Goal: Task Accomplishment & Management: Manage account settings

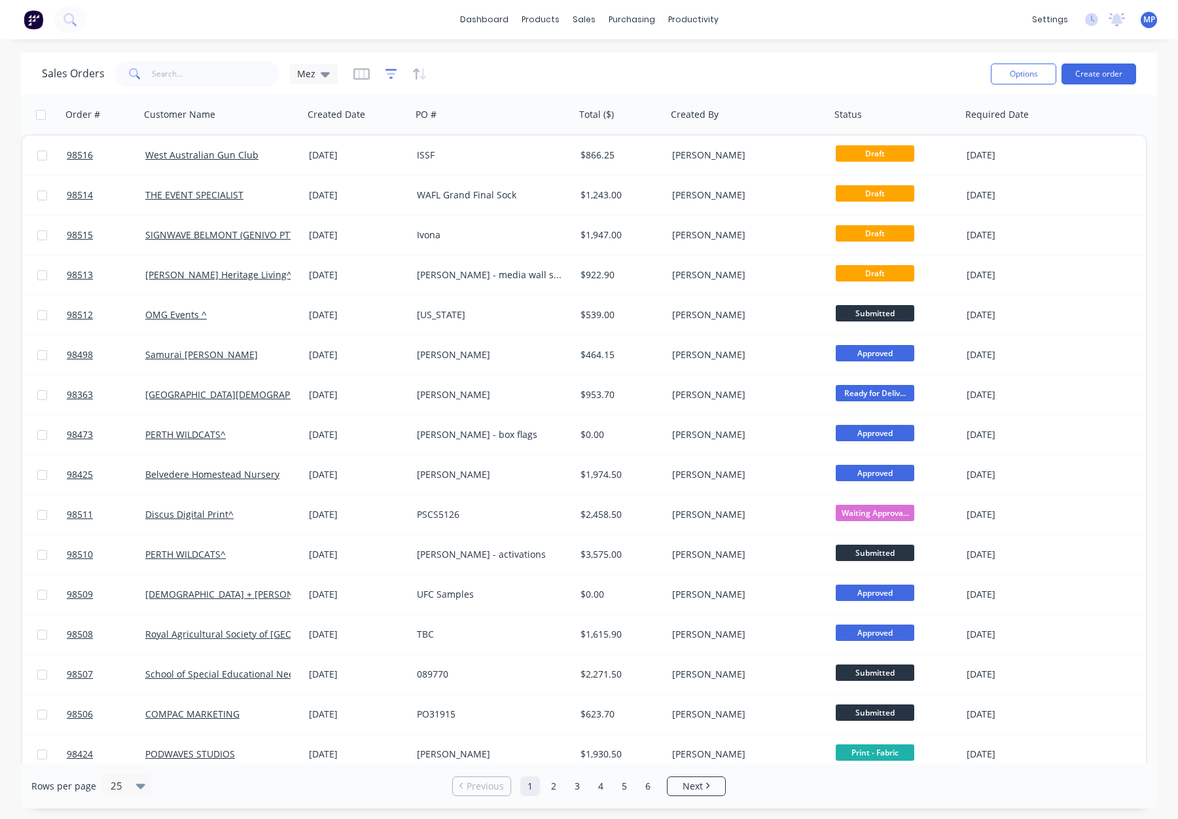
click at [386, 72] on icon "button" at bounding box center [392, 73] width 12 height 13
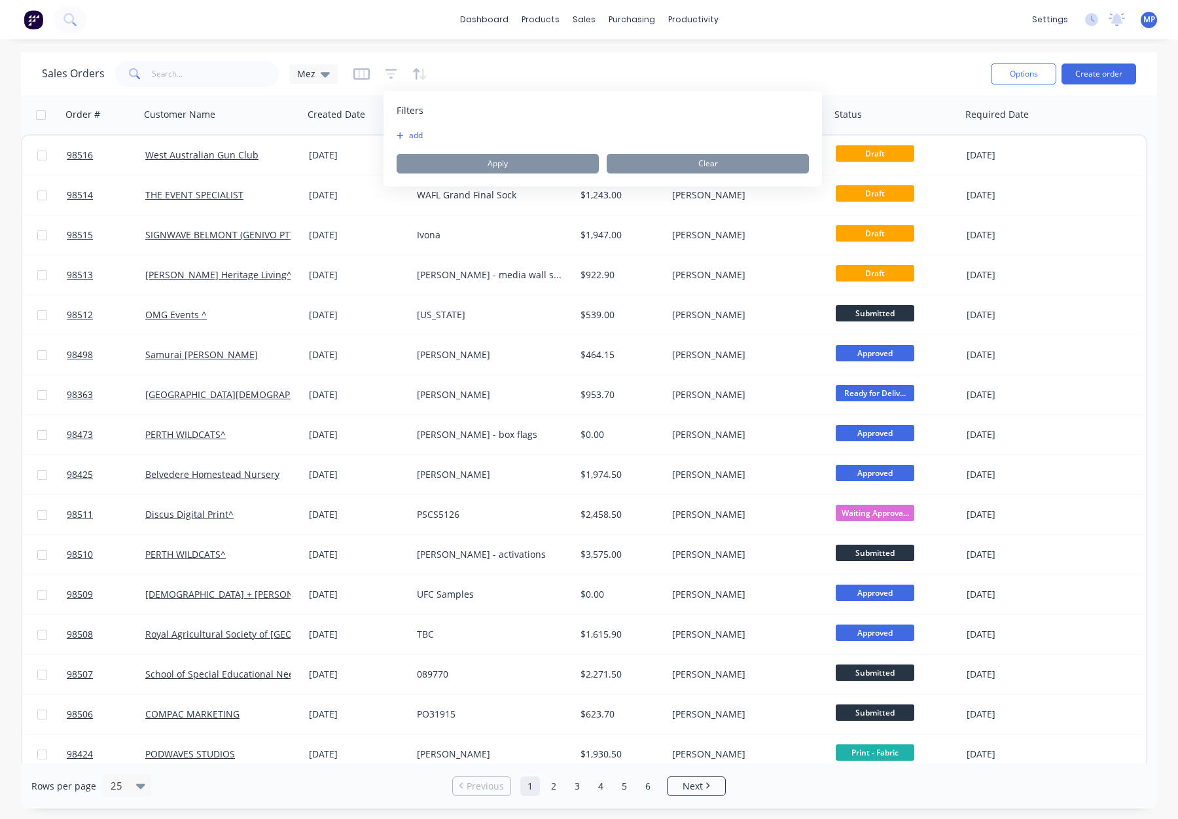
click at [420, 134] on button "add" at bounding box center [413, 135] width 33 height 10
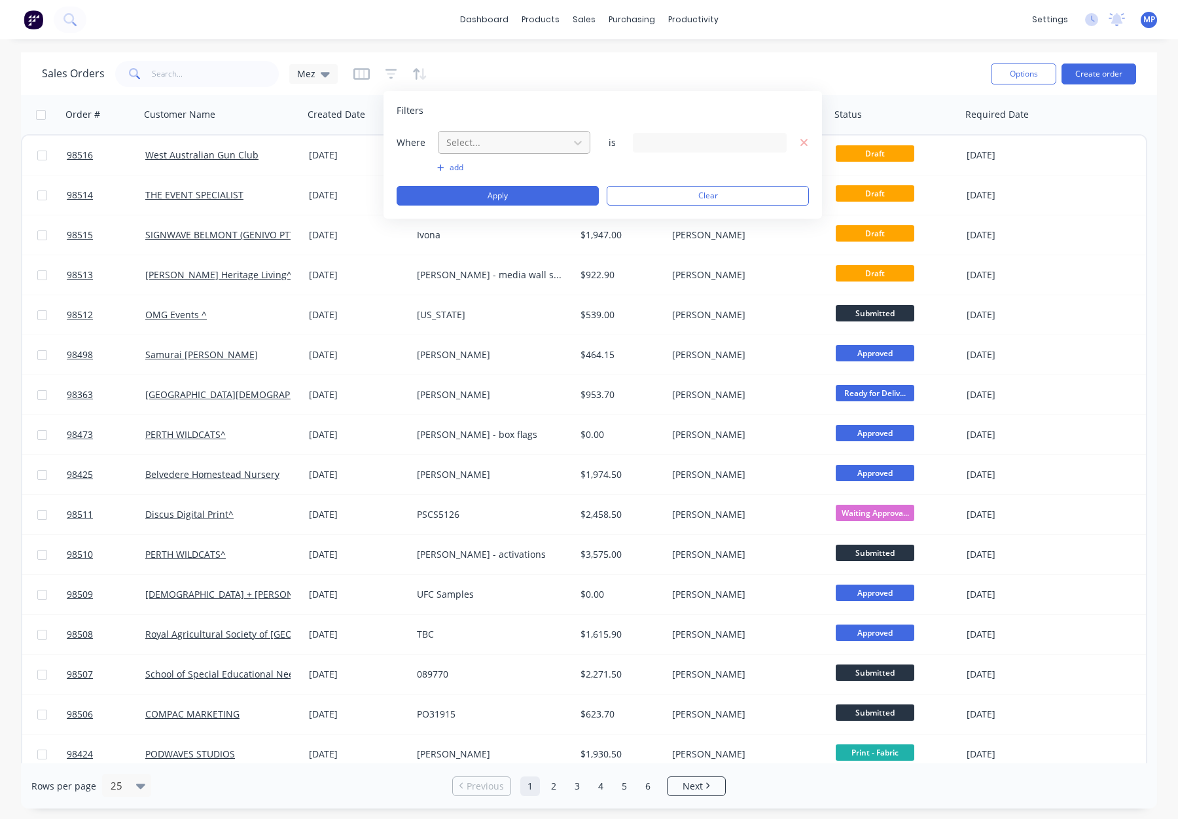
drag, startPoint x: 470, startPoint y: 136, endPoint x: 476, endPoint y: 142, distance: 8.3
click at [471, 137] on div at bounding box center [503, 142] width 117 height 16
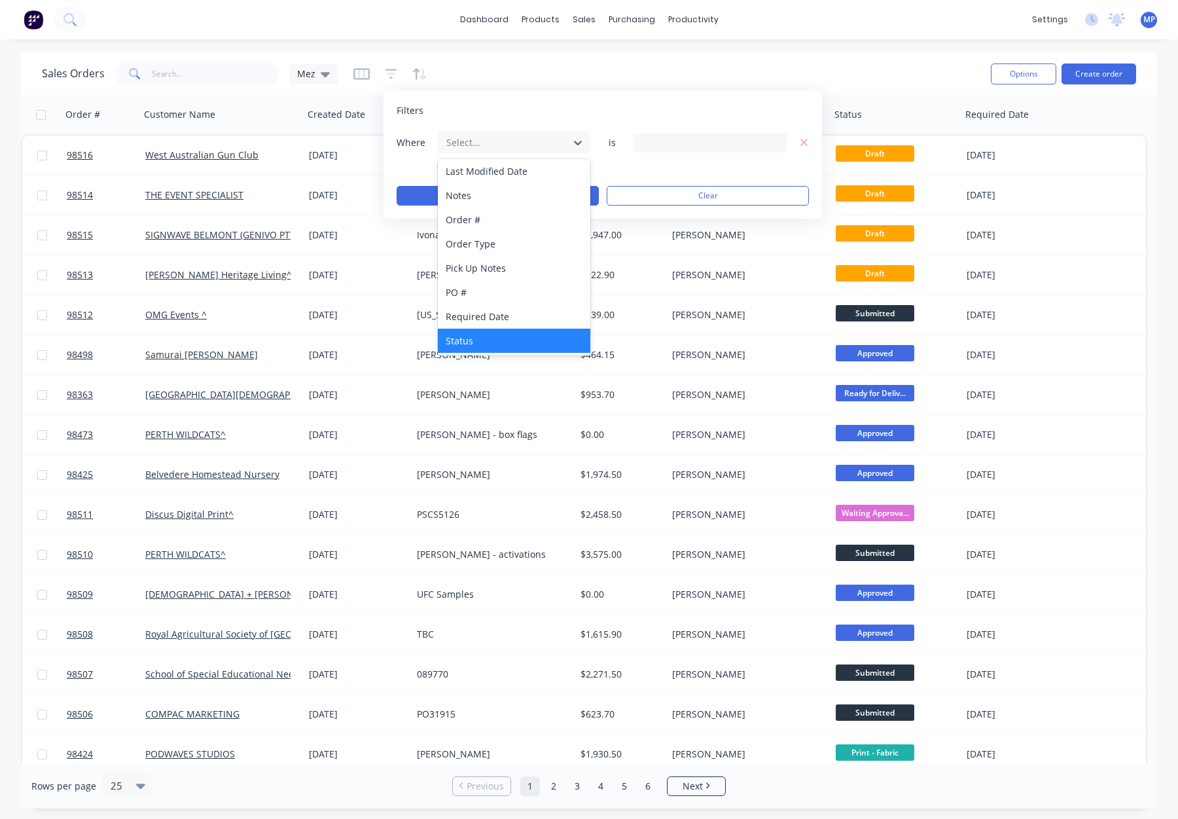
click at [529, 338] on div "Status" at bounding box center [514, 341] width 153 height 24
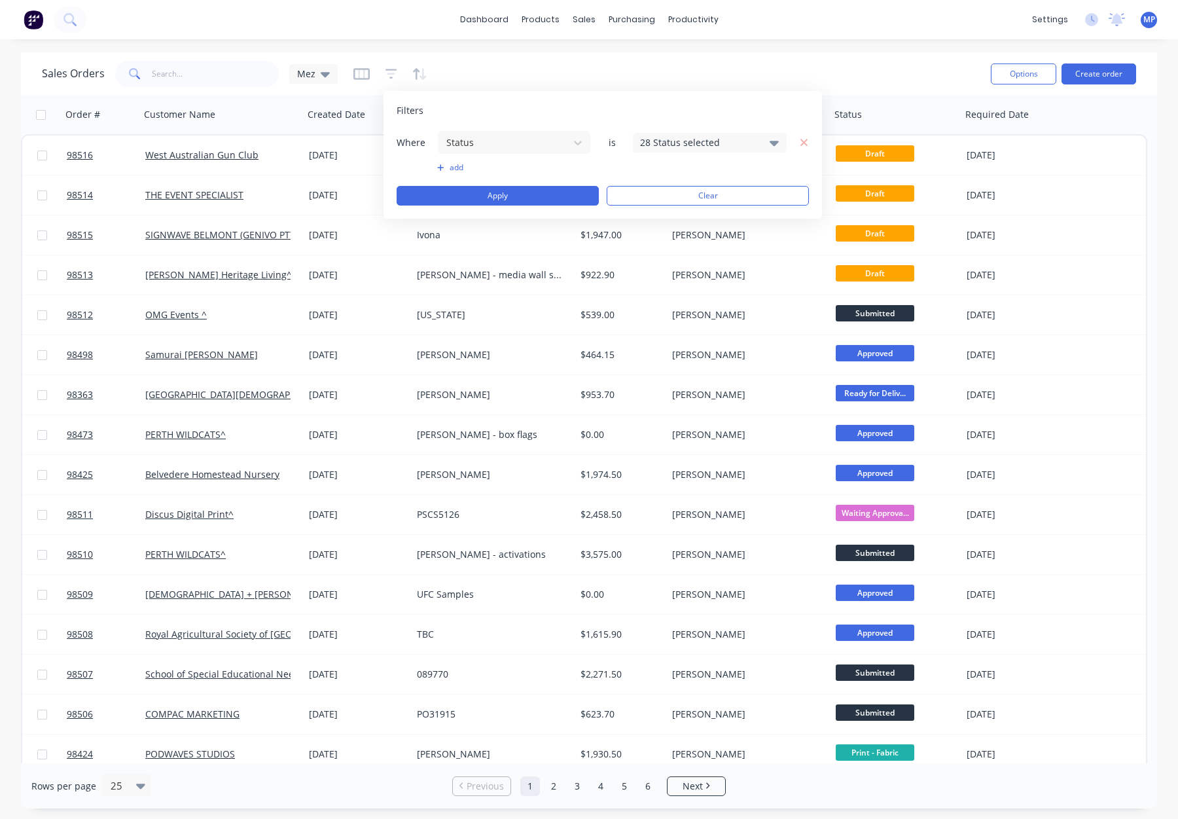
click at [710, 135] on div "28 Status selected" at bounding box center [699, 142] width 118 height 14
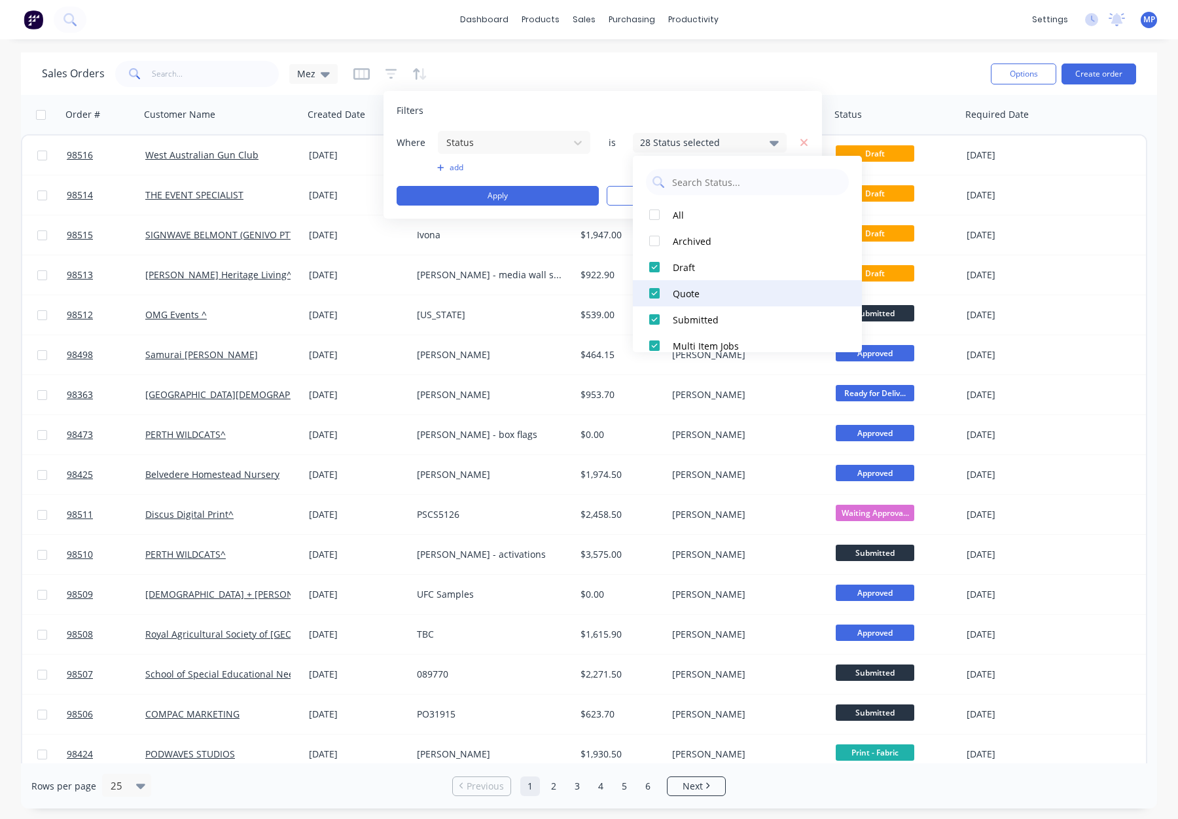
click at [720, 296] on div "Quote" at bounding box center [751, 294] width 157 height 14
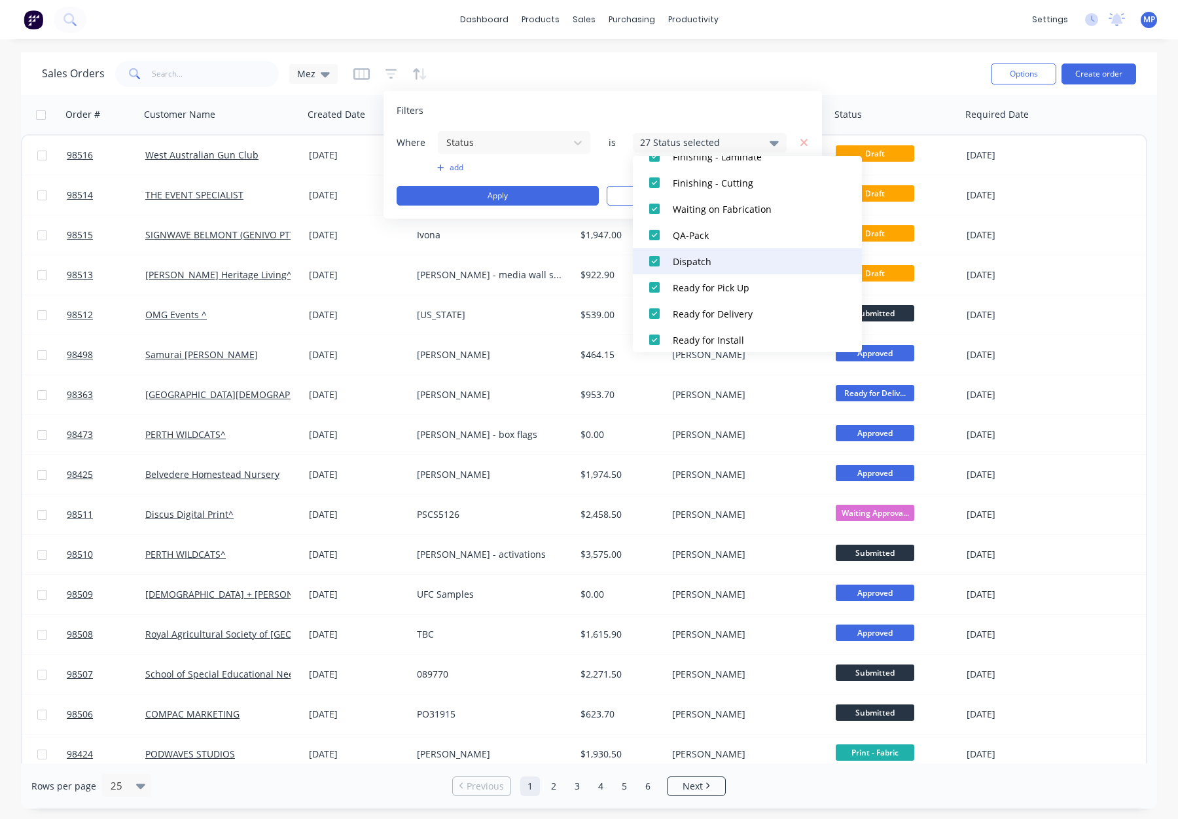
scroll to position [519, 0]
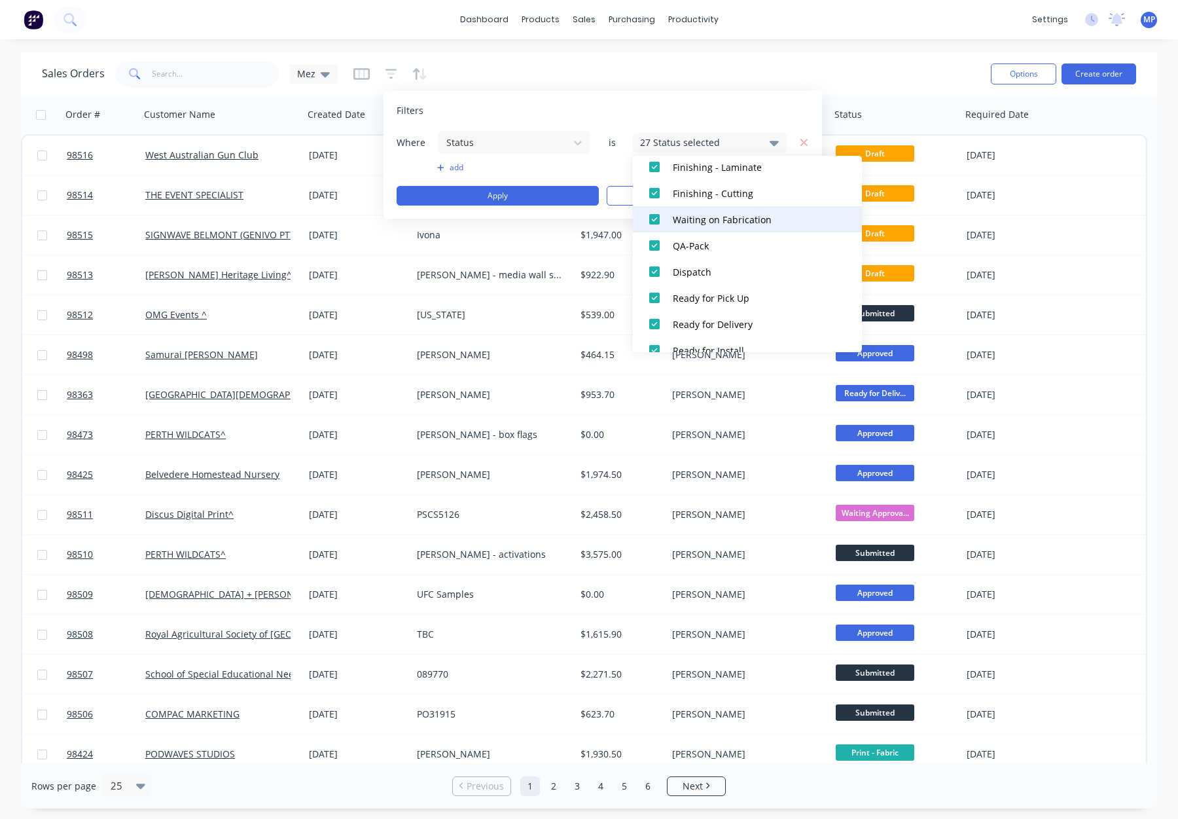
click at [736, 220] on div "Waiting on Fabrication" at bounding box center [751, 220] width 157 height 14
click at [738, 245] on div "QA-Pack" at bounding box center [751, 246] width 157 height 14
click at [738, 272] on div "Dispatch" at bounding box center [751, 272] width 157 height 14
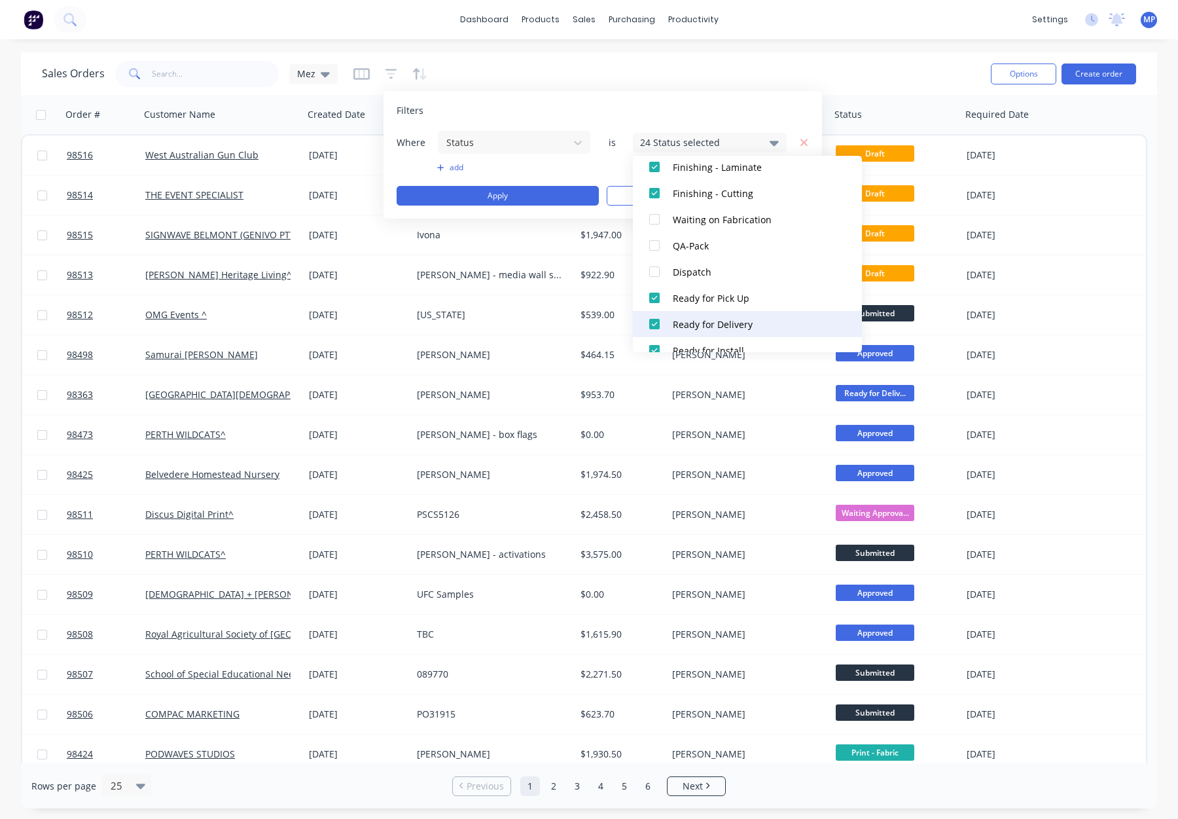
drag, startPoint x: 746, startPoint y: 295, endPoint x: 749, endPoint y: 315, distance: 20.5
click at [746, 296] on div "Ready for Pick Up" at bounding box center [751, 298] width 157 height 14
drag, startPoint x: 749, startPoint y: 318, endPoint x: 748, endPoint y: 268, distance: 50.4
click at [749, 317] on div "Ready for Delivery" at bounding box center [751, 324] width 157 height 14
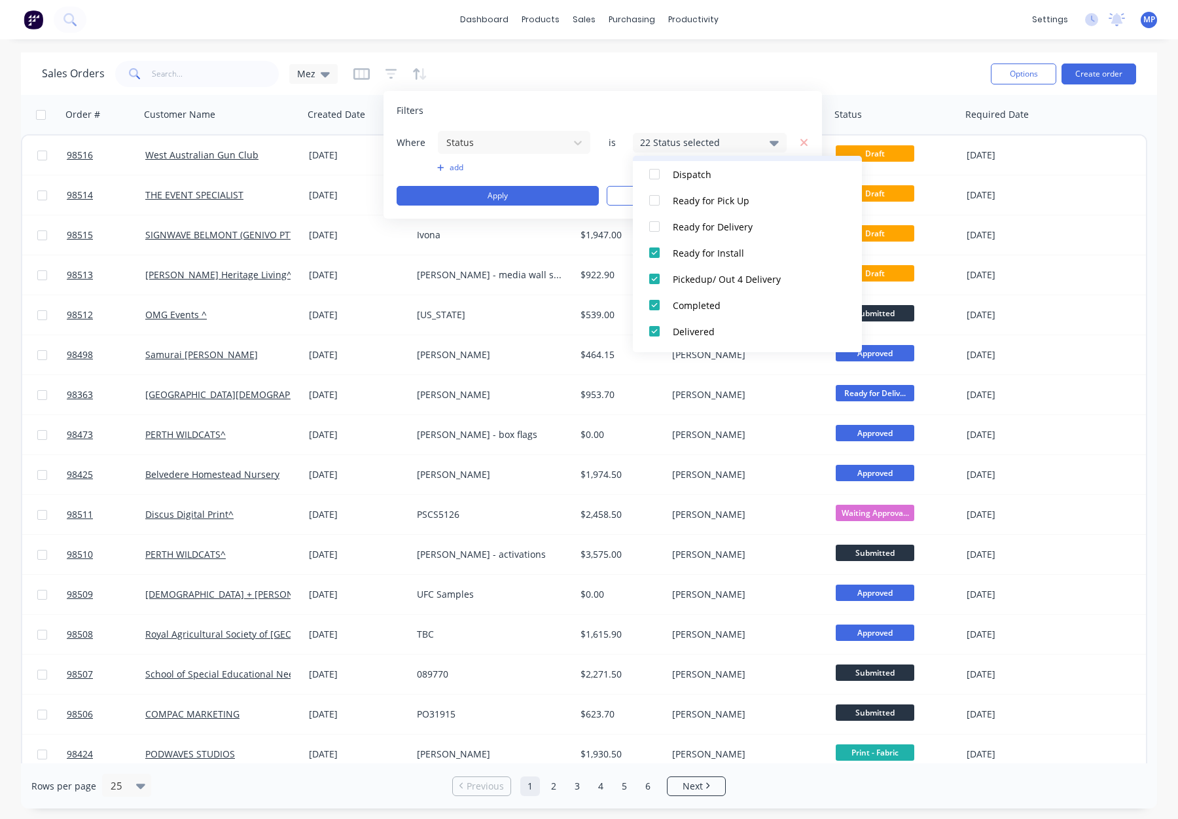
scroll to position [641, 0]
click at [753, 233] on div "Ready for Install" at bounding box center [751, 228] width 157 height 14
click at [756, 264] on button "Pickedup/ Out 4 Delivery" at bounding box center [747, 254] width 229 height 26
click at [755, 287] on button "Completed" at bounding box center [747, 280] width 229 height 26
click at [759, 304] on div "Delivered" at bounding box center [751, 307] width 157 height 14
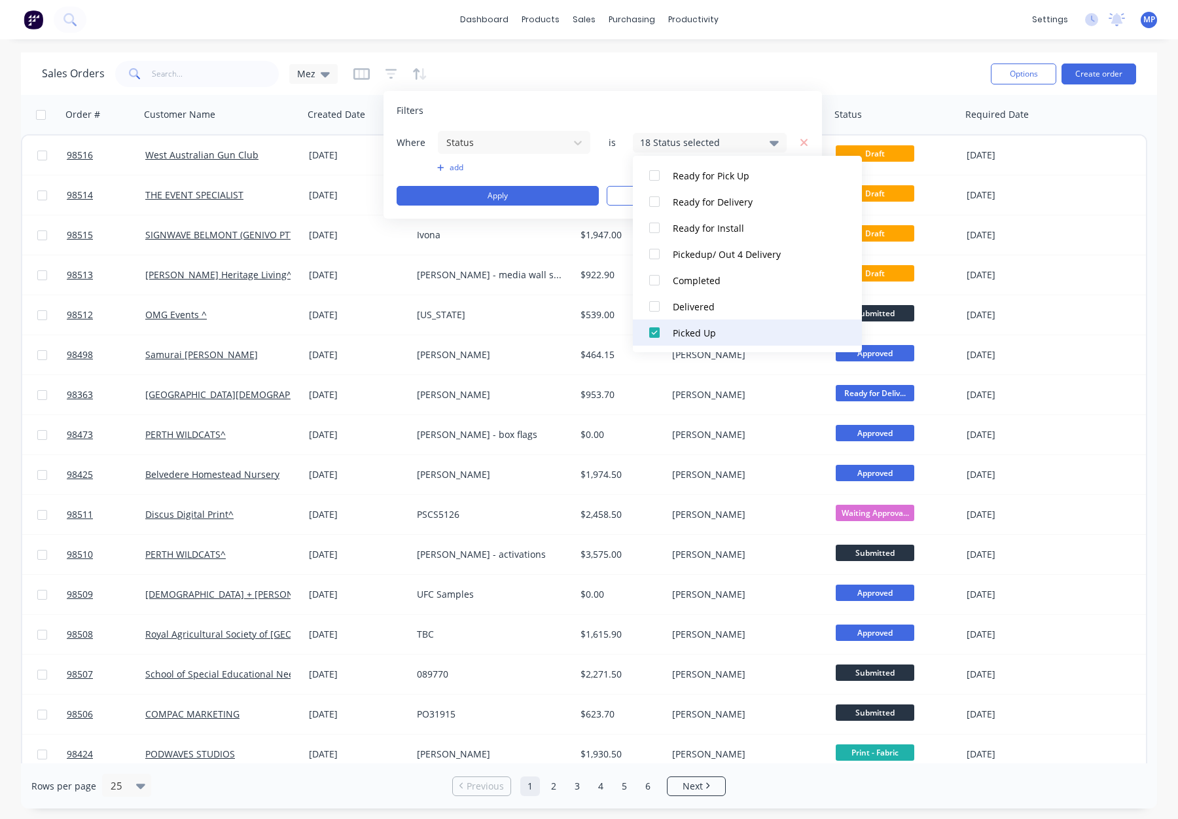
click at [762, 326] on div "Picked Up" at bounding box center [751, 333] width 157 height 14
click at [547, 194] on button "Apply" at bounding box center [498, 196] width 202 height 20
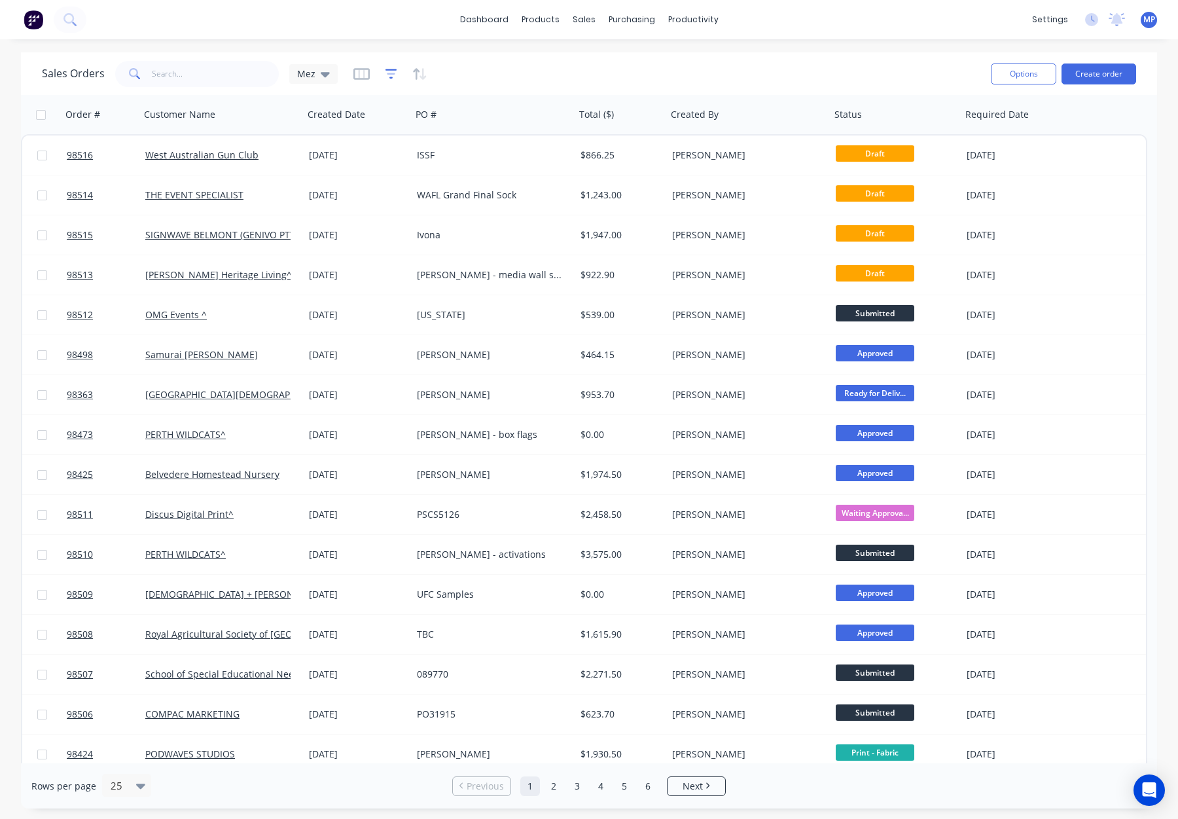
click at [387, 73] on icon "button" at bounding box center [391, 74] width 9 height 2
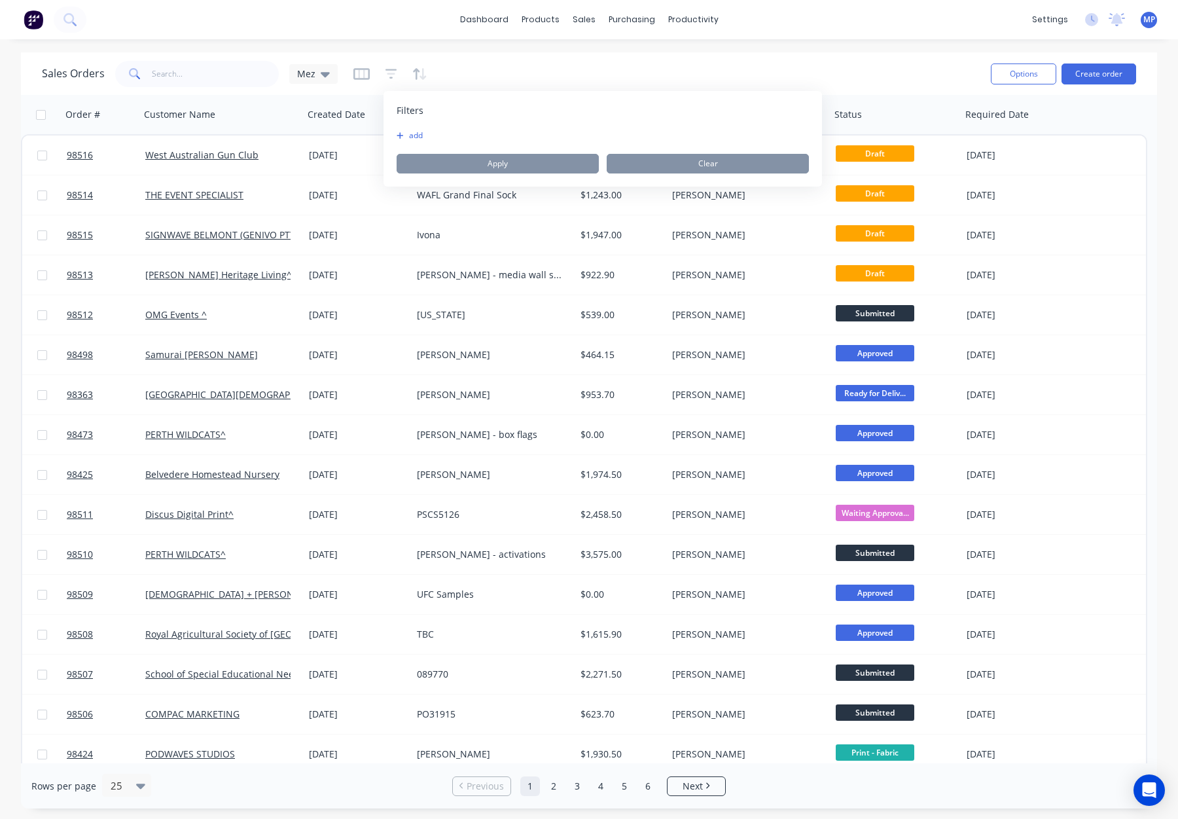
click at [424, 136] on button "add" at bounding box center [413, 135] width 33 height 10
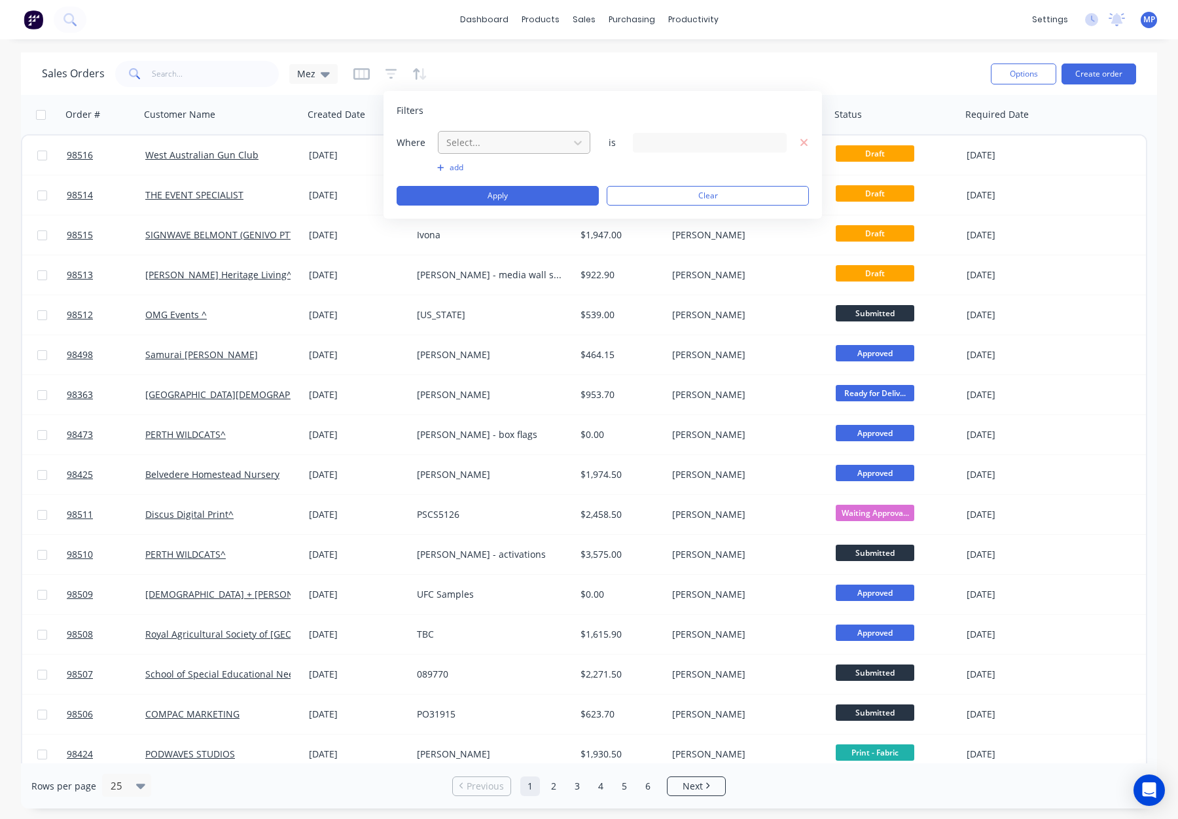
click at [474, 151] on div "Select..." at bounding box center [503, 143] width 125 height 22
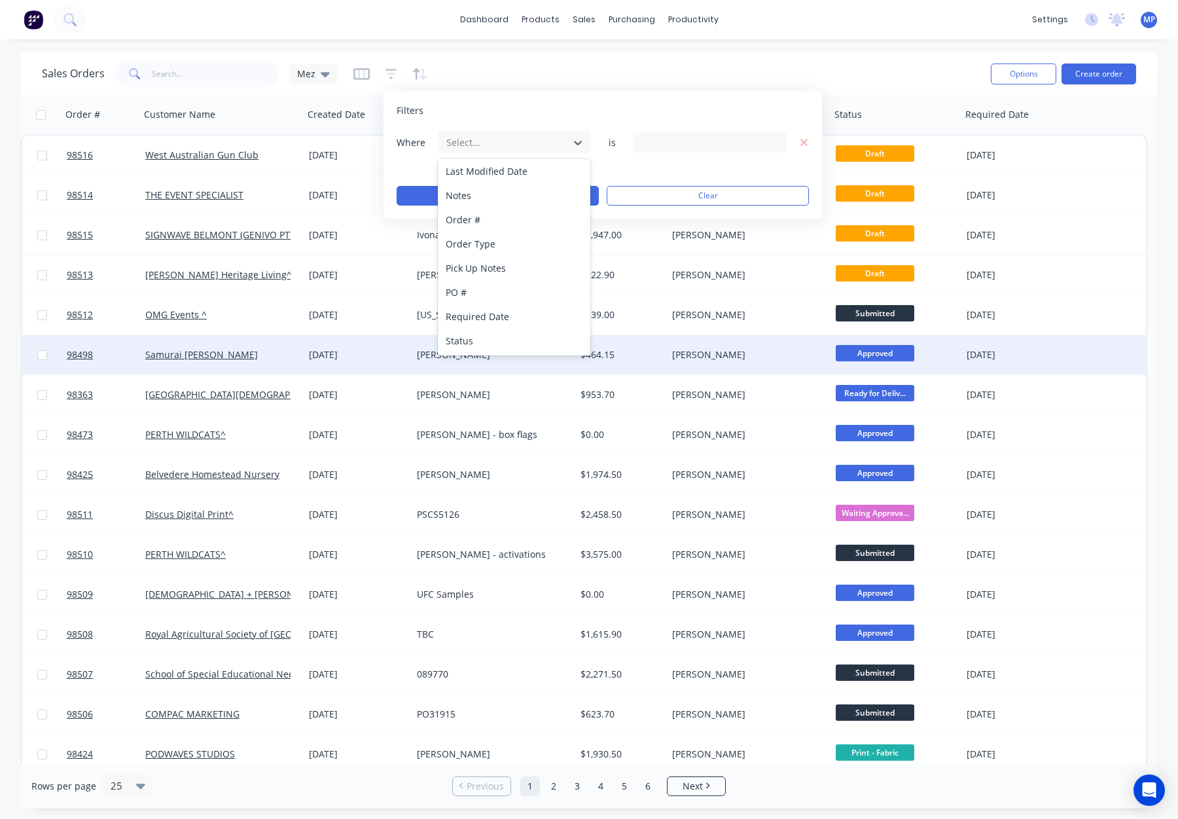
click at [494, 337] on div "Status" at bounding box center [514, 341] width 153 height 24
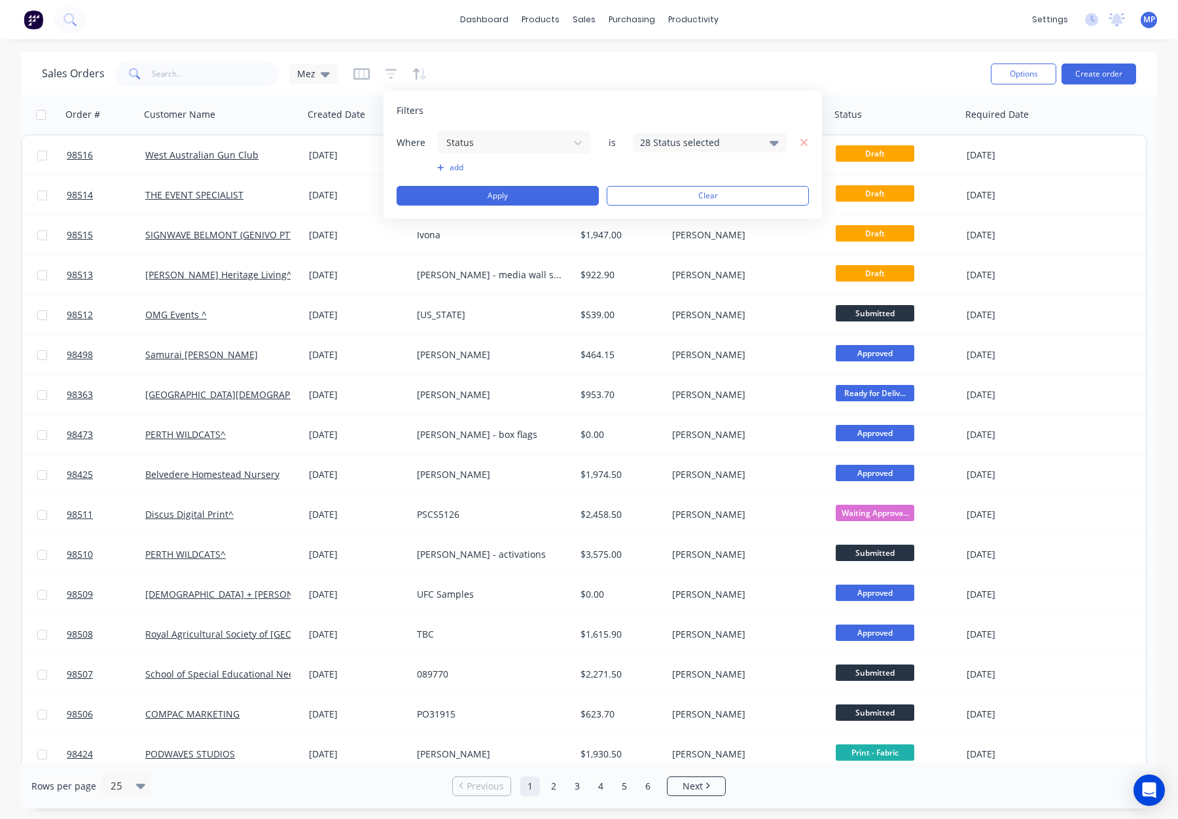
click at [683, 141] on div "28 Status selected" at bounding box center [699, 142] width 118 height 14
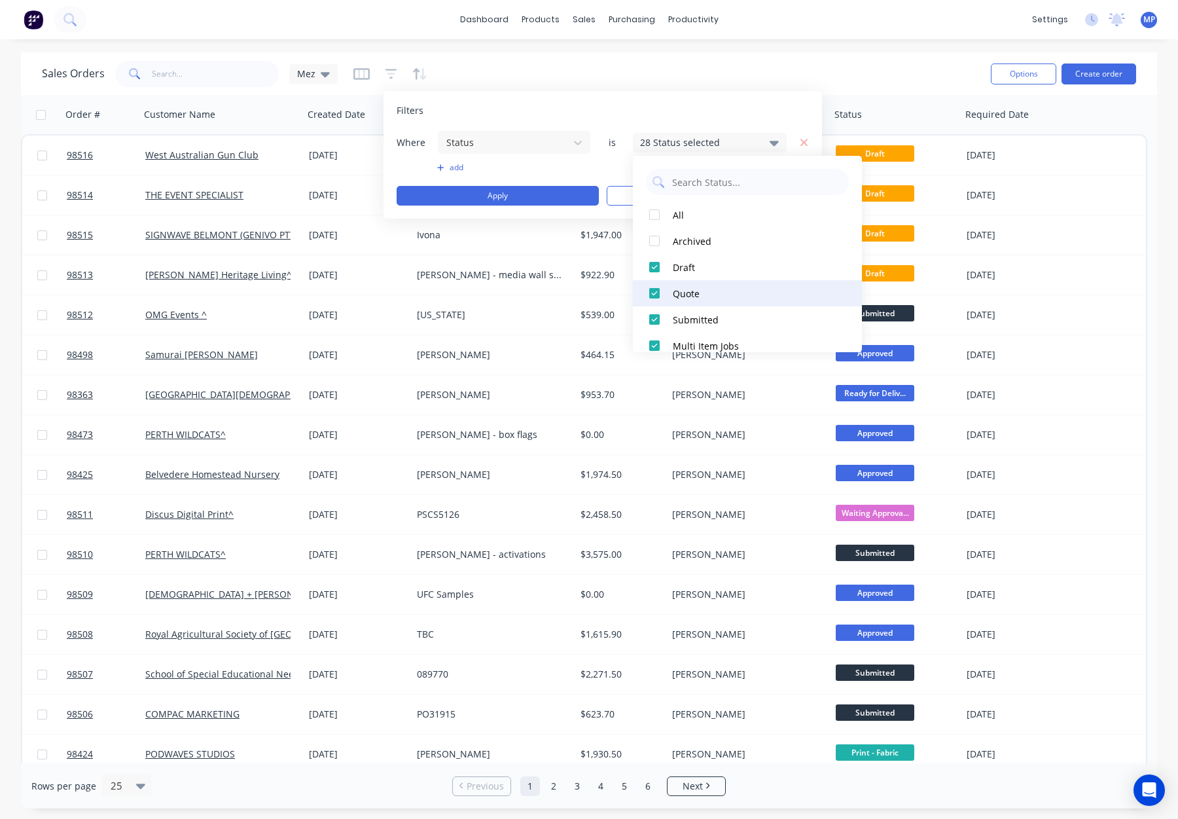
click at [723, 302] on button "Quote" at bounding box center [747, 293] width 229 height 26
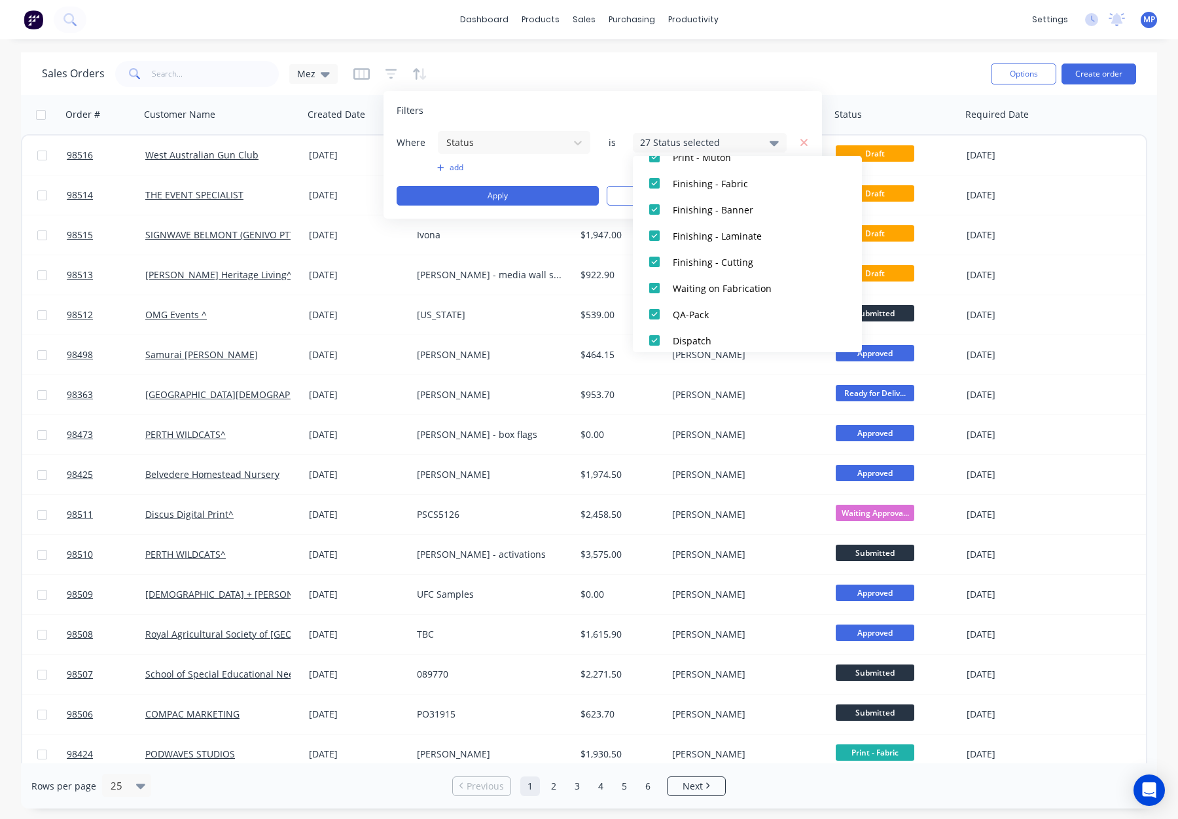
scroll to position [474, 0]
click at [726, 268] on div "Waiting on Fabrication" at bounding box center [751, 265] width 157 height 14
drag, startPoint x: 721, startPoint y: 297, endPoint x: 725, endPoint y: 312, distance: 15.4
click at [721, 297] on div "QA-Pack" at bounding box center [751, 291] width 157 height 14
drag, startPoint x: 724, startPoint y: 313, endPoint x: 732, endPoint y: 291, distance: 23.6
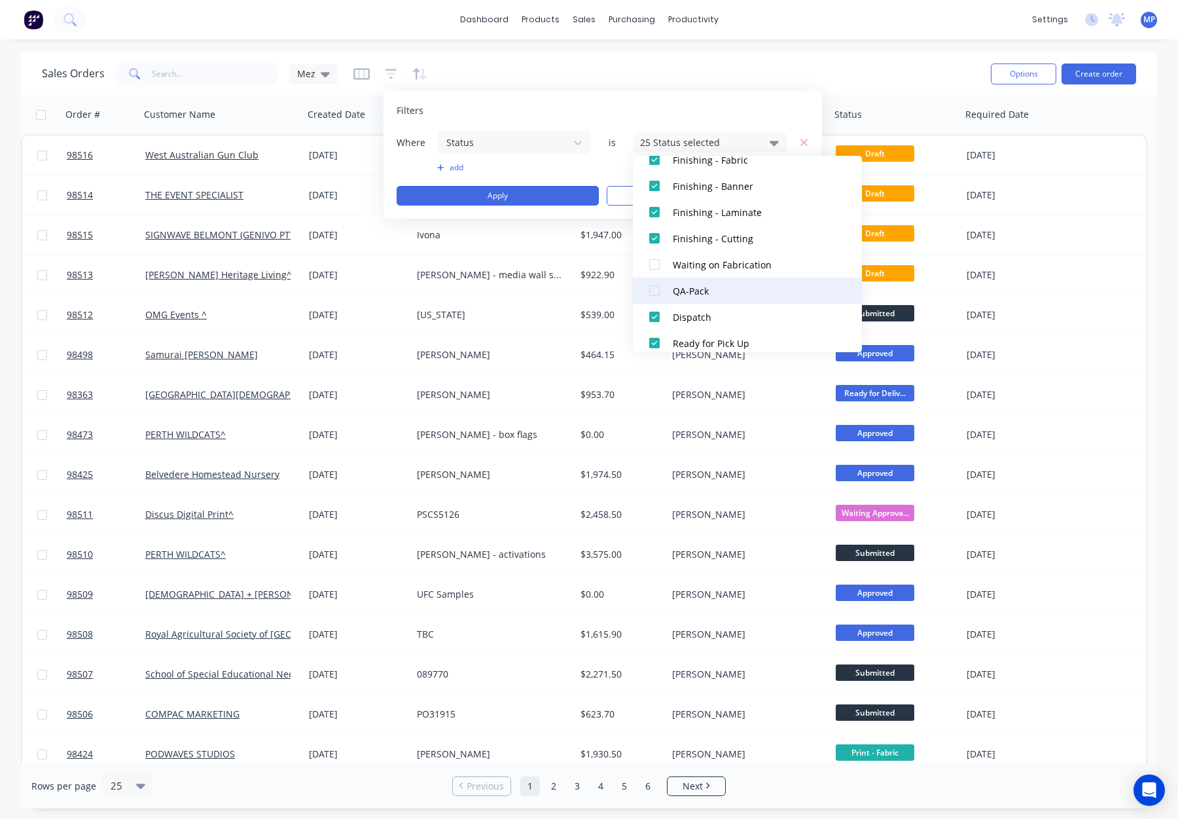
click at [724, 313] on div "Dispatch" at bounding box center [751, 317] width 157 height 14
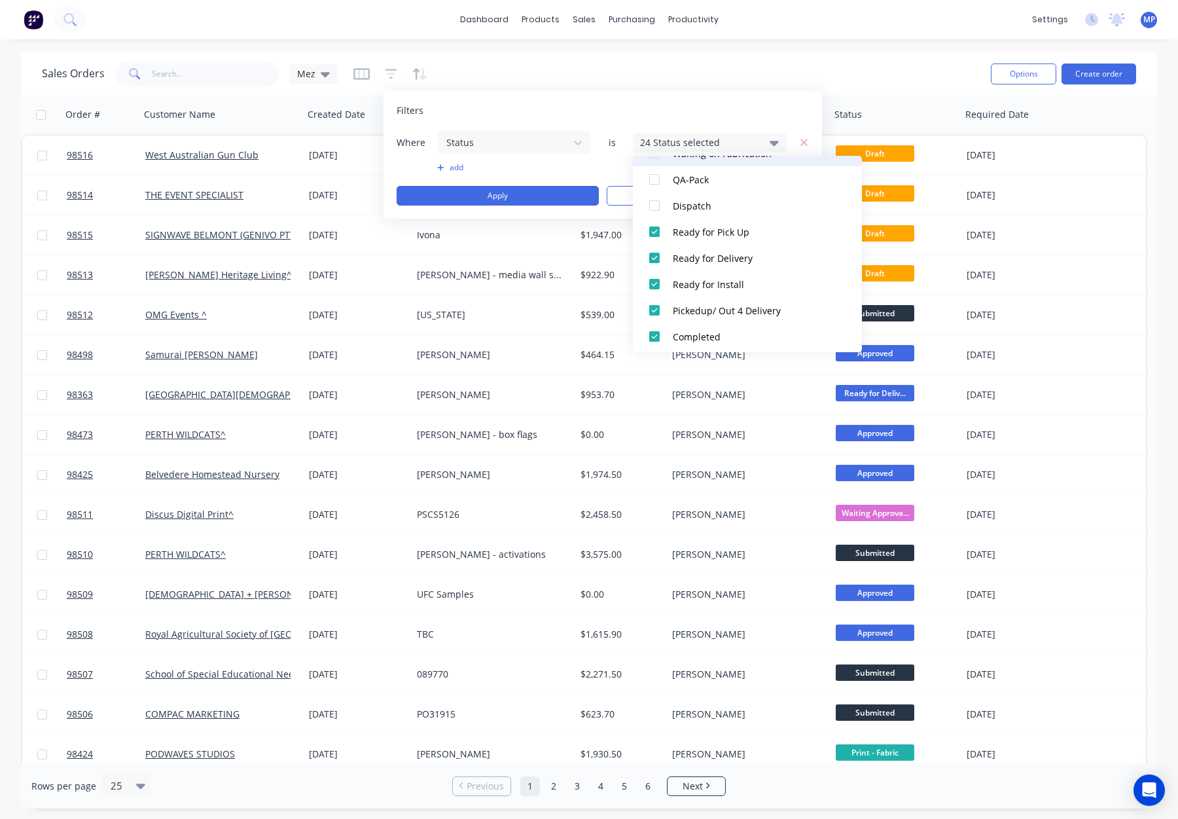
scroll to position [598, 0]
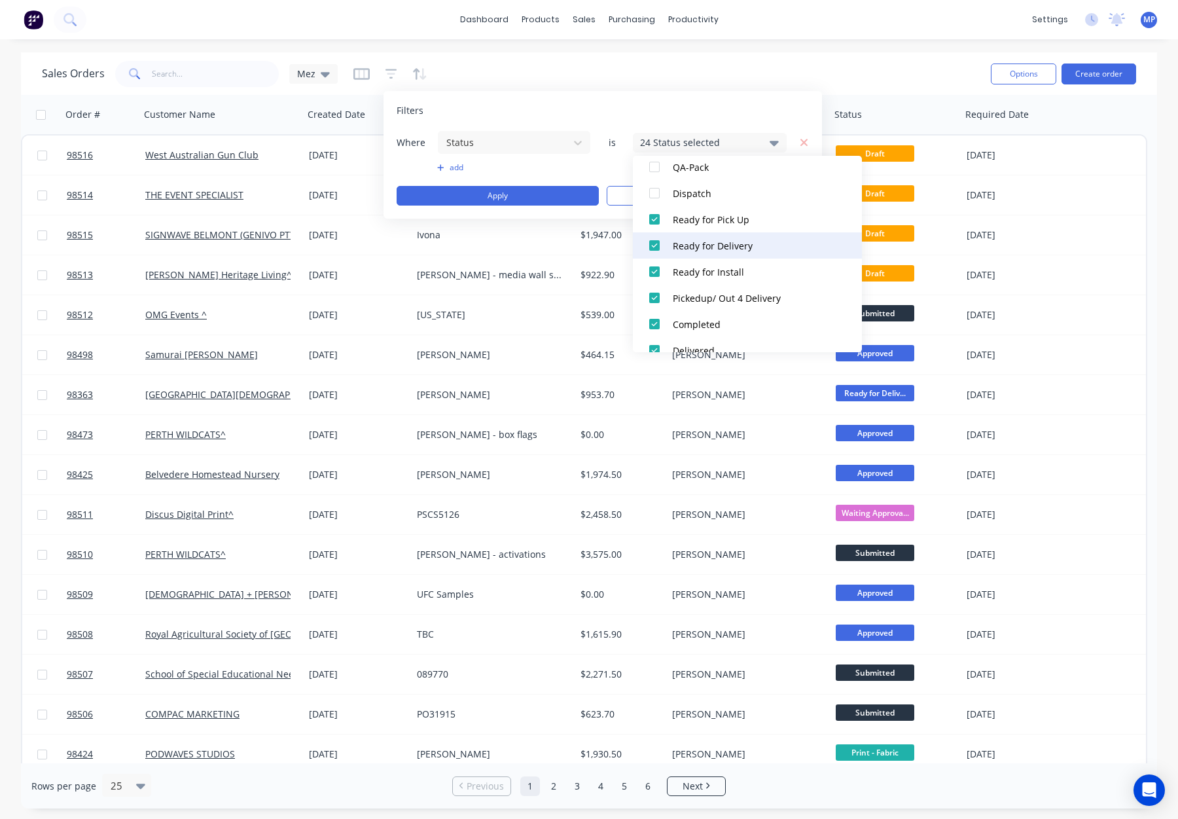
drag, startPoint x: 728, startPoint y: 223, endPoint x: 729, endPoint y: 240, distance: 16.4
click at [728, 223] on div "Ready for Pick Up" at bounding box center [751, 220] width 157 height 14
click at [730, 242] on div "Ready for Delivery" at bounding box center [751, 246] width 157 height 14
click at [731, 266] on div "Ready for Install" at bounding box center [751, 272] width 157 height 14
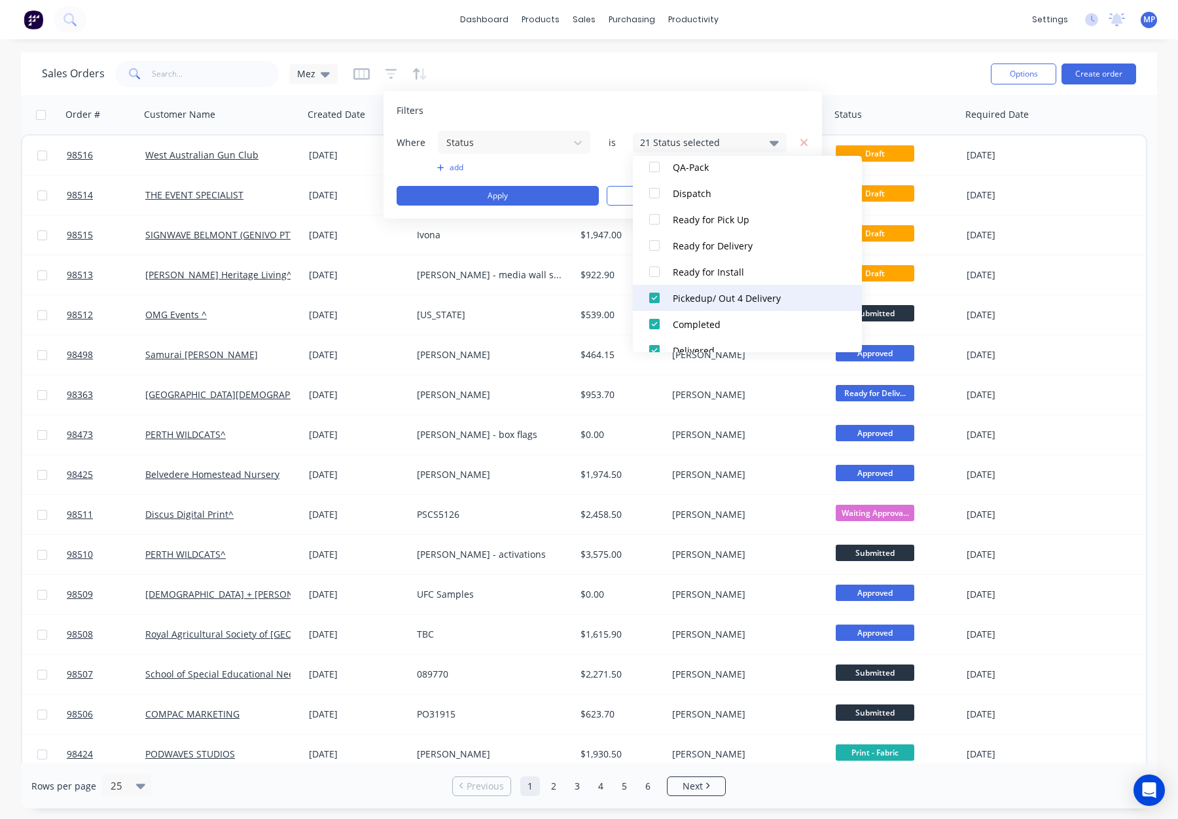
drag, startPoint x: 728, startPoint y: 293, endPoint x: 725, endPoint y: 310, distance: 16.8
click at [728, 294] on div "Pickedup/ Out 4 Delivery" at bounding box center [751, 298] width 157 height 14
drag, startPoint x: 722, startPoint y: 314, endPoint x: 733, endPoint y: 270, distance: 45.2
click at [722, 314] on button "Completed" at bounding box center [747, 324] width 229 height 26
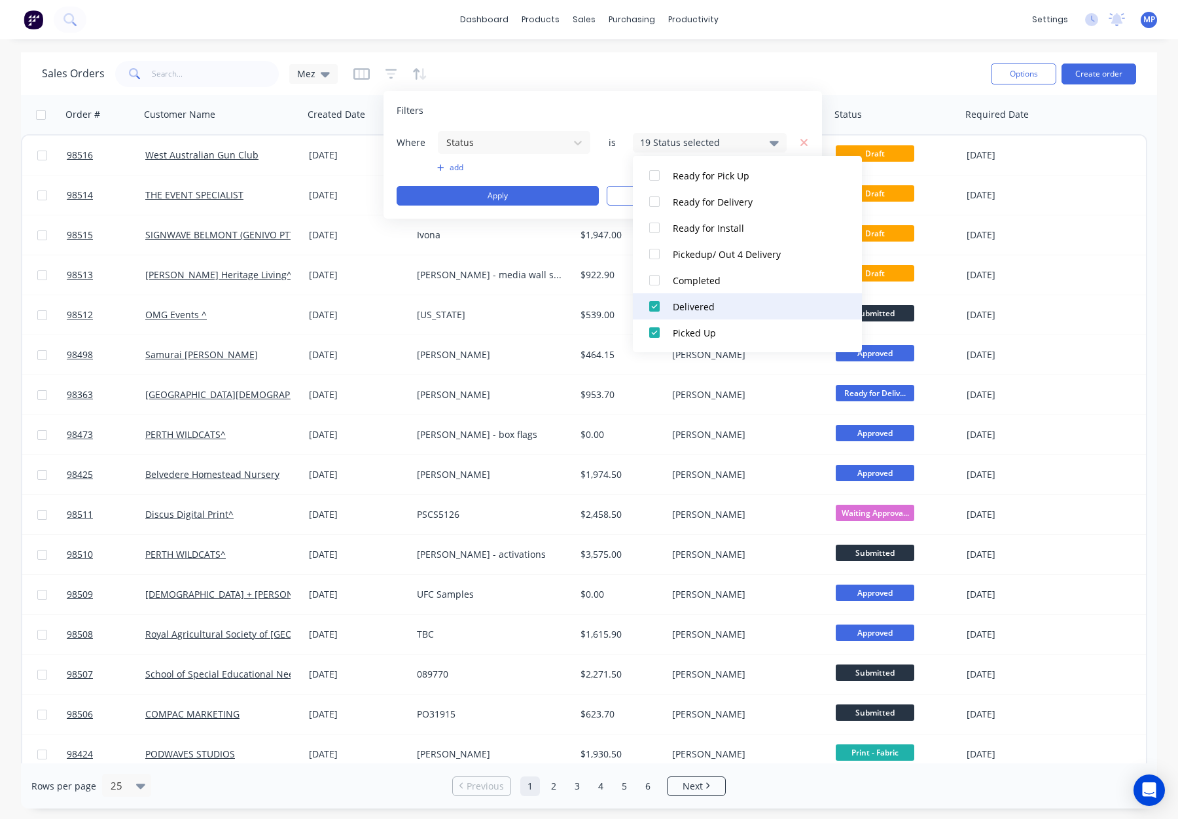
click at [725, 309] on div "Delivered" at bounding box center [751, 307] width 157 height 14
click at [721, 327] on div "Picked Up" at bounding box center [751, 333] width 157 height 14
click at [518, 189] on button "Apply" at bounding box center [498, 196] width 202 height 20
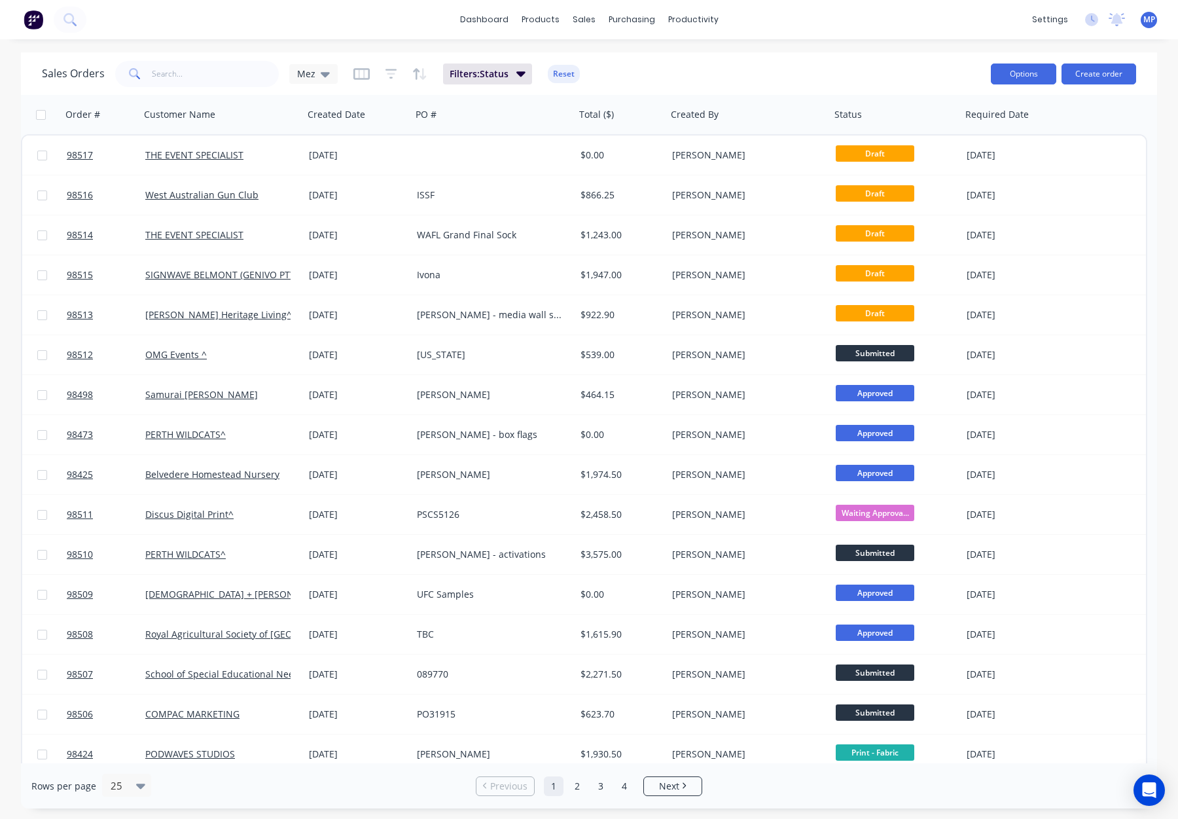
click at [1018, 74] on button "Options" at bounding box center [1023, 73] width 65 height 21
click at [986, 155] on div "Export" at bounding box center [984, 159] width 120 height 19
click at [561, 74] on button "Reset" at bounding box center [564, 74] width 32 height 18
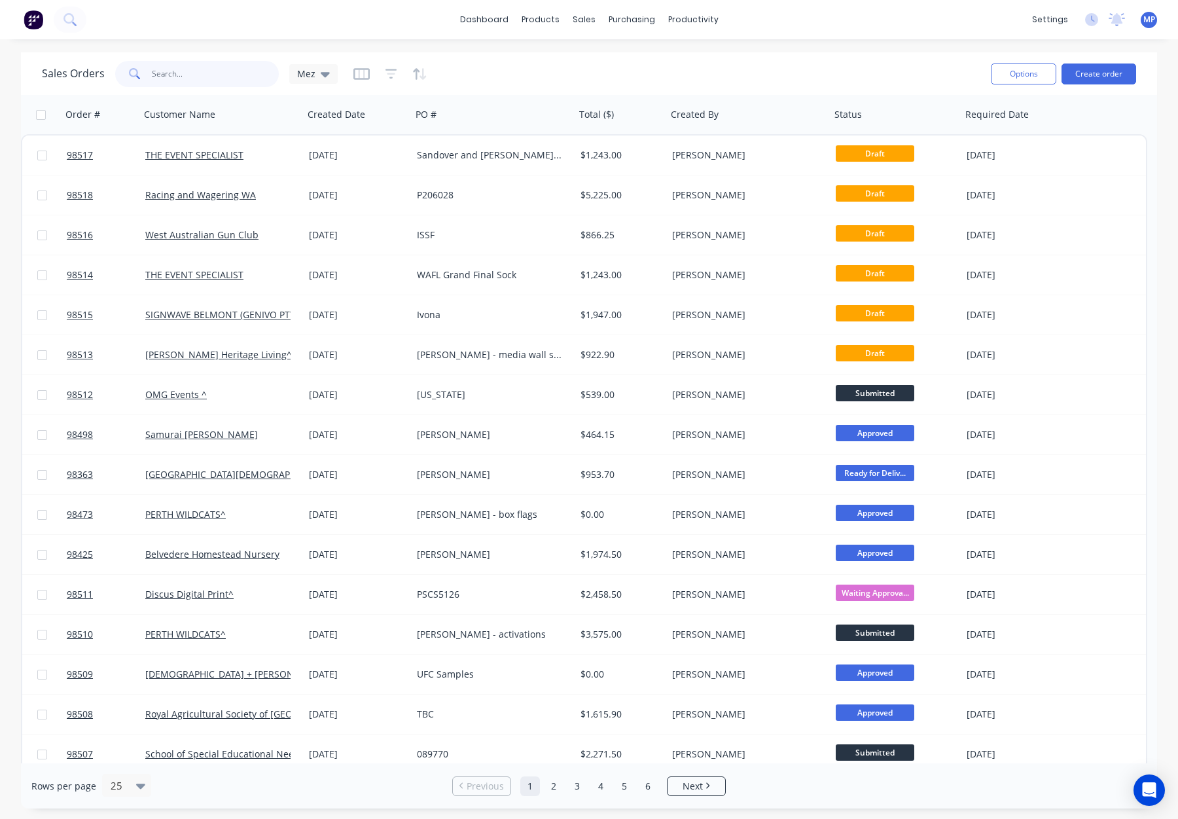
click at [198, 78] on input "text" at bounding box center [216, 74] width 128 height 26
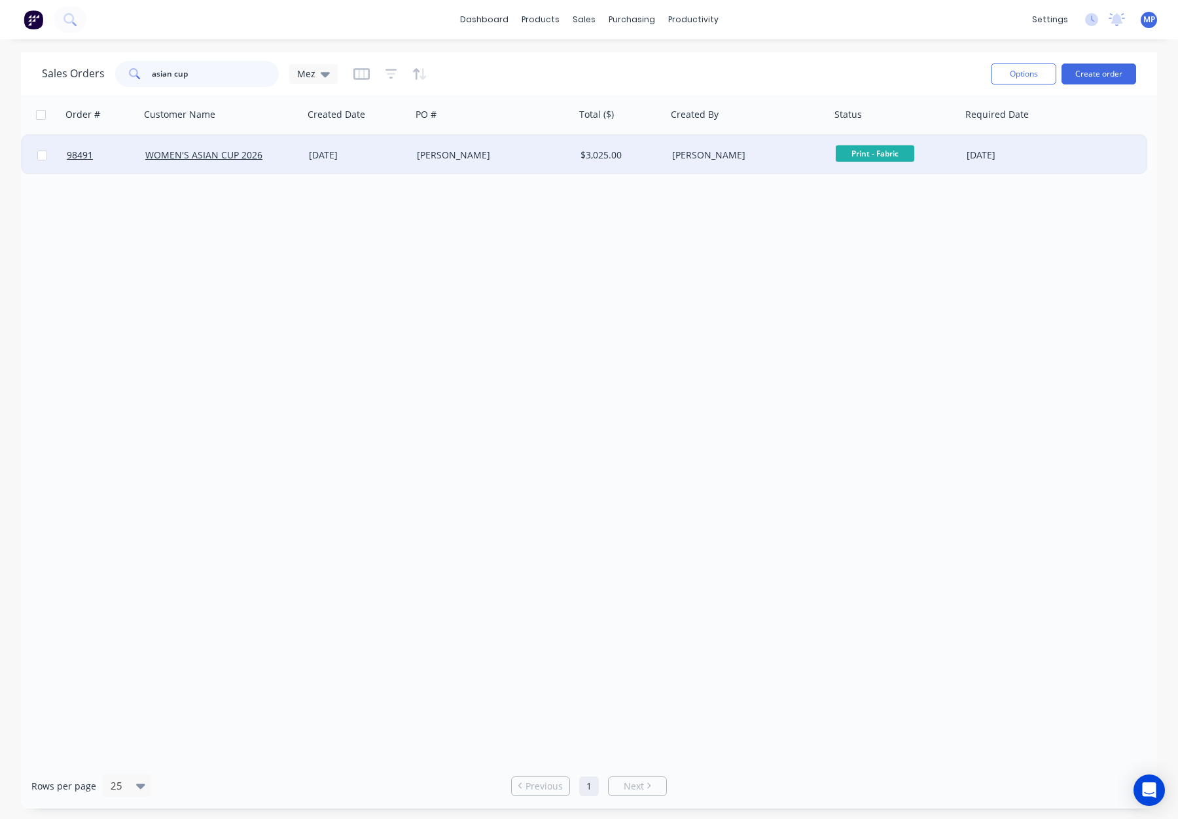
type input "asian cup"
click at [481, 154] on div "Bonita" at bounding box center [489, 155] width 145 height 13
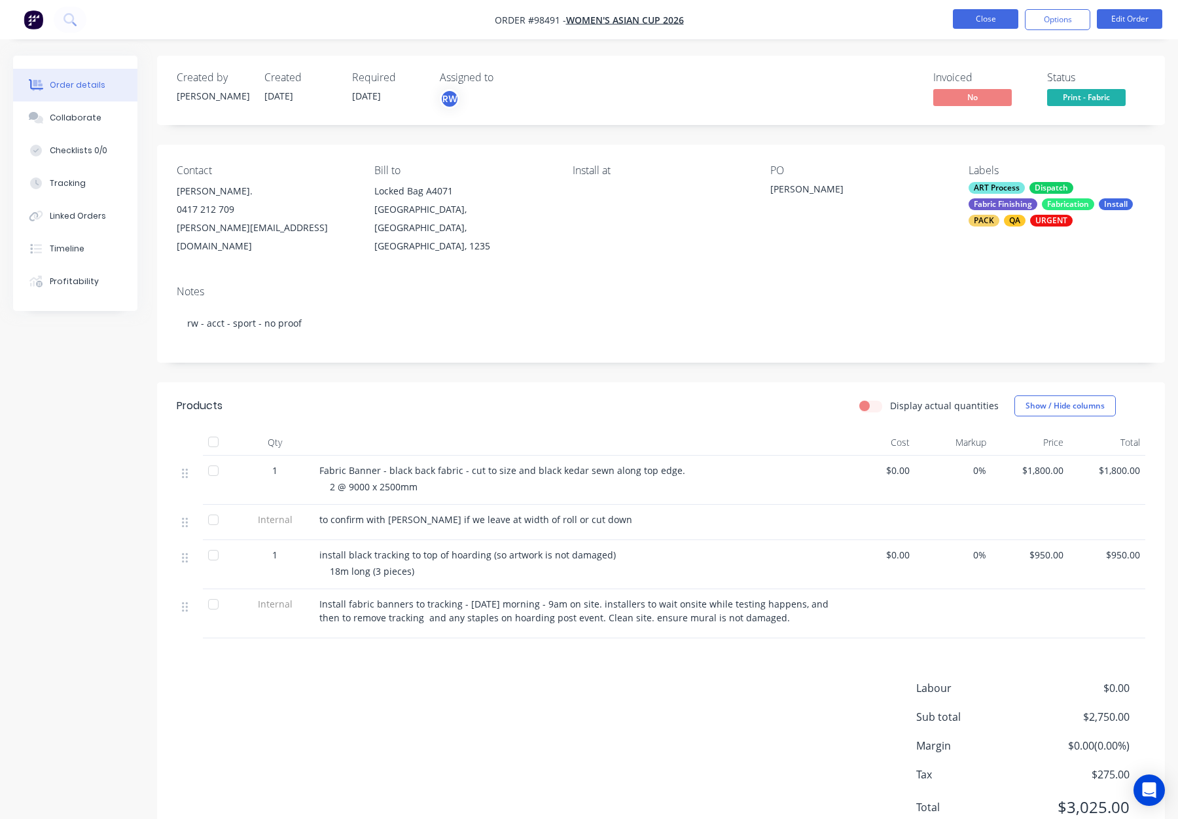
click at [985, 18] on button "Close" at bounding box center [985, 19] width 65 height 20
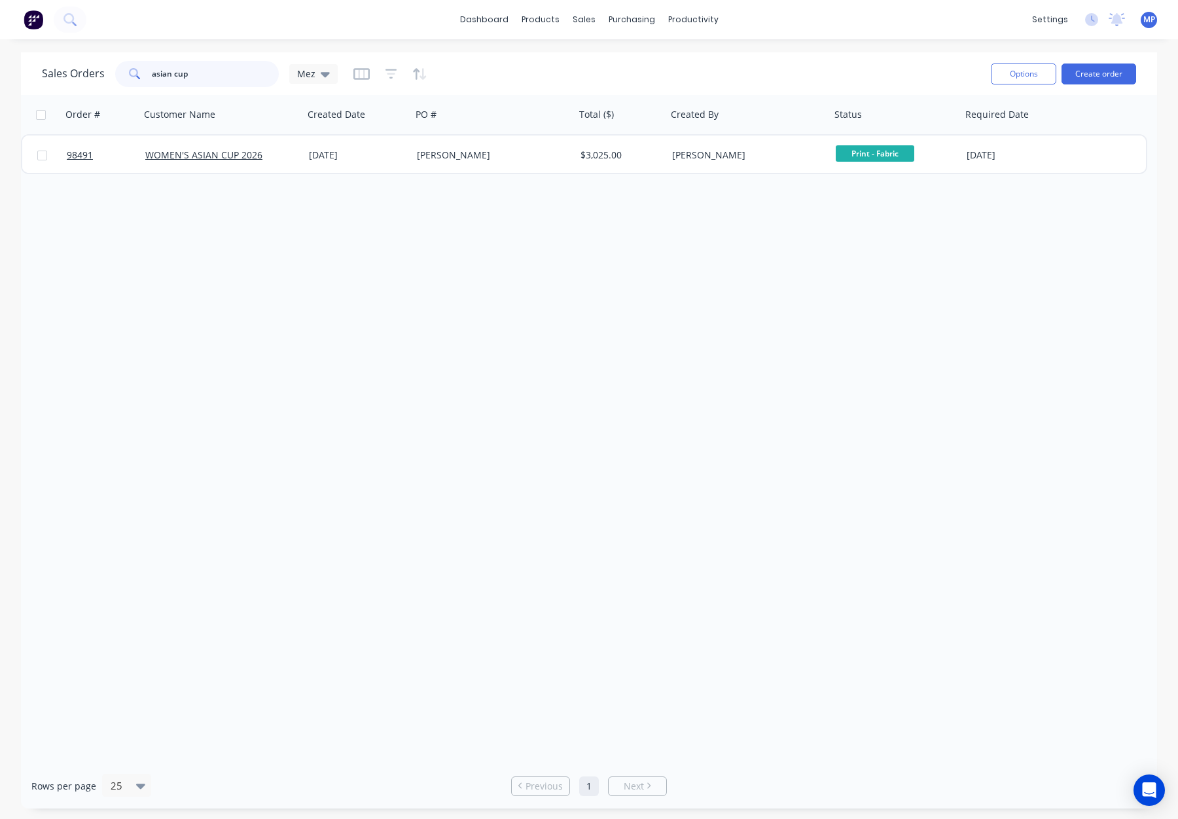
drag, startPoint x: 213, startPoint y: 75, endPoint x: 122, endPoint y: 70, distance: 91.1
click at [122, 70] on div "asian cup" at bounding box center [197, 74] width 164 height 26
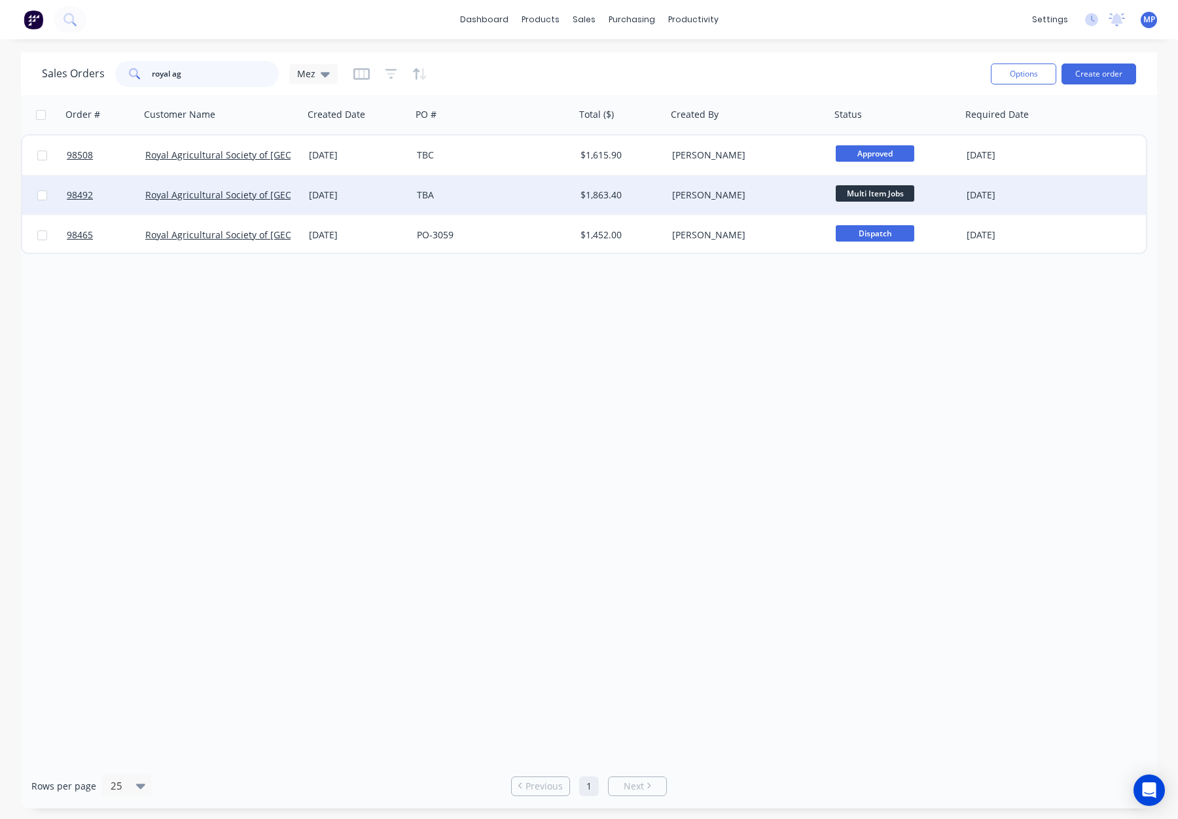
type input "royal ag"
click at [392, 202] on div "[DATE]" at bounding box center [358, 194] width 108 height 39
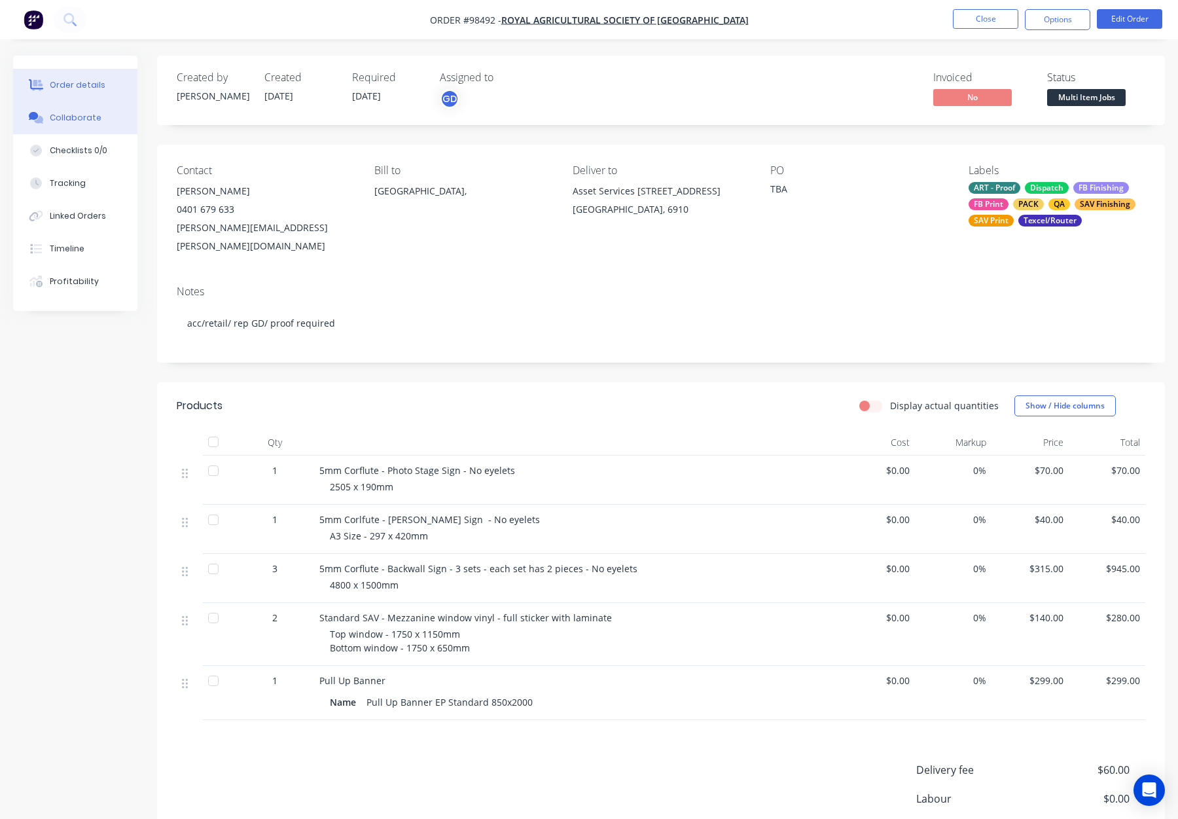
click at [77, 124] on button "Collaborate" at bounding box center [75, 117] width 124 height 33
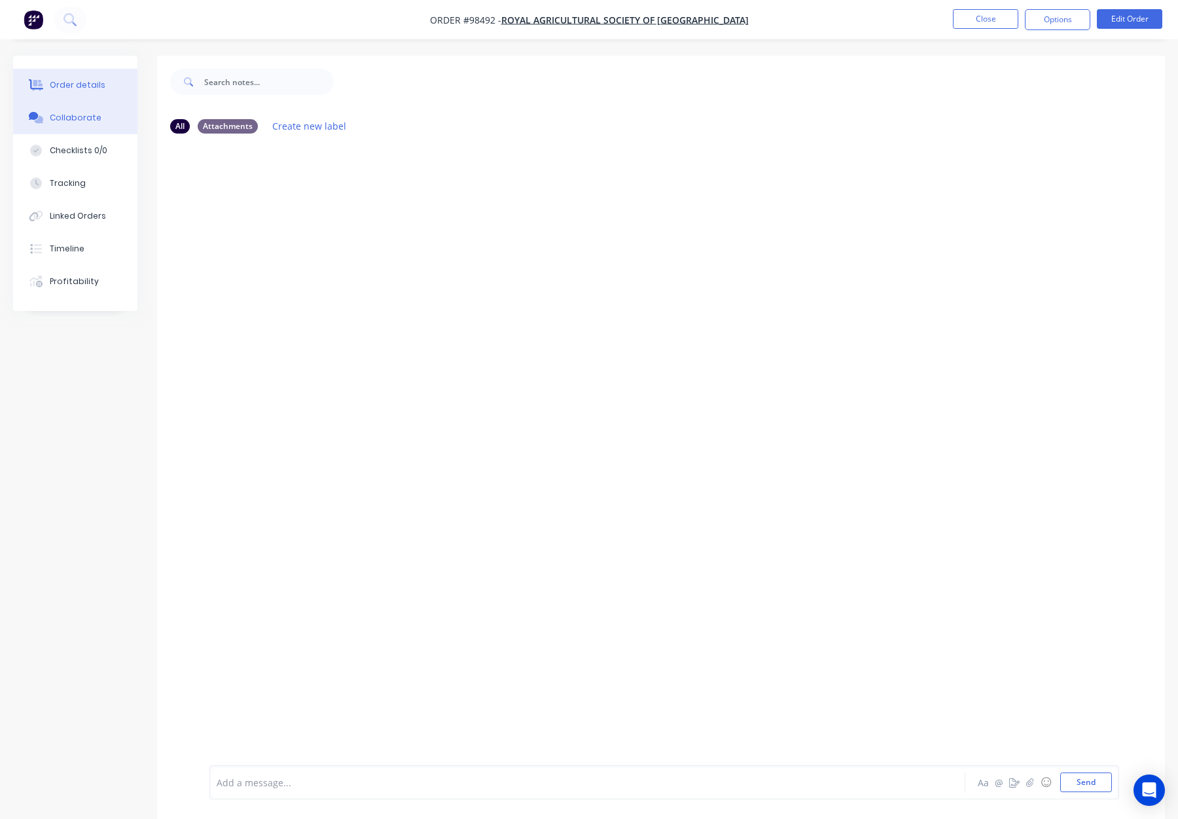
click at [72, 83] on div "Order details" at bounding box center [78, 85] width 56 height 12
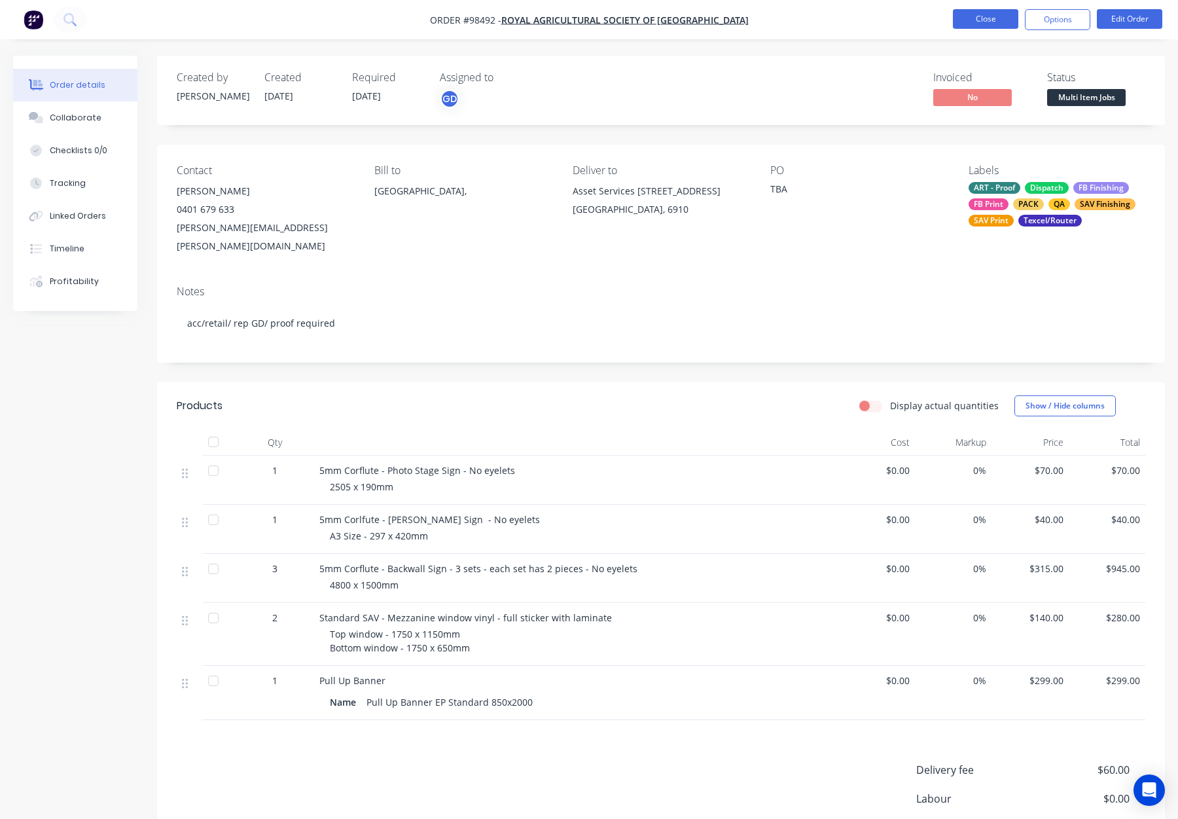
click at [983, 15] on button "Close" at bounding box center [985, 19] width 65 height 20
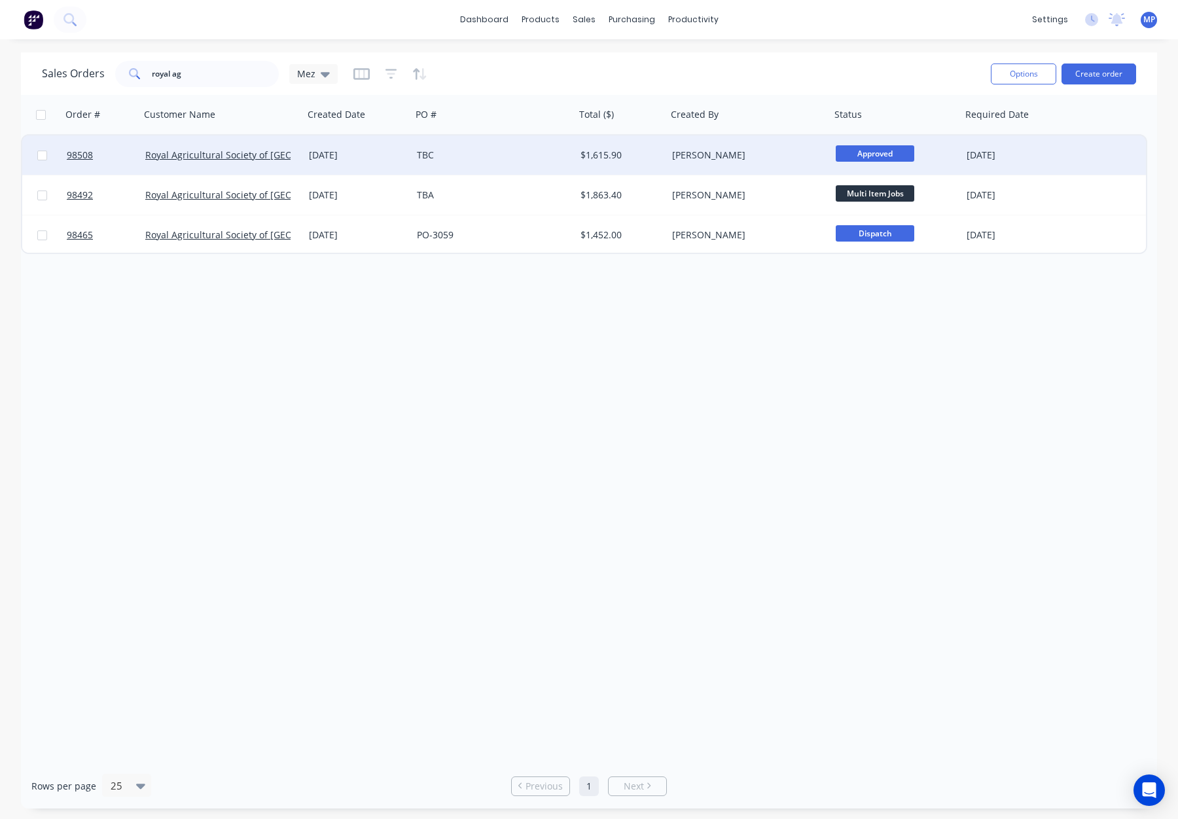
click at [477, 147] on div "TBC" at bounding box center [494, 154] width 164 height 39
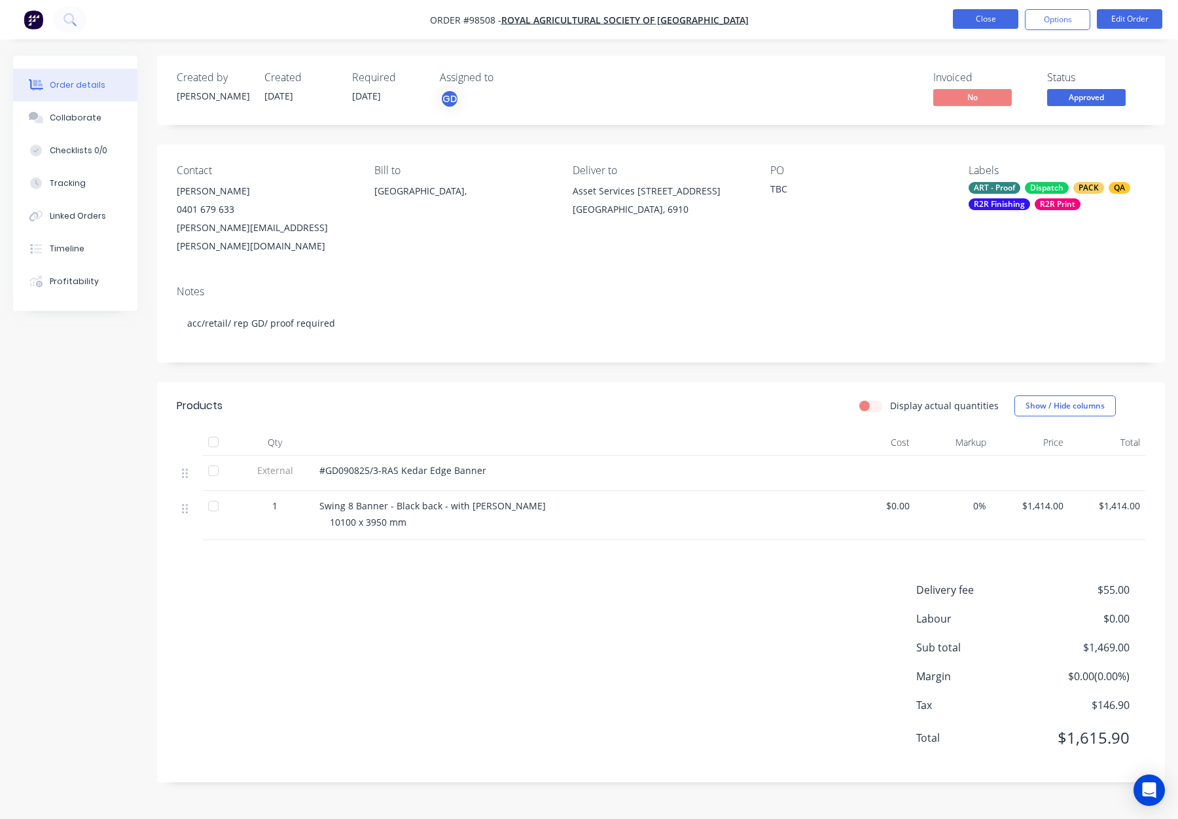
click at [977, 25] on button "Close" at bounding box center [985, 19] width 65 height 20
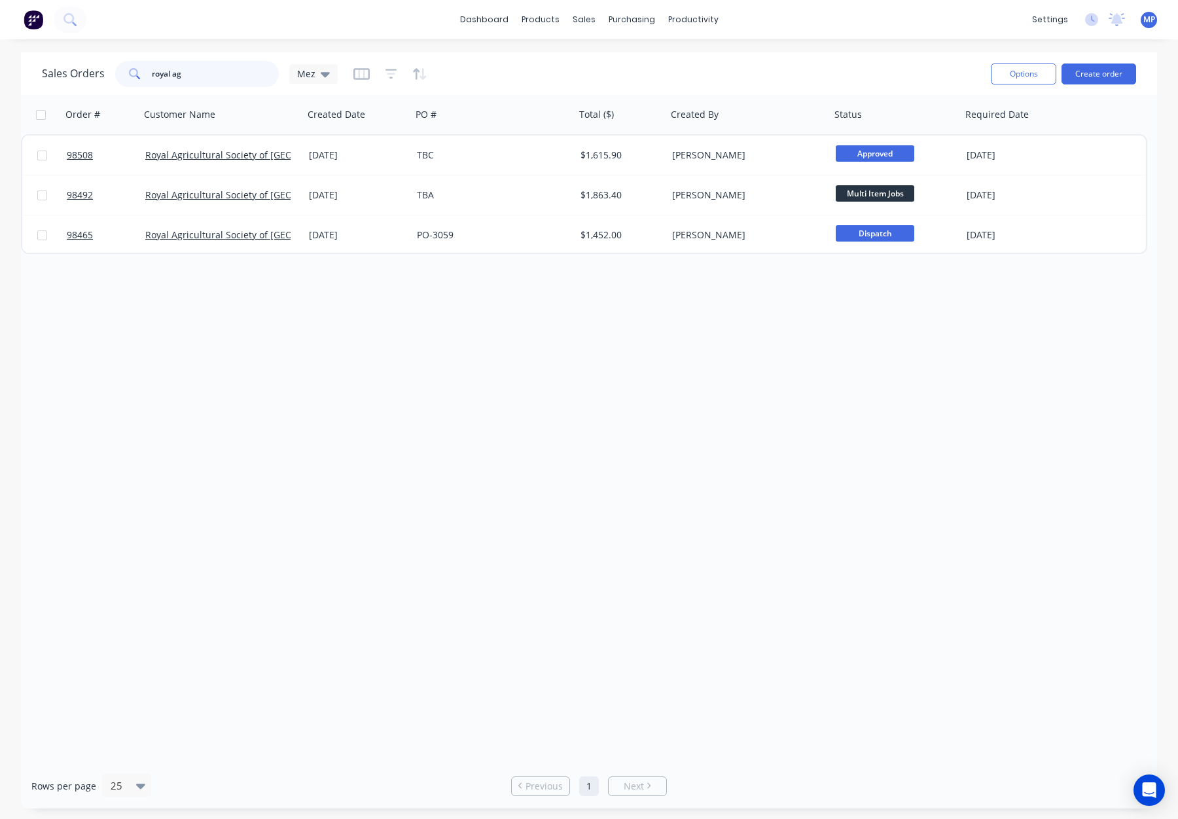
drag, startPoint x: 218, startPoint y: 78, endPoint x: 124, endPoint y: 71, distance: 94.5
click at [124, 71] on div "royal ag" at bounding box center [197, 74] width 164 height 26
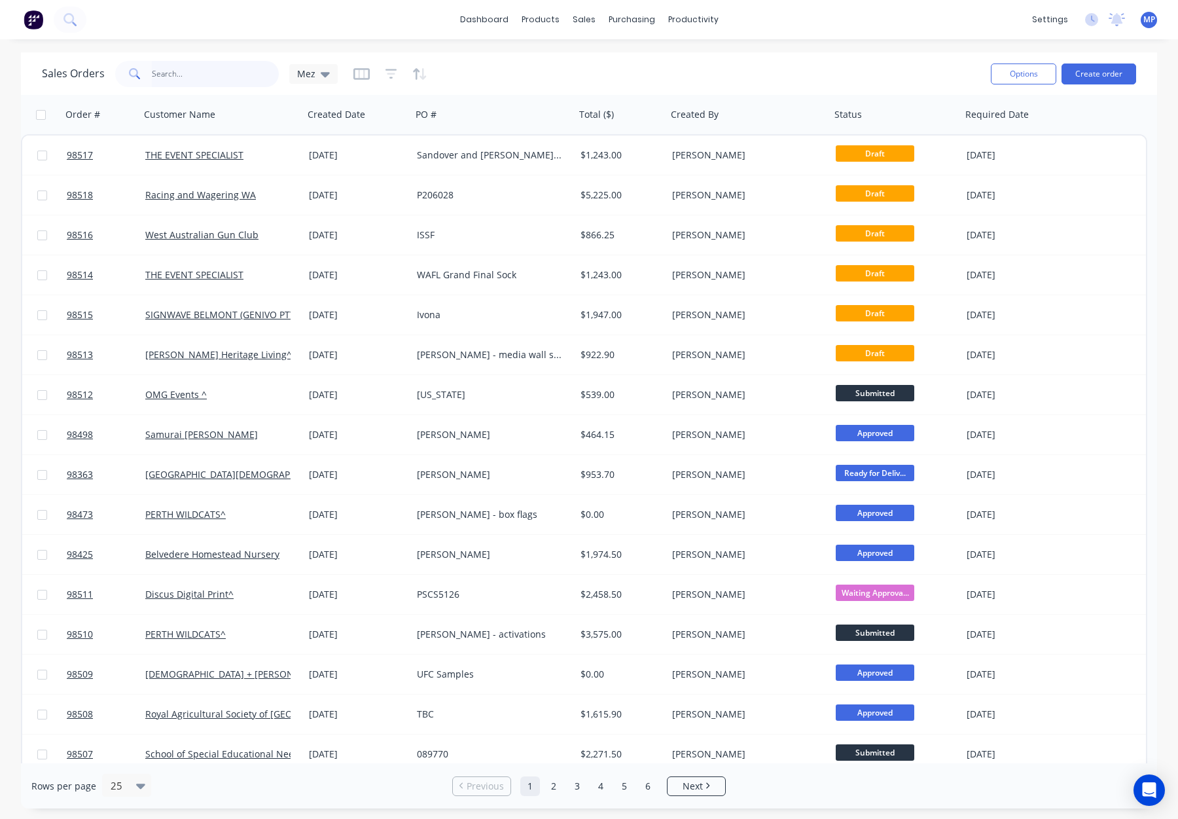
click at [174, 75] on input "text" at bounding box center [216, 74] width 128 height 26
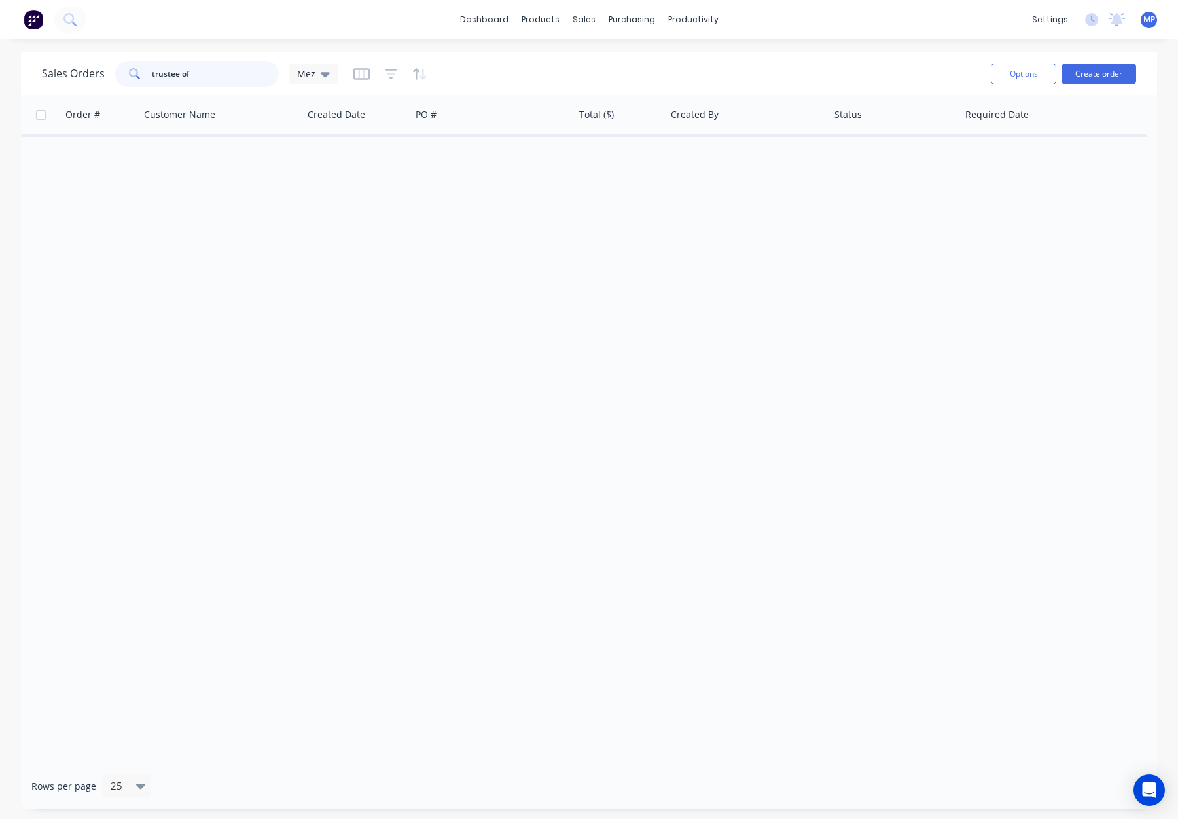
drag, startPoint x: 195, startPoint y: 75, endPoint x: 137, endPoint y: 76, distance: 58.3
click at [137, 76] on div "trustee of" at bounding box center [197, 74] width 164 height 26
drag, startPoint x: 204, startPoint y: 77, endPoint x: 129, endPoint y: 74, distance: 74.7
click at [129, 74] on div "trustee of" at bounding box center [197, 74] width 164 height 26
type input "elenor"
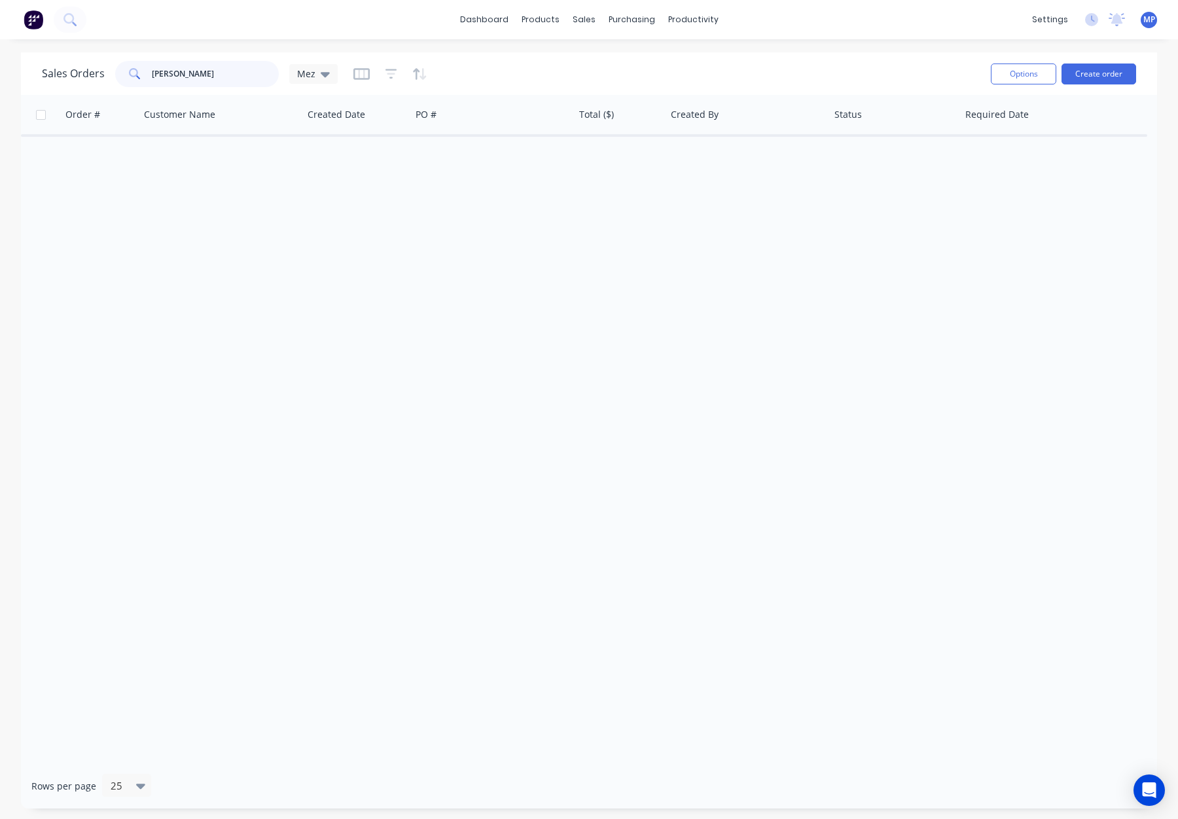
drag, startPoint x: 171, startPoint y: 75, endPoint x: 148, endPoint y: 74, distance: 23.6
click at [144, 75] on div "elenor" at bounding box center [197, 74] width 164 height 26
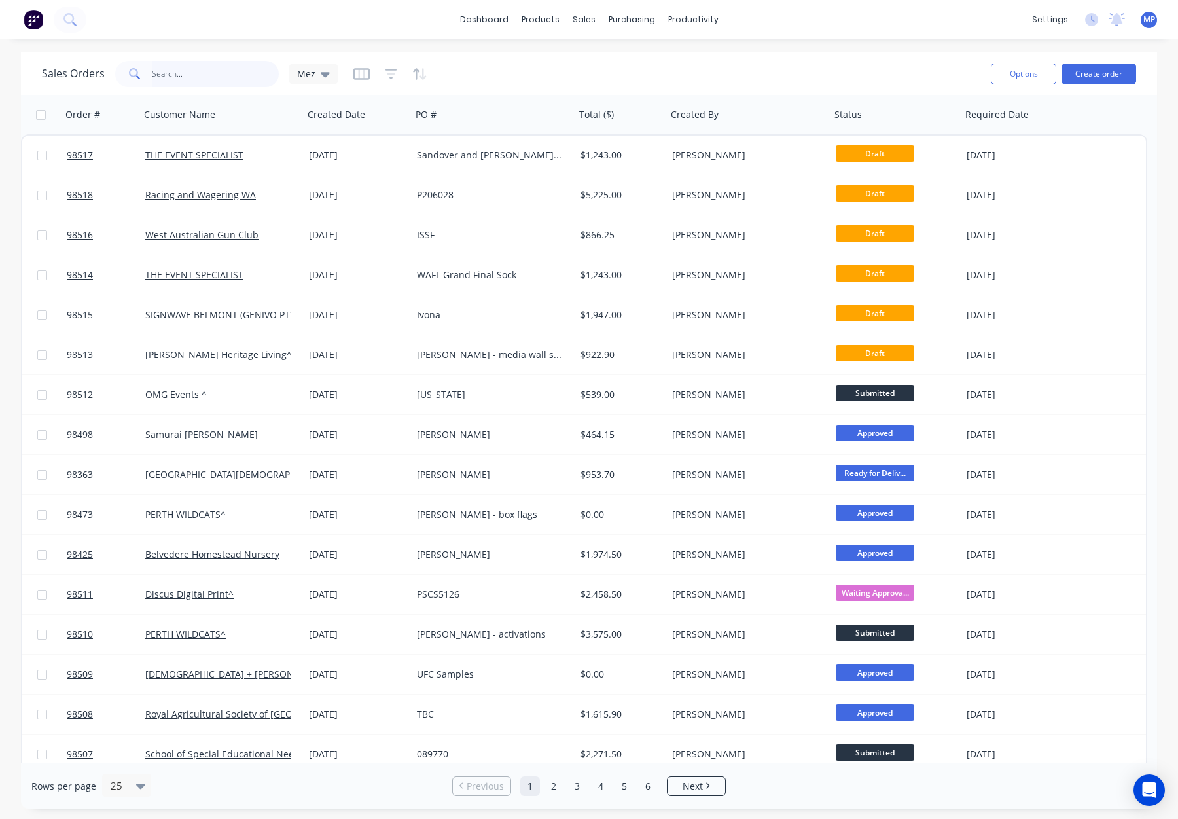
click at [156, 75] on input "text" at bounding box center [216, 74] width 128 height 26
type input "98451"
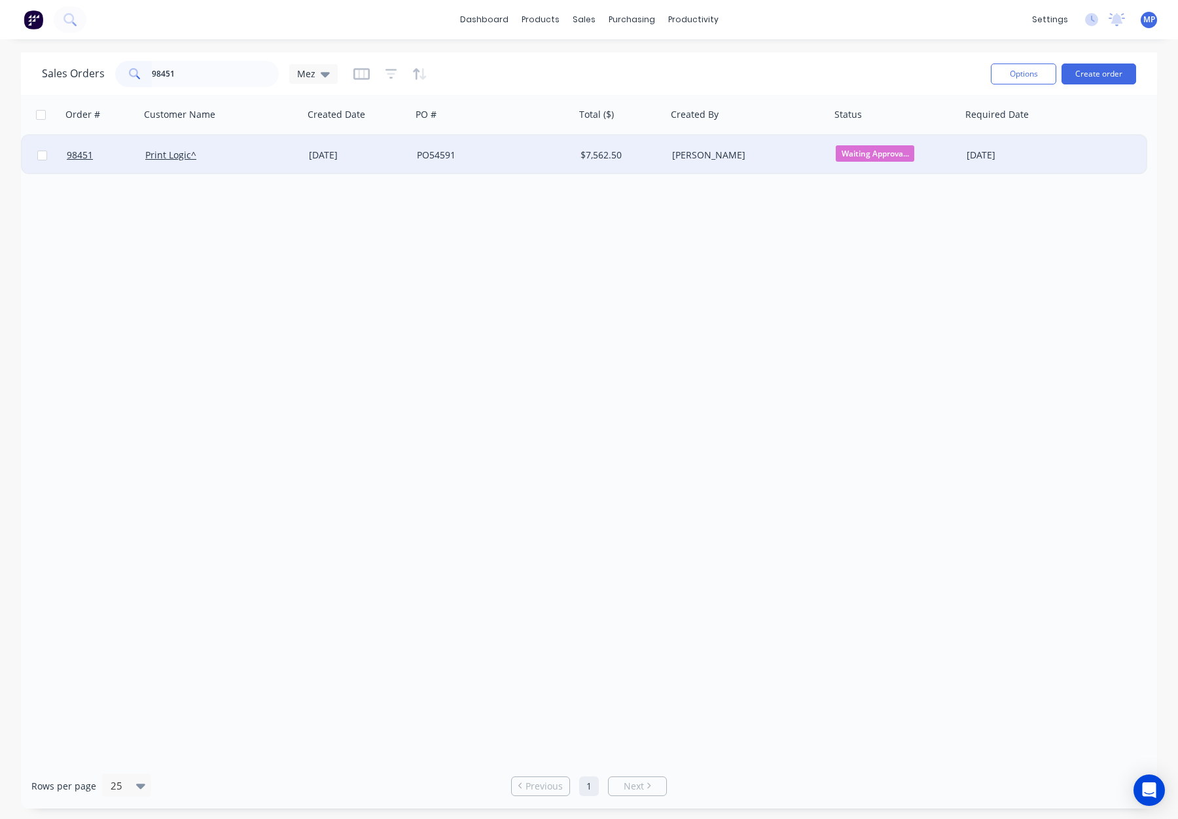
click at [256, 166] on div "Print Logic^" at bounding box center [222, 154] width 164 height 39
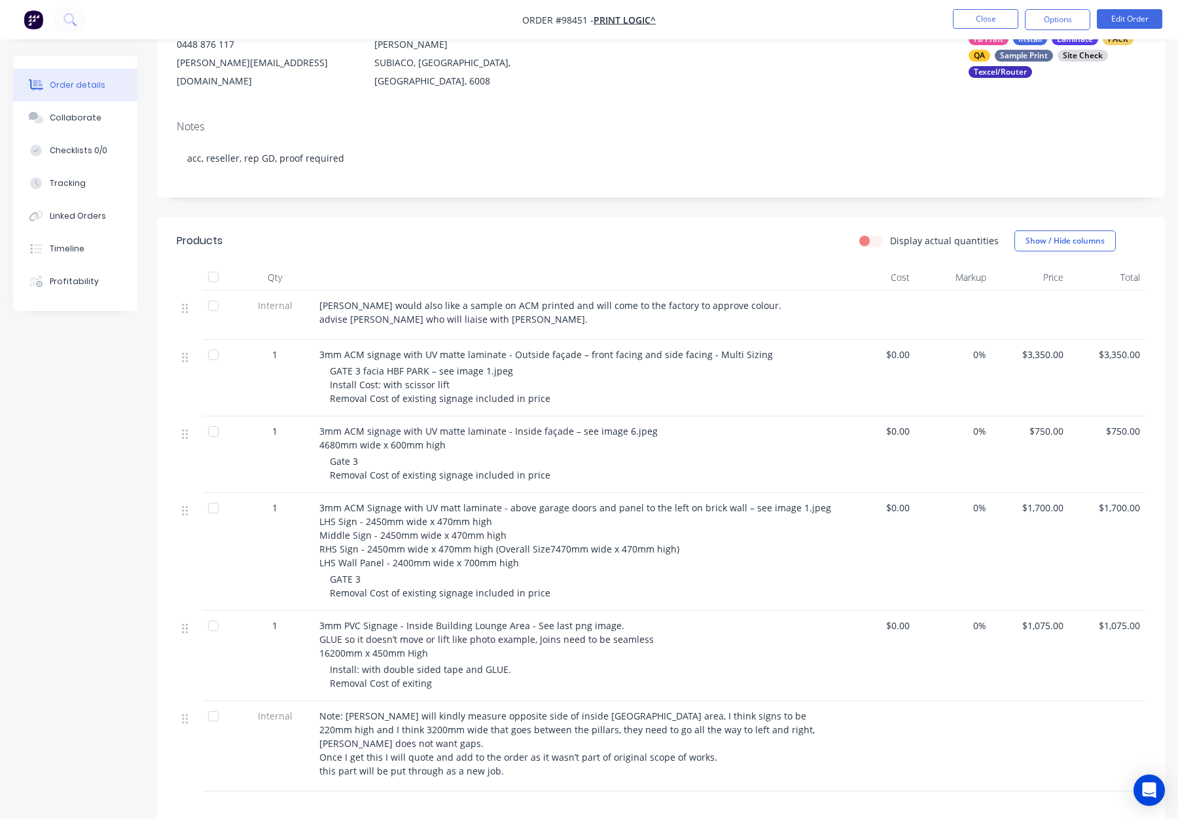
scroll to position [267, 0]
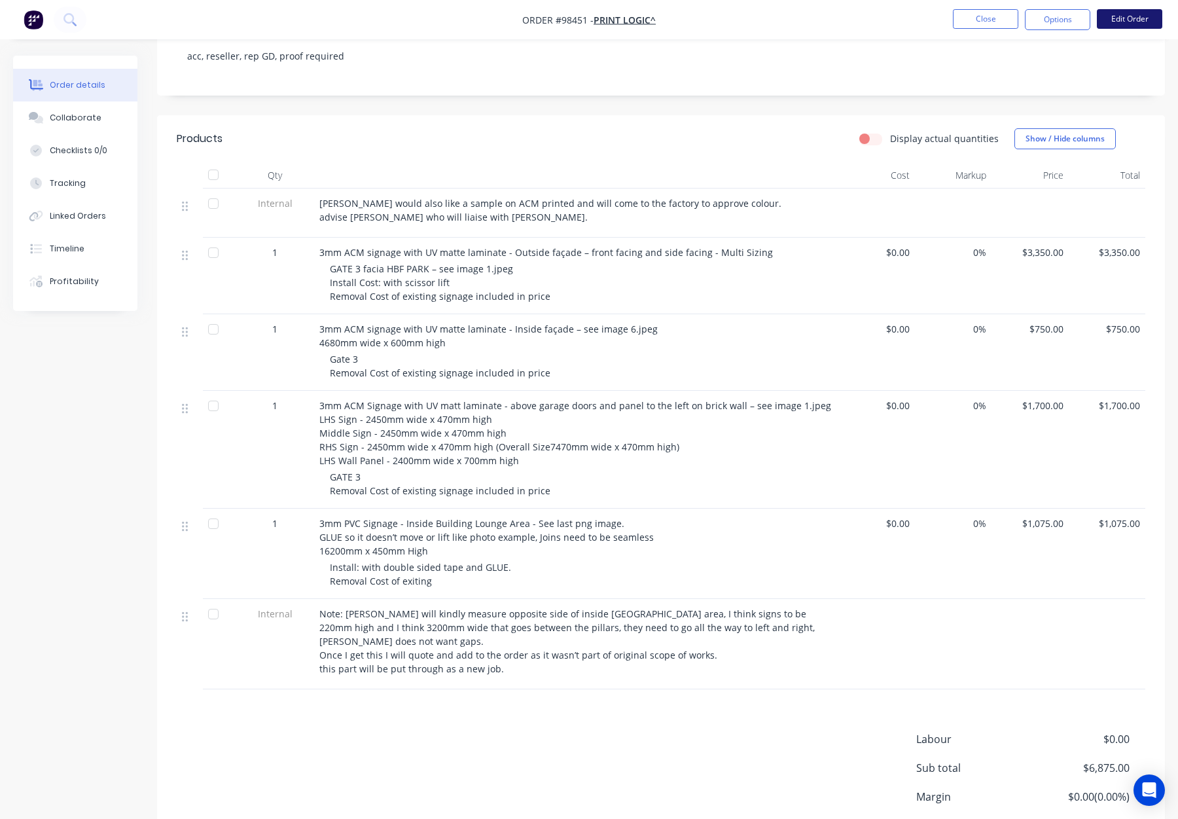
click at [1136, 13] on button "Edit Order" at bounding box center [1129, 19] width 65 height 20
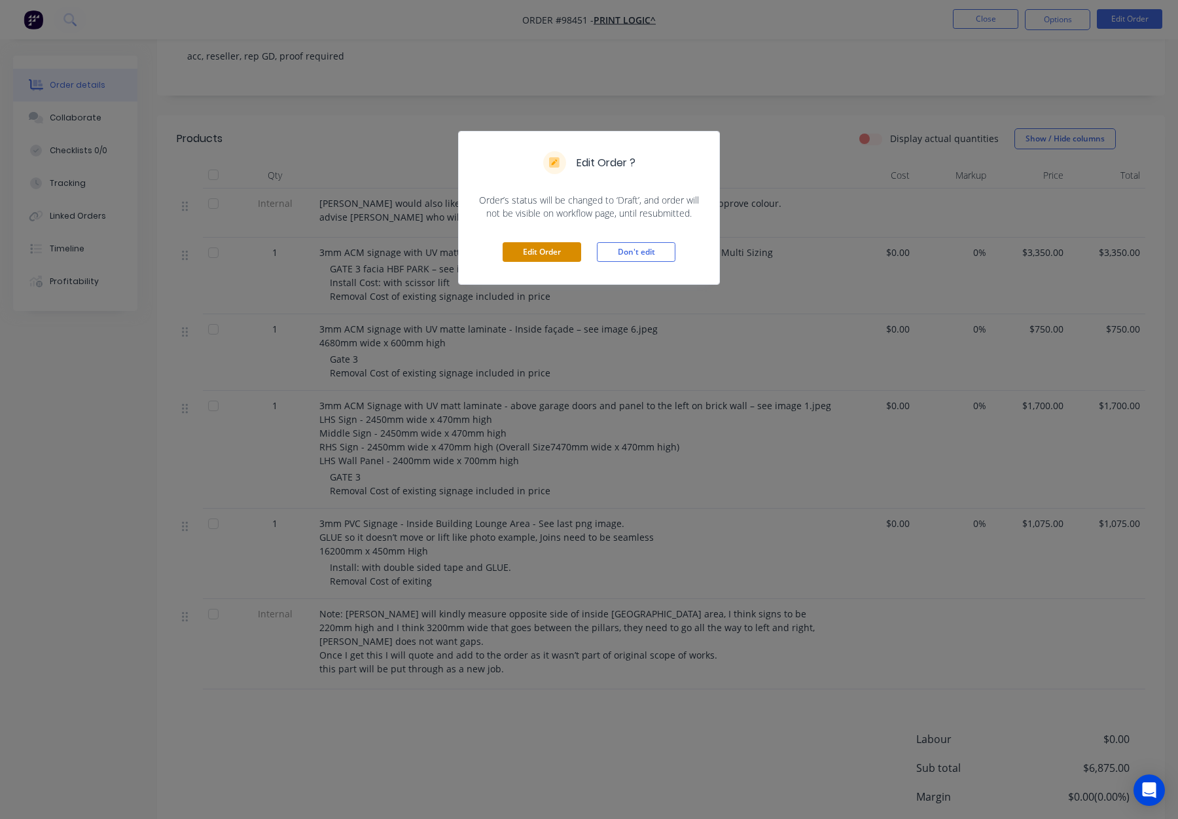
click at [547, 247] on button "Edit Order" at bounding box center [542, 252] width 79 height 20
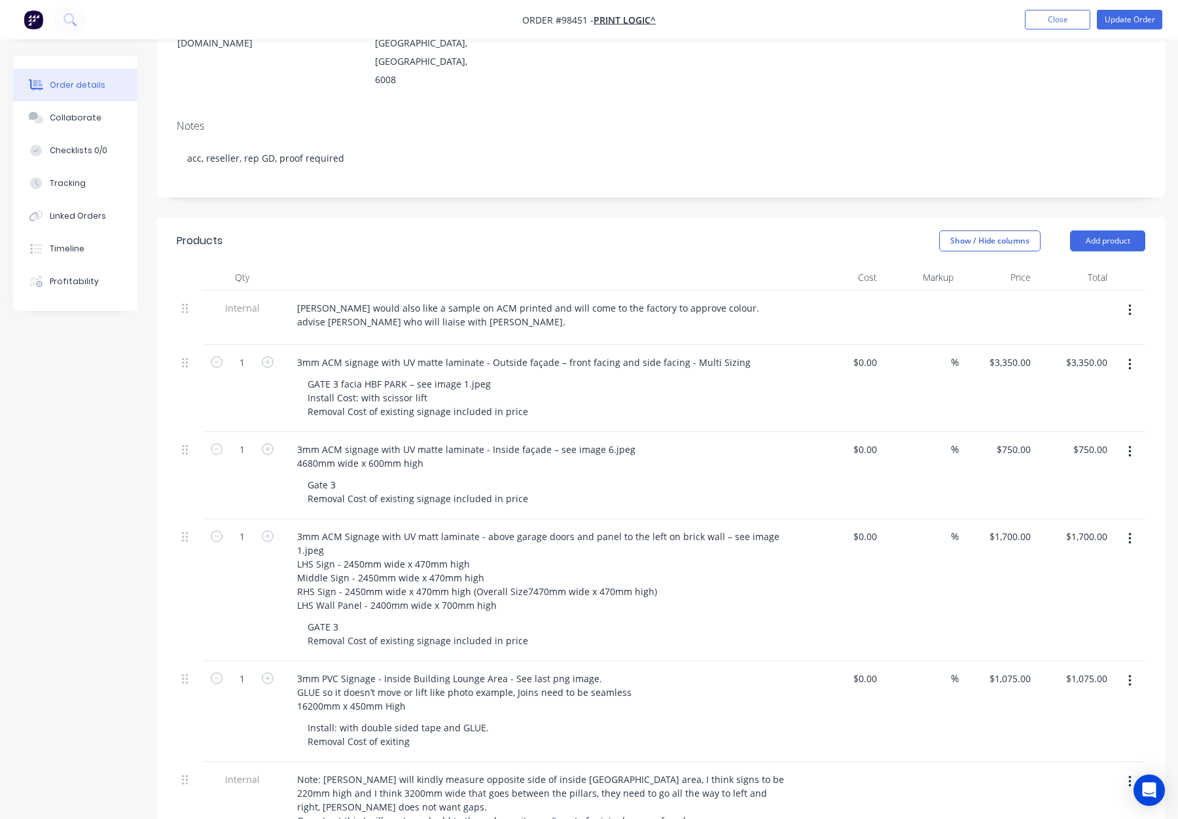
scroll to position [224, 0]
click at [735, 351] on div "3mm ACM signage with UV matte laminate - Outside façade – front facing and side…" at bounding box center [524, 360] width 475 height 19
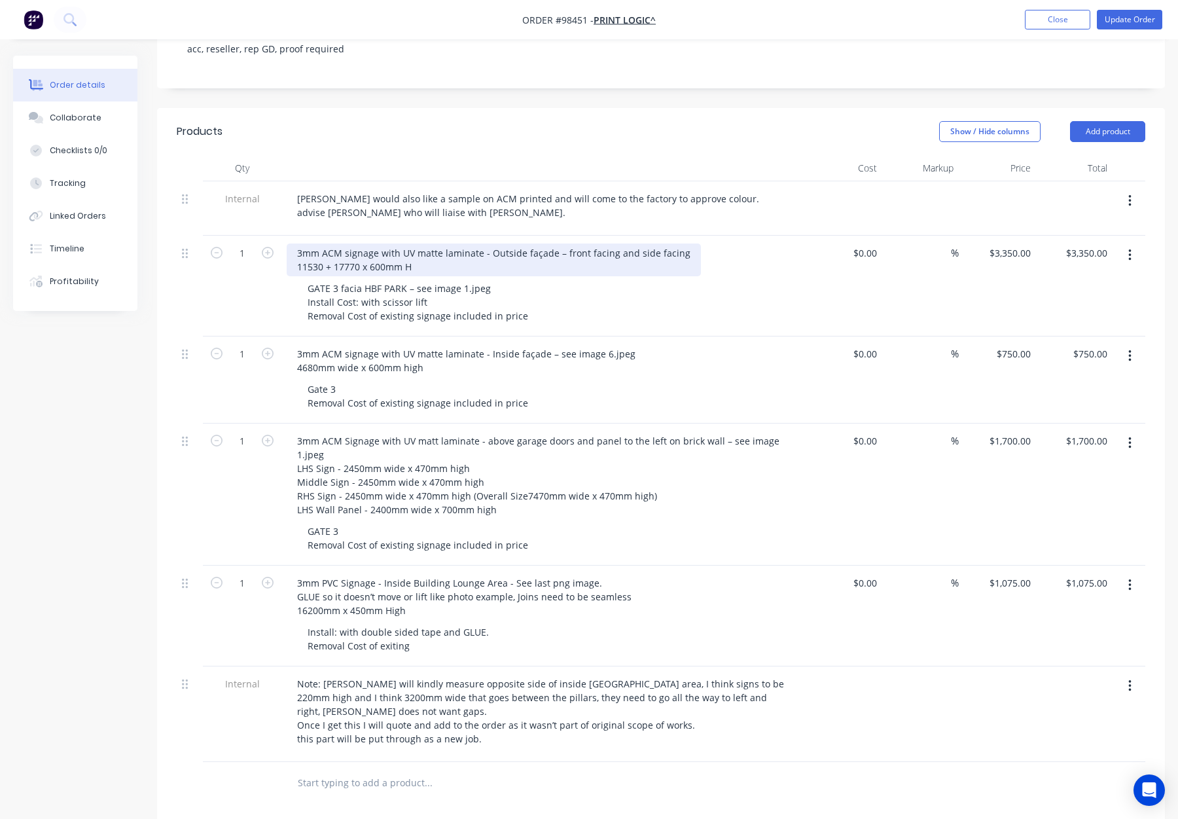
scroll to position [333, 0]
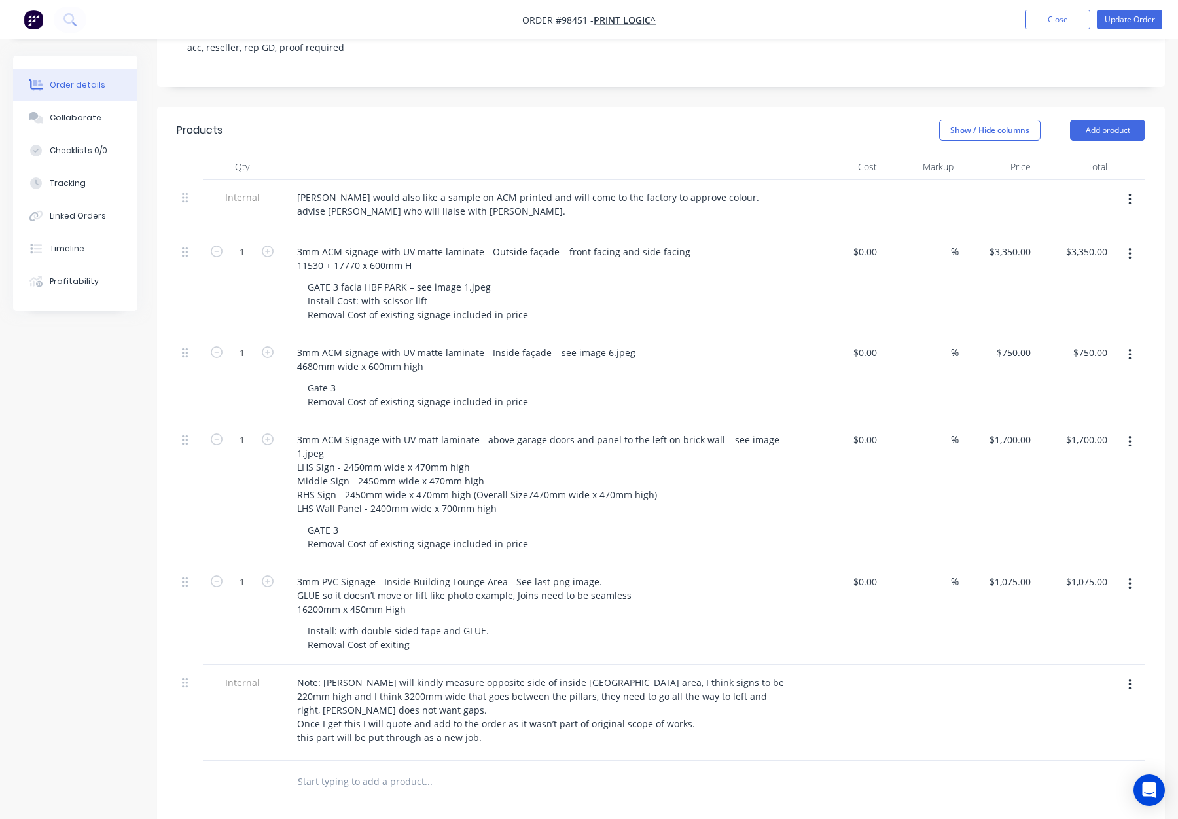
click at [734, 343] on div "3mm ACM signage with UV matte laminate - Inside façade – see image 6.jpeg 4680m…" at bounding box center [543, 359] width 513 height 33
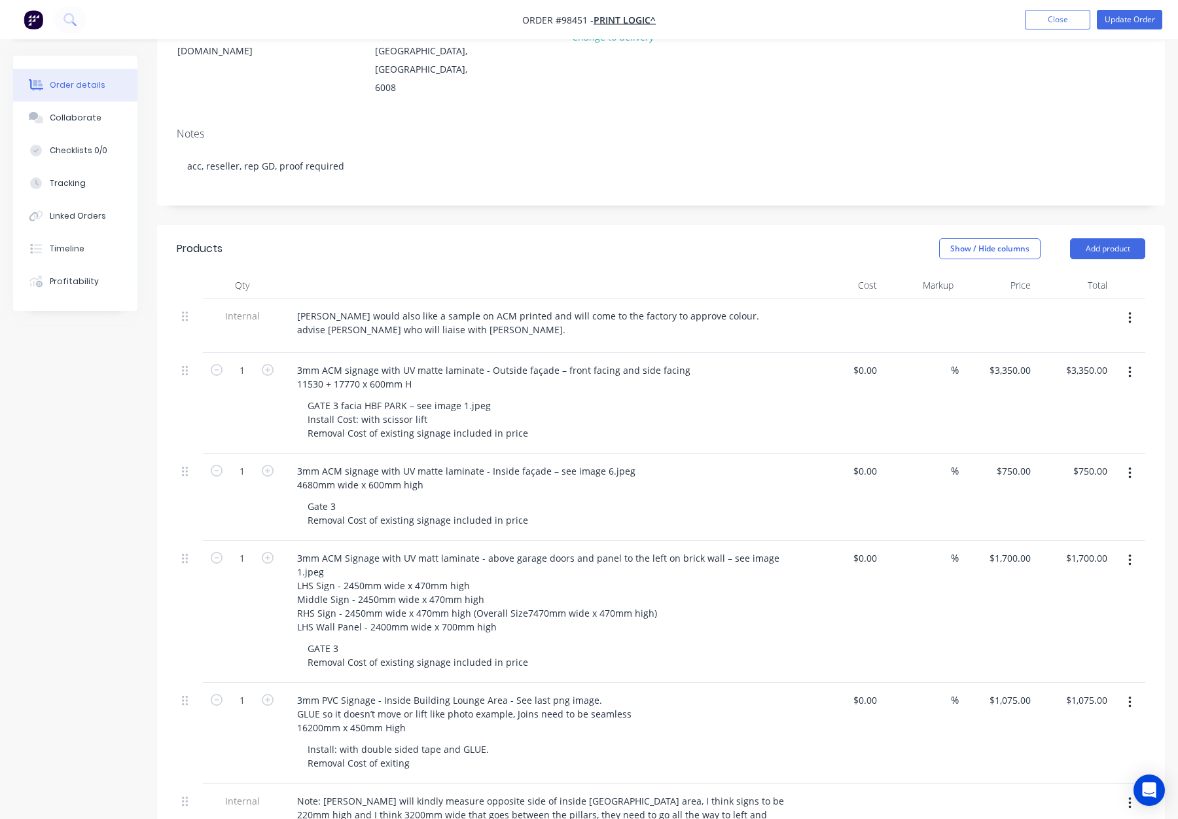
scroll to position [0, 0]
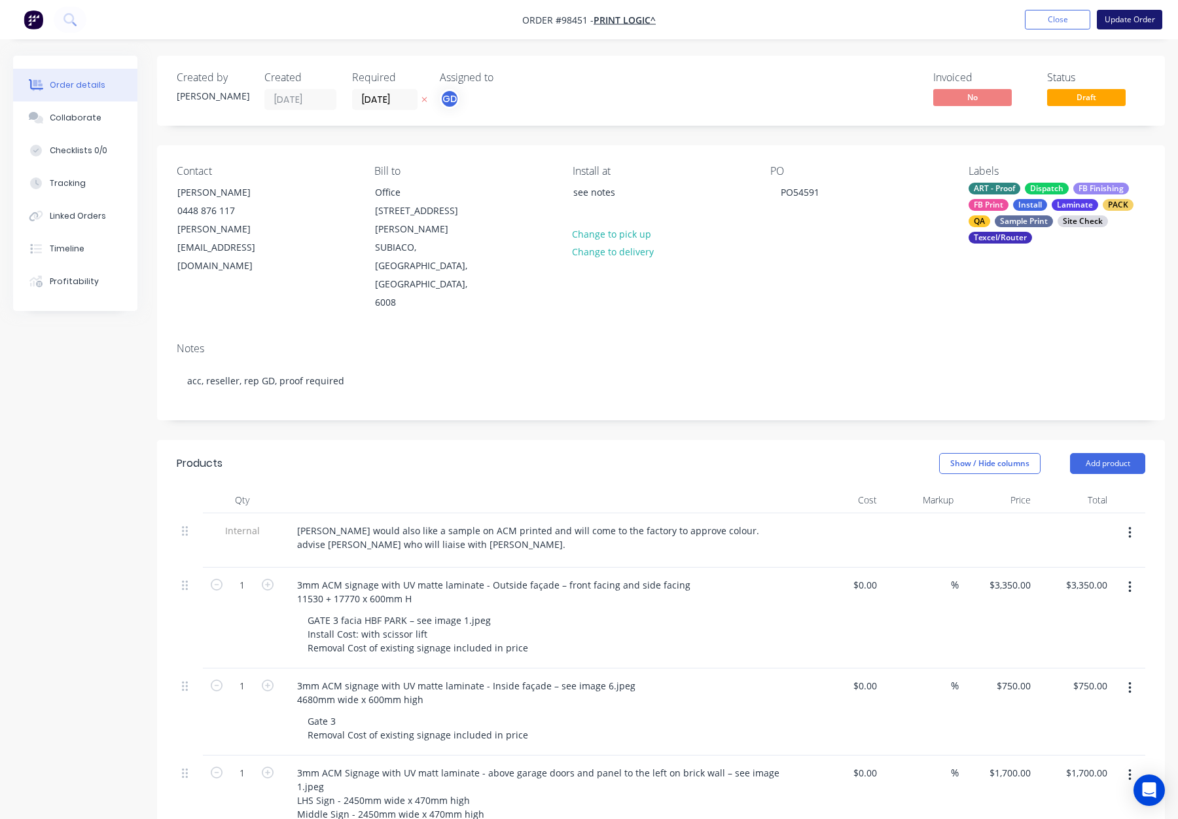
click at [1123, 23] on button "Update Order" at bounding box center [1129, 20] width 65 height 20
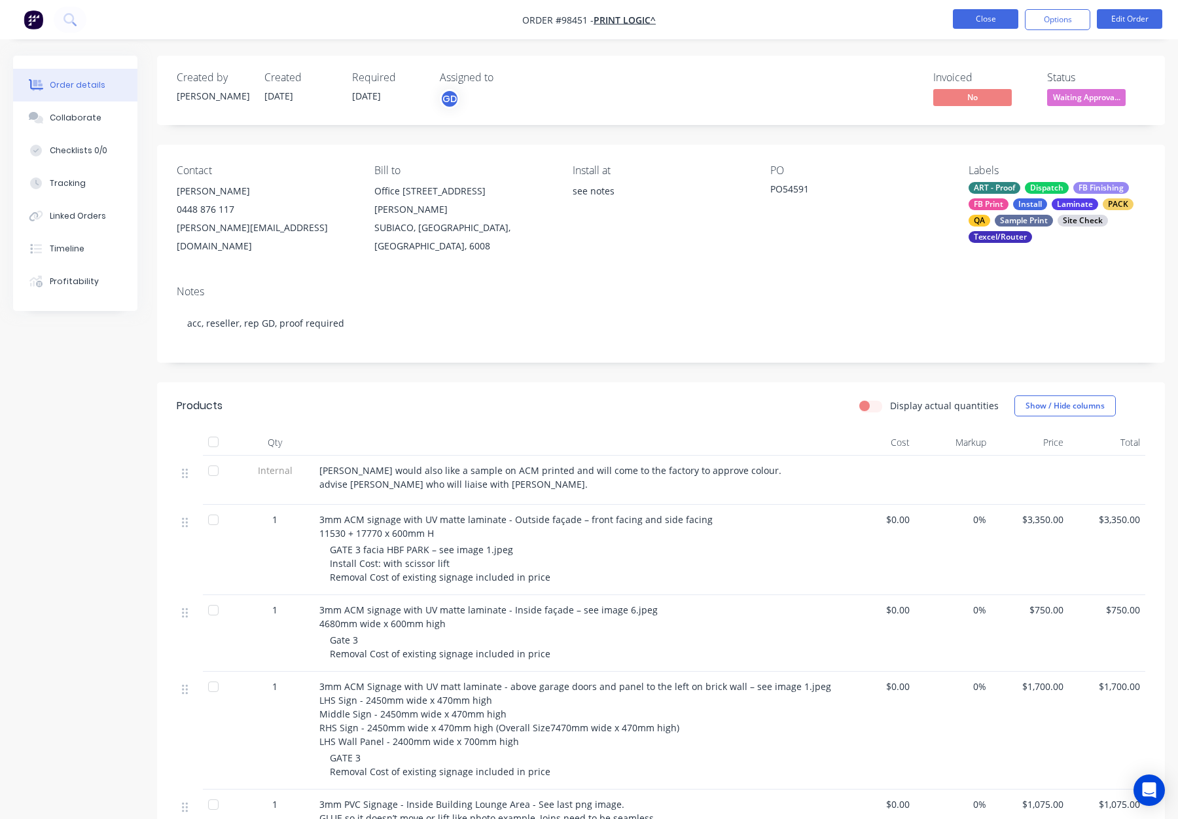
click at [988, 16] on button "Close" at bounding box center [985, 19] width 65 height 20
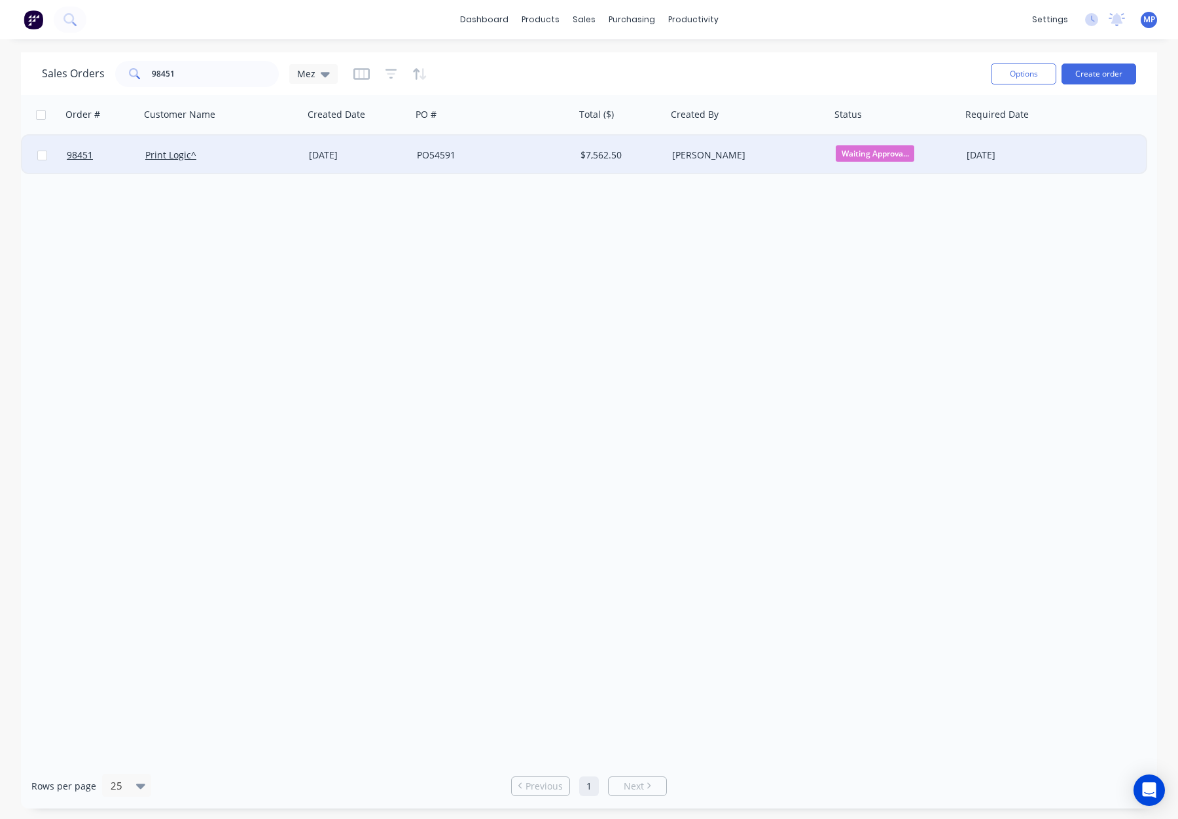
click at [783, 160] on div "[PERSON_NAME]" at bounding box center [744, 155] width 145 height 13
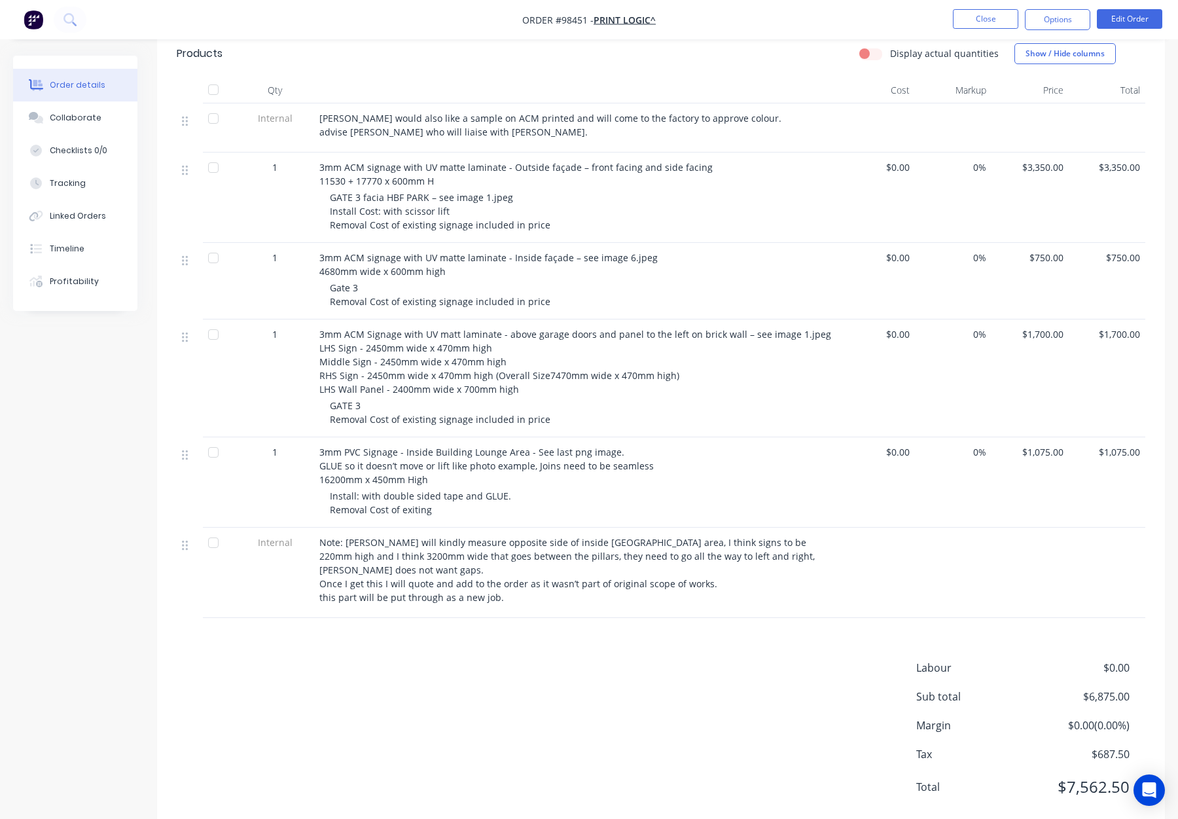
scroll to position [351, 0]
click at [1113, 18] on button "Edit Order" at bounding box center [1129, 19] width 65 height 20
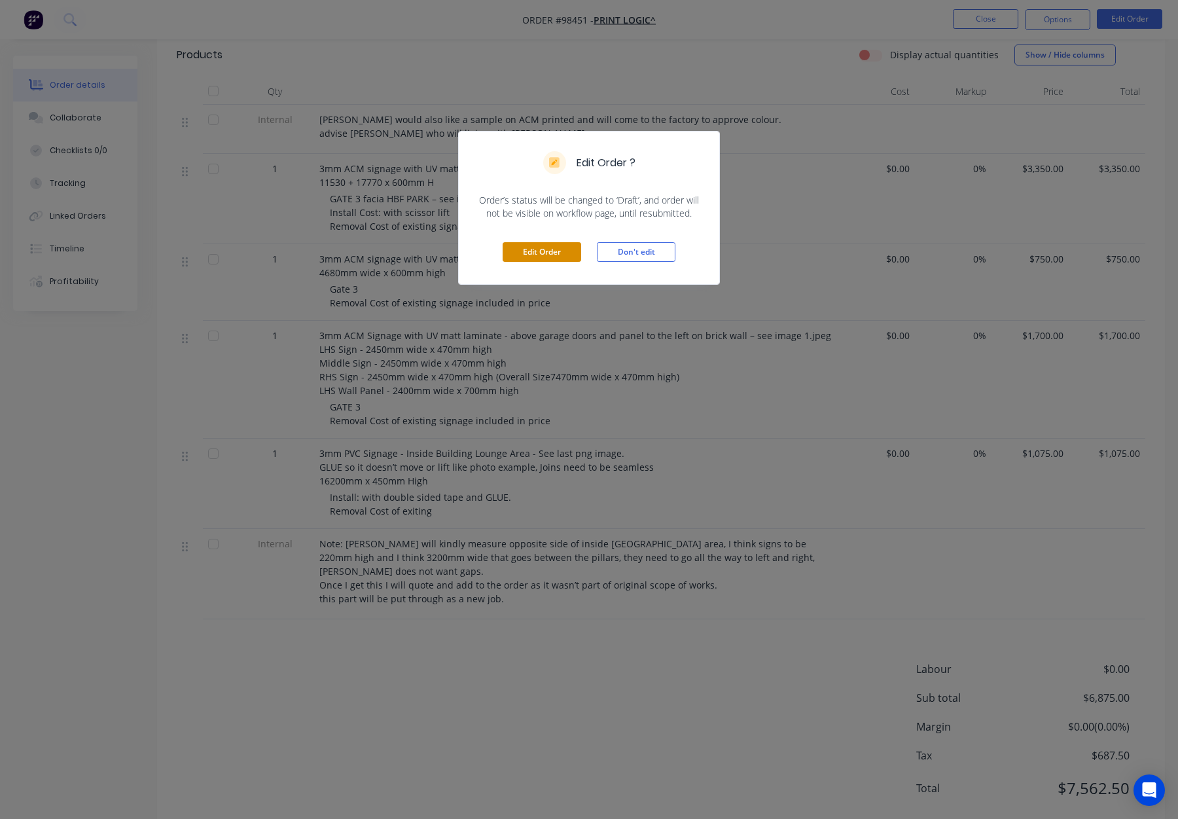
click at [534, 243] on button "Edit Order" at bounding box center [542, 252] width 79 height 20
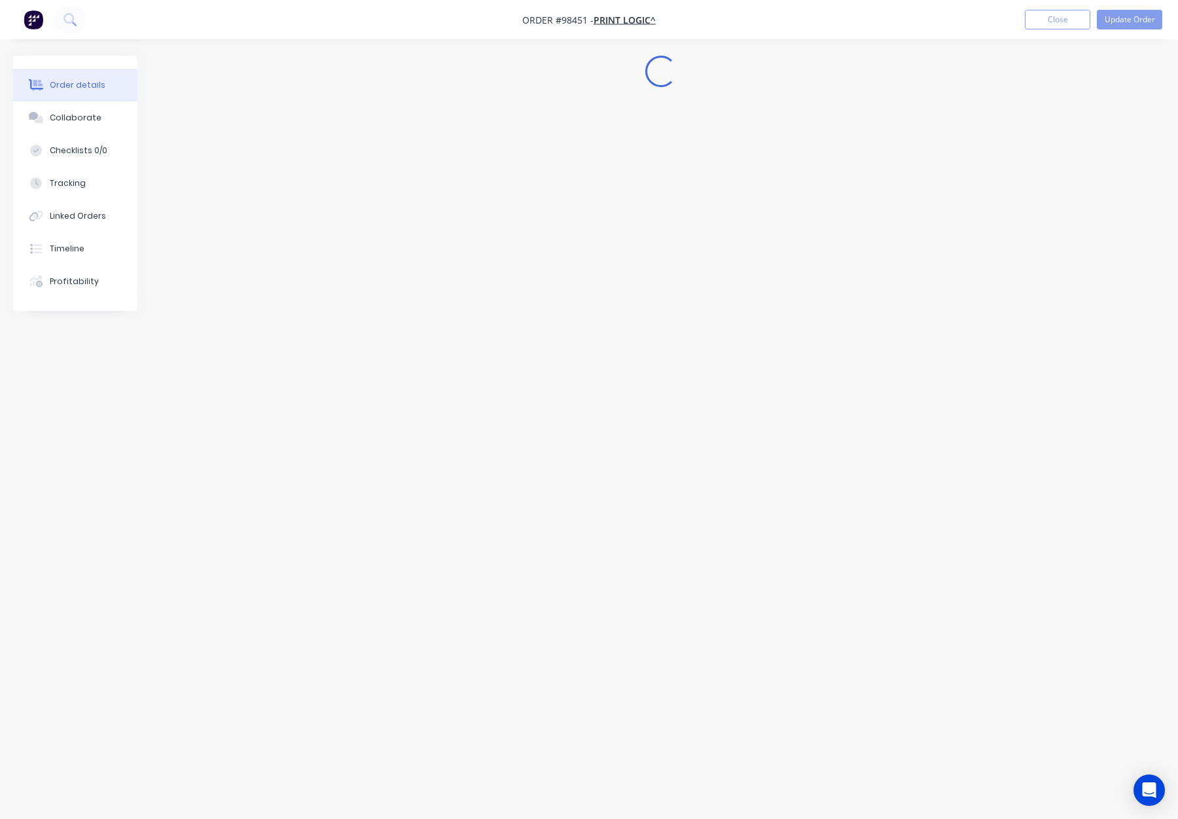
scroll to position [0, 0]
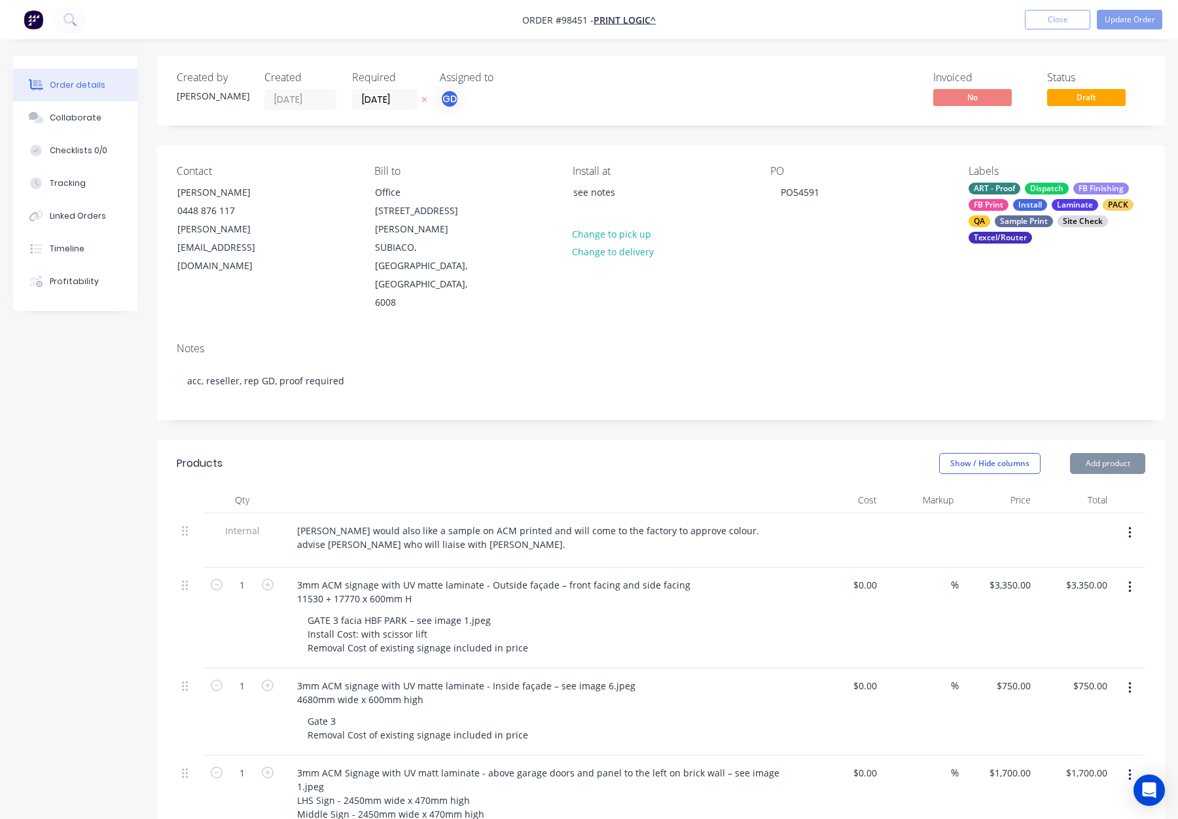
type input "$3,350.00"
type input "$750.00"
type input "$1,700.00"
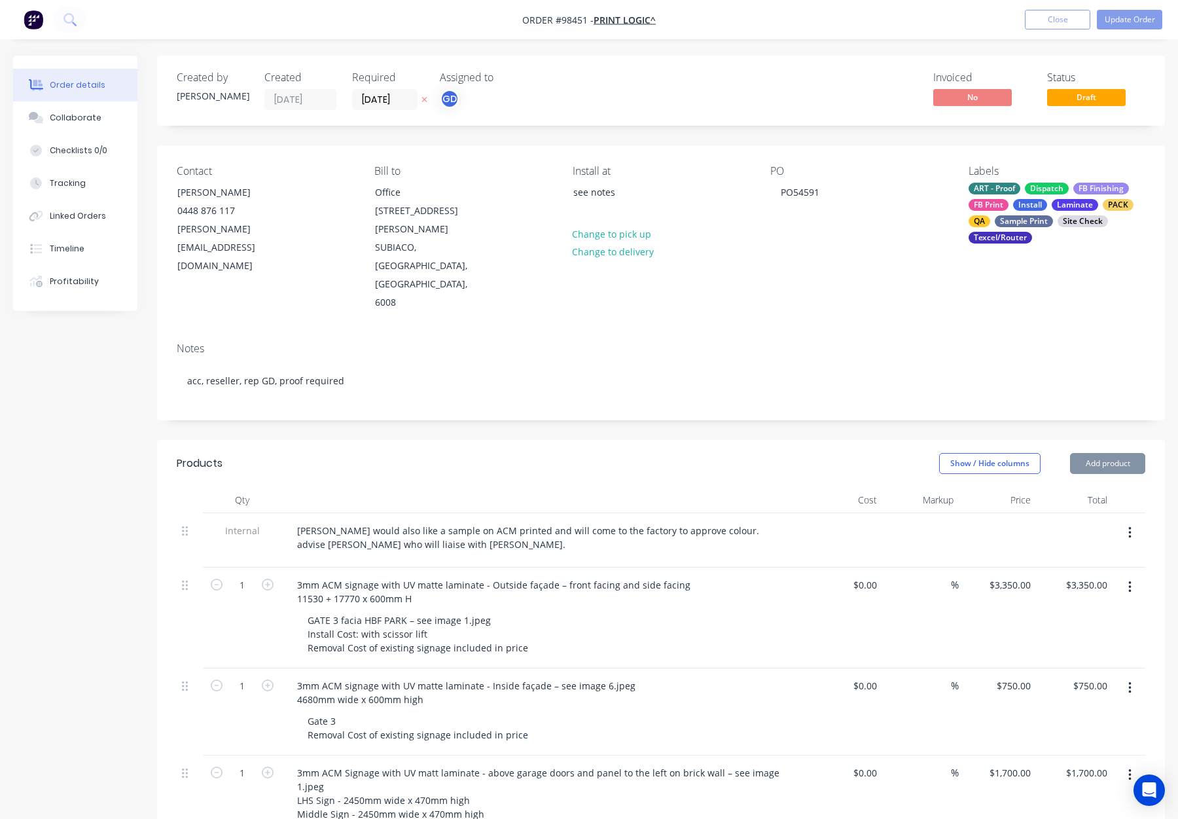
type input "$1,700.00"
type input "$1,075.00"
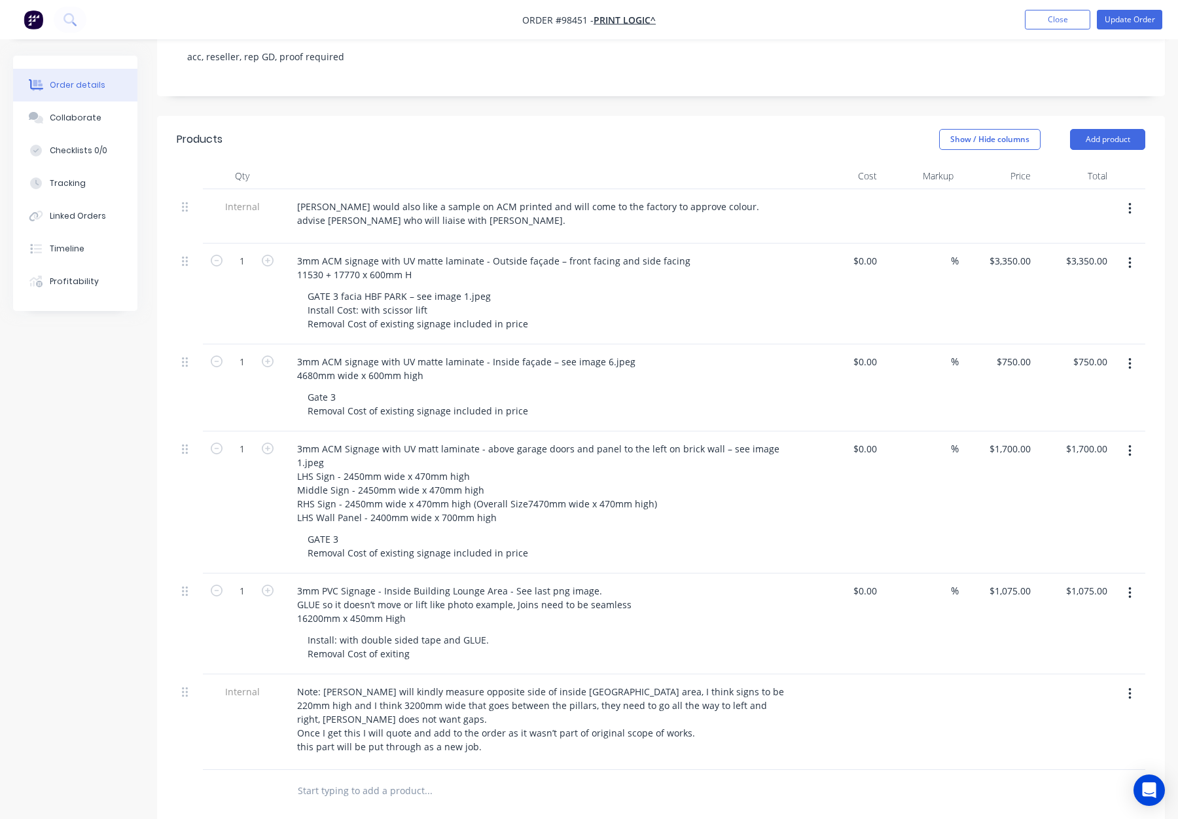
scroll to position [319, 0]
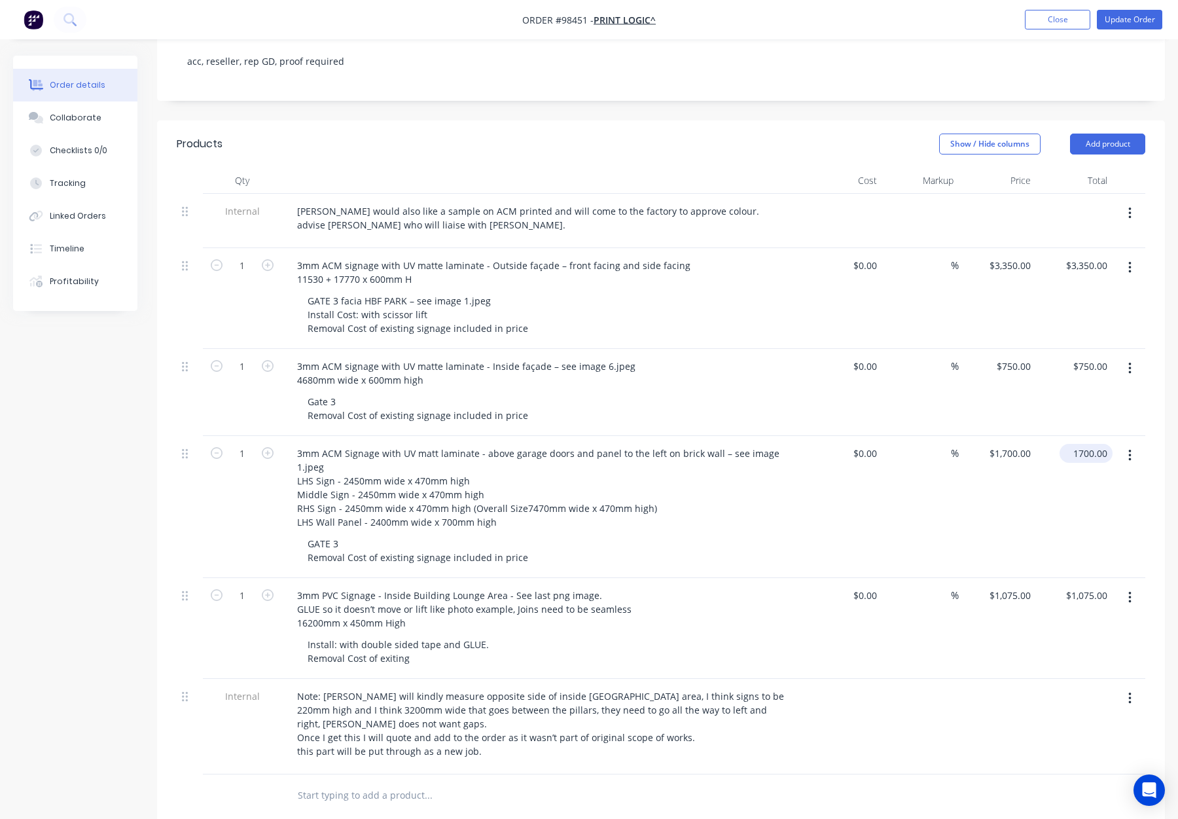
click at [1085, 444] on input "1700.00" at bounding box center [1089, 453] width 48 height 19
type input "$1,700.00"
click at [1051, 454] on div "$1,700.00 $1,700.00" at bounding box center [1074, 507] width 77 height 142
click at [1083, 256] on input "3350.00" at bounding box center [1089, 265] width 48 height 19
type input "3000"
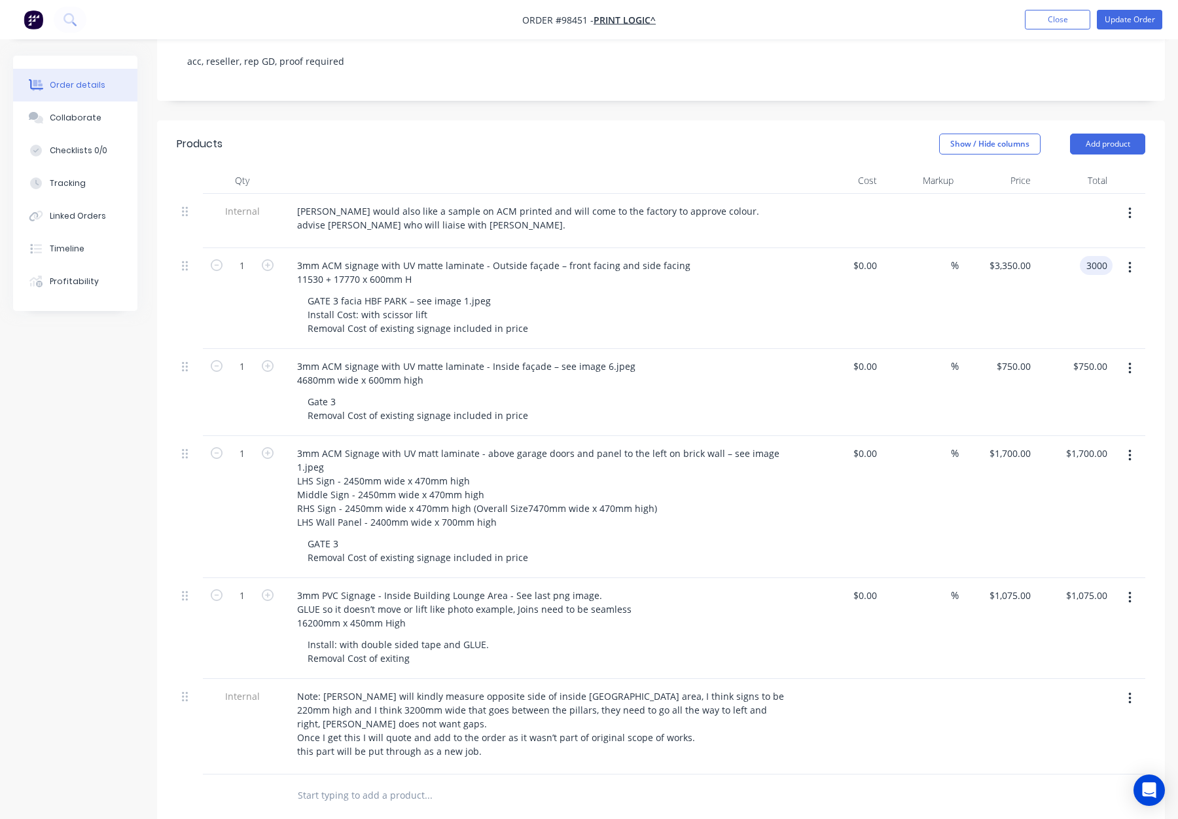
type input "$3,000.00"
click at [1081, 248] on div "$3,000.00 $3,000.00" at bounding box center [1074, 298] width 77 height 101
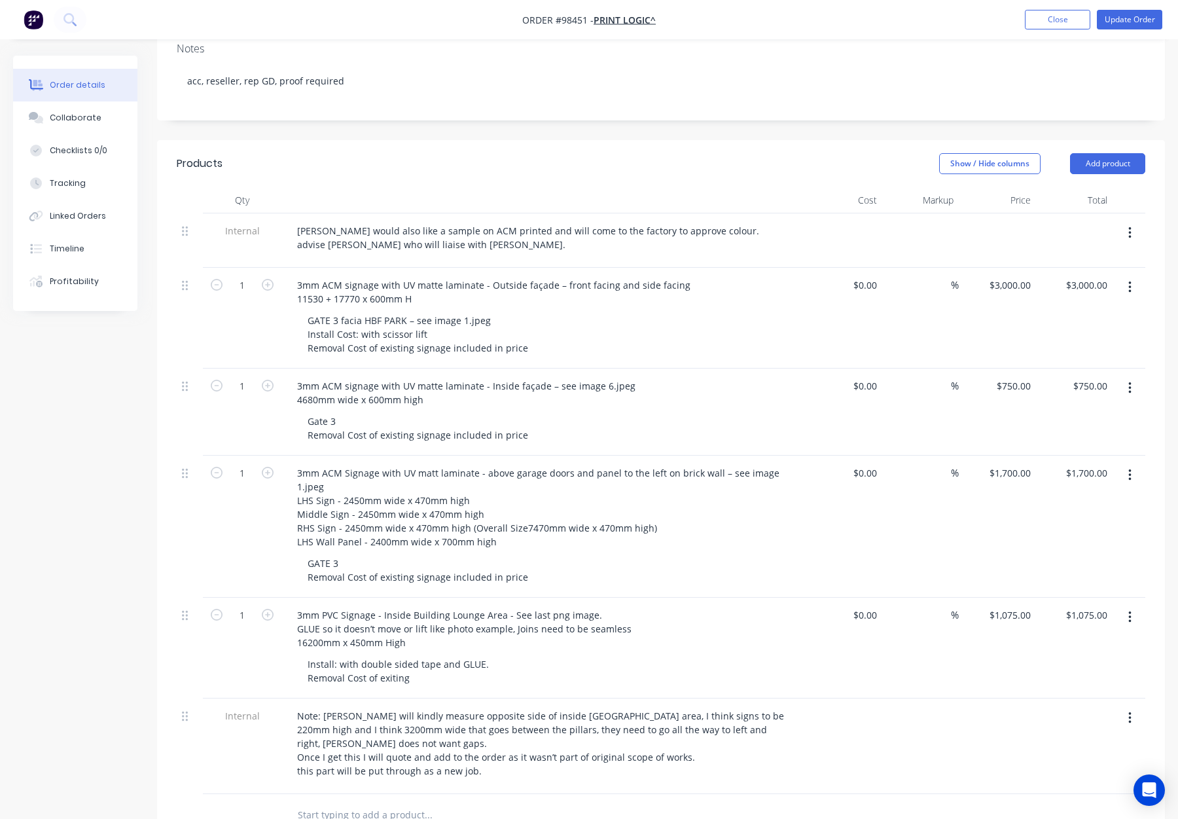
scroll to position [319, 0]
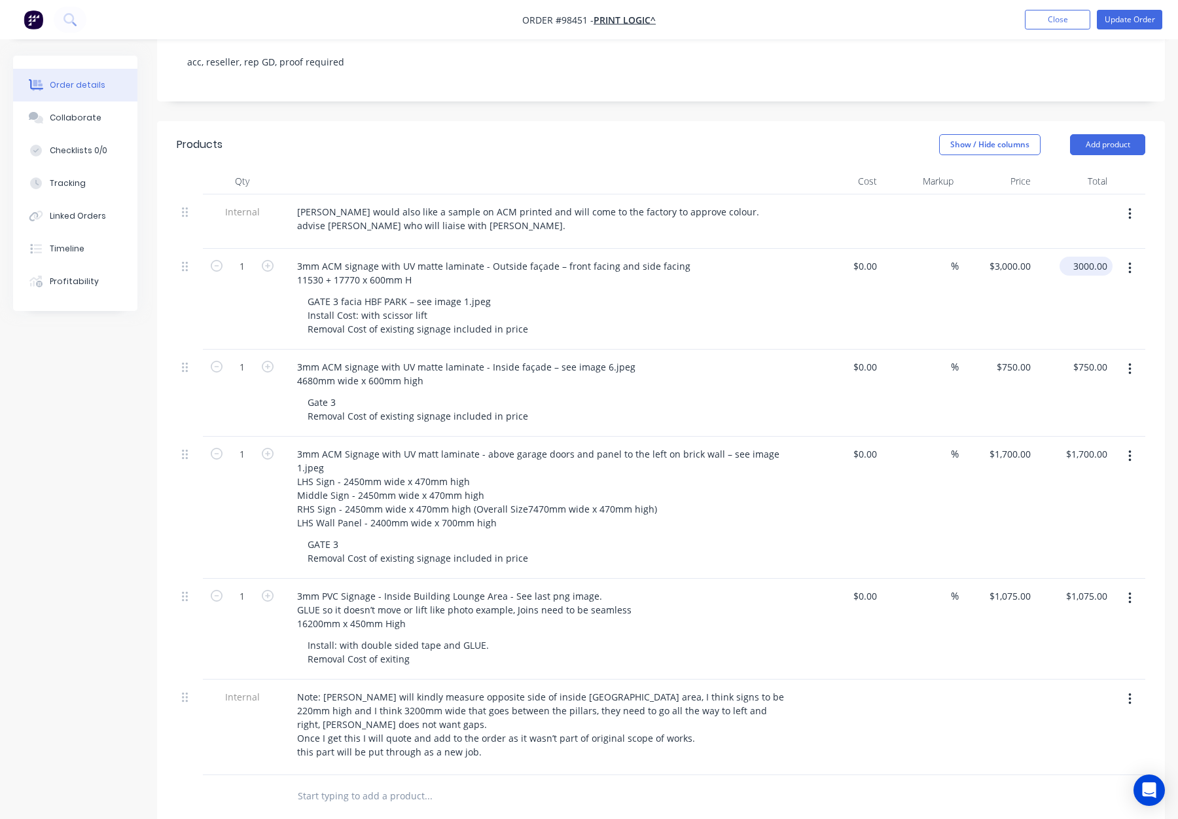
click at [1090, 257] on input "3000.00" at bounding box center [1089, 266] width 48 height 19
type input "$3,000.00"
click at [1087, 357] on input "750.00" at bounding box center [1092, 366] width 41 height 19
type input "700"
type input "$700.00"
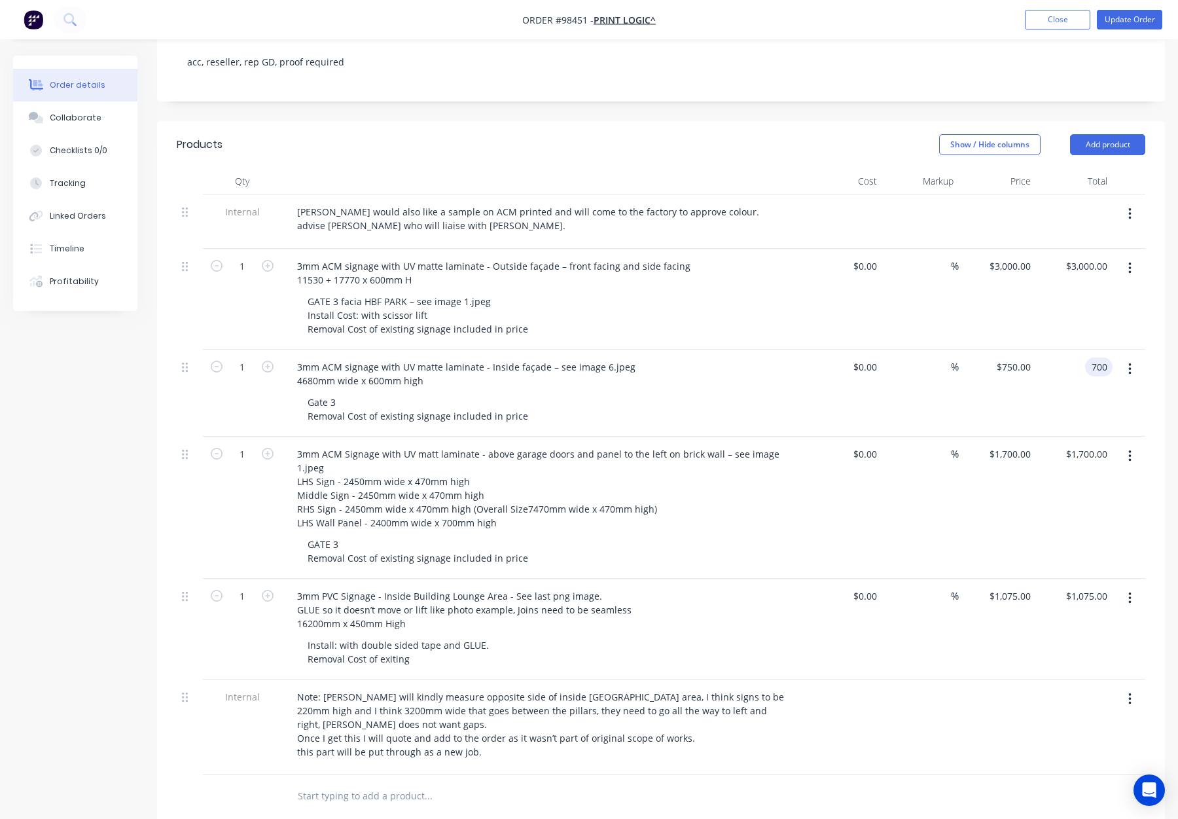
type input "$700.00"
drag, startPoint x: 1058, startPoint y: 335, endPoint x: 1039, endPoint y: 319, distance: 24.6
click at [1057, 350] on div "$700.00 700" at bounding box center [1074, 393] width 77 height 87
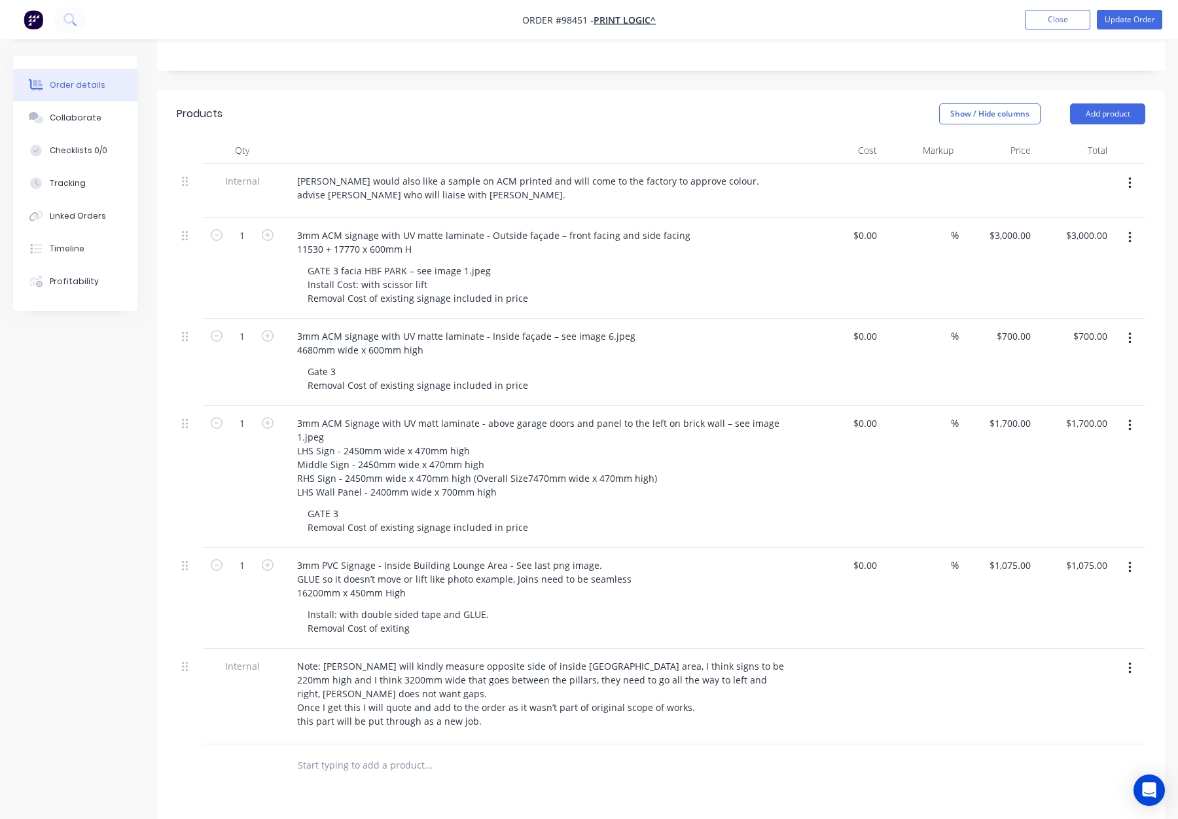
scroll to position [349, 0]
type input "1700"
click at [1094, 414] on input "1700" at bounding box center [1098, 423] width 27 height 19
type input "3000.00"
type input "$1,700.00"
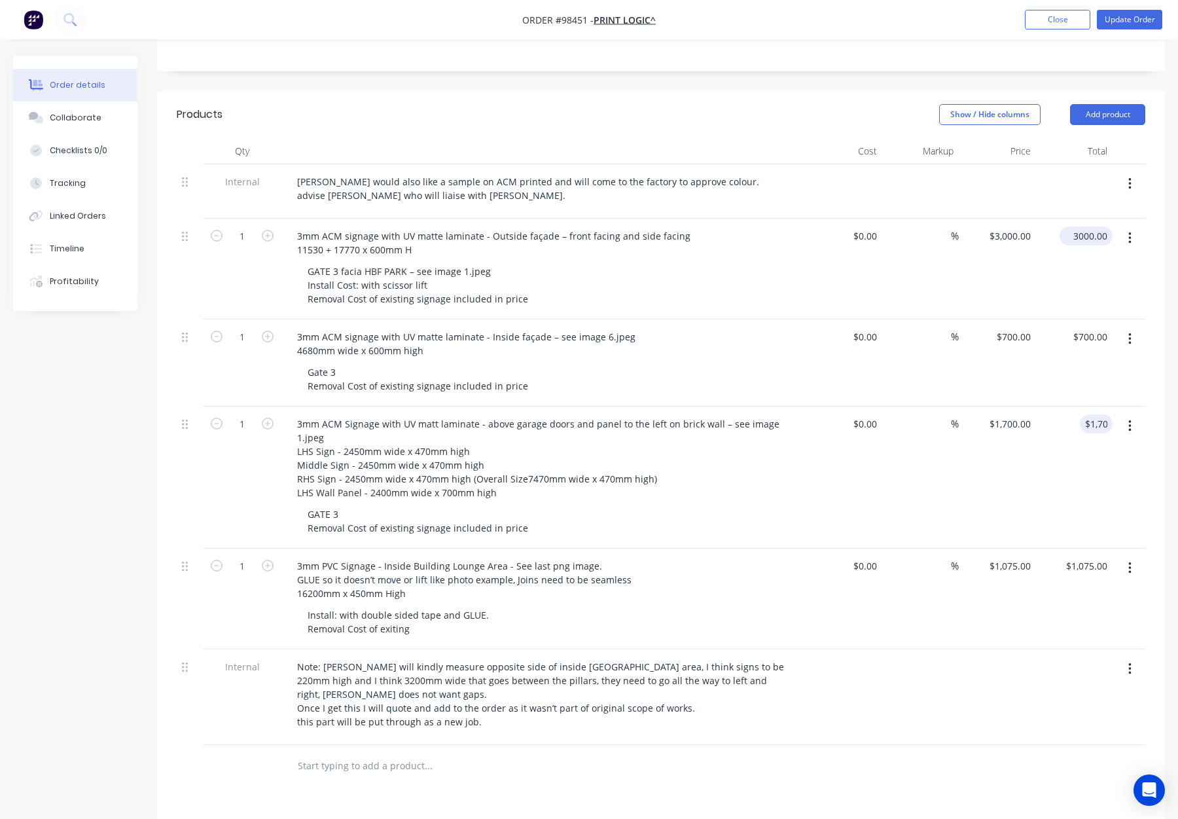
click at [1083, 226] on input "3000.00" at bounding box center [1089, 235] width 48 height 19
type input "2900"
type input "$2,900.00"
click at [1030, 226] on div "$2,900.00 $3,000.00" at bounding box center [997, 269] width 77 height 101
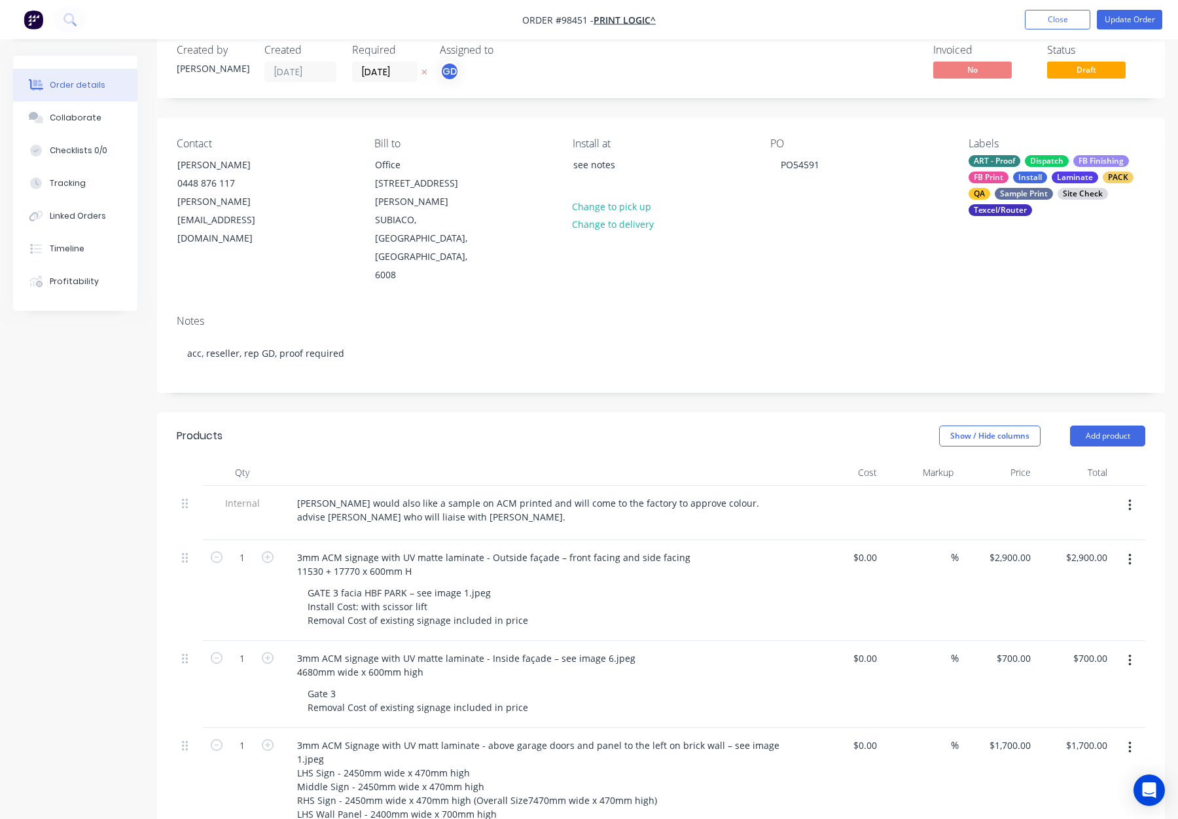
scroll to position [0, 0]
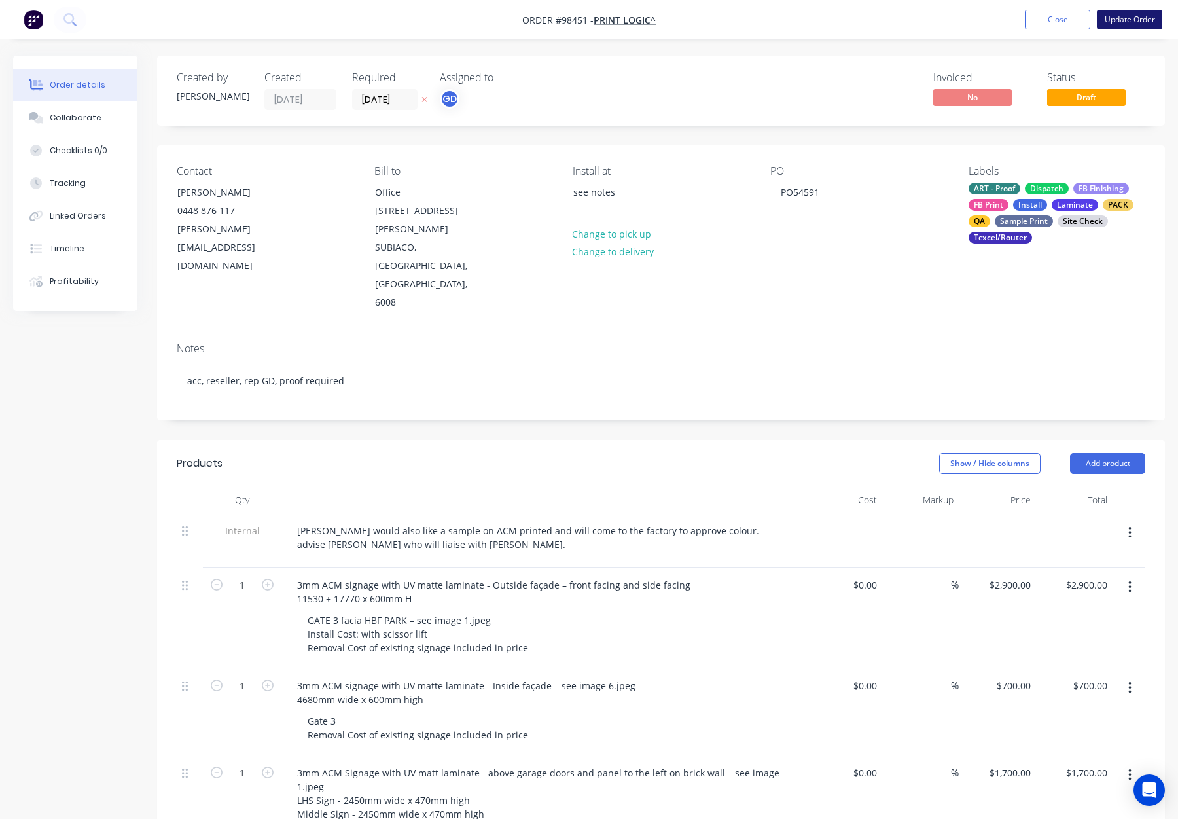
click at [1122, 19] on button "Update Order" at bounding box center [1129, 20] width 65 height 20
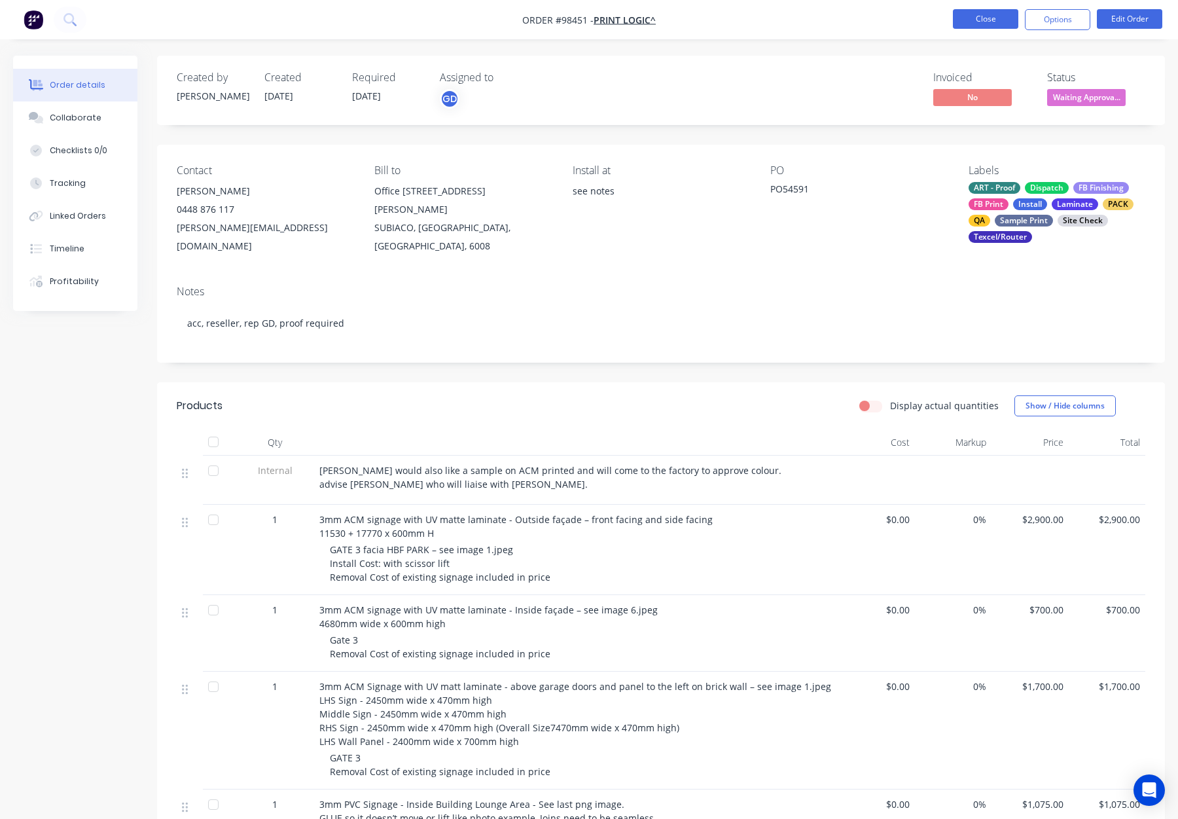
click at [991, 15] on button "Close" at bounding box center [985, 19] width 65 height 20
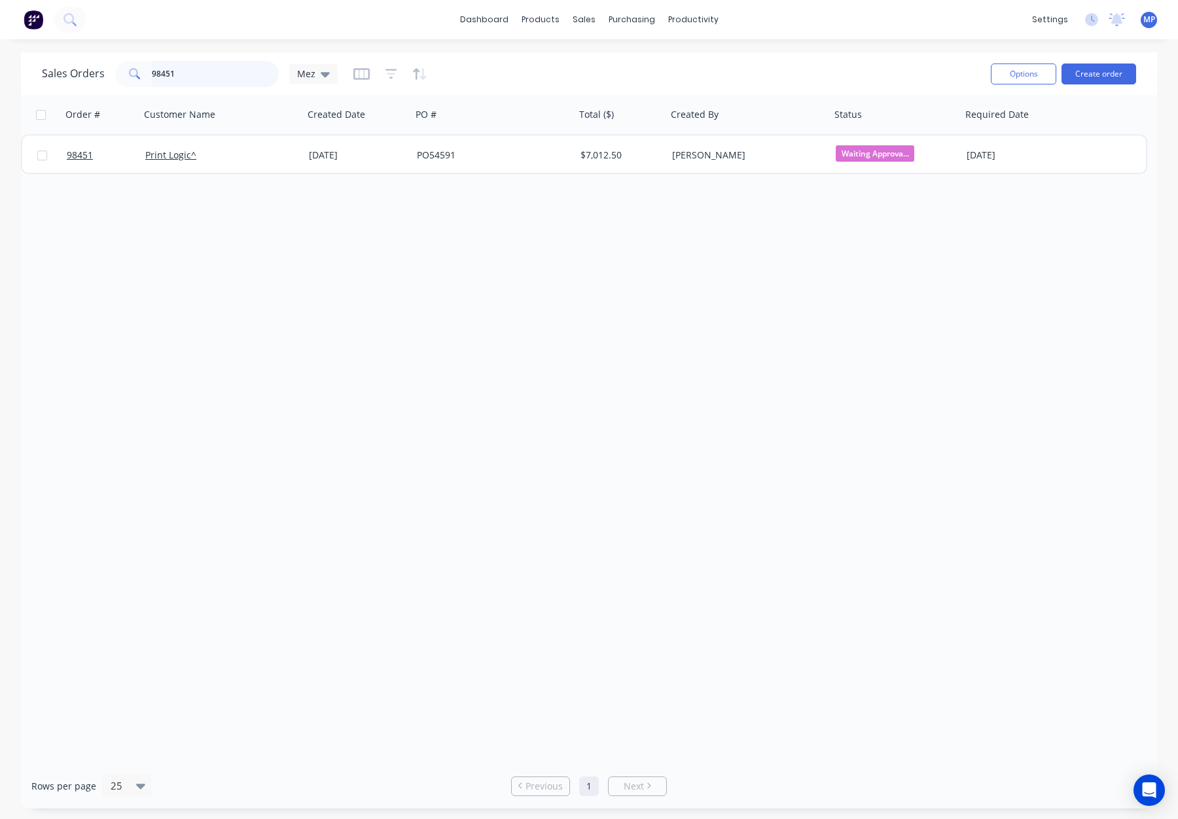
drag, startPoint x: 166, startPoint y: 80, endPoint x: 188, endPoint y: 79, distance: 22.3
click at [166, 81] on input "98451" at bounding box center [216, 74] width 128 height 26
drag, startPoint x: 211, startPoint y: 77, endPoint x: 151, endPoint y: 77, distance: 60.9
click at [152, 77] on input "98451" at bounding box center [216, 74] width 128 height 26
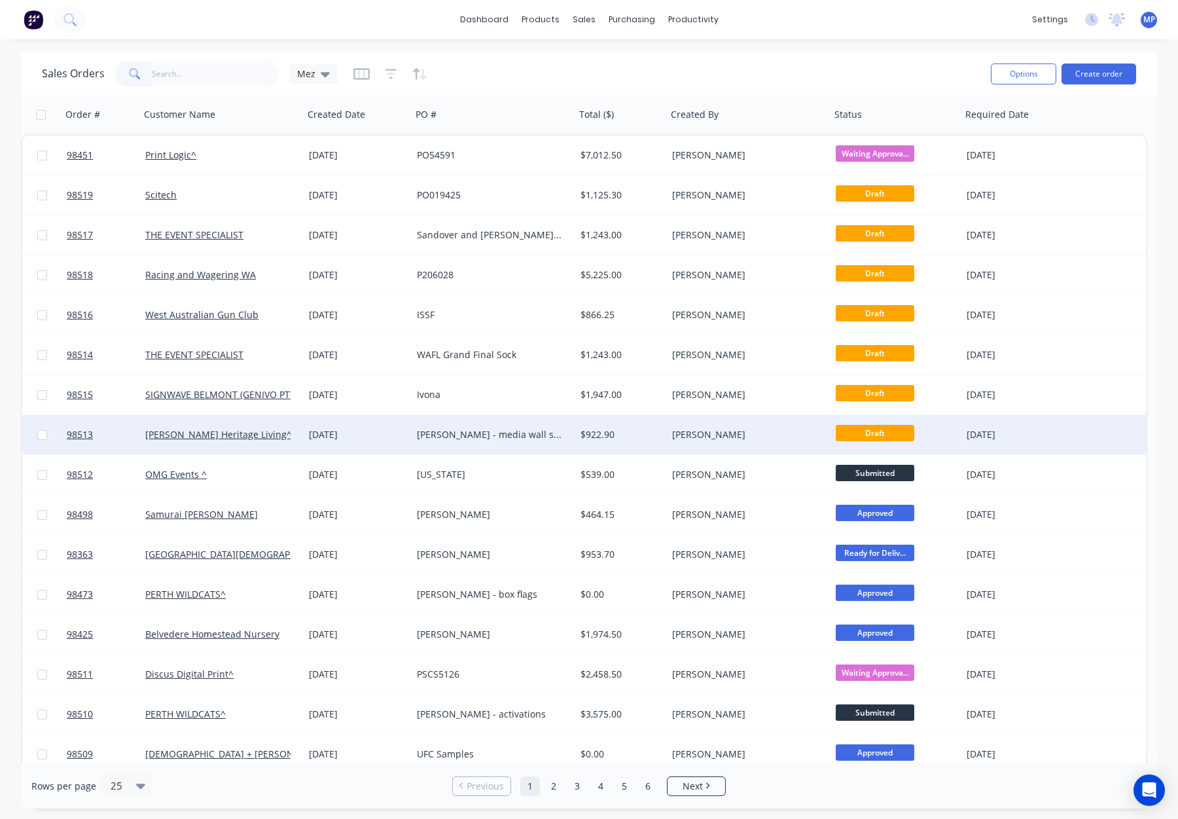
click at [777, 443] on div "[PERSON_NAME]" at bounding box center [749, 434] width 164 height 39
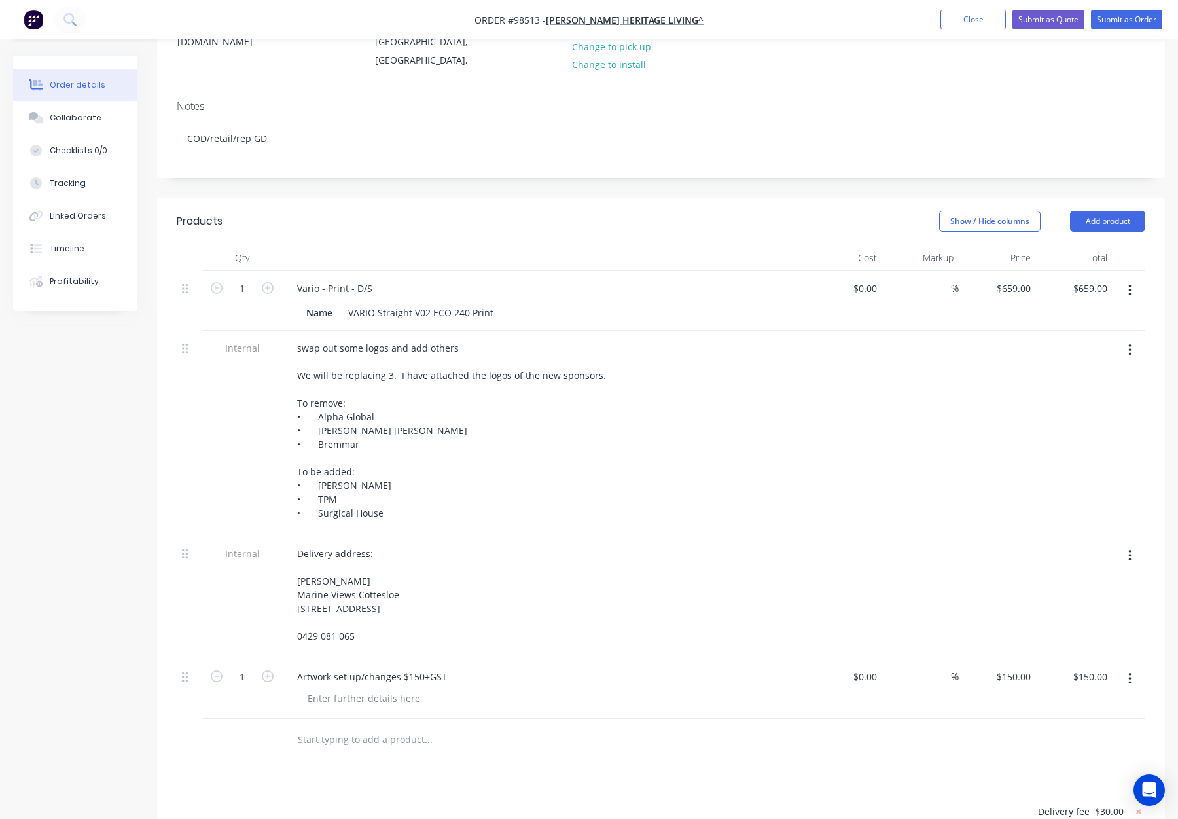
scroll to position [232, 0]
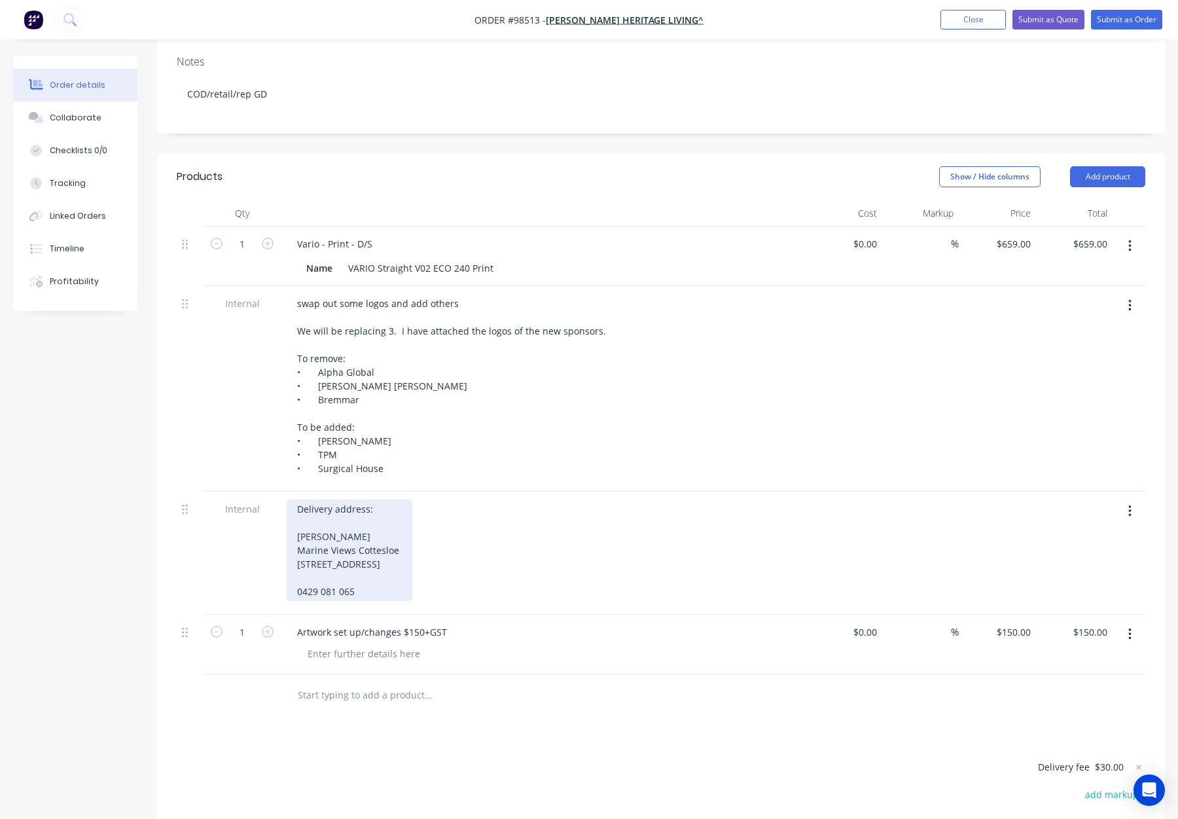
click at [376, 516] on div "Delivery address: Sherryn Rietdyk Marine Views Cottesloe 8 Warton Street, Cotte…" at bounding box center [350, 549] width 126 height 101
drag, startPoint x: 351, startPoint y: 575, endPoint x: 287, endPoint y: 573, distance: 64.8
click at [287, 574] on div "Delivery address: Sherryn Rietdyk - Marine Views Cottesloe 8 Warton Street, Cot…" at bounding box center [350, 549] width 126 height 101
copy div "0429 081 065"
click at [378, 512] on div "Delivery address: Sherryn Rietdyk - Marine Views Cottesloe 8 Warton Street, Cot…" at bounding box center [350, 549] width 126 height 101
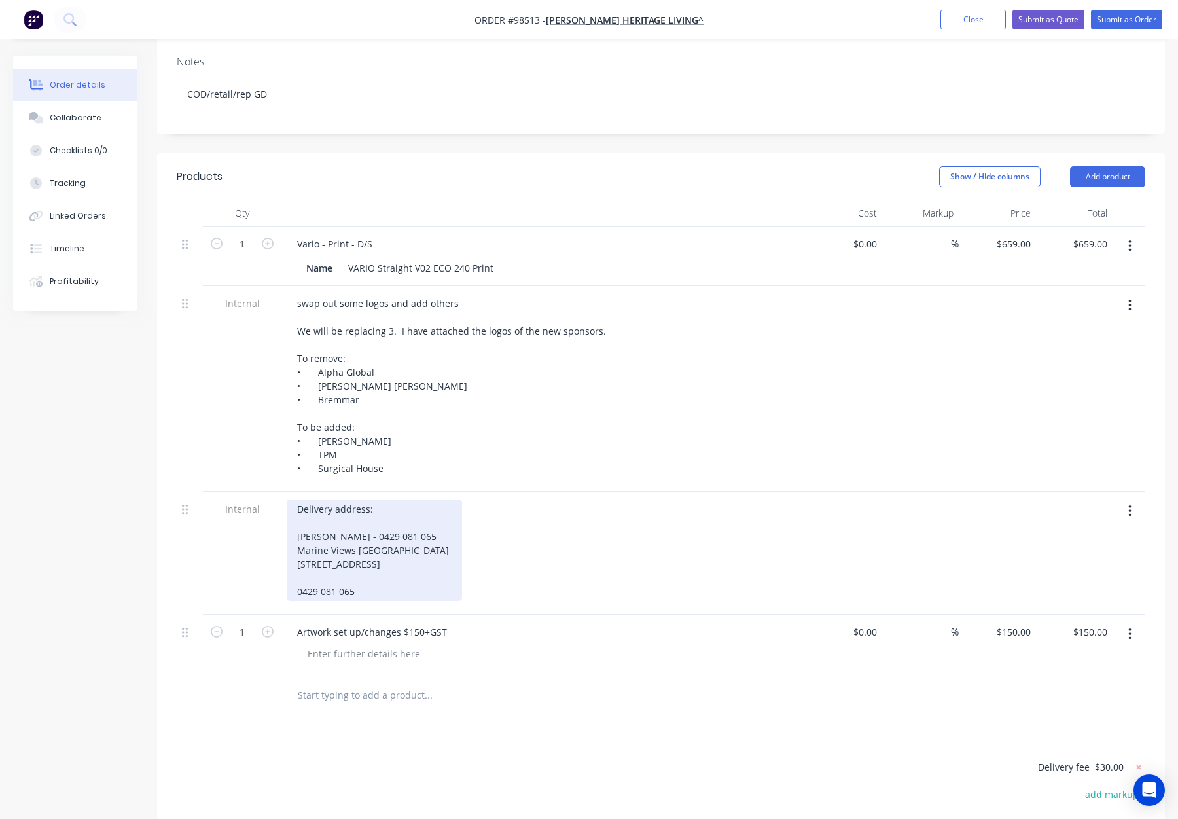
drag, startPoint x: 355, startPoint y: 575, endPoint x: 291, endPoint y: 561, distance: 66.4
click at [291, 561] on div "Delivery address: Sherryn Rietdyk - 0429 081 065 Marine Views Cottesloe 8 Warto…" at bounding box center [374, 549] width 175 height 101
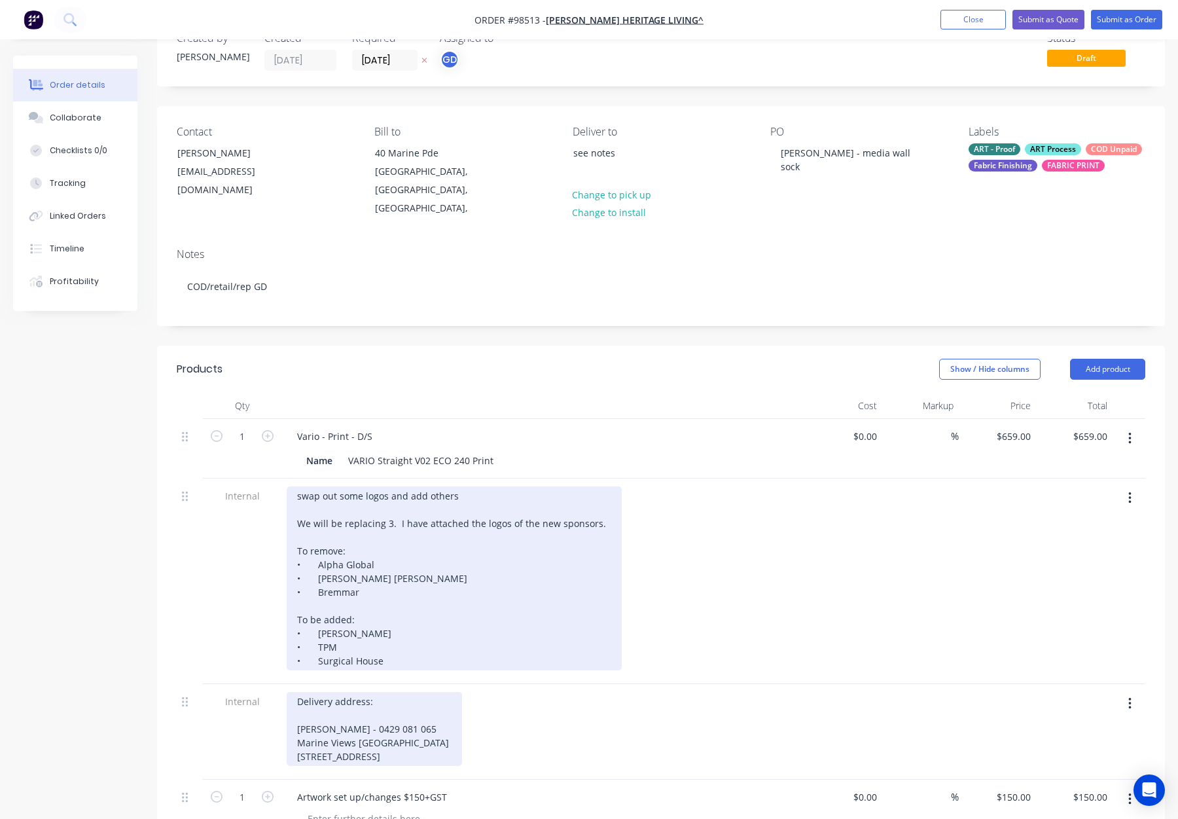
scroll to position [0, 0]
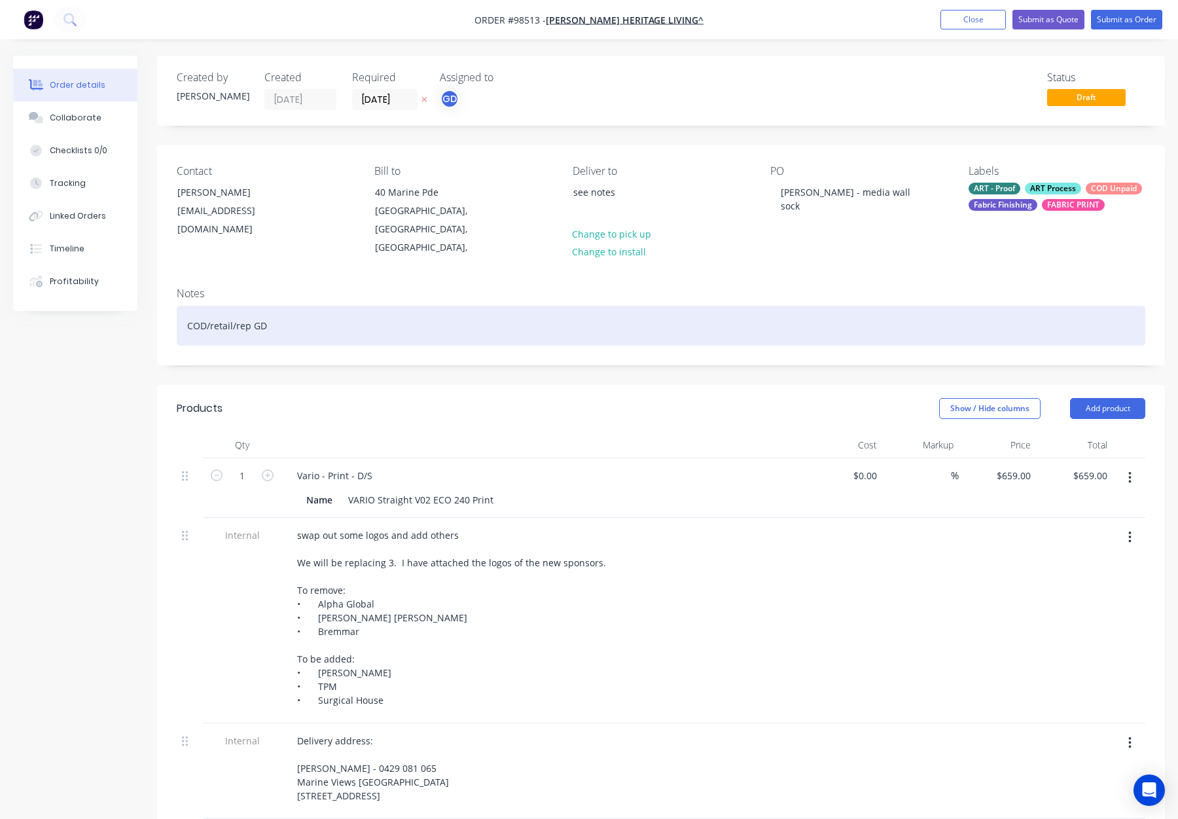
click at [403, 306] on div "COD/retail/rep GD" at bounding box center [661, 326] width 969 height 40
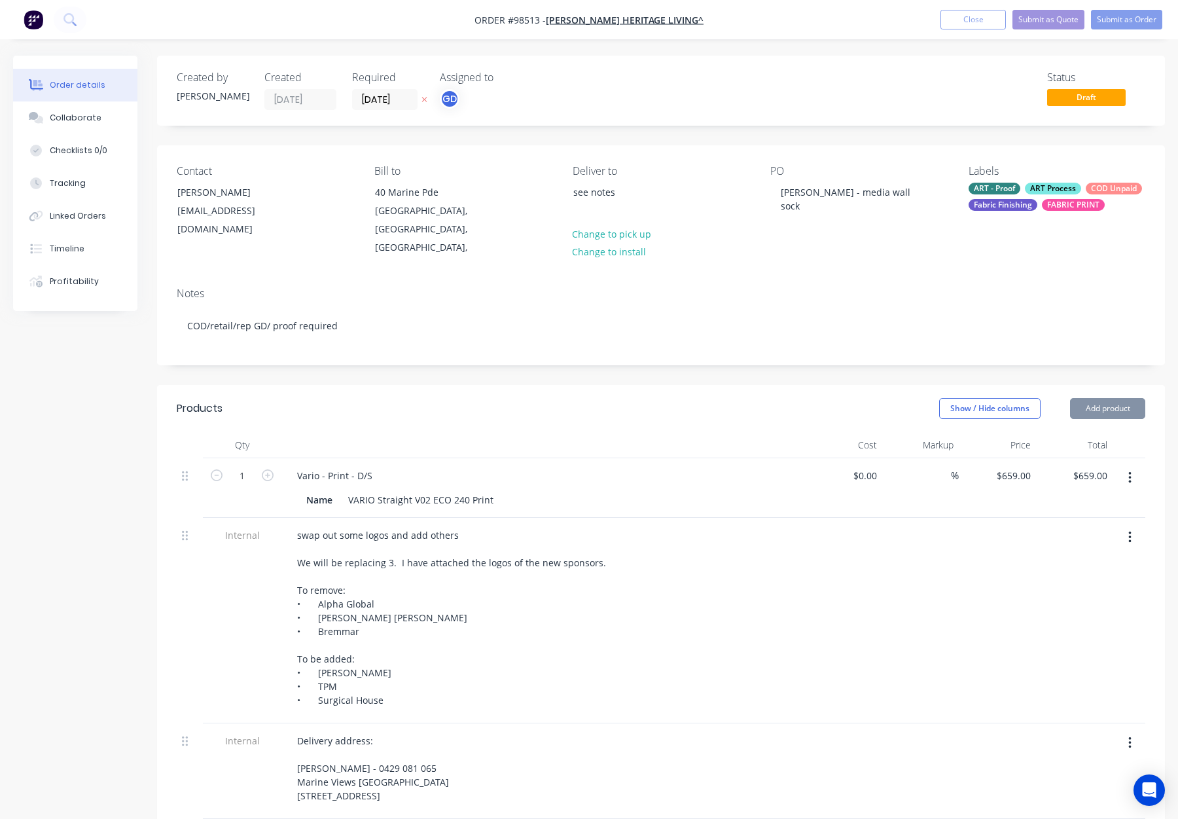
click at [1037, 194] on div "ART Process" at bounding box center [1053, 189] width 56 height 12
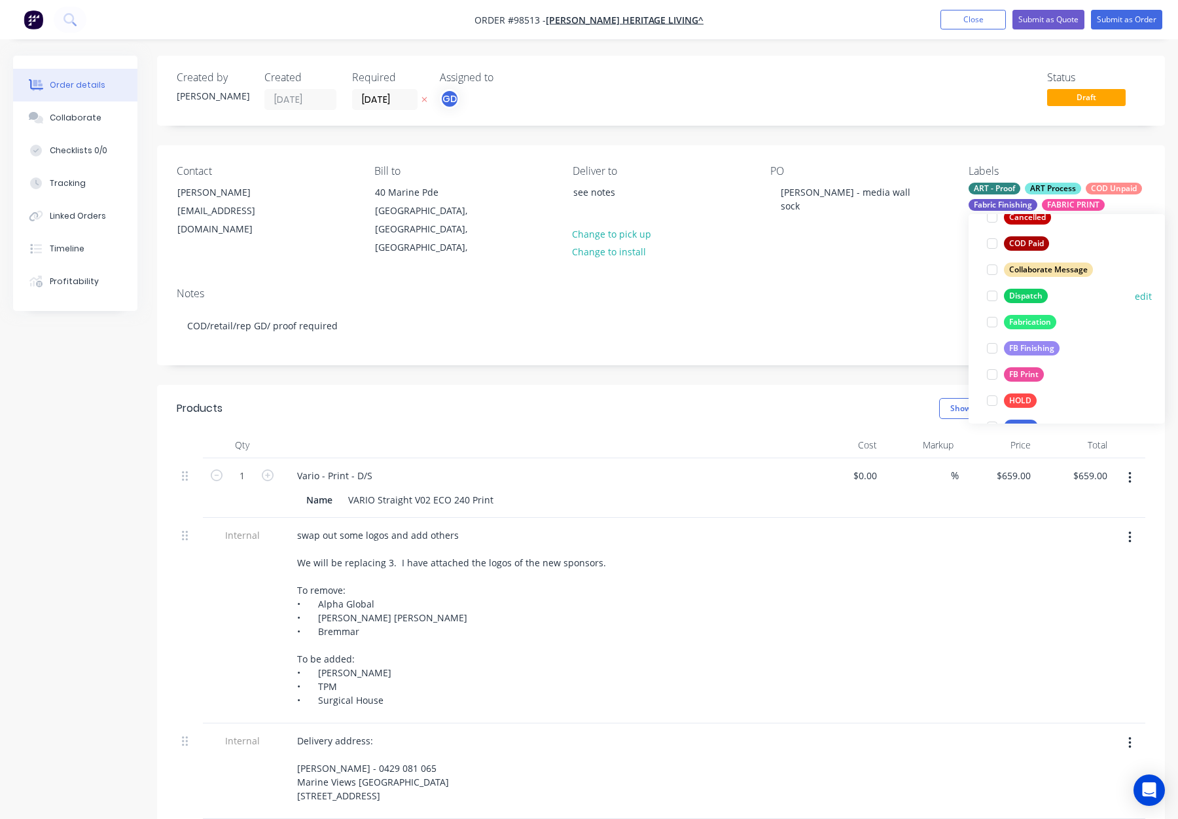
click at [1030, 298] on div "Dispatch" at bounding box center [1026, 296] width 44 height 14
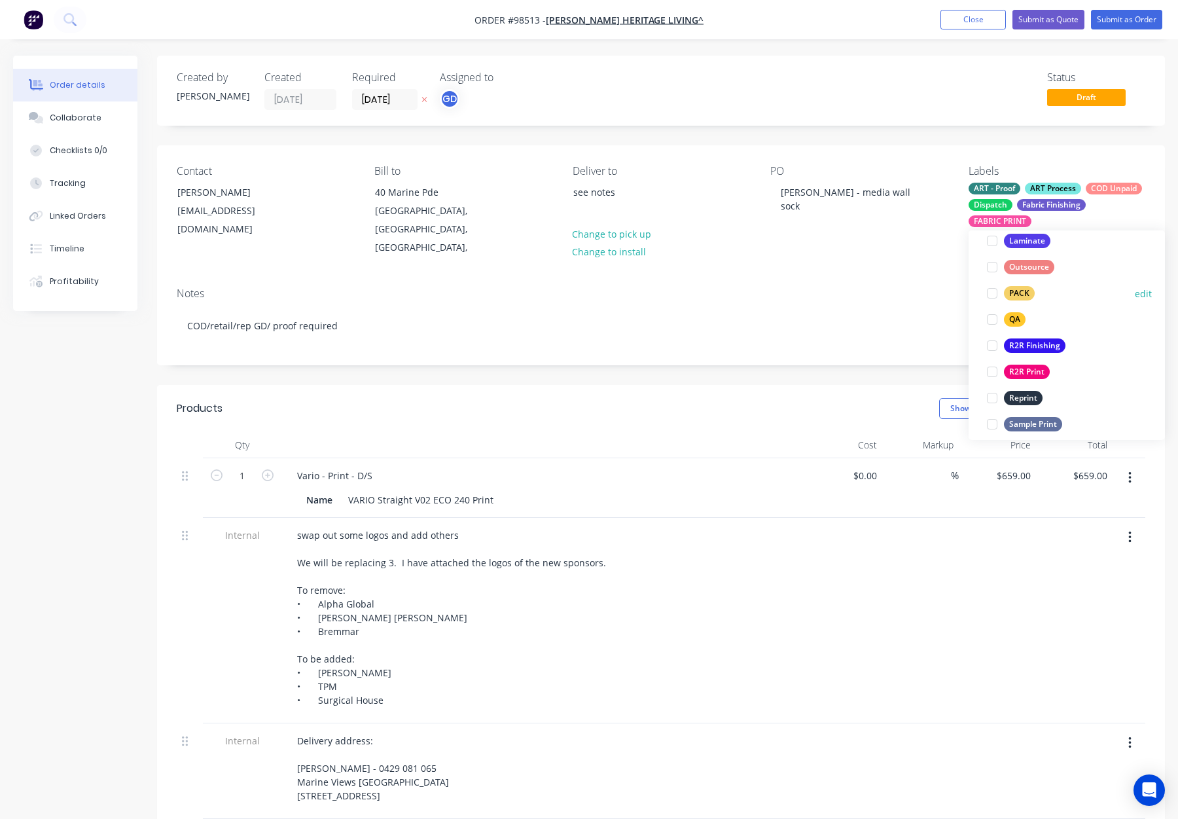
click at [1022, 293] on div "PACK" at bounding box center [1019, 293] width 31 height 14
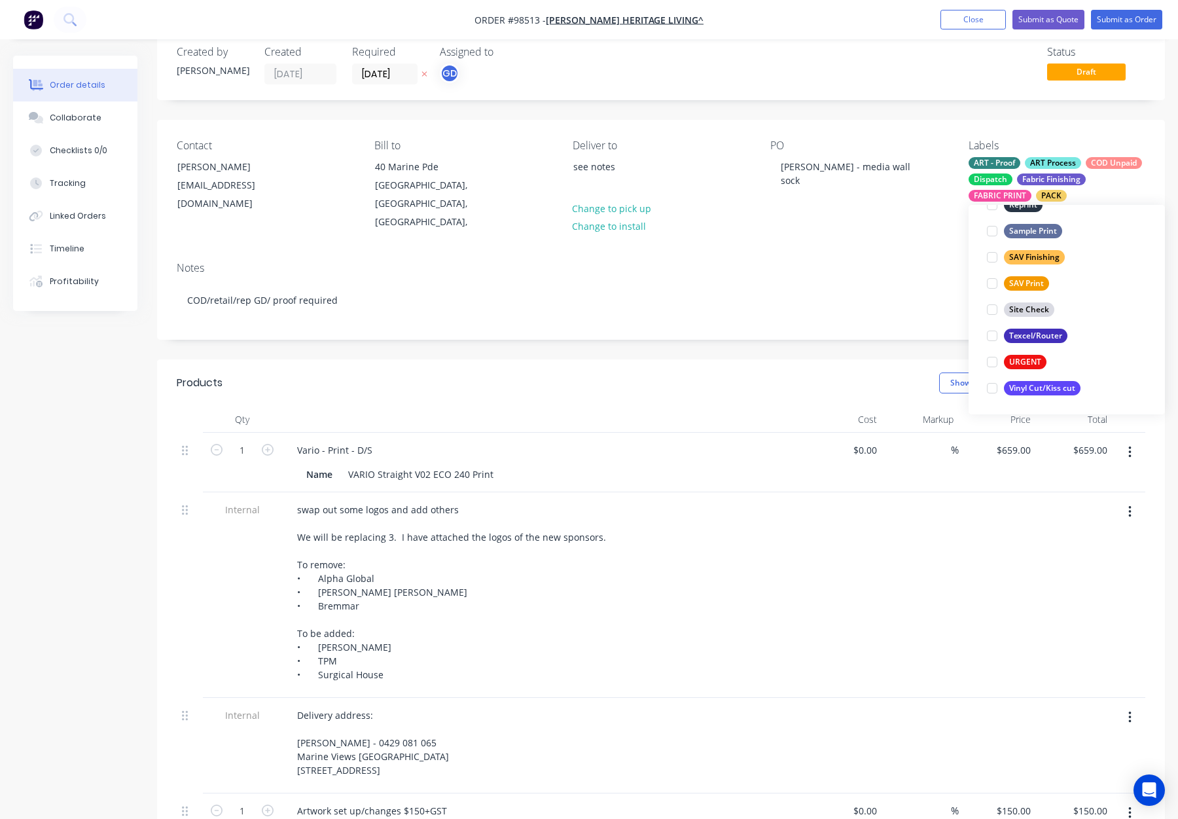
scroll to position [27, 0]
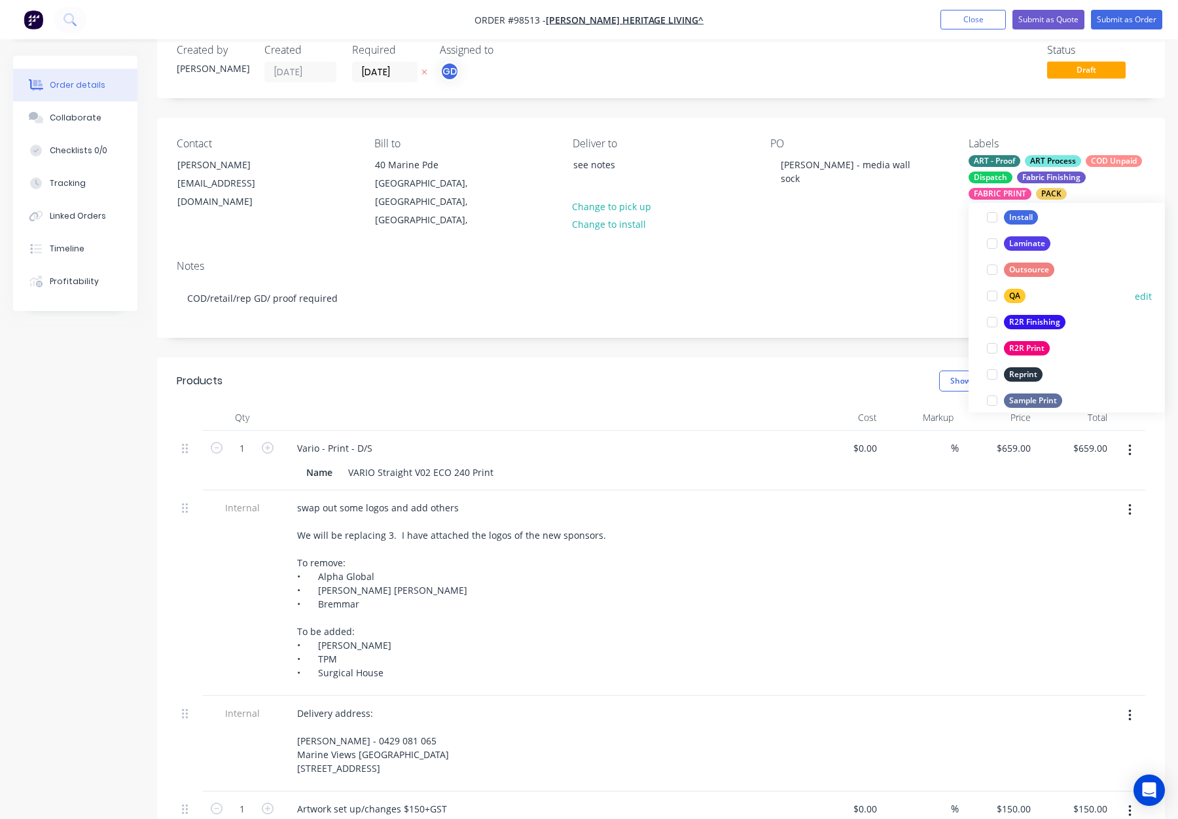
click at [1023, 297] on div "QA" at bounding box center [1015, 296] width 22 height 14
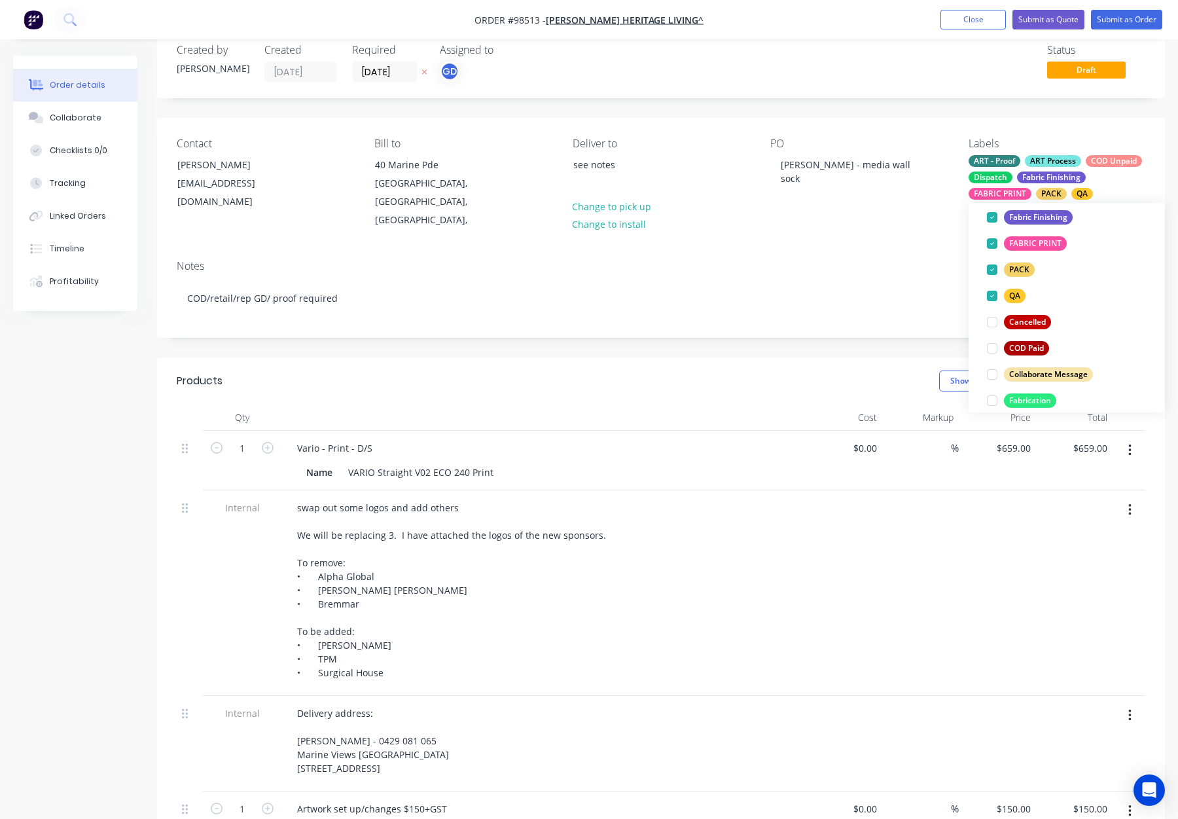
click at [912, 249] on div "Notes COD/retail/rep GD/ proof required" at bounding box center [661, 293] width 1008 height 88
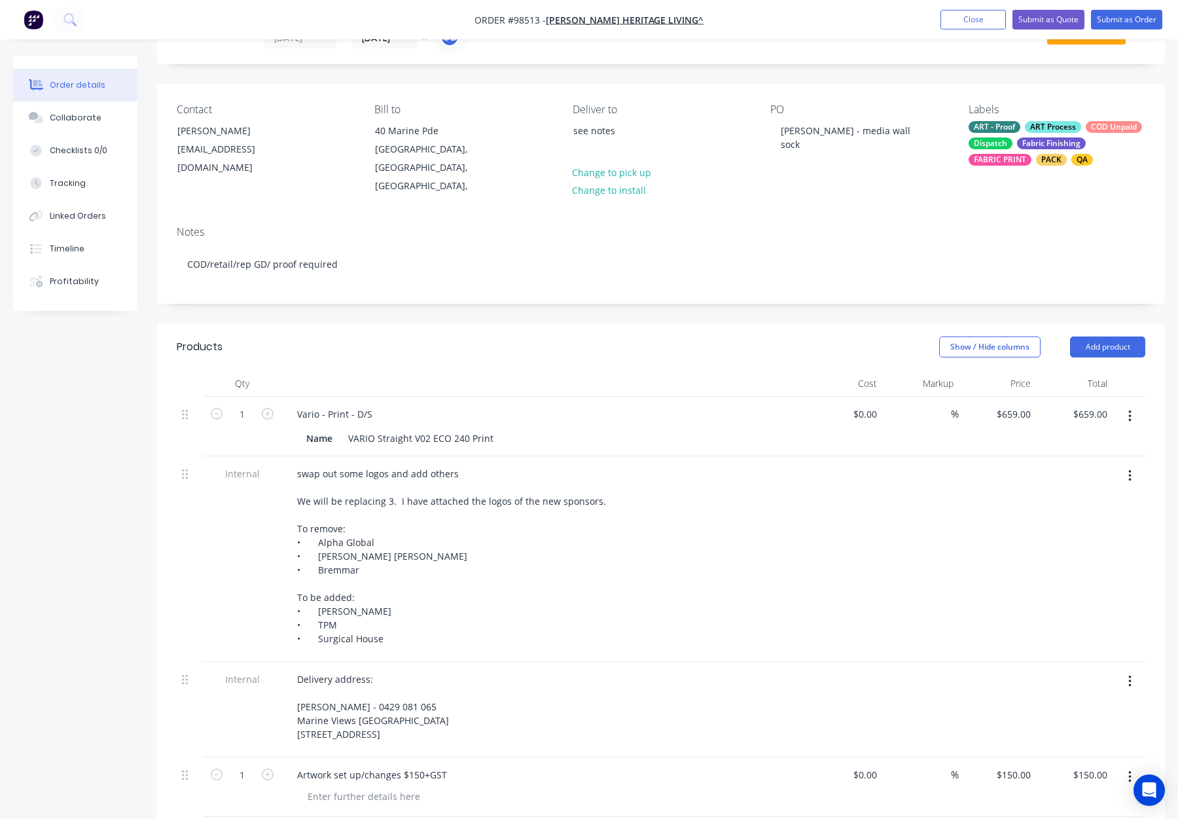
scroll to position [0, 0]
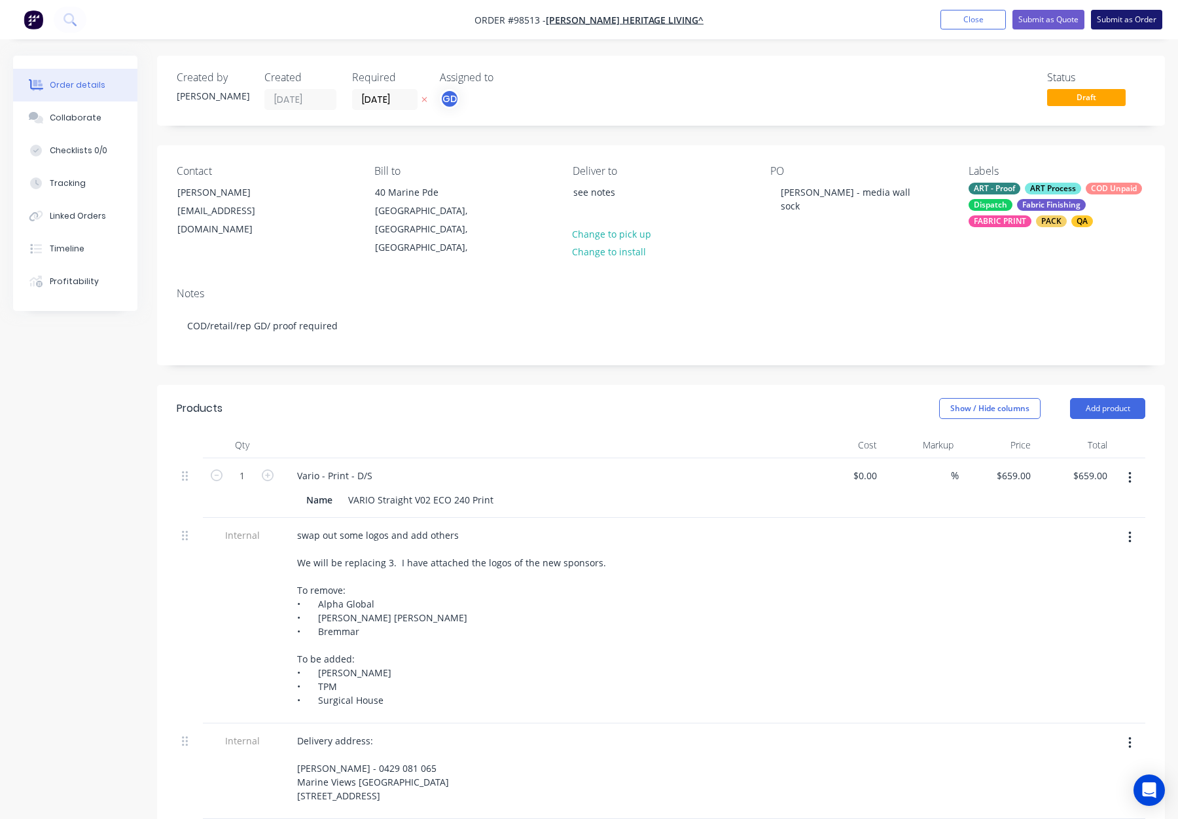
click at [1121, 19] on button "Submit as Order" at bounding box center [1126, 20] width 71 height 20
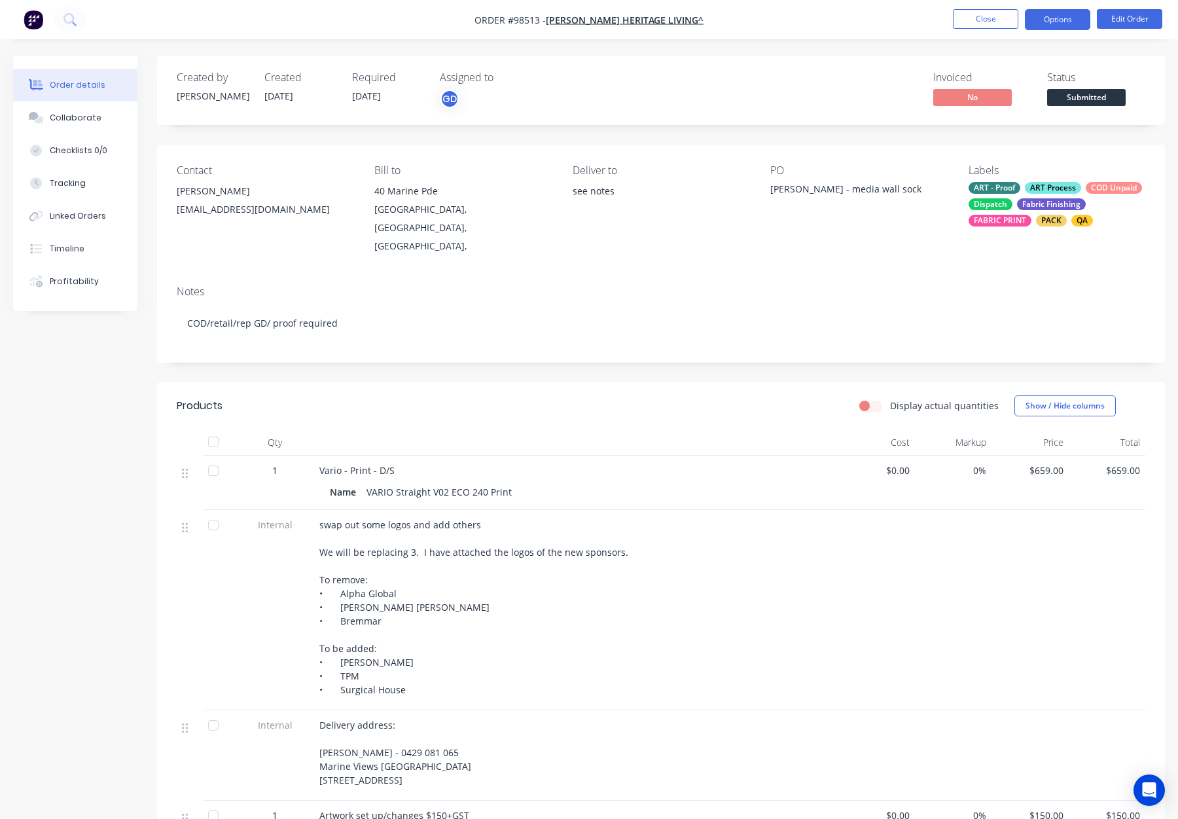
click at [1043, 19] on button "Options" at bounding box center [1057, 19] width 65 height 21
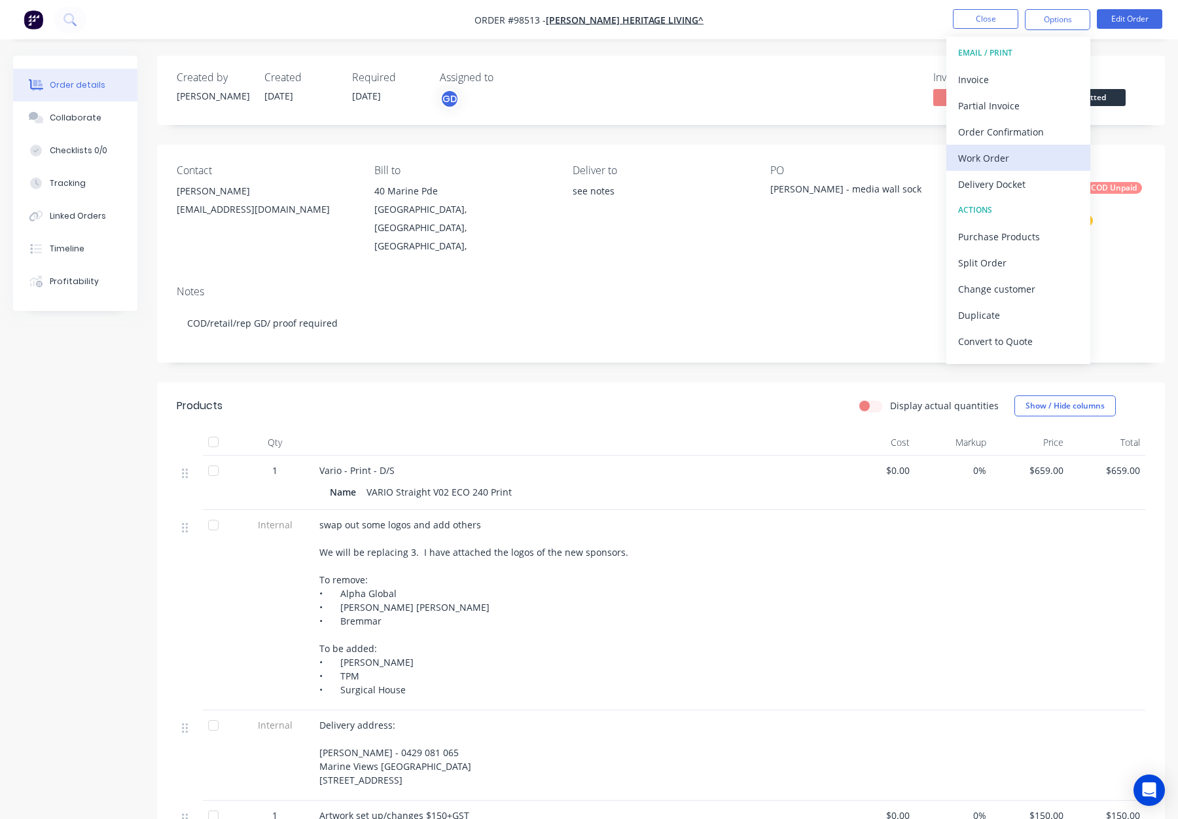
click at [1002, 155] on div "Work Order" at bounding box center [1018, 158] width 120 height 19
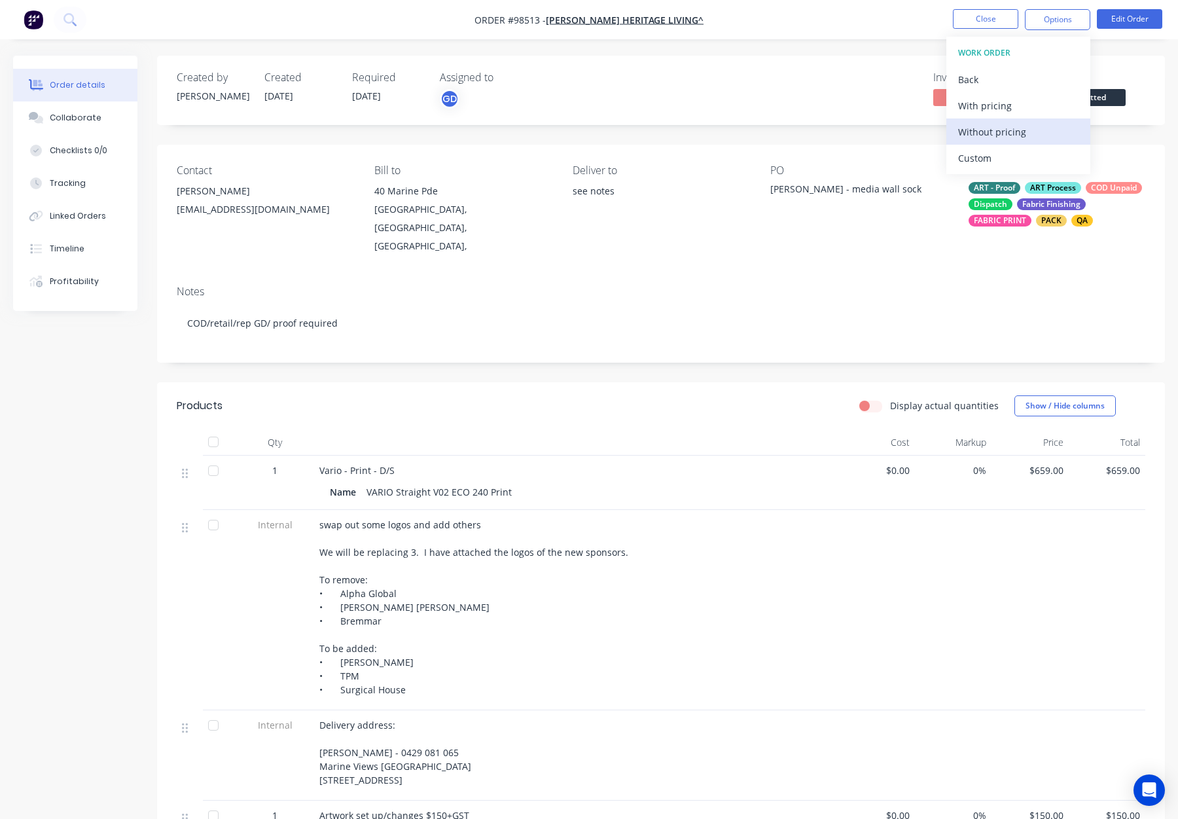
click at [1006, 132] on div "Without pricing" at bounding box center [1018, 131] width 120 height 19
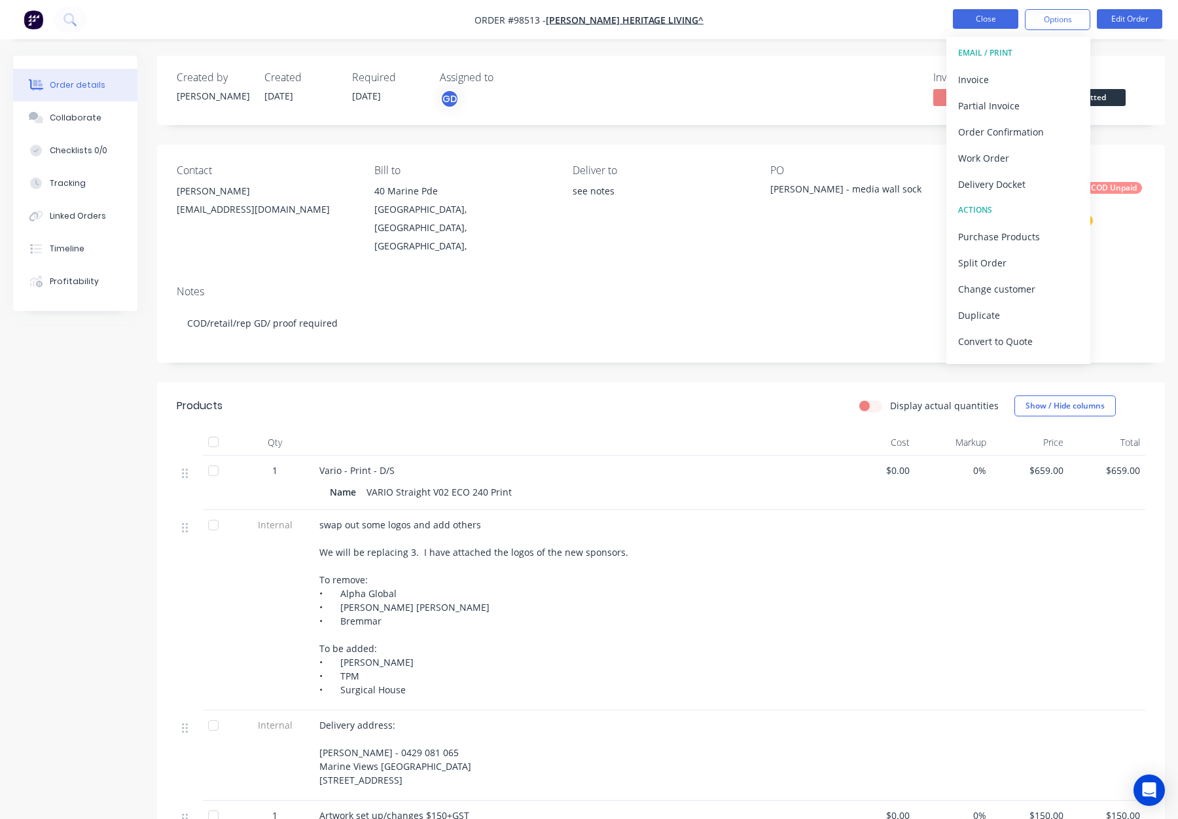
click at [998, 18] on button "Close" at bounding box center [985, 19] width 65 height 20
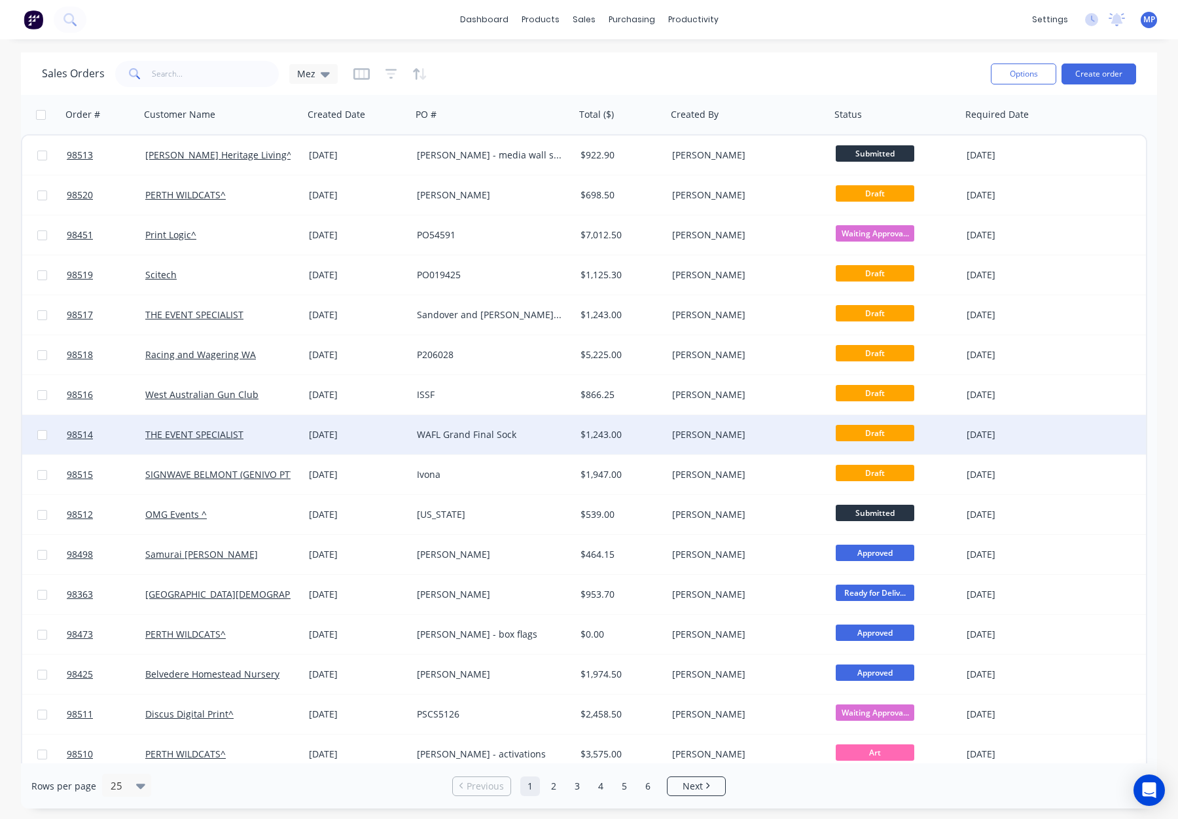
click at [745, 434] on div "[PERSON_NAME]" at bounding box center [744, 434] width 145 height 13
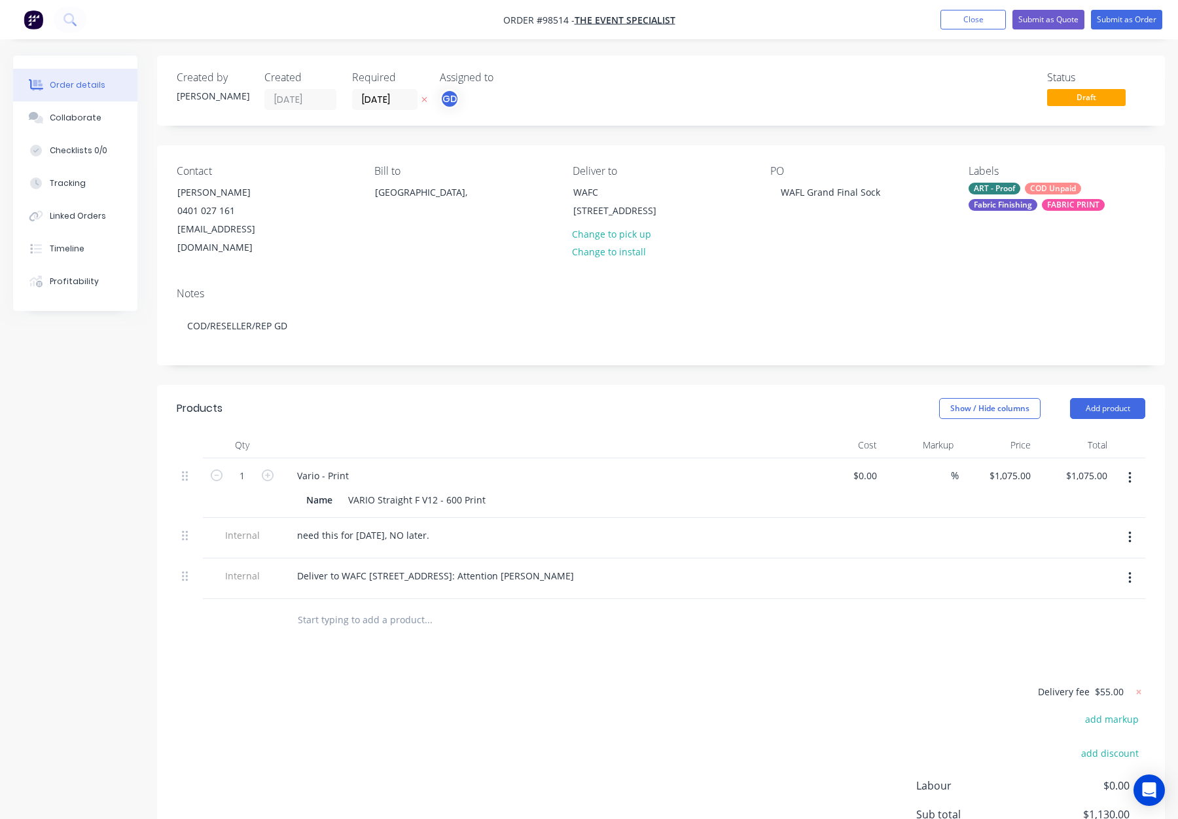
scroll to position [41, 0]
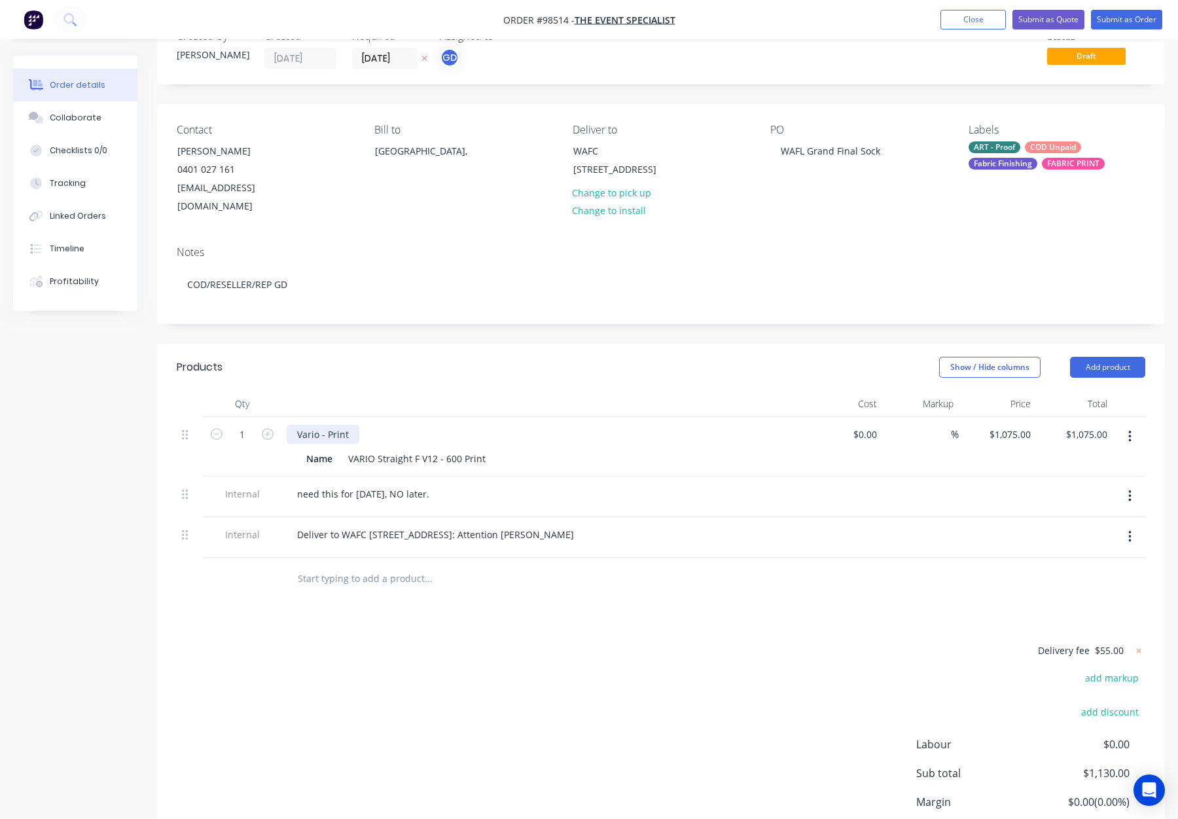
drag, startPoint x: 346, startPoint y: 414, endPoint x: 356, endPoint y: 417, distance: 11.0
click at [346, 425] on div "Vario - Print" at bounding box center [323, 434] width 73 height 19
click at [404, 357] on div "Show / Hide columns Add product" at bounding box center [764, 367] width 763 height 21
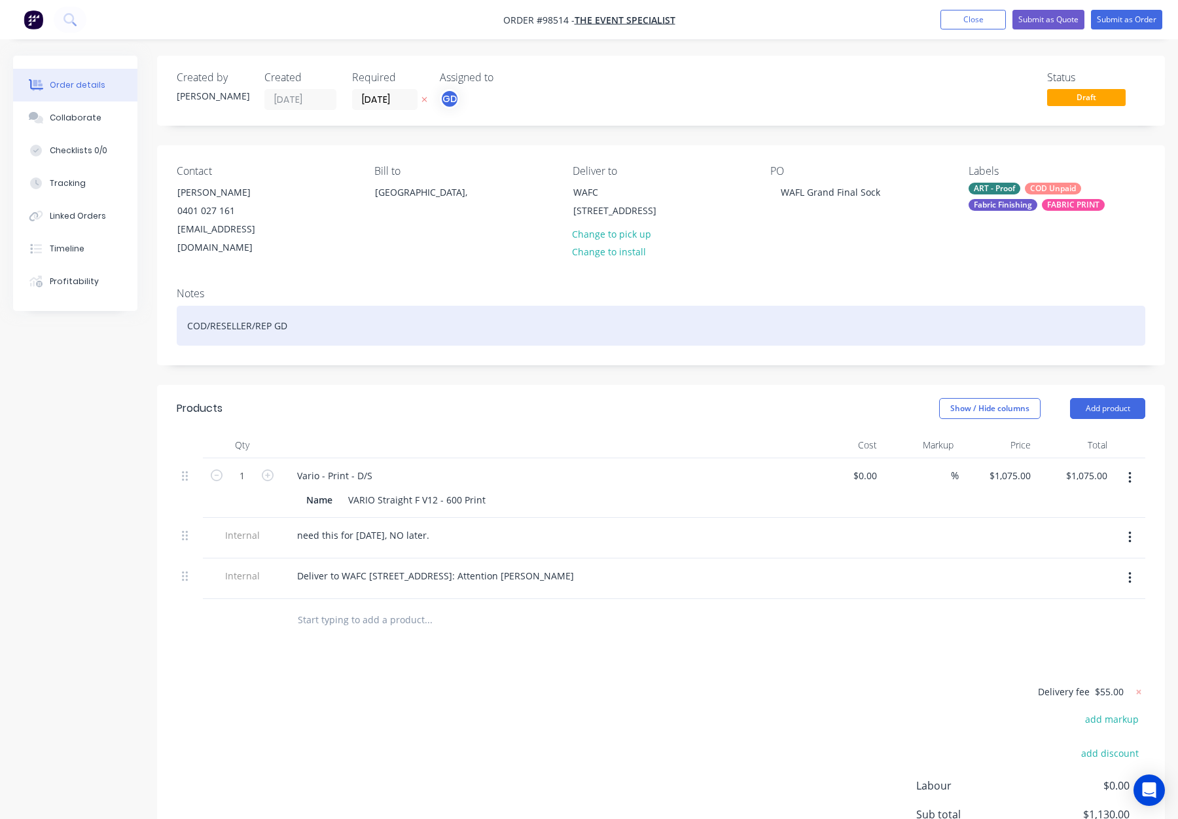
drag, startPoint x: 372, startPoint y: 312, endPoint x: 389, endPoint y: 312, distance: 17.0
click at [372, 312] on div "COD/RESELLER/REP GD" at bounding box center [661, 326] width 969 height 40
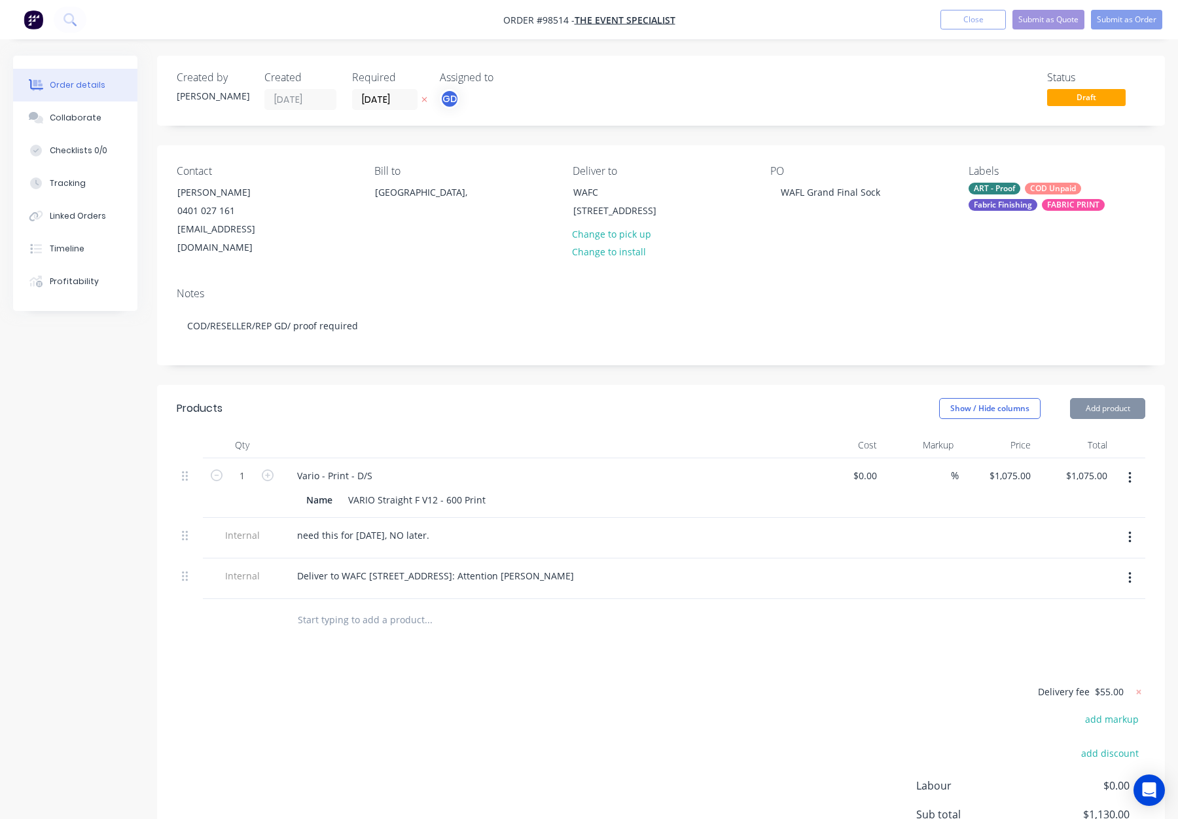
click at [987, 196] on div "ART - Proof COD Unpaid Fabric Finishing FABRIC PRINT" at bounding box center [1057, 197] width 177 height 28
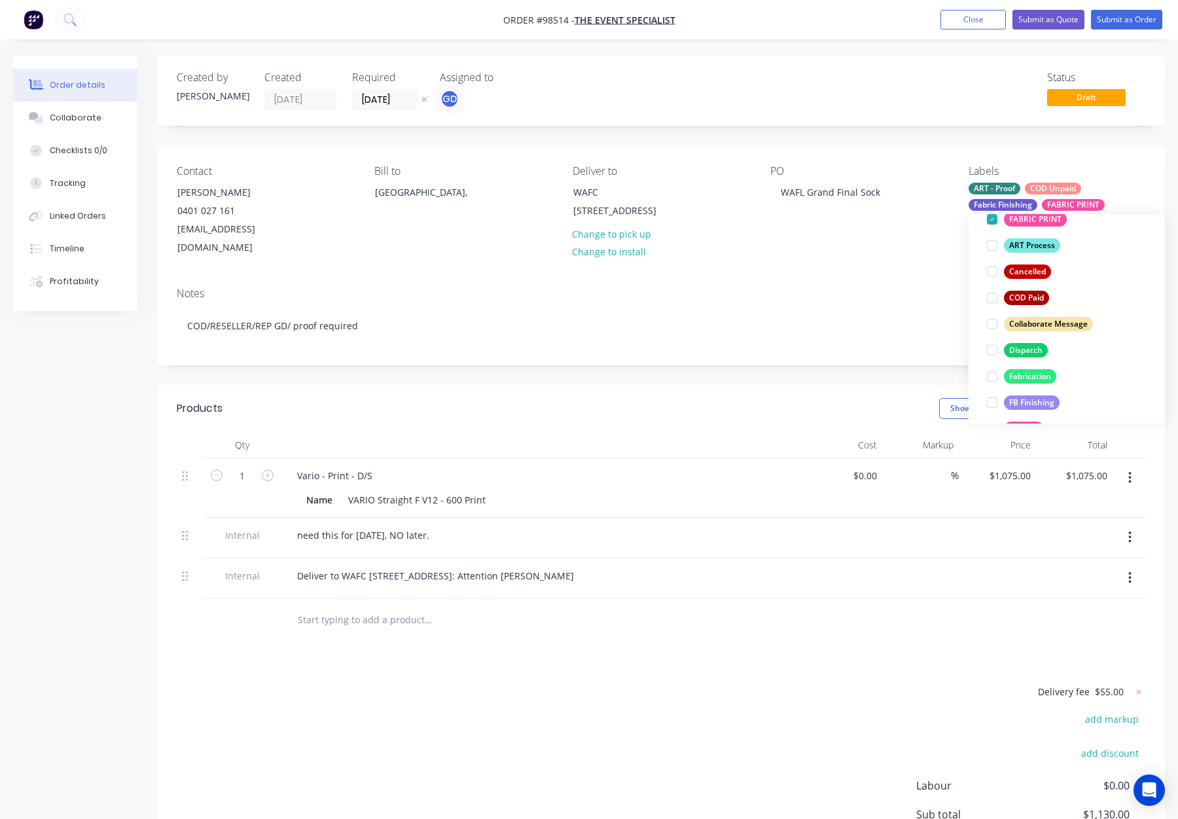
drag, startPoint x: 1030, startPoint y: 348, endPoint x: 1041, endPoint y: 336, distance: 16.7
click at [1030, 348] on div "Dispatch" at bounding box center [1026, 350] width 44 height 14
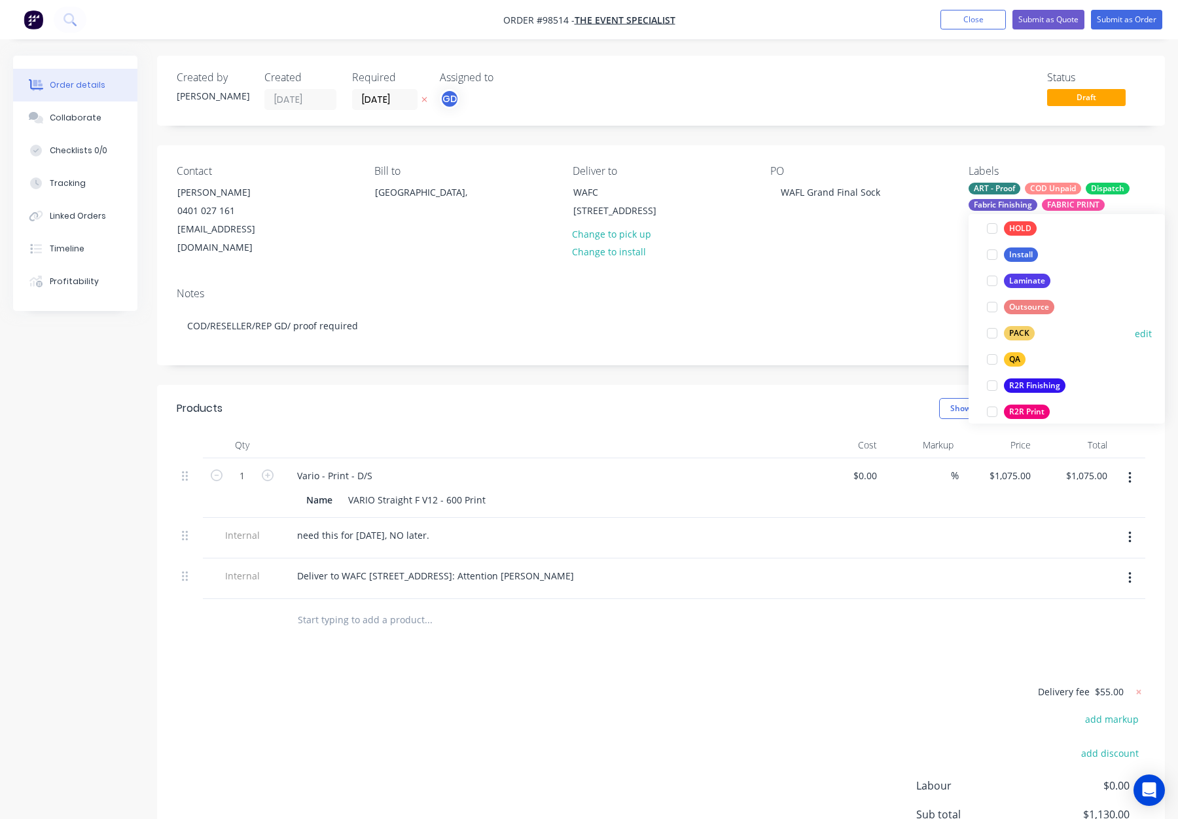
drag, startPoint x: 1012, startPoint y: 337, endPoint x: 1021, endPoint y: 332, distance: 10.6
click at [1012, 337] on div "PACK" at bounding box center [1019, 333] width 31 height 14
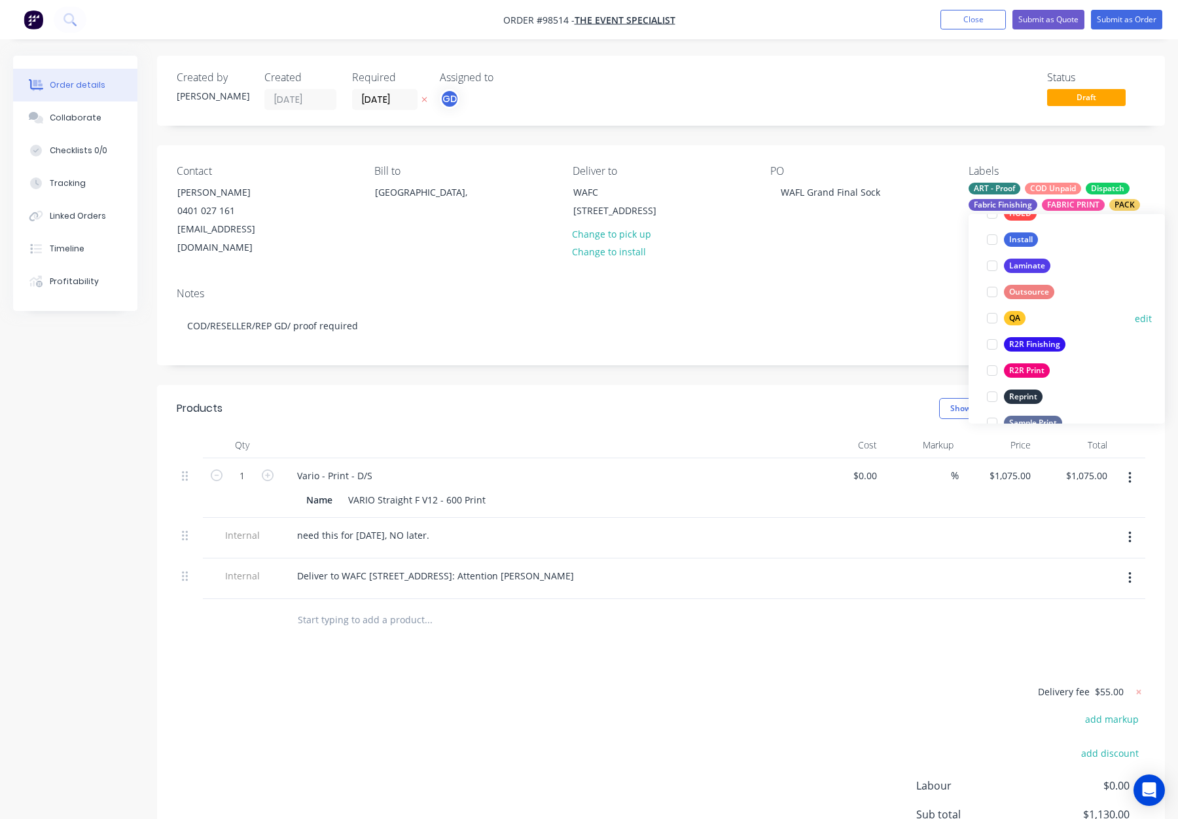
click at [1011, 319] on div "QA" at bounding box center [1015, 318] width 22 height 14
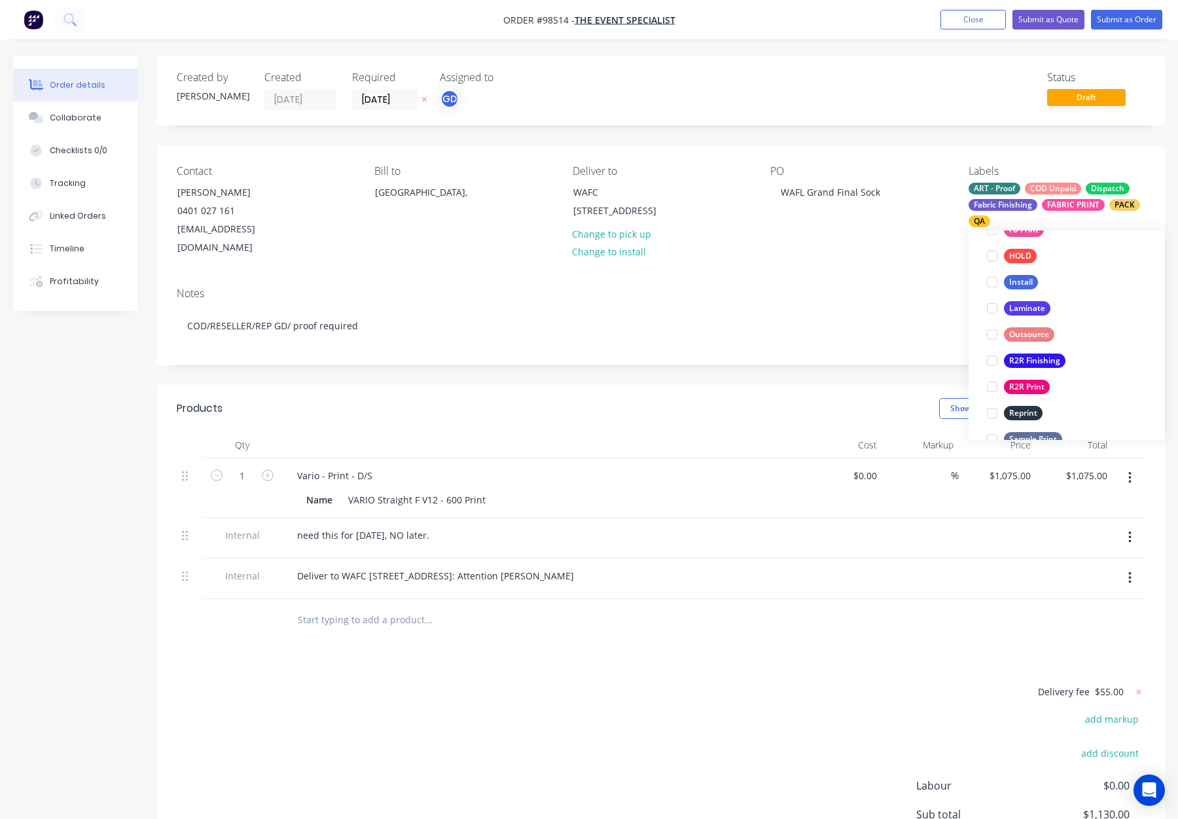
scroll to position [158, 0]
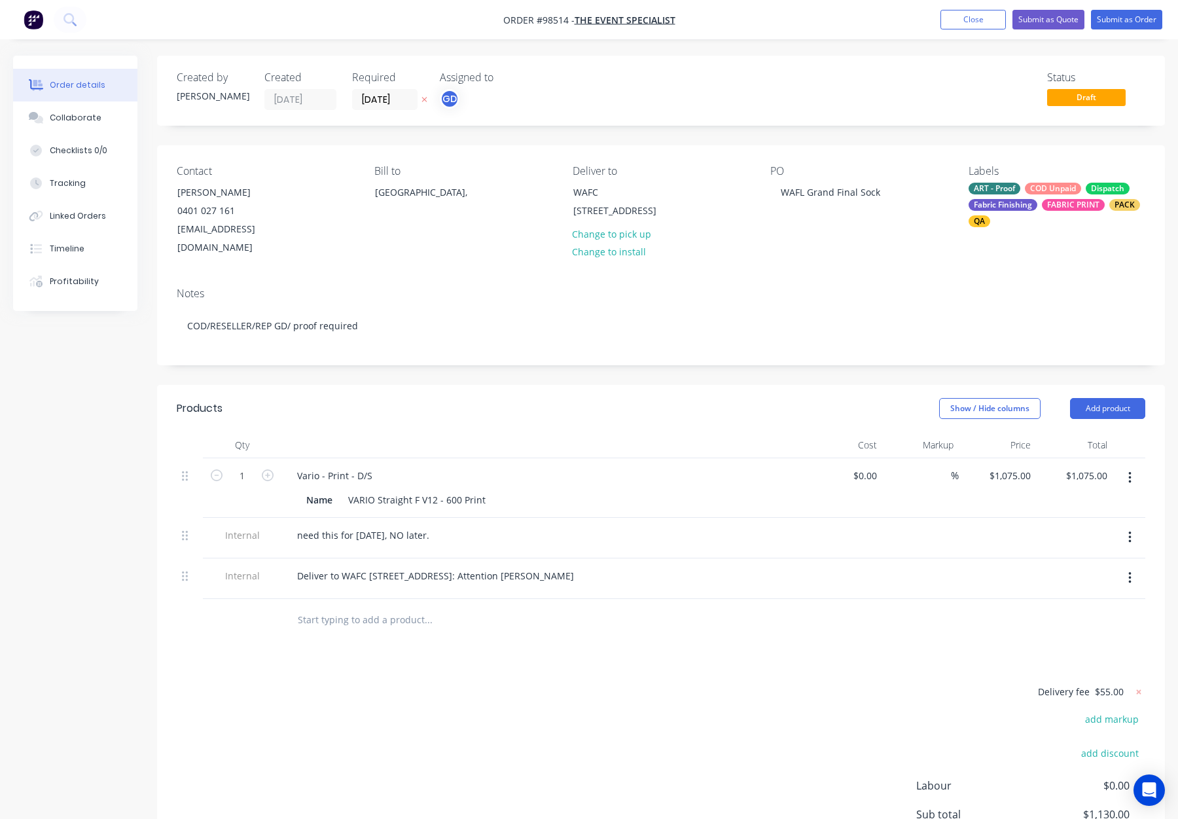
click at [836, 246] on div "Contact Hayley Hinchliffe 0401 027 161 hayley@theeventspecialists.au Bill to Au…" at bounding box center [661, 211] width 1008 height 132
click at [1131, 25] on button "Submit as Order" at bounding box center [1126, 20] width 71 height 20
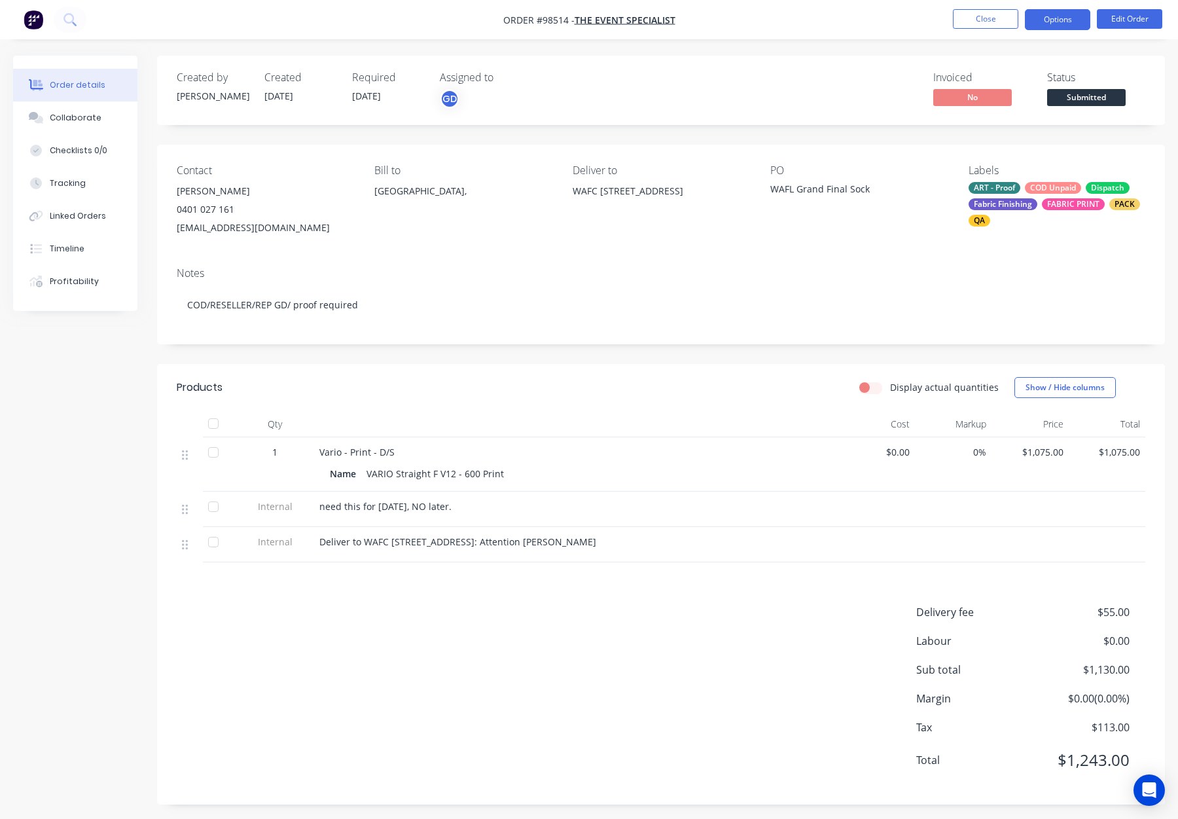
click at [1052, 21] on button "Options" at bounding box center [1057, 19] width 65 height 21
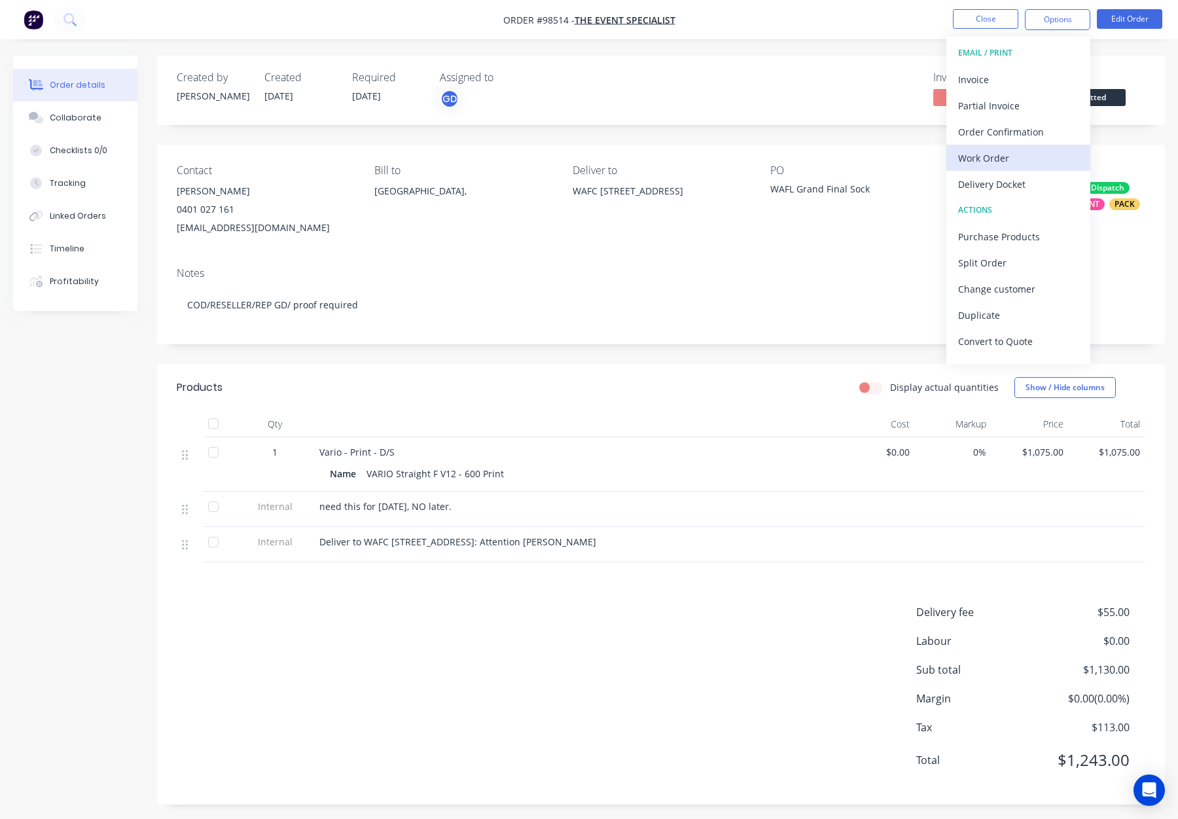
click at [1003, 160] on div "Work Order" at bounding box center [1018, 158] width 120 height 19
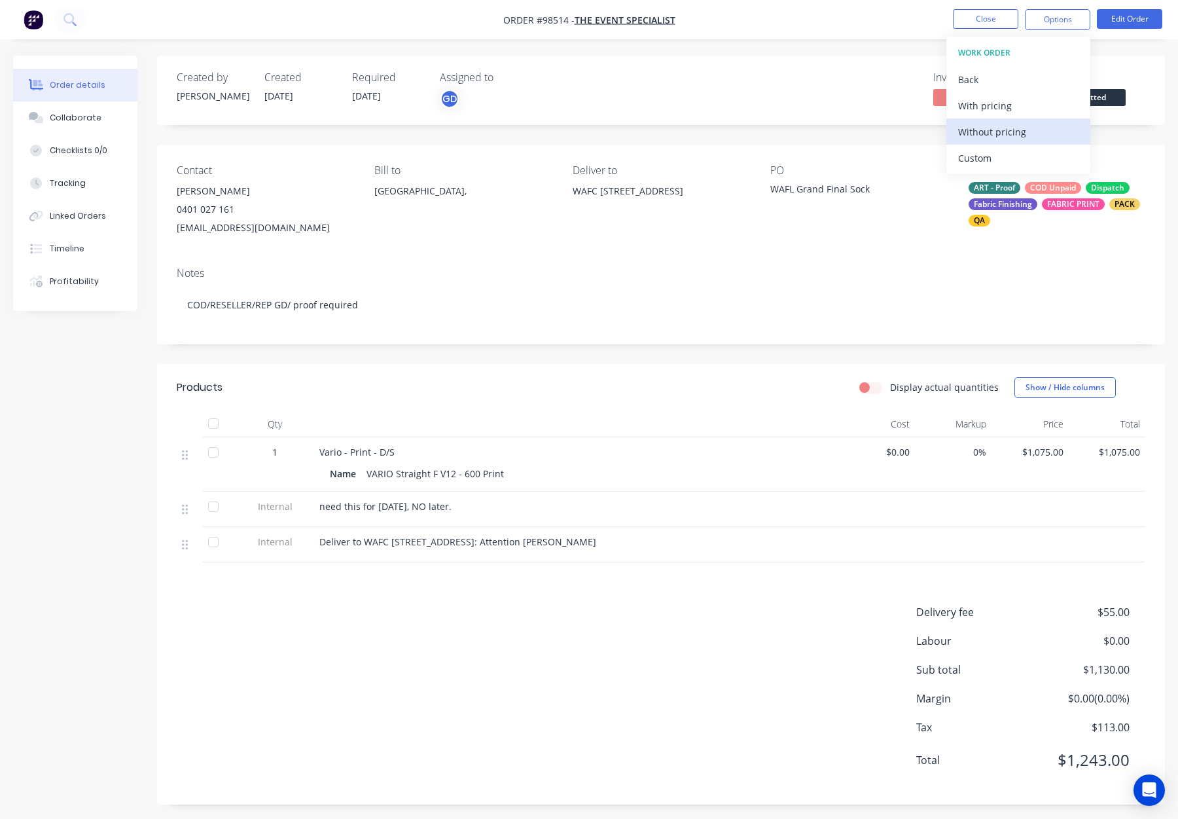
click at [1005, 134] on div "Without pricing" at bounding box center [1018, 131] width 120 height 19
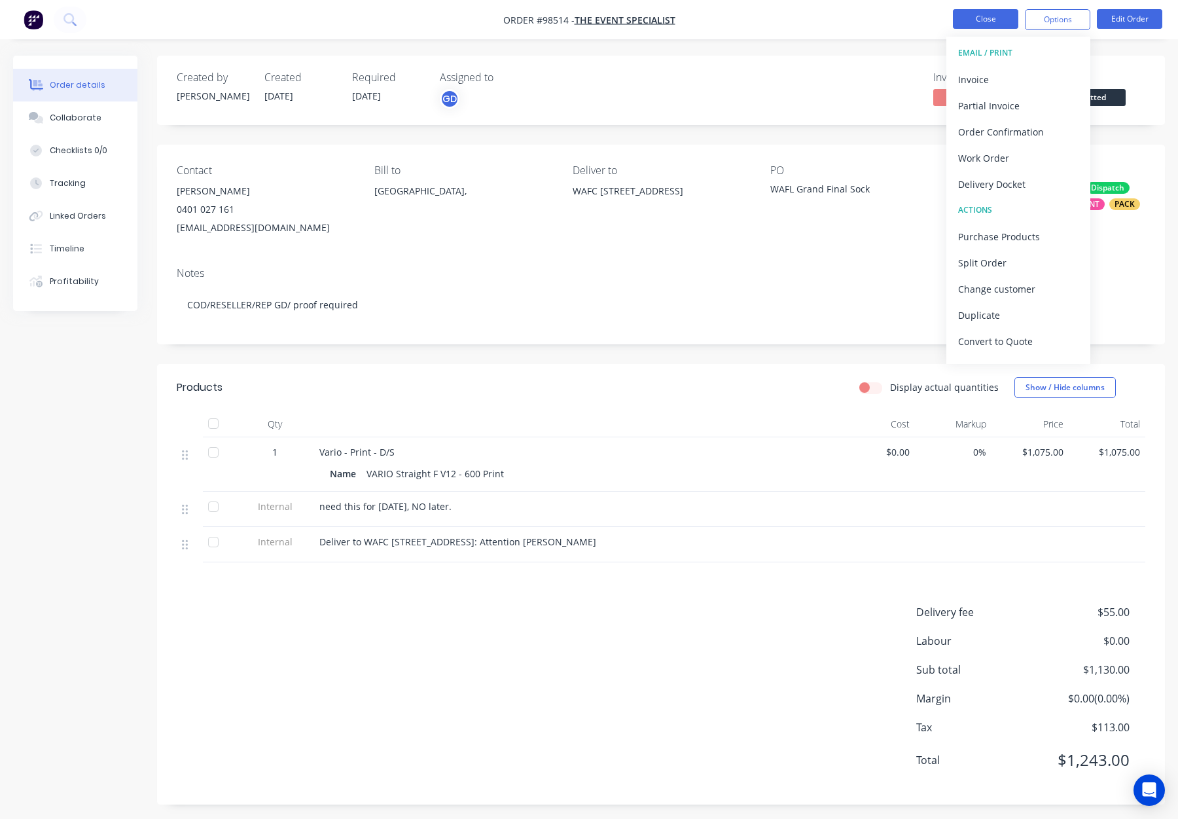
click at [991, 19] on button "Close" at bounding box center [985, 19] width 65 height 20
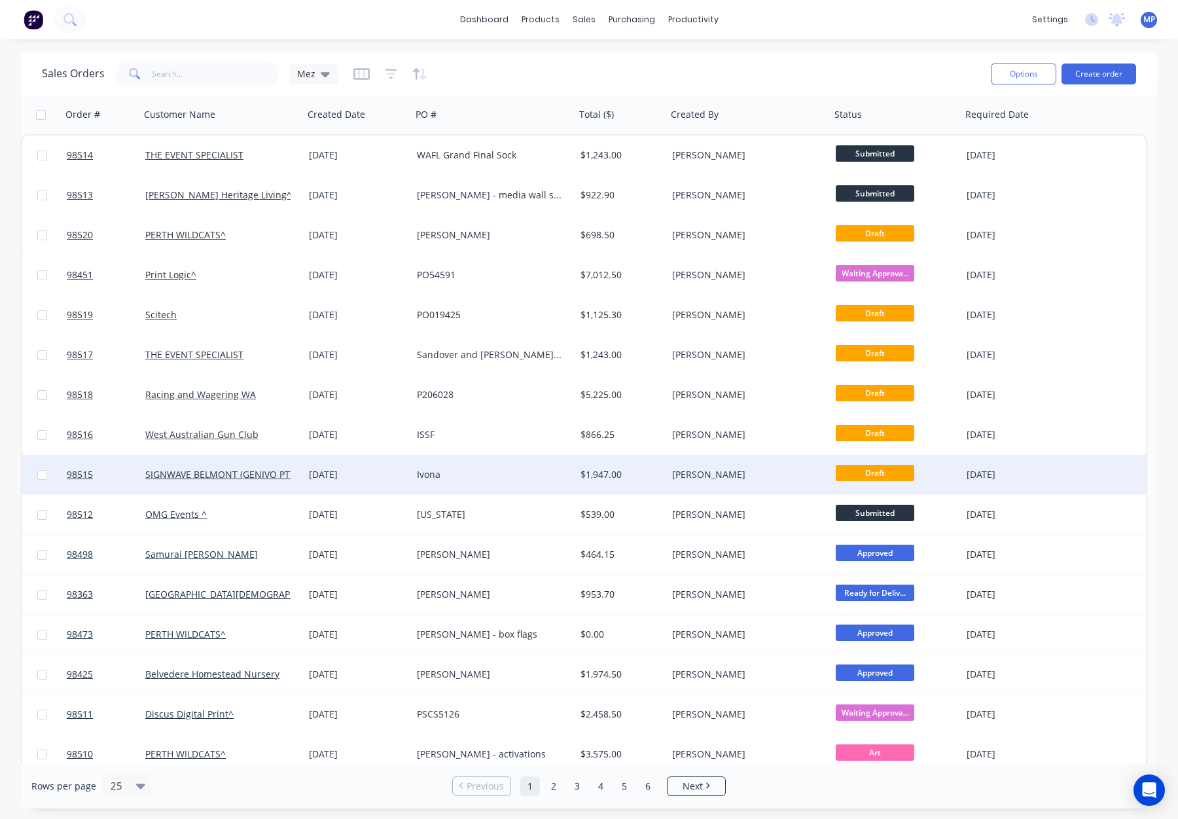
click at [667, 476] on div "[PERSON_NAME]" at bounding box center [749, 474] width 164 height 39
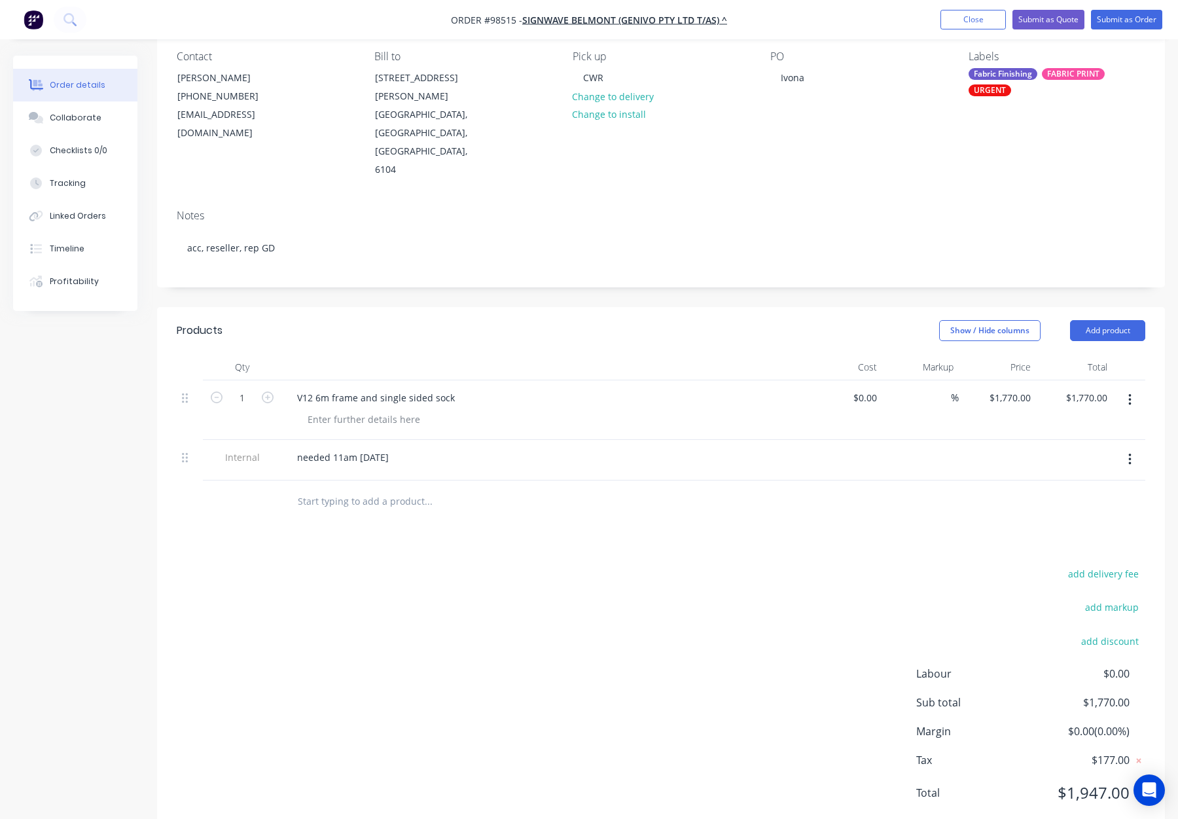
scroll to position [115, 0]
drag, startPoint x: 391, startPoint y: 467, endPoint x: 401, endPoint y: 468, distance: 9.8
click at [391, 488] on input "text" at bounding box center [428, 501] width 262 height 26
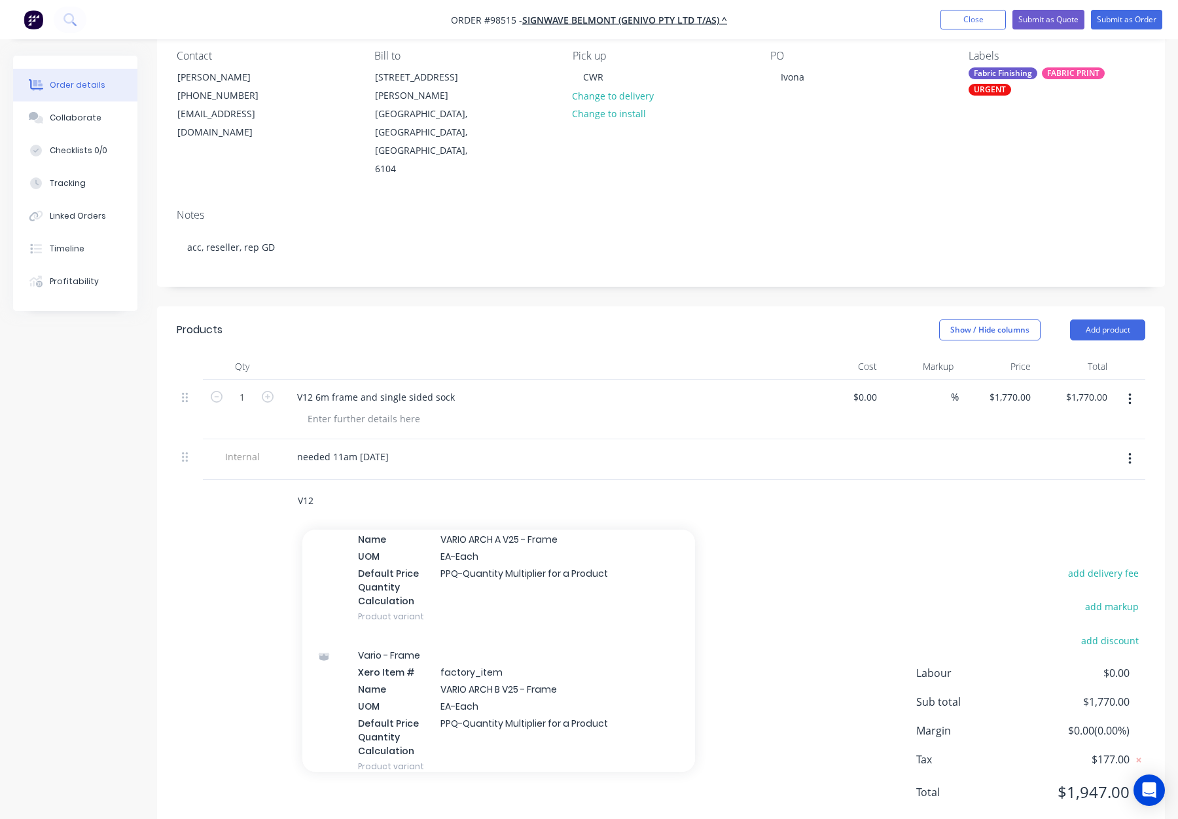
scroll to position [1719, 0]
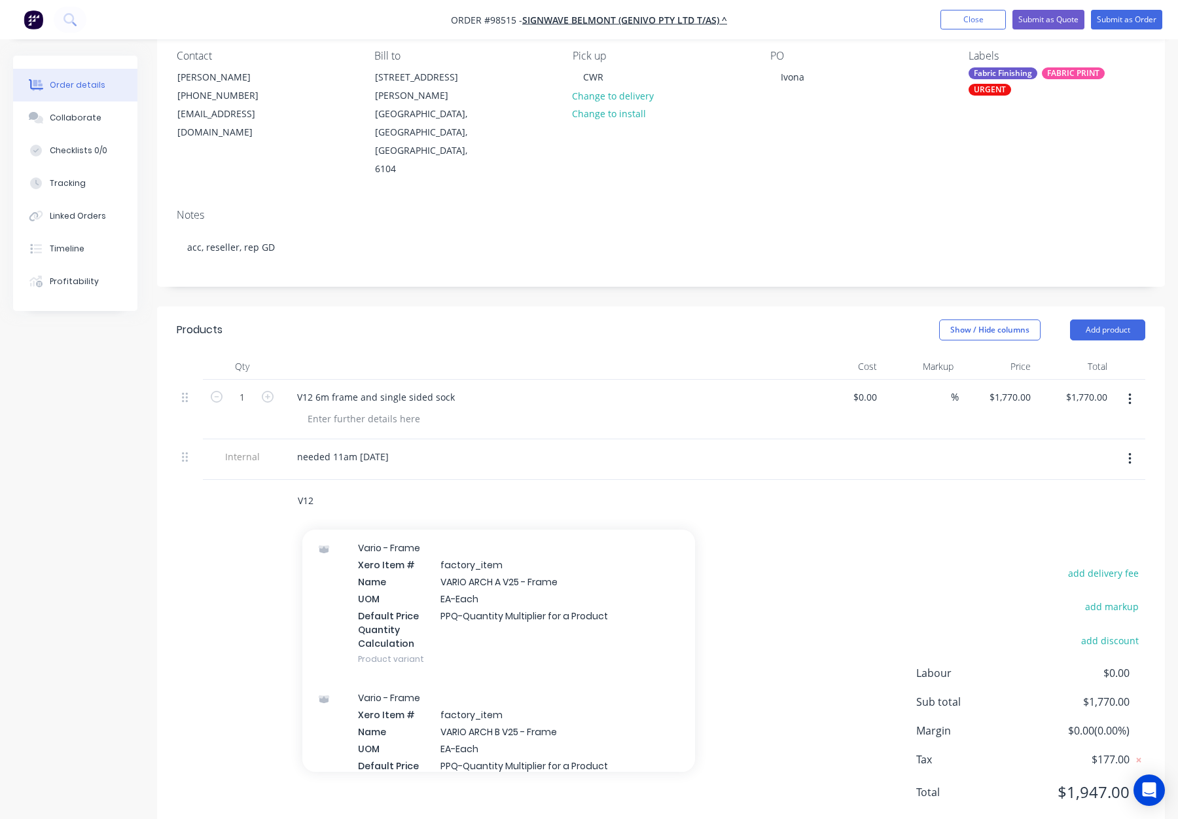
click at [311, 488] on input "V12" at bounding box center [428, 501] width 262 height 26
drag, startPoint x: 295, startPoint y: 464, endPoint x: 270, endPoint y: 464, distance: 25.5
click at [270, 480] on div "V12 Add V12 to order Finishing: velcro Xero Item # 25mm Velcro Hook - Black Nam…" at bounding box center [661, 501] width 969 height 43
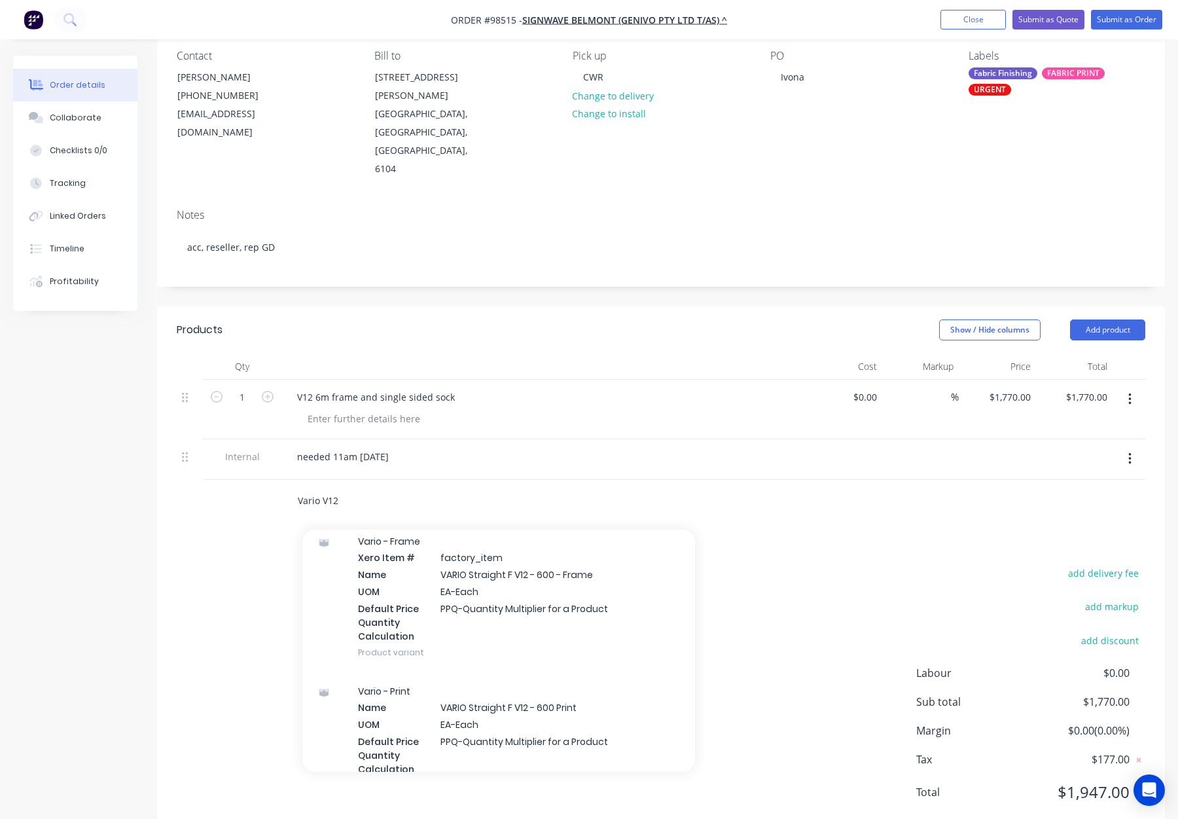
scroll to position [201, 0]
type input "Vario V12"
click at [597, 554] on div "Vario - Frame Xero Item # factory_item Name VARIO Straight F V12 - 600 - Frame …" at bounding box center [498, 595] width 393 height 150
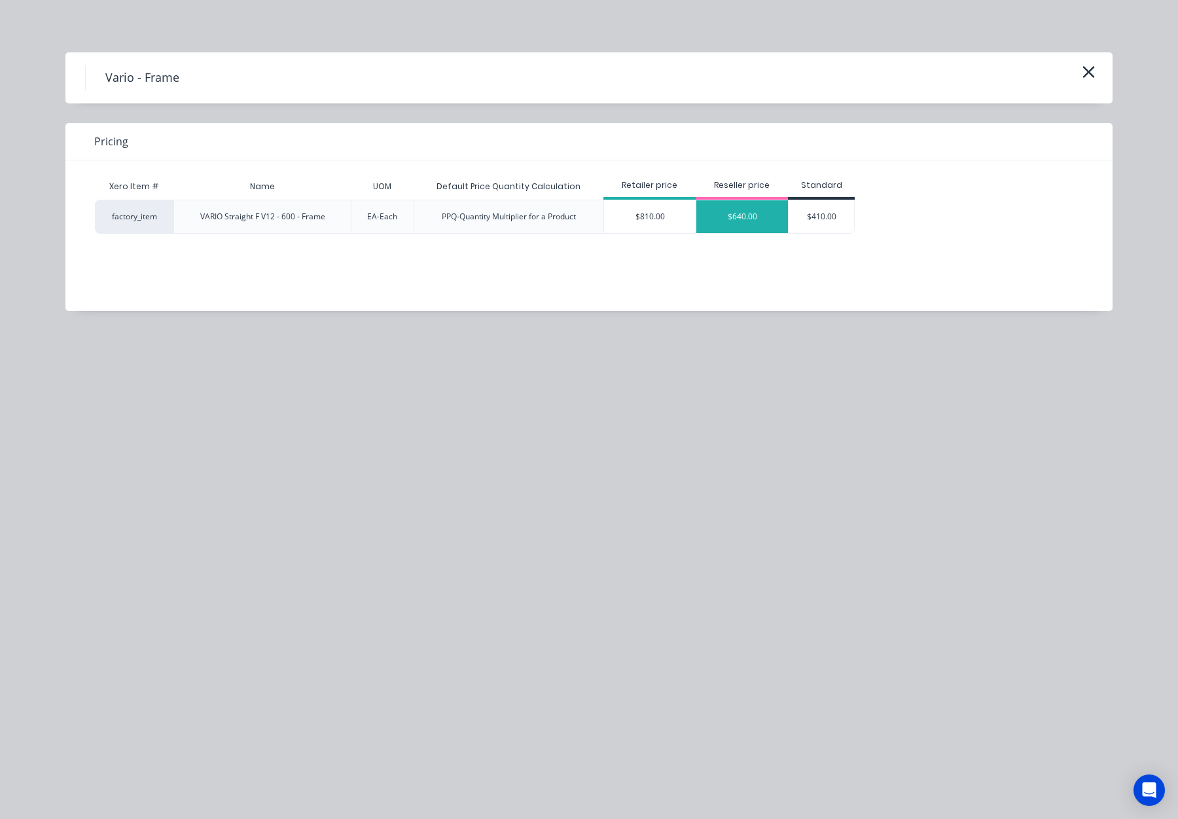
click at [713, 225] on div "$640.00" at bounding box center [742, 216] width 92 height 33
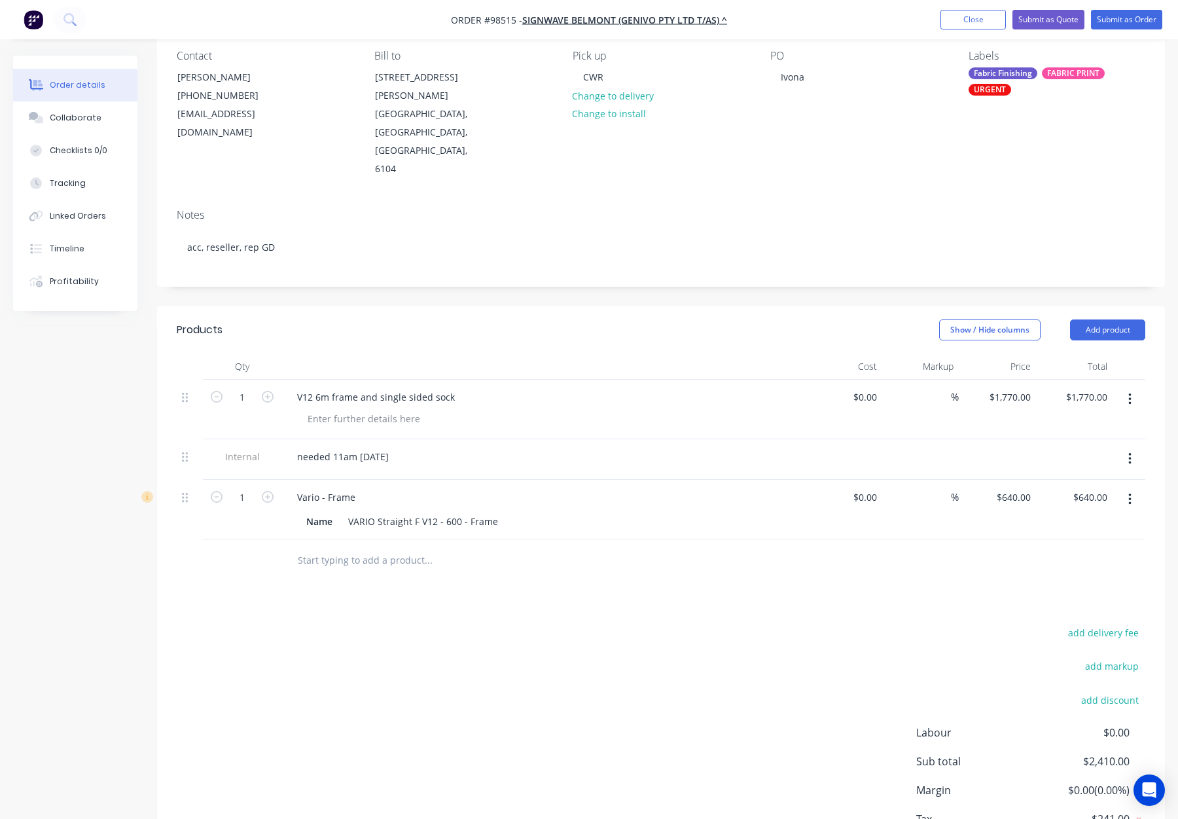
drag, startPoint x: 344, startPoint y: 527, endPoint x: 367, endPoint y: 530, distance: 23.7
click at [344, 547] on input "text" at bounding box center [428, 560] width 262 height 26
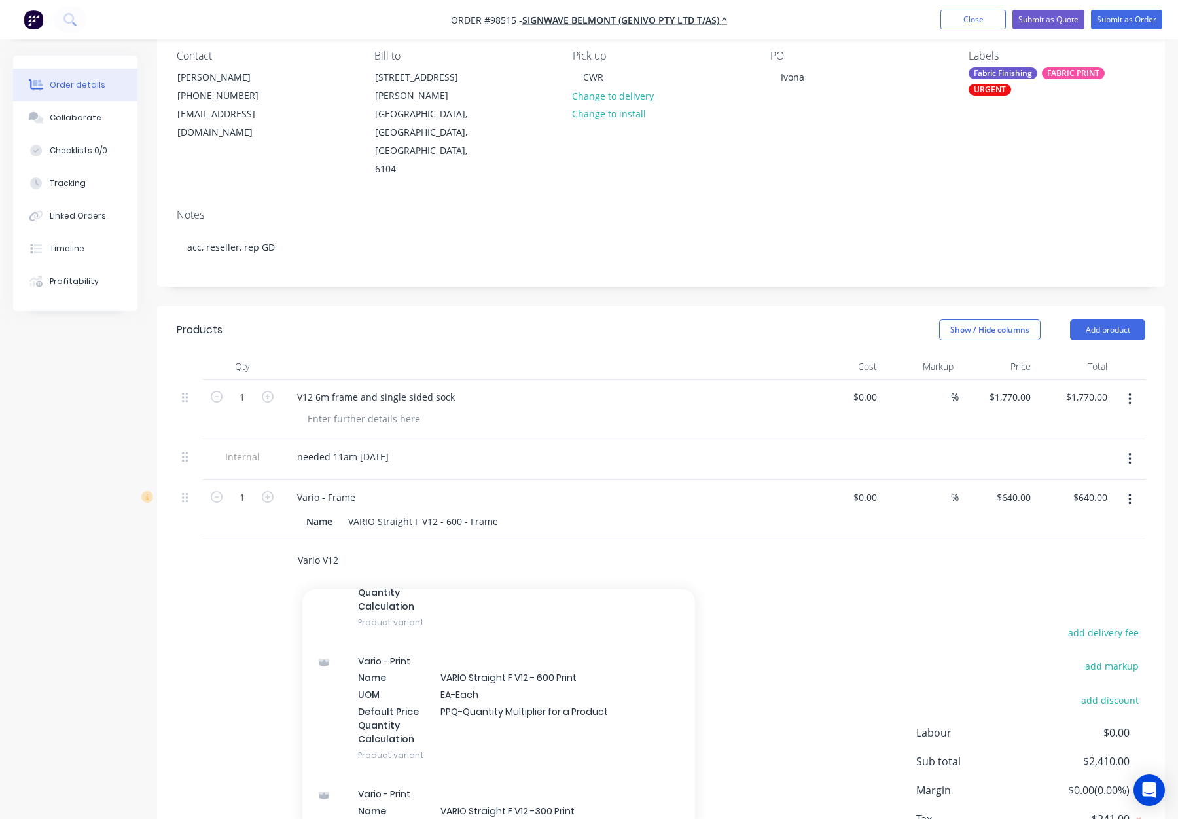
scroll to position [294, 0]
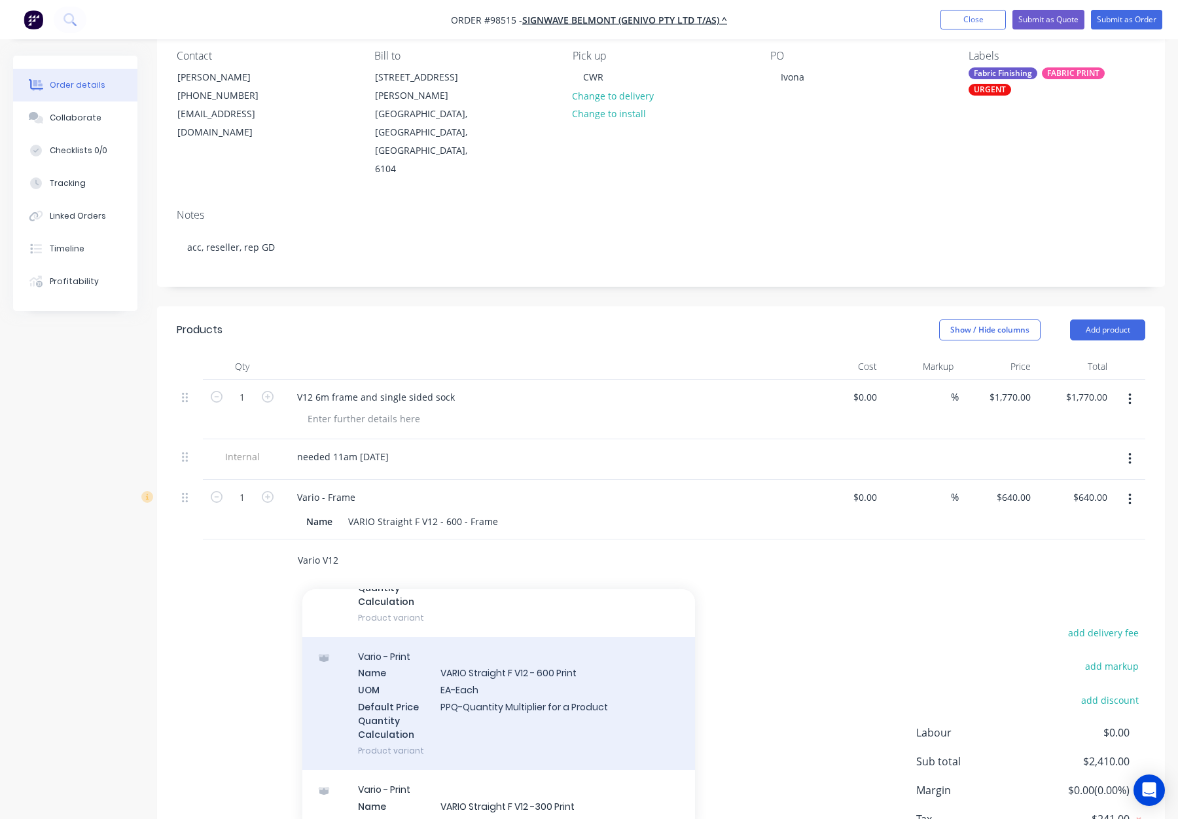
type input "Vario V12"
click at [566, 637] on div "Vario - Print Name VARIO Straight F V12 - 600 Print UOM EA-Each Default Price Q…" at bounding box center [498, 703] width 393 height 133
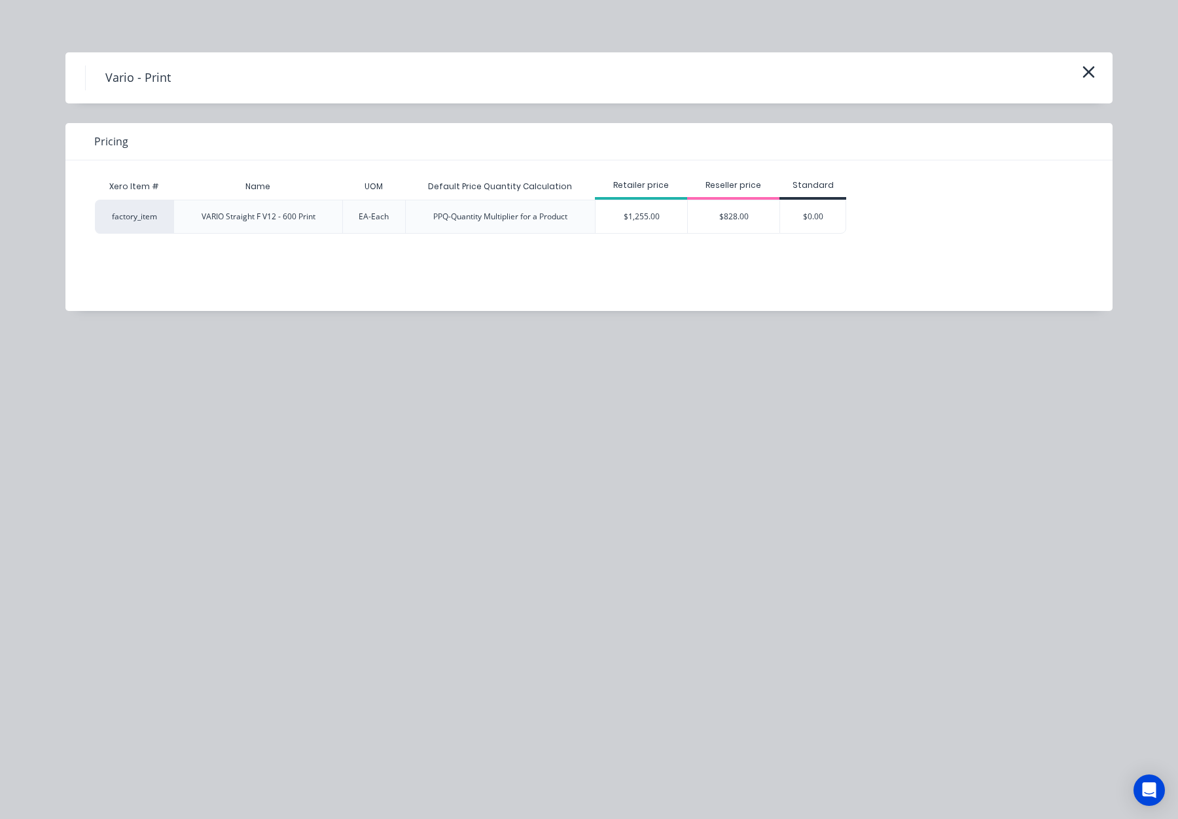
click at [723, 232] on div "$828.00" at bounding box center [734, 216] width 92 height 33
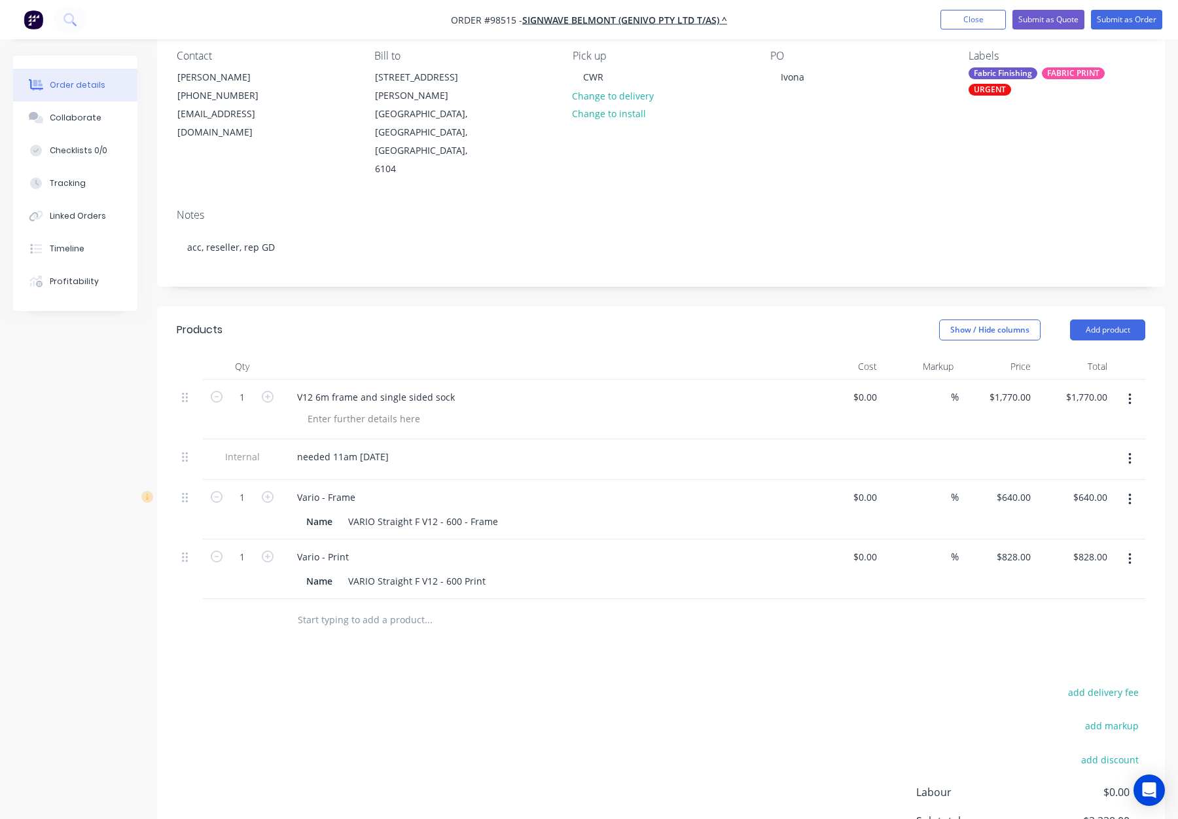
click at [305, 607] on input "text" at bounding box center [428, 620] width 262 height 26
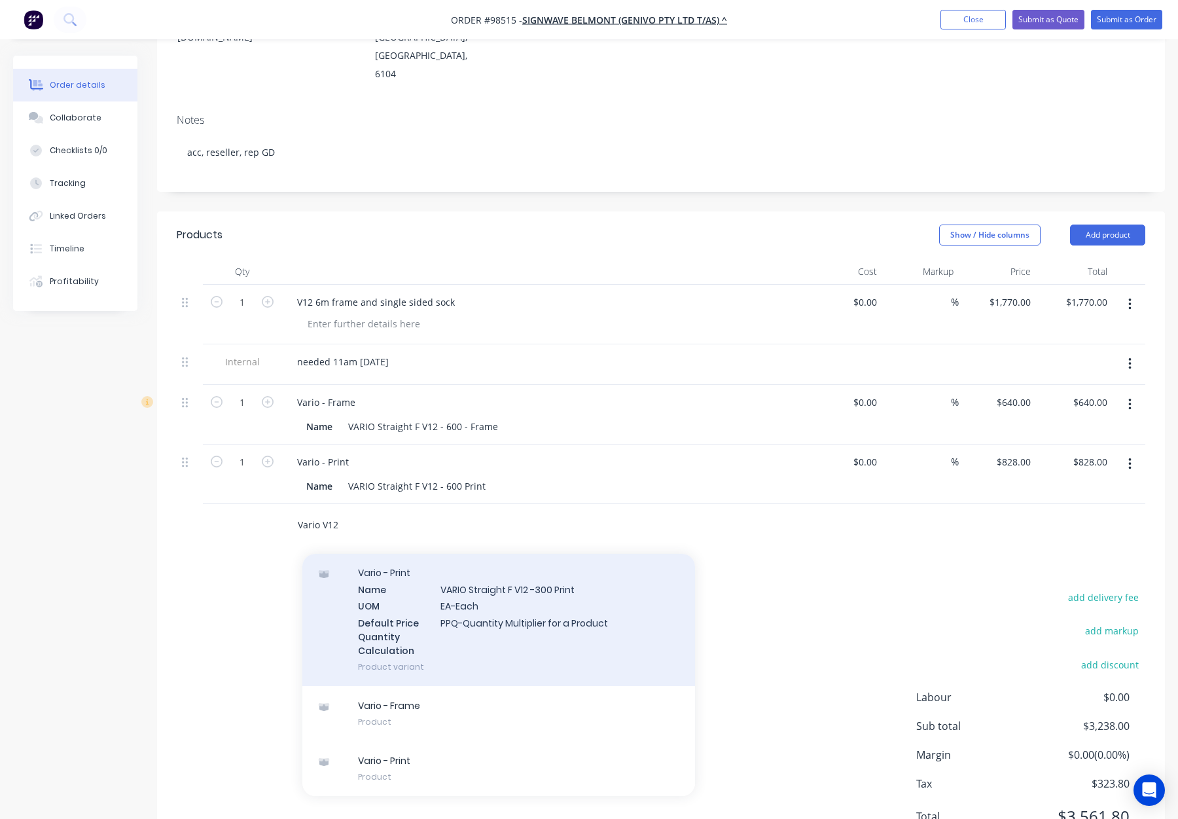
scroll to position [235, 0]
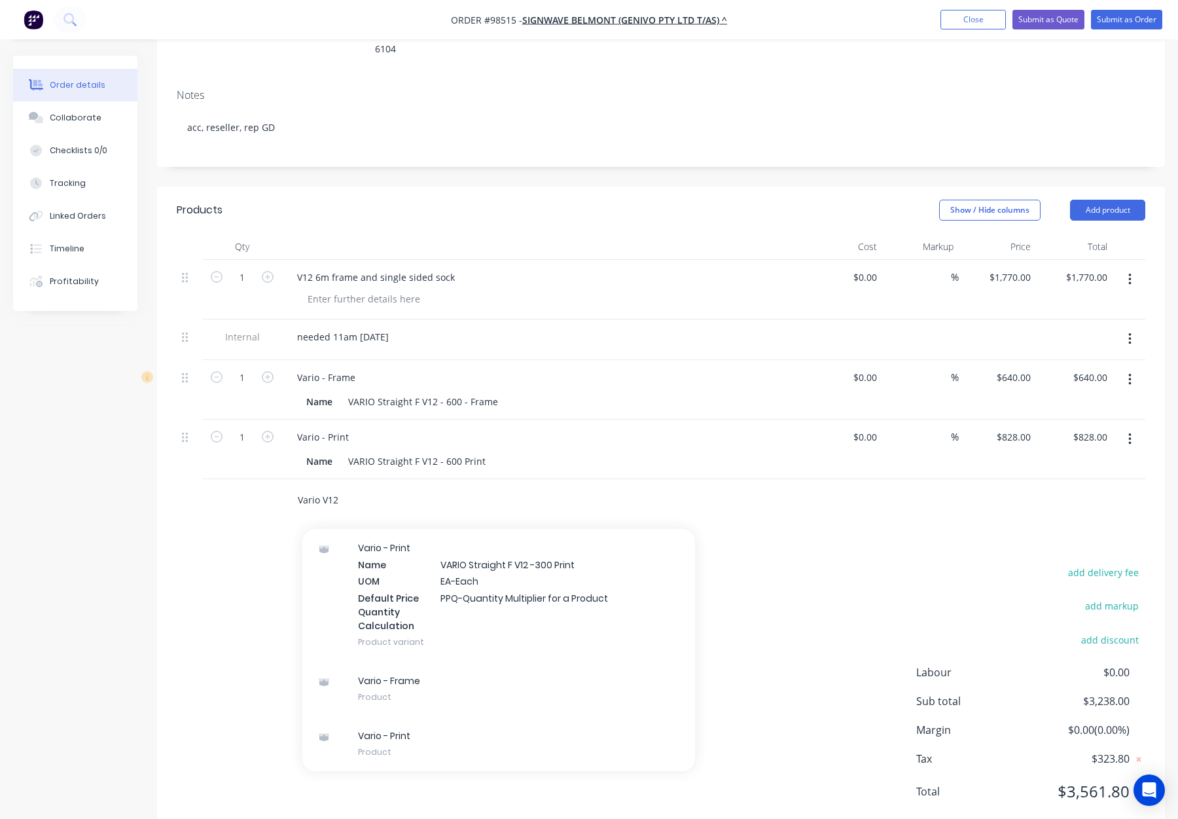
type input "Vario V12"
click at [244, 564] on div "add delivery fee add markup add discount Labour $0.00 Sub total $3,238.00 Margi…" at bounding box center [661, 690] width 969 height 253
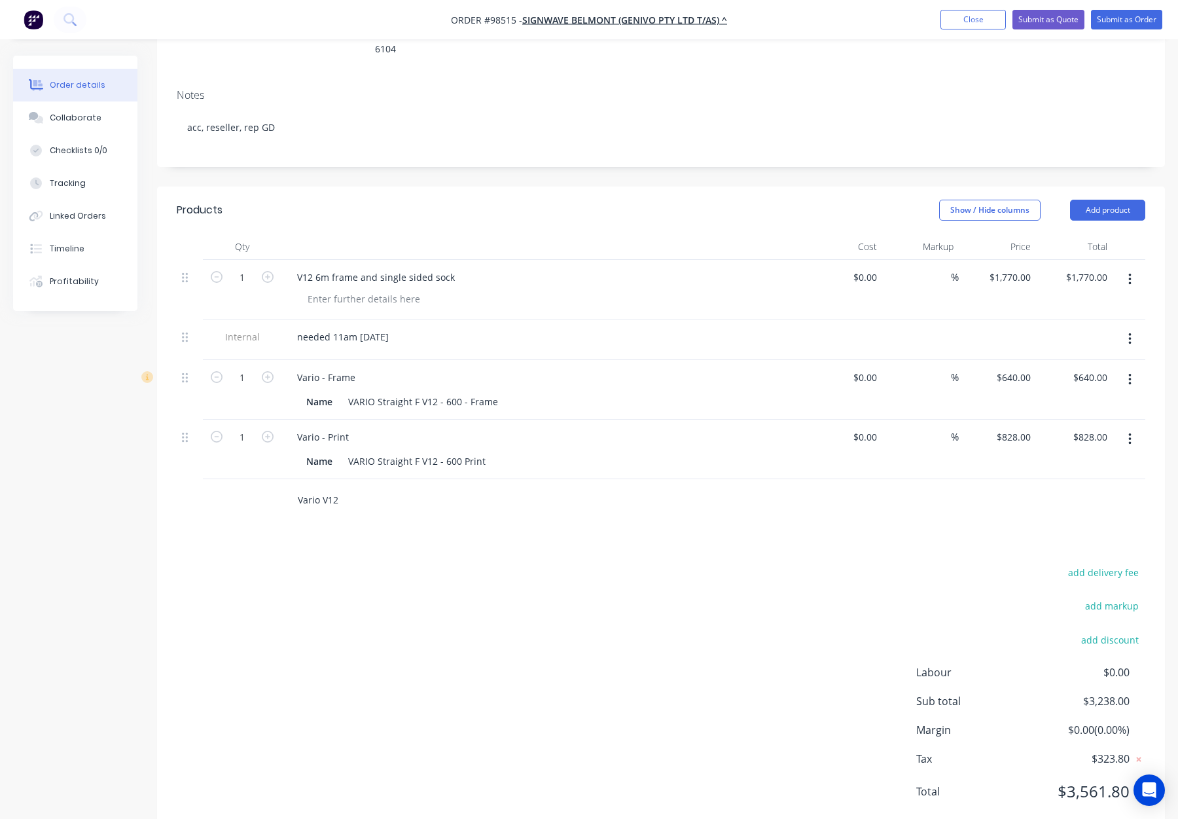
click at [350, 487] on input "Vario V12" at bounding box center [428, 500] width 262 height 26
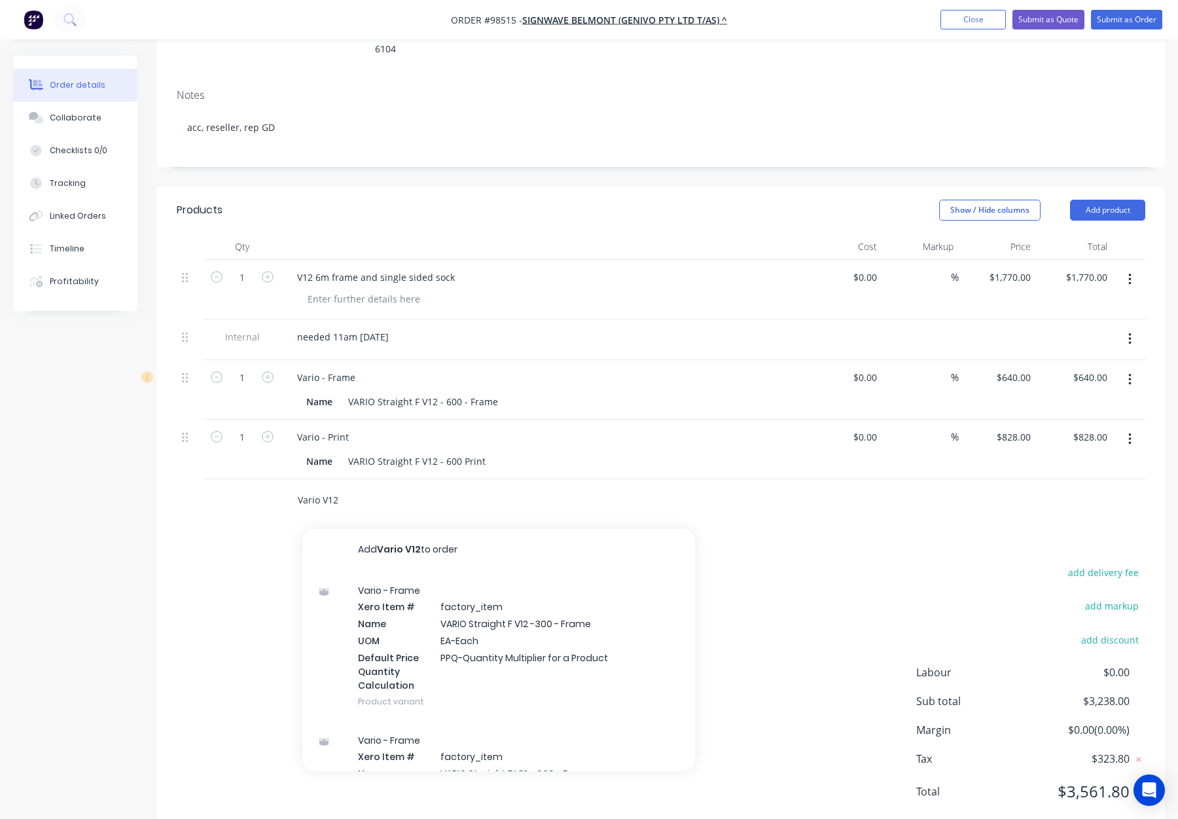
drag, startPoint x: 270, startPoint y: 461, endPoint x: 251, endPoint y: 460, distance: 19.0
click at [252, 479] on div "Vario V12 Add Vario V12 to order Vario - Frame Xero Item # factory_item Name VA…" at bounding box center [661, 500] width 969 height 43
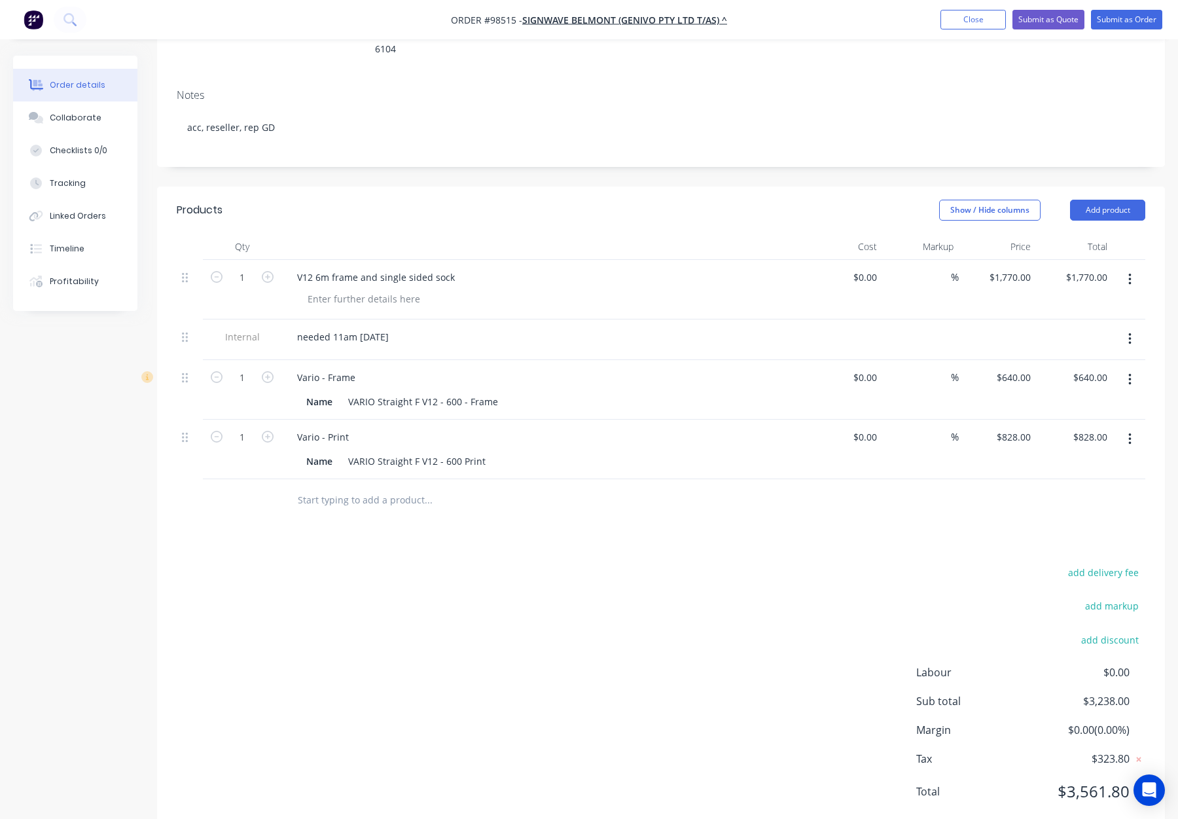
click at [523, 662] on div "add delivery fee add markup add discount Labour $0.00 Sub total $3,238.00 Margi…" at bounding box center [661, 690] width 969 height 253
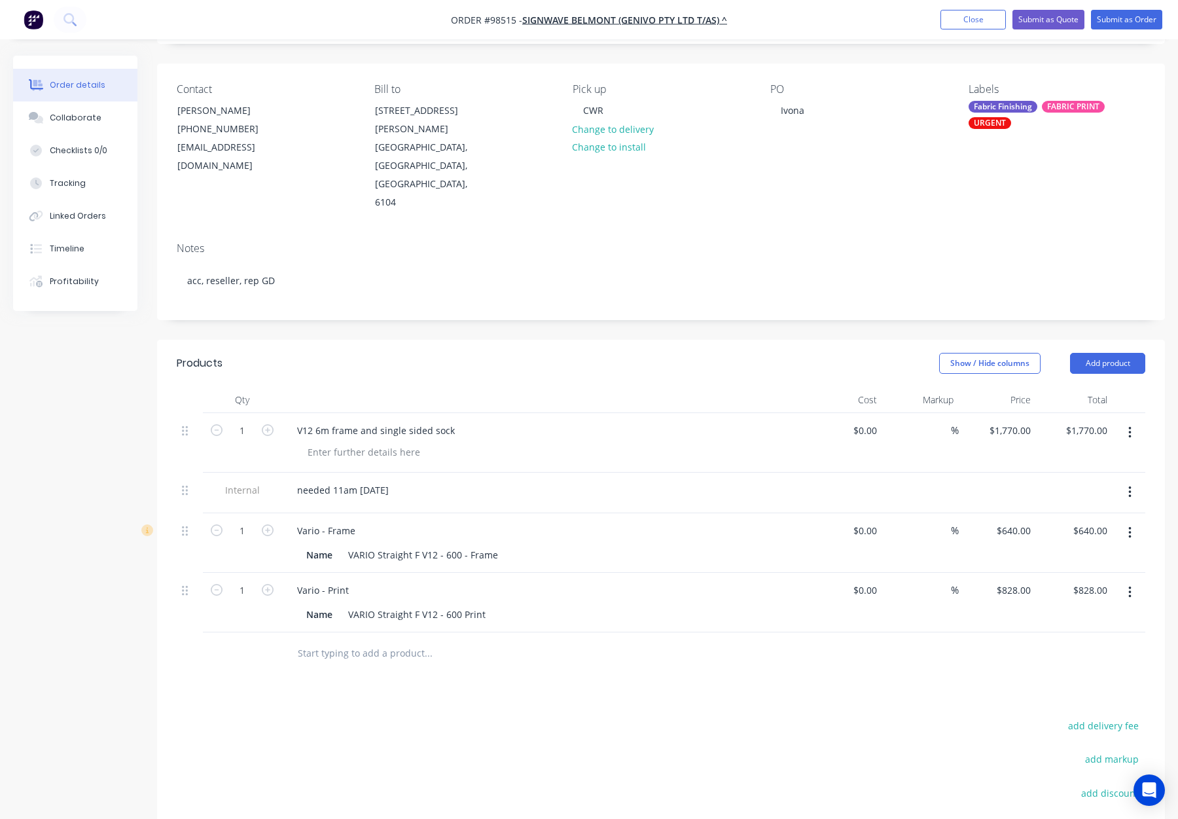
scroll to position [81, 0]
drag, startPoint x: 183, startPoint y: 555, endPoint x: 186, endPoint y: 502, distance: 53.1
click at [188, 501] on div "1 V12 6m frame and single sided sock $0.00 $0.00 % $1,770.00 $1,770.00 $1,770.0…" at bounding box center [661, 523] width 969 height 219
click at [351, 522] on div "Vario - Print" at bounding box center [323, 531] width 73 height 19
click at [1133, 422] on button "button" at bounding box center [1130, 434] width 31 height 24
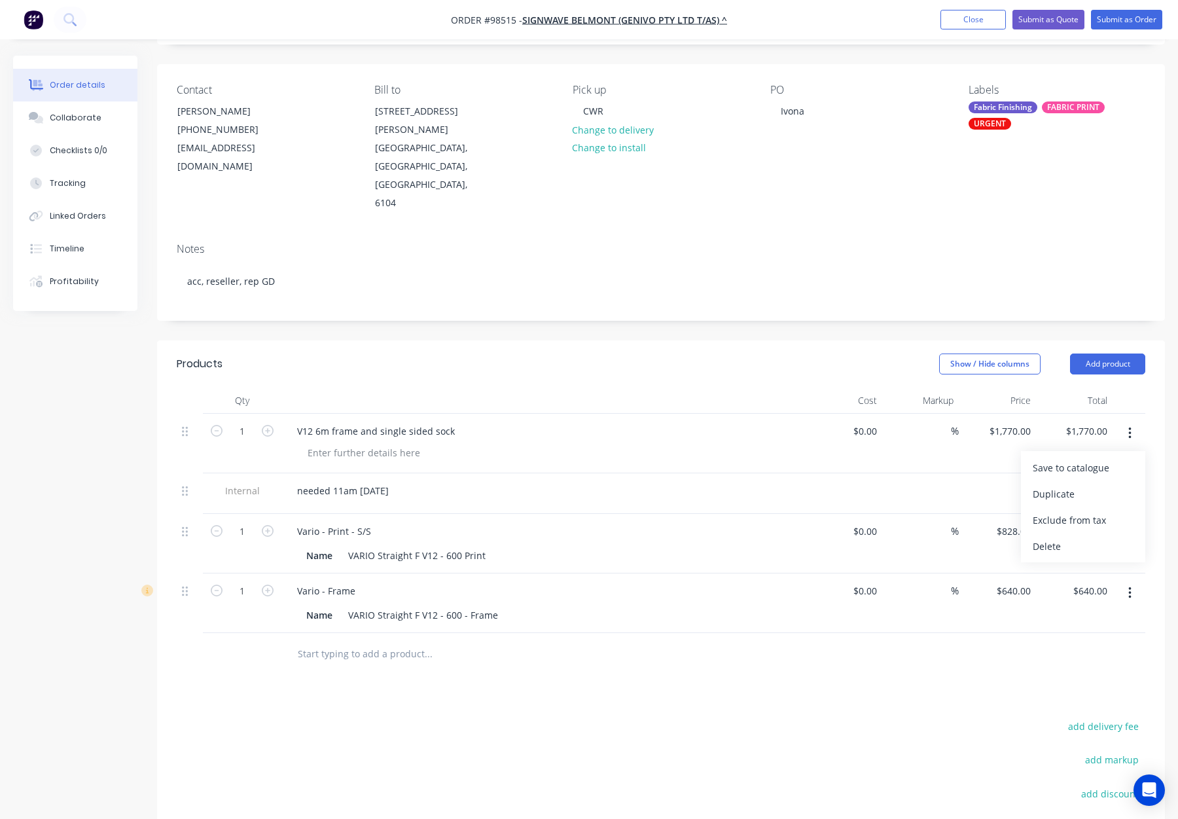
click at [1084, 537] on div "Delete" at bounding box center [1083, 546] width 101 height 19
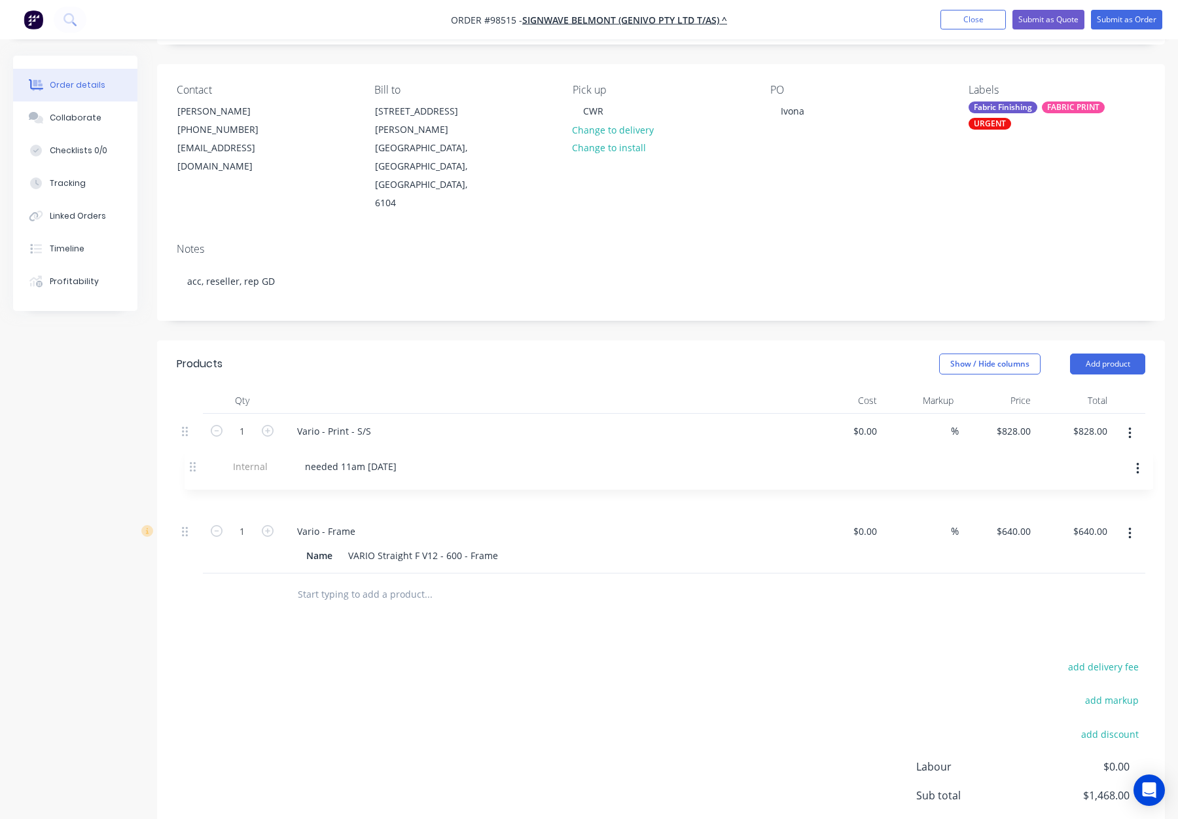
drag, startPoint x: 187, startPoint y: 393, endPoint x: 189, endPoint y: 511, distance: 117.8
click at [189, 511] on div "Internal needed 11am Friday 12th September 1 Vario - Print - S/S Name VARIO Str…" at bounding box center [661, 494] width 969 height 160
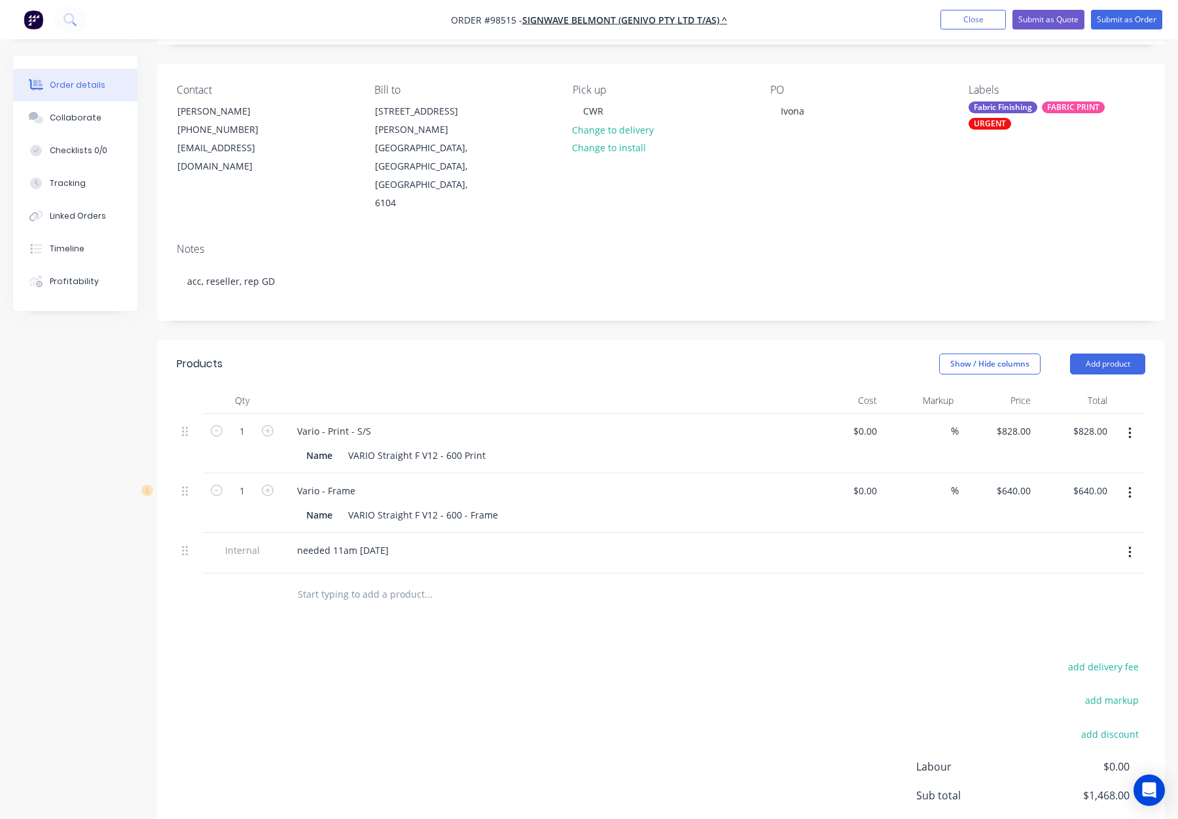
click at [584, 582] on div "Products Show / Hide columns Add product Qty Cost Markup Price Total 1 Vario - …" at bounding box center [661, 635] width 1008 height 590
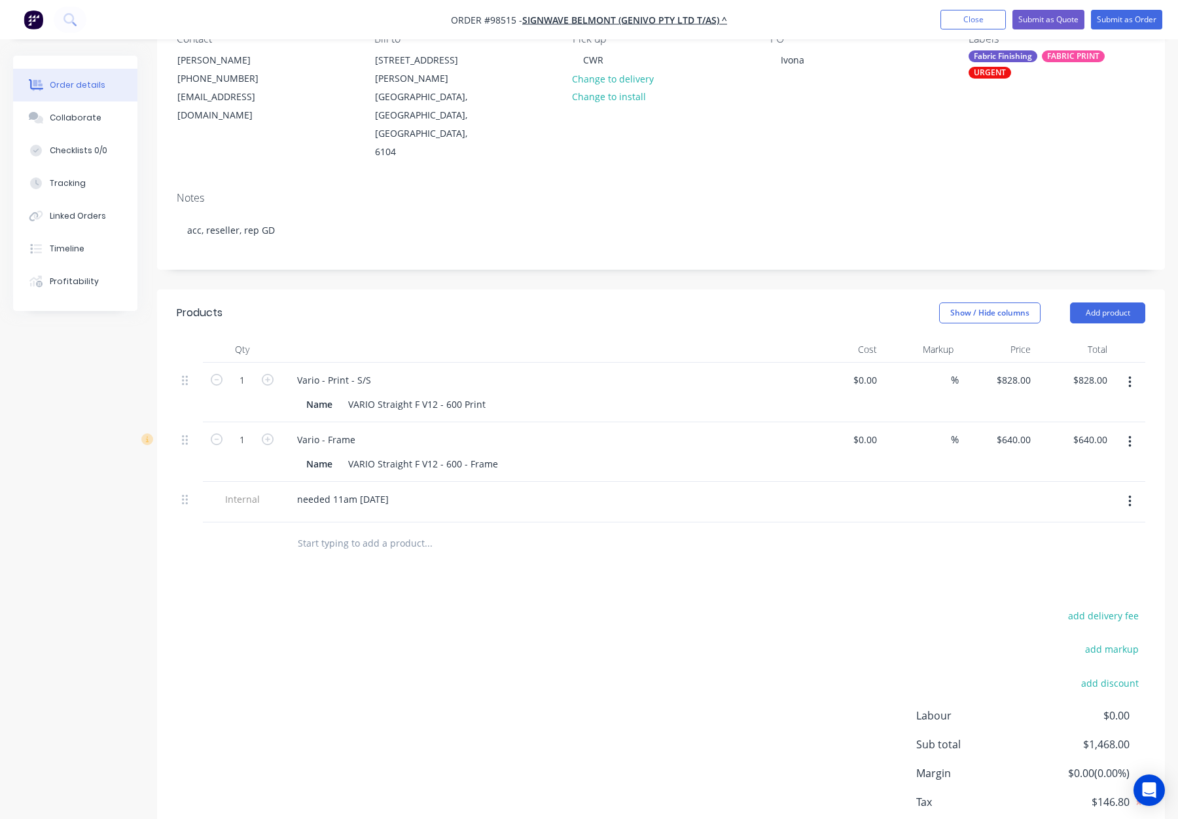
scroll to position [140, 0]
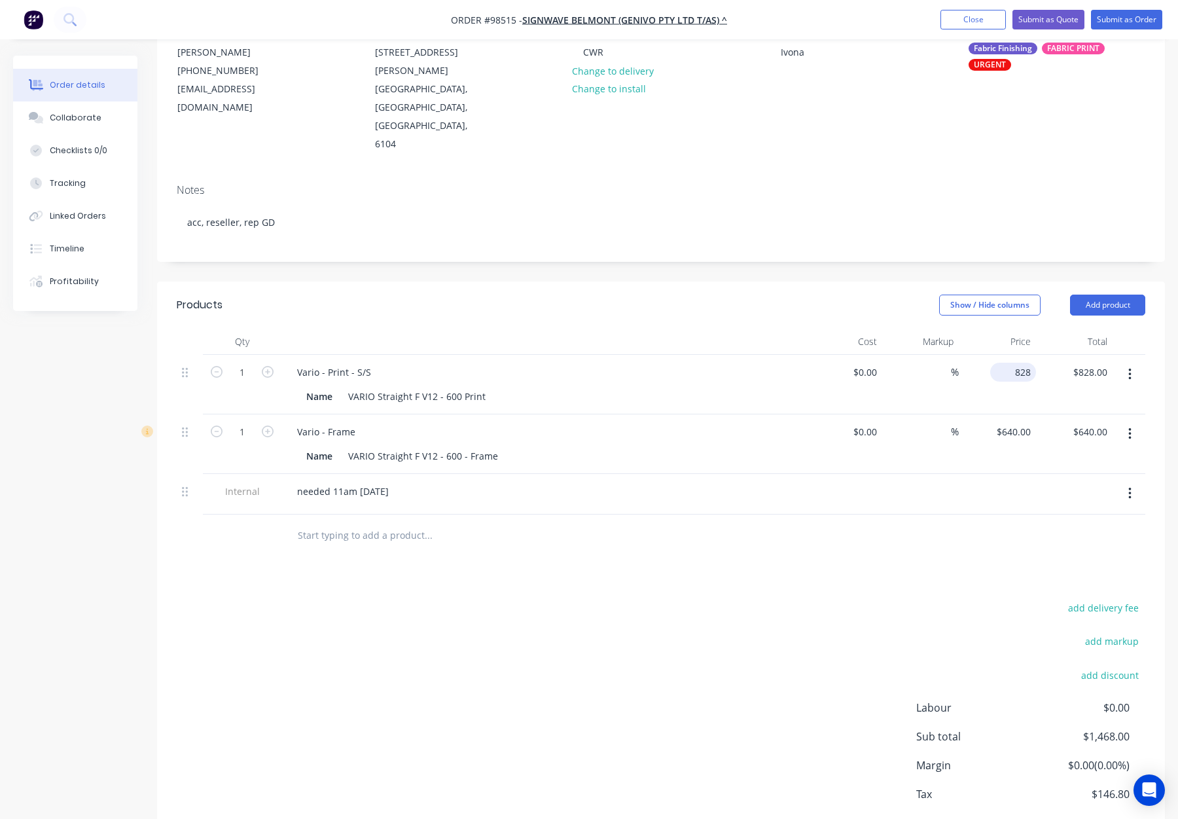
click at [1011, 363] on div "828 $828.00" at bounding box center [1013, 372] width 46 height 19
type input "$950.00"
click at [890, 542] on div "Products Show / Hide columns Add product Qty Cost Markup Price Total 1 Vario - …" at bounding box center [661, 576] width 1008 height 590
click at [1015, 422] on input "640" at bounding box center [1025, 431] width 22 height 19
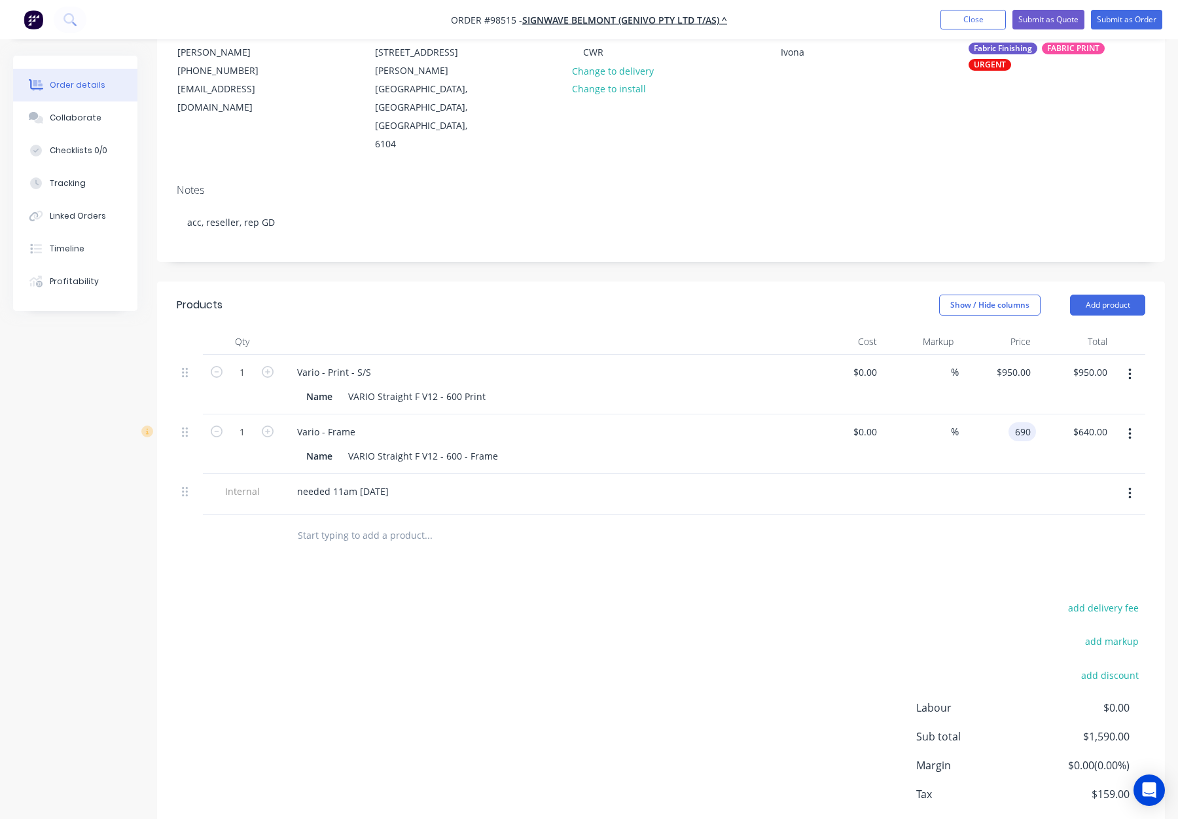
type input "$690.00"
click at [915, 599] on div "add delivery fee add markup add discount Labour $0.00 Sub total $1,590.00 Margi…" at bounding box center [661, 725] width 969 height 253
click at [1018, 363] on input "950" at bounding box center [1016, 372] width 41 height 19
type input "$1,000.00"
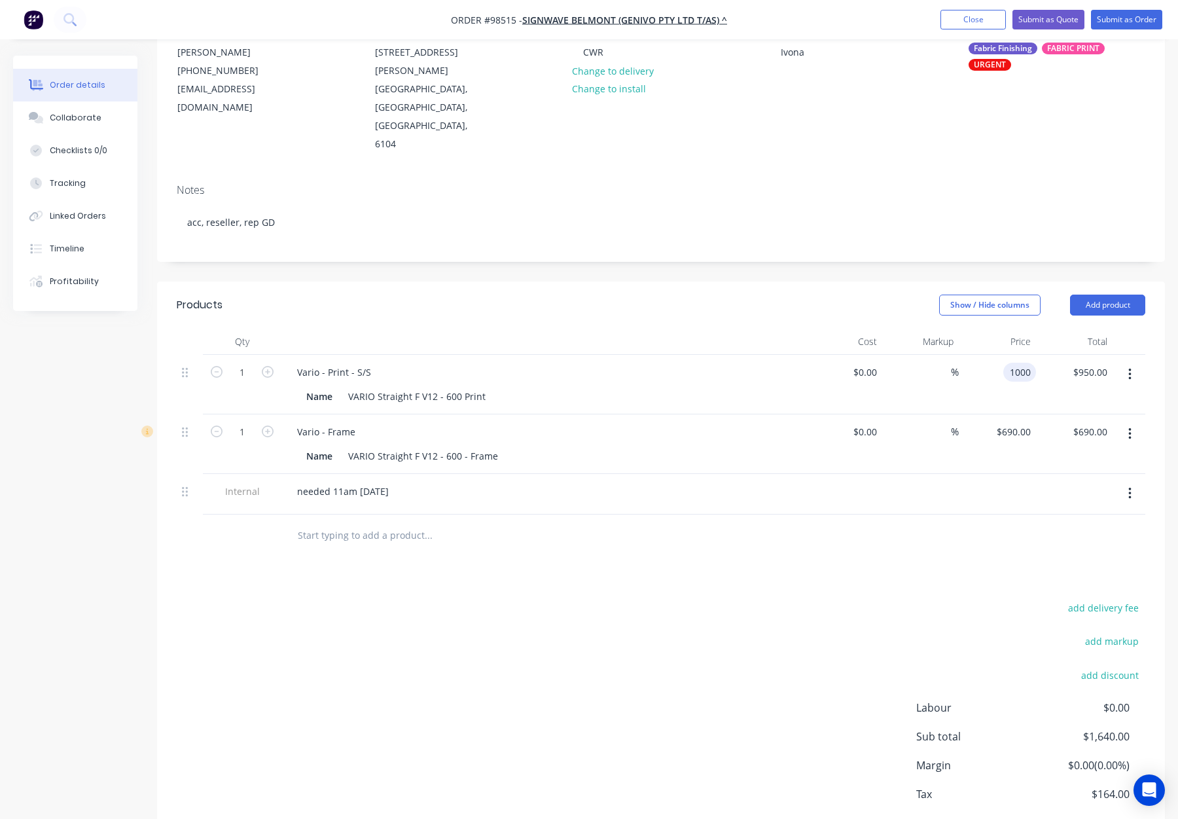
type input "$1,000.00"
click at [869, 599] on div "add delivery fee add markup add discount Labour $0.00 Sub total $1,640.00 Margi…" at bounding box center [661, 725] width 969 height 253
click at [1015, 422] on input "690" at bounding box center [1025, 431] width 22 height 19
type input "$700.00"
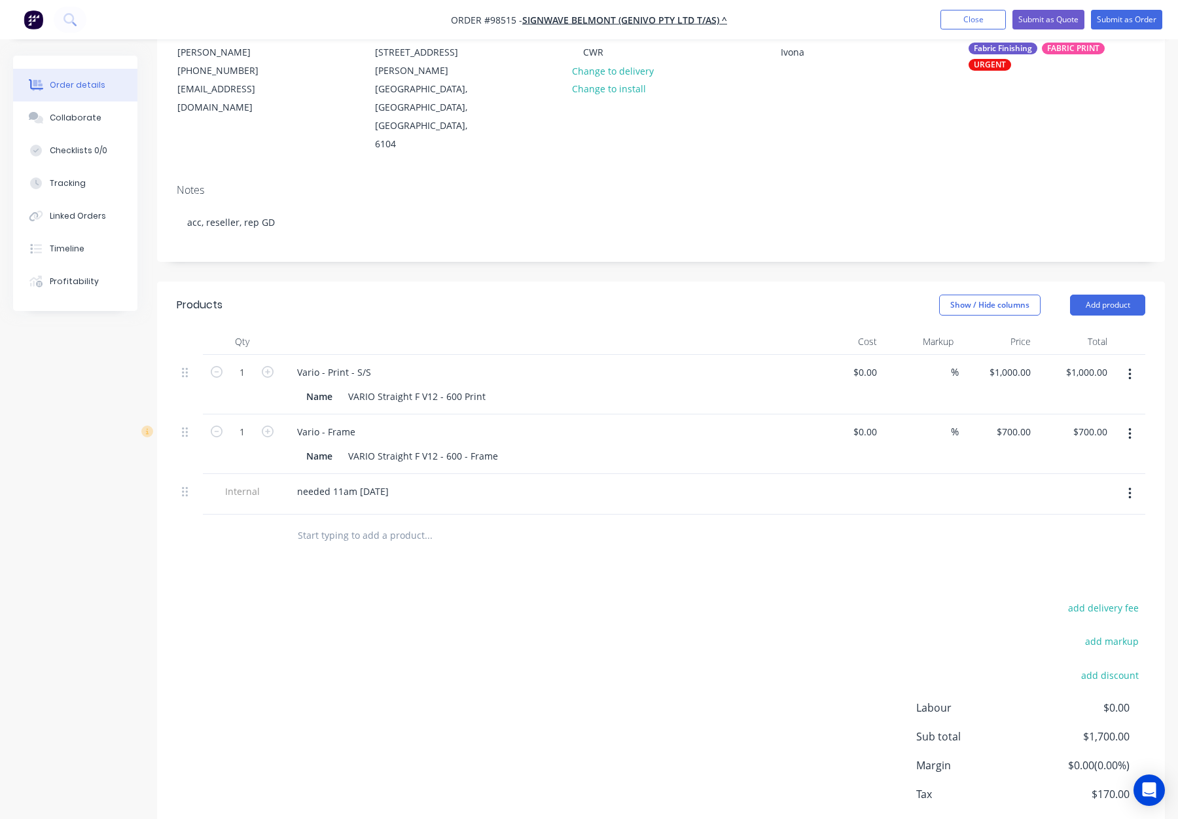
click at [922, 523] on div "Products Show / Hide columns Add product Qty Cost Markup Price Total 1 Vario - …" at bounding box center [661, 576] width 1008 height 590
click at [999, 355] on div "1000 $1,000.00" at bounding box center [997, 385] width 77 height 60
type input "$1,070.00"
click at [932, 551] on div "Products Show / Hide columns Add product Qty Cost Markup Price Total 1 Vario - …" at bounding box center [661, 576] width 1008 height 590
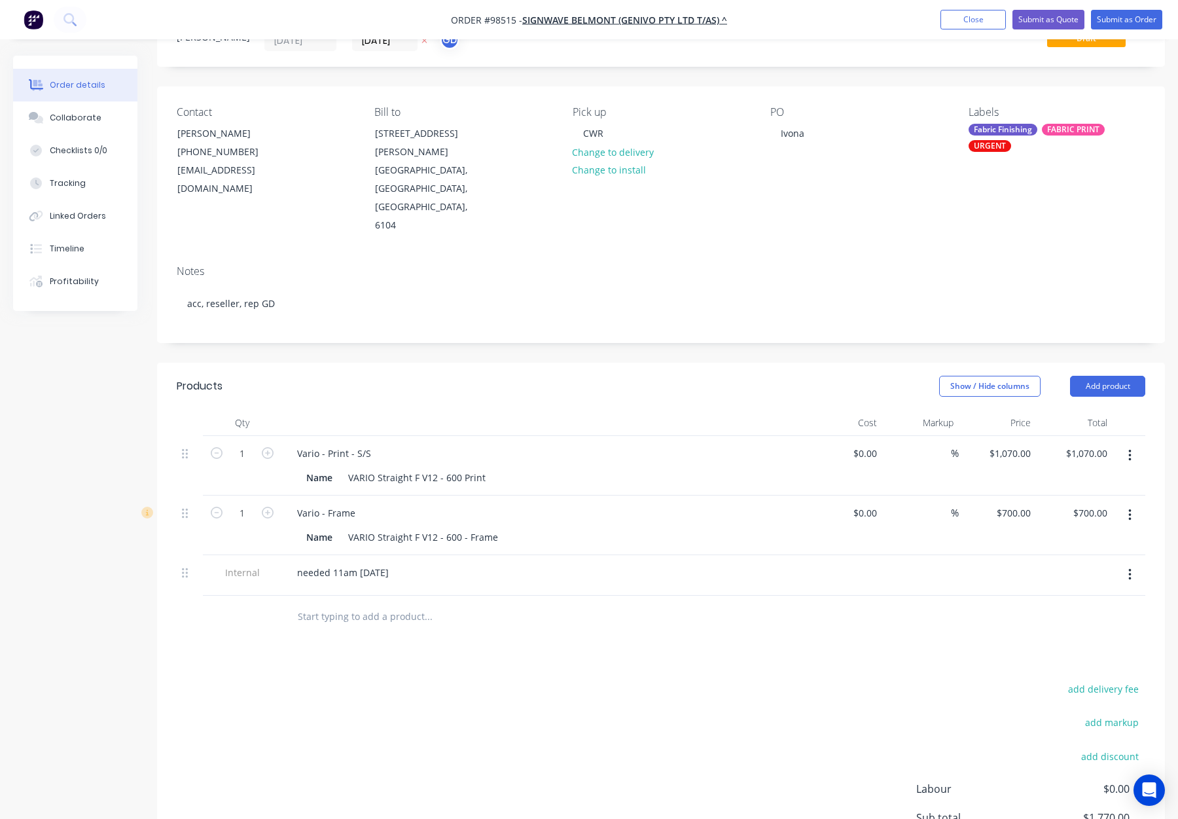
scroll to position [0, 0]
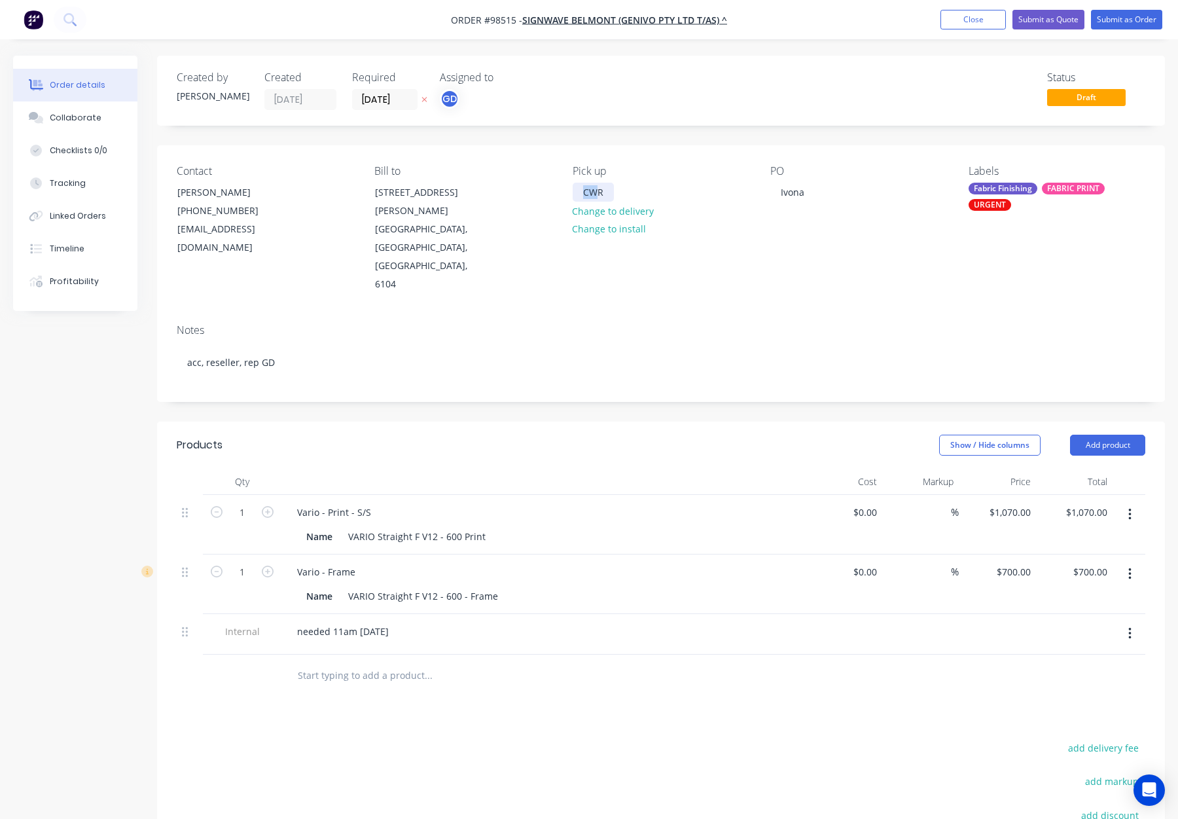
drag, startPoint x: 600, startPoint y: 194, endPoint x: 563, endPoint y: 193, distance: 36.7
click at [563, 193] on div "Contact IVONA OKUNIEWICZ (08) 9478 2029 belmont@signwave.com.au Bill to Unit 5/…" at bounding box center [661, 229] width 1008 height 168
click at [600, 359] on div "Notes acc, reseller, rep GD" at bounding box center [661, 358] width 1008 height 88
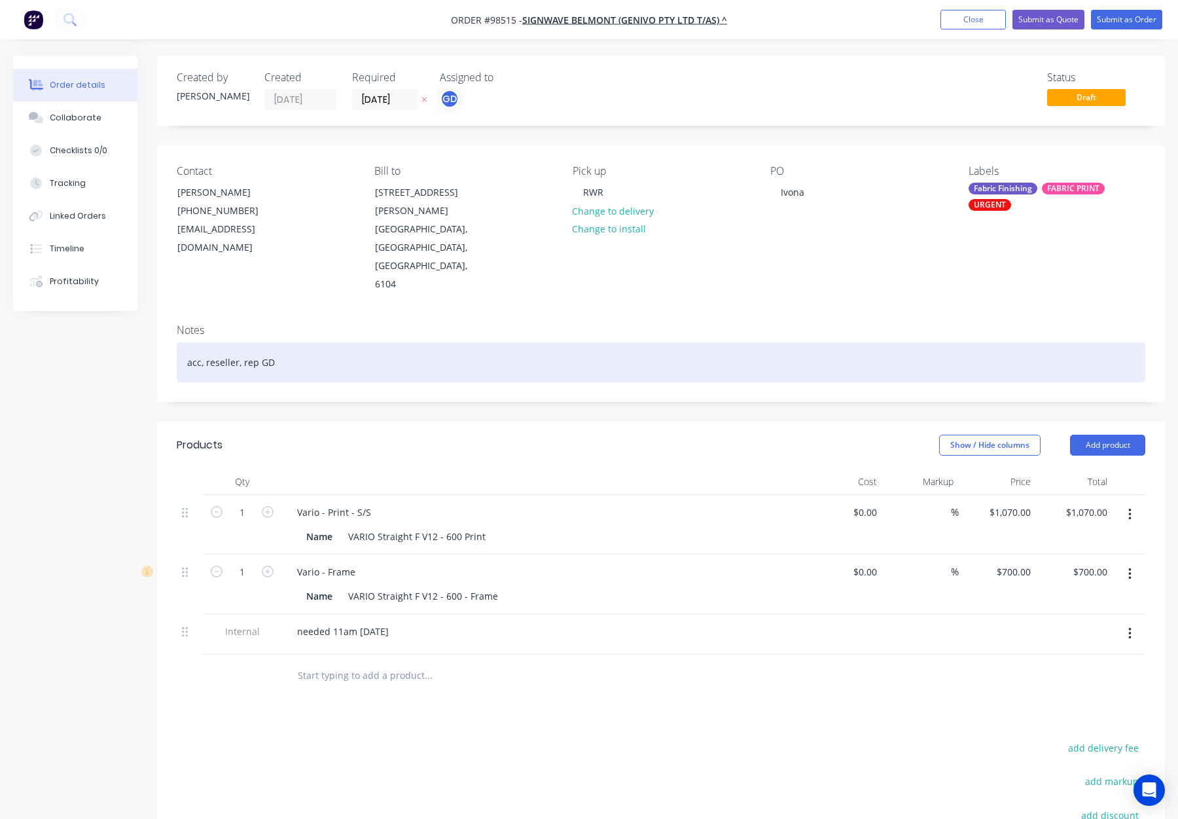
click at [520, 342] on div "acc, reseller, rep GD" at bounding box center [661, 362] width 969 height 40
click at [550, 342] on div "acc, reseller, rep GD" at bounding box center [661, 362] width 969 height 40
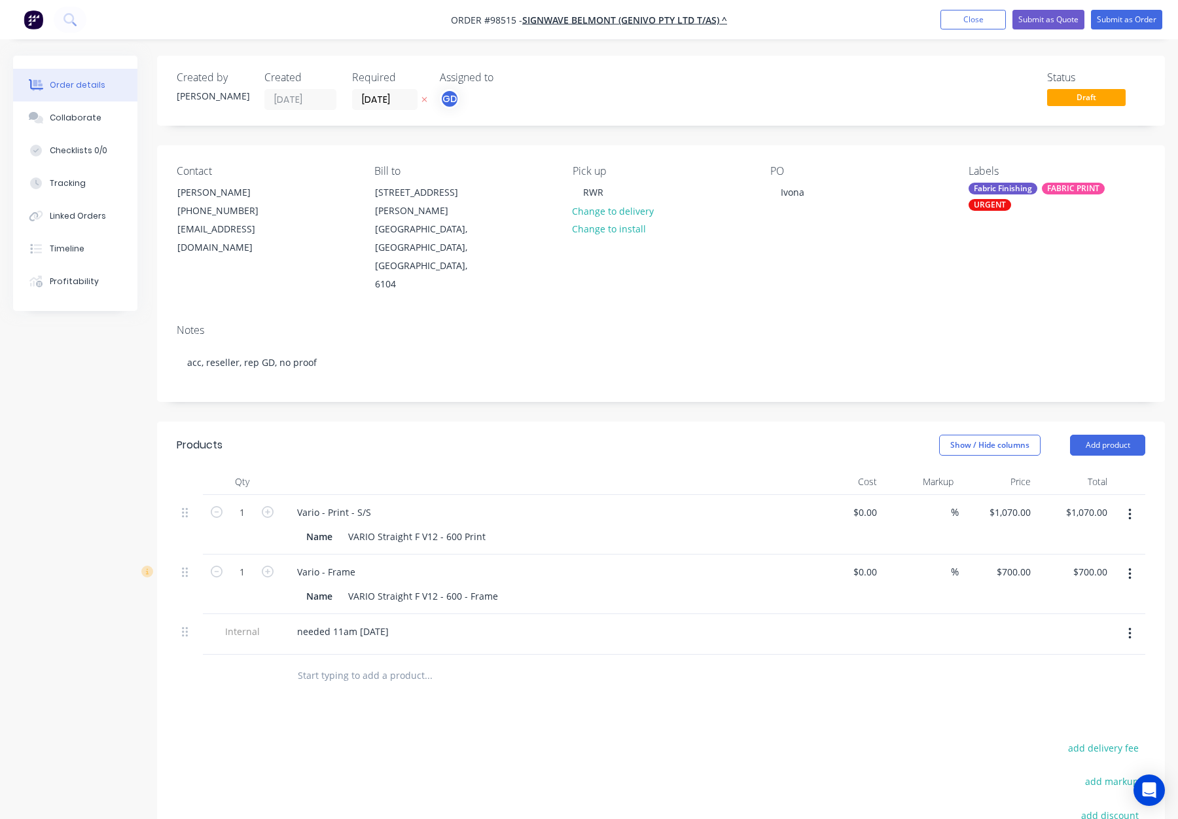
click at [999, 191] on div "Fabric Finishing" at bounding box center [1003, 189] width 69 height 12
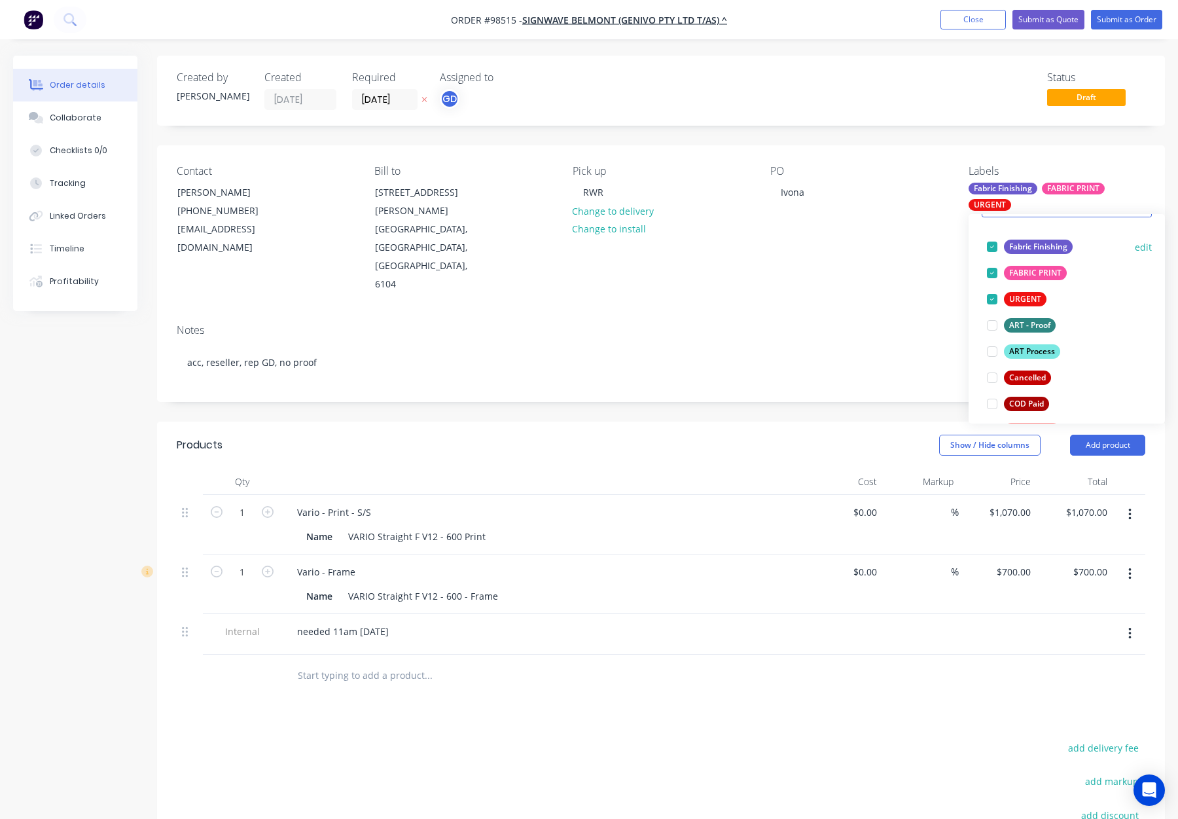
scroll to position [77, 0]
click at [1039, 344] on div "ART Process" at bounding box center [1032, 347] width 56 height 14
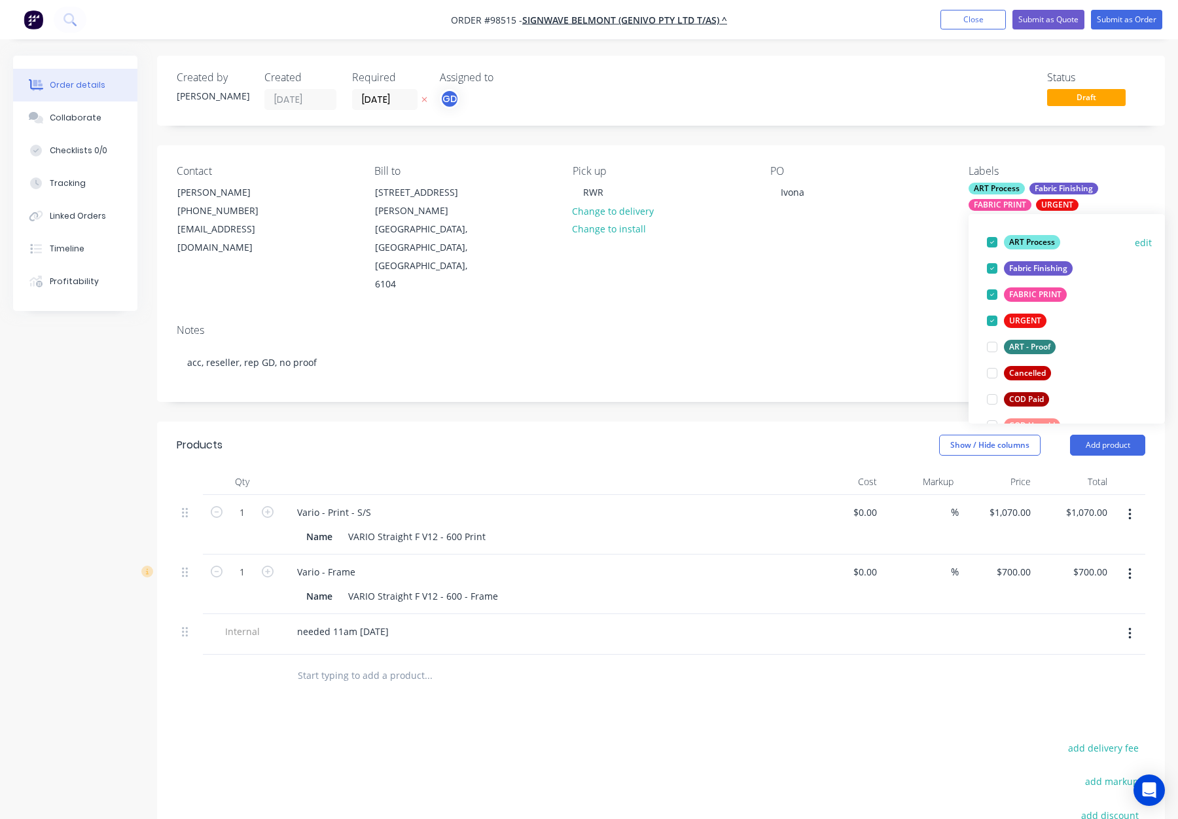
scroll to position [0, 0]
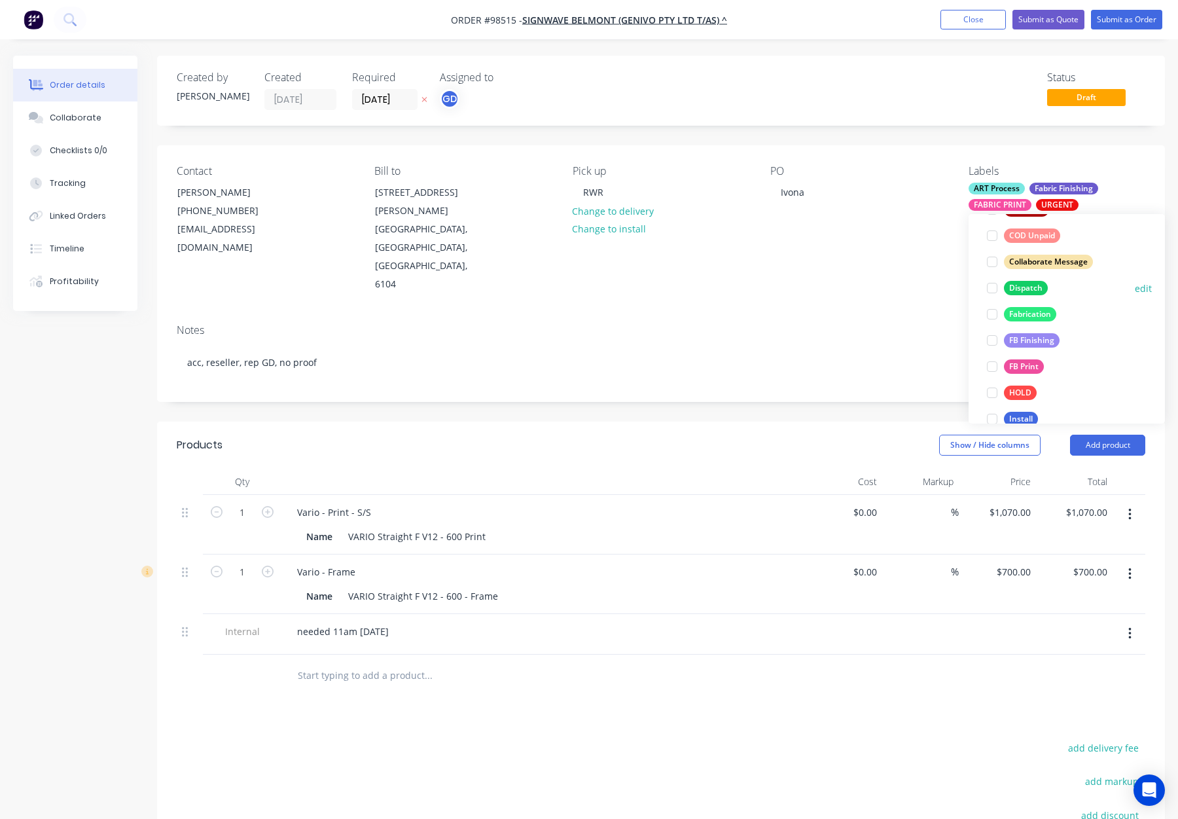
click at [1038, 286] on div "Dispatch" at bounding box center [1026, 288] width 44 height 14
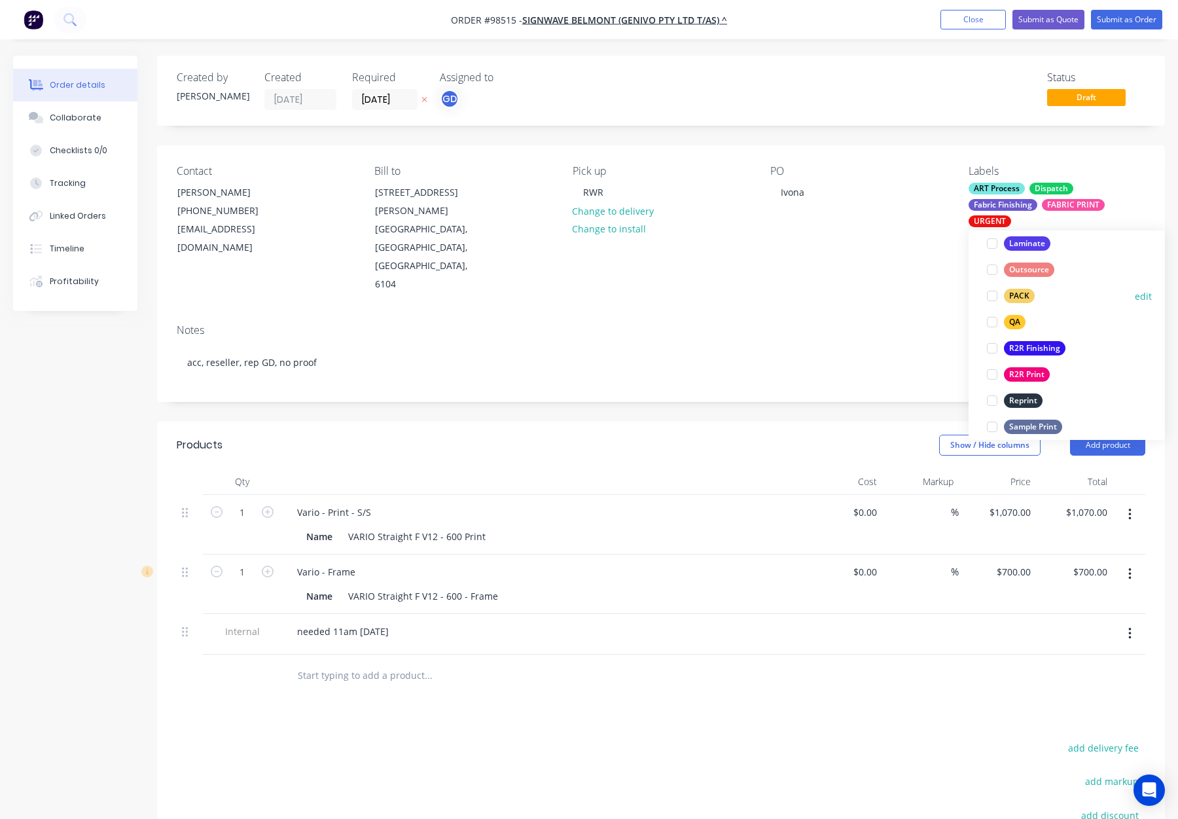
drag, startPoint x: 1021, startPoint y: 289, endPoint x: 1039, endPoint y: 289, distance: 18.3
click at [1021, 289] on div "PACK" at bounding box center [1019, 296] width 31 height 14
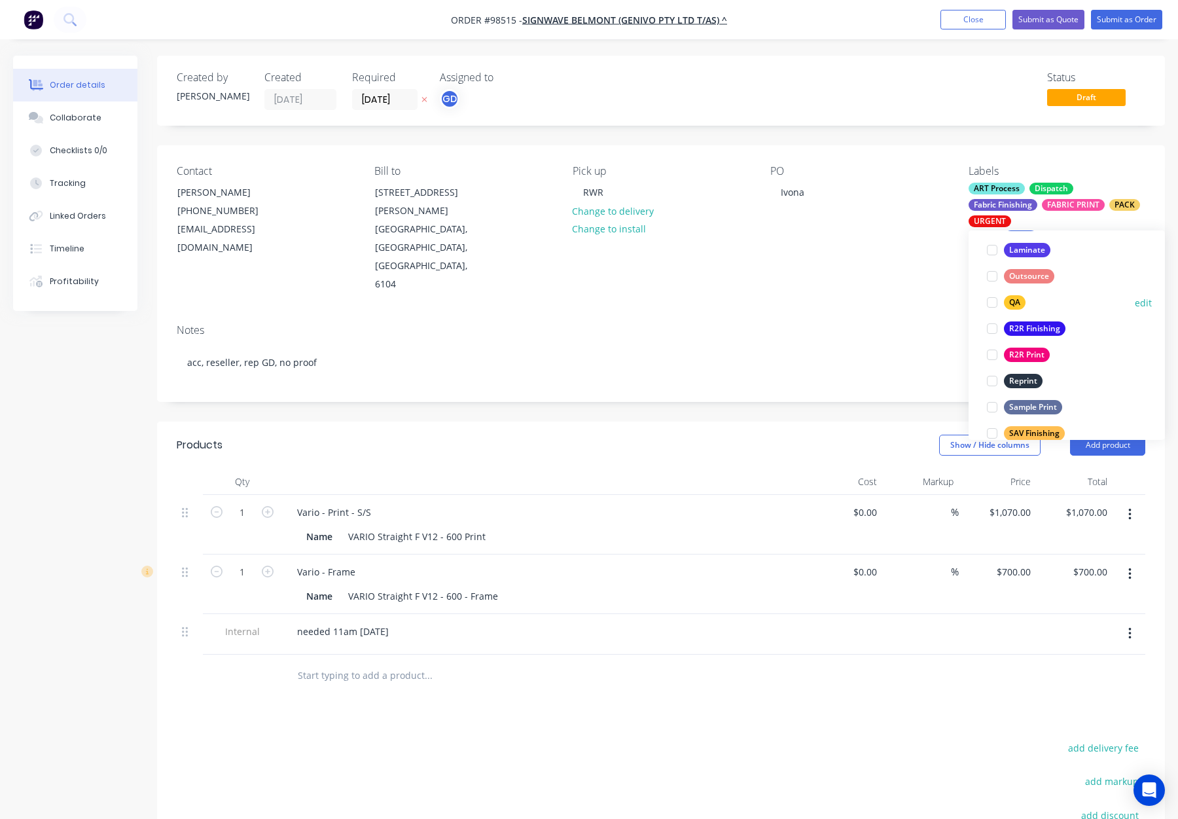
drag, startPoint x: 1014, startPoint y: 300, endPoint x: 1066, endPoint y: 298, distance: 52.4
click at [1014, 300] on div "QA" at bounding box center [1015, 302] width 22 height 14
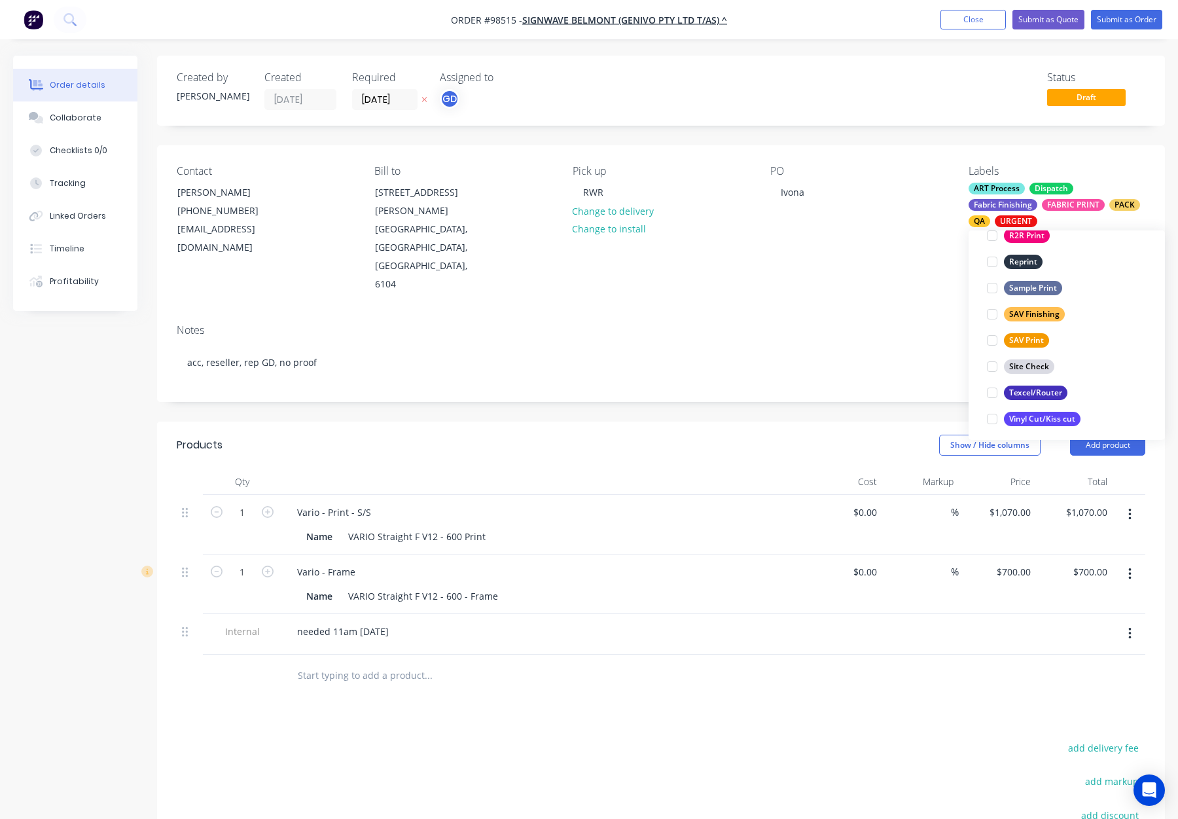
scroll to position [628, 0]
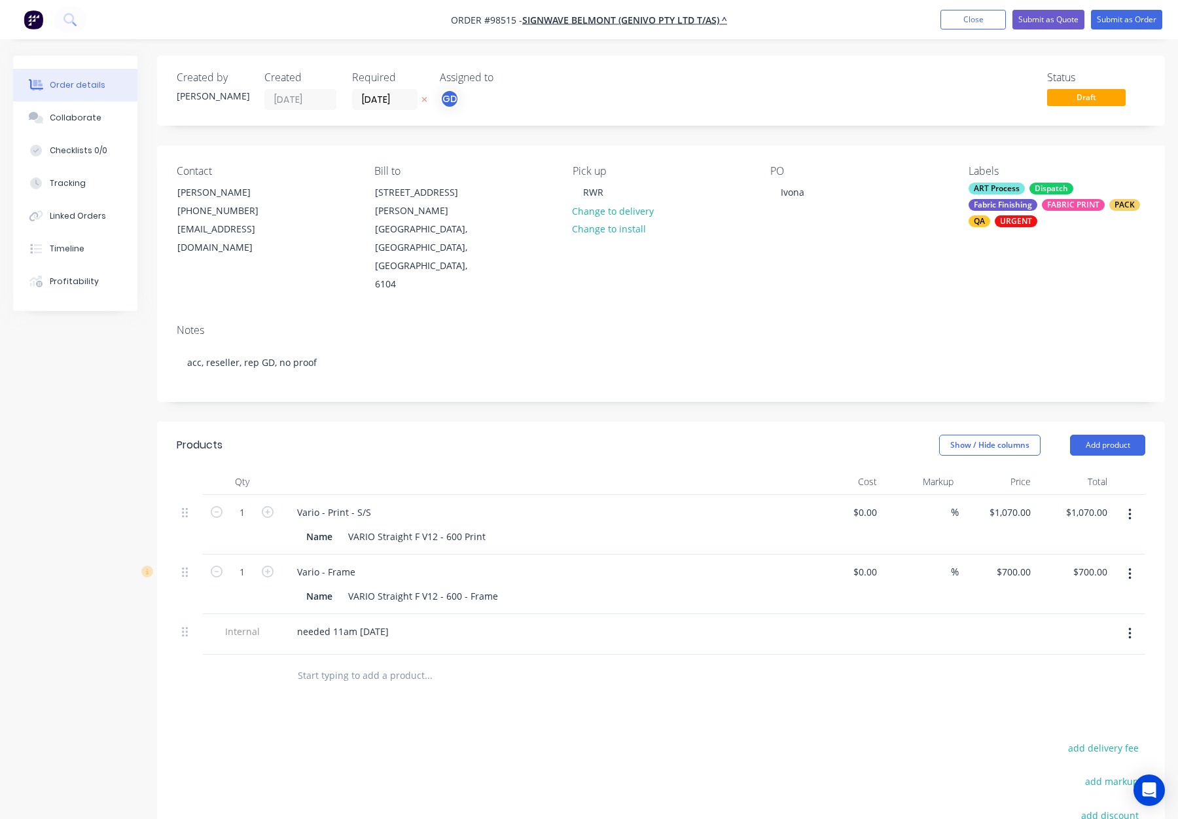
click at [872, 324] on div "Notes" at bounding box center [661, 330] width 969 height 12
click at [1109, 14] on button "Submit as Order" at bounding box center [1126, 20] width 71 height 20
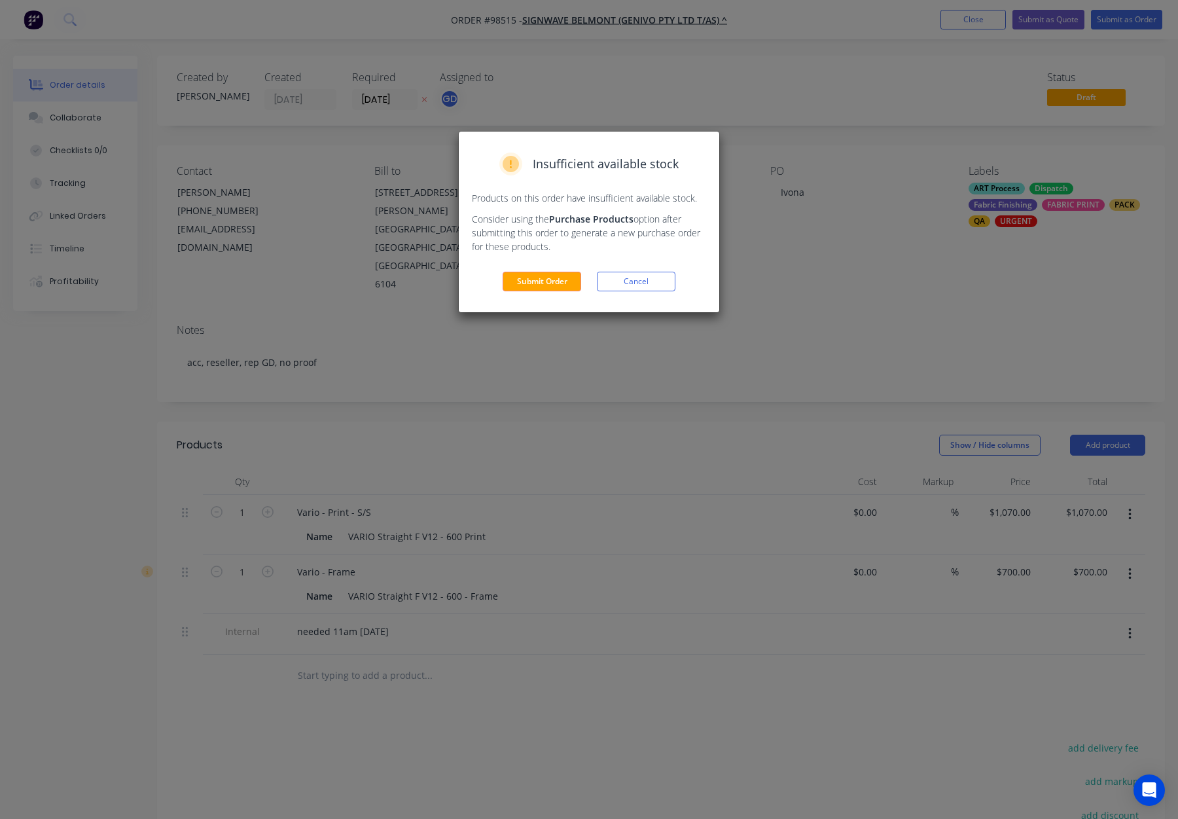
click at [520, 274] on button "Submit Order" at bounding box center [542, 282] width 79 height 20
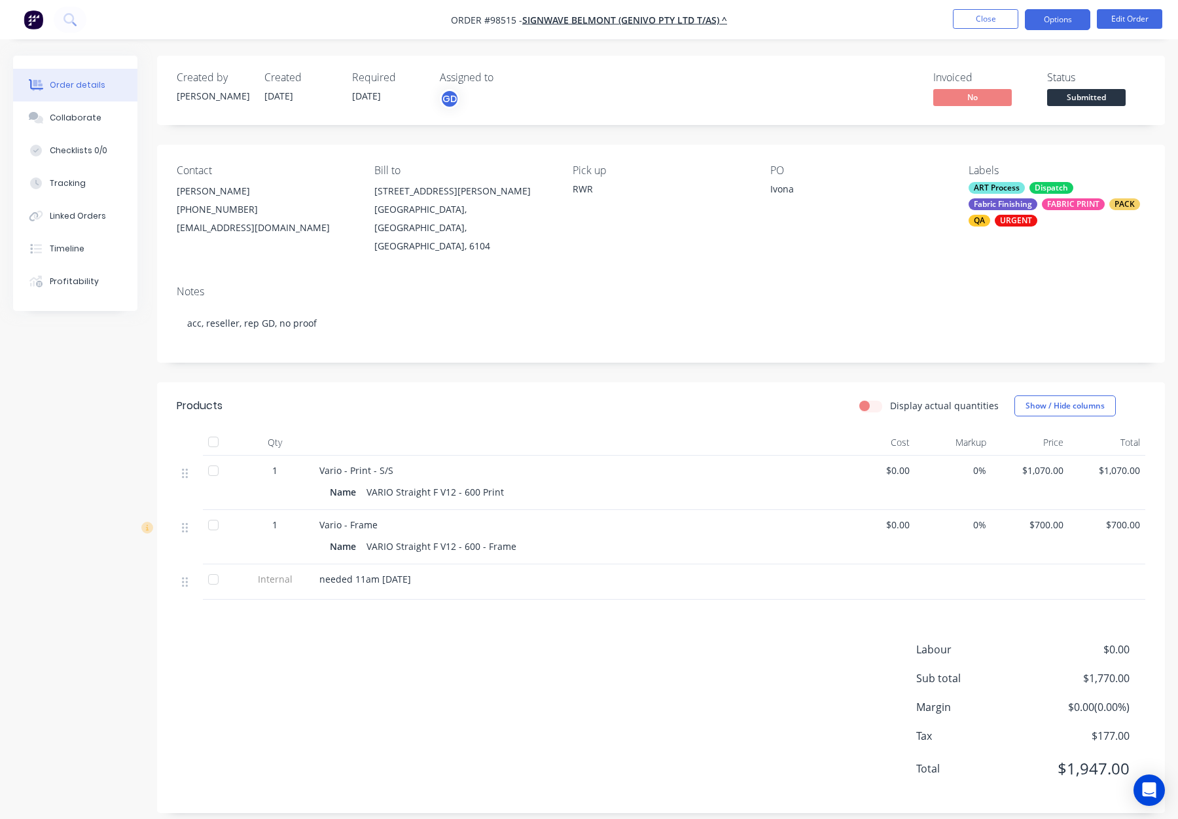
drag, startPoint x: 1042, startPoint y: 17, endPoint x: 1043, endPoint y: 24, distance: 6.7
click at [1042, 17] on button "Options" at bounding box center [1057, 19] width 65 height 21
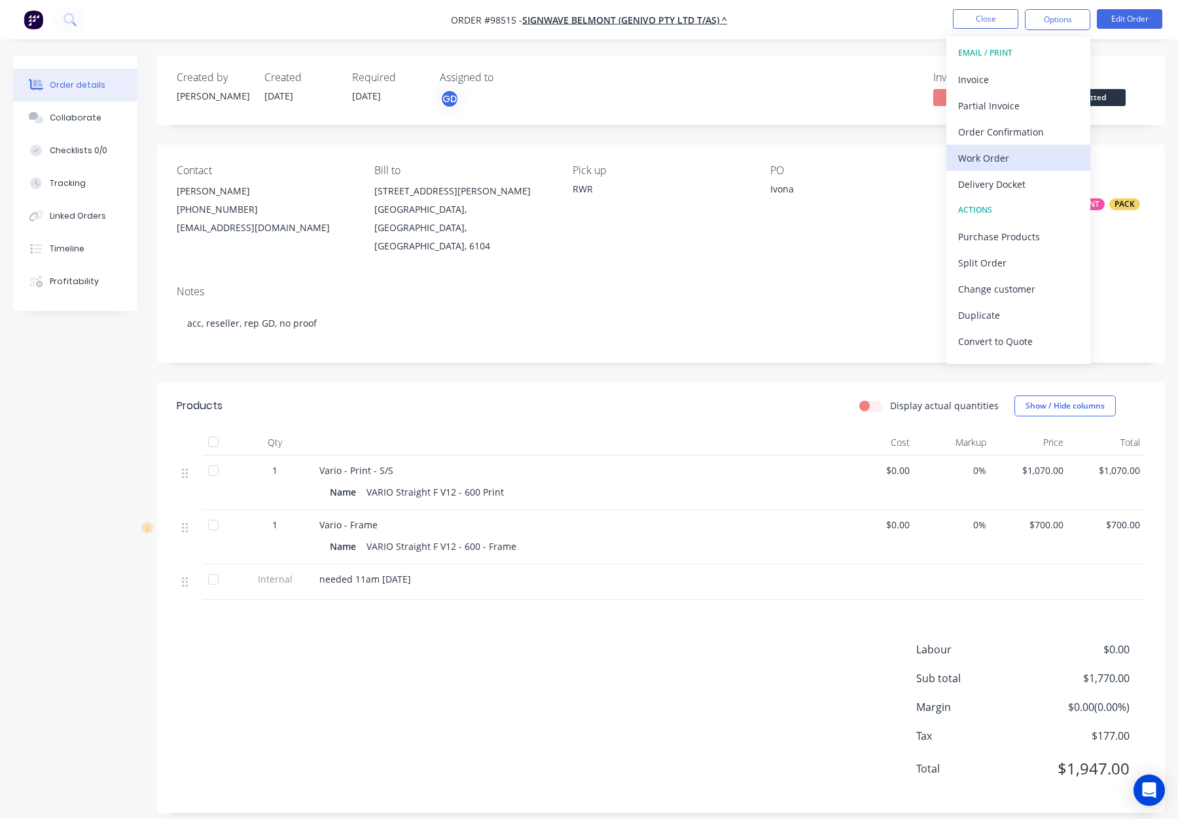
click at [999, 161] on div "Work Order" at bounding box center [1018, 158] width 120 height 19
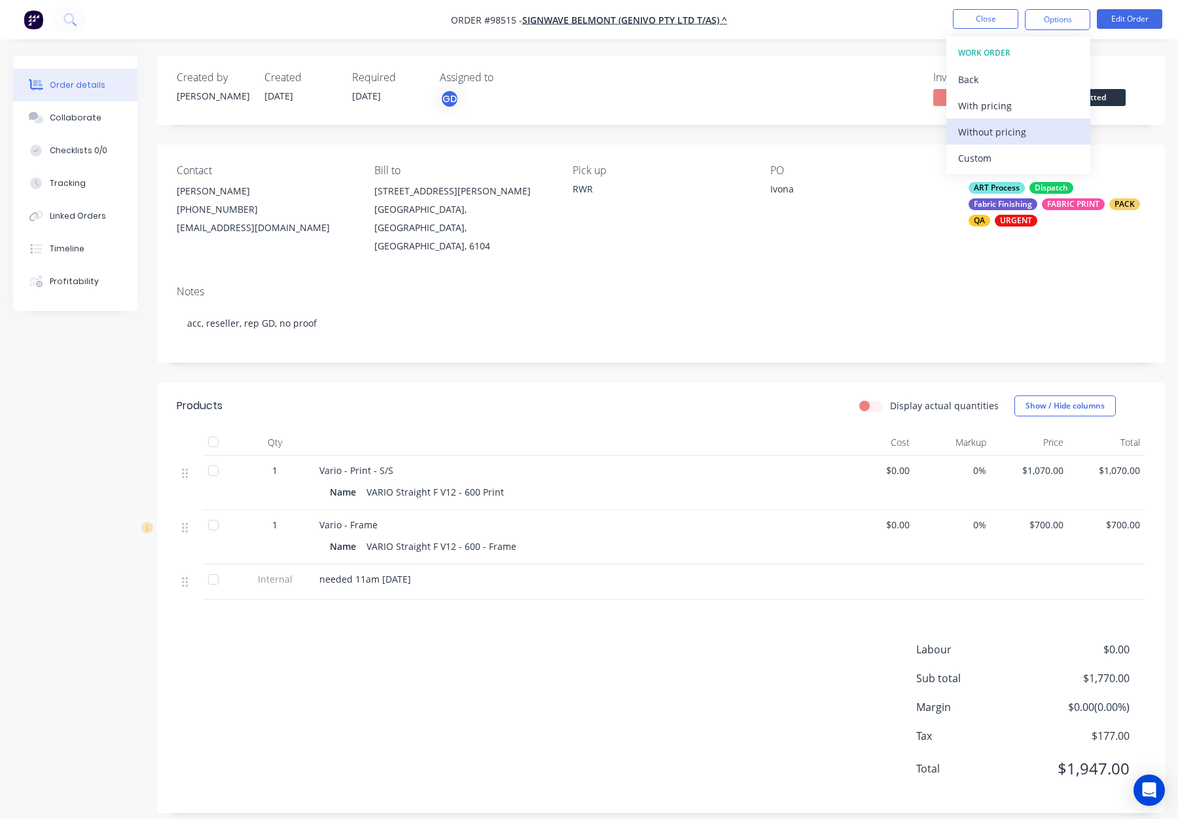
click at [1003, 137] on div "Without pricing" at bounding box center [1018, 131] width 120 height 19
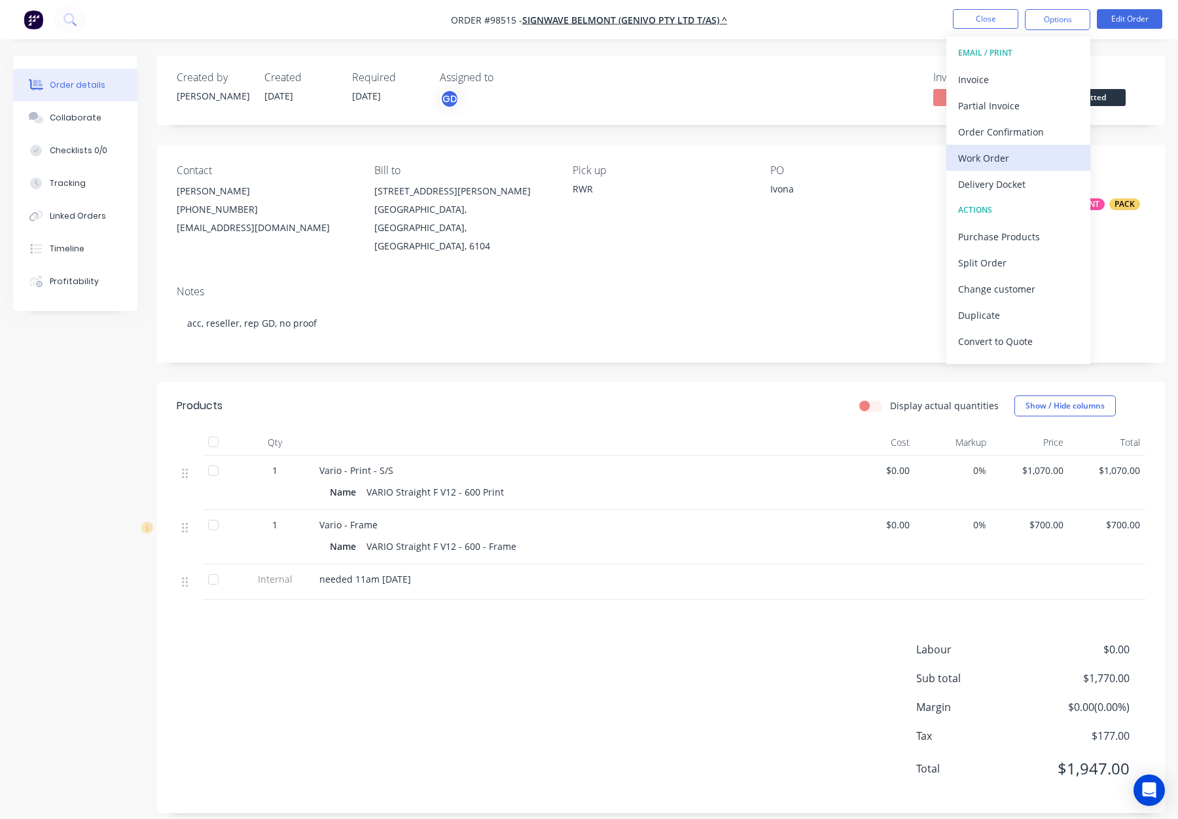
click at [1005, 152] on div "Work Order" at bounding box center [1018, 158] width 120 height 19
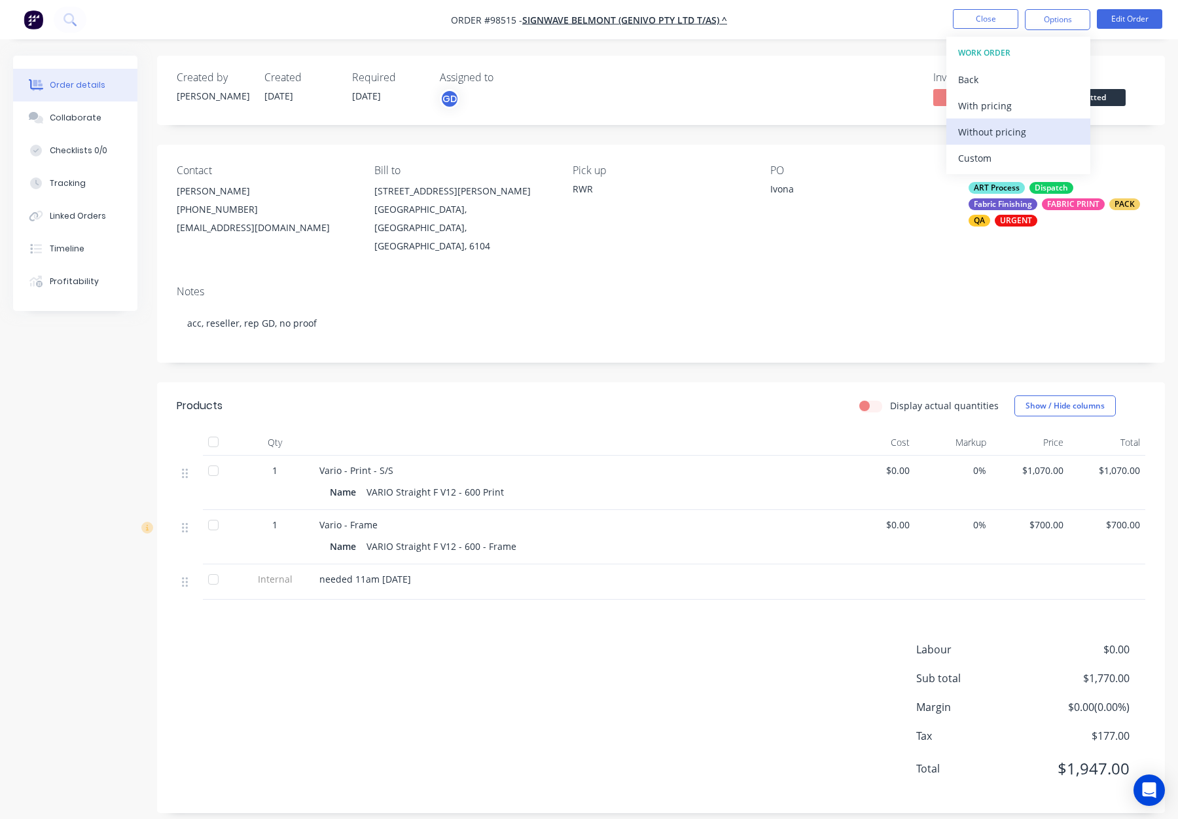
click at [1008, 134] on div "Without pricing" at bounding box center [1018, 131] width 120 height 19
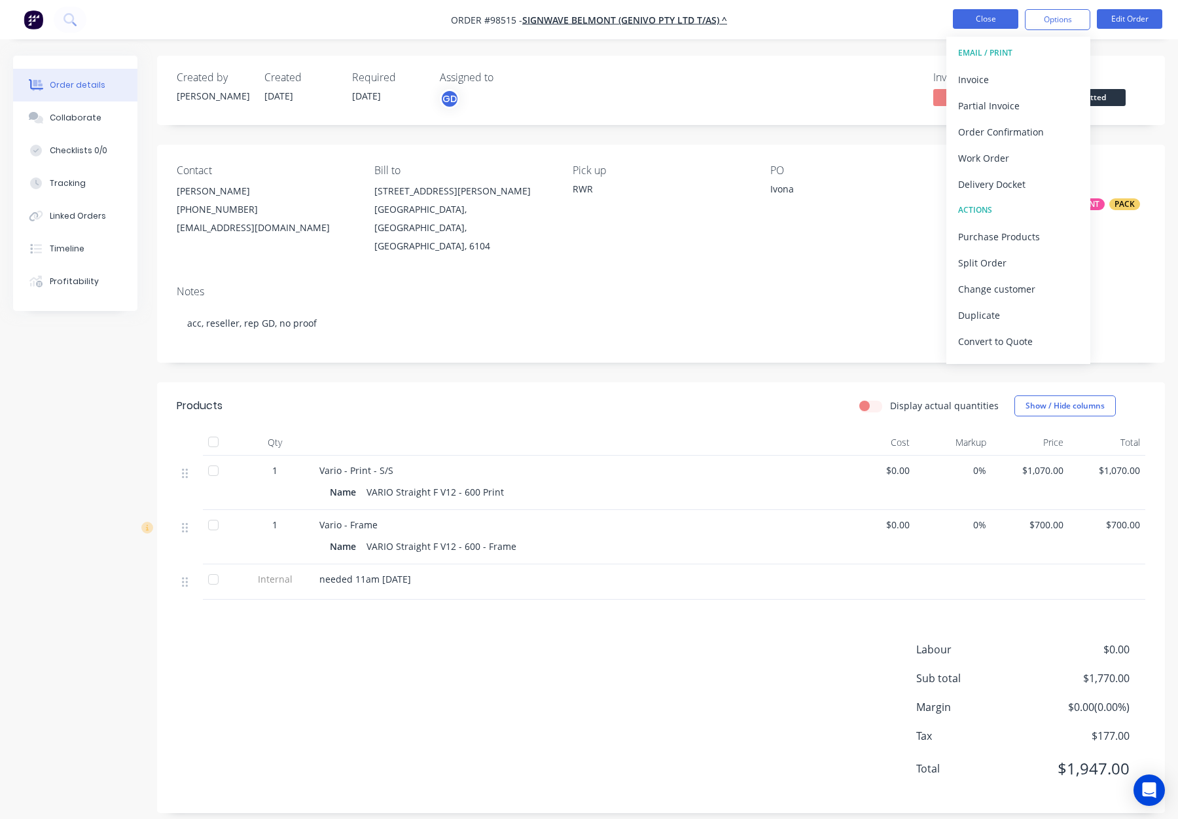
click at [980, 18] on button "Close" at bounding box center [985, 19] width 65 height 20
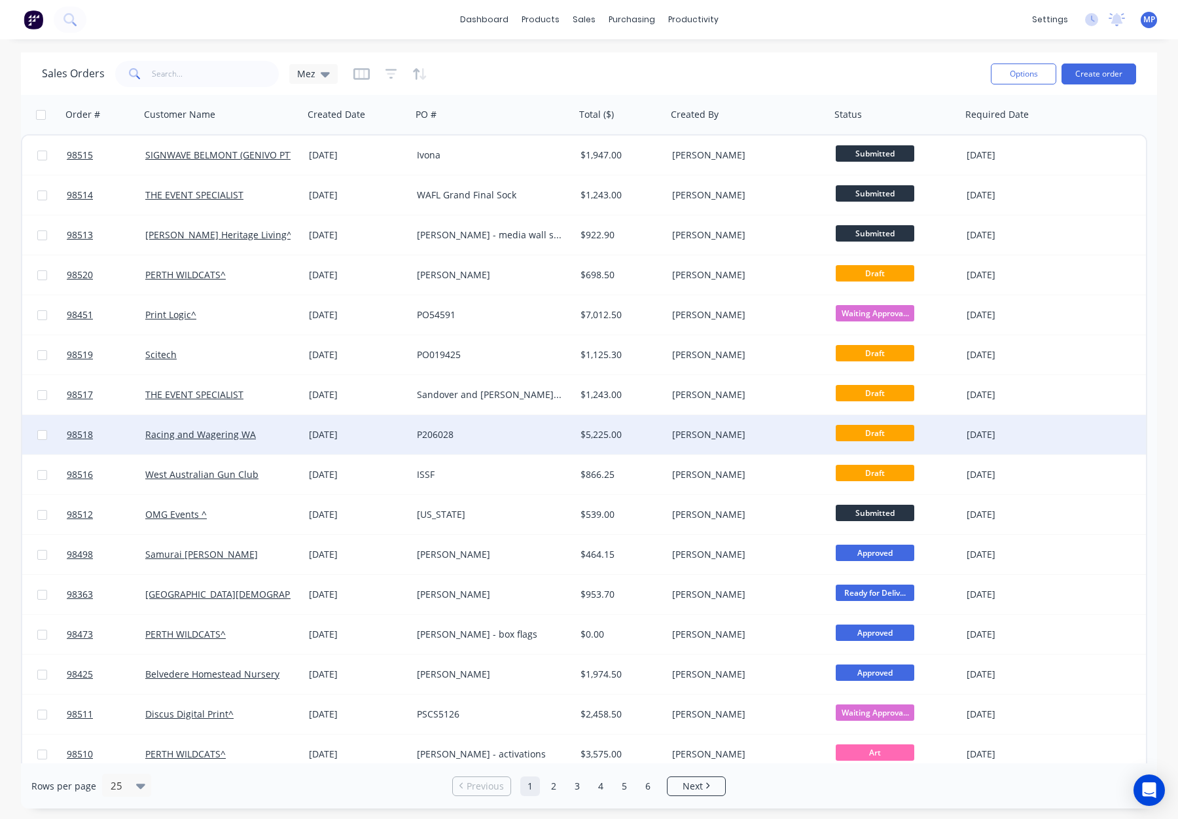
click at [745, 429] on div "[PERSON_NAME]" at bounding box center [744, 434] width 145 height 13
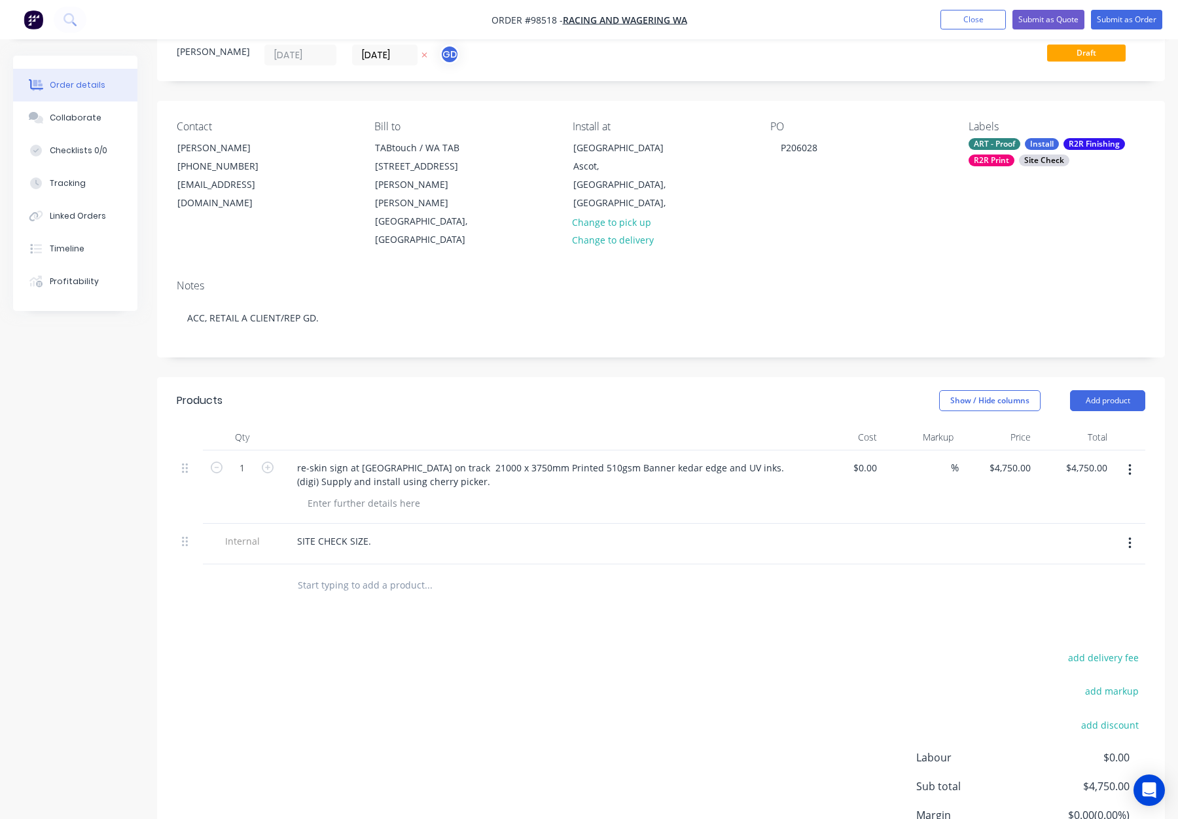
scroll to position [50, 0]
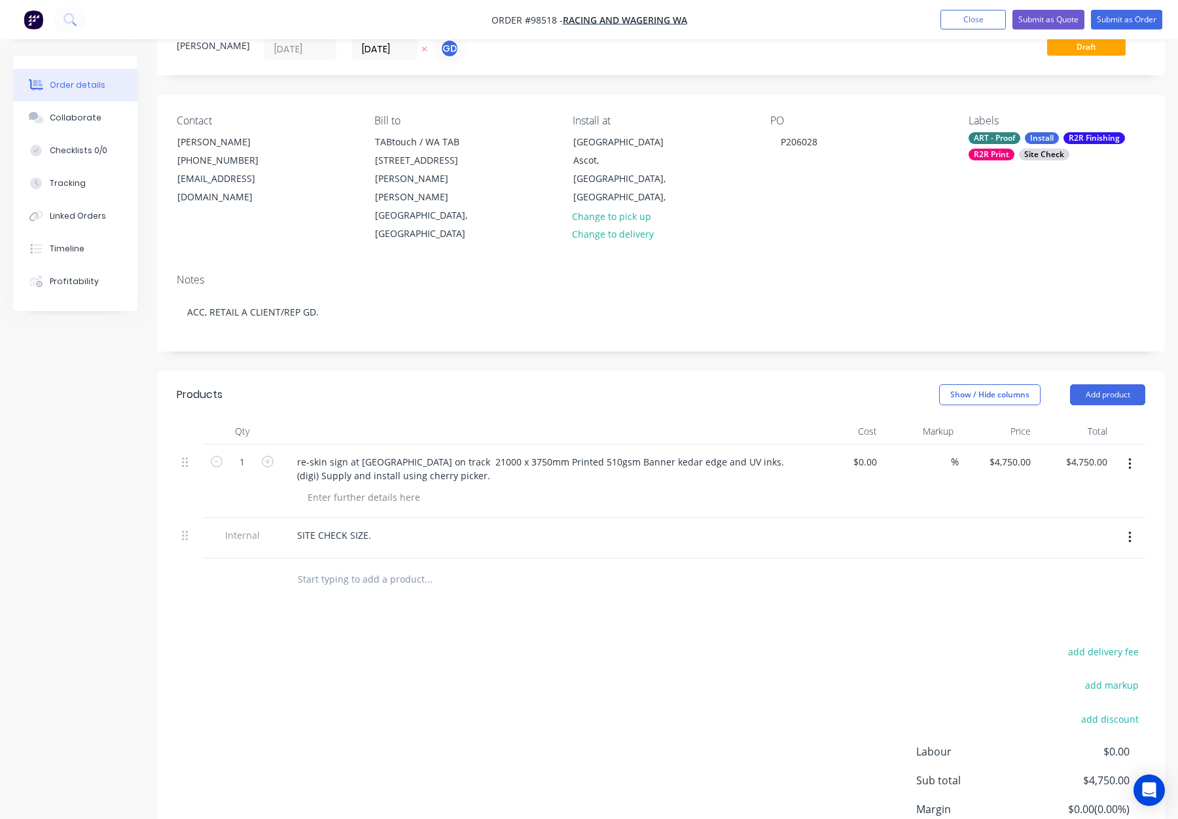
click at [327, 566] on input "text" at bounding box center [428, 579] width 262 height 26
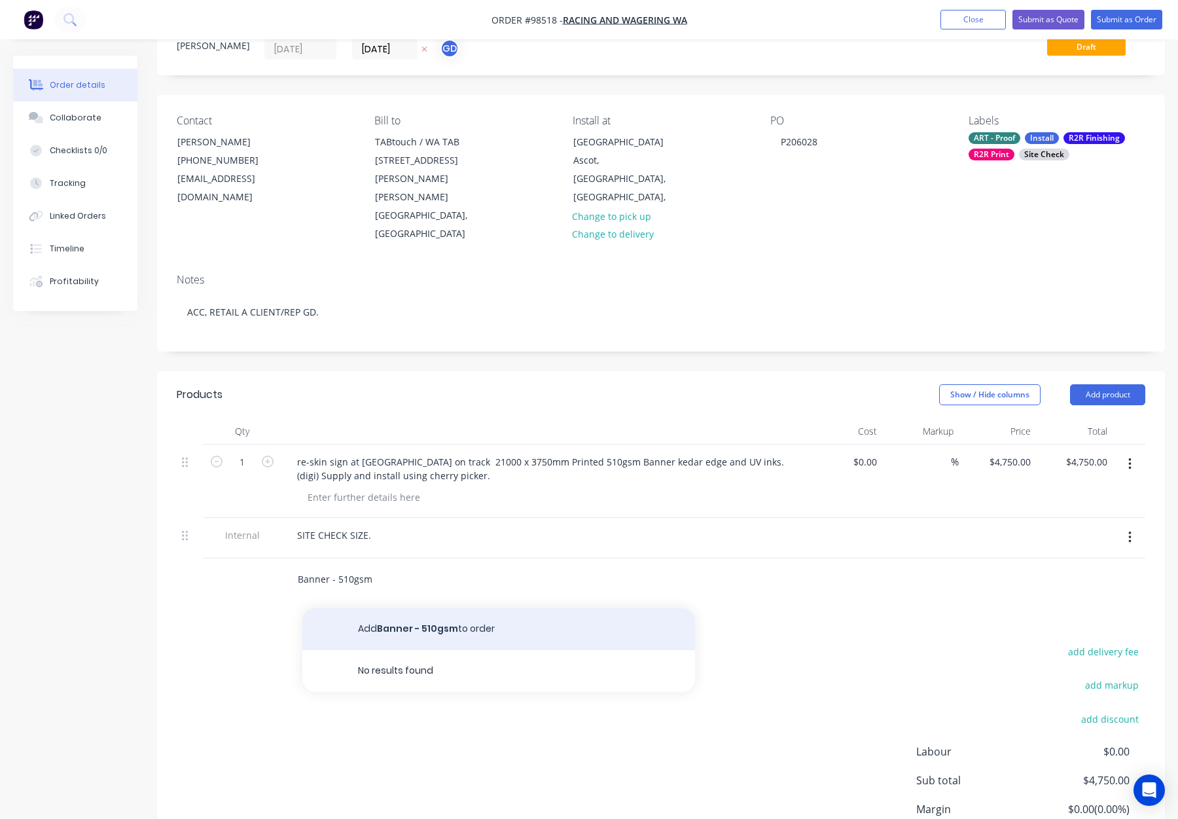
type input "Banner - 510gsm"
click at [517, 608] on button "Add Banner - 510gsm to order" at bounding box center [498, 629] width 393 height 42
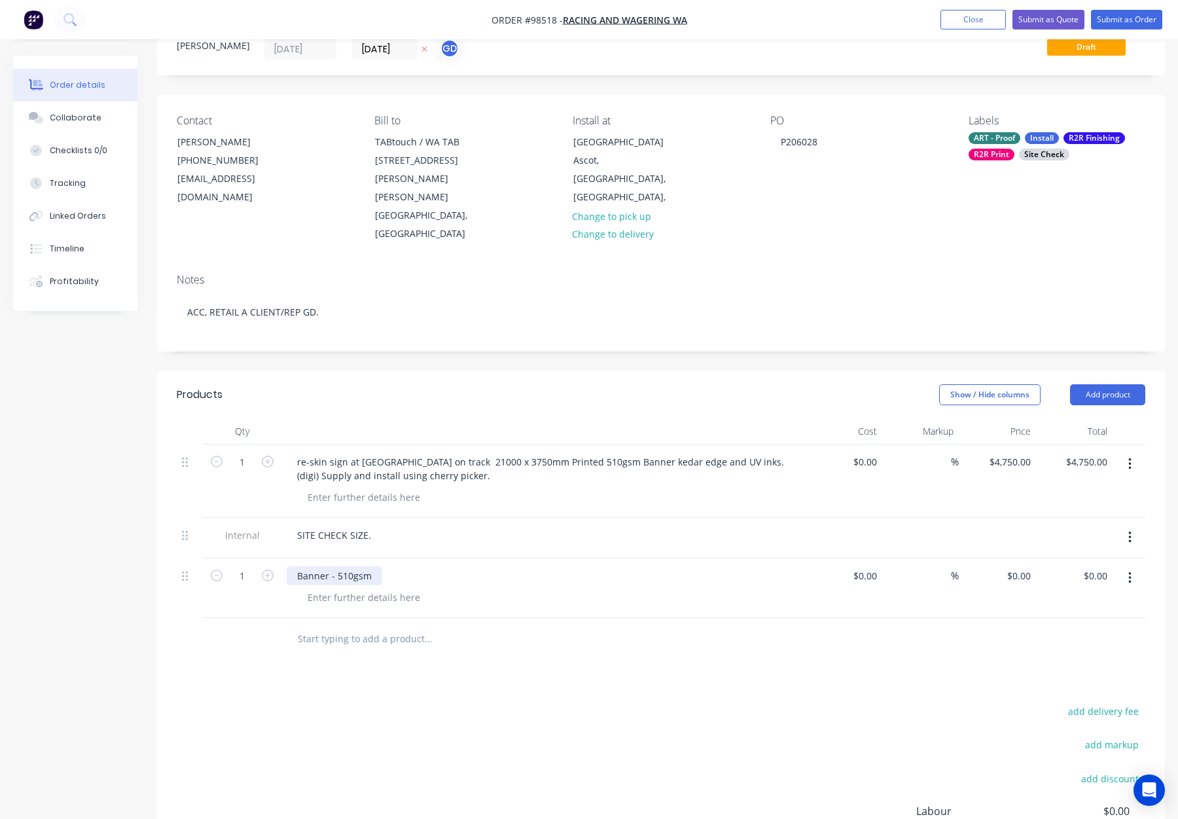
drag, startPoint x: 379, startPoint y: 536, endPoint x: 401, endPoint y: 542, distance: 23.0
click at [379, 566] on div "Banner - 510gsm" at bounding box center [335, 575] width 96 height 19
click at [291, 566] on div "Banner - 510gsm -" at bounding box center [337, 575] width 101 height 19
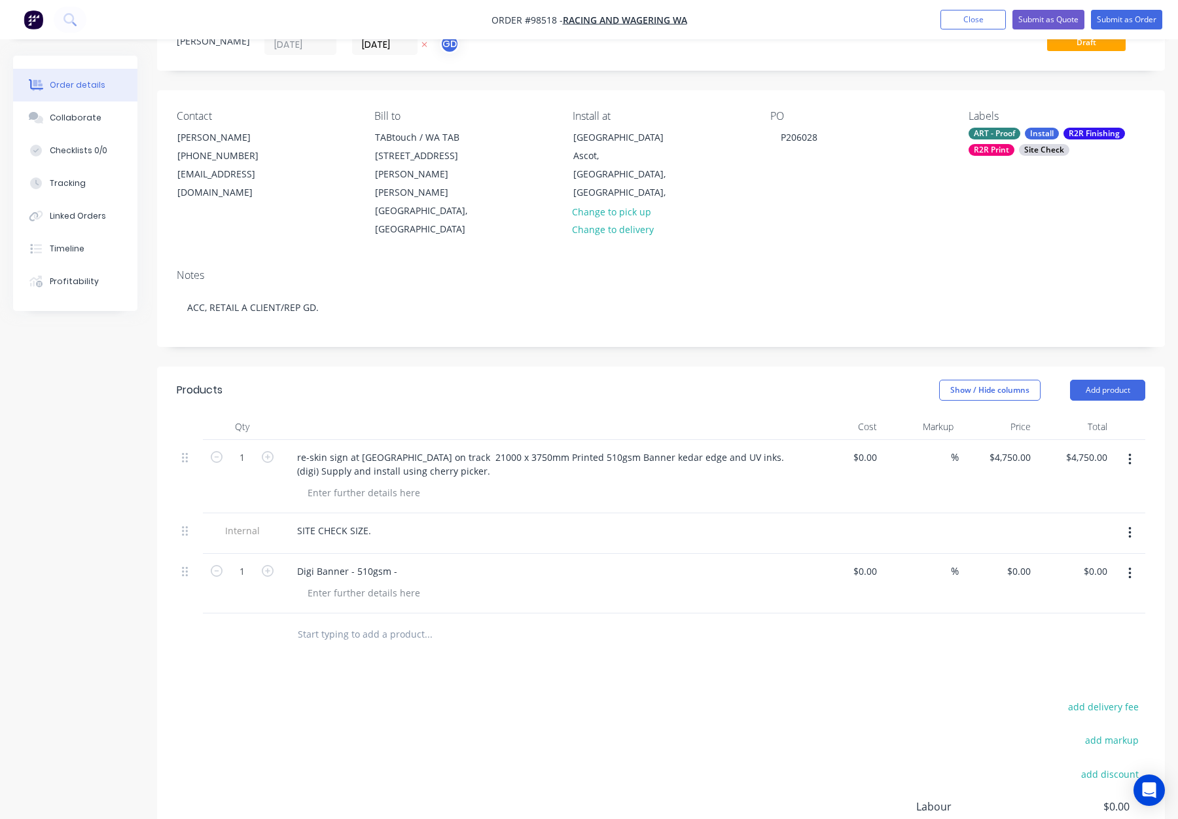
click at [408, 562] on div "Digi Banner - 510gsm -" at bounding box center [543, 571] width 513 height 19
click at [403, 562] on div "Digi Banner - 510gsm -" at bounding box center [543, 571] width 513 height 19
click at [403, 562] on div "Digi Banner - 510gsm -" at bounding box center [347, 571] width 121 height 19
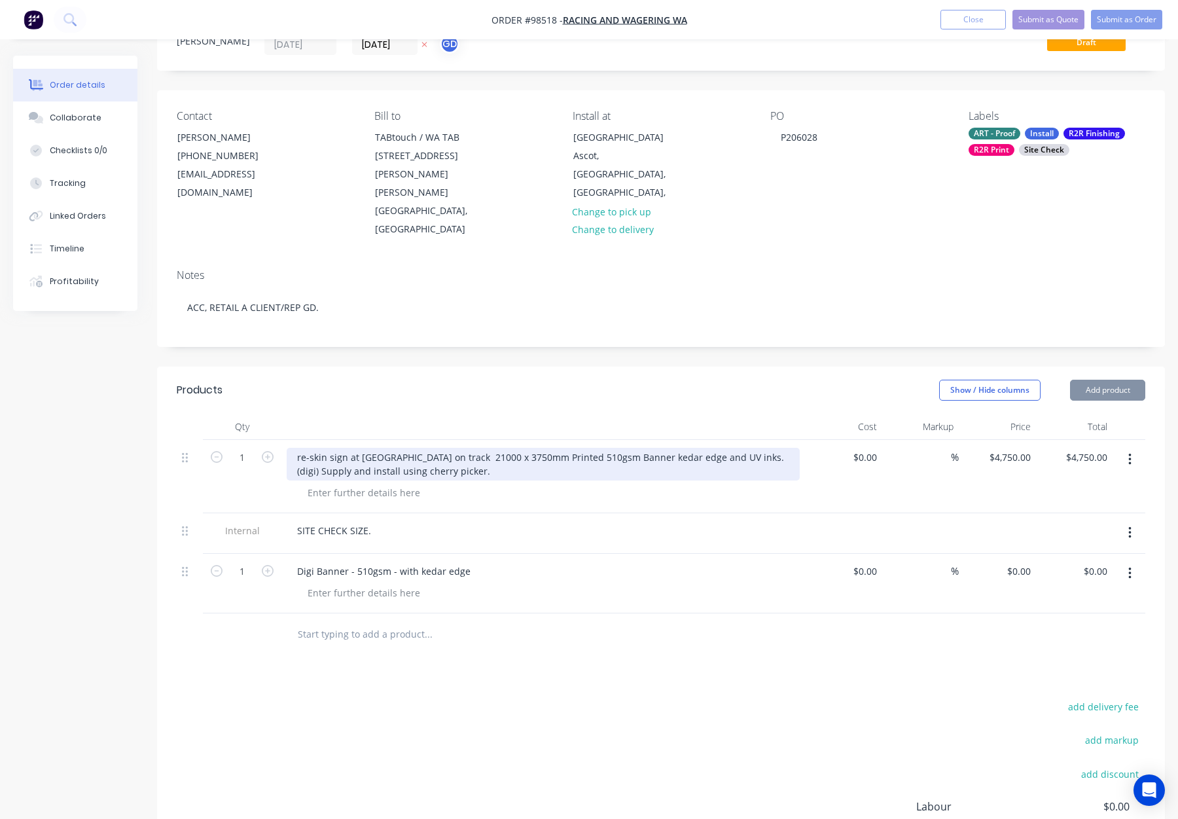
drag, startPoint x: 426, startPoint y: 420, endPoint x: 439, endPoint y: 420, distance: 12.5
click at [440, 448] on div "re-skin sign at Ascot on track 21000 x 3750mm Printed 510gsm Banner kedar edge …" at bounding box center [543, 464] width 513 height 33
drag, startPoint x: 426, startPoint y: 420, endPoint x: 494, endPoint y: 422, distance: 67.4
click at [494, 448] on div "re-skin sign at Ascot on track 21000 x 3750mm Printed 510gsm Banner kedar edge …" at bounding box center [543, 464] width 513 height 33
copy div "21000 x 3750mm"
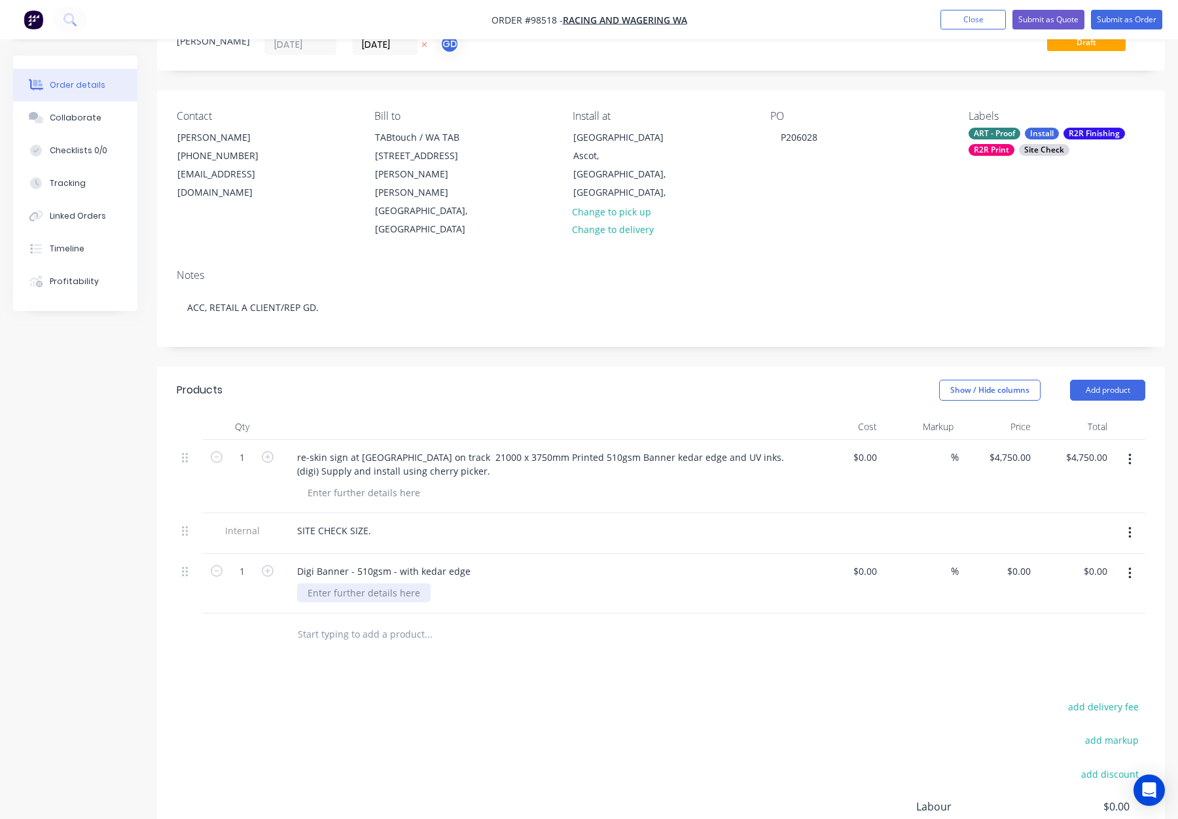
click at [331, 583] on div at bounding box center [364, 592] width 134 height 19
click at [322, 583] on div at bounding box center [364, 592] width 134 height 19
paste div
click at [1021, 562] on input "0" at bounding box center [1021, 571] width 30 height 19
type input "$4,750.00"
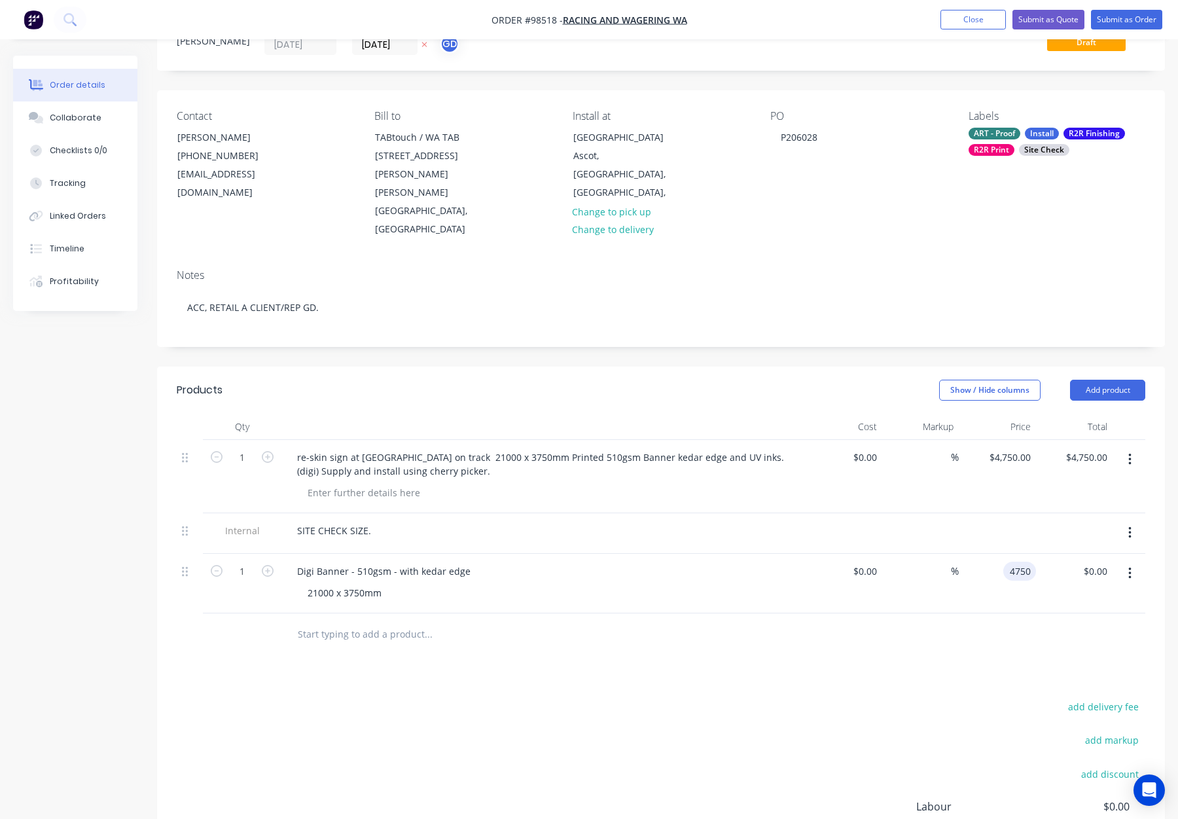
type input "$4,750.00"
drag, startPoint x: 1017, startPoint y: 602, endPoint x: 1011, endPoint y: 606, distance: 8.0
click at [1017, 613] on div at bounding box center [661, 634] width 969 height 43
click at [468, 562] on div "Digi Banner - 510gsm - with kedar edge" at bounding box center [384, 571] width 194 height 19
click at [1111, 380] on button "Add product" at bounding box center [1107, 390] width 75 height 21
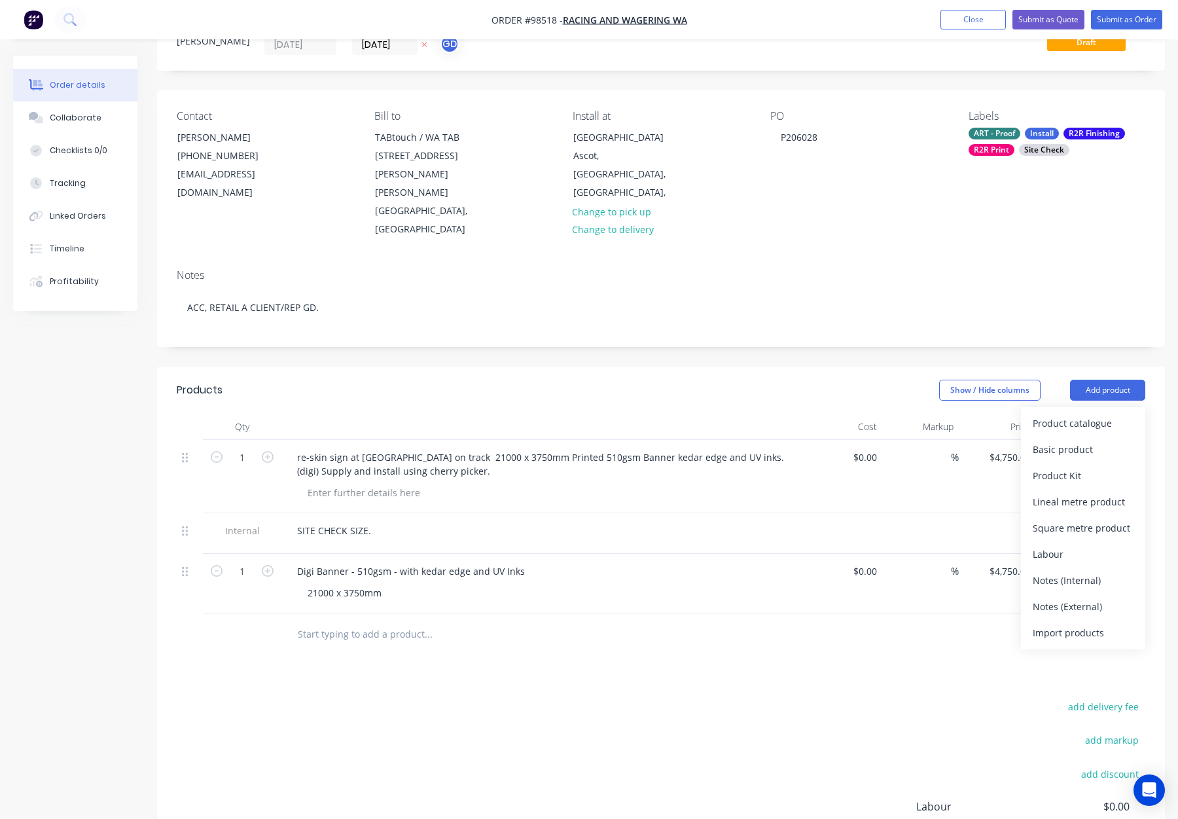
drag, startPoint x: 1100, startPoint y: 541, endPoint x: 1088, endPoint y: 537, distance: 12.2
click at [1100, 571] on div "Notes (Internal)" at bounding box center [1083, 580] width 101 height 19
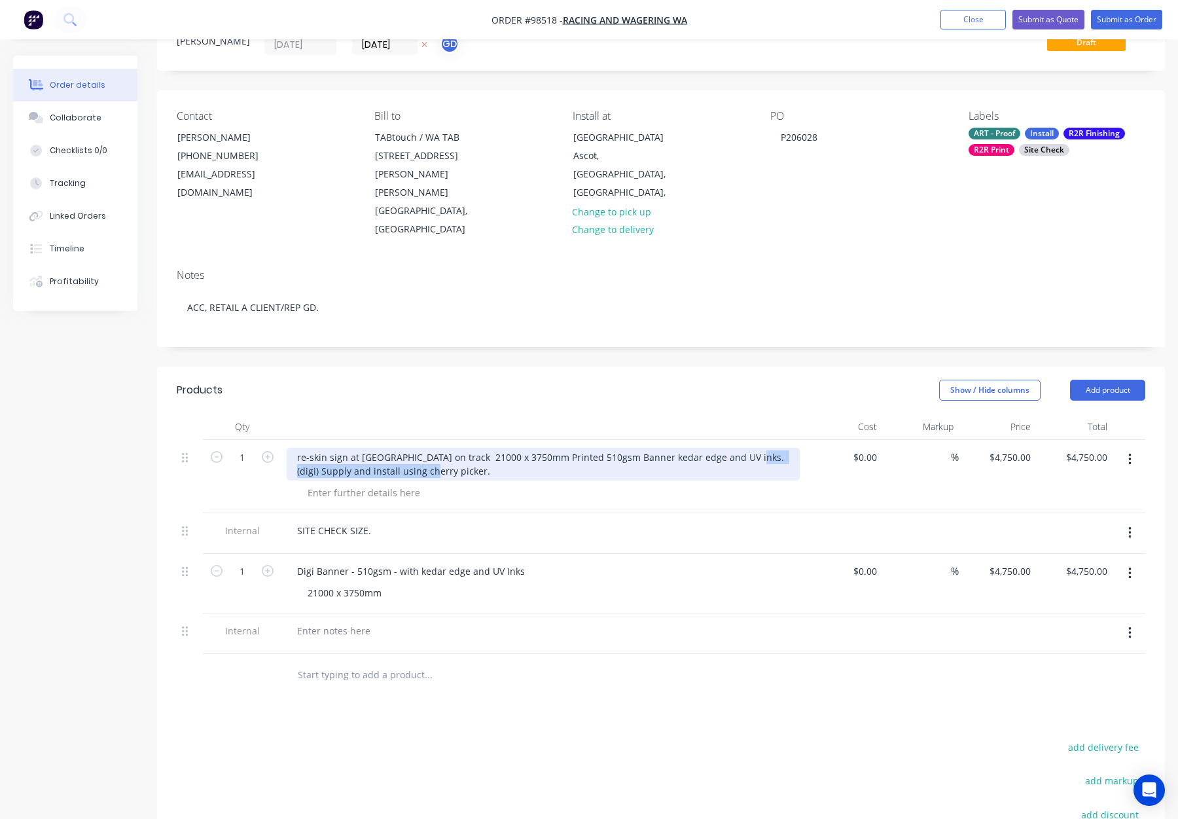
drag, startPoint x: 733, startPoint y: 420, endPoint x: 746, endPoint y: 439, distance: 22.7
click at [747, 448] on div "re-skin sign at Ascot on track 21000 x 3750mm Printed 510gsm Banner kedar edge …" at bounding box center [543, 464] width 513 height 33
copy div "Supply and install using cherry picker."
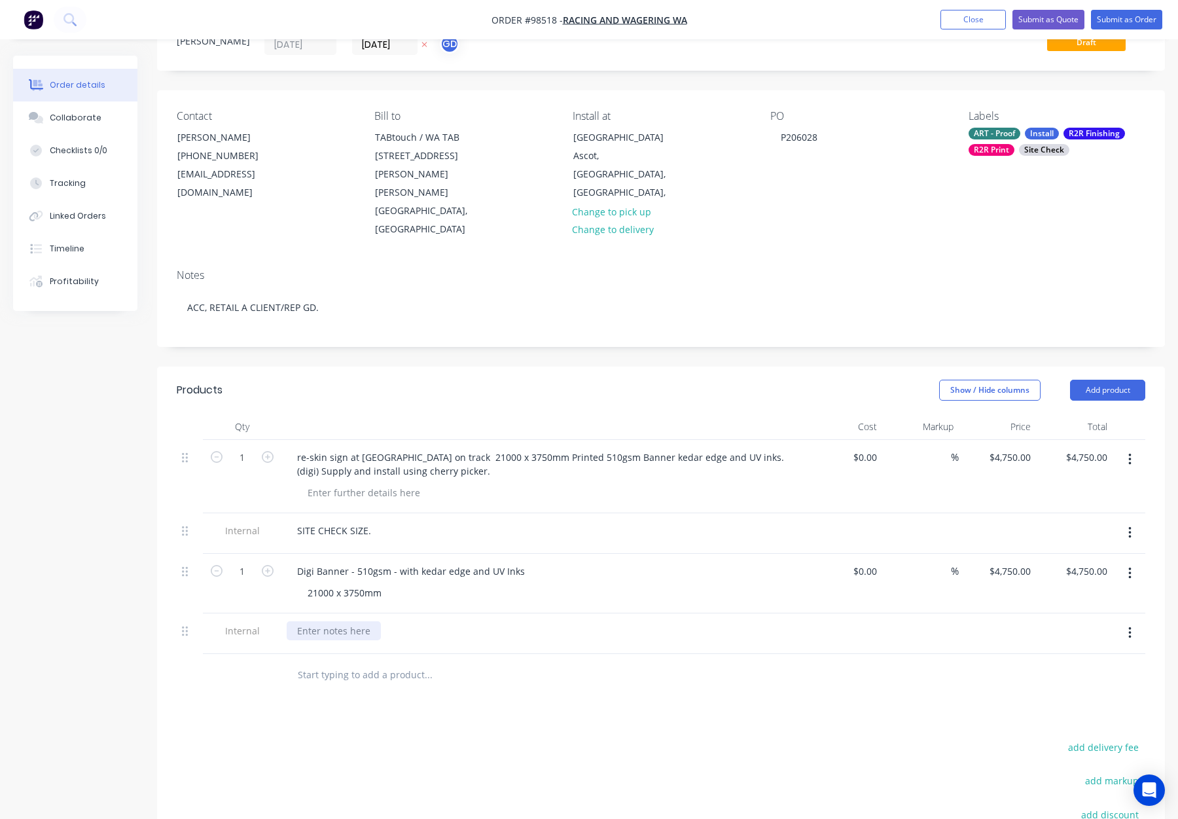
click at [320, 621] on div at bounding box center [334, 630] width 94 height 19
click at [412, 613] on div at bounding box center [543, 633] width 524 height 41
click at [350, 621] on div at bounding box center [334, 630] width 94 height 19
paste div
click at [547, 662] on input "text" at bounding box center [428, 675] width 262 height 26
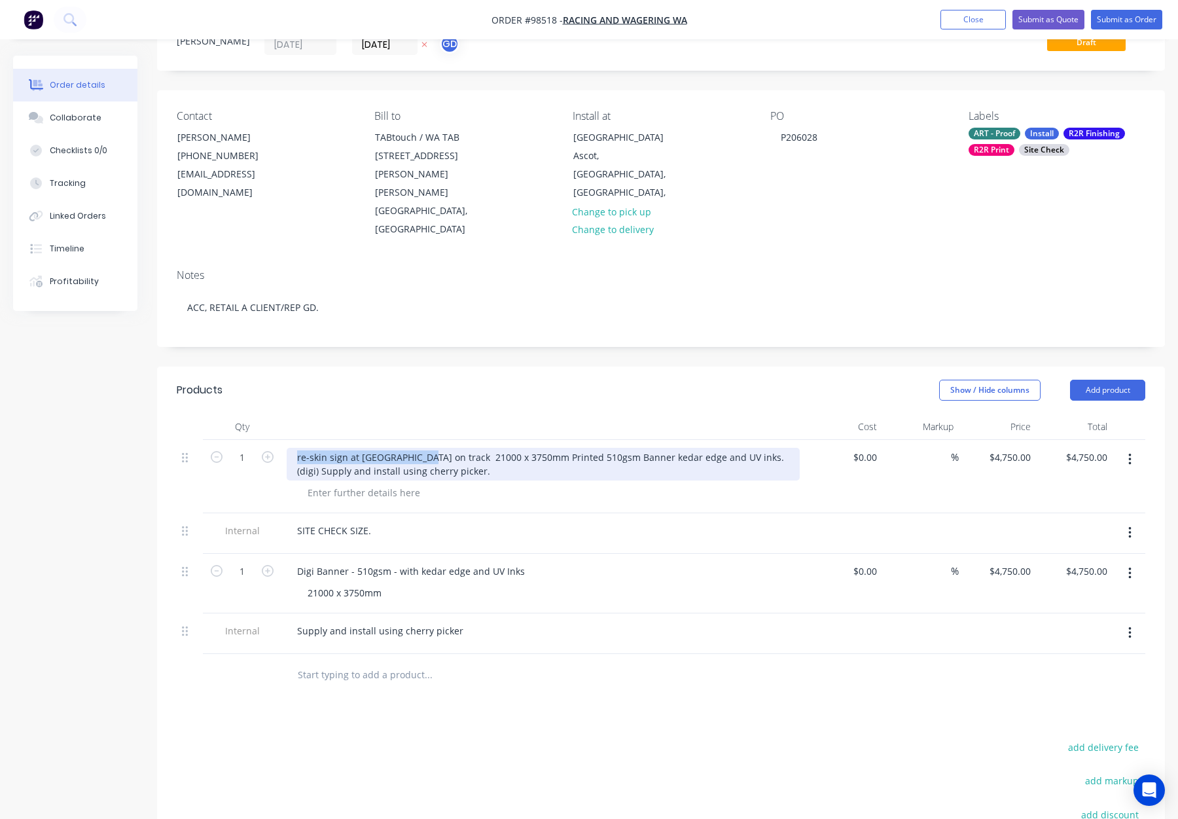
drag, startPoint x: 297, startPoint y: 422, endPoint x: 418, endPoint y: 422, distance: 121.1
click at [418, 448] on div "re-skin sign at Ascot on track 21000 x 3750mm Printed 510gsm Banner kedar edge …" at bounding box center [543, 464] width 513 height 33
copy div "re-skin sign at Ascot on track"
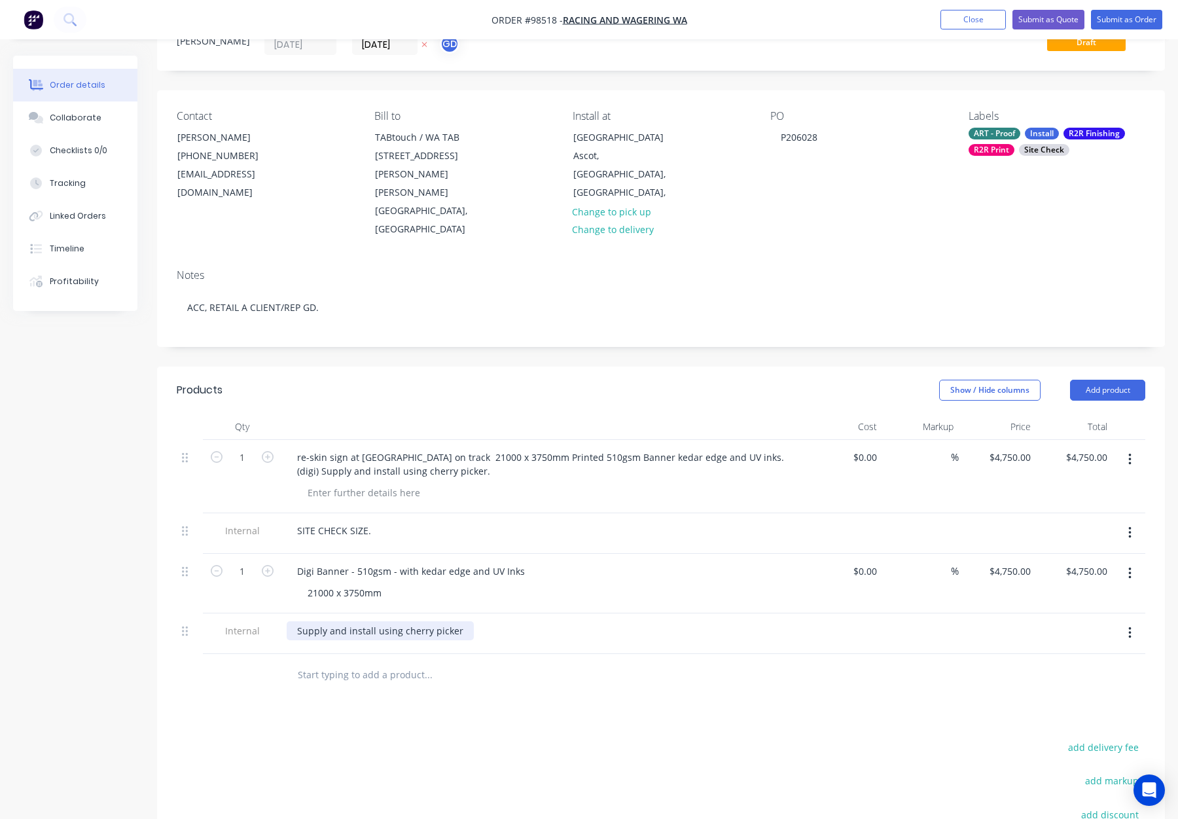
click at [289, 621] on div "Supply and install using cherry picker" at bounding box center [380, 630] width 187 height 19
click at [295, 621] on div "Supply and install using cherry picker" at bounding box center [380, 630] width 187 height 19
click at [534, 662] on input "text" at bounding box center [428, 675] width 262 height 26
click at [1133, 448] on button "button" at bounding box center [1130, 460] width 31 height 24
click at [1070, 563] on div "Delete" at bounding box center [1083, 572] width 101 height 19
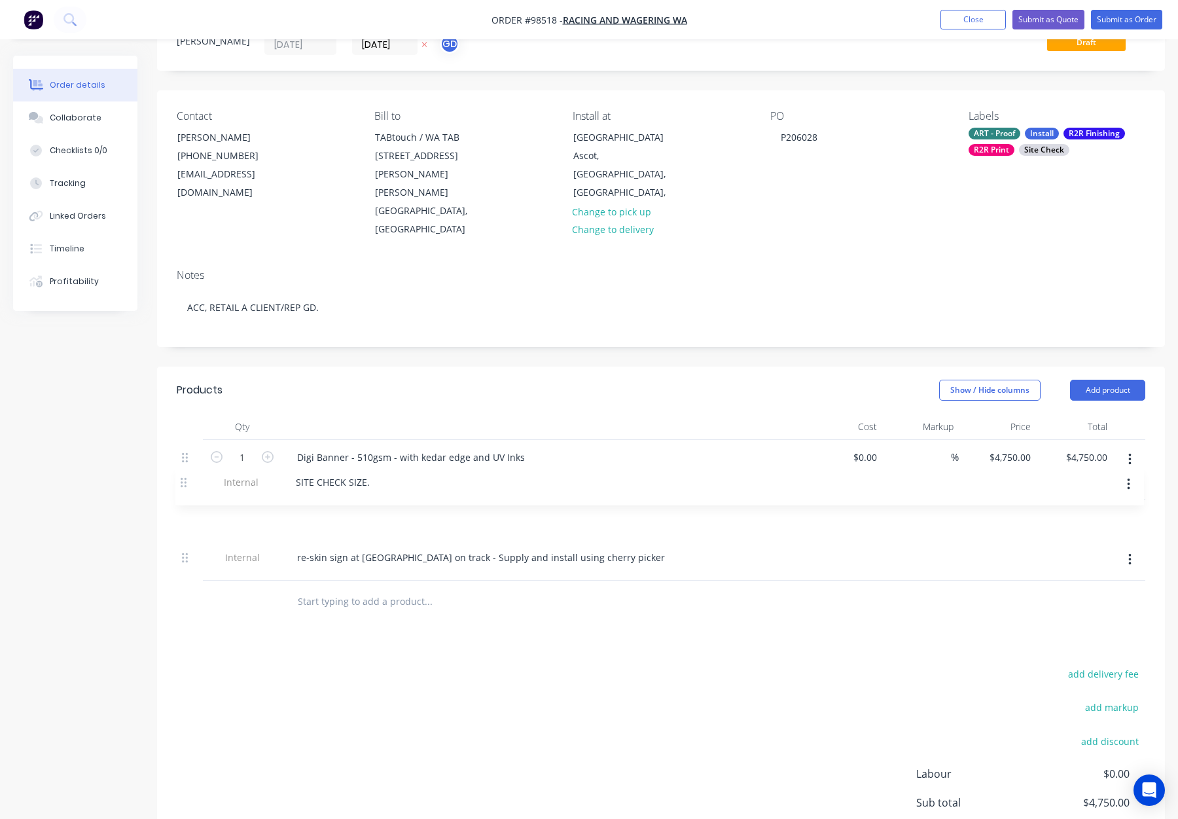
drag, startPoint x: 185, startPoint y: 422, endPoint x: 185, endPoint y: 487, distance: 65.5
click at [185, 487] on div "Internal SITE CHECK SIZE. 1 Digi Banner - 510gsm - with kedar edge and UV Inks …" at bounding box center [661, 510] width 969 height 141
click at [630, 665] on div "add delivery fee add markup add discount Labour $0.00 Sub total $4,750.00 Margi…" at bounding box center [661, 791] width 969 height 253
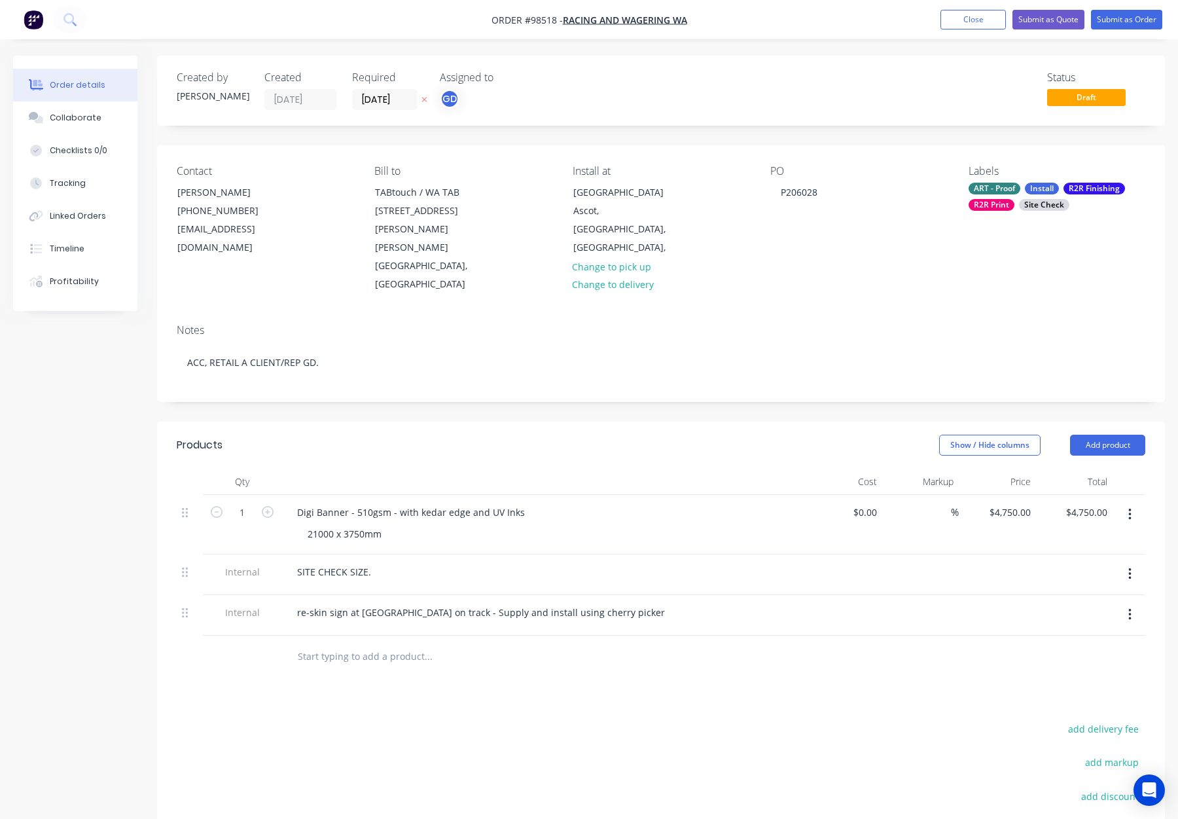
click at [1027, 179] on div "Labels ART - Proof Install R2R Finishing R2R Print Site Check" at bounding box center [1057, 229] width 177 height 129
click at [1027, 194] on div "ART - Proof Install R2R Finishing R2R Print Site Check" at bounding box center [1057, 197] width 177 height 28
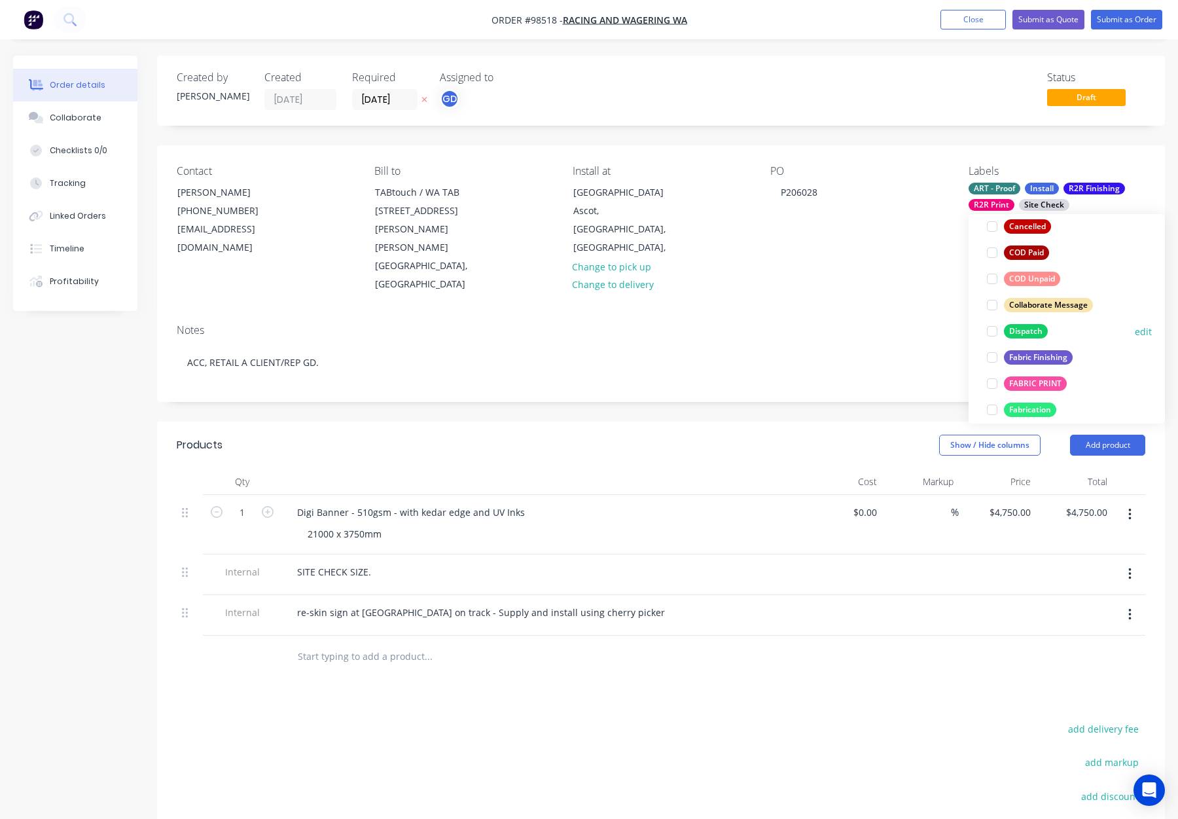
click at [1039, 336] on div "Dispatch" at bounding box center [1026, 331] width 44 height 14
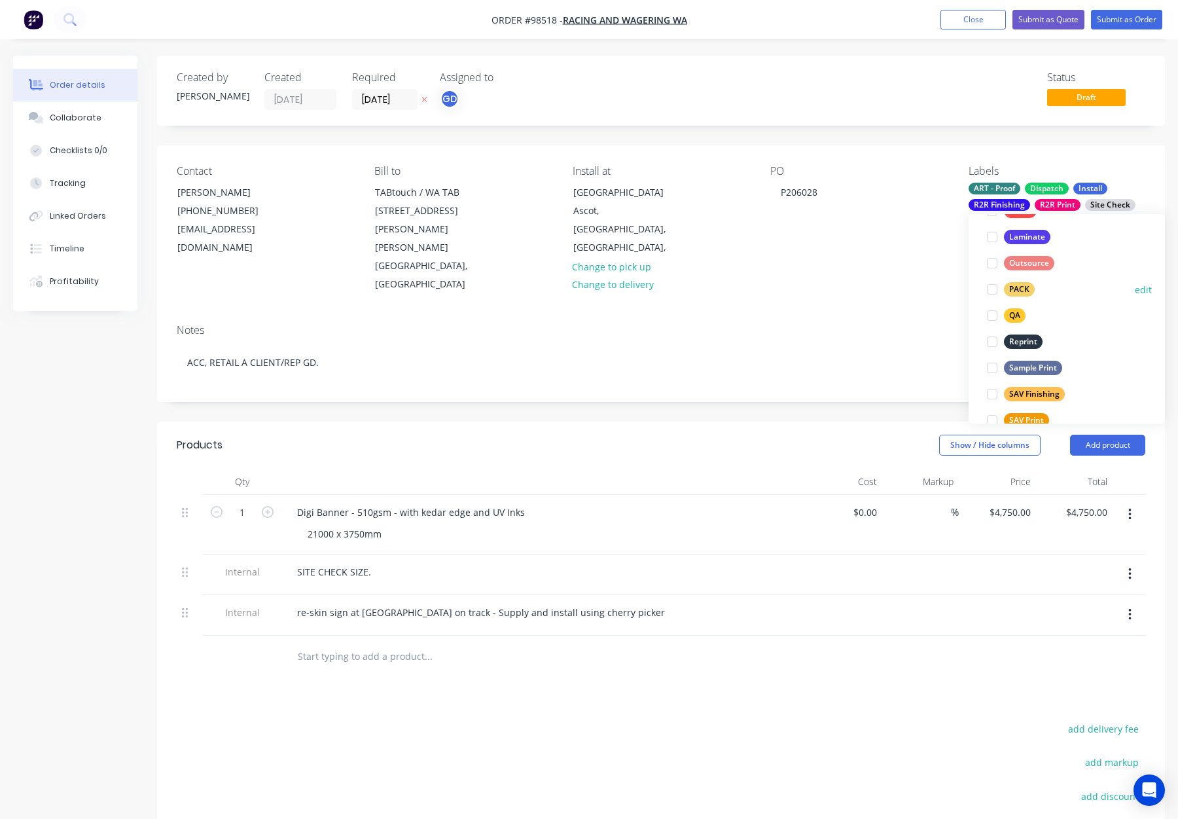
click at [1021, 282] on div "PACK" at bounding box center [1019, 289] width 31 height 14
drag, startPoint x: 1017, startPoint y: 319, endPoint x: 1009, endPoint y: 319, distance: 7.9
click at [1017, 319] on div "QA" at bounding box center [1015, 317] width 22 height 14
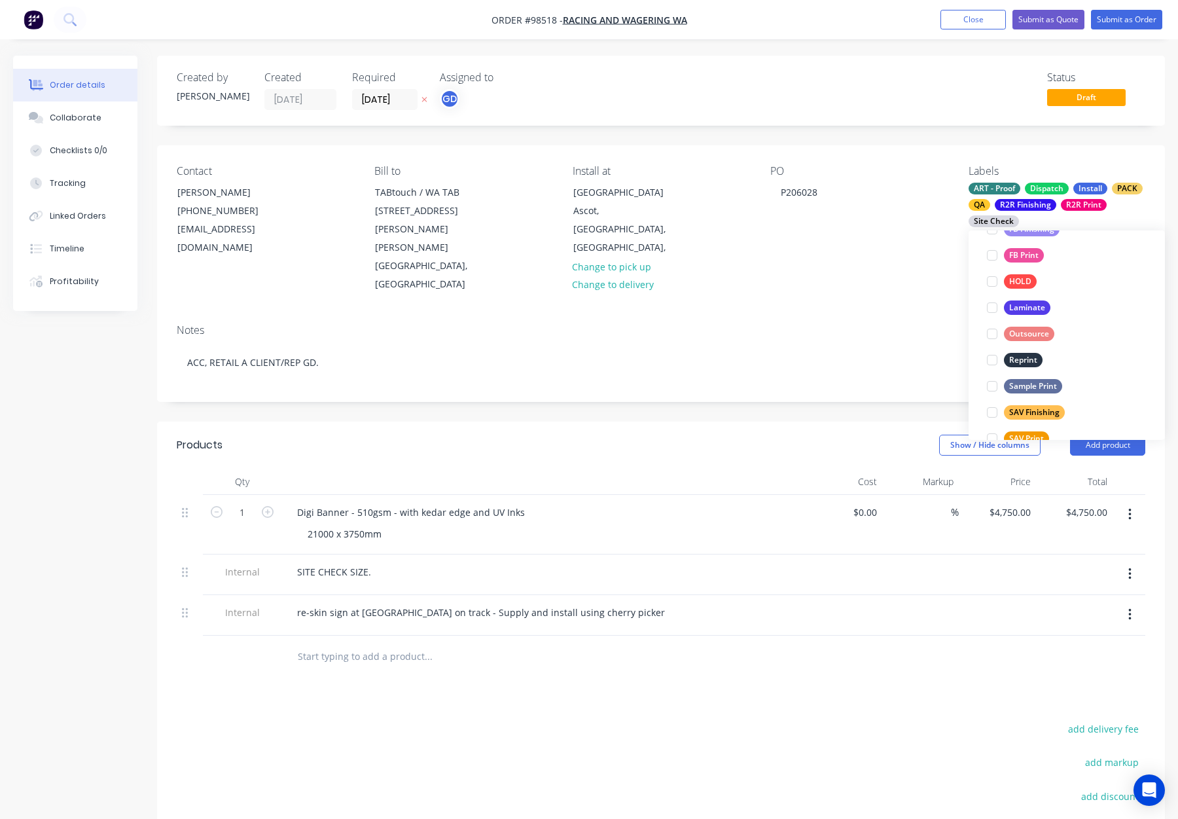
scroll to position [106, 0]
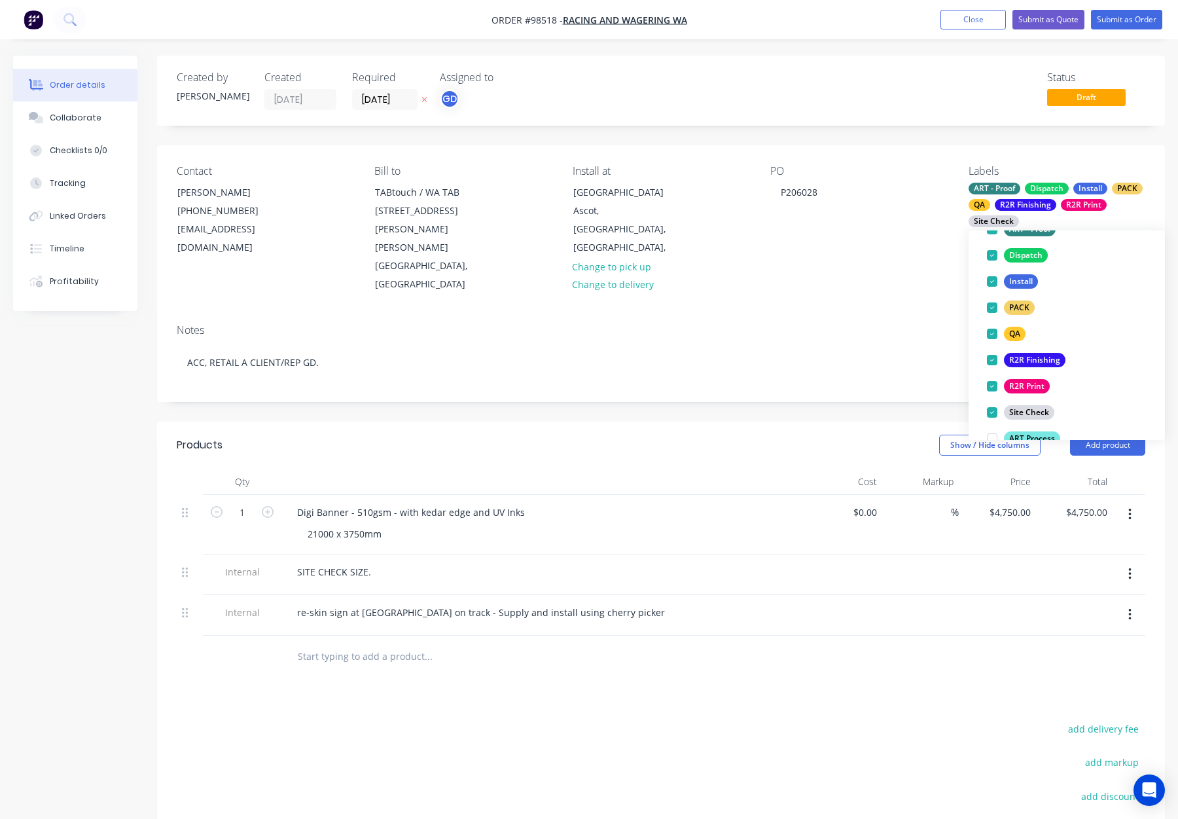
click at [879, 276] on div "Contact Lia Tapper (08) 9445 5191 lia.tapper@rwwa.com.au Bill to TABtouch / WA …" at bounding box center [661, 229] width 1008 height 168
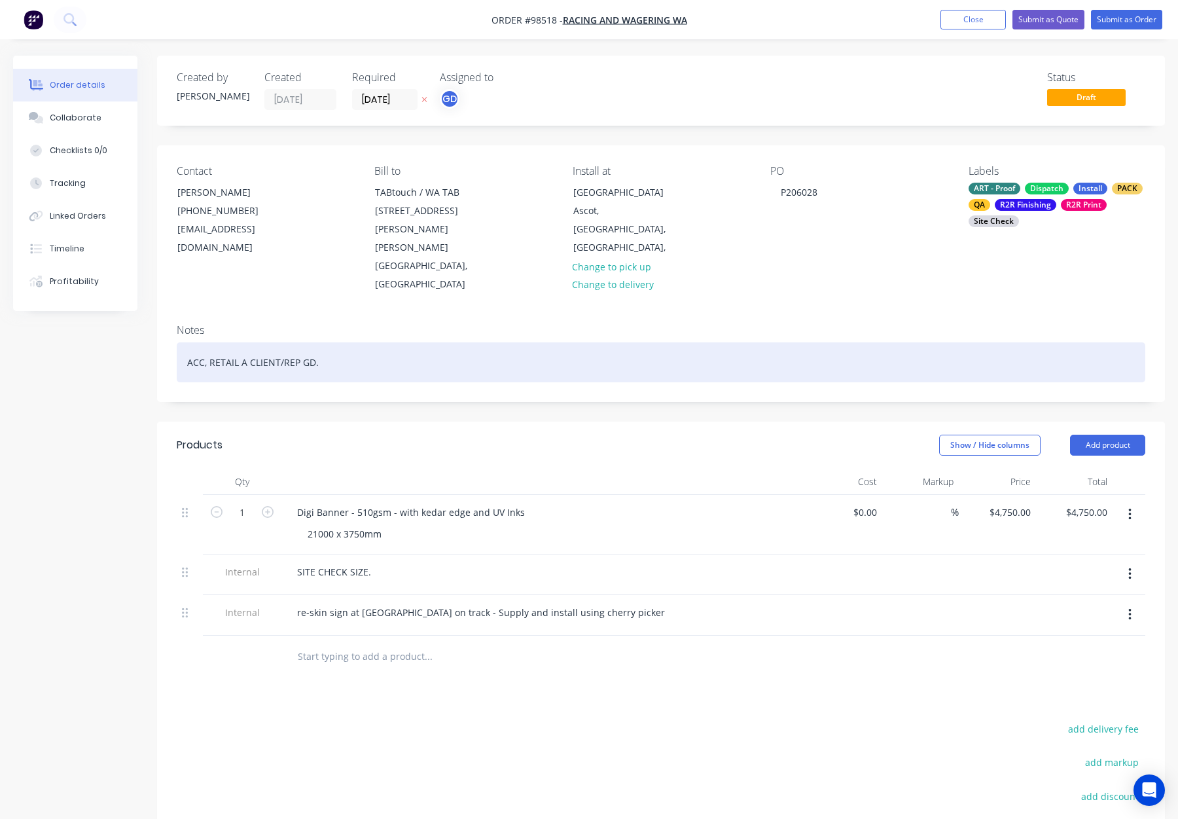
click at [592, 342] on div "ACC, RETAIL A CLIENT/REP GD." at bounding box center [661, 362] width 969 height 40
click at [278, 342] on div "ACC, RETAIL A CLIENT/REP GD/" at bounding box center [661, 362] width 969 height 40
click at [323, 342] on div "ACC, RETAIL/REP GD/" at bounding box center [661, 362] width 969 height 40
click at [240, 342] on div "ACC, RETAIL/REP GD/" at bounding box center [661, 362] width 969 height 40
click at [287, 342] on div "ACC, RETAIL, REP GD/" at bounding box center [661, 362] width 969 height 40
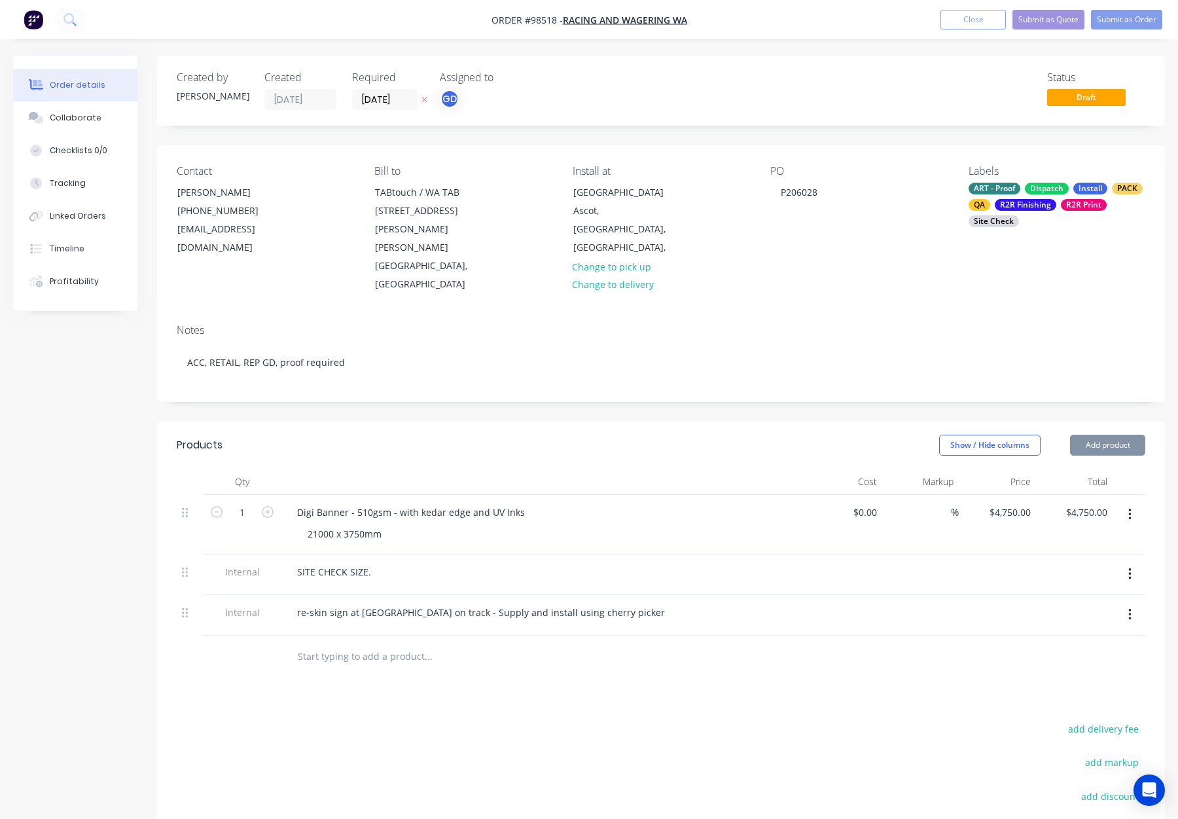
click at [287, 378] on div "Created by Gino Created 10/09/25 Required 01/10/25 Assigned to GD Status Draft …" at bounding box center [661, 524] width 1008 height 937
click at [1119, 22] on button "Submit as Order" at bounding box center [1126, 20] width 71 height 20
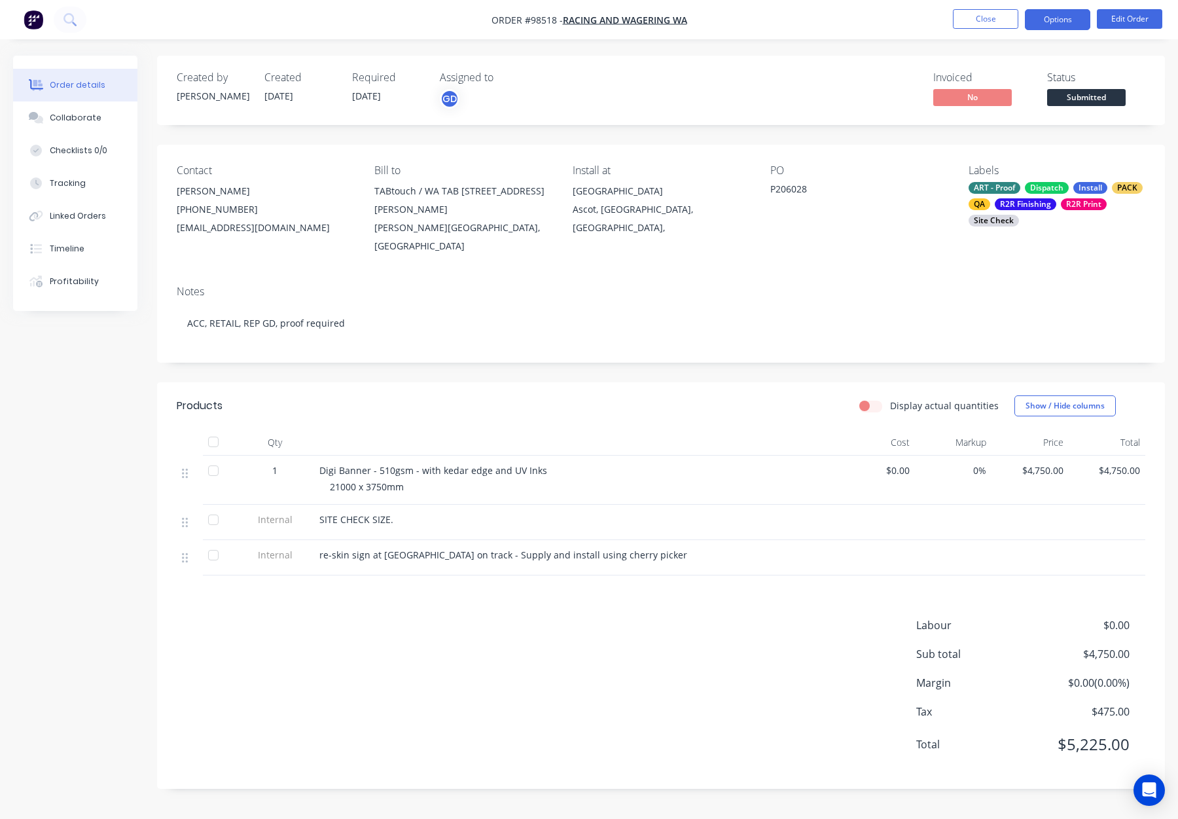
click at [1051, 23] on button "Options" at bounding box center [1057, 19] width 65 height 21
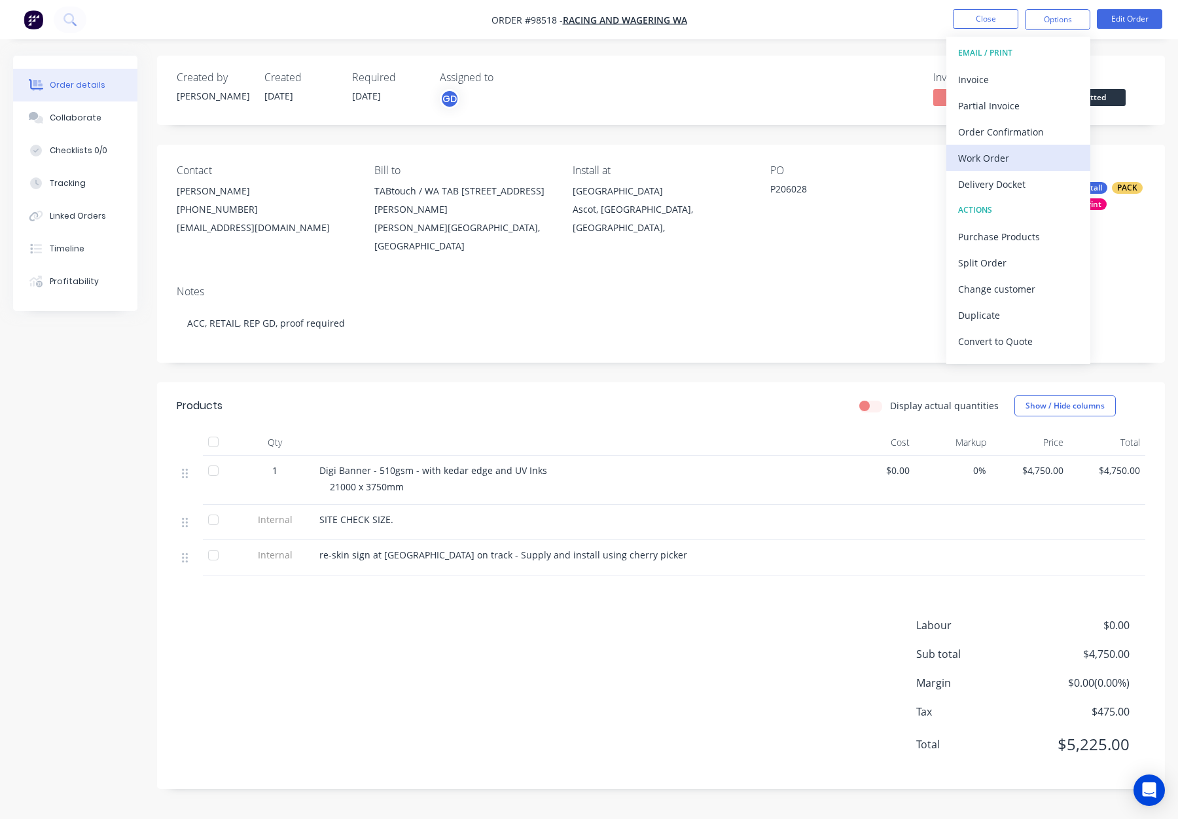
click at [1029, 153] on div "Work Order" at bounding box center [1018, 158] width 120 height 19
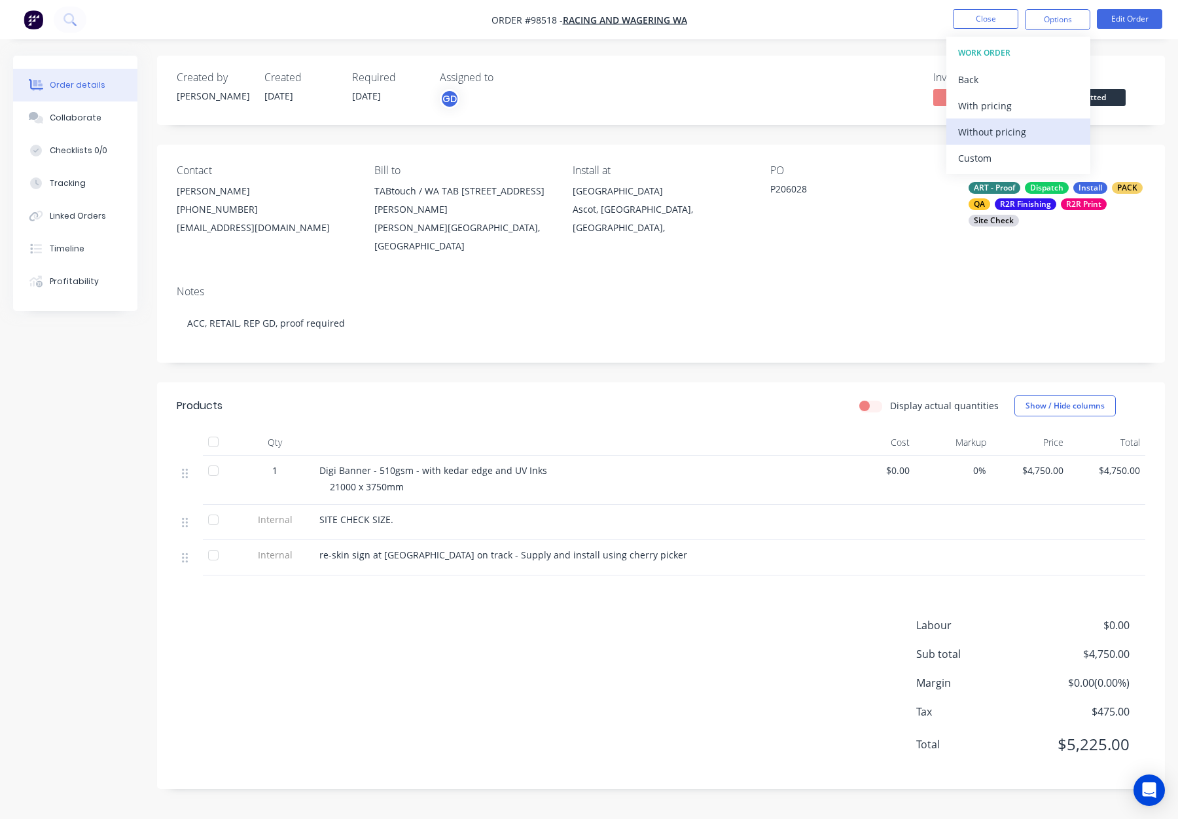
click at [1030, 137] on div "Without pricing" at bounding box center [1018, 131] width 120 height 19
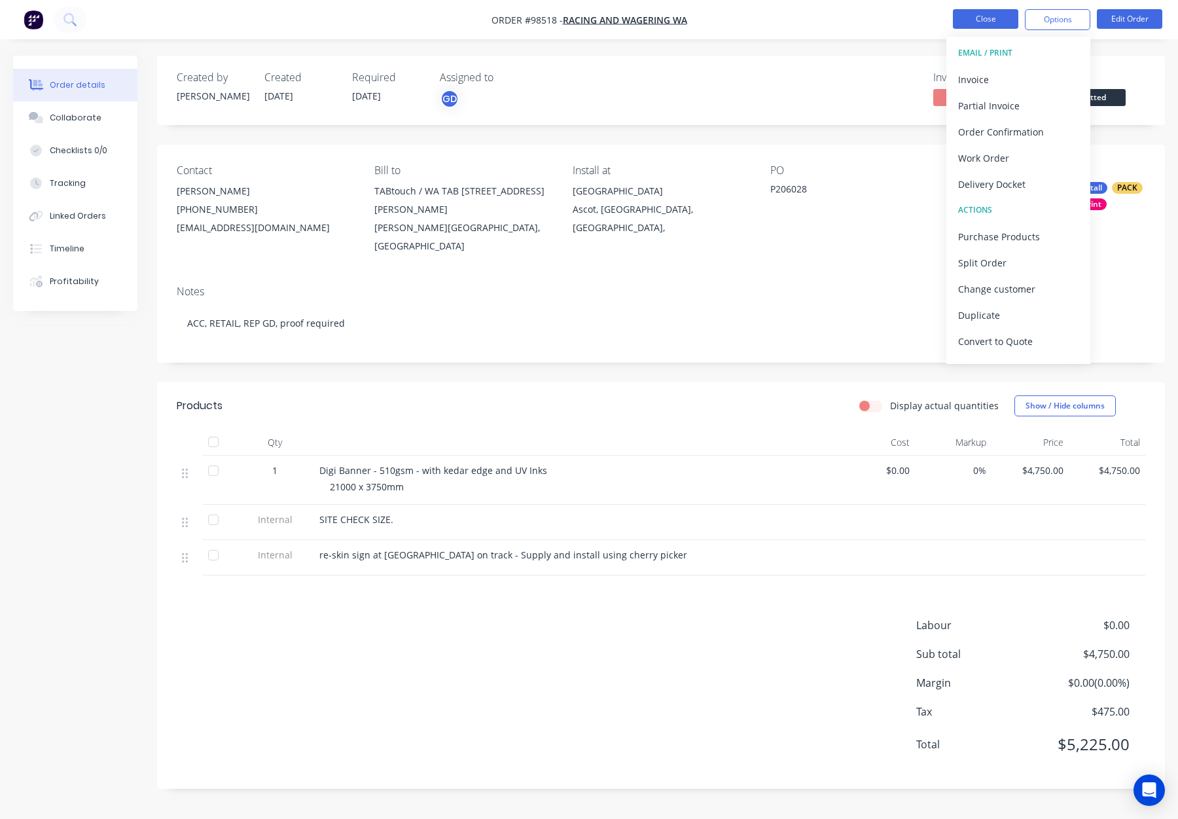
click at [990, 18] on button "Close" at bounding box center [985, 19] width 65 height 20
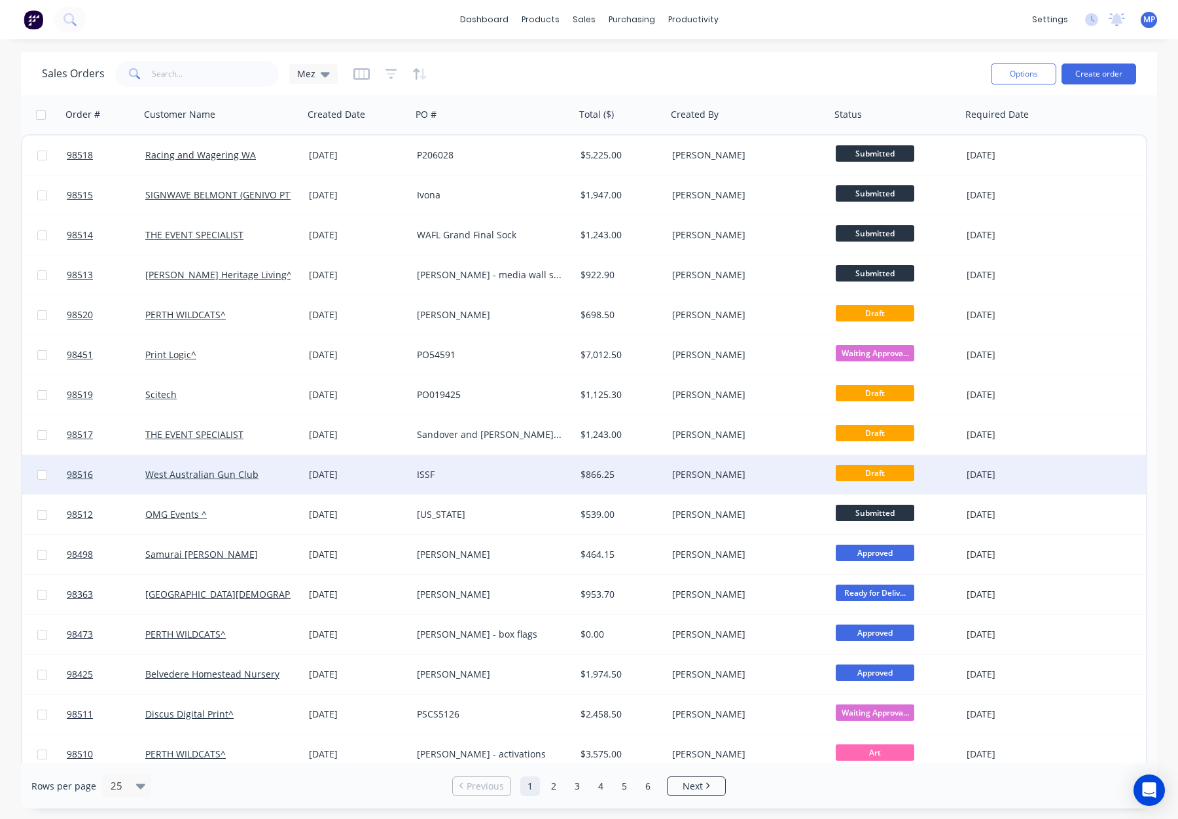
click at [764, 475] on div "[PERSON_NAME]" at bounding box center [744, 474] width 145 height 13
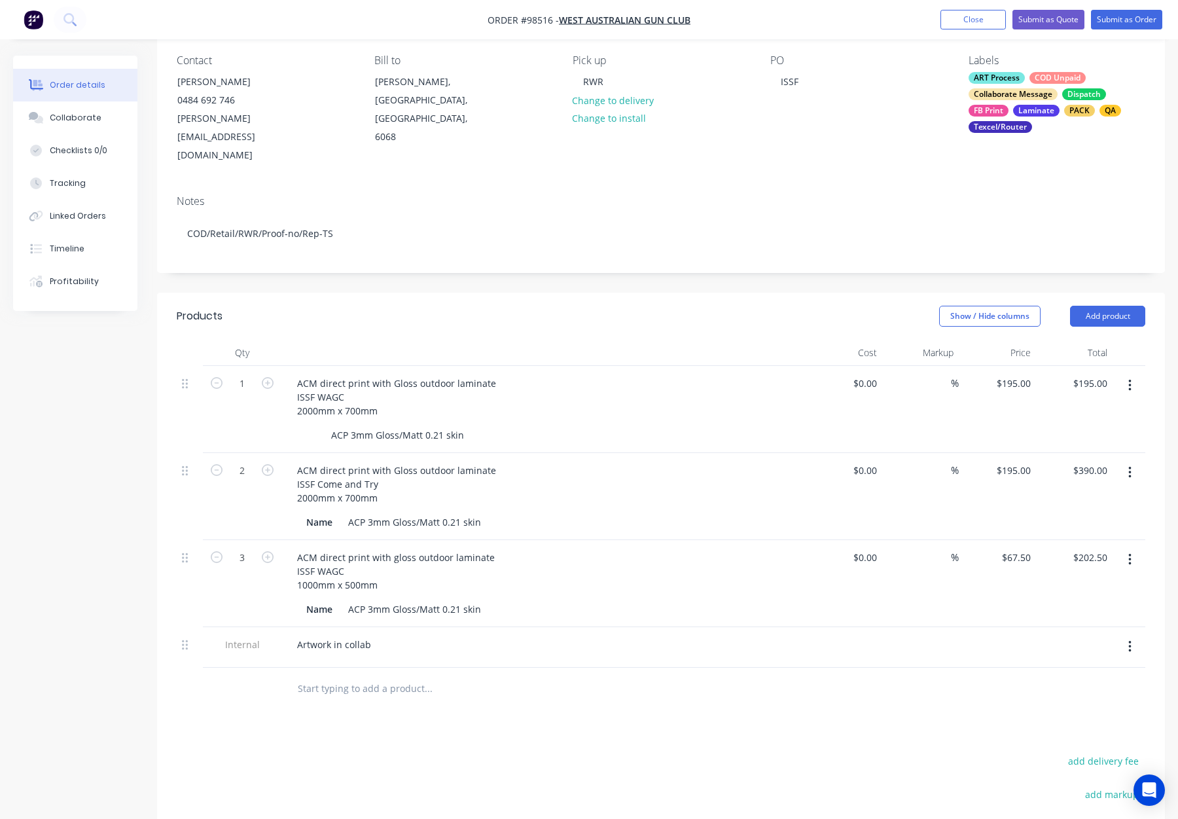
scroll to position [126, 0]
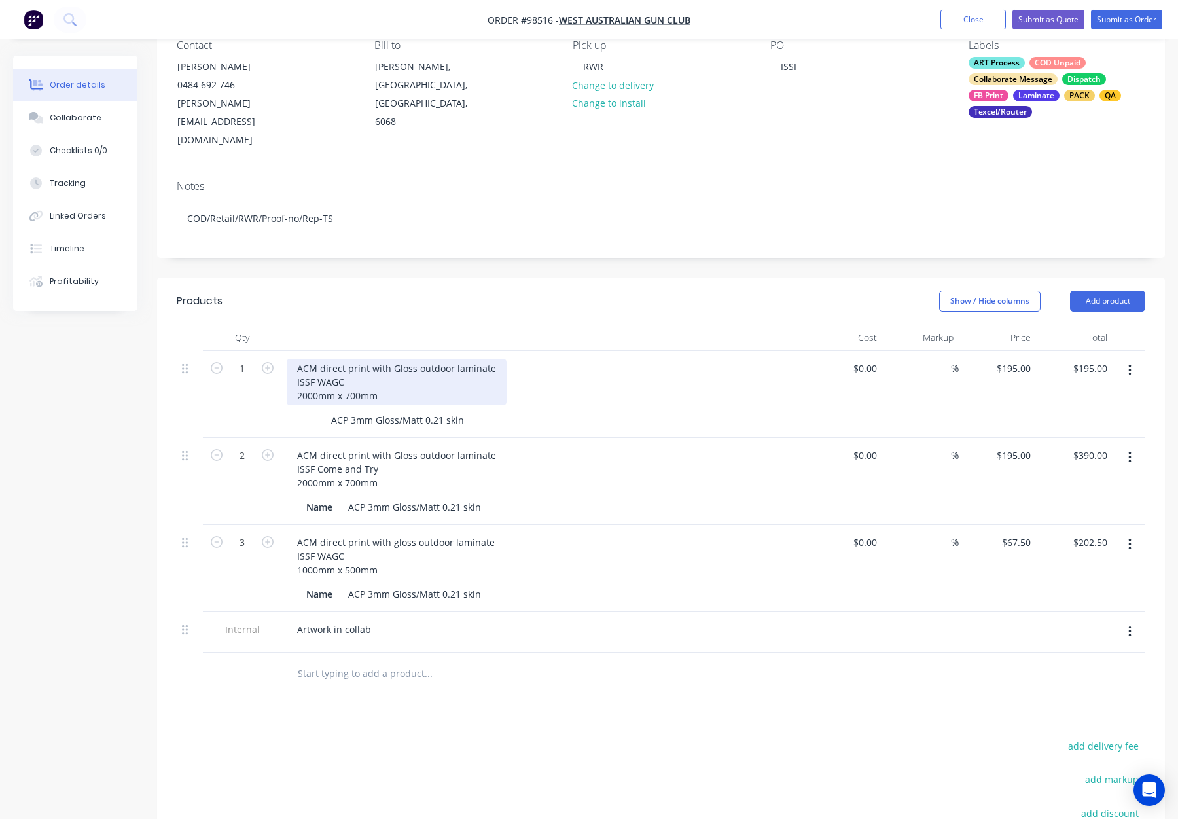
click at [293, 359] on div "ACM direct print with Gloss outdoor laminate ISSF WAGC 2000mm x 700mm" at bounding box center [397, 382] width 220 height 46
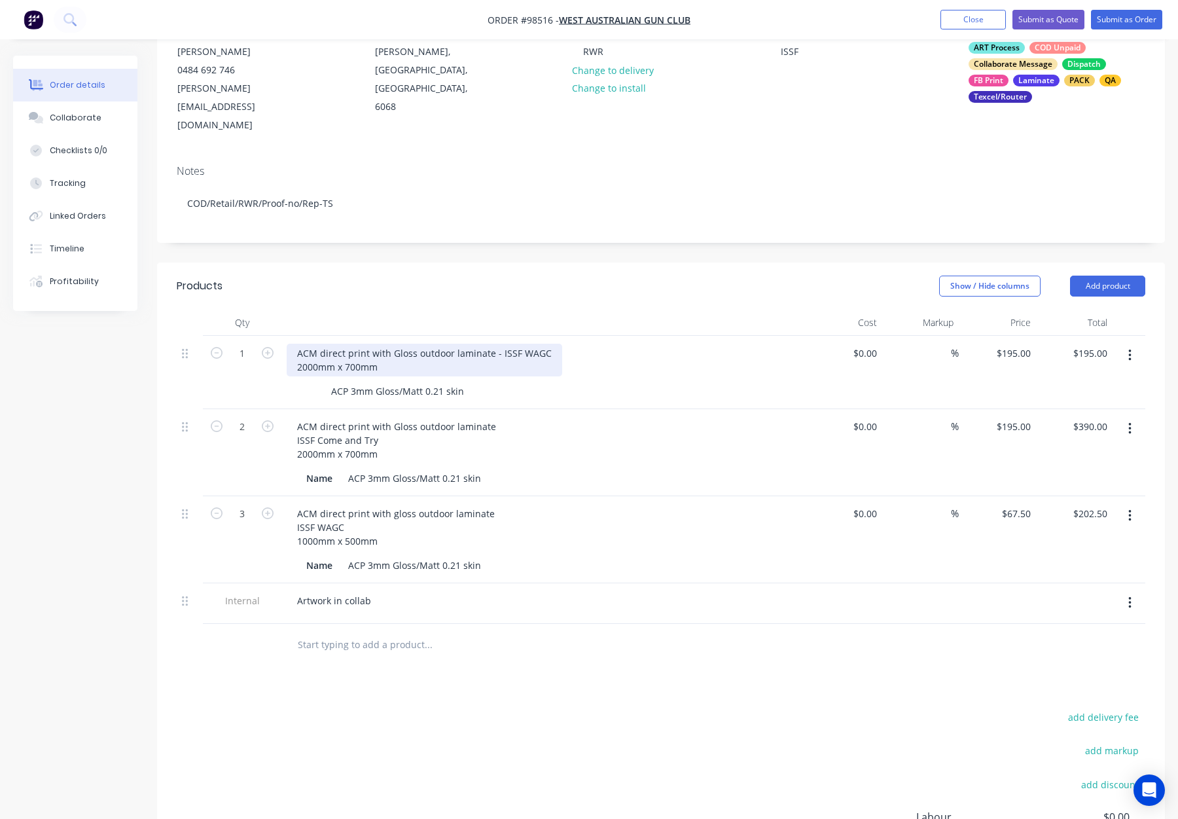
scroll to position [141, 0]
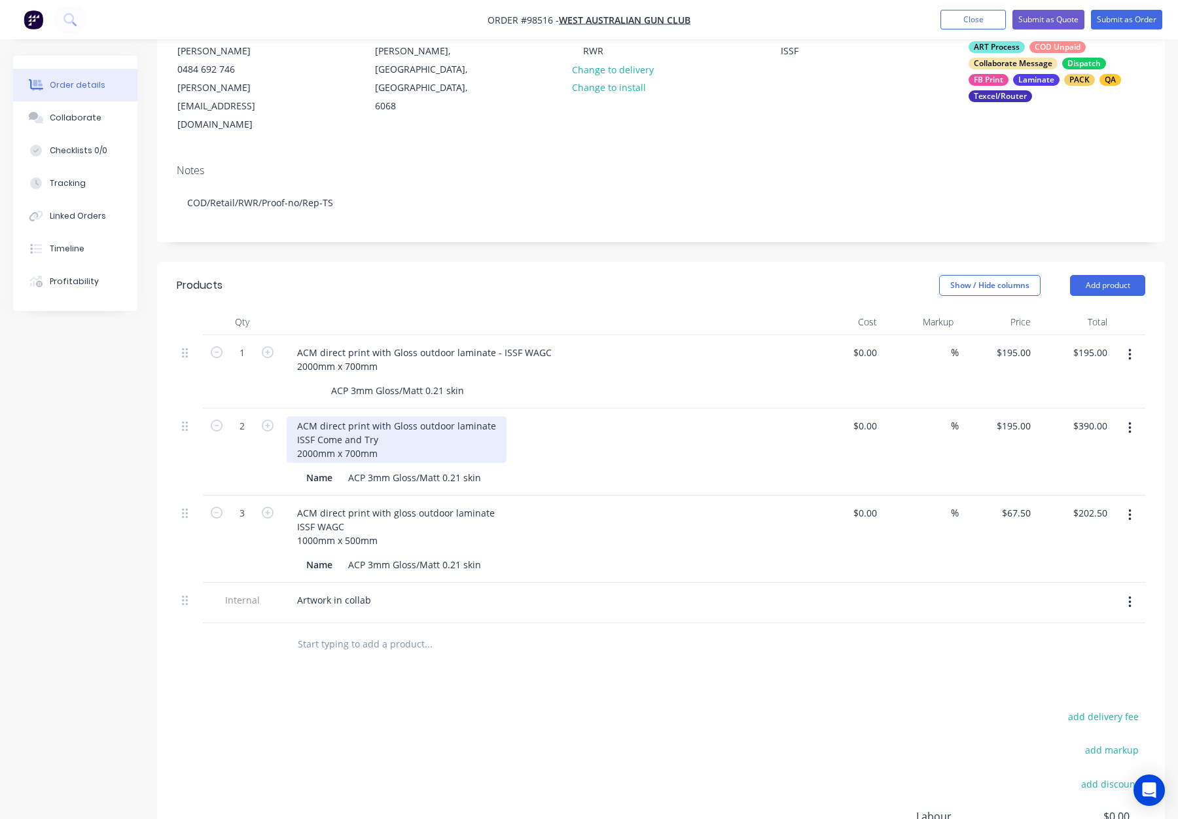
click at [293, 416] on div "ACM direct print with Gloss outdoor laminate ISSF Come and Try 2000mm x 700mm" at bounding box center [397, 439] width 220 height 46
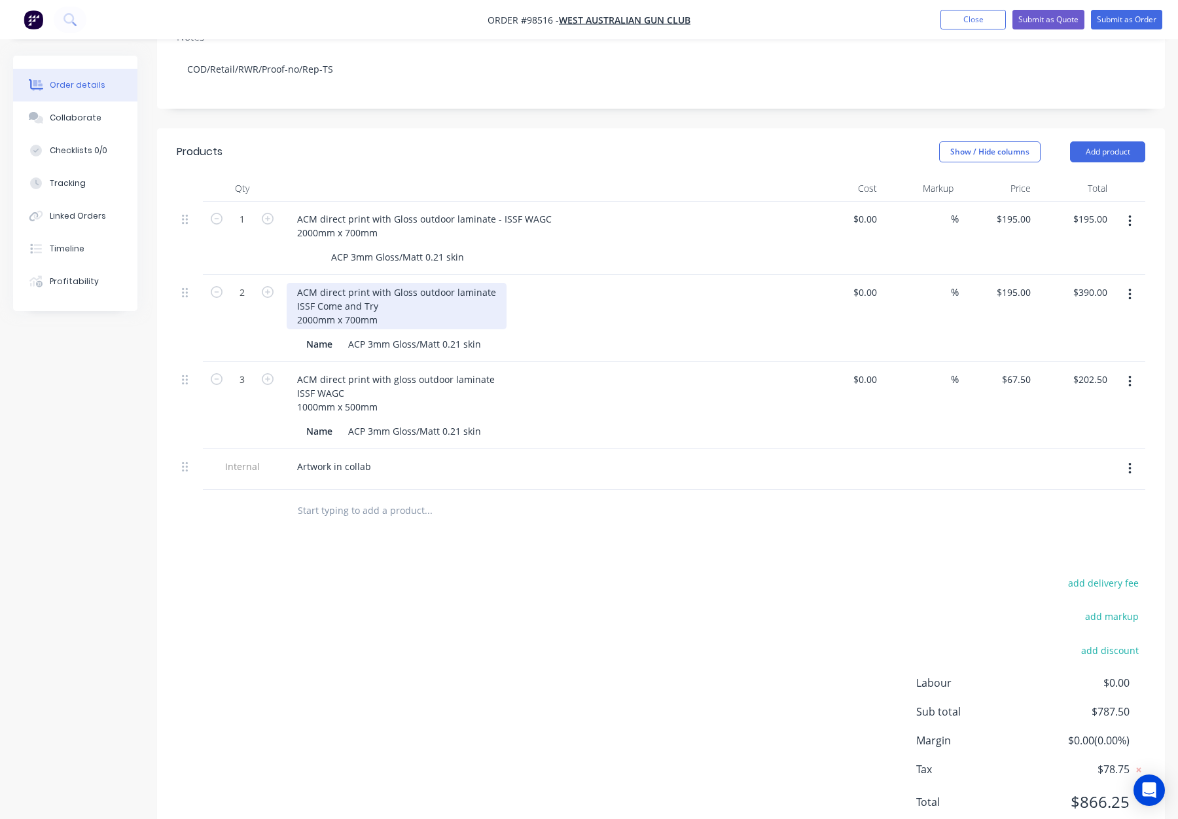
scroll to position [290, 0]
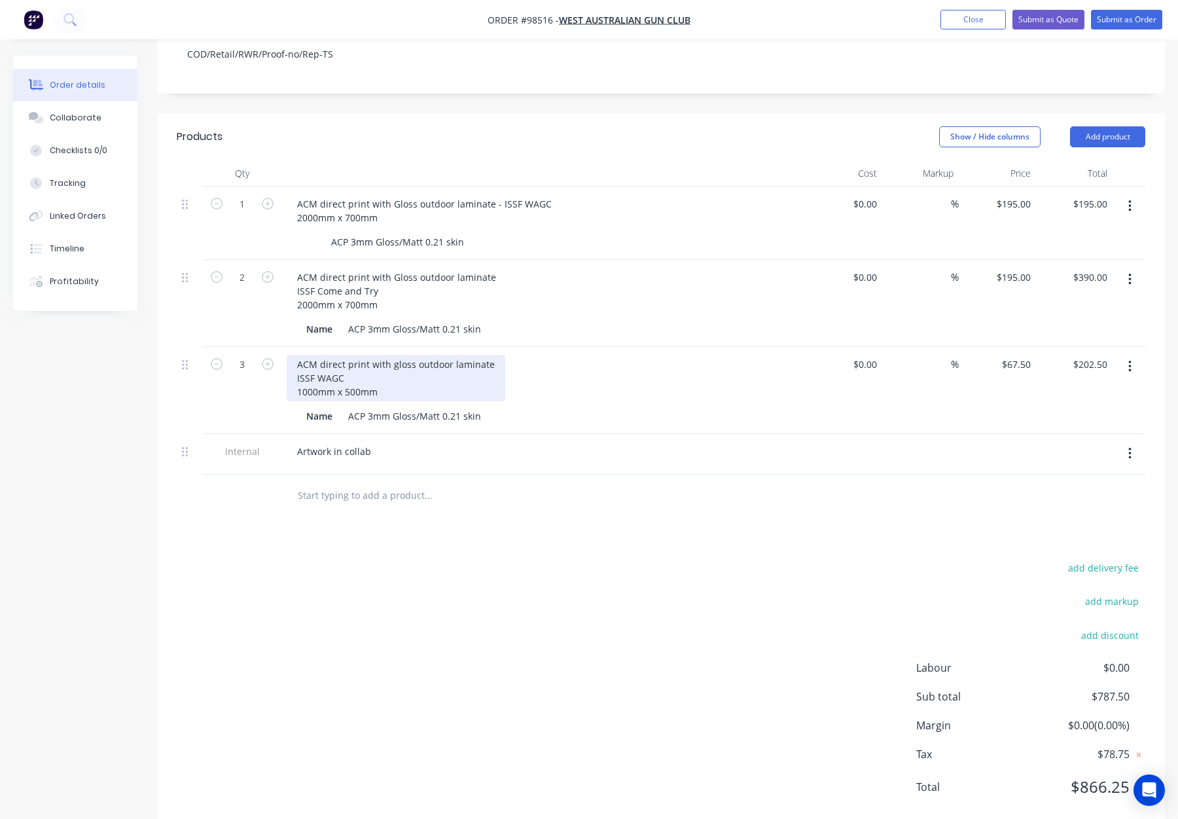
click at [305, 368] on div "ACM direct print with gloss outdoor laminate ISSF WAGC 1000mm x 500mm" at bounding box center [396, 378] width 219 height 46
click at [294, 355] on div "ACM direct print with gloss outdoor laminate ISSF WAGC 1000mm x 500mm" at bounding box center [396, 378] width 219 height 46
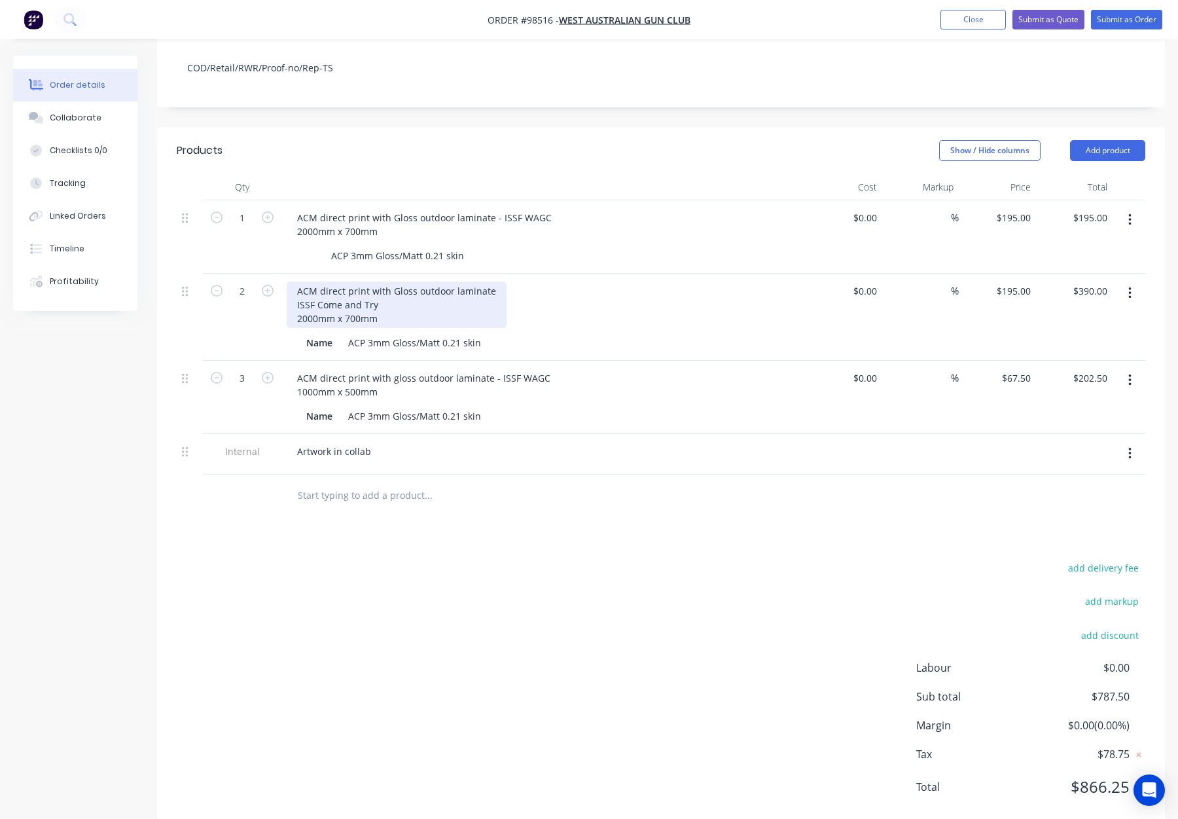
click at [293, 281] on div "ACM direct print with Gloss outdoor laminate ISSF Come and Try 2000mm x 700mm" at bounding box center [397, 304] width 220 height 46
click at [295, 281] on div "ACM direct print with Gloss outdoor laminate ISSF Come and Try 2000mm x 700mm" at bounding box center [397, 304] width 220 height 46
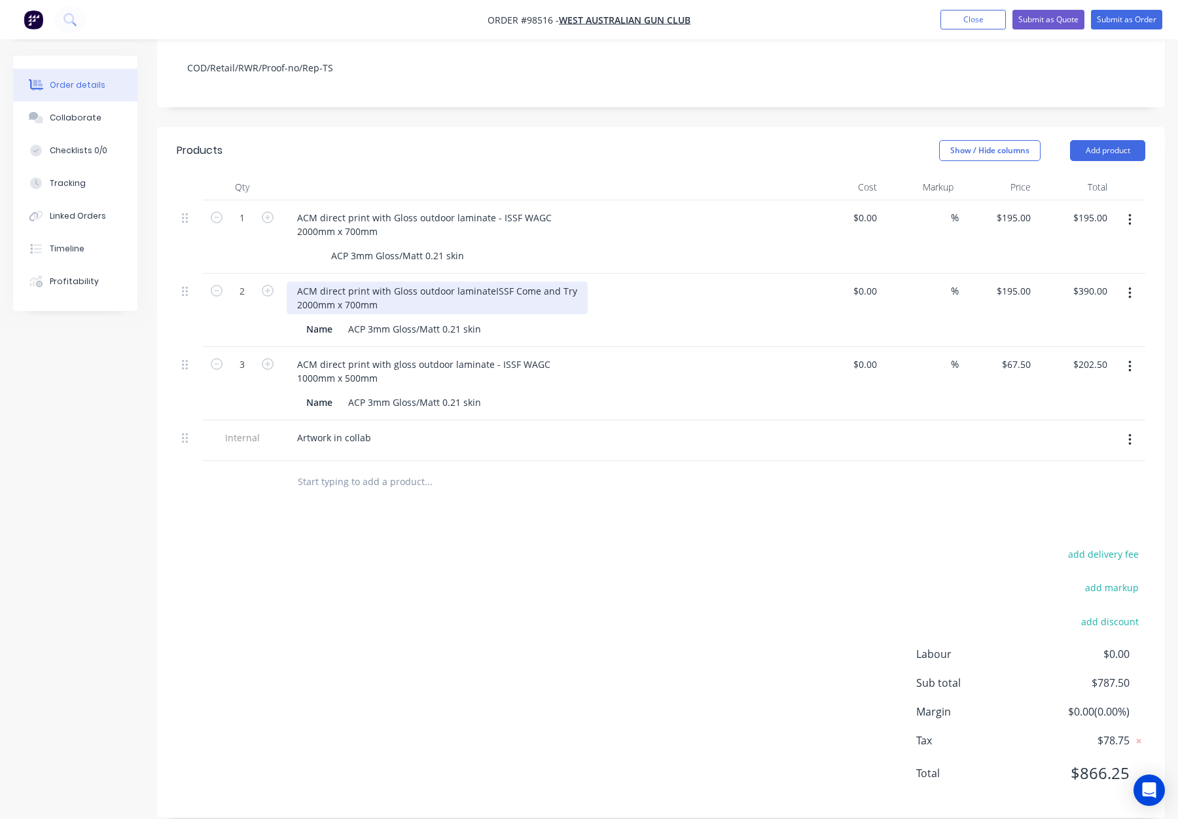
scroll to position [262, 0]
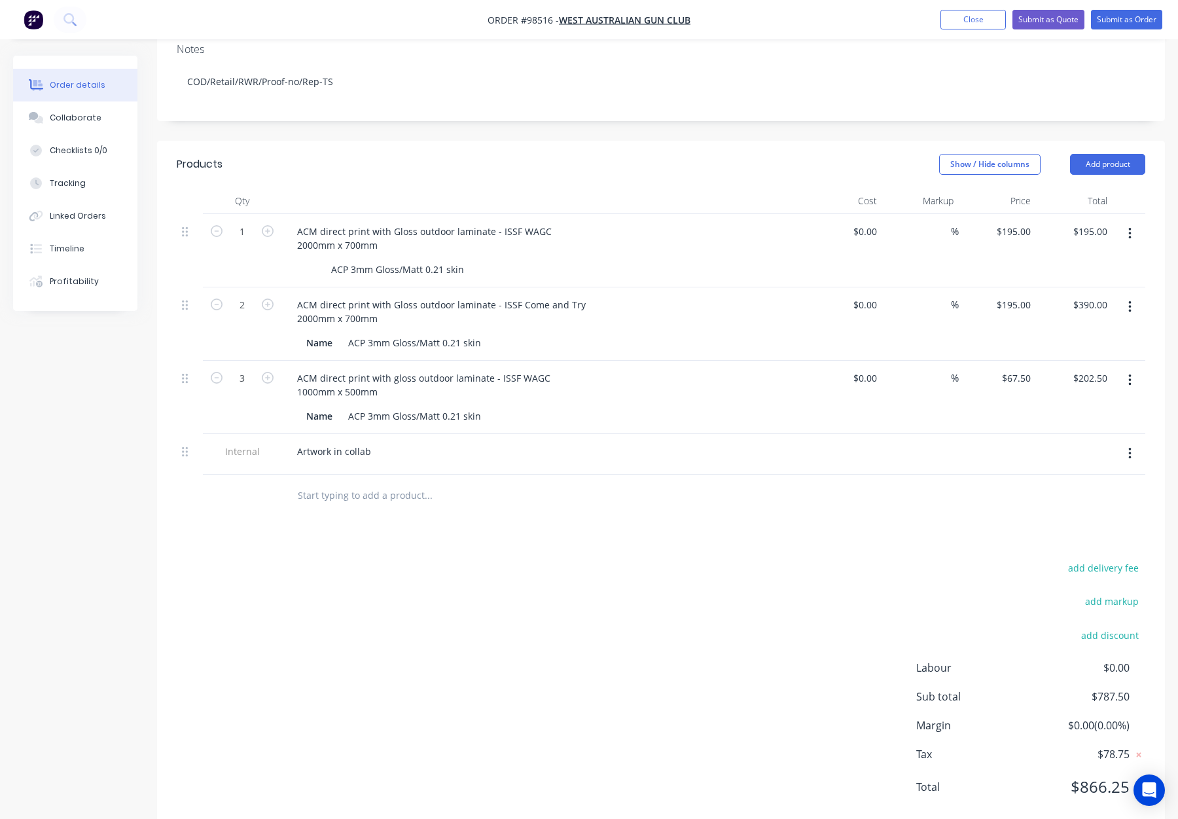
drag, startPoint x: 521, startPoint y: 515, endPoint x: 479, endPoint y: 513, distance: 41.9
click at [520, 515] on div "Products Show / Hide columns Add product Qty Cost Markup Price Total 1 ACM dire…" at bounding box center [661, 486] width 1008 height 691
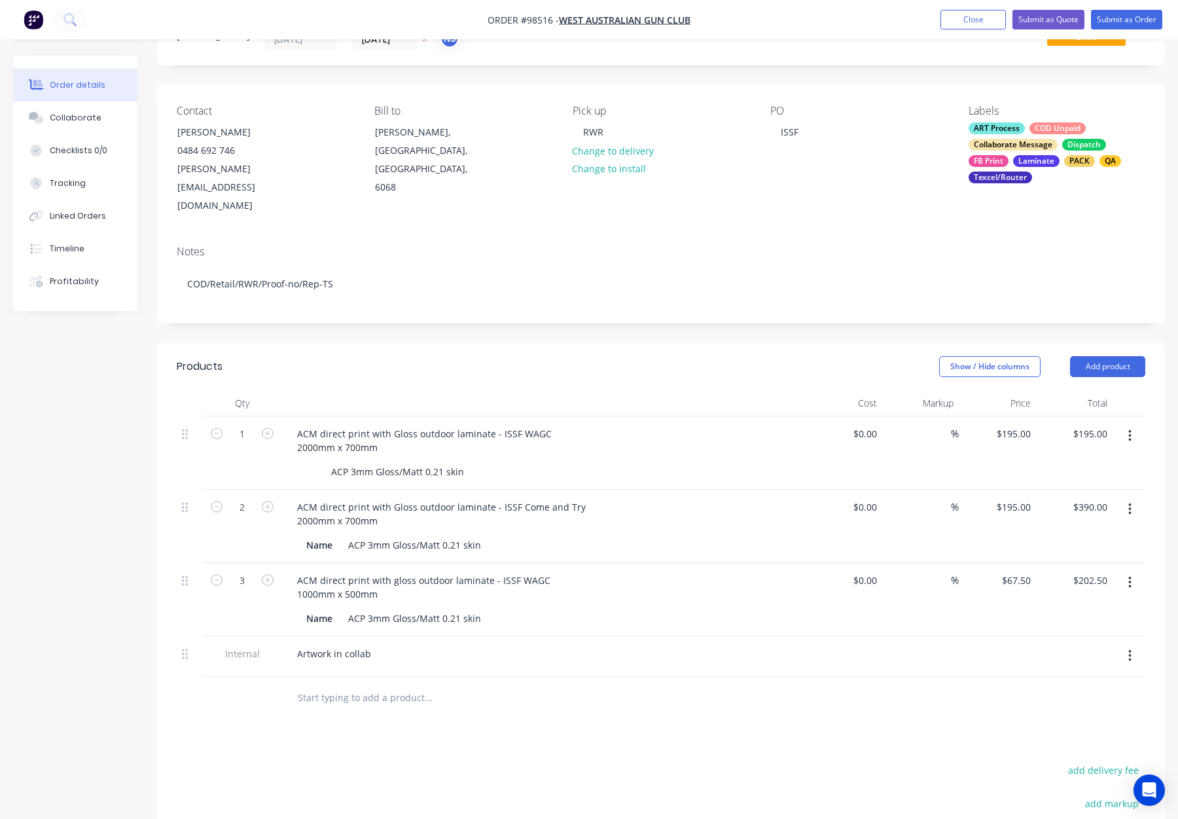
scroll to position [0, 0]
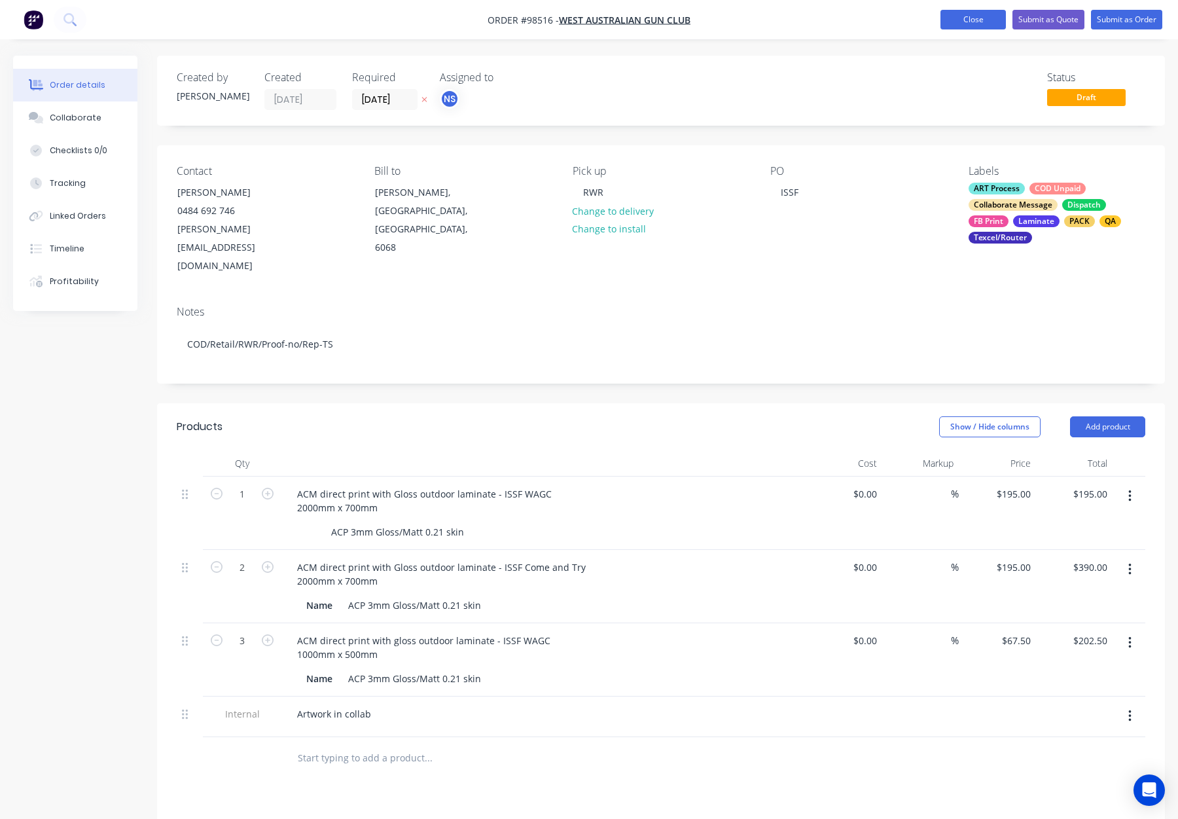
click at [955, 18] on button "Close" at bounding box center [973, 20] width 65 height 20
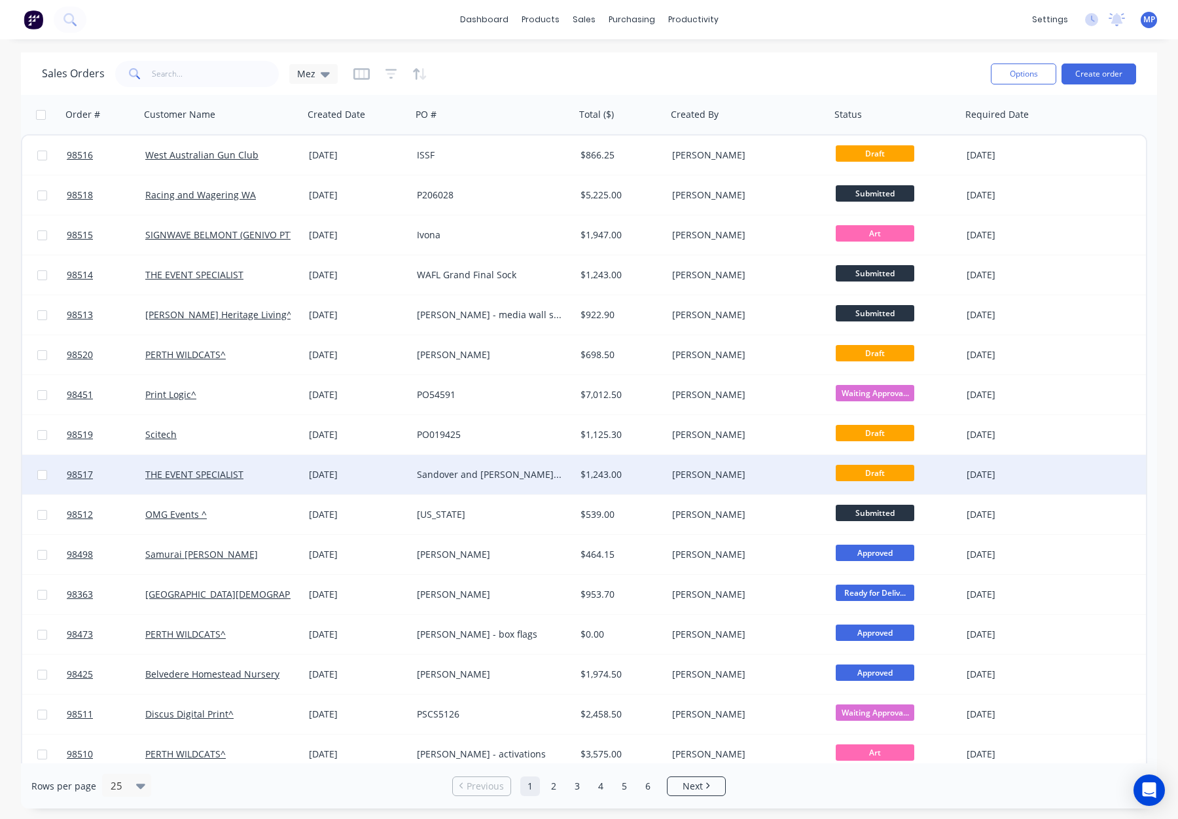
click at [646, 476] on div "$1,243.00" at bounding box center [619, 474] width 77 height 13
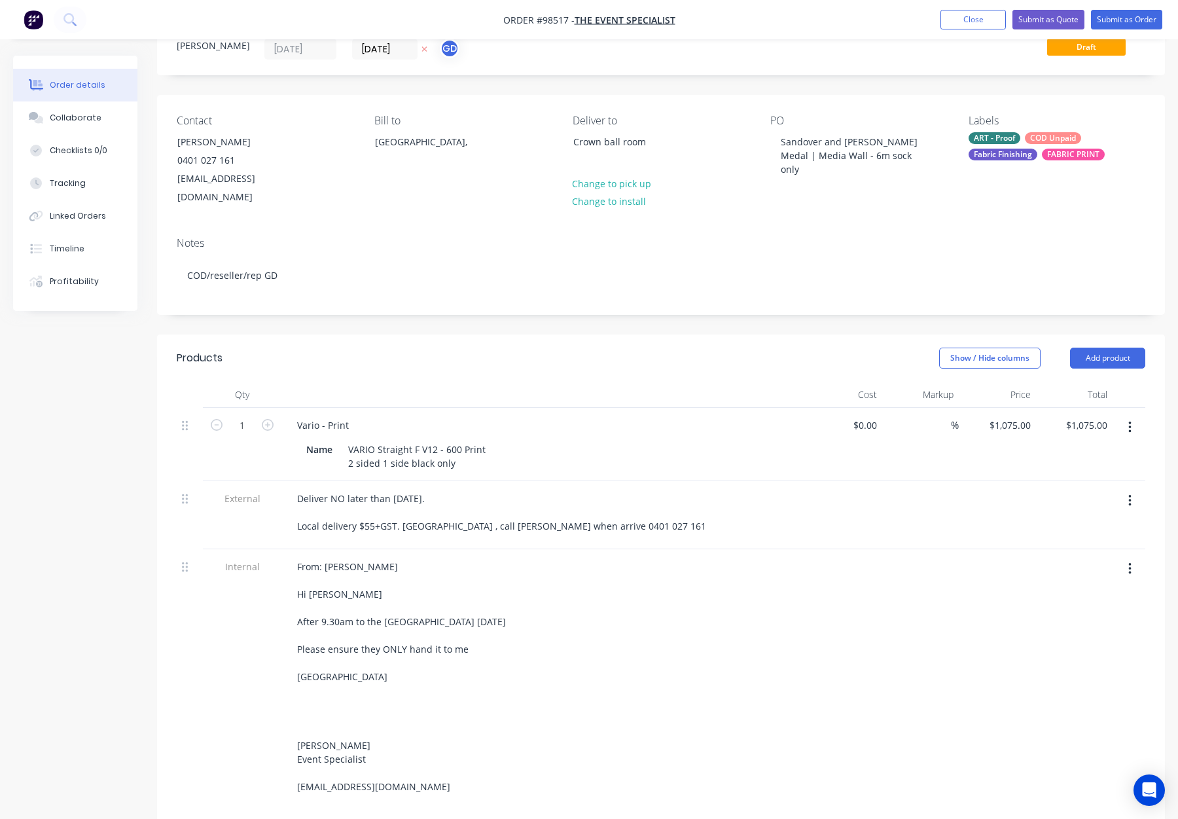
scroll to position [57, 0]
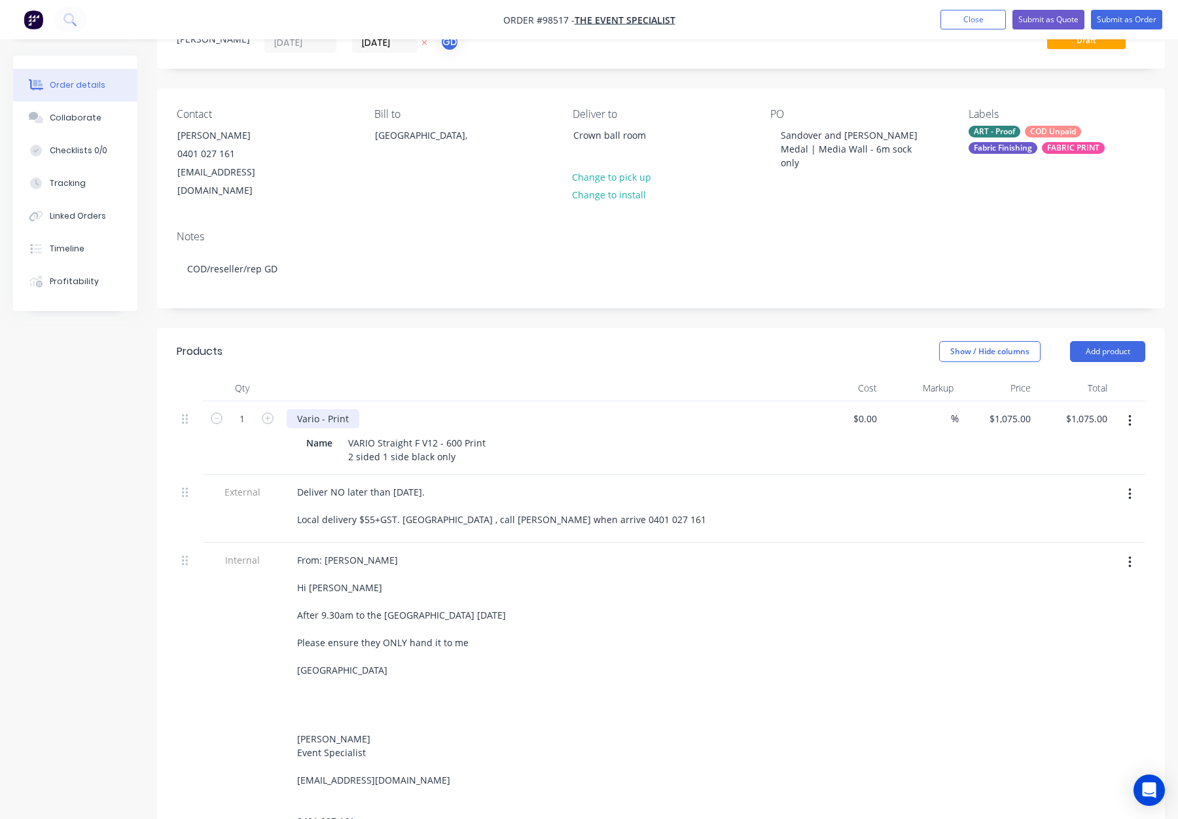
click at [354, 409] on div "Vario - Print" at bounding box center [323, 418] width 73 height 19
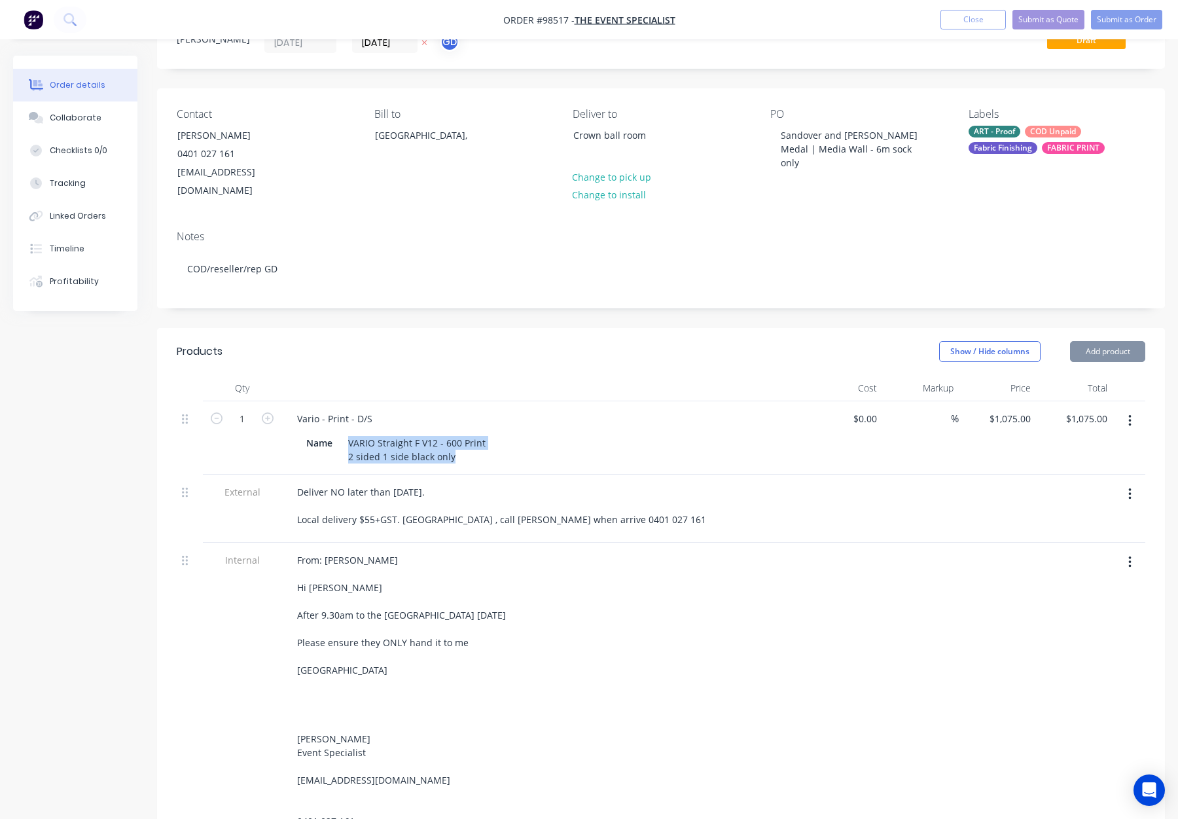
drag, startPoint x: 460, startPoint y: 440, endPoint x: 329, endPoint y: 438, distance: 130.9
click at [330, 438] on div "Name VARIO Straight F V12 - 600 Print 2 sided 1 side black only" at bounding box center [540, 449] width 479 height 33
drag, startPoint x: 399, startPoint y: 440, endPoint x: 450, endPoint y: 442, distance: 51.8
click at [400, 440] on div "VARIO Straight F V12 - 600 Print 2 sided 1 side black only" at bounding box center [417, 449] width 148 height 33
drag, startPoint x: 447, startPoint y: 438, endPoint x: 336, endPoint y: 437, distance: 111.3
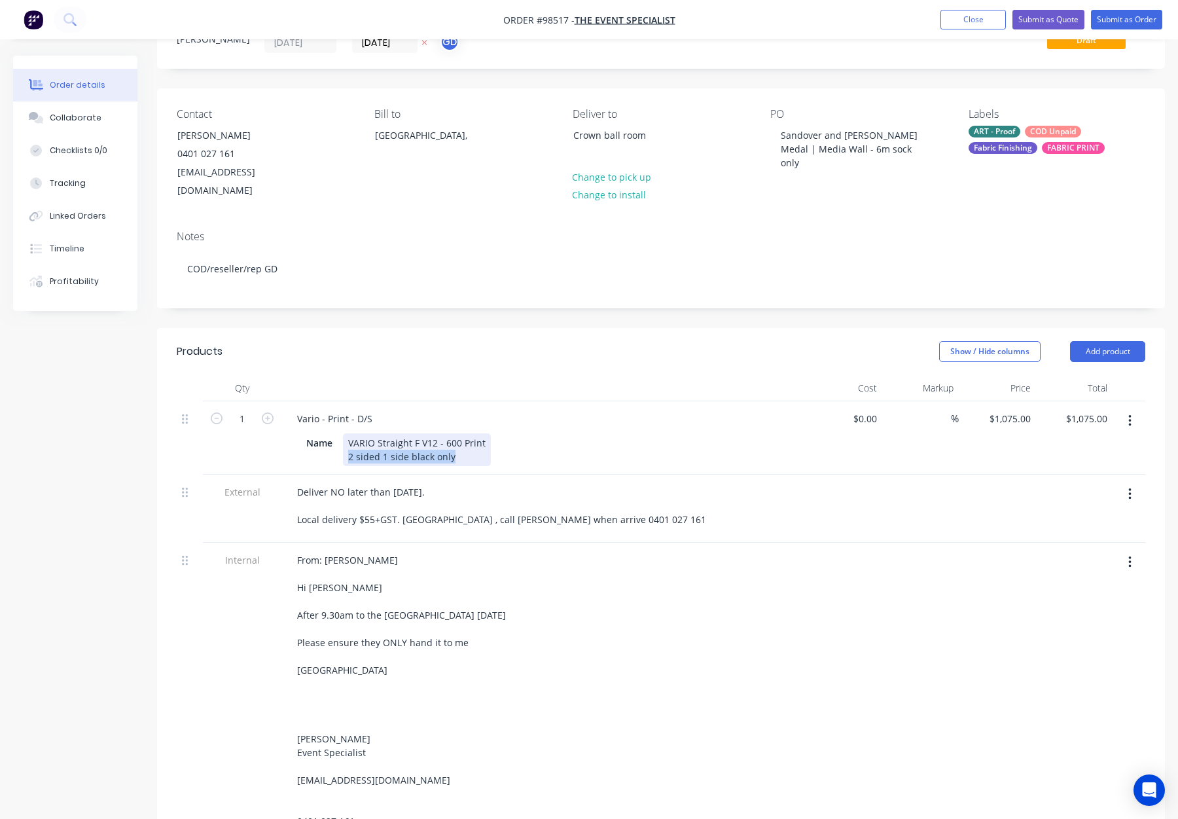
click at [336, 437] on div "Name VARIO Straight F V12 - 600 Print 2 sided 1 side black only" at bounding box center [540, 449] width 479 height 33
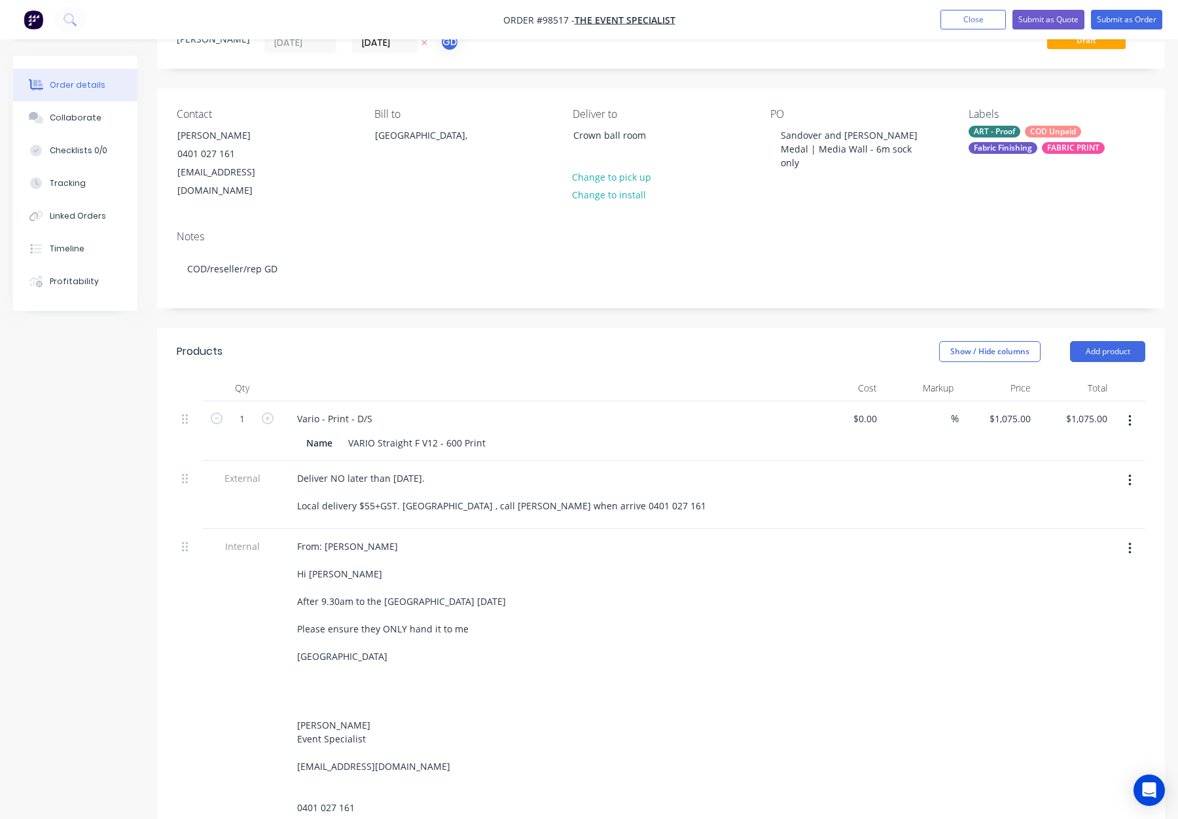
click at [435, 346] on header "Products Show / Hide columns Add product" at bounding box center [661, 351] width 1008 height 47
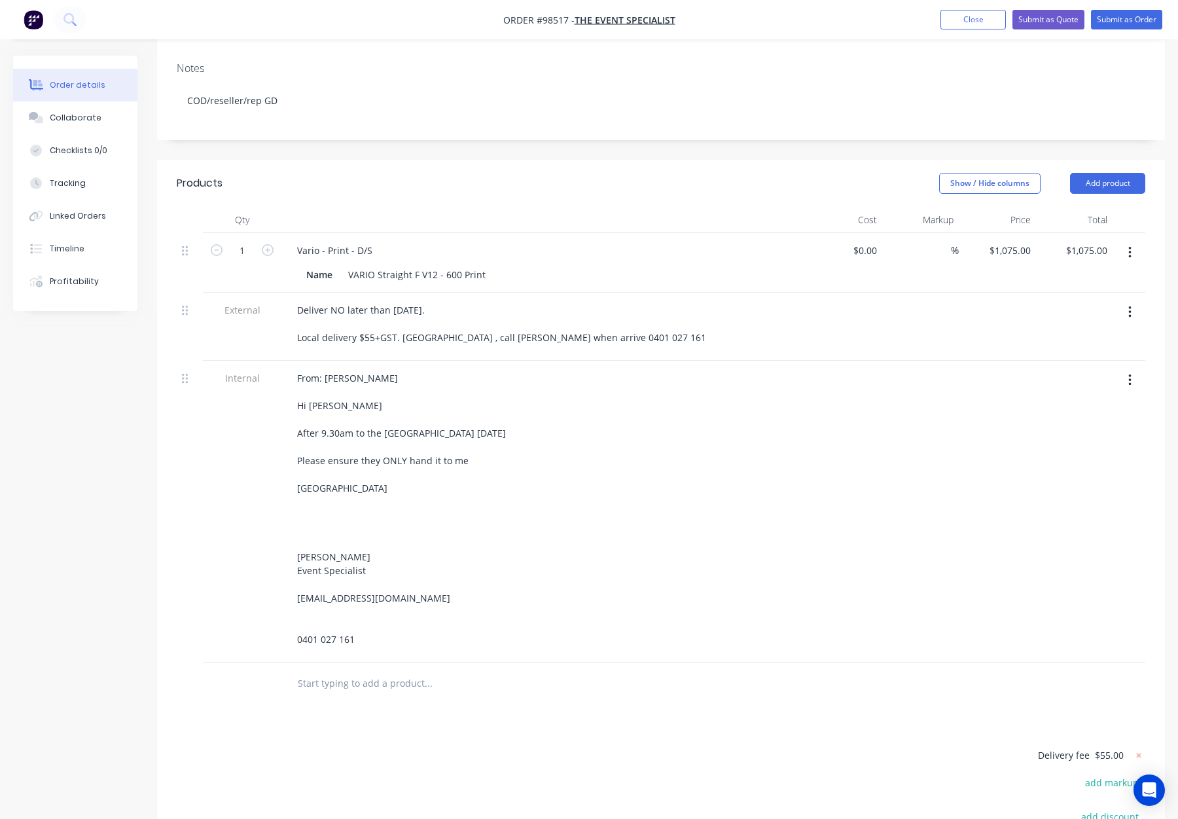
scroll to position [226, 0]
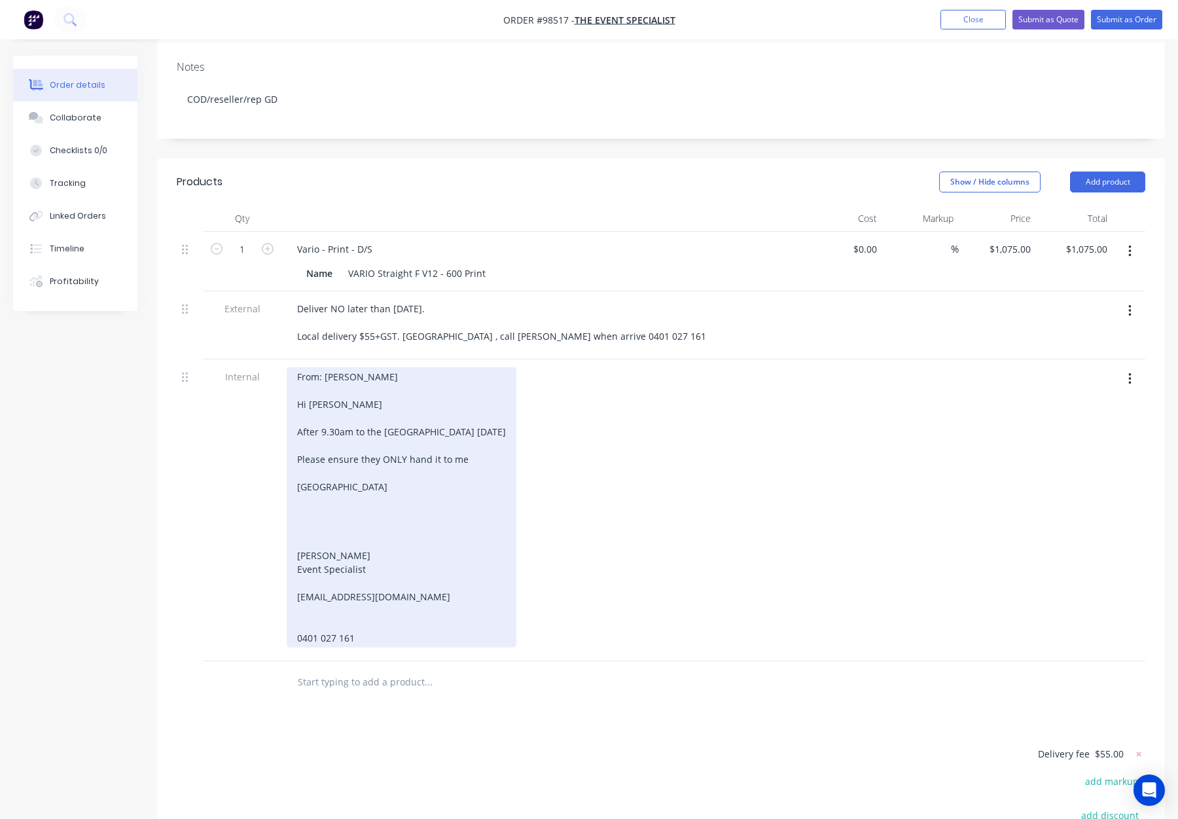
click at [311, 402] on div "From: Hayley Hinchliffe Hi Gino After 9.30am to the Crown Ballroom 15TH SEPT. P…" at bounding box center [402, 507] width 230 height 280
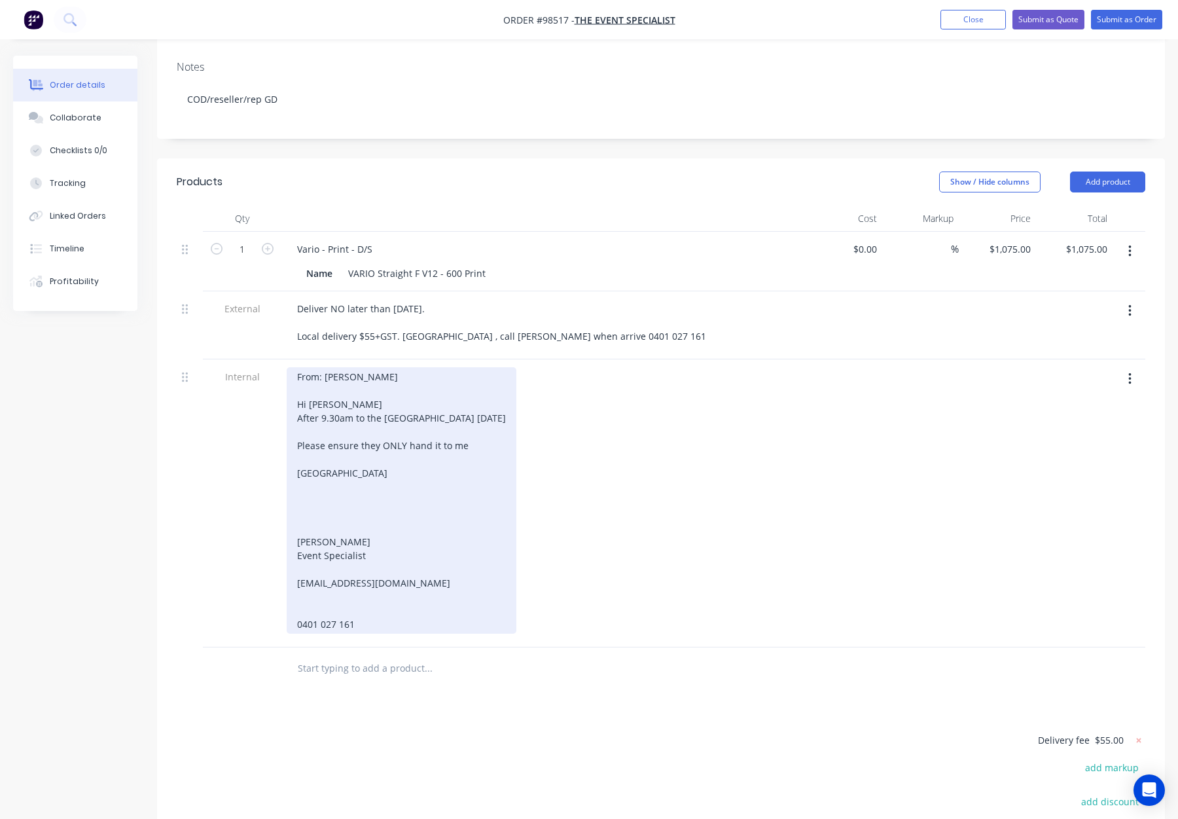
drag, startPoint x: 318, startPoint y: 402, endPoint x: 330, endPoint y: 408, distance: 13.5
click at [318, 402] on div "From: Hayley Hinchliffe Hi Gino After 9.30am to the Crown Ballroom 15TH SEPT. P…" at bounding box center [402, 500] width 230 height 266
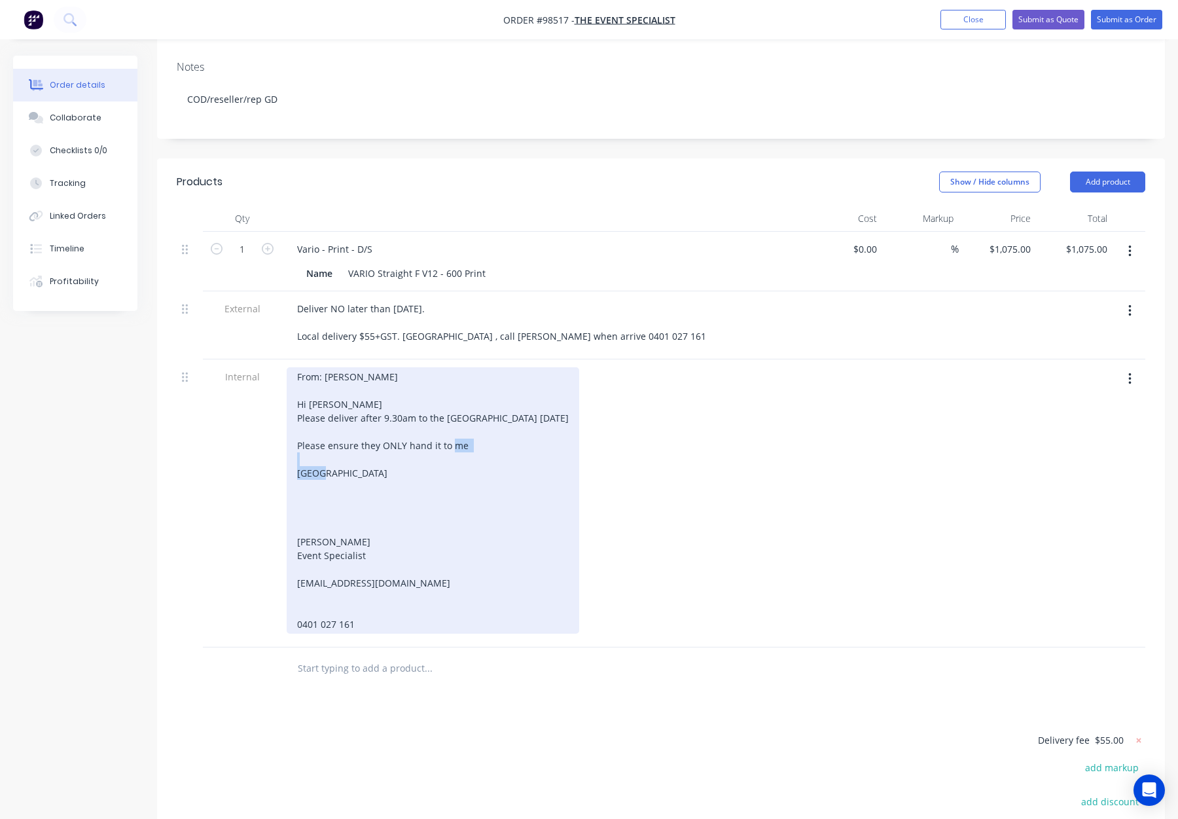
drag, startPoint x: 302, startPoint y: 476, endPoint x: 298, endPoint y: 445, distance: 31.7
click at [298, 445] on div "From: Hayley Hinchliffe Hi Gino Please deliver after 9.30am to the Crown Ballro…" at bounding box center [433, 500] width 293 height 266
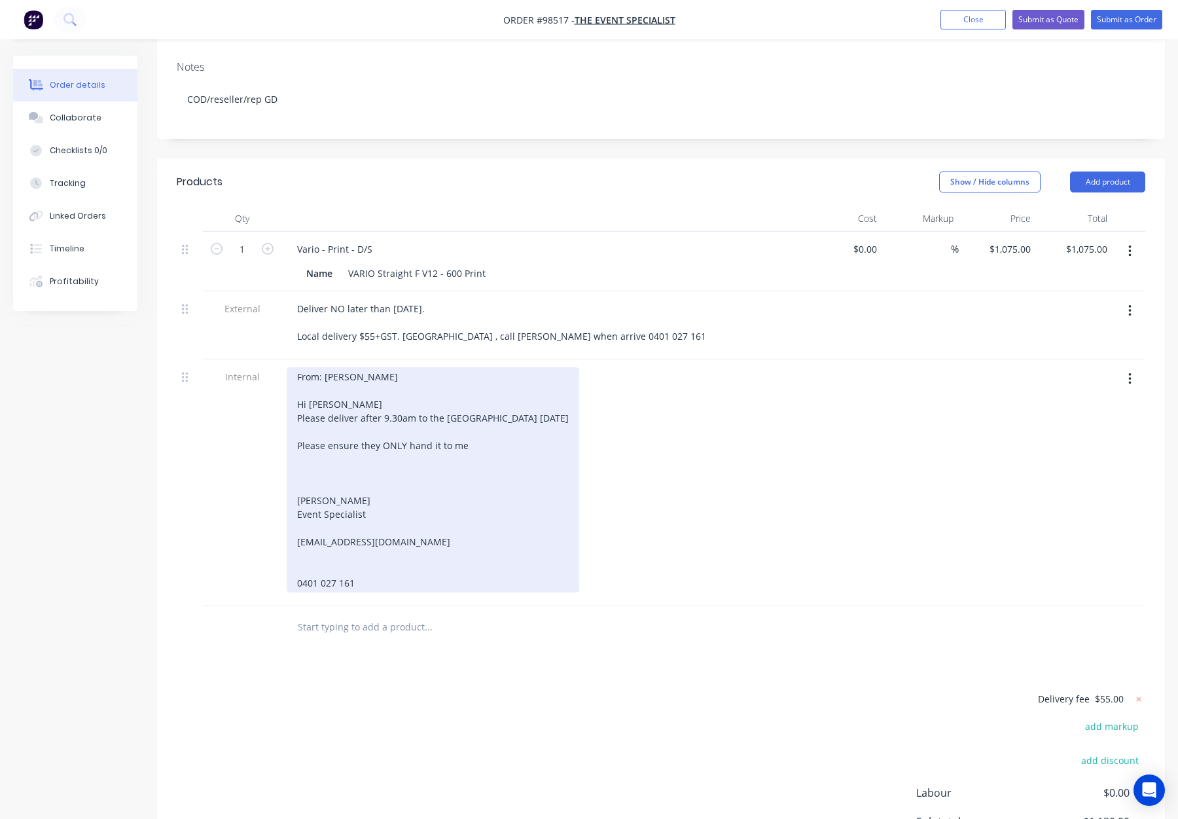
click at [316, 473] on div "From: Hayley Hinchliffe Hi Gino Please deliver after 9.30am to the Crown Ballro…" at bounding box center [433, 479] width 293 height 225
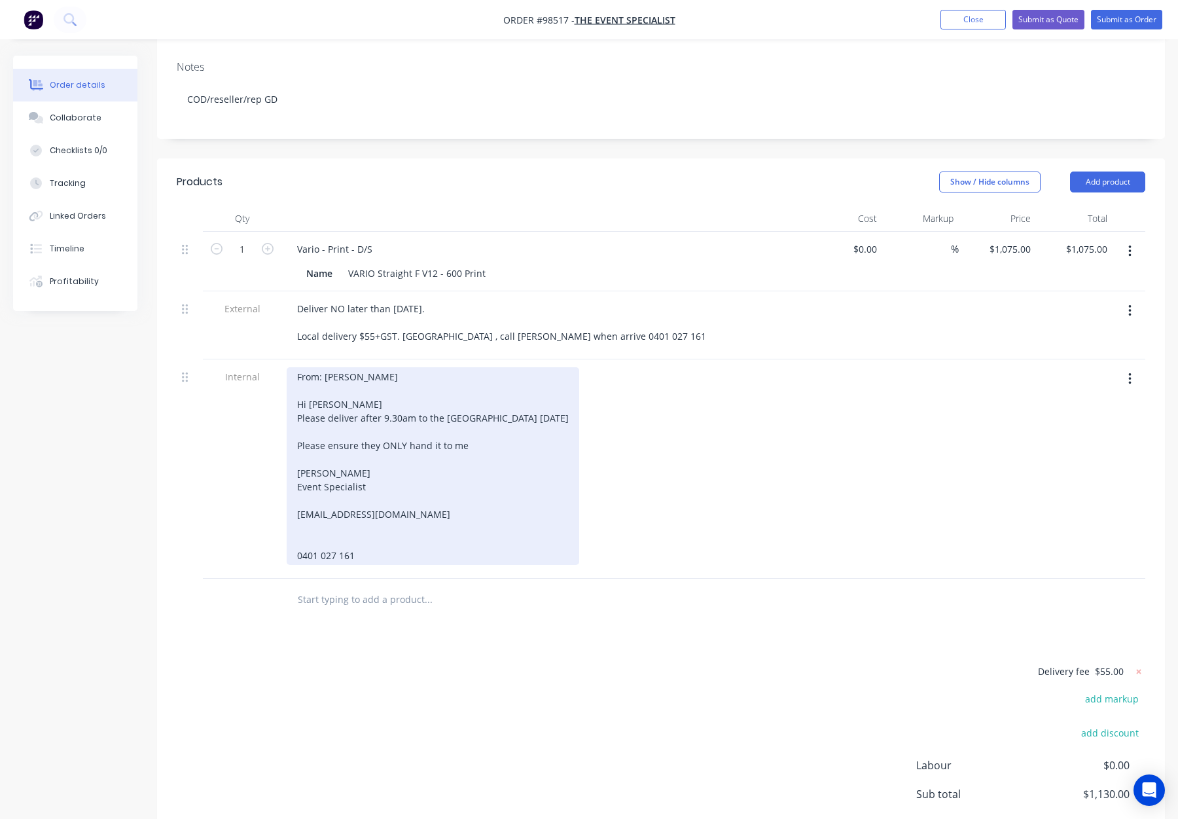
click at [304, 484] on div "From: Hayley Hinchliffe Hi Gino Please deliver after 9.30am to the Crown Ballro…" at bounding box center [433, 466] width 293 height 198
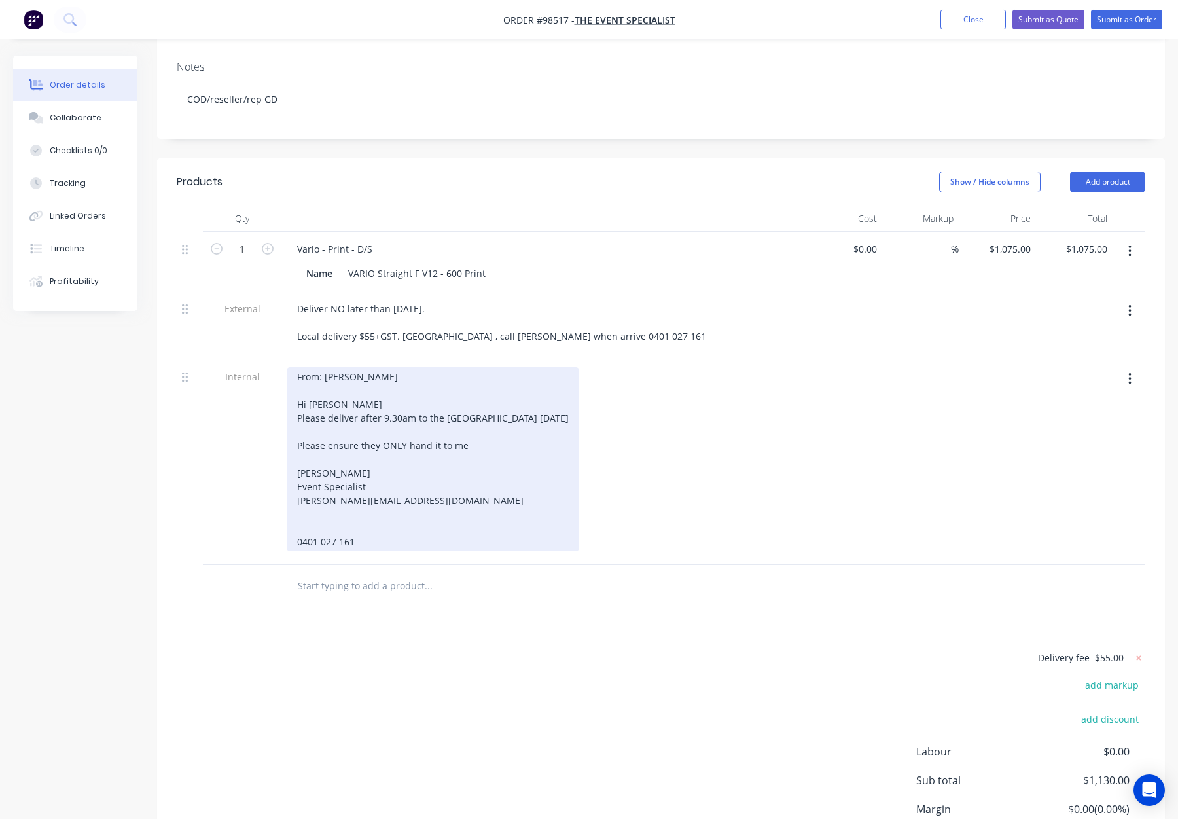
click at [303, 505] on div "From: Hayley Hinchliffe Hi Gino Please deliver after 9.30am to the Crown Ballro…" at bounding box center [433, 459] width 293 height 184
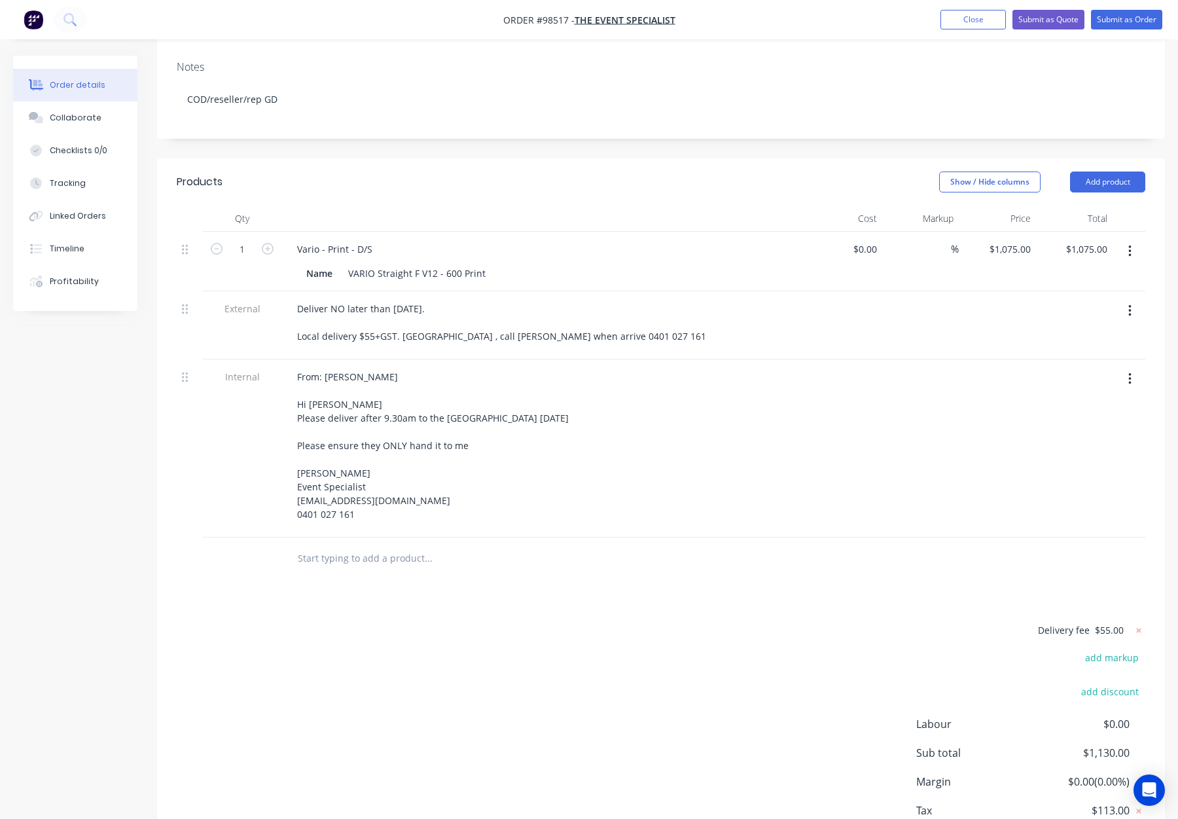
click at [544, 545] on input "text" at bounding box center [428, 558] width 262 height 26
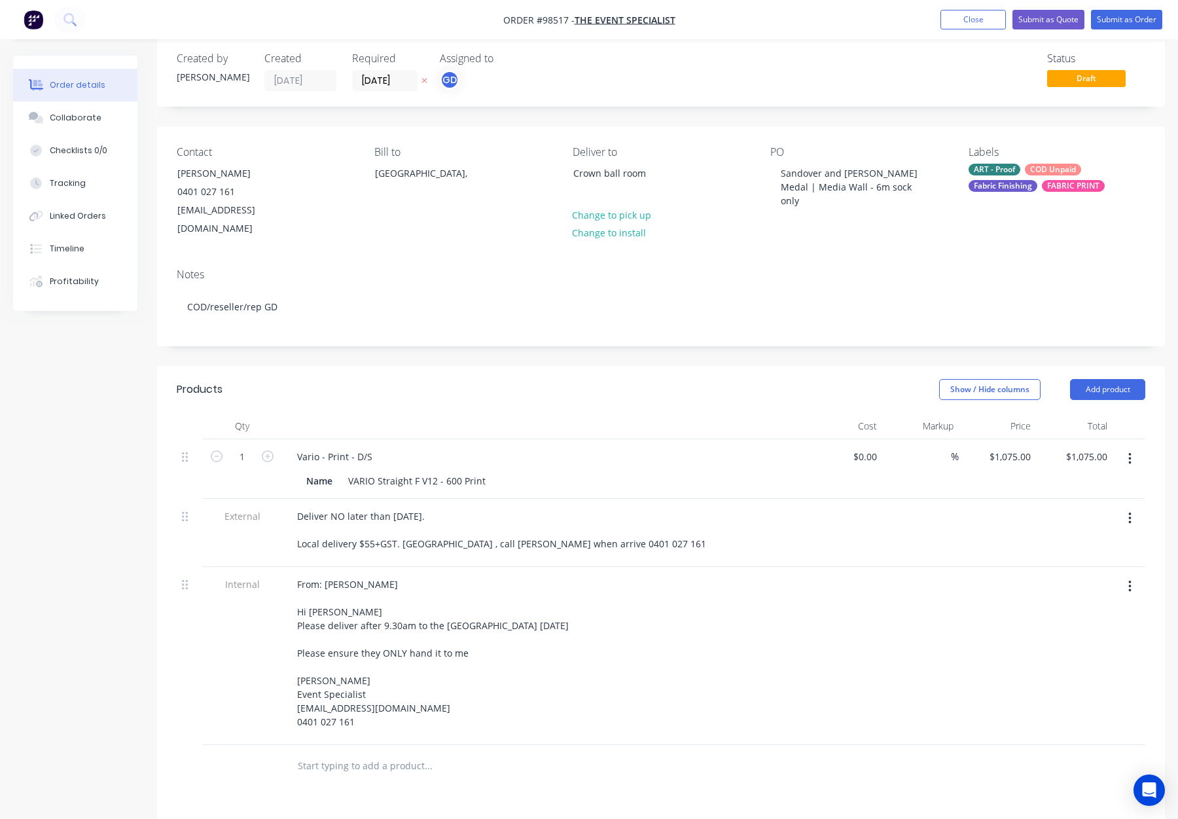
scroll to position [0, 0]
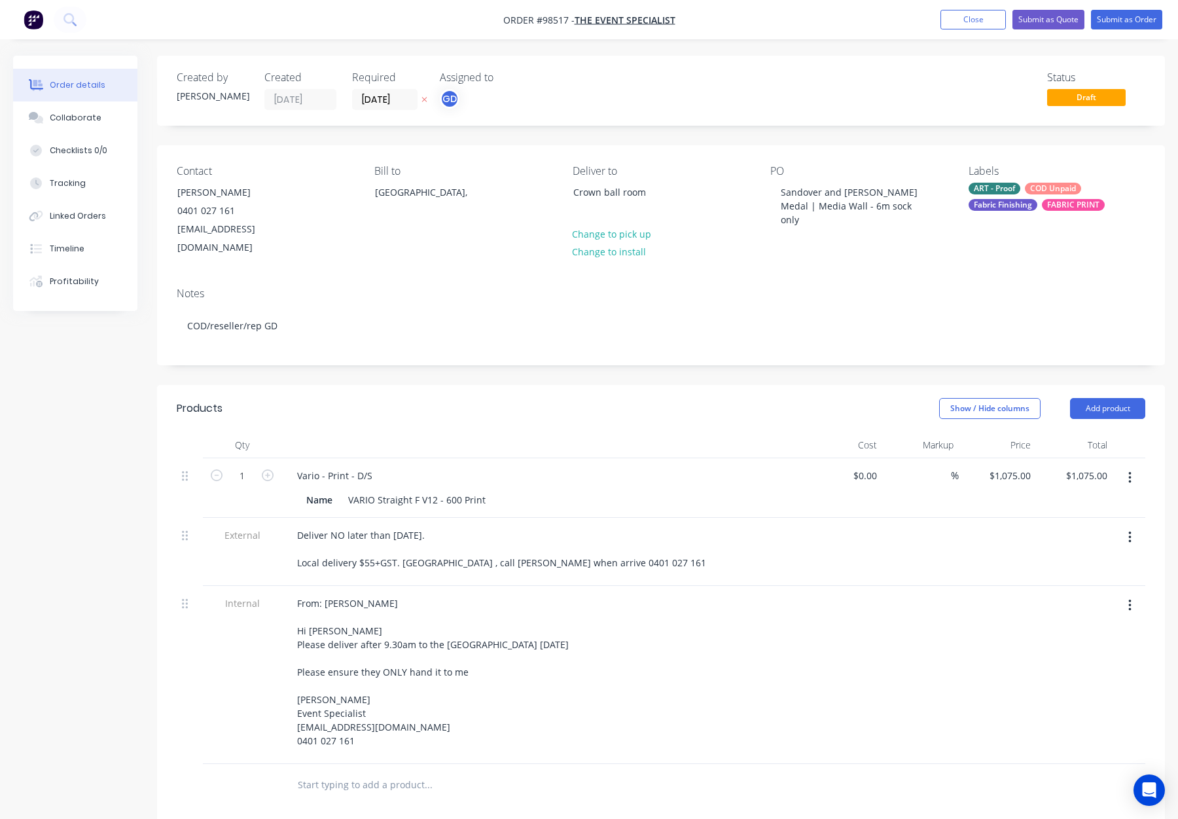
click at [442, 398] on div "Show / Hide columns Add product" at bounding box center [764, 408] width 763 height 21
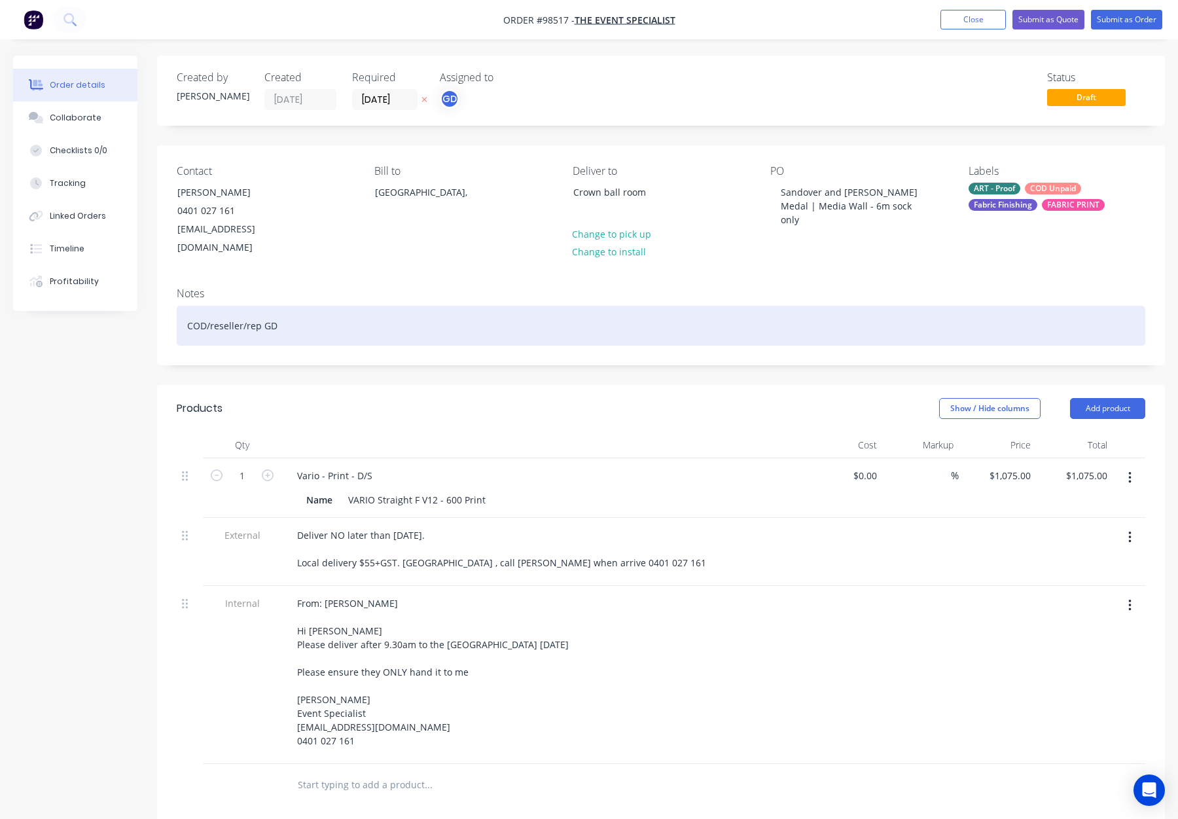
click at [420, 306] on div "COD/reseller/rep GD" at bounding box center [661, 326] width 969 height 40
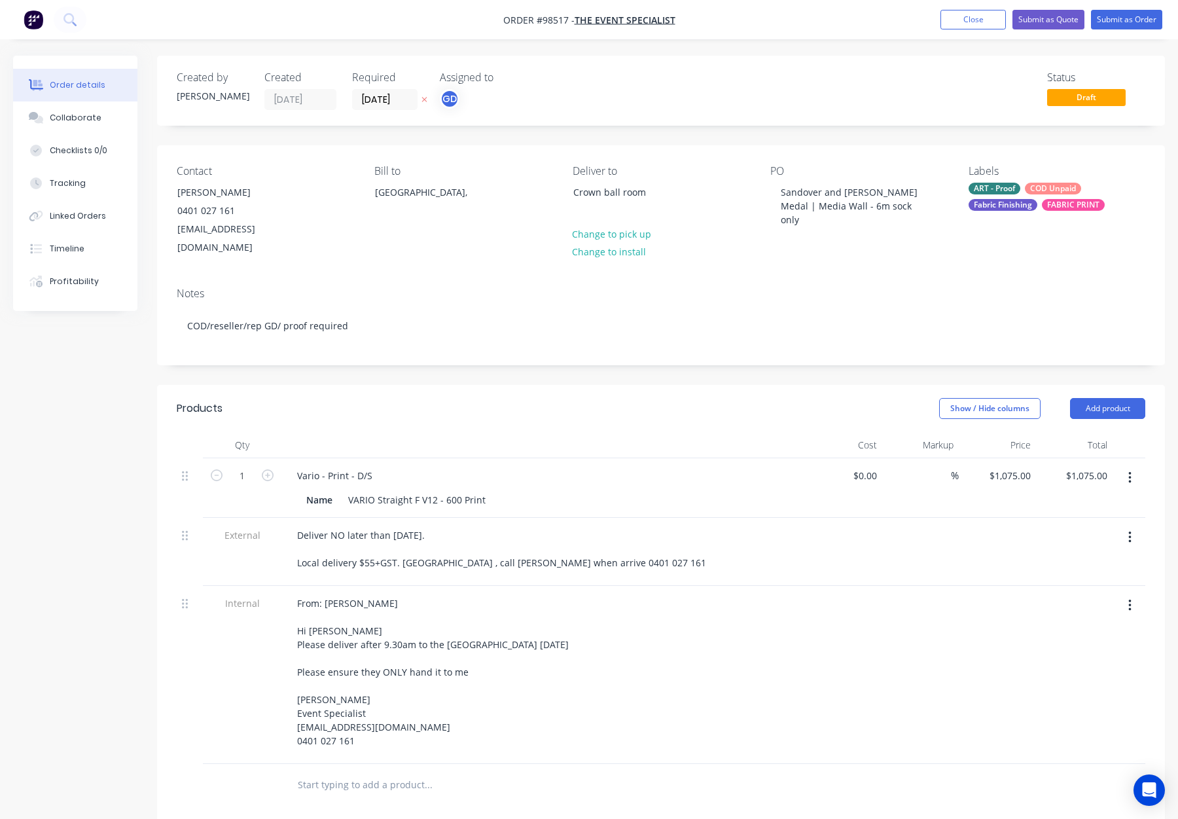
click at [464, 353] on div "Created by Gino Created 10/09/25 Required 12/09/25 Assigned to GD Status Draft …" at bounding box center [661, 585] width 1008 height 1058
click at [1076, 192] on div "COD Unpaid" at bounding box center [1053, 189] width 56 height 12
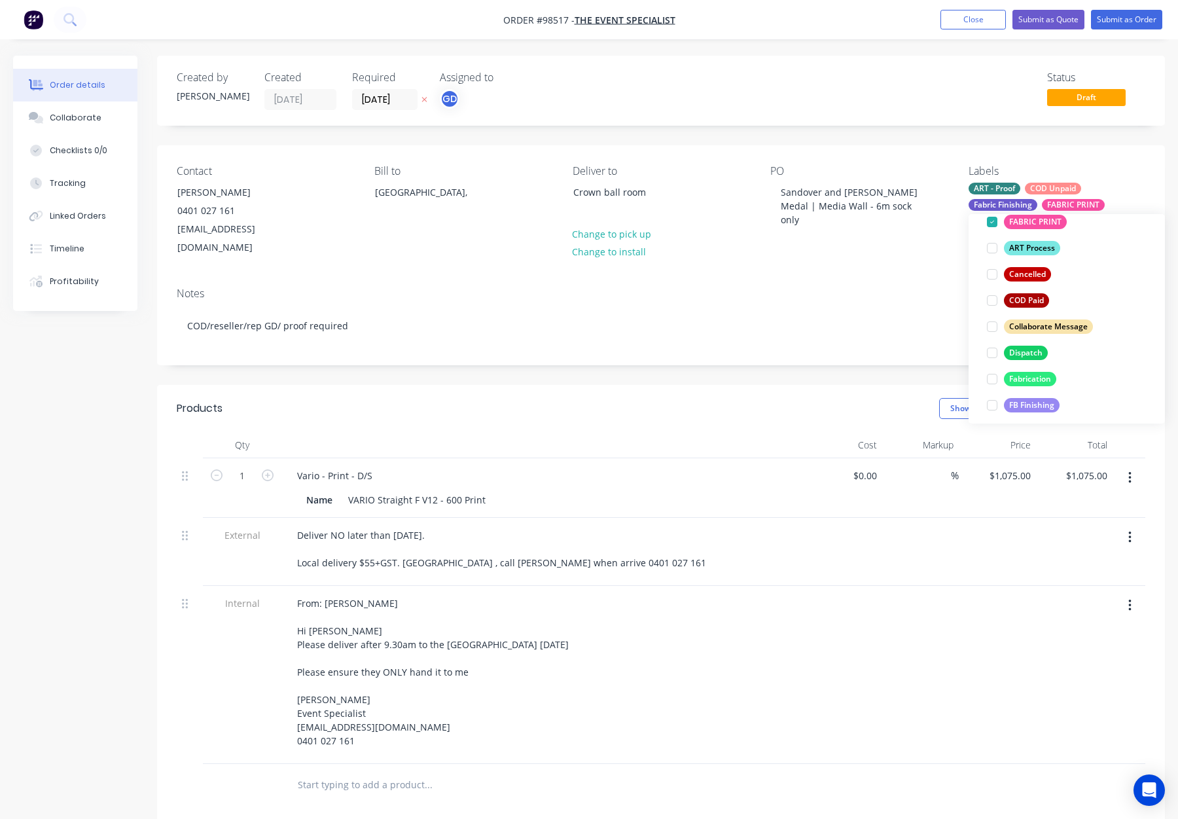
drag, startPoint x: 1032, startPoint y: 353, endPoint x: 1041, endPoint y: 302, distance: 51.2
click at [1032, 353] on div "Dispatch" at bounding box center [1026, 353] width 44 height 14
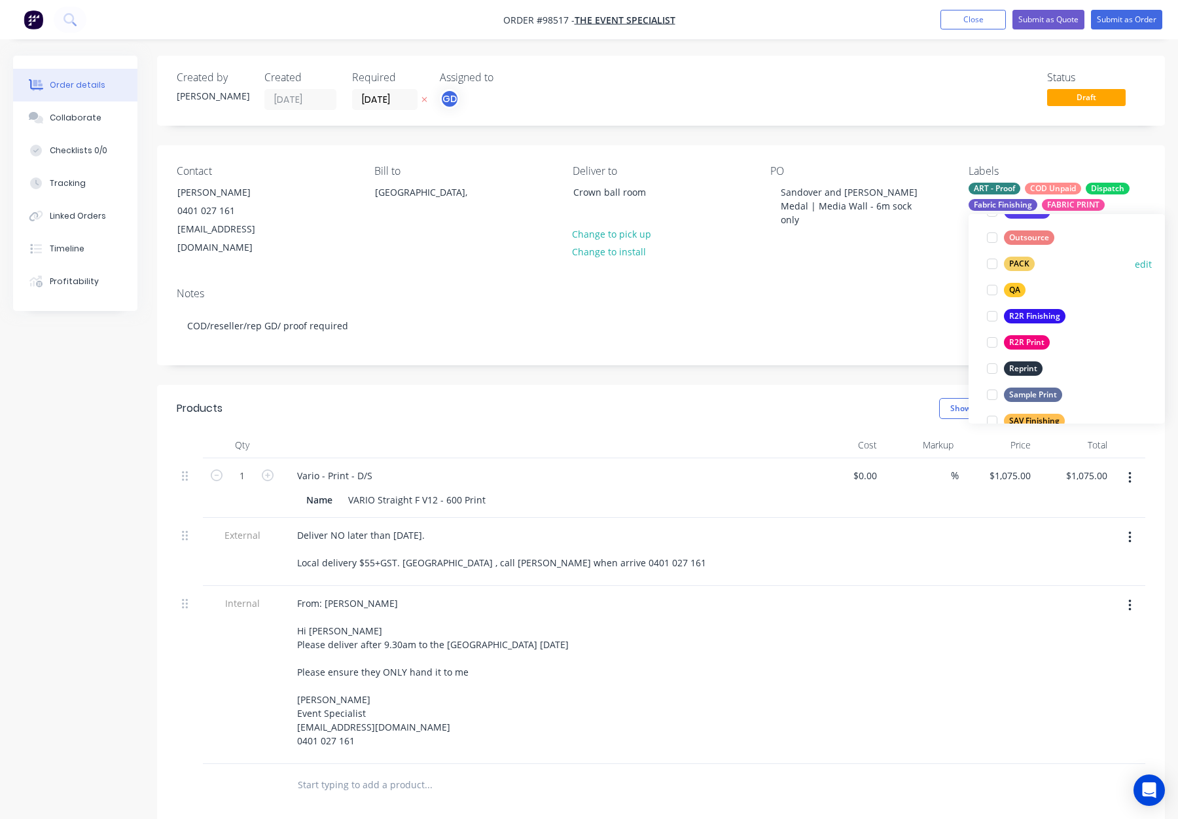
drag, startPoint x: 1026, startPoint y: 259, endPoint x: 1039, endPoint y: 260, distance: 12.5
click at [1027, 259] on div "PACK" at bounding box center [1019, 264] width 31 height 14
click at [1018, 285] on div "QA" at bounding box center [1015, 284] width 22 height 14
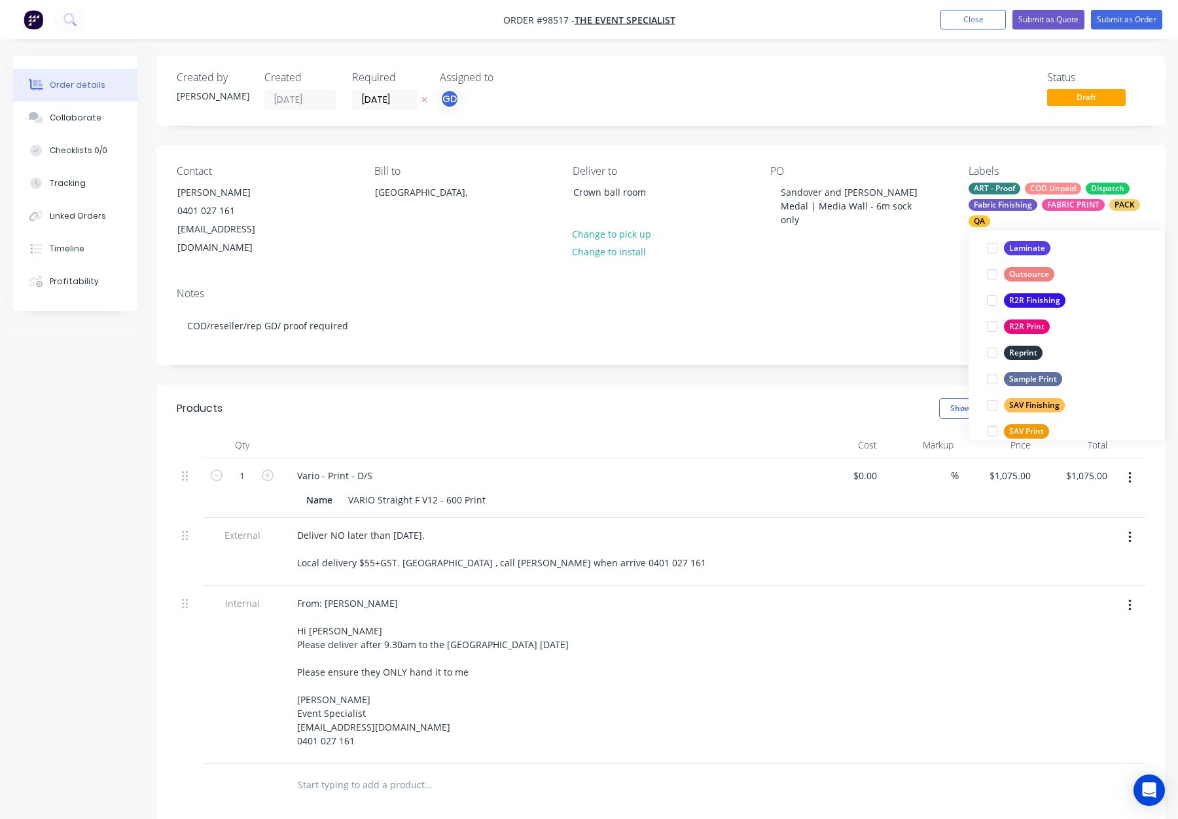
scroll to position [628, 0]
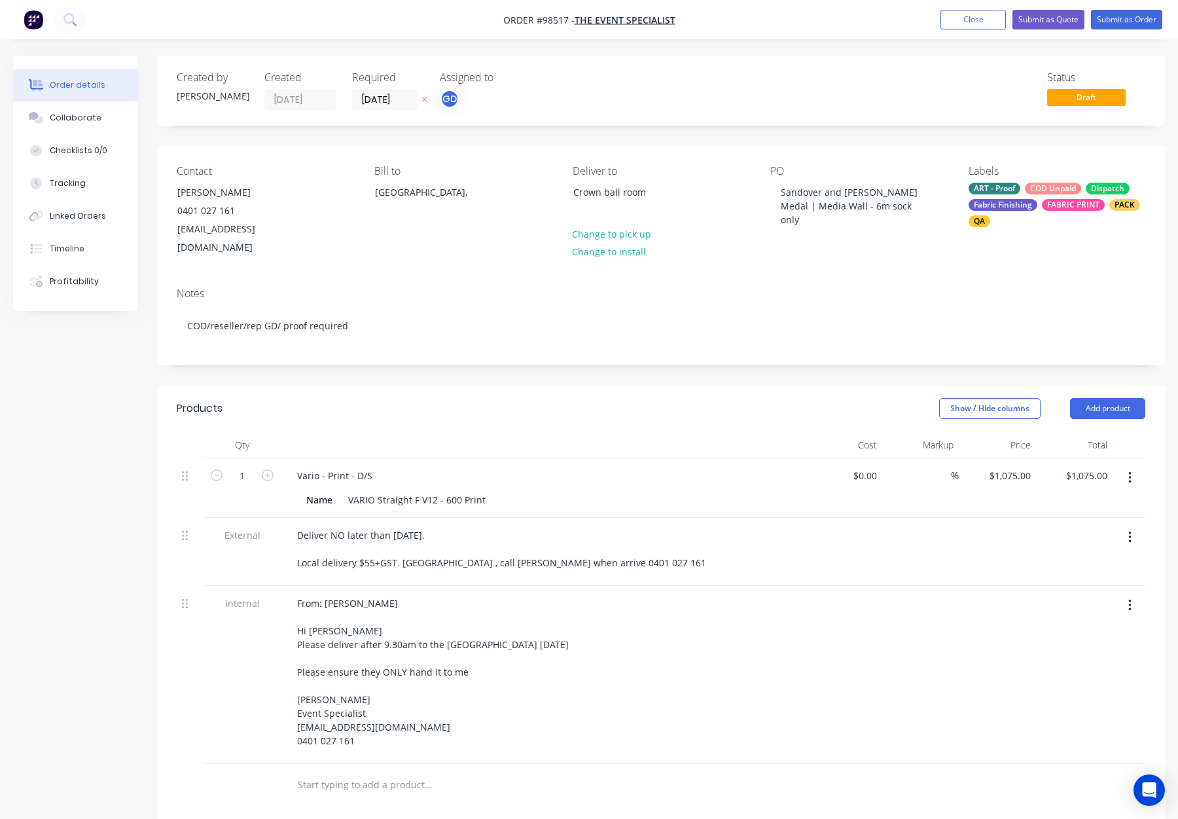
click at [855, 286] on div "Notes COD/reseller/rep GD/ proof required" at bounding box center [661, 321] width 1008 height 88
click at [536, 399] on div "Show / Hide columns Add product" at bounding box center [764, 408] width 763 height 21
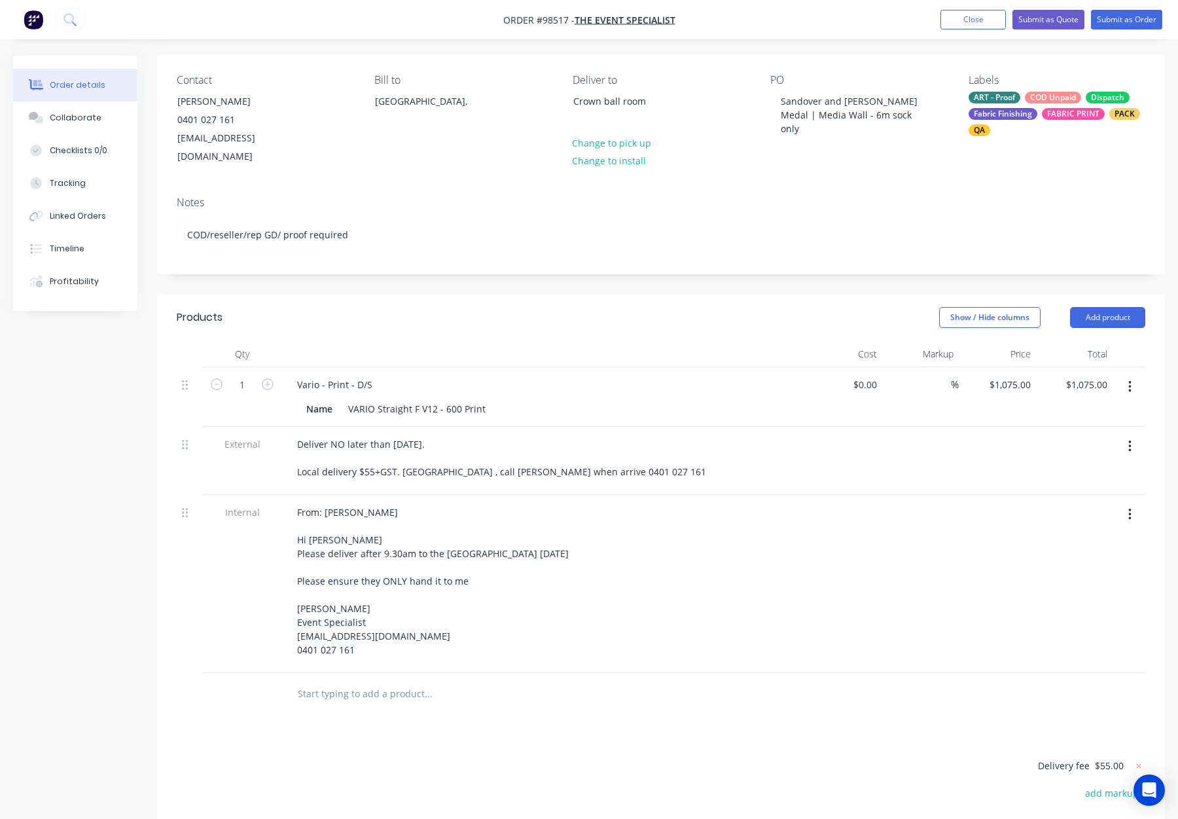
scroll to position [0, 0]
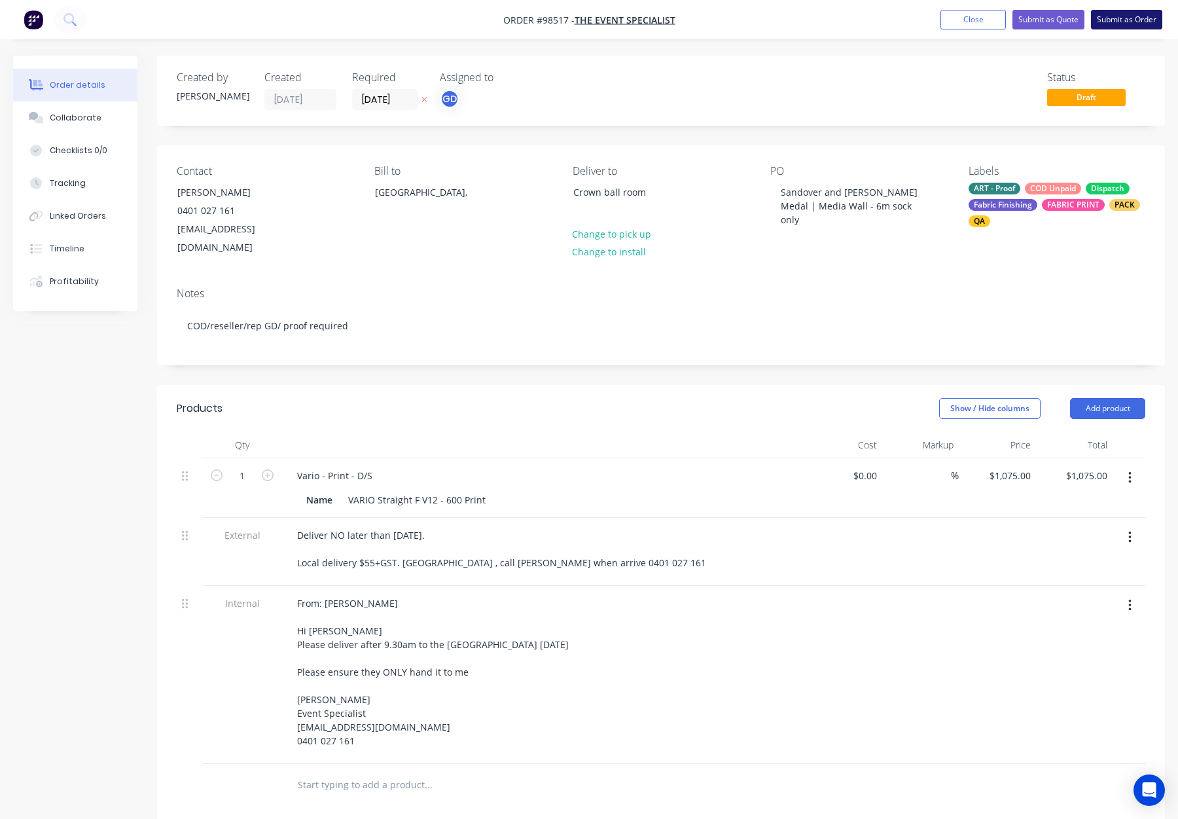
click at [1122, 19] on button "Submit as Order" at bounding box center [1126, 20] width 71 height 20
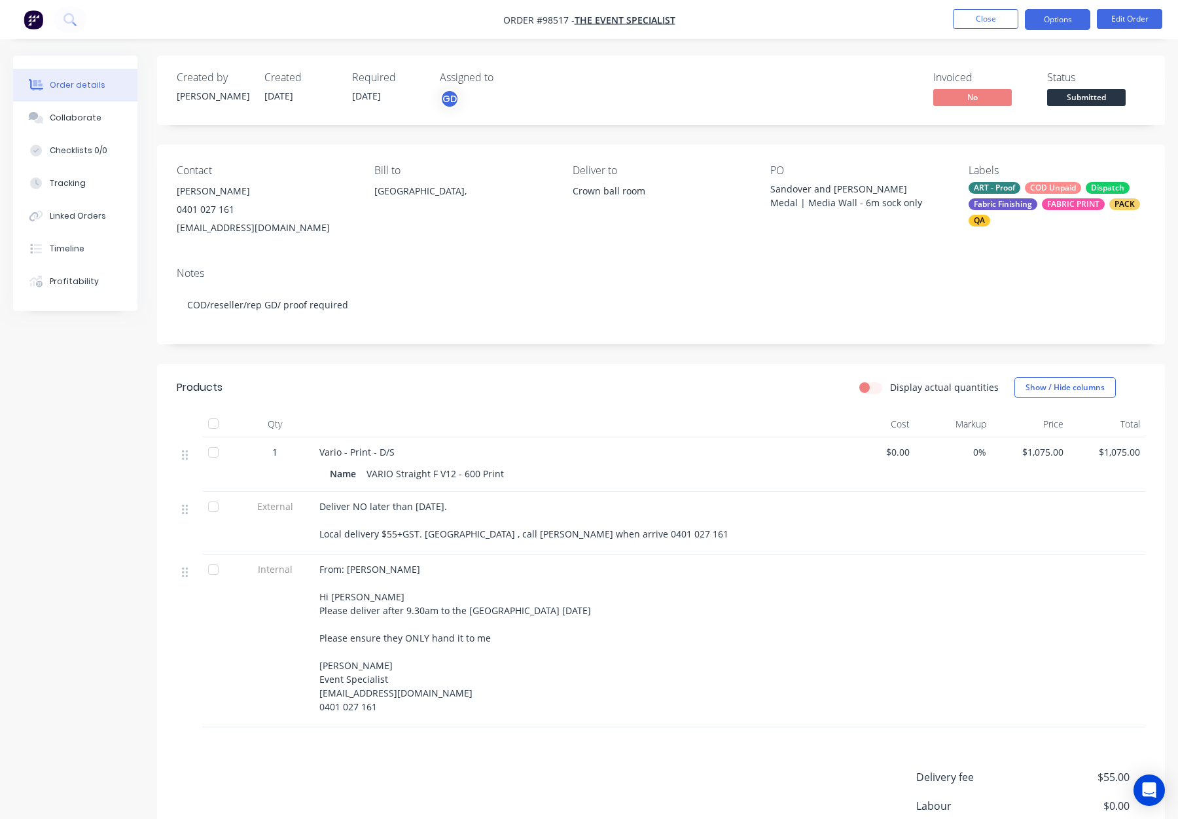
click at [1059, 20] on button "Options" at bounding box center [1057, 19] width 65 height 21
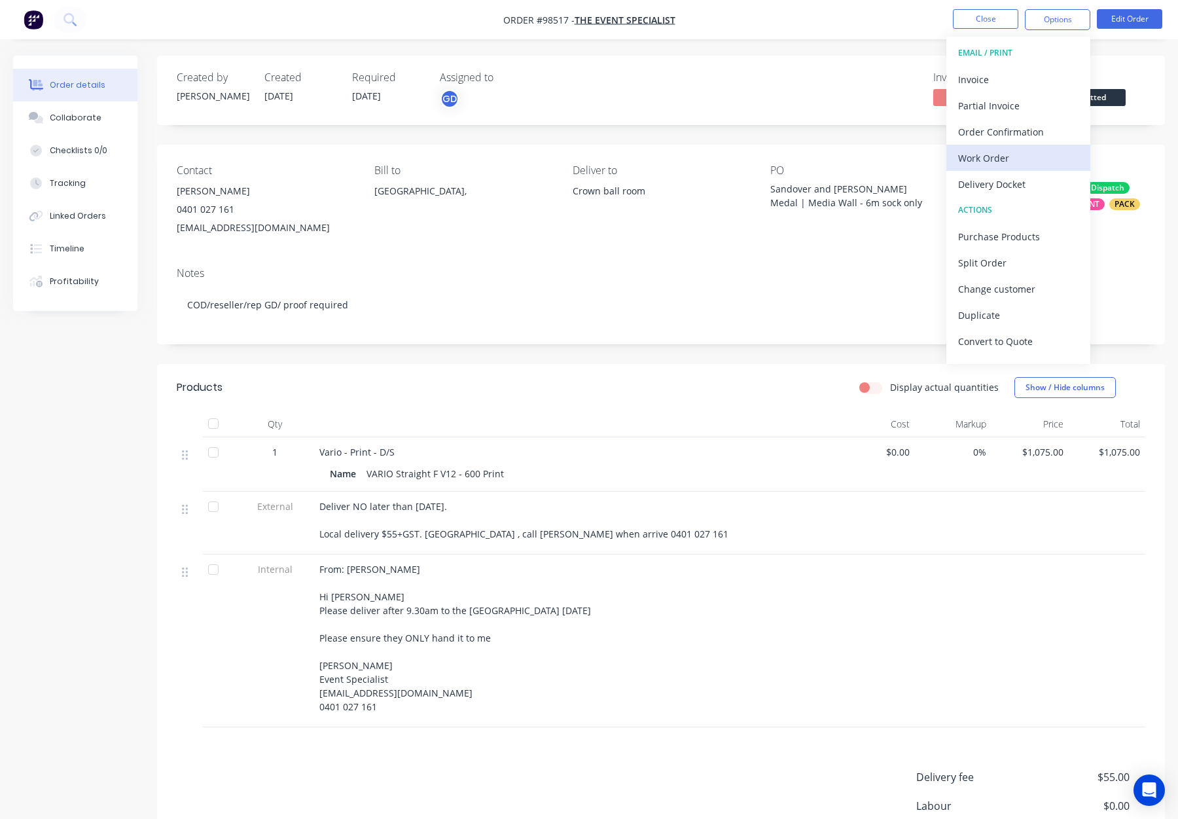
click at [1025, 150] on div "Work Order" at bounding box center [1018, 158] width 120 height 19
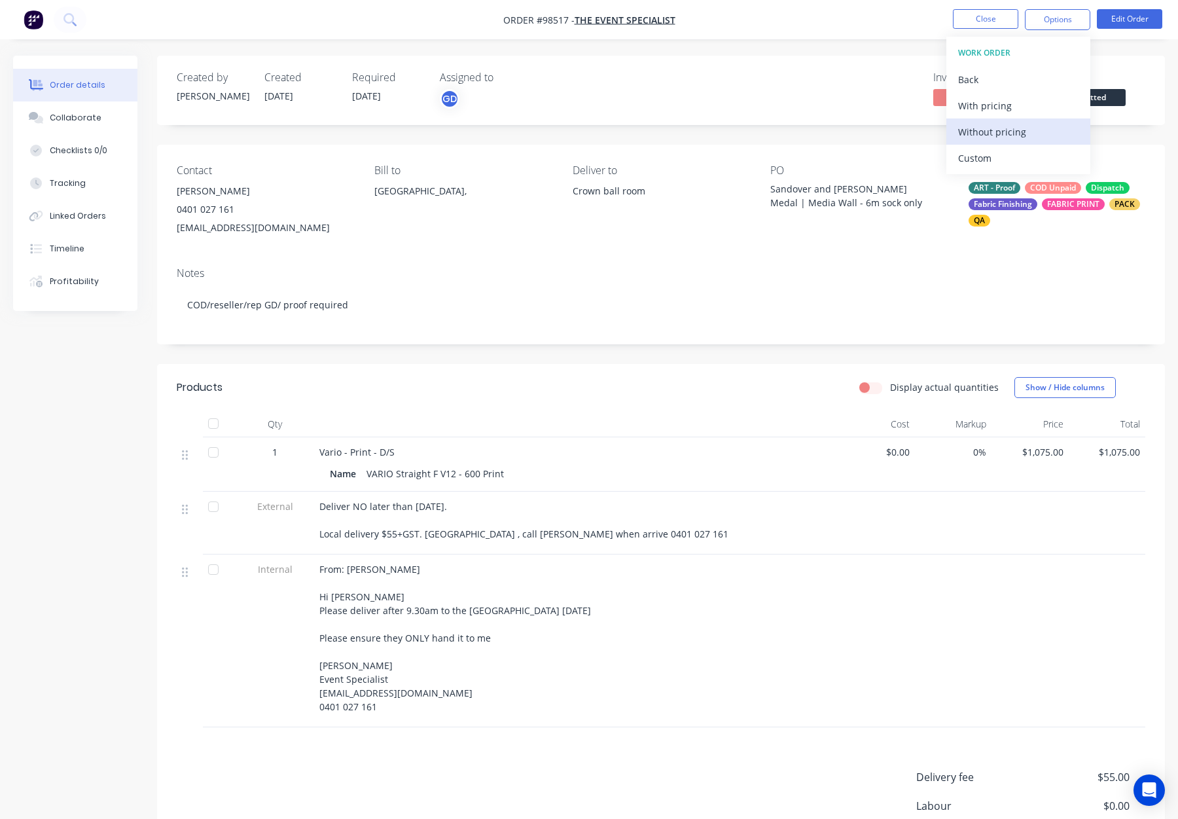
click at [1023, 134] on div "Without pricing" at bounding box center [1018, 131] width 120 height 19
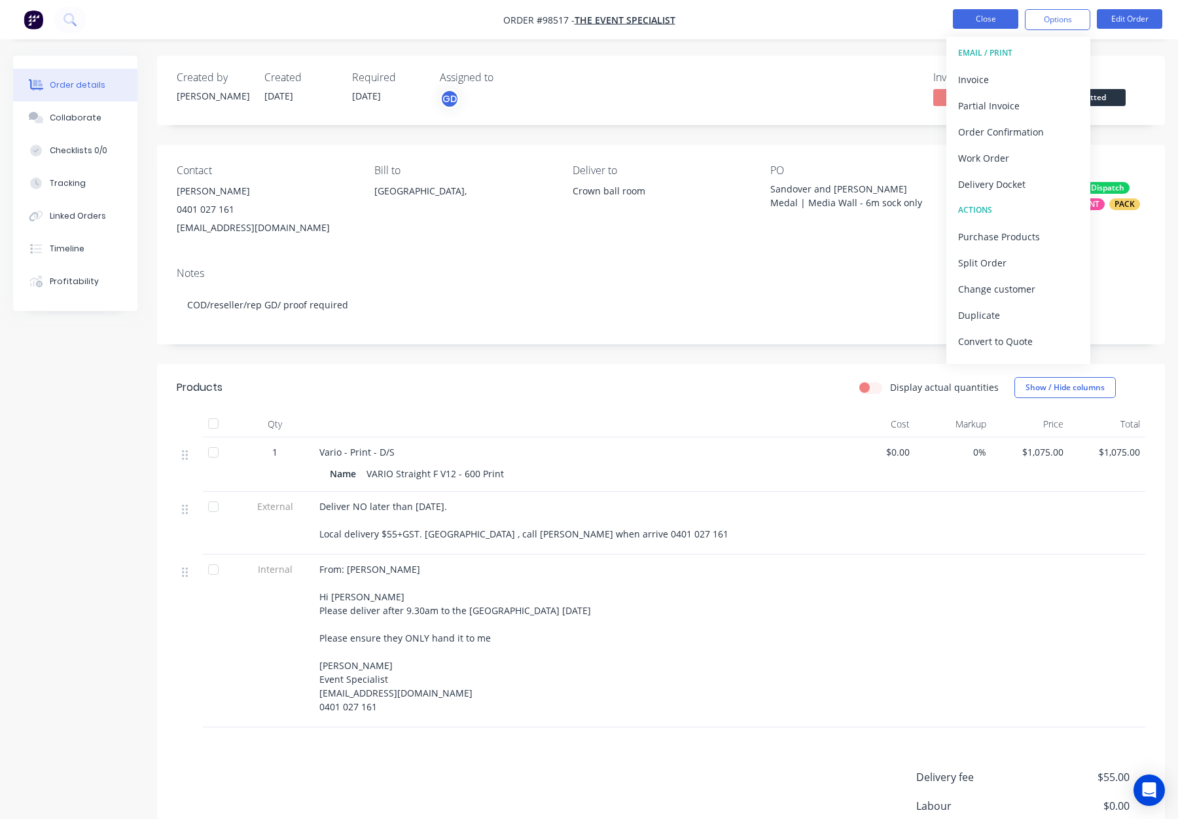
click at [996, 13] on button "Close" at bounding box center [985, 19] width 65 height 20
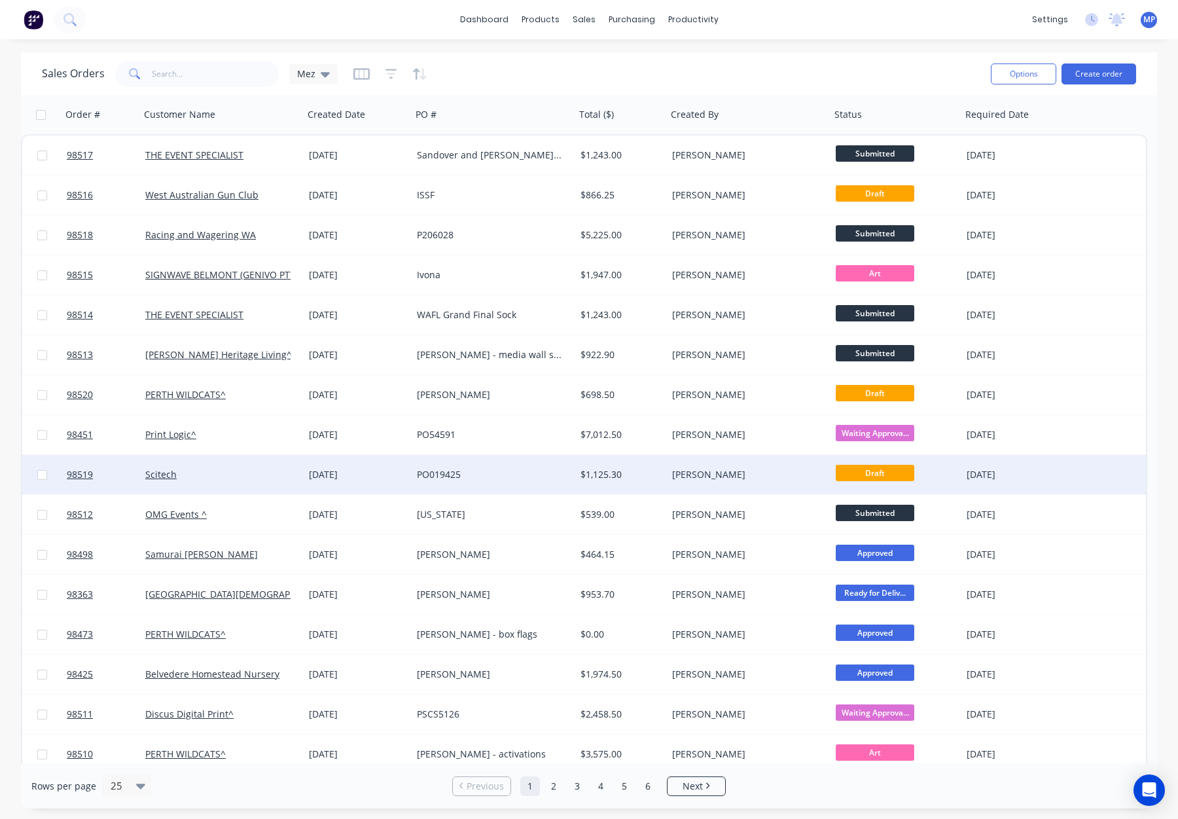
click at [759, 476] on div "[PERSON_NAME]" at bounding box center [744, 474] width 145 height 13
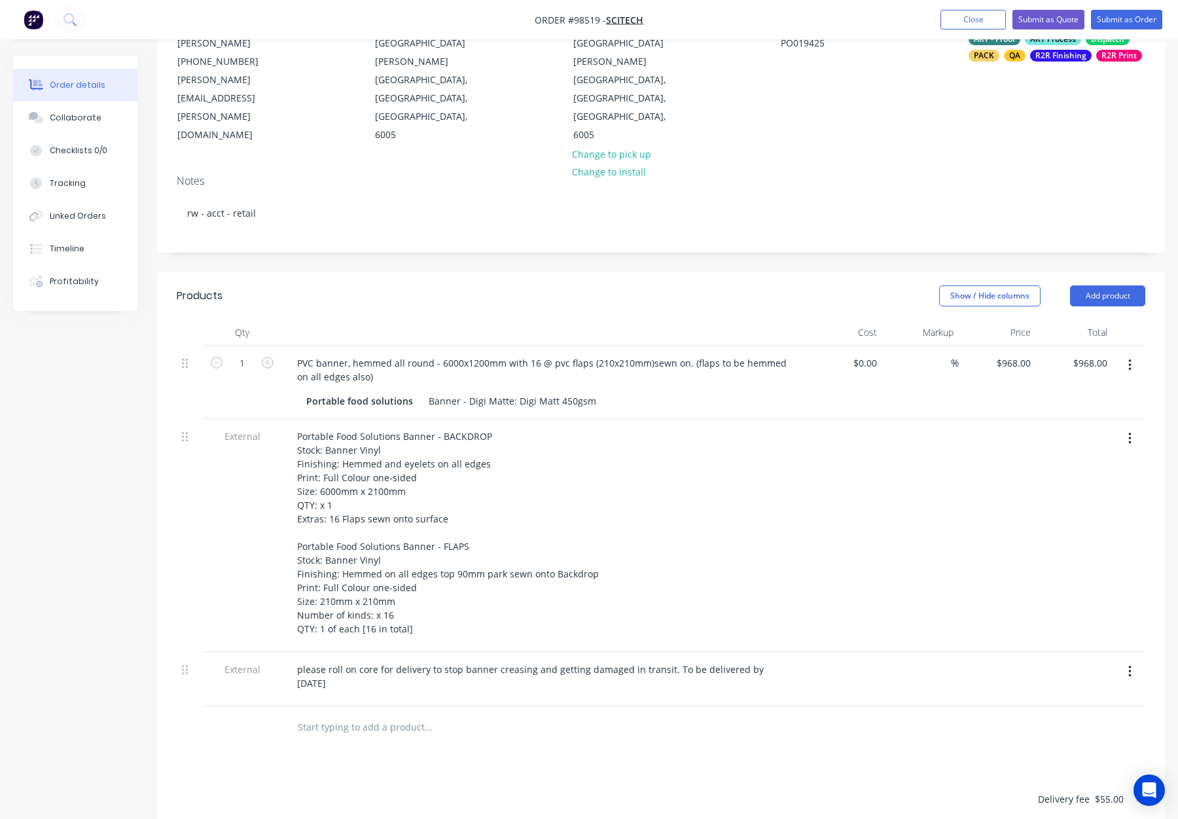
scroll to position [152, 0]
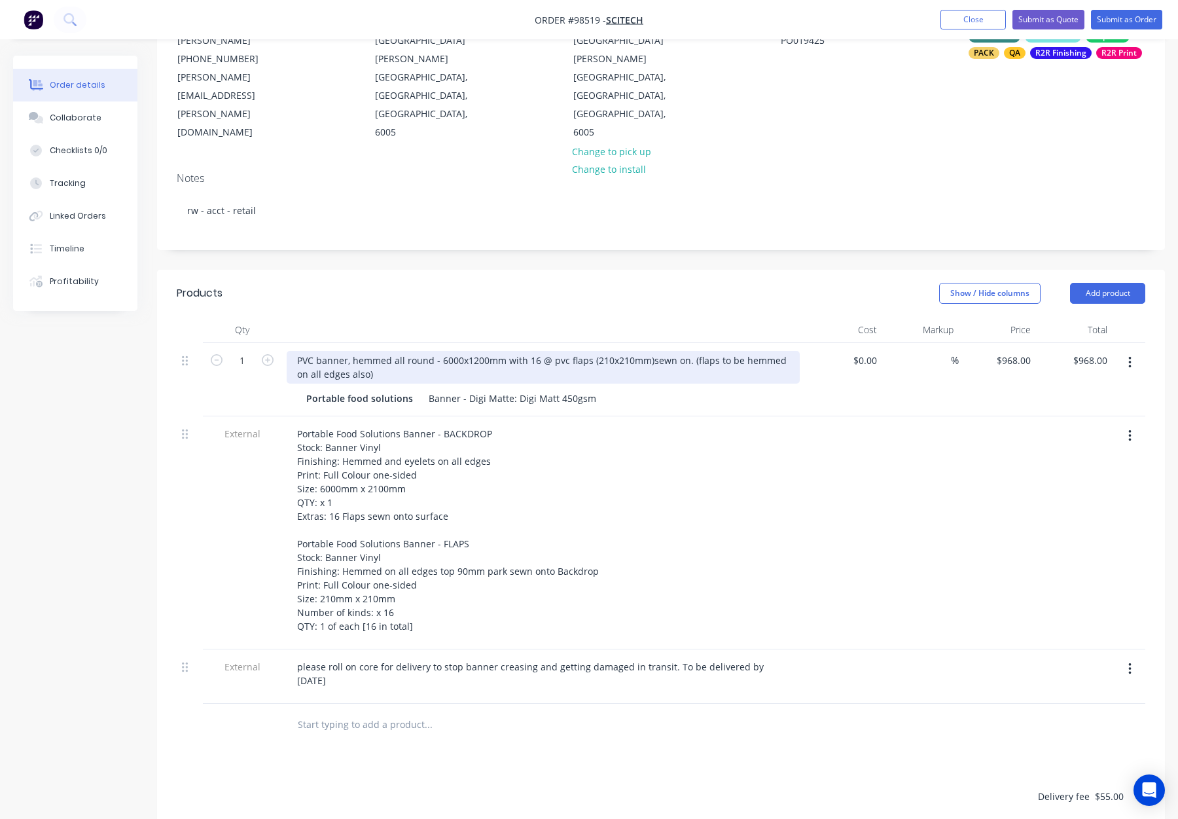
drag, startPoint x: 440, startPoint y: 339, endPoint x: 461, endPoint y: 359, distance: 29.2
click at [440, 351] on div "PVC banner, hemmed all round - 6000x1200mm with 16 @ pvc flaps (210x210mm)sewn …" at bounding box center [543, 367] width 513 height 33
click at [363, 357] on div "PVC banner, hemmed all round - 6000x1200mm with 16 @ pvc flaps (210x210mm)sewn …" at bounding box center [508, 367] width 443 height 33
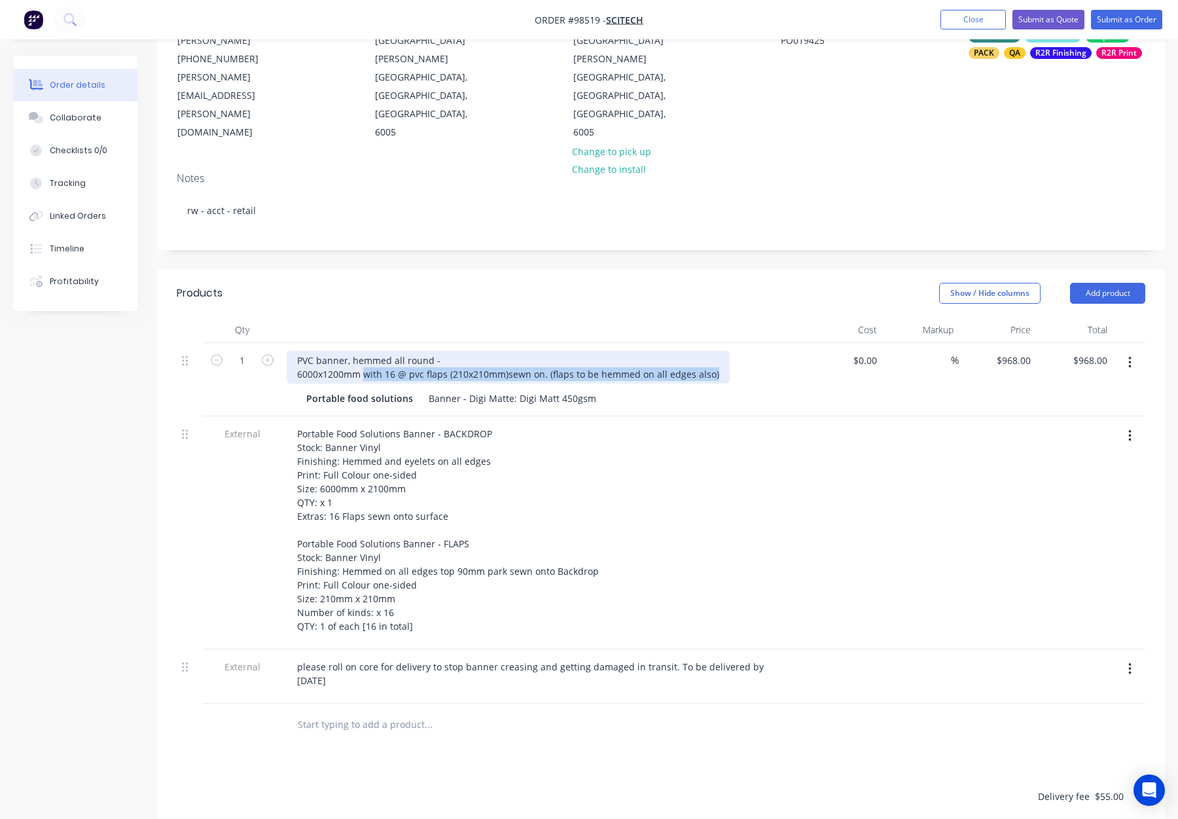
drag, startPoint x: 372, startPoint y: 356, endPoint x: 717, endPoint y: 358, distance: 344.3
click at [717, 358] on div "PVC banner, hemmed all round - 6000x1200mm with 16 @ pvc flaps (210x210mm)sewn …" at bounding box center [508, 367] width 443 height 33
copy div "with 16 @ pvc flaps (210x210mm)sewn on. (flaps to be hemmed on all edges also)"
click at [484, 351] on div "PVC banner, hemmed all round - 6000x1200mm with 16 @ pvc flaps (210x210mm)sewn …" at bounding box center [508, 367] width 443 height 33
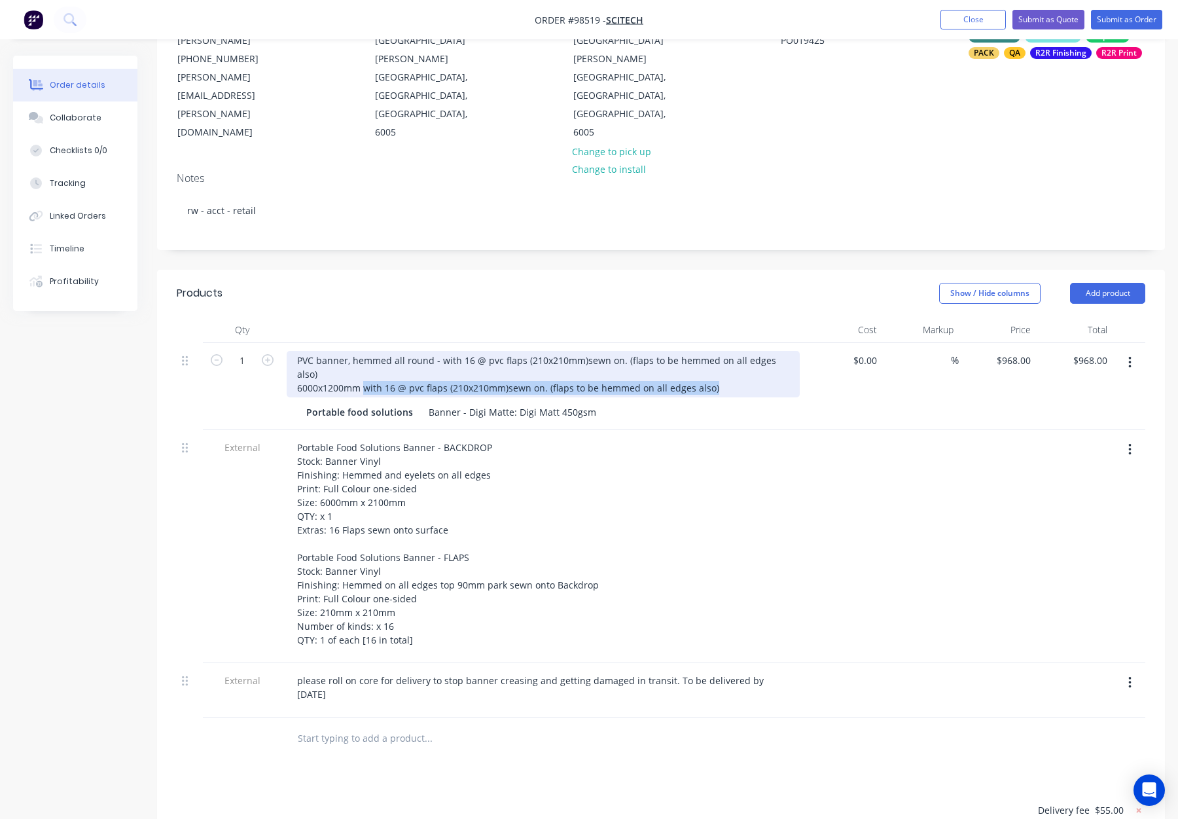
drag, startPoint x: 363, startPoint y: 357, endPoint x: 741, endPoint y: 361, distance: 377.7
click at [742, 362] on div "PVC banner, hemmed all round - with 16 @ pvc flaps (210x210mm)sewn on. (flaps t…" at bounding box center [543, 374] width 513 height 46
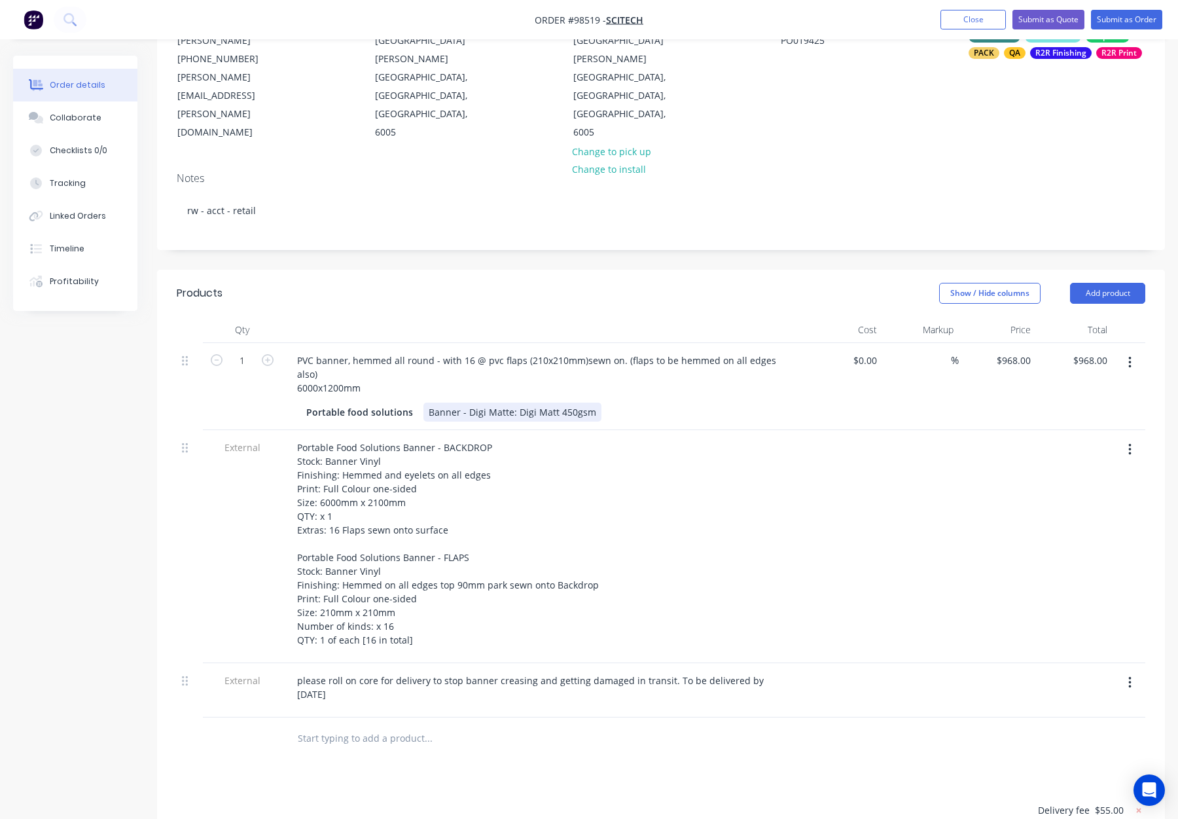
click at [766, 403] on div "Portable food solutions Banner - Digi Matte: Digi Matt 450gsm" at bounding box center [540, 412] width 479 height 19
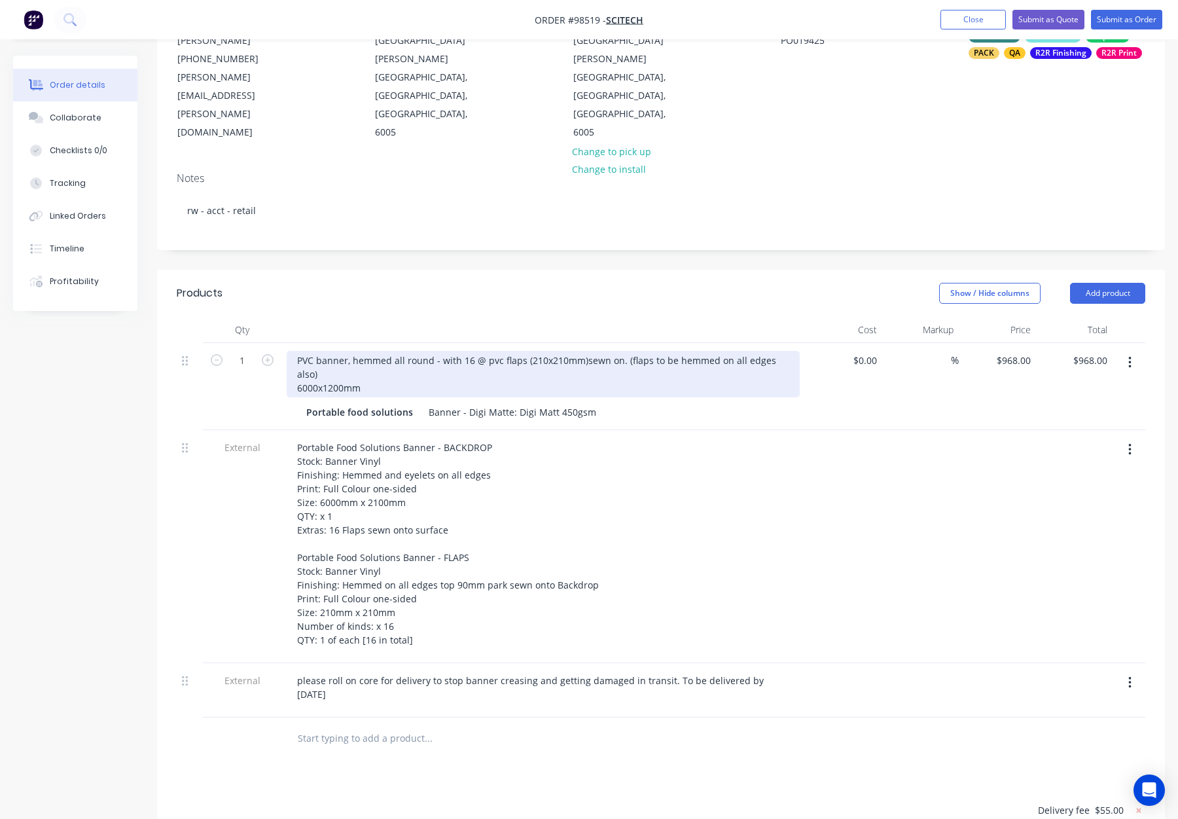
click at [580, 351] on div "PVC banner, hemmed all round - with 16 @ pvc flaps (210x210mm)sewn on. (flaps t…" at bounding box center [543, 374] width 513 height 46
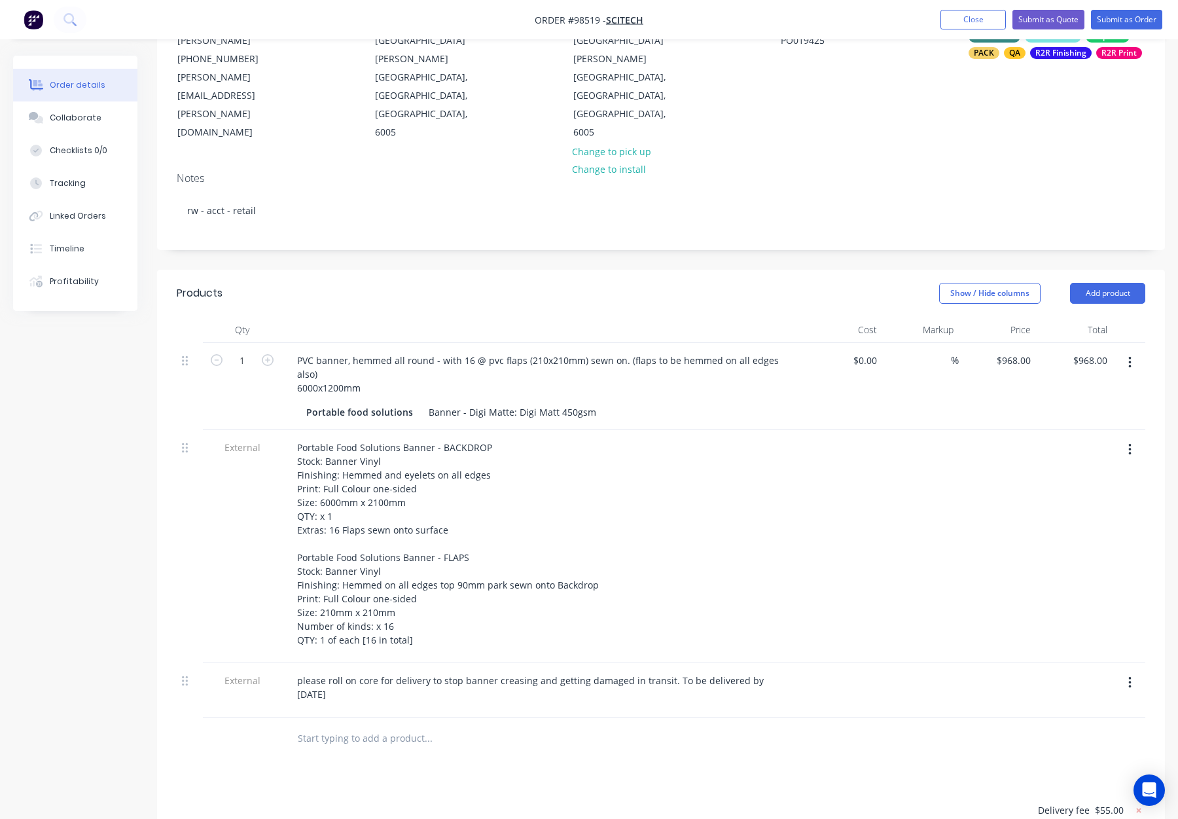
click at [583, 317] on div at bounding box center [543, 330] width 524 height 26
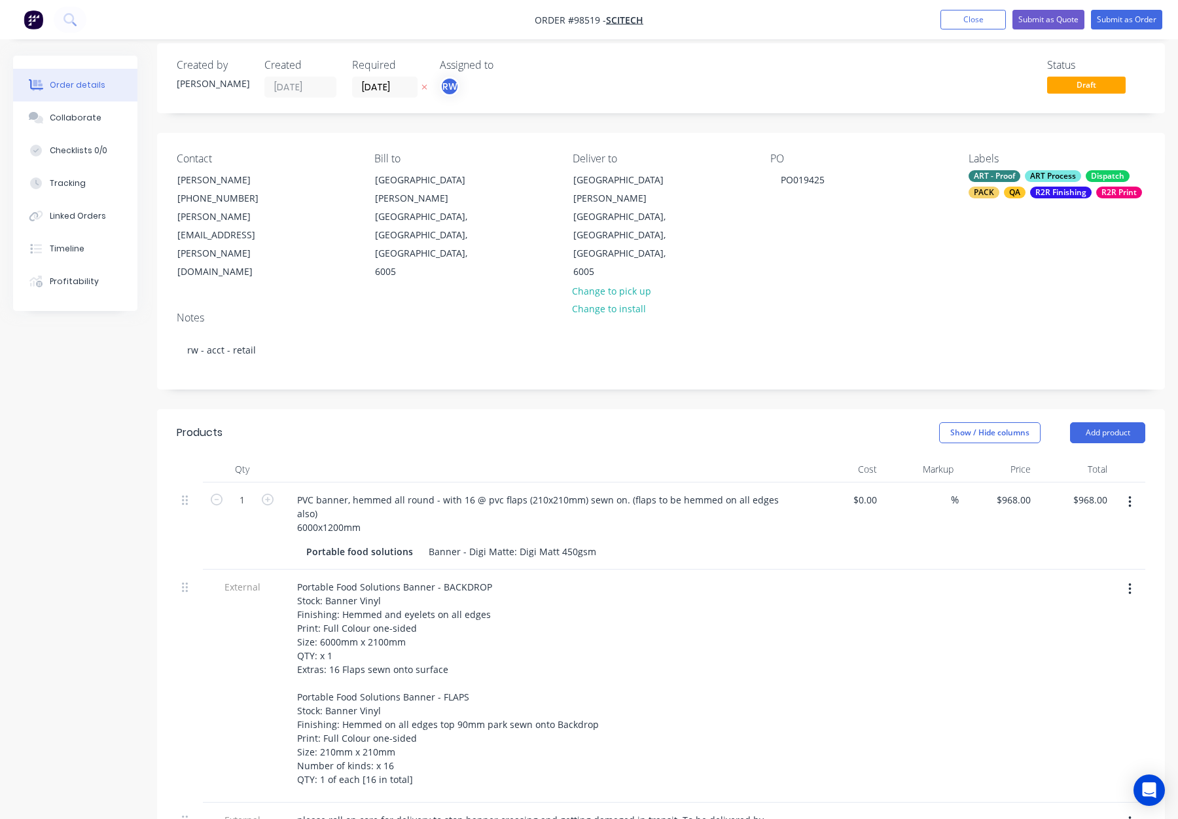
scroll to position [0, 0]
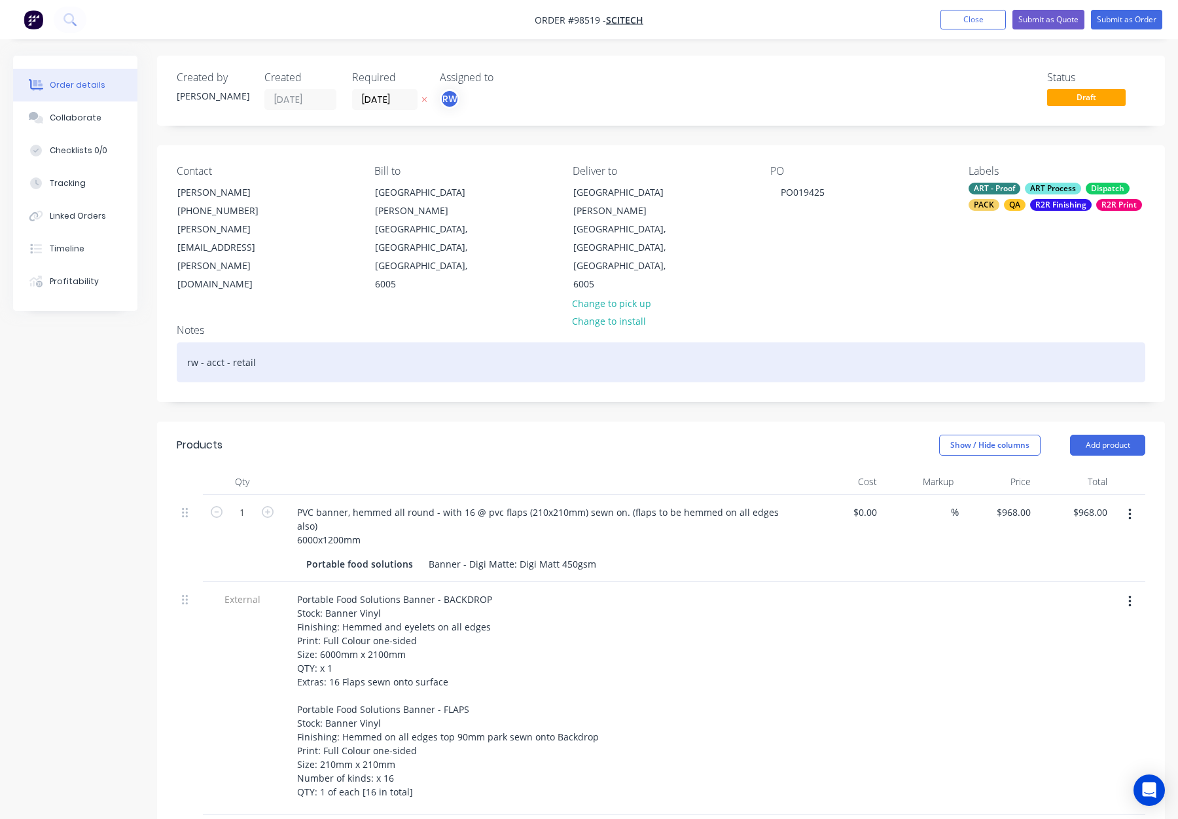
drag, startPoint x: 338, startPoint y: 346, endPoint x: 362, endPoint y: 350, distance: 24.5
click at [338, 346] on div "rw - acct - retail" at bounding box center [661, 362] width 969 height 40
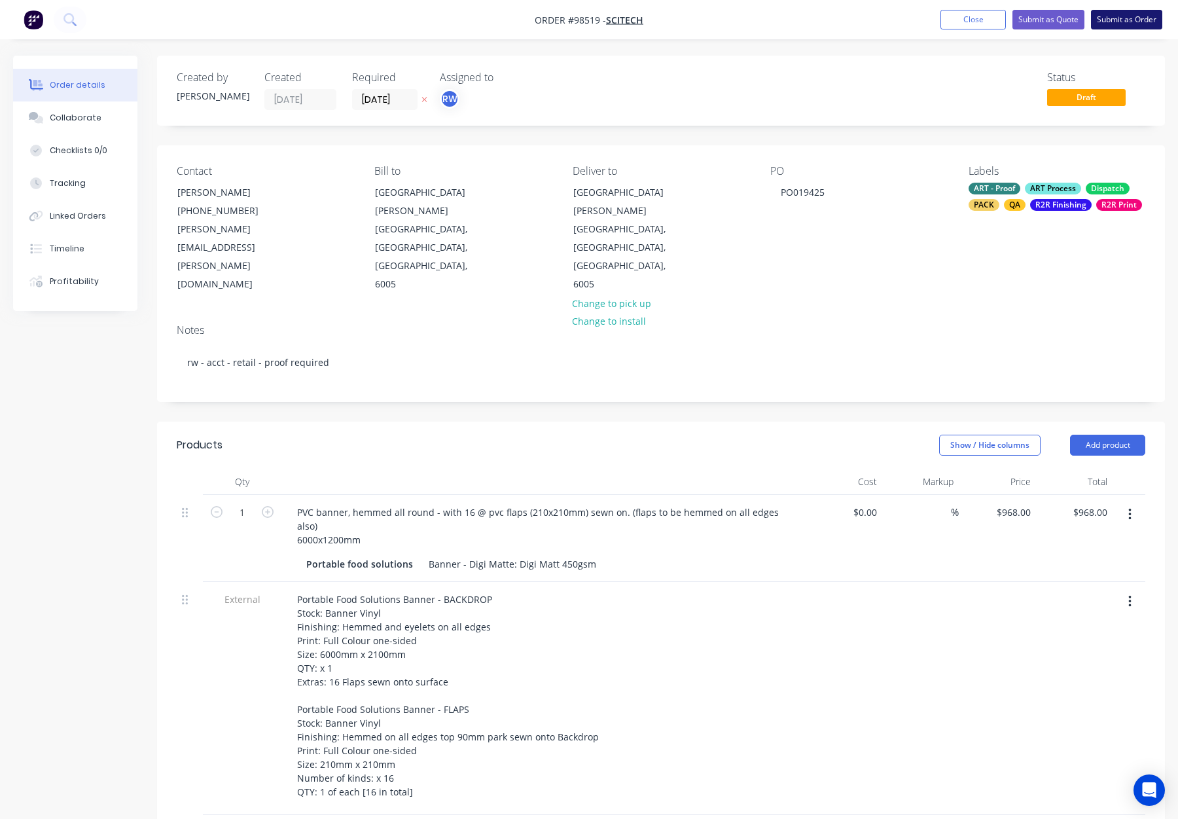
click at [1122, 19] on button "Submit as Order" at bounding box center [1126, 20] width 71 height 20
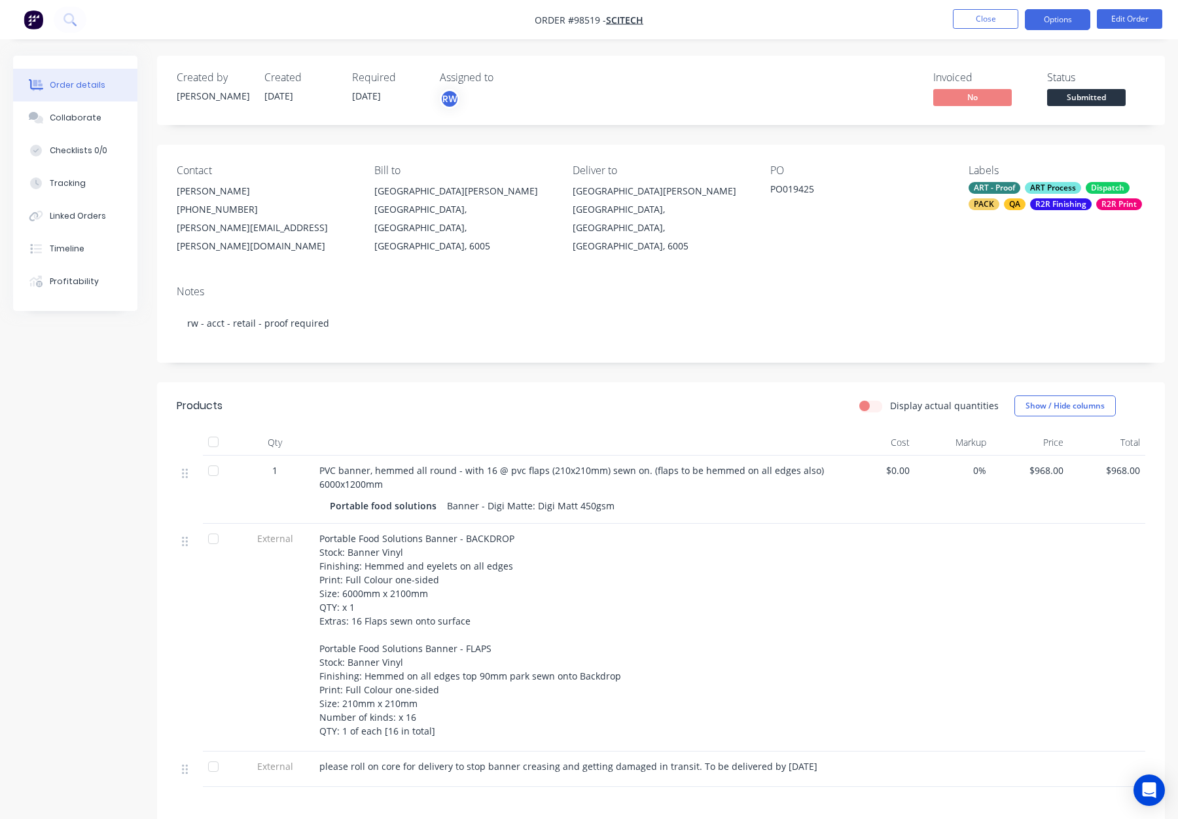
click at [1042, 19] on button "Options" at bounding box center [1057, 19] width 65 height 21
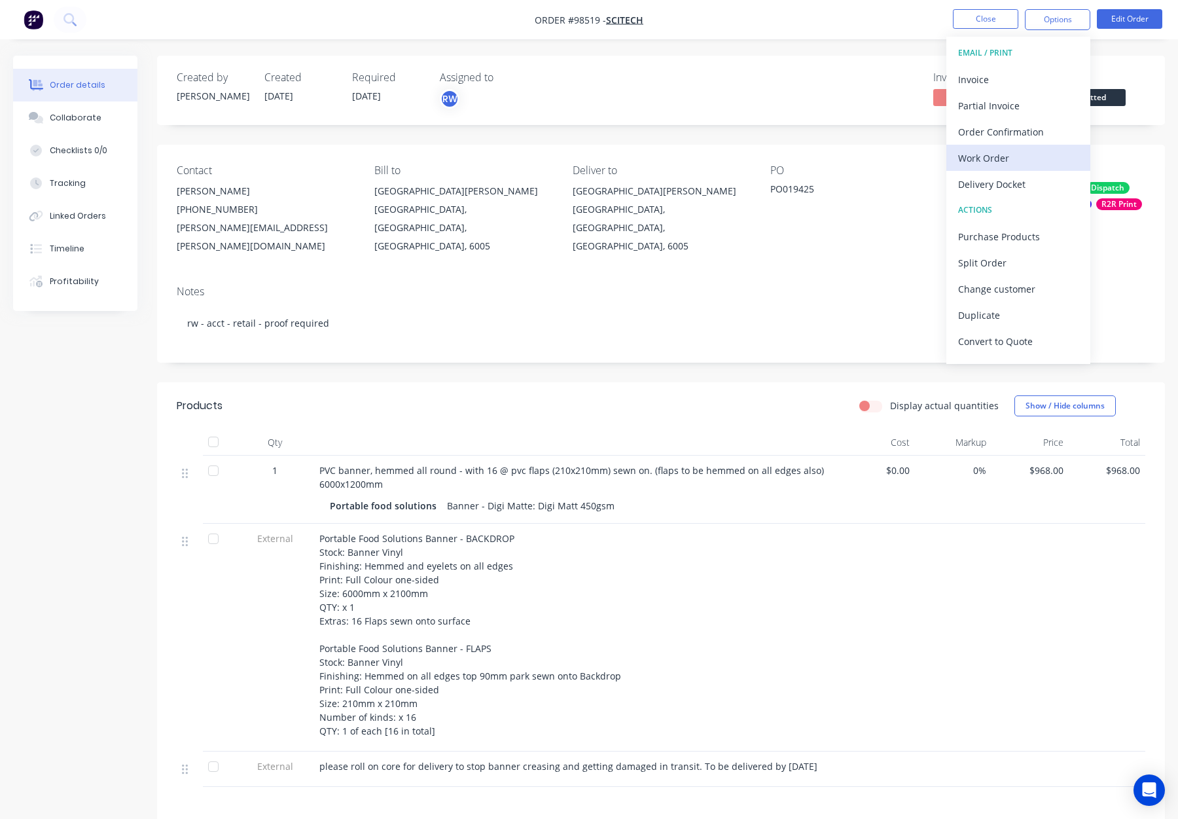
click at [1028, 151] on div "Work Order" at bounding box center [1018, 158] width 120 height 19
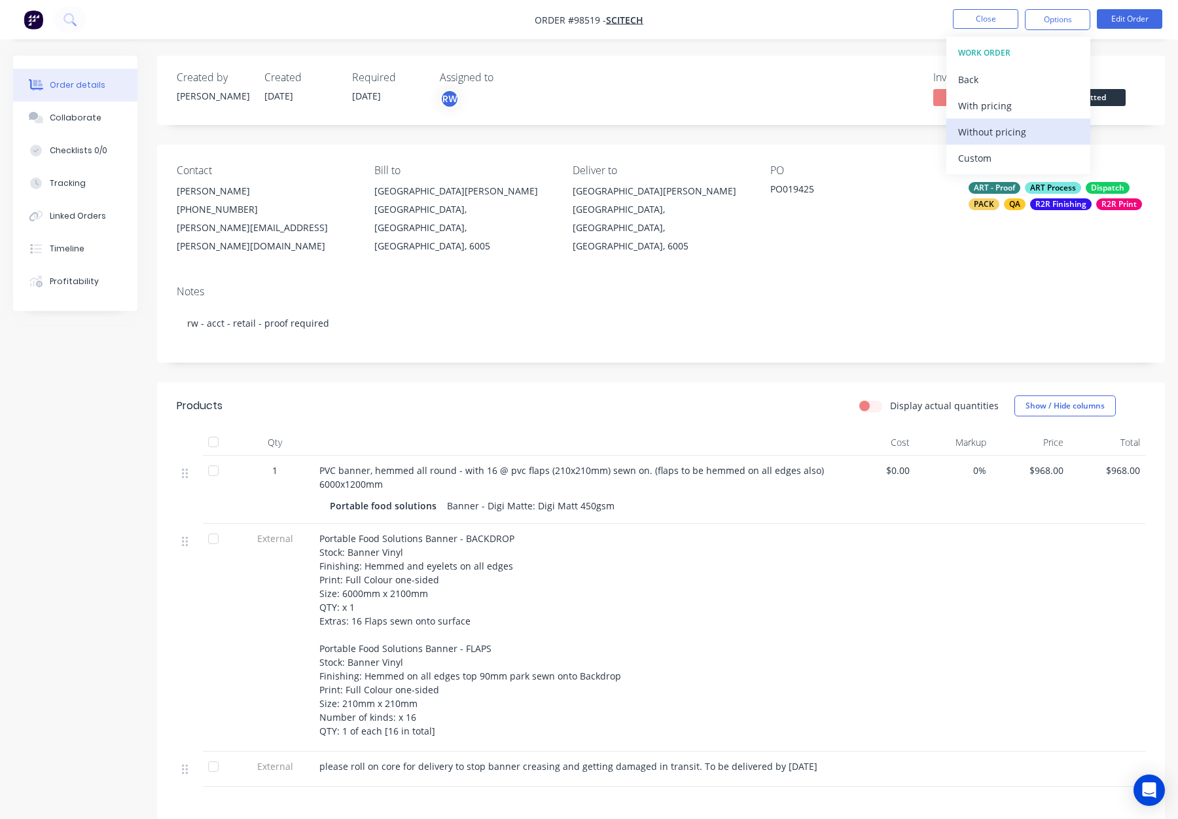
click at [1019, 137] on div "Without pricing" at bounding box center [1018, 131] width 120 height 19
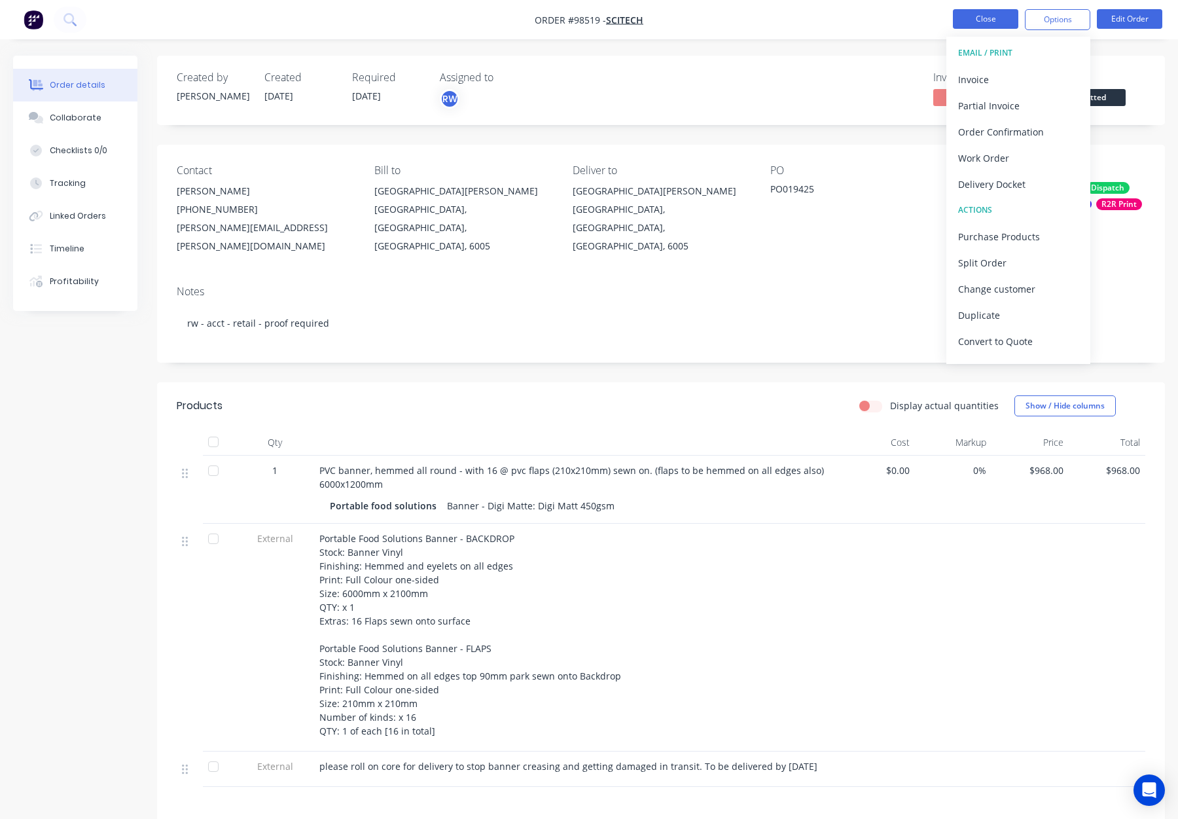
click at [973, 18] on button "Close" at bounding box center [985, 19] width 65 height 20
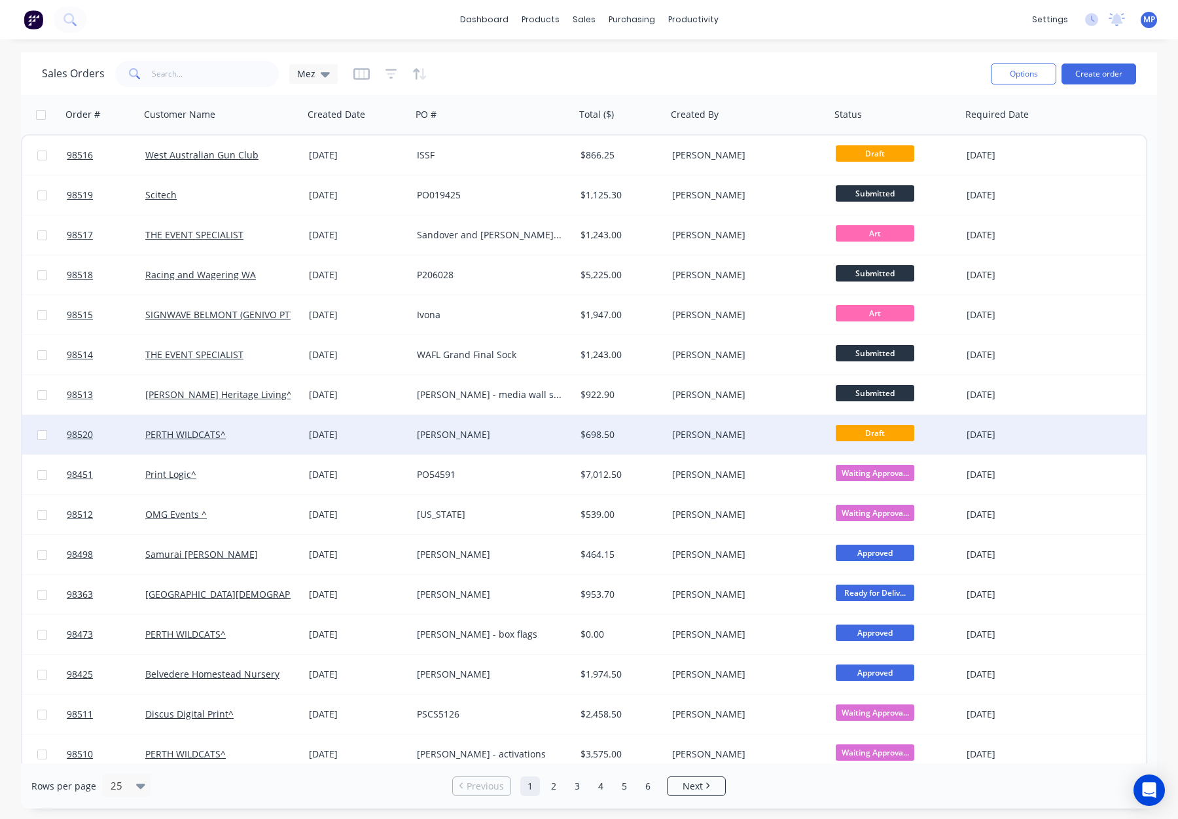
click at [763, 433] on div "[PERSON_NAME]" at bounding box center [744, 434] width 145 height 13
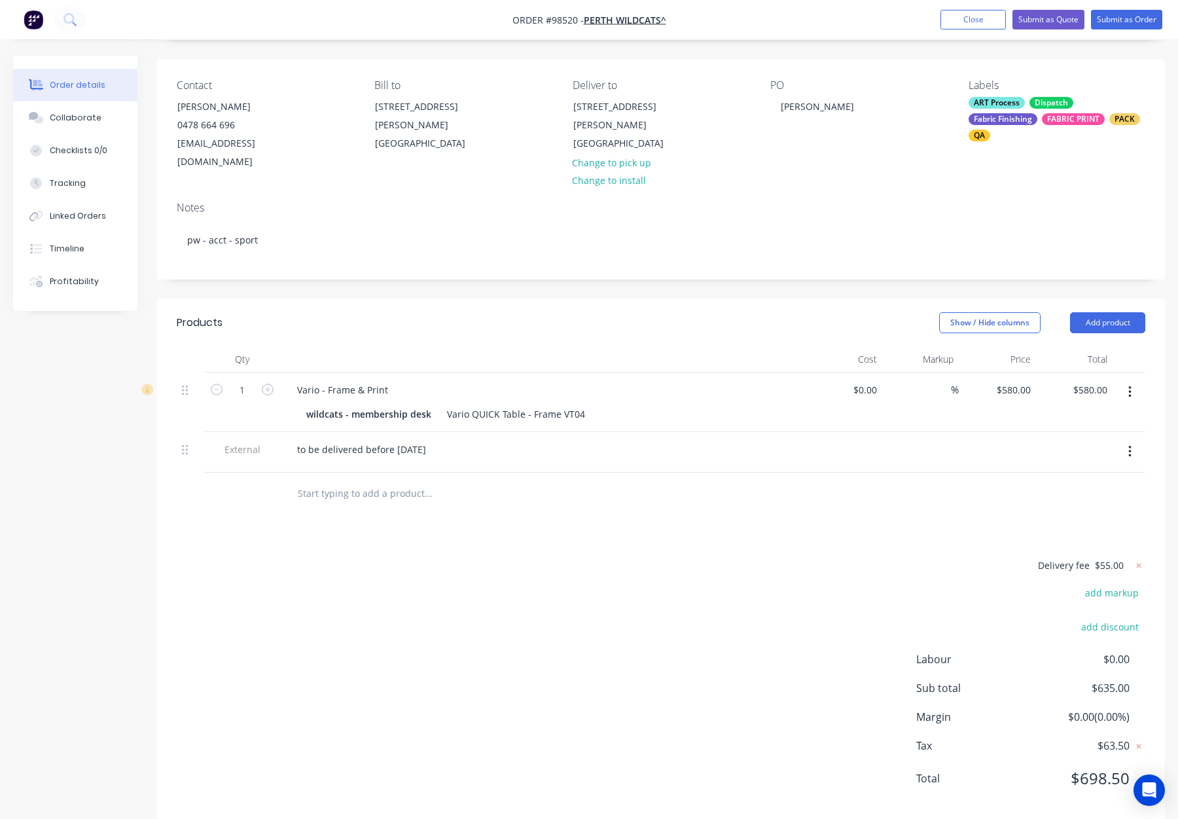
scroll to position [91, 0]
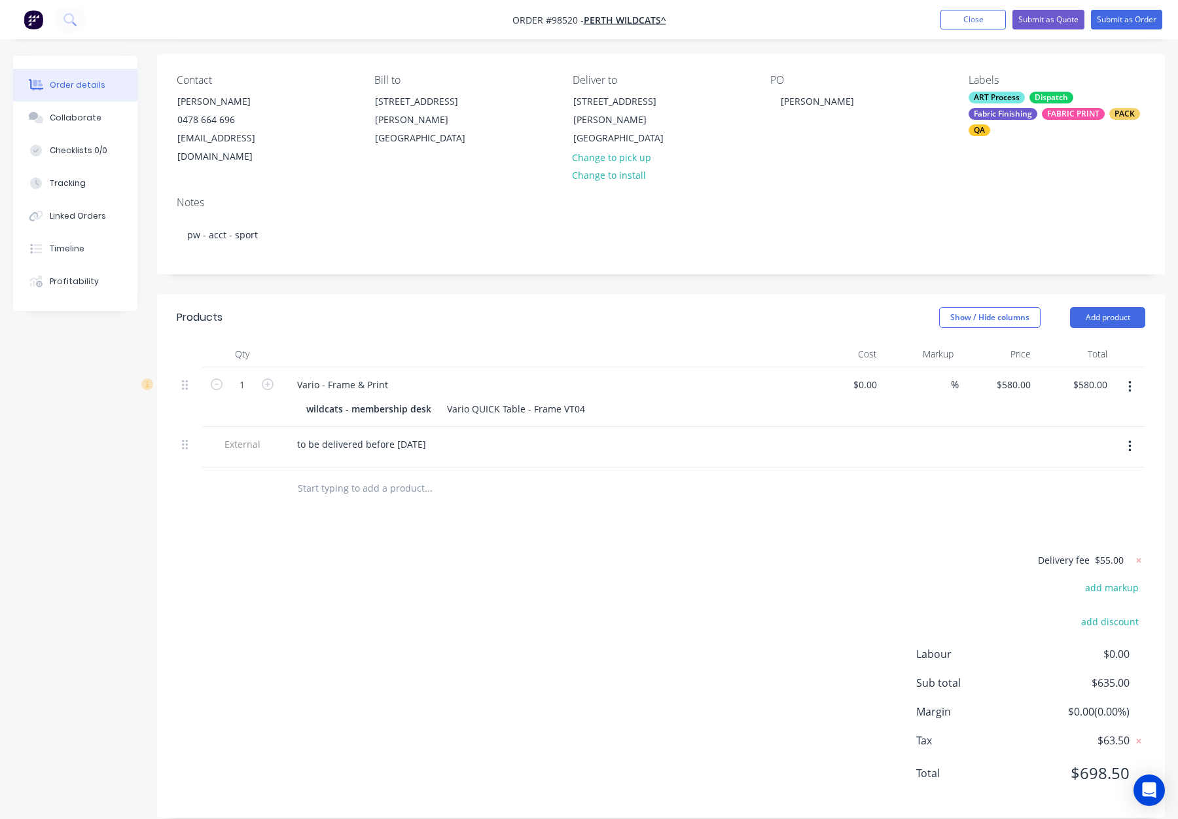
click at [319, 478] on input "text" at bounding box center [428, 488] width 262 height 26
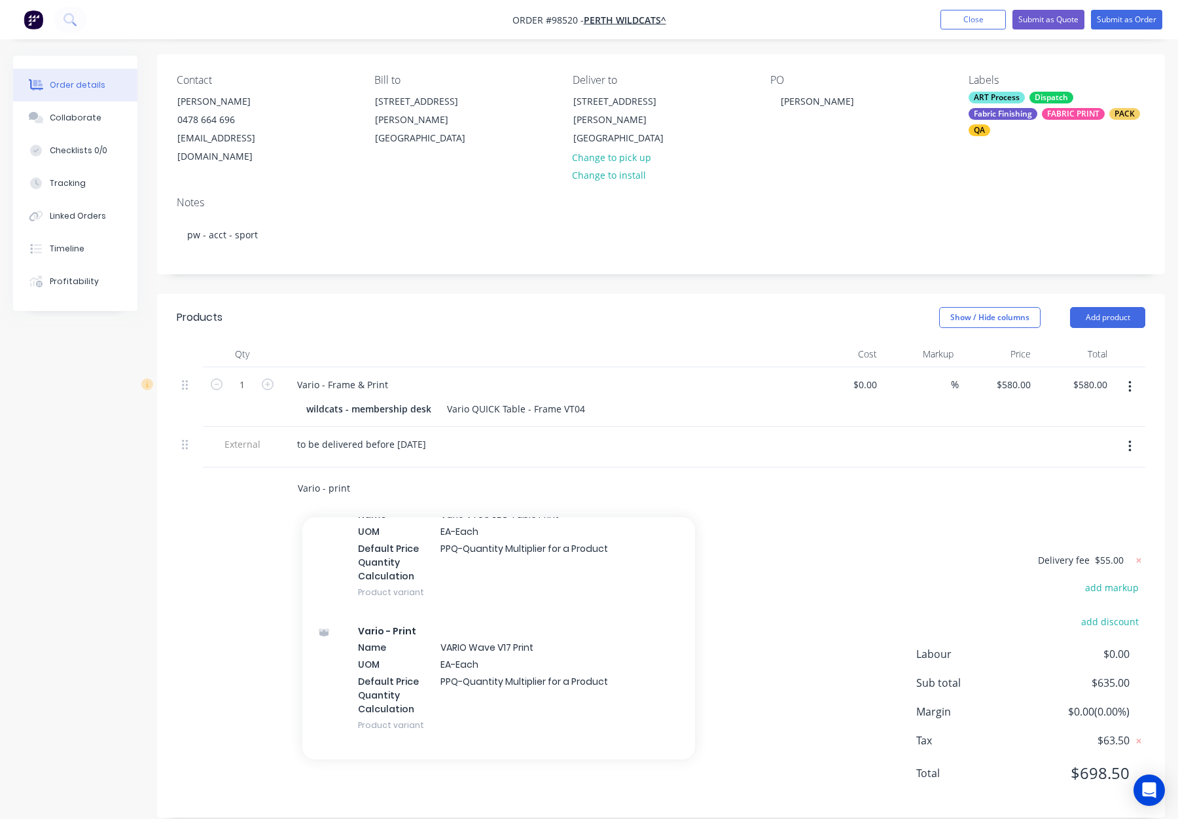
scroll to position [12551, 0]
click at [179, 557] on div "Delivery fee $55.00 add markup add discount Labour $0.00 Sub total $635.00 Marg…" at bounding box center [661, 675] width 969 height 246
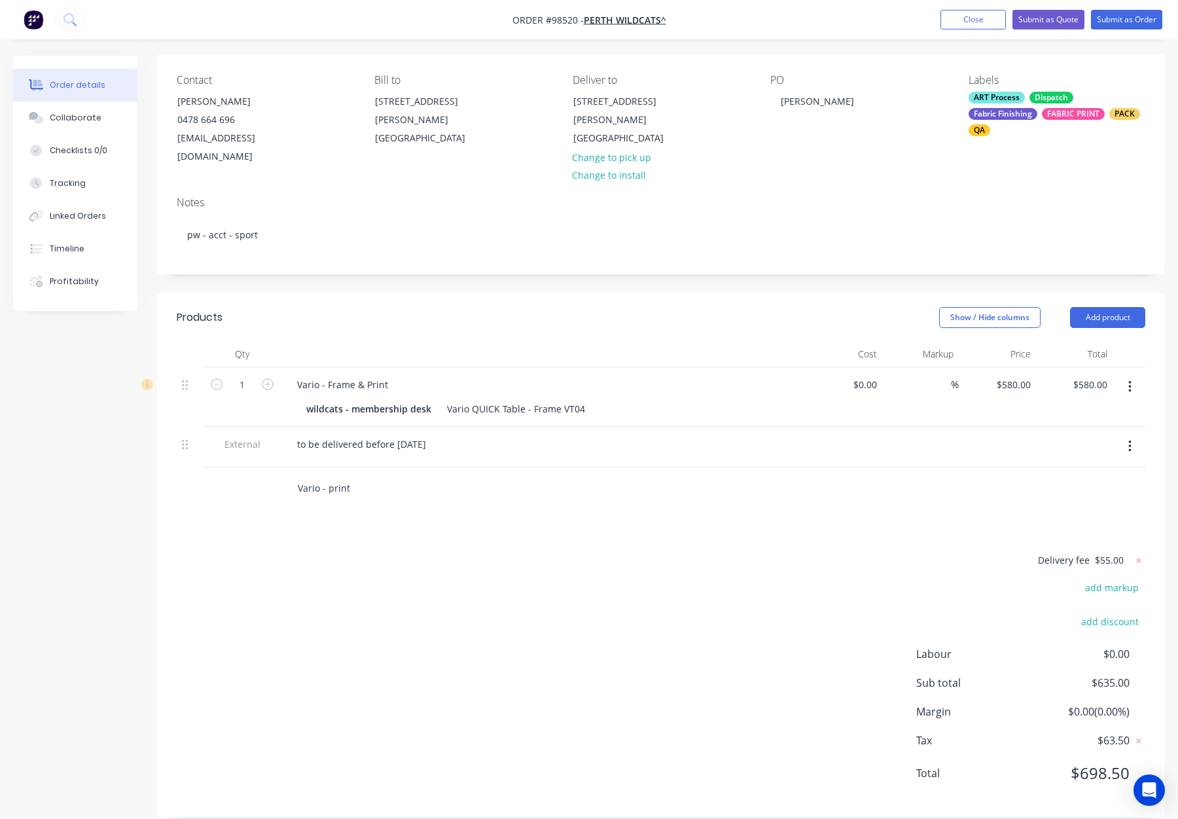
click at [342, 475] on input "Vario - print" at bounding box center [428, 488] width 262 height 26
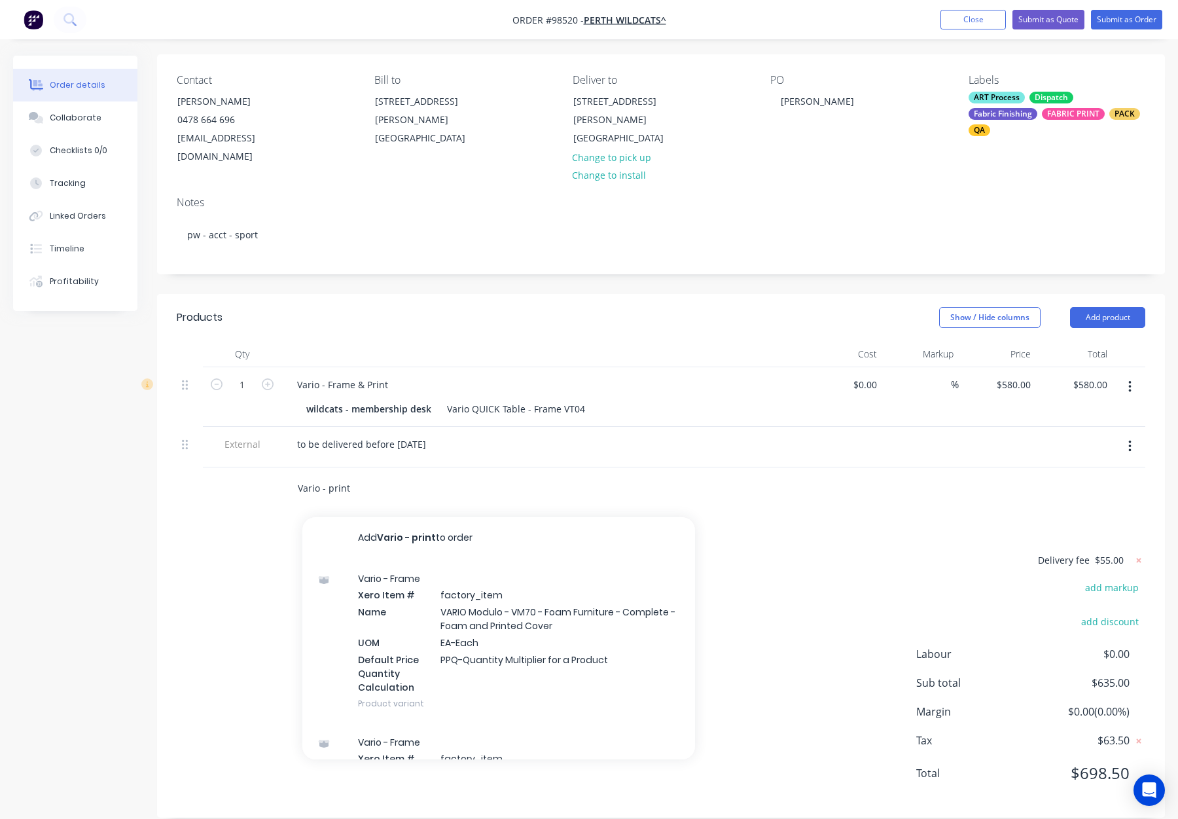
drag, startPoint x: 362, startPoint y: 470, endPoint x: 274, endPoint y: 467, distance: 88.4
click at [274, 467] on div "Vario - print Add Vario - print to order Vario - Frame Xero Item # factory_item…" at bounding box center [661, 488] width 969 height 43
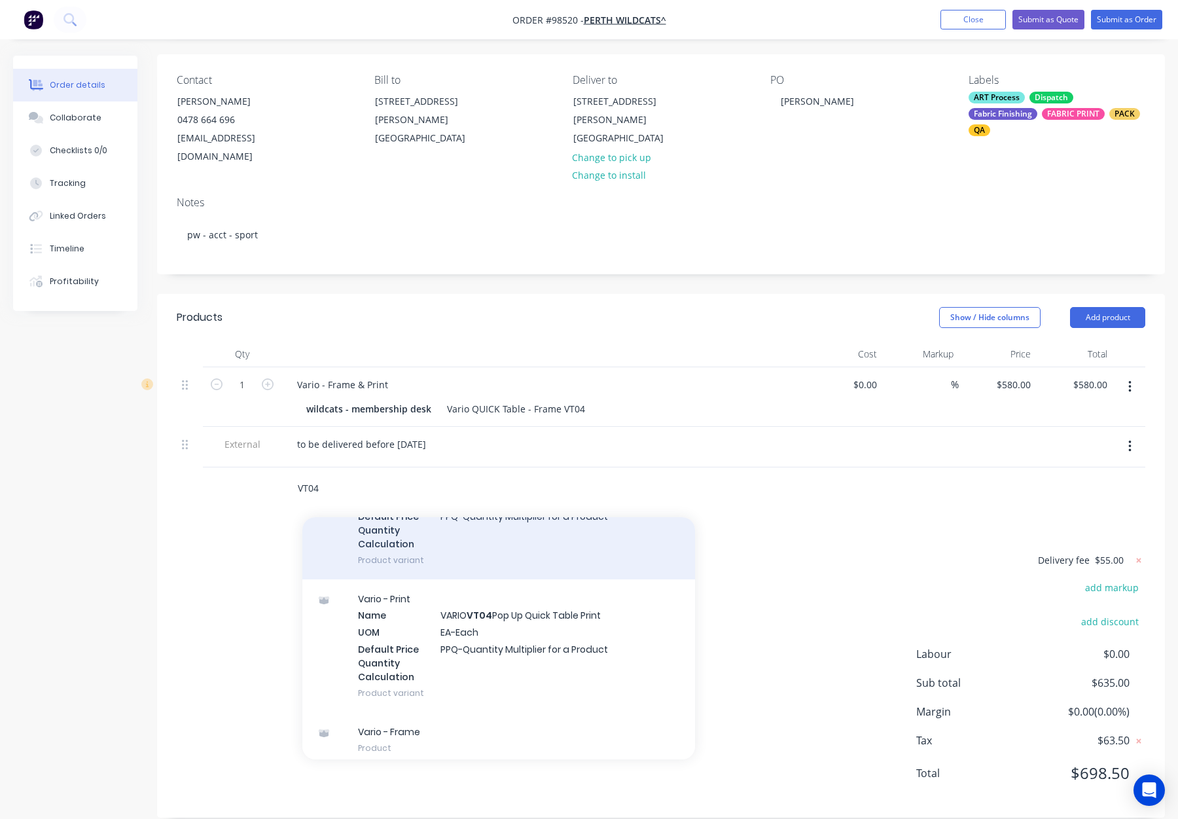
scroll to position [135, 0]
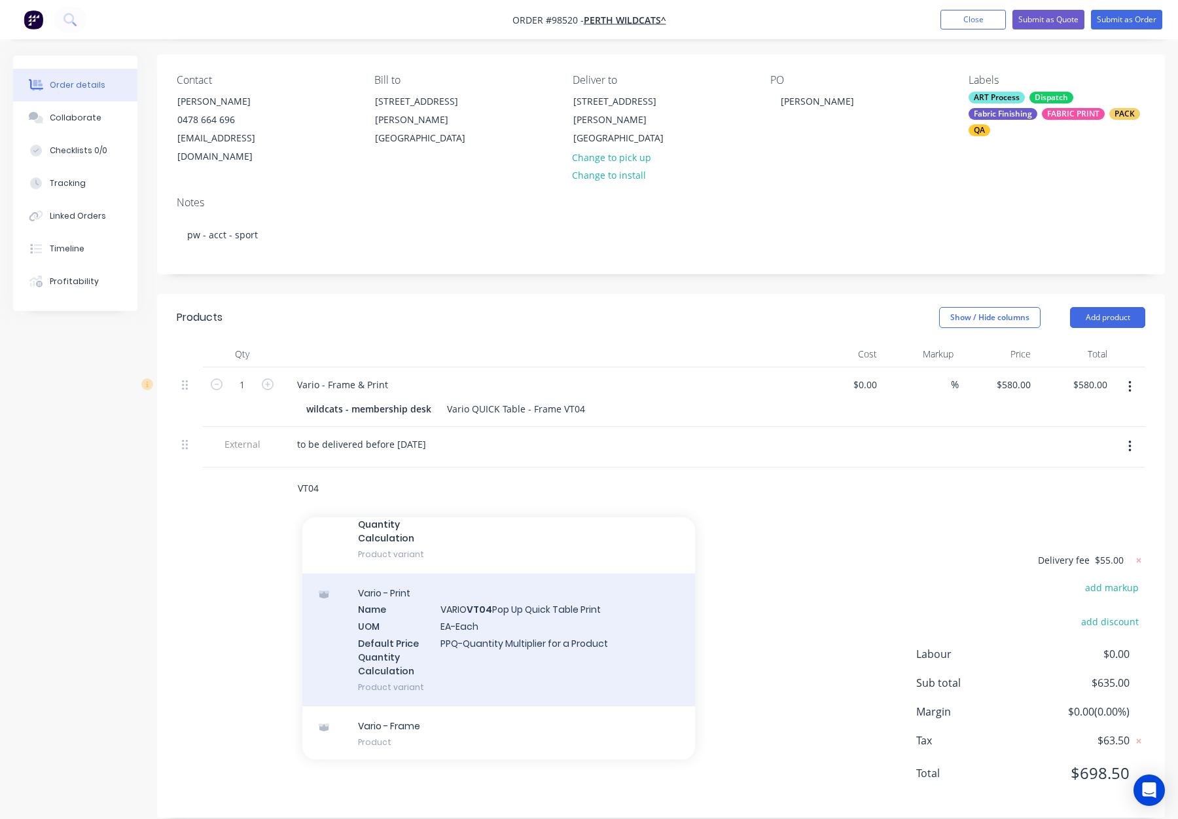
type input "VT04"
click at [602, 577] on div "Vario - Print Name VARIO VT04 Pop Up Quick Table Print UOM EA-Each Default Pric…" at bounding box center [498, 639] width 393 height 133
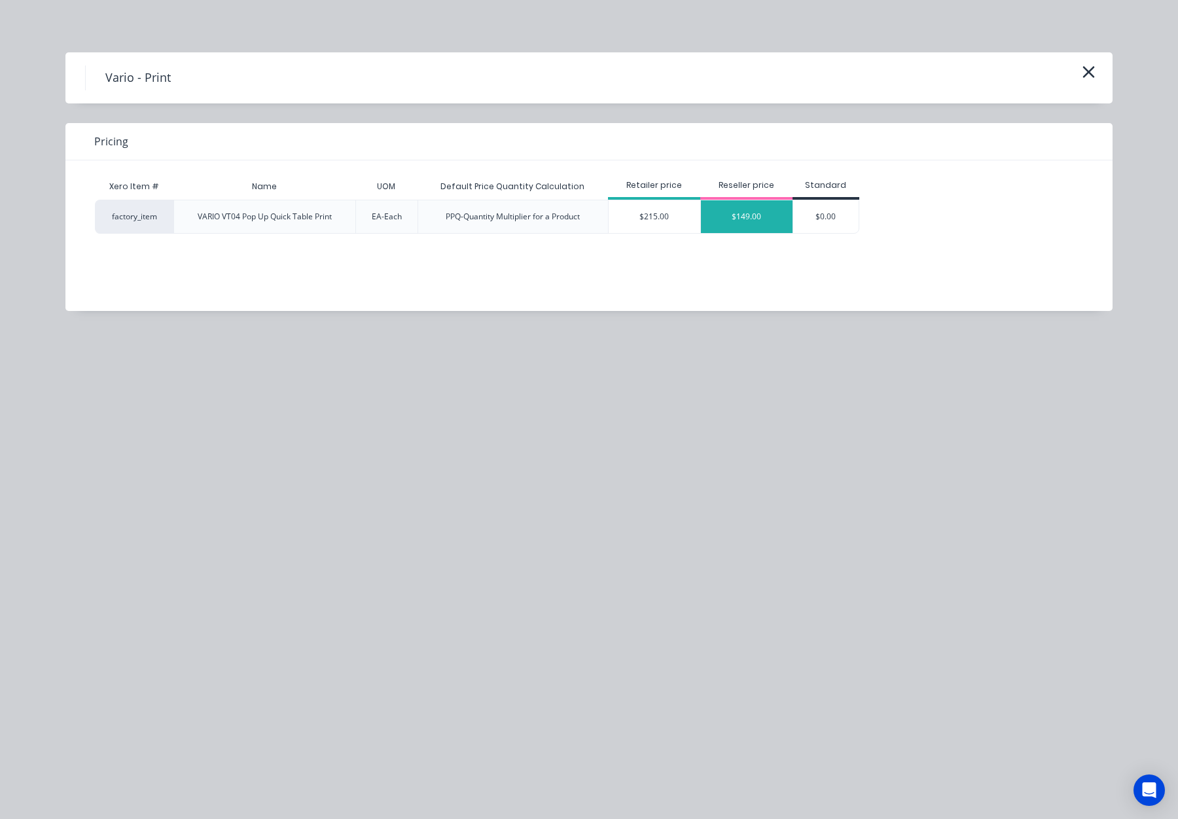
click at [753, 222] on div "$149.00" at bounding box center [747, 216] width 92 height 33
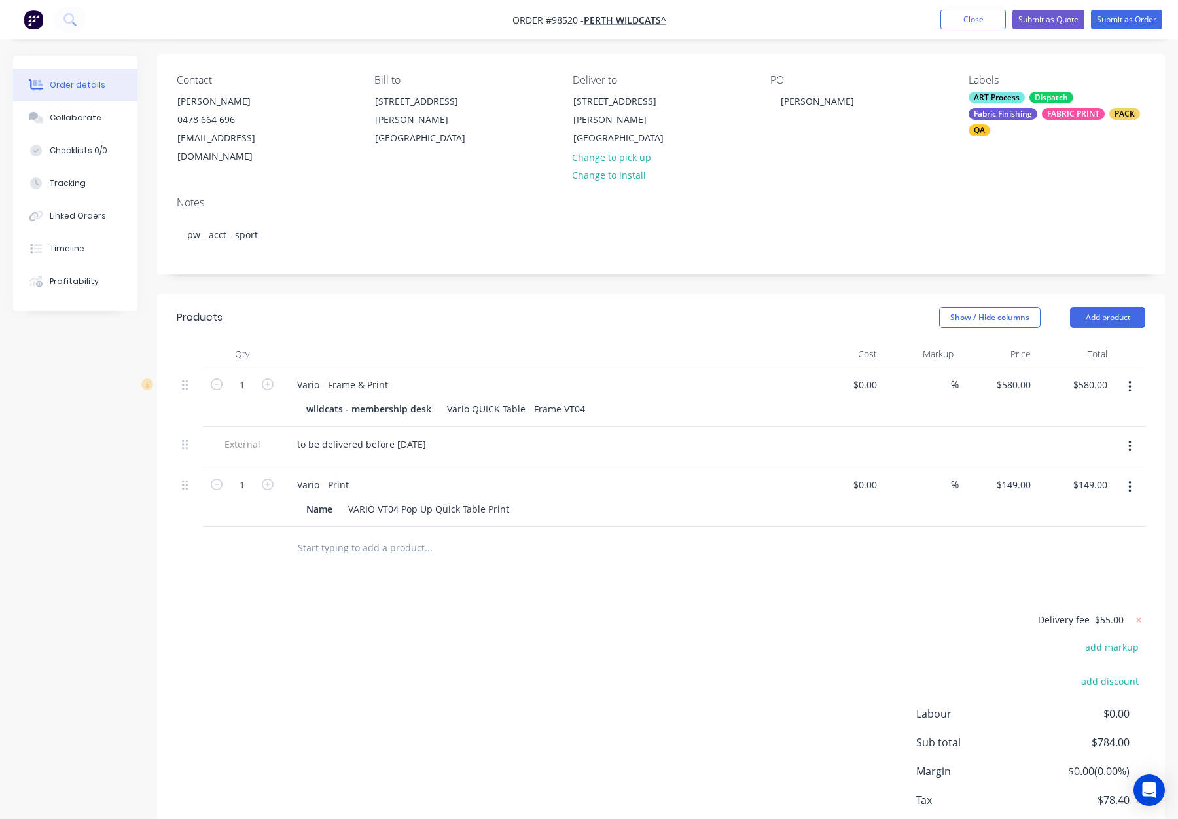
click at [359, 535] on input "text" at bounding box center [428, 548] width 262 height 26
type input "C"
type input "V"
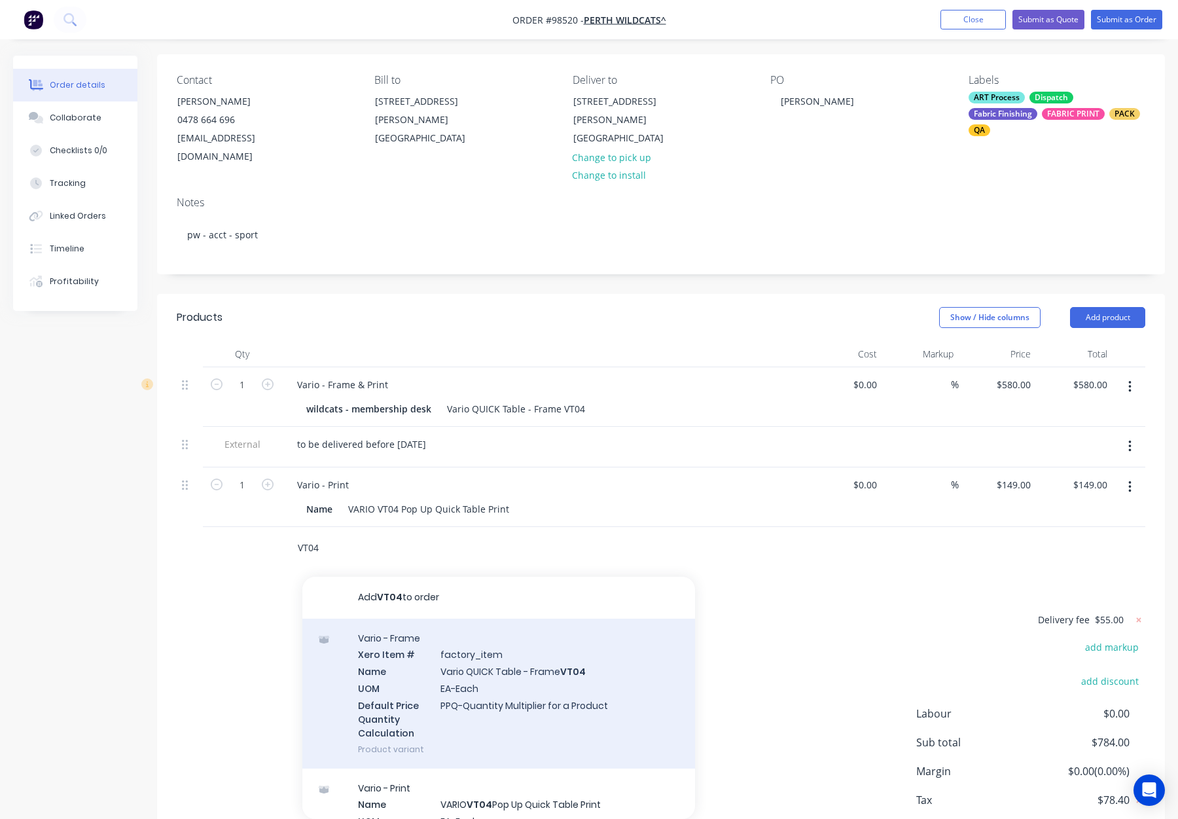
type input "VT04"
click at [594, 668] on div "Vario - Frame Xero Item # factory_item Name Vario QUICK Table - Frame VT04 UOM …" at bounding box center [498, 694] width 393 height 150
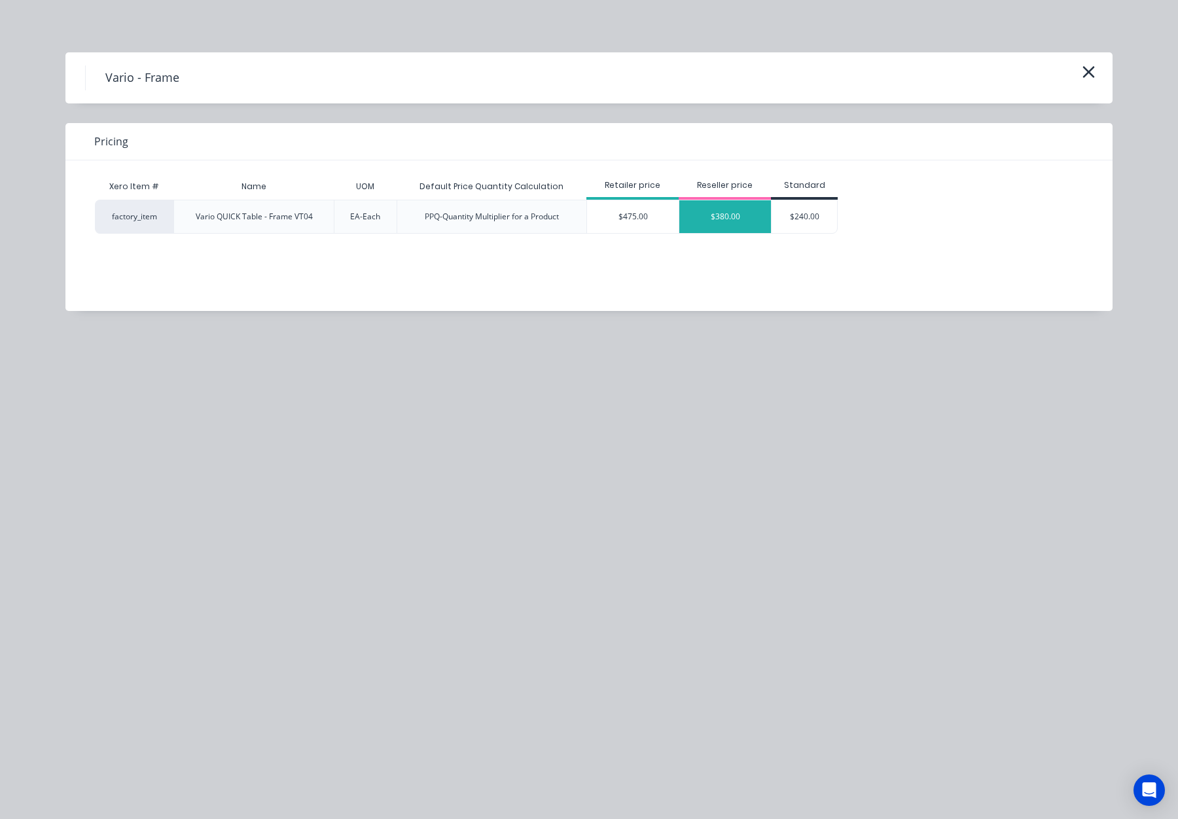
click at [715, 218] on div "$380.00" at bounding box center [725, 216] width 92 height 33
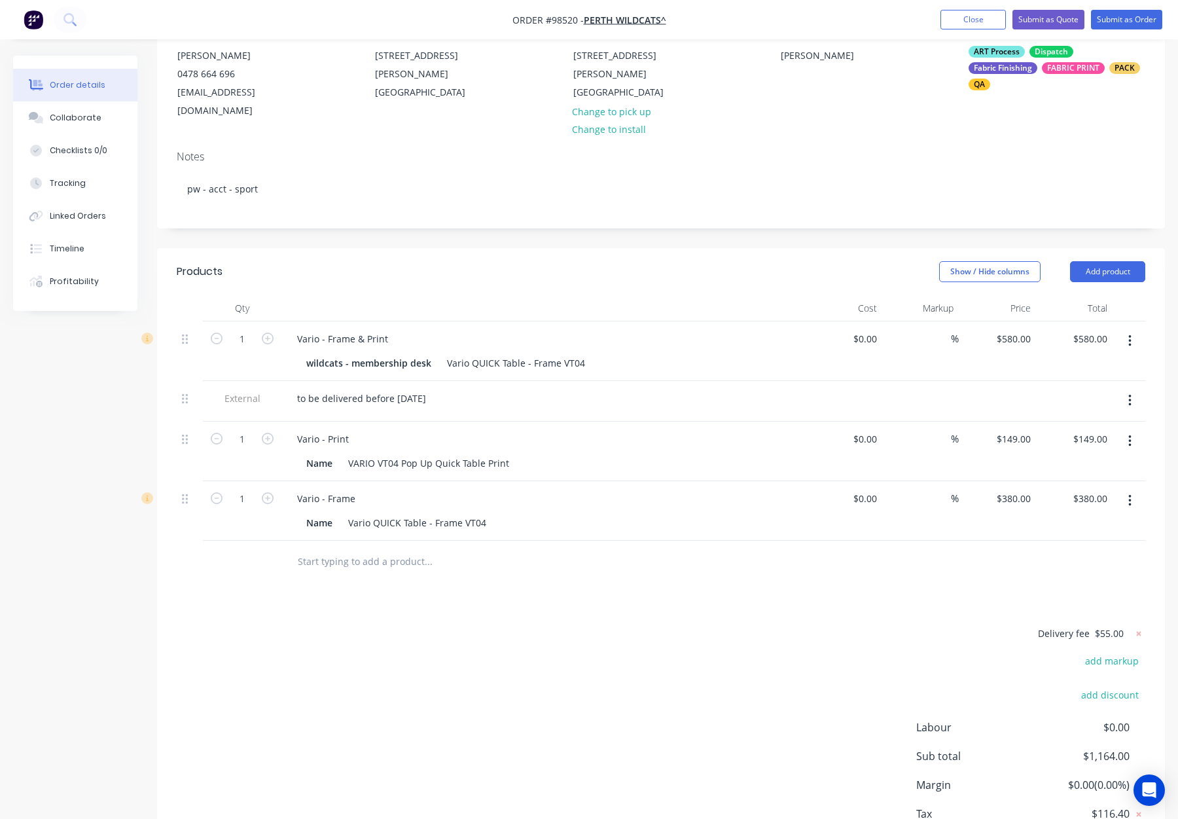
scroll to position [140, 0]
click at [1103, 258] on button "Add product" at bounding box center [1107, 268] width 75 height 21
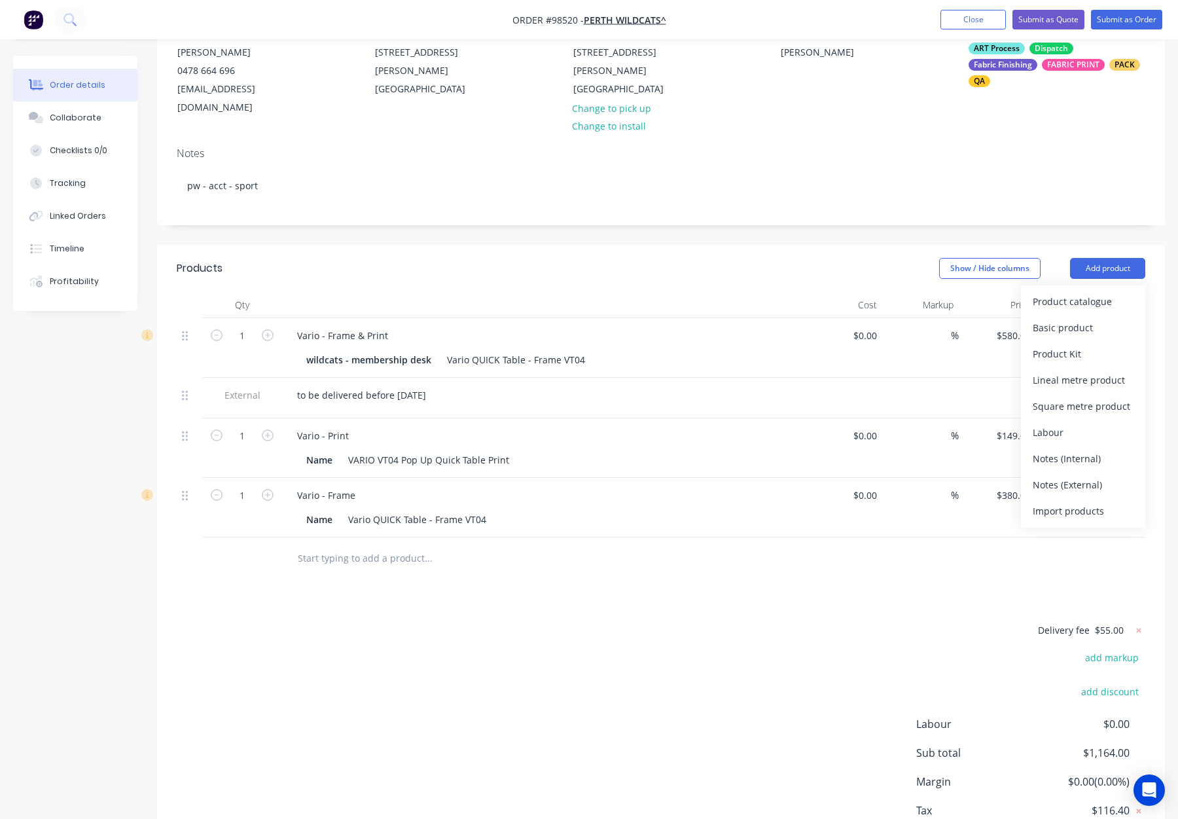
click at [1086, 449] on div "Notes (Internal)" at bounding box center [1083, 458] width 101 height 19
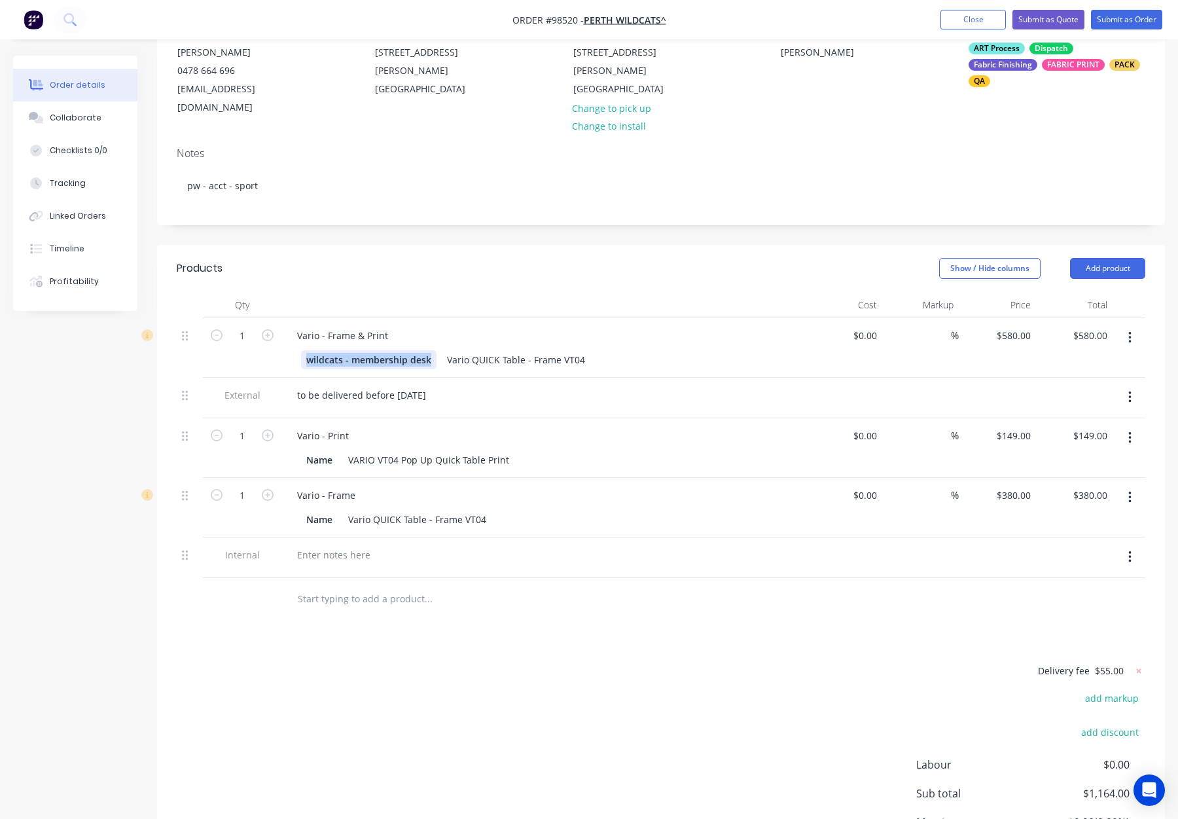
drag, startPoint x: 309, startPoint y: 342, endPoint x: 429, endPoint y: 343, distance: 119.8
click at [429, 350] on div "wildcats - membership desk" at bounding box center [368, 359] width 135 height 19
copy div "wildcats - membership desk"
click at [330, 545] on div at bounding box center [334, 554] width 94 height 19
paste div
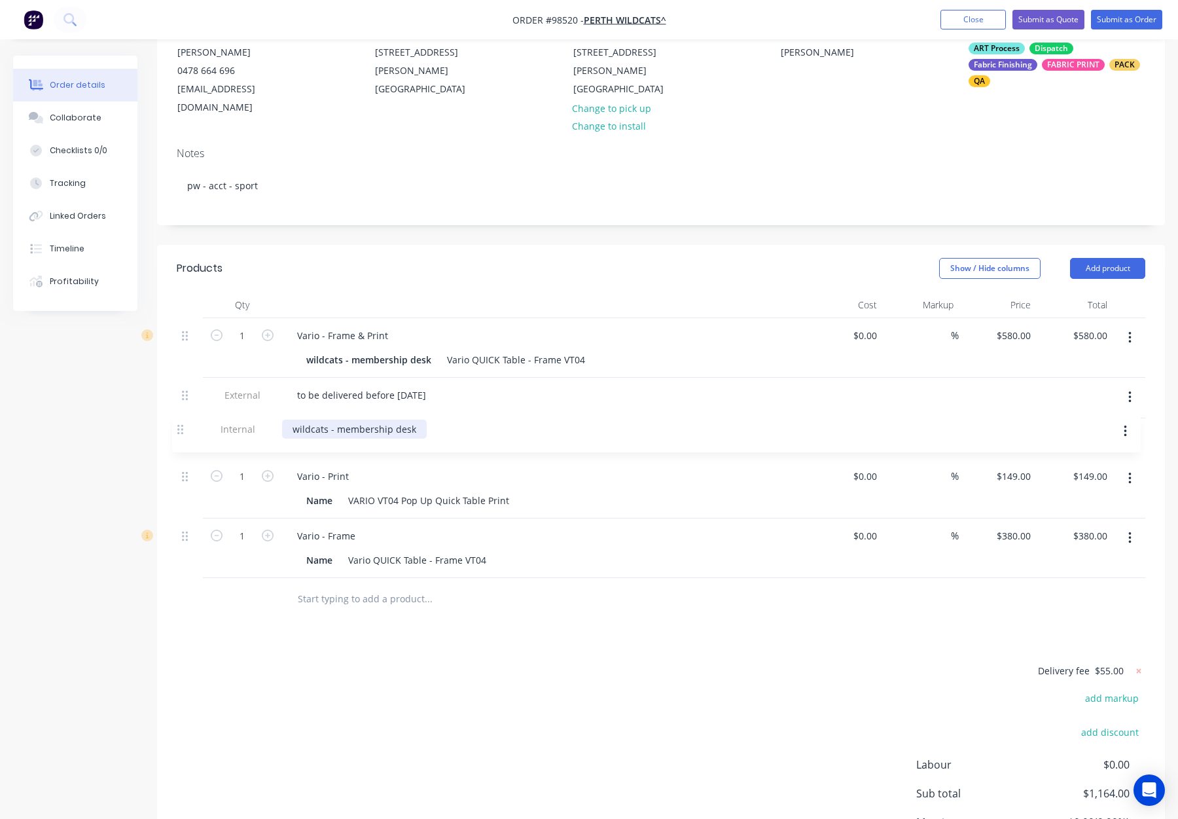
drag, startPoint x: 183, startPoint y: 539, endPoint x: 179, endPoint y: 428, distance: 110.7
click at [179, 428] on div "1 Vario - Frame & Print wildcats - membership desk Vario QUICK Table - Frame VT…" at bounding box center [661, 448] width 969 height 260
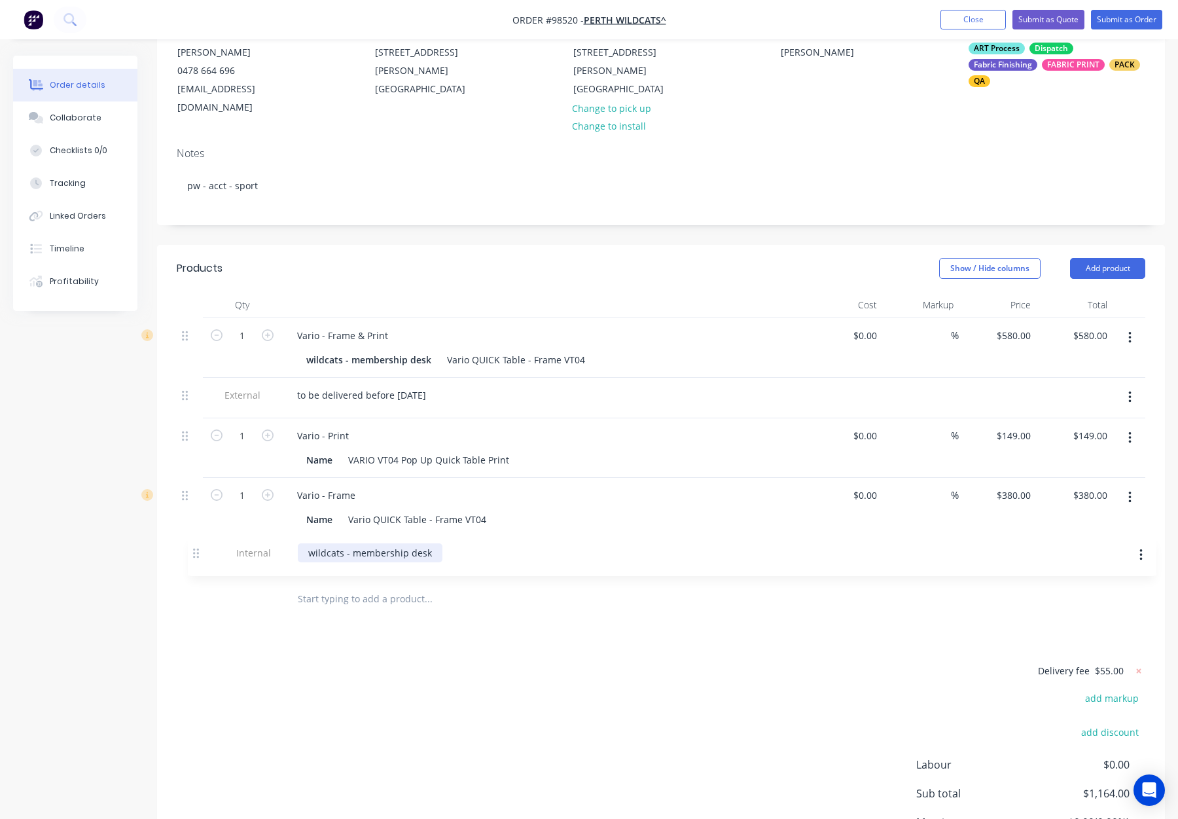
drag, startPoint x: 193, startPoint y: 452, endPoint x: 193, endPoint y: 520, distance: 68.1
click at [198, 565] on div "Qty Cost Markup Price Total 1 Vario - Frame & Print wildcats - membership desk …" at bounding box center [661, 456] width 1008 height 329
click at [177, 378] on div at bounding box center [190, 398] width 26 height 41
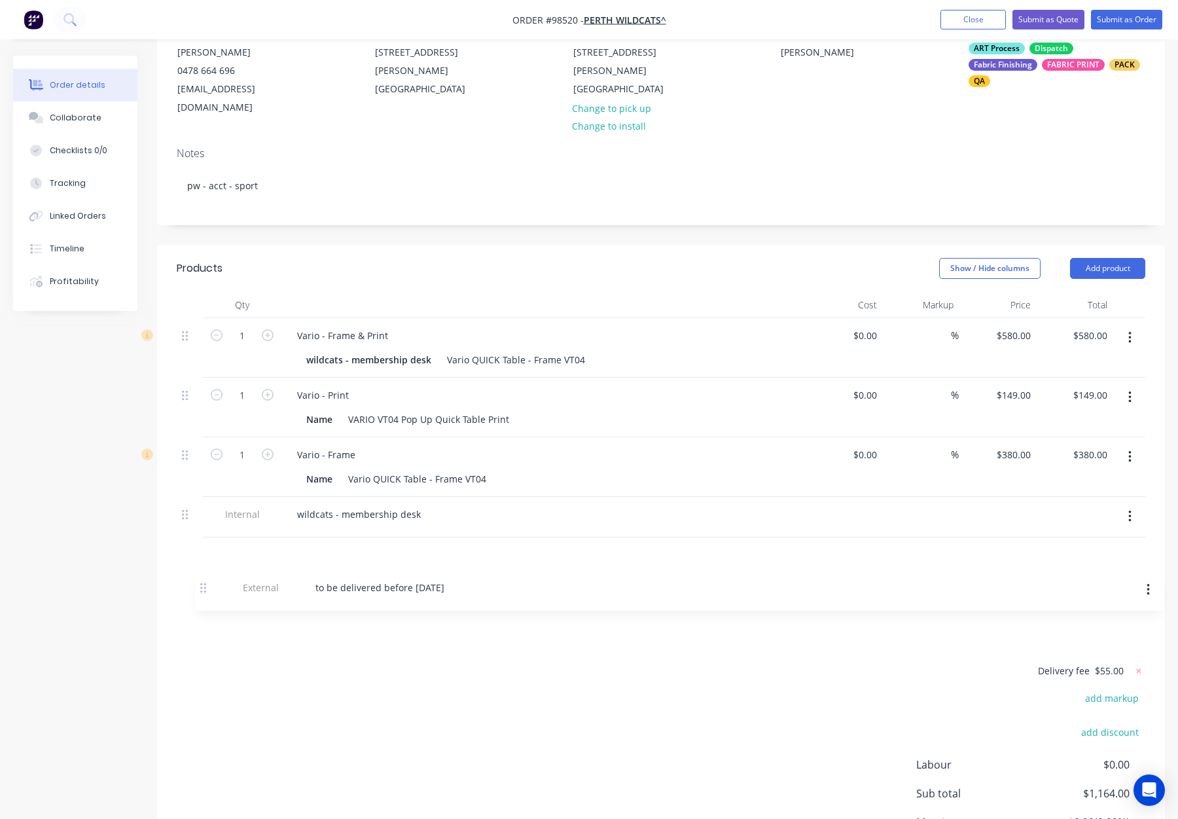
drag, startPoint x: 183, startPoint y: 373, endPoint x: 202, endPoint y: 590, distance: 217.5
click at [203, 590] on div "Qty Cost Markup Price Total 1 Vario - Frame & Print wildcats - membership desk …" at bounding box center [661, 456] width 1008 height 329
drag, startPoint x: 185, startPoint y: 380, endPoint x: 184, endPoint y: 537, distance: 157.7
click at [184, 538] on div "1 Vario - Frame & Print wildcats - membership desk Vario QUICK Table - Frame VT…" at bounding box center [661, 448] width 969 height 260
drag, startPoint x: 1130, startPoint y: 319, endPoint x: 1130, endPoint y: 334, distance: 15.1
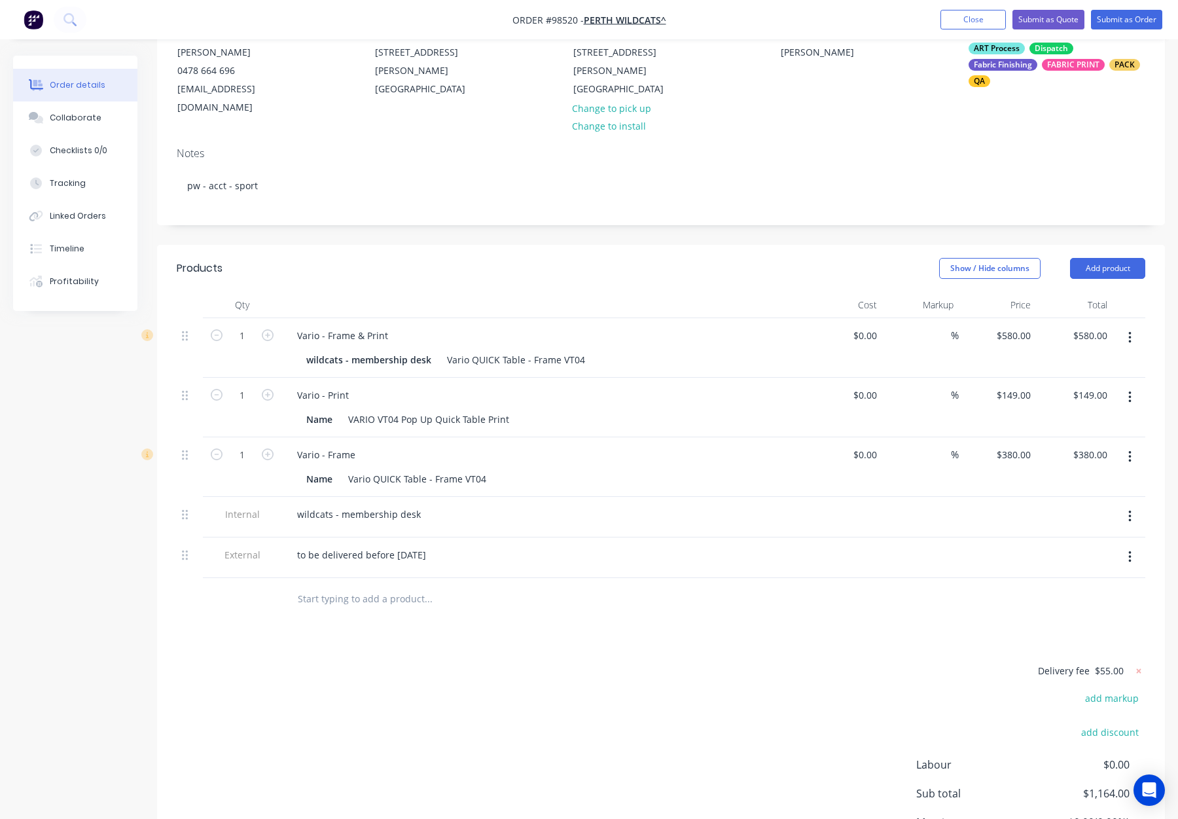
click at [1130, 332] on icon "button" at bounding box center [1129, 338] width 3 height 12
click at [1088, 441] on div "Delete" at bounding box center [1083, 450] width 101 height 19
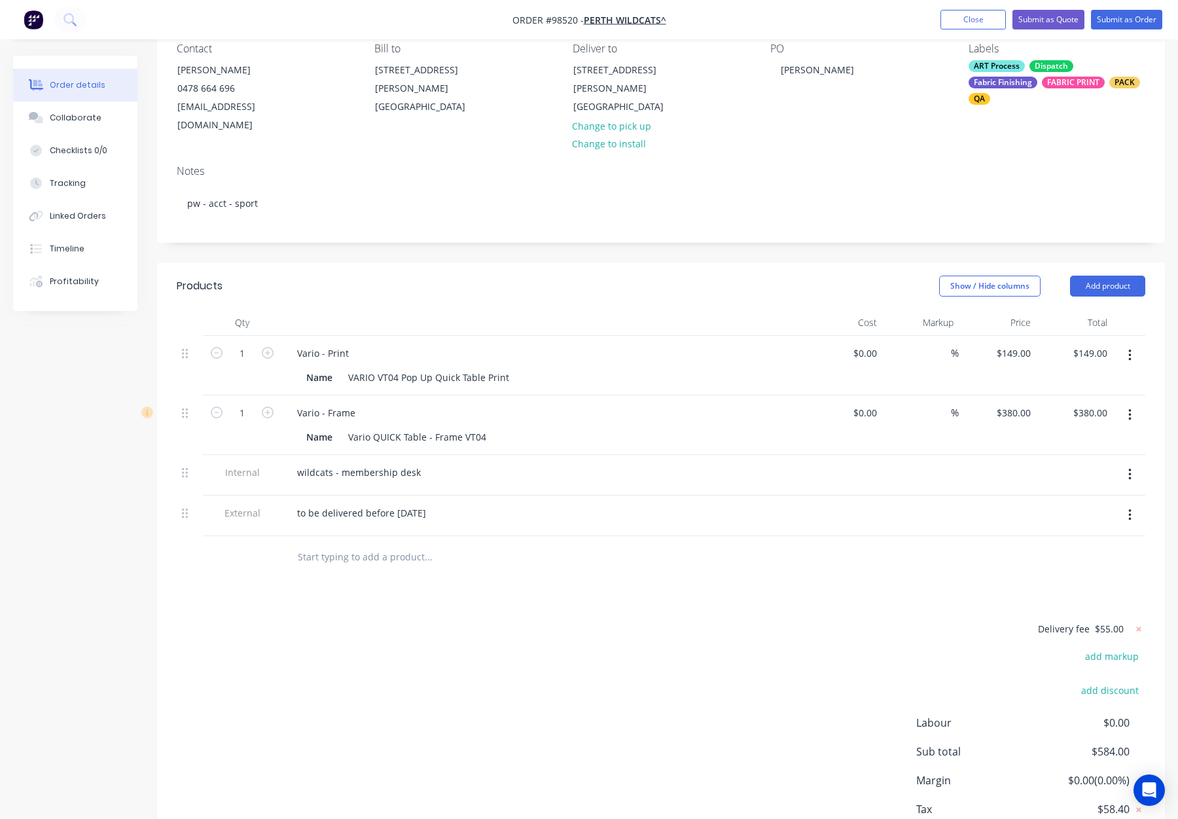
scroll to position [119, 0]
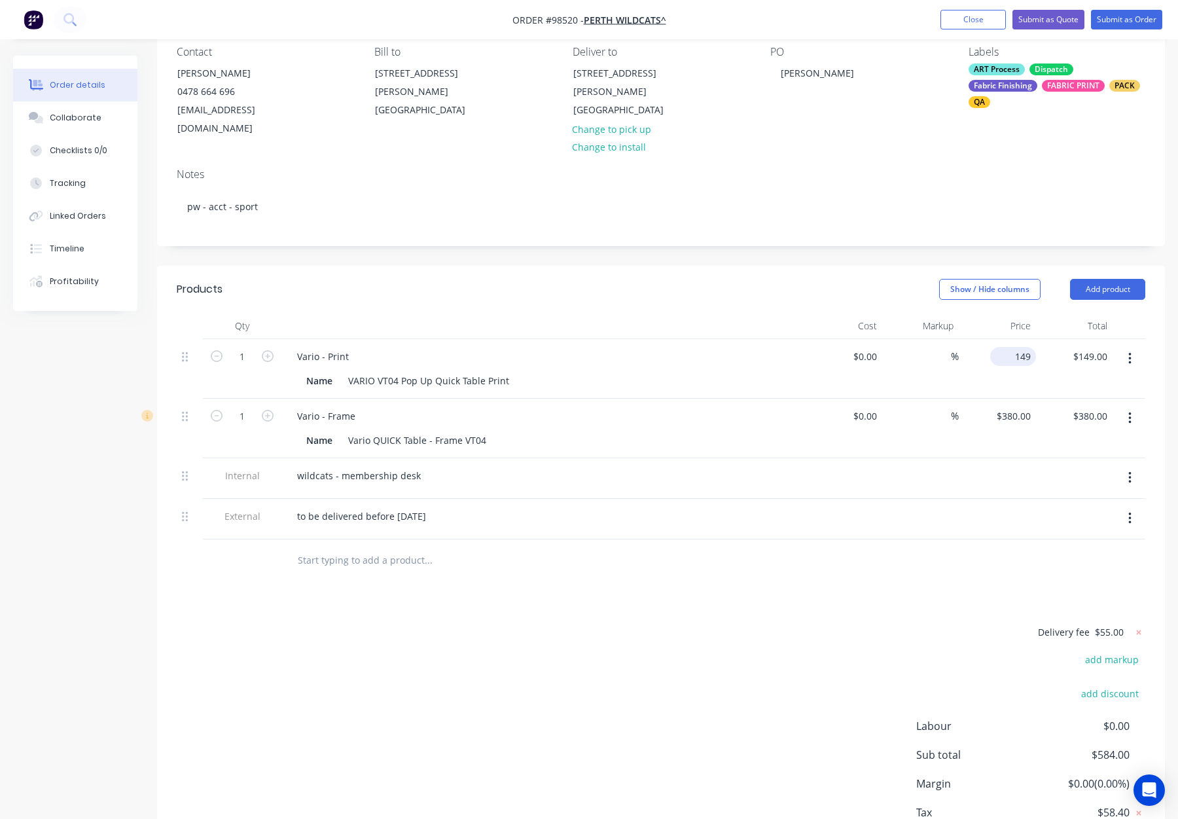
click at [1010, 347] on div "149 $149.00" at bounding box center [1013, 356] width 46 height 19
type input "$175.00"
click at [1012, 406] on div "380 $380.00" at bounding box center [1013, 415] width 46 height 19
type input "$405.00"
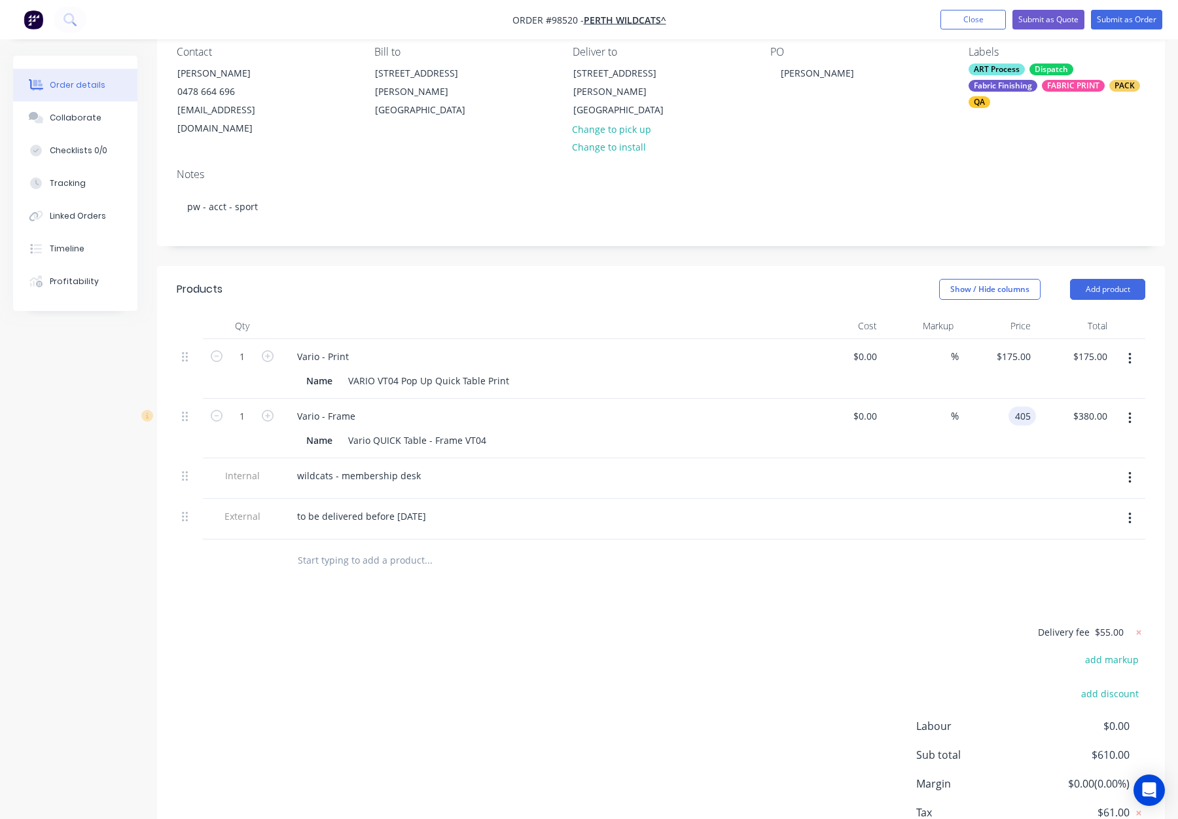
type input "$405.00"
click at [922, 552] on div at bounding box center [661, 560] width 969 height 43
click at [1138, 630] on icon at bounding box center [1139, 632] width 5 height 5
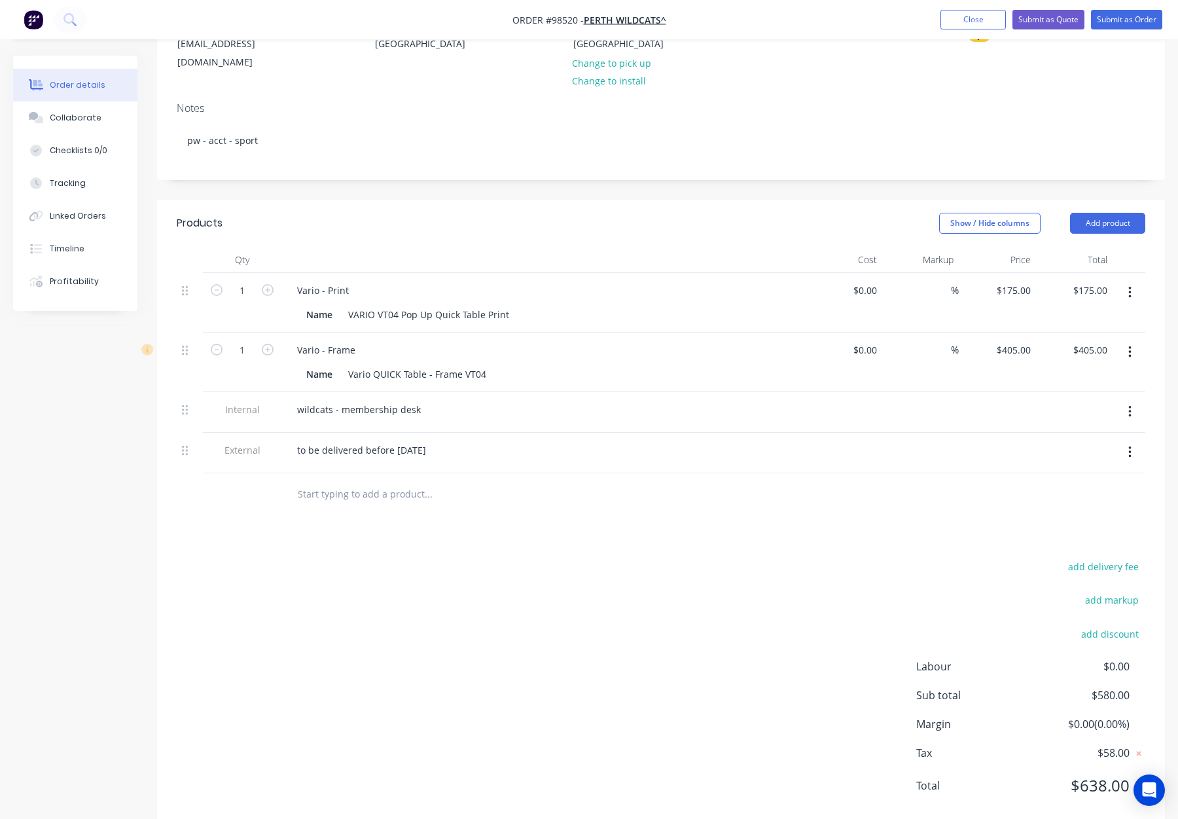
scroll to position [190, 0]
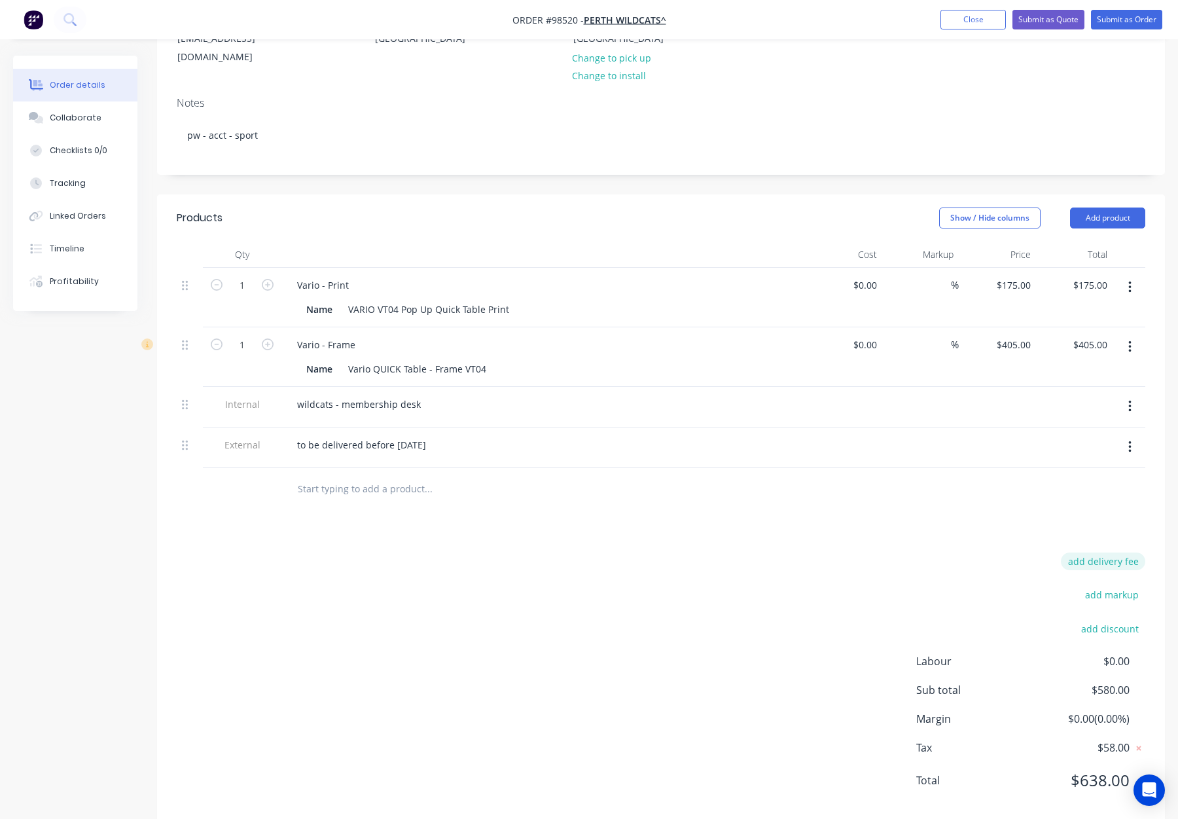
click at [1101, 552] on button "add delivery fee" at bounding box center [1103, 561] width 84 height 18
type input "55"
click at [869, 552] on div "Delivery fee Delivery fee Delivery fee name (Optional) 55 55 $0 add markup add …" at bounding box center [661, 676] width 969 height 249
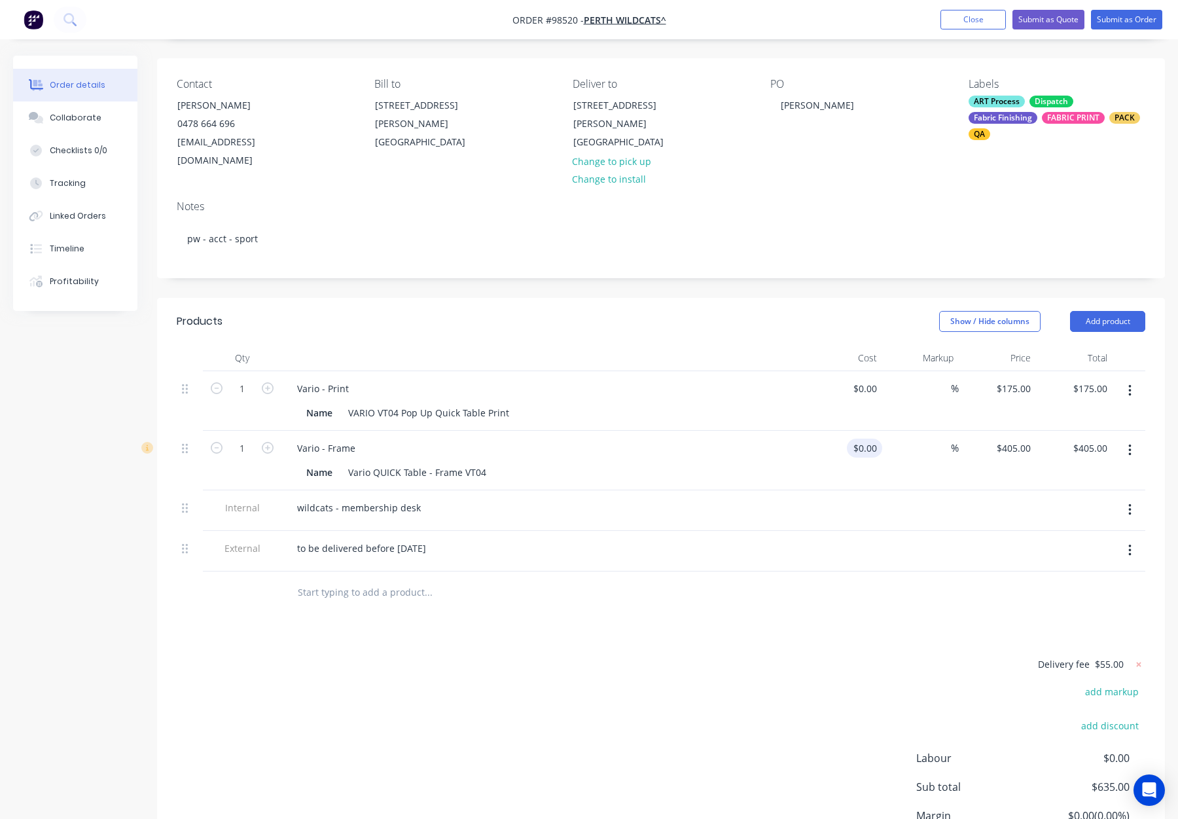
scroll to position [0, 0]
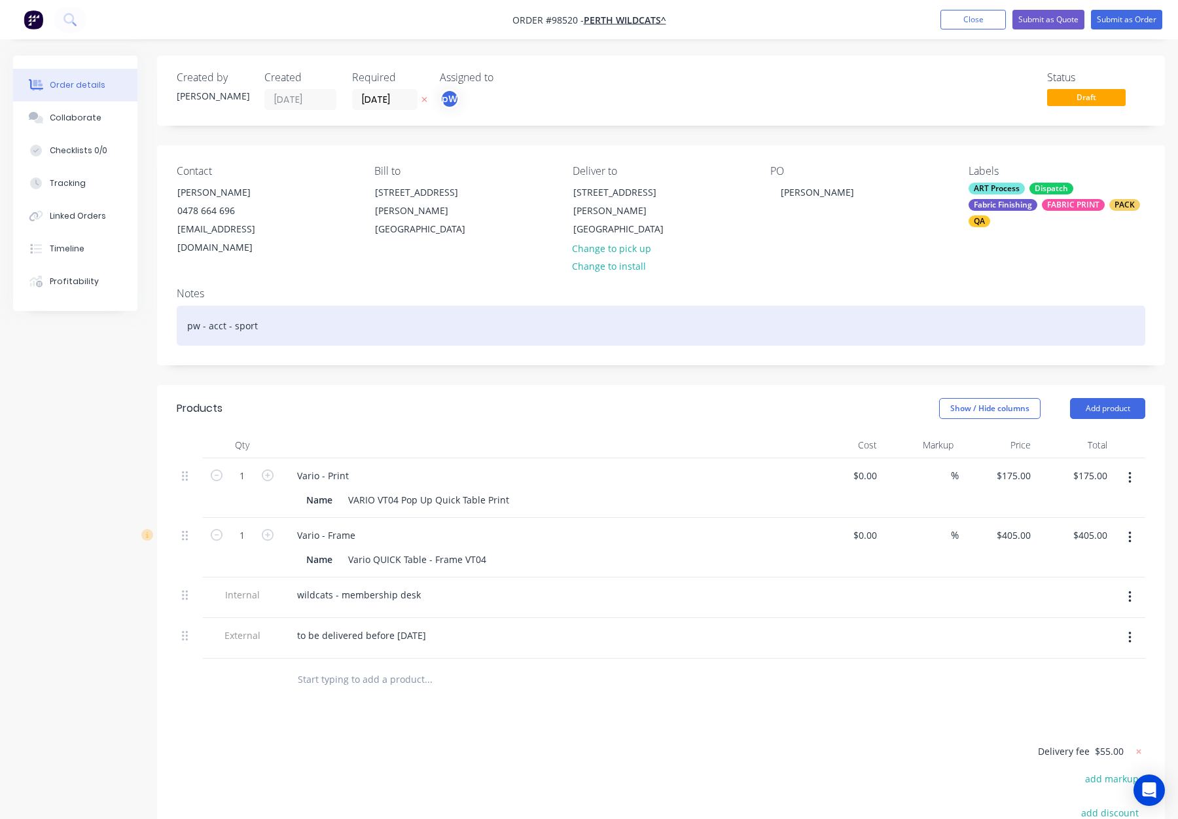
drag, startPoint x: 555, startPoint y: 305, endPoint x: 594, endPoint y: 311, distance: 39.1
click at [560, 306] on div "pw - acct - sport" at bounding box center [661, 326] width 969 height 40
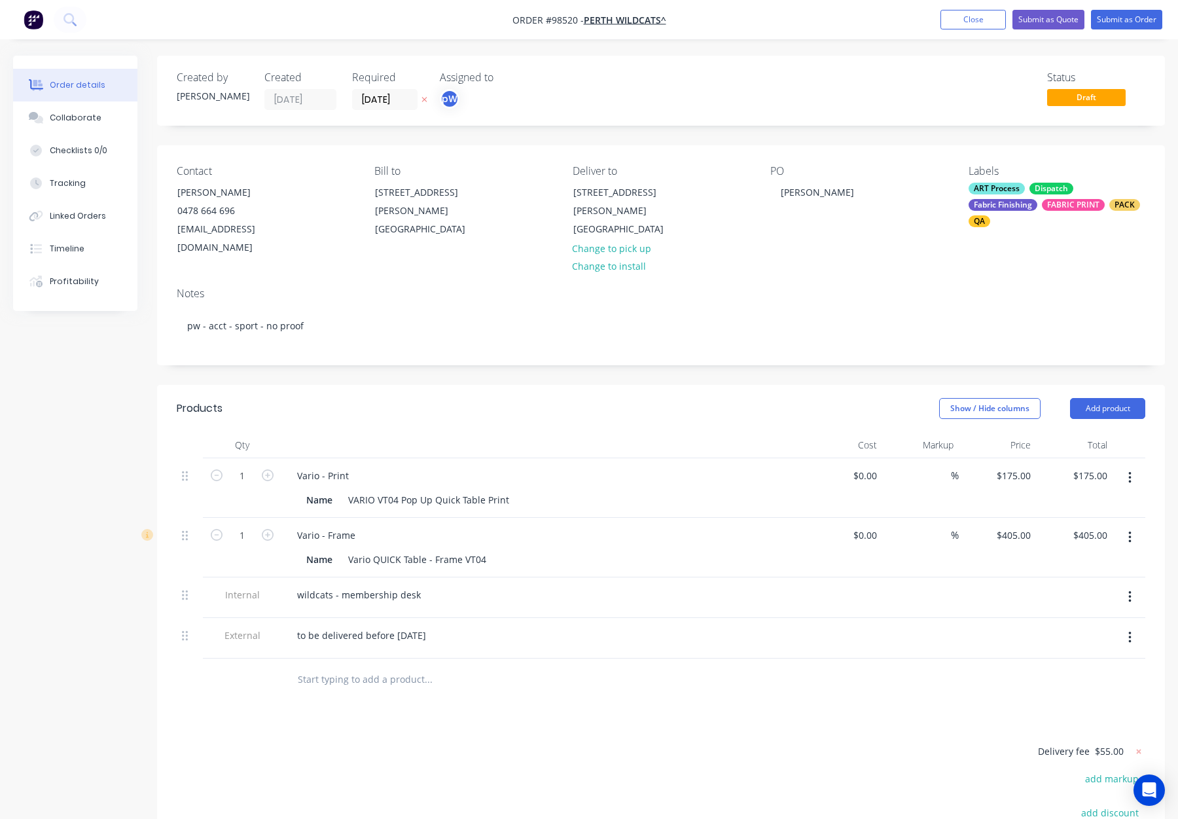
click at [1028, 193] on div "ART Process Dispatch Fabric Finishing FABRIC PRINT PACK QA" at bounding box center [1057, 205] width 177 height 45
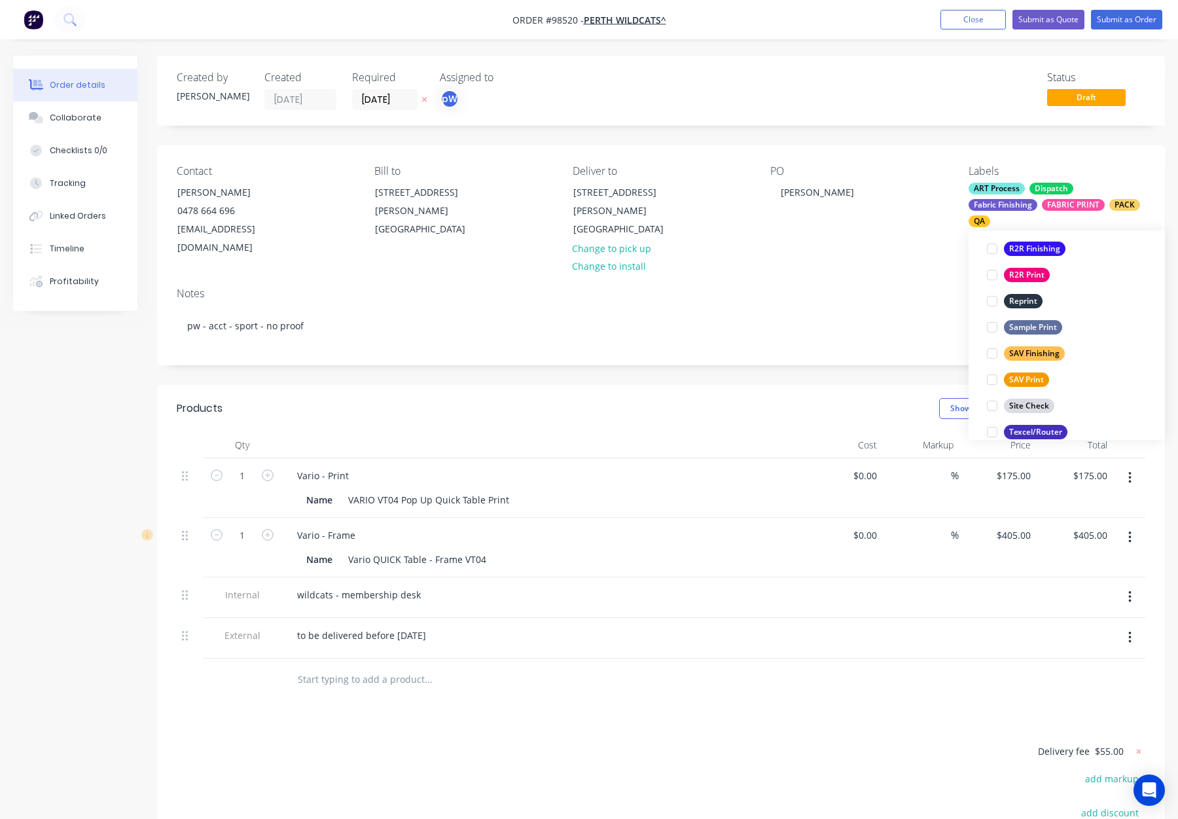
scroll to position [628, 0]
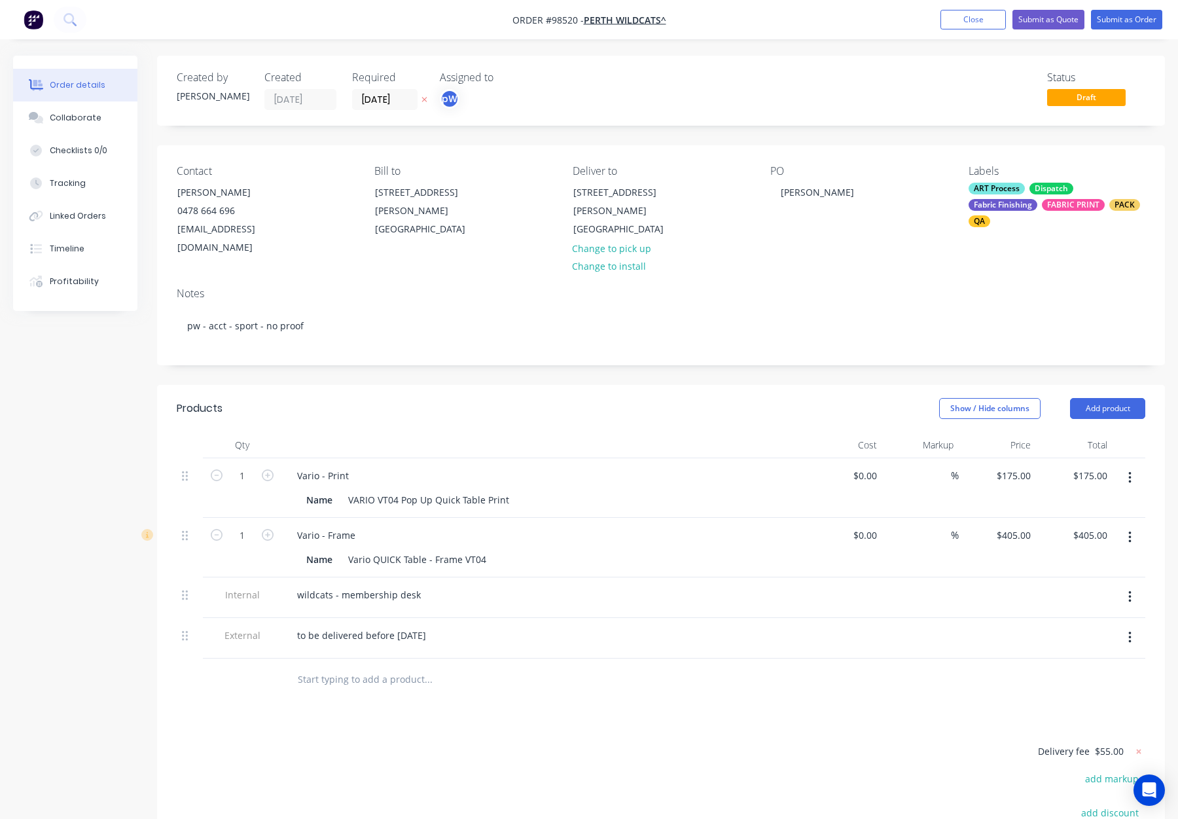
click at [675, 398] on div "Show / Hide columns Add product" at bounding box center [764, 408] width 763 height 21
click at [1122, 26] on button "Submit as Order" at bounding box center [1126, 20] width 71 height 20
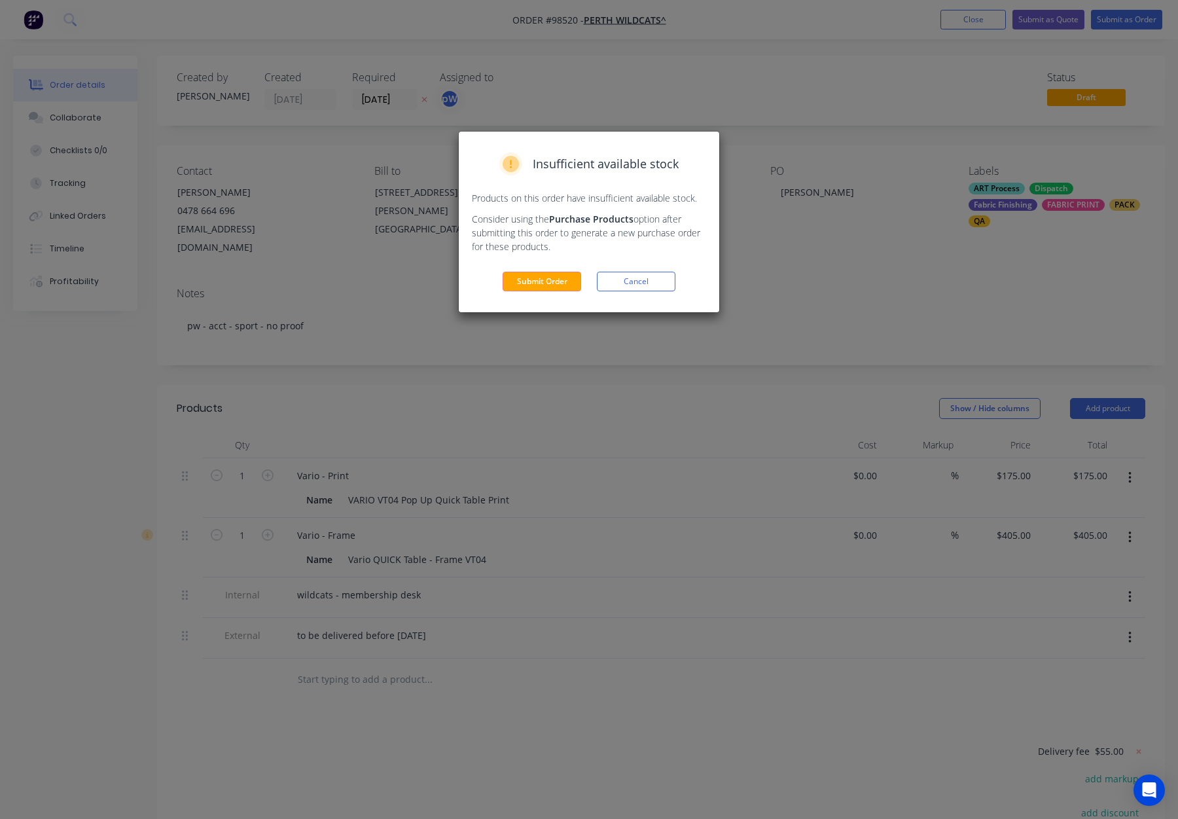
drag, startPoint x: 560, startPoint y: 278, endPoint x: 571, endPoint y: 278, distance: 11.1
click at [560, 278] on button "Submit Order" at bounding box center [542, 282] width 79 height 20
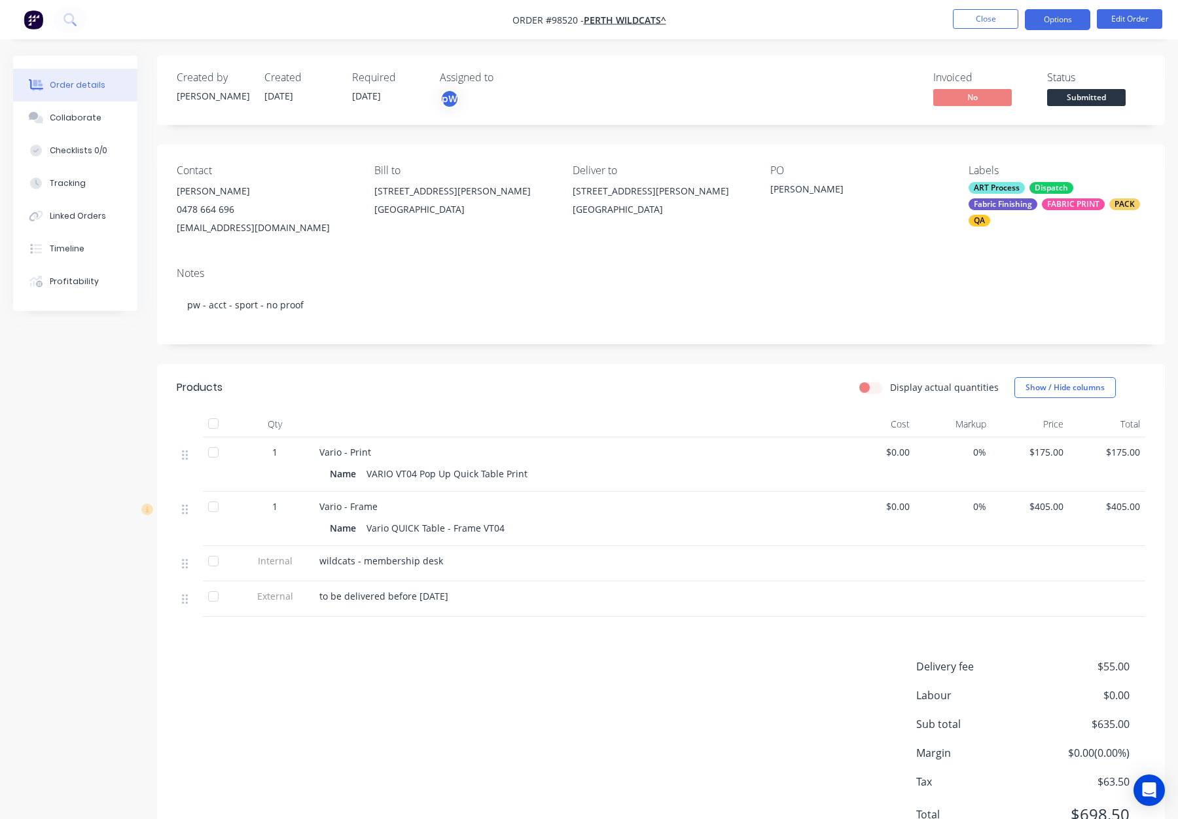
click at [1052, 19] on button "Options" at bounding box center [1057, 19] width 65 height 21
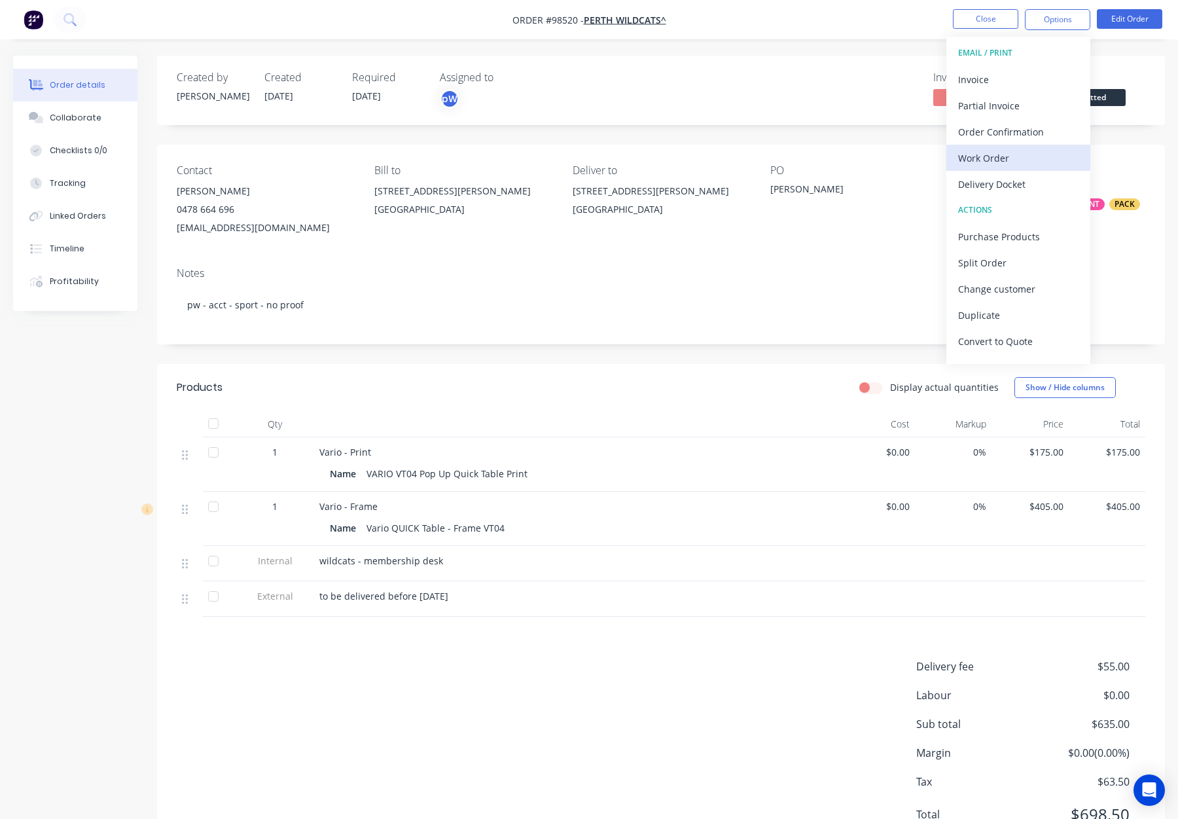
click at [1011, 154] on div "Work Order" at bounding box center [1018, 158] width 120 height 19
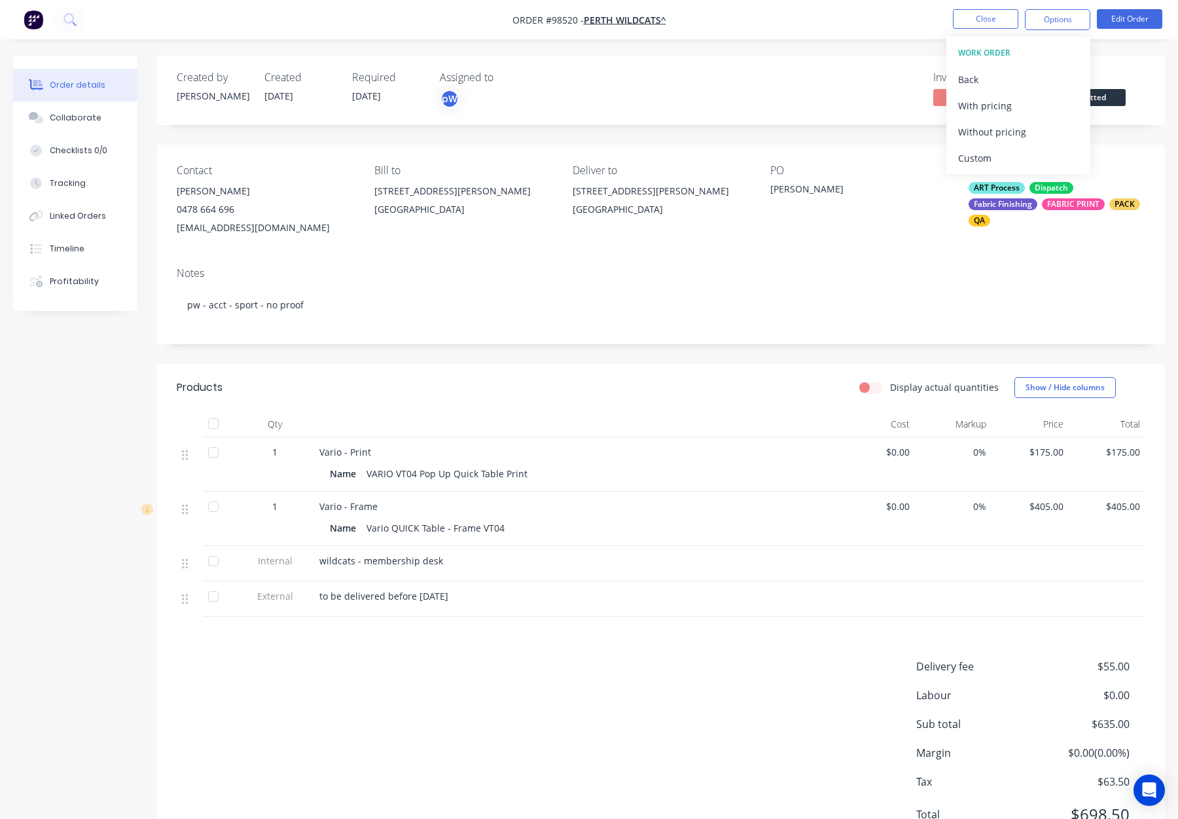
click at [1014, 132] on div "Without pricing" at bounding box center [1018, 131] width 120 height 19
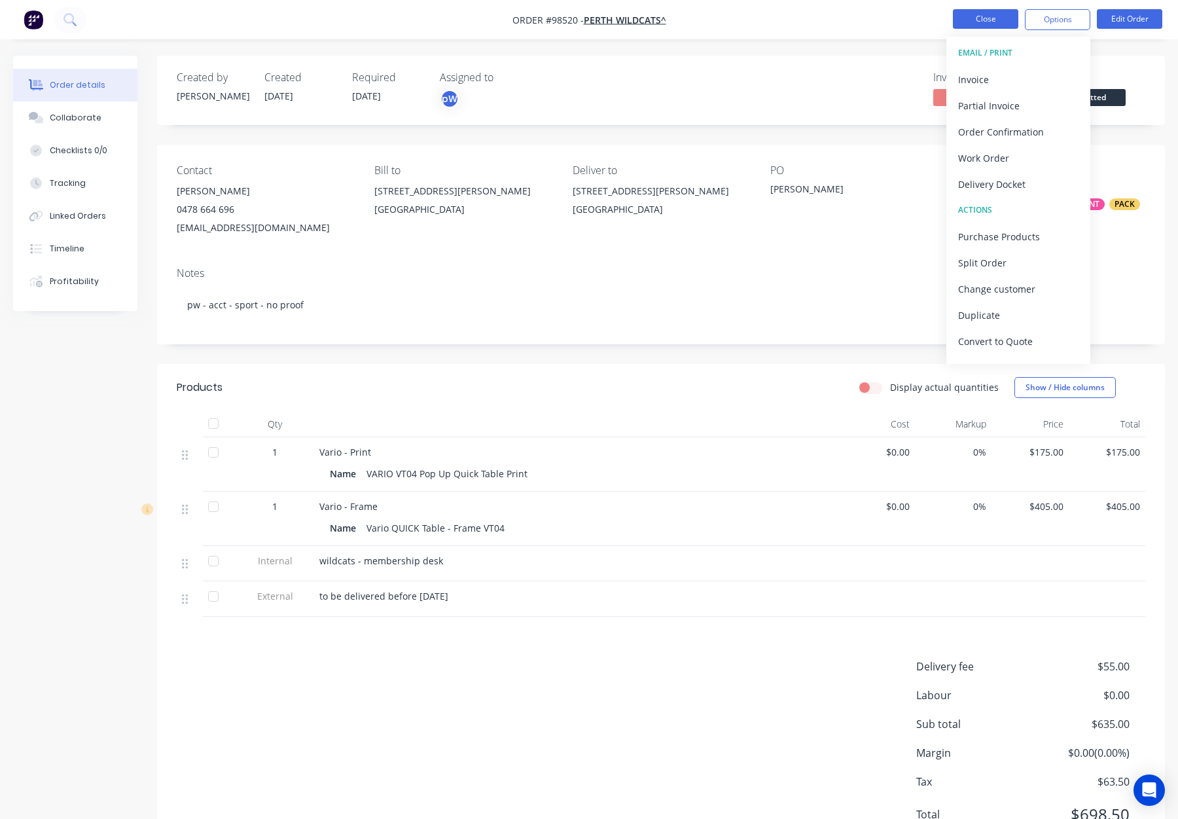
click at [983, 10] on button "Close" at bounding box center [985, 19] width 65 height 20
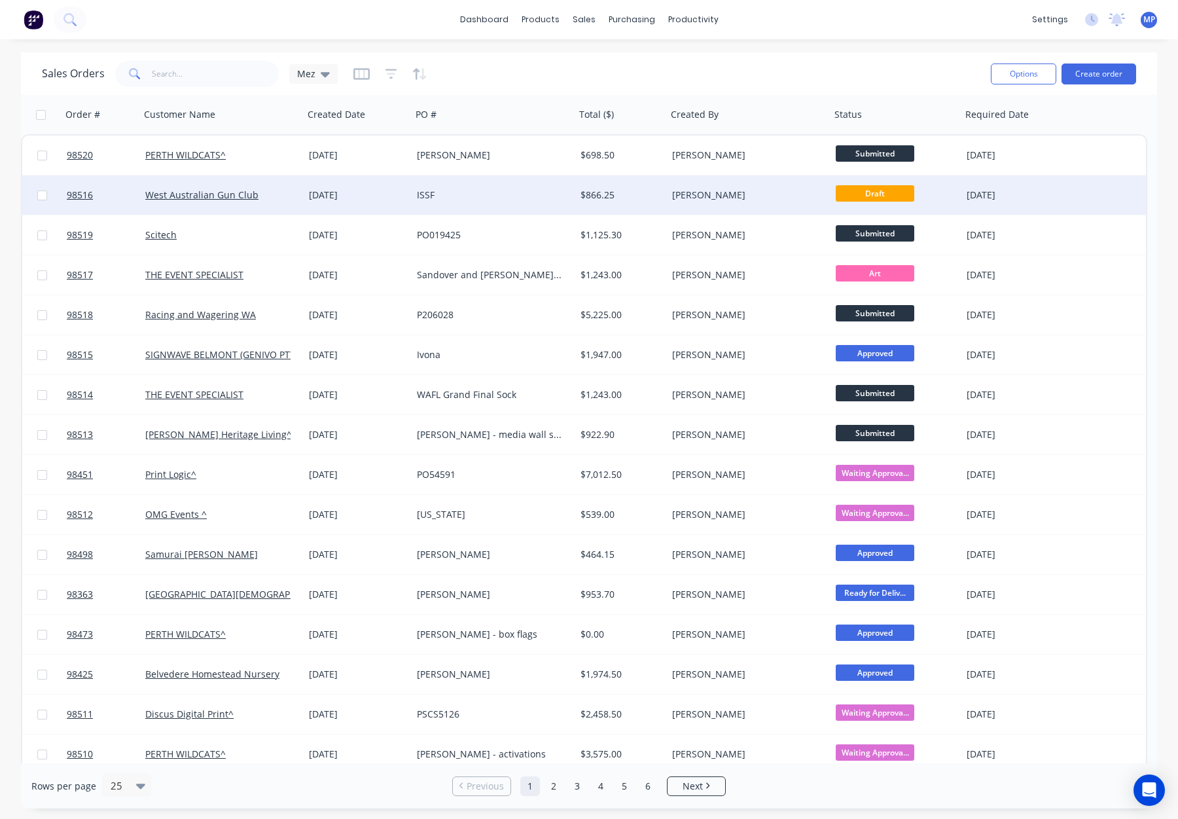
click at [529, 196] on div "ISSF" at bounding box center [489, 195] width 145 height 13
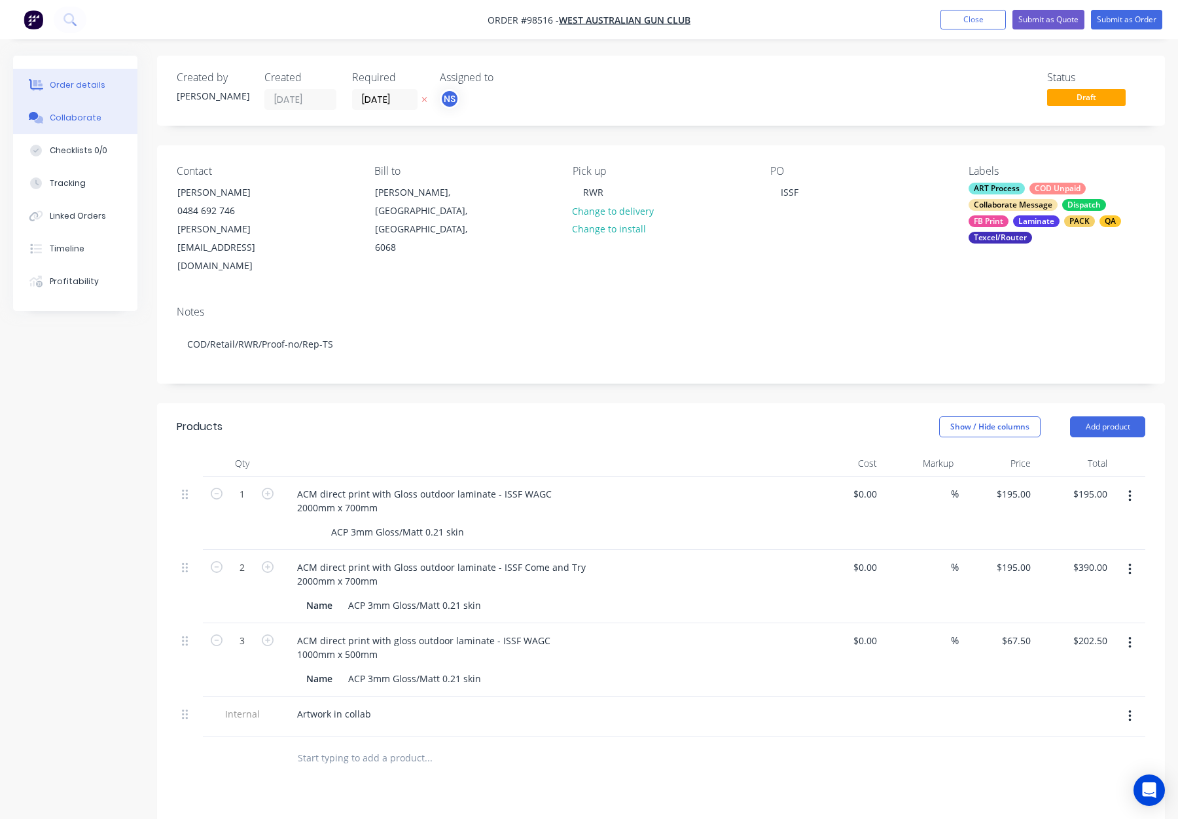
click at [96, 117] on button "Collaborate" at bounding box center [75, 117] width 124 height 33
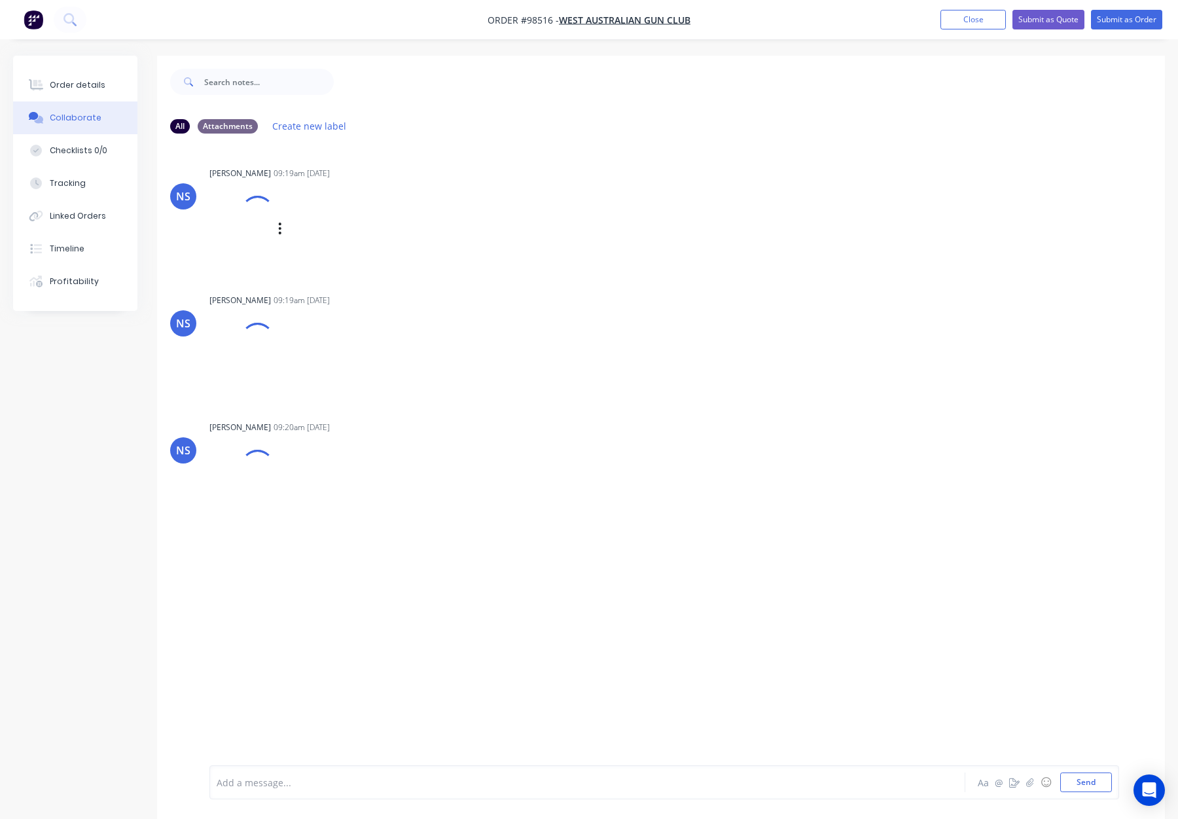
click at [509, 205] on div "Natasha Searle 09:19am 10/09/25 ISSF come and try signs 2000x700.tif Labels Dow…" at bounding box center [413, 217] width 409 height 107
drag, startPoint x: 75, startPoint y: 78, endPoint x: 77, endPoint y: 96, distance: 18.4
click at [75, 78] on button "Order details" at bounding box center [75, 85] width 124 height 33
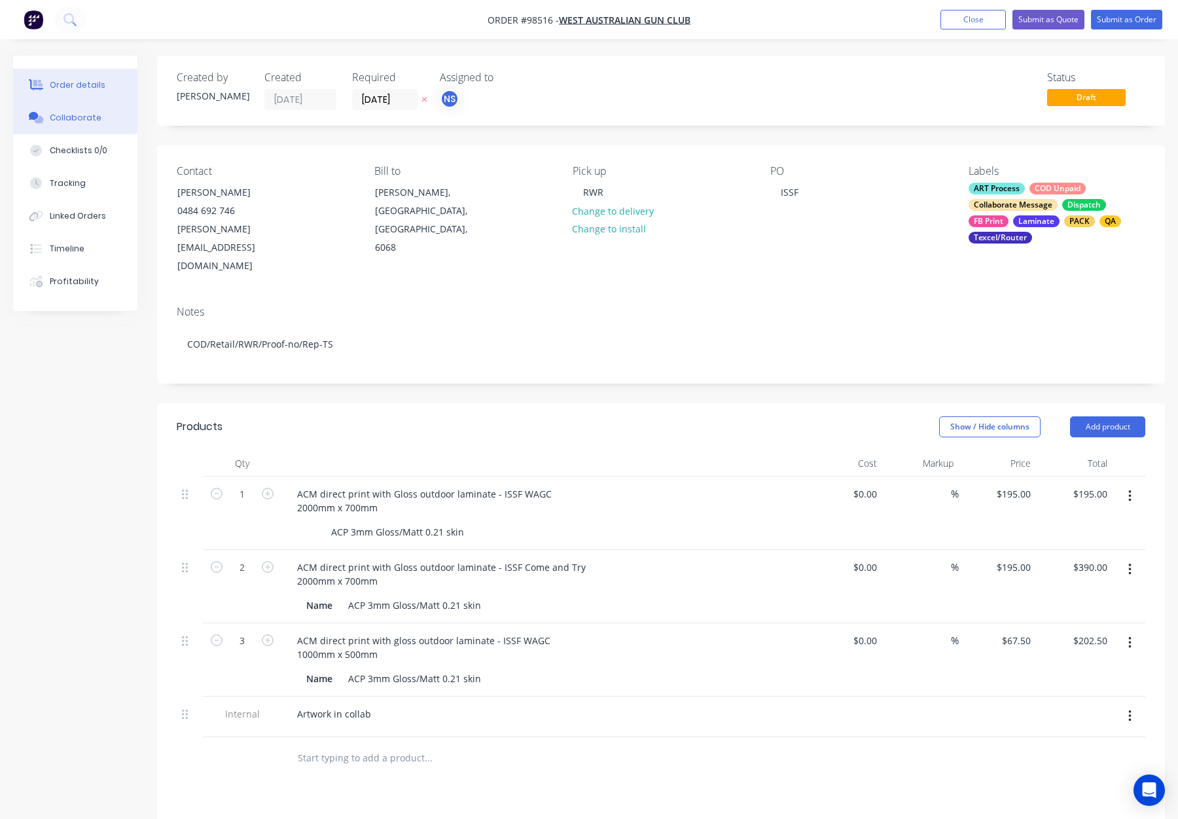
click at [80, 117] on div "Collaborate" at bounding box center [76, 118] width 52 height 12
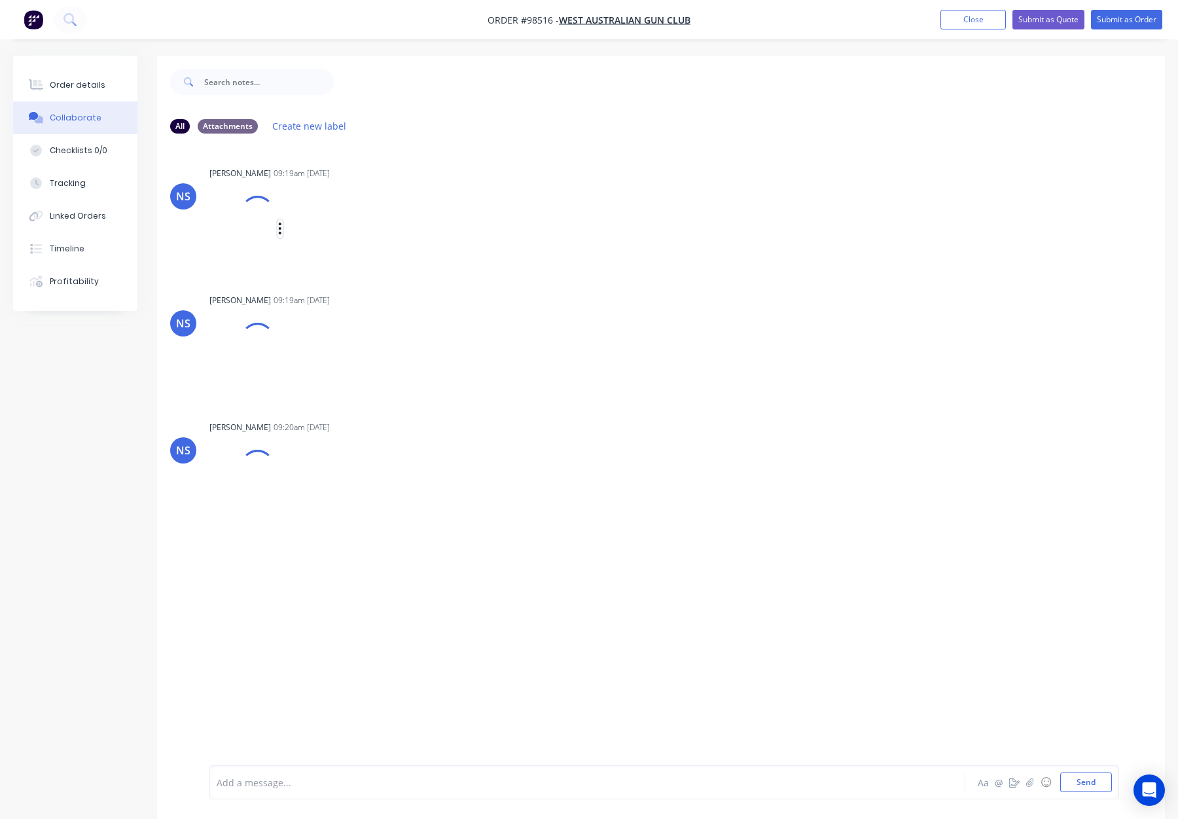
click at [280, 226] on icon "button" at bounding box center [280, 228] width 4 height 15
click at [344, 268] on button "Download" at bounding box center [366, 263] width 147 height 29
click at [283, 356] on div "Labels Download" at bounding box center [347, 355] width 147 height 19
click at [281, 356] on icon "button" at bounding box center [280, 355] width 4 height 15
click at [327, 398] on button "Download" at bounding box center [366, 390] width 147 height 29
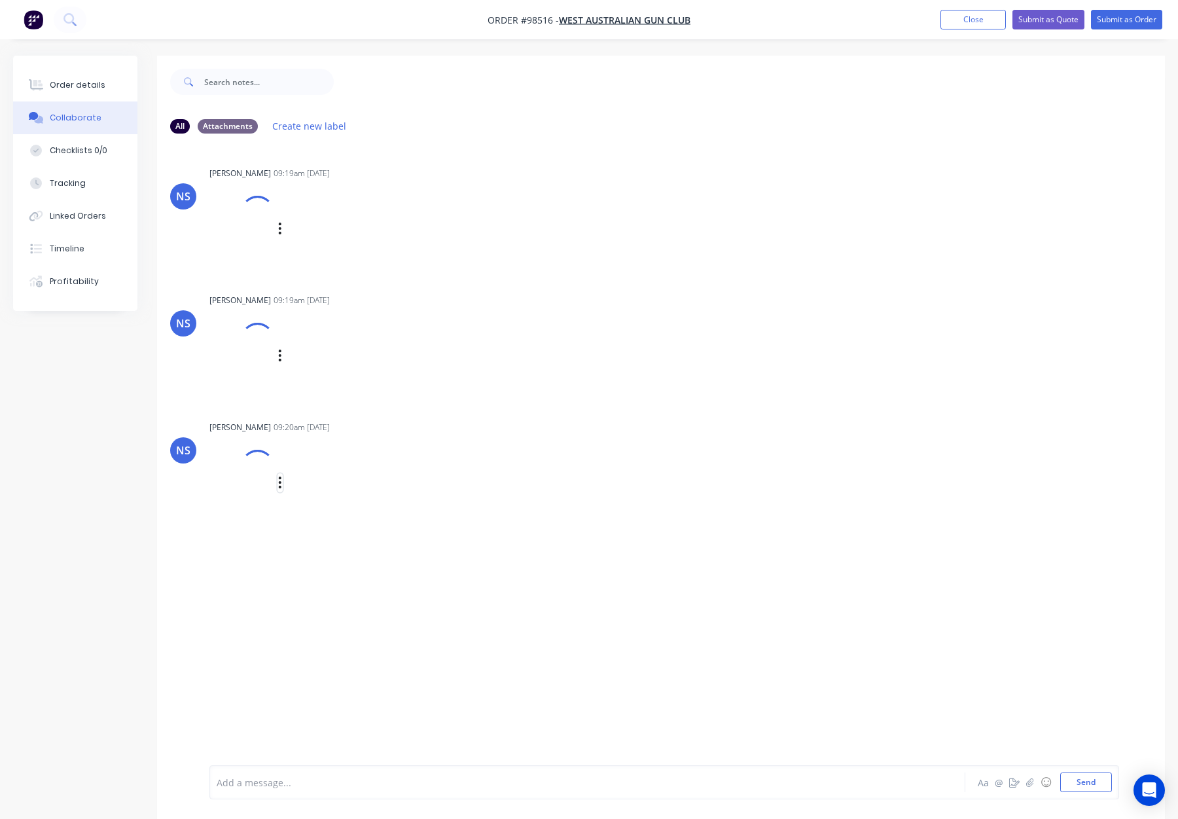
click at [280, 480] on icon "button" at bounding box center [280, 482] width 4 height 15
click at [324, 516] on button "Download" at bounding box center [366, 517] width 147 height 29
click at [69, 88] on div "Order details" at bounding box center [78, 85] width 56 height 12
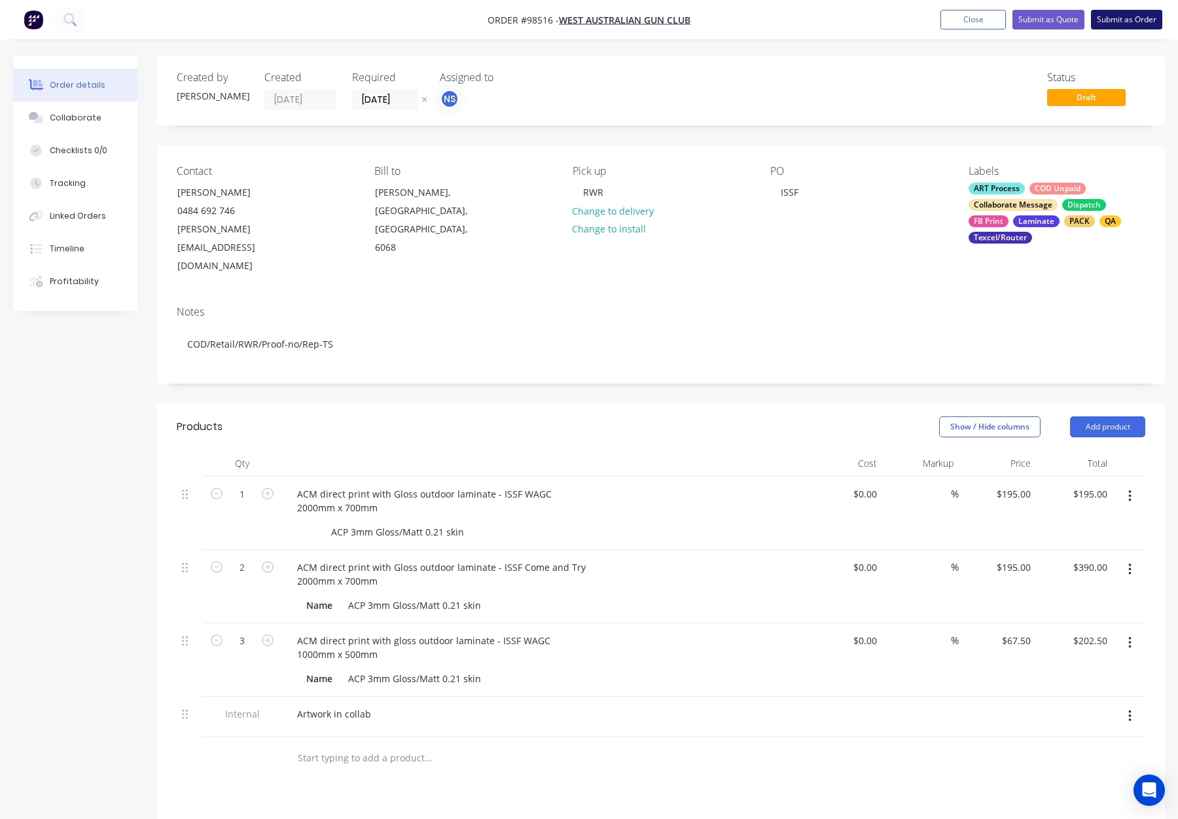
click at [1128, 12] on button "Submit as Order" at bounding box center [1126, 20] width 71 height 20
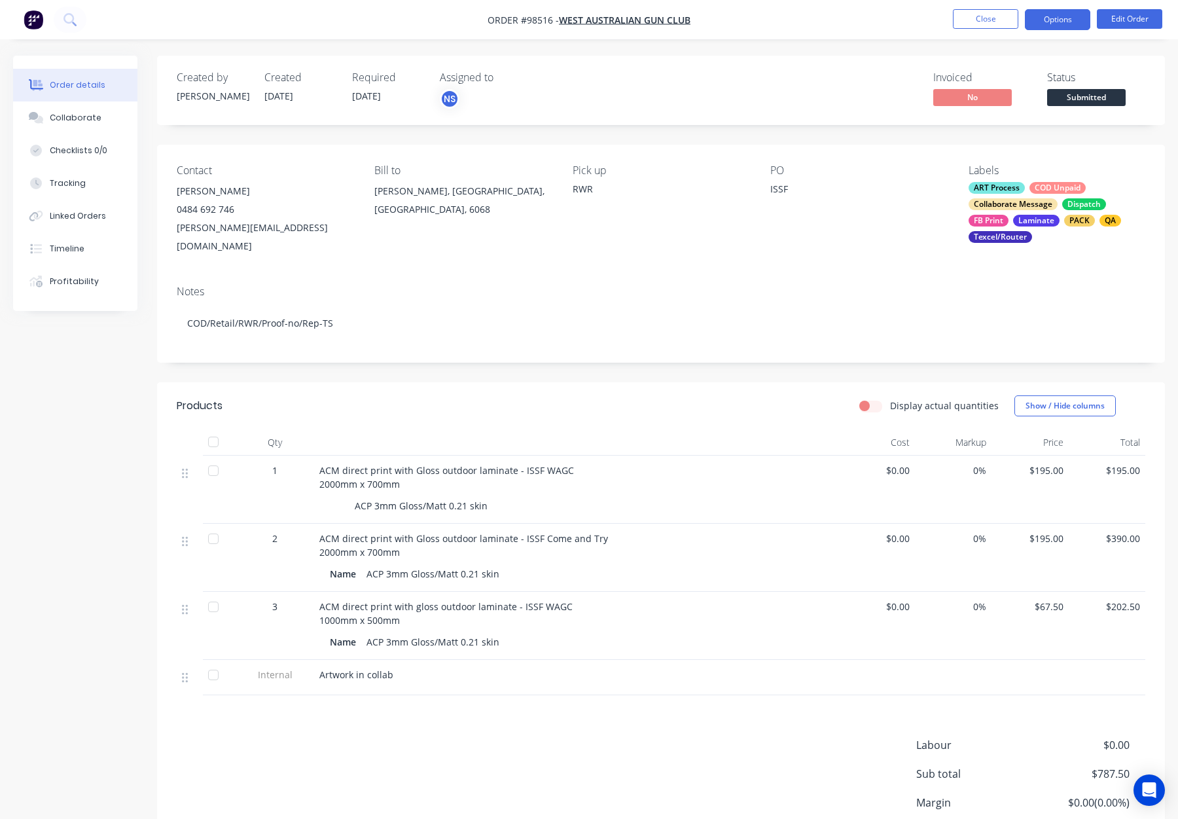
click at [1050, 18] on button "Options" at bounding box center [1057, 19] width 65 height 21
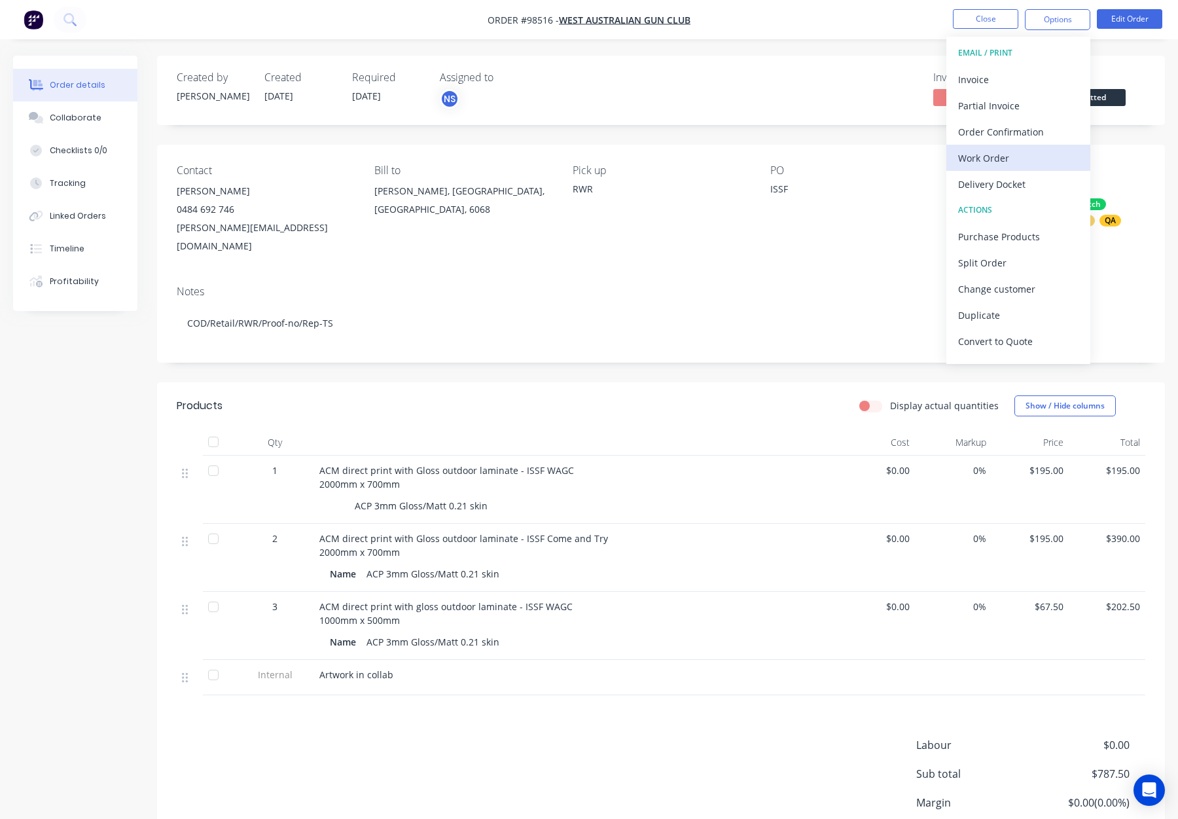
click at [1025, 149] on div "Work Order" at bounding box center [1018, 158] width 120 height 19
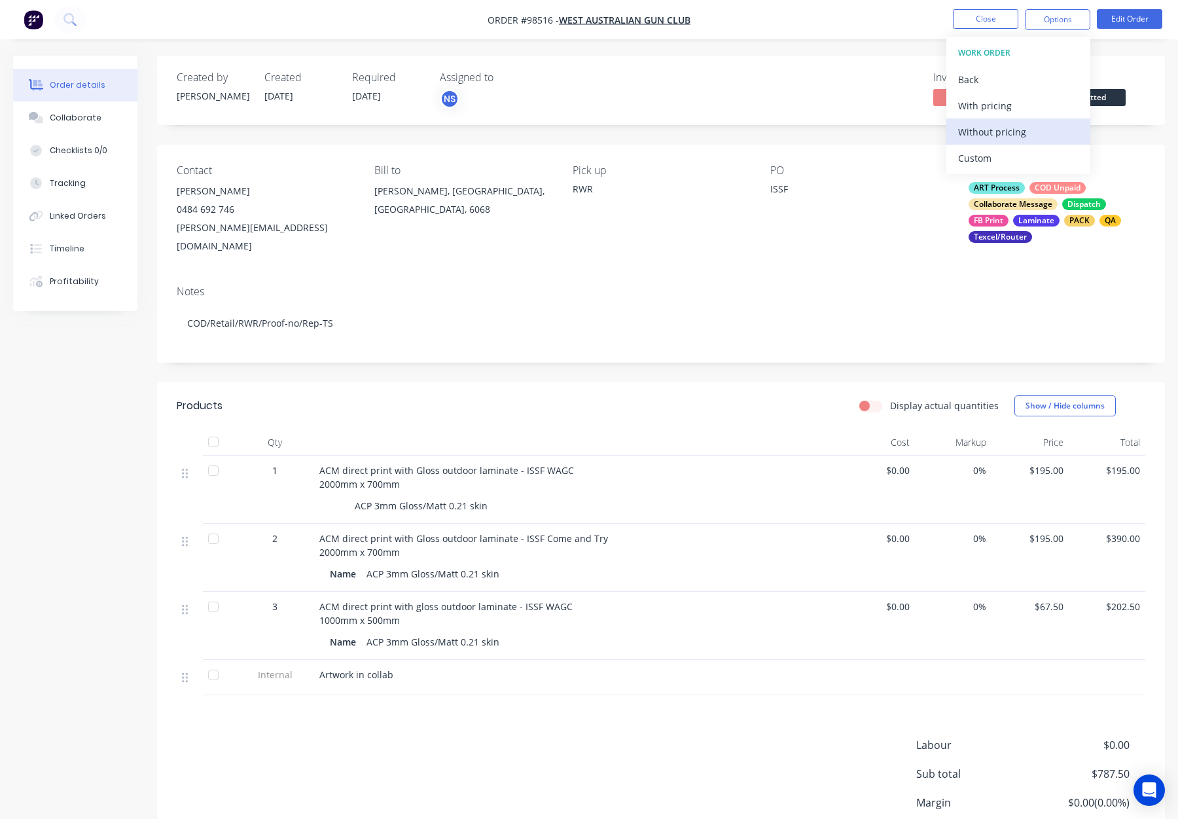
click at [1027, 130] on div "Without pricing" at bounding box center [1018, 131] width 120 height 19
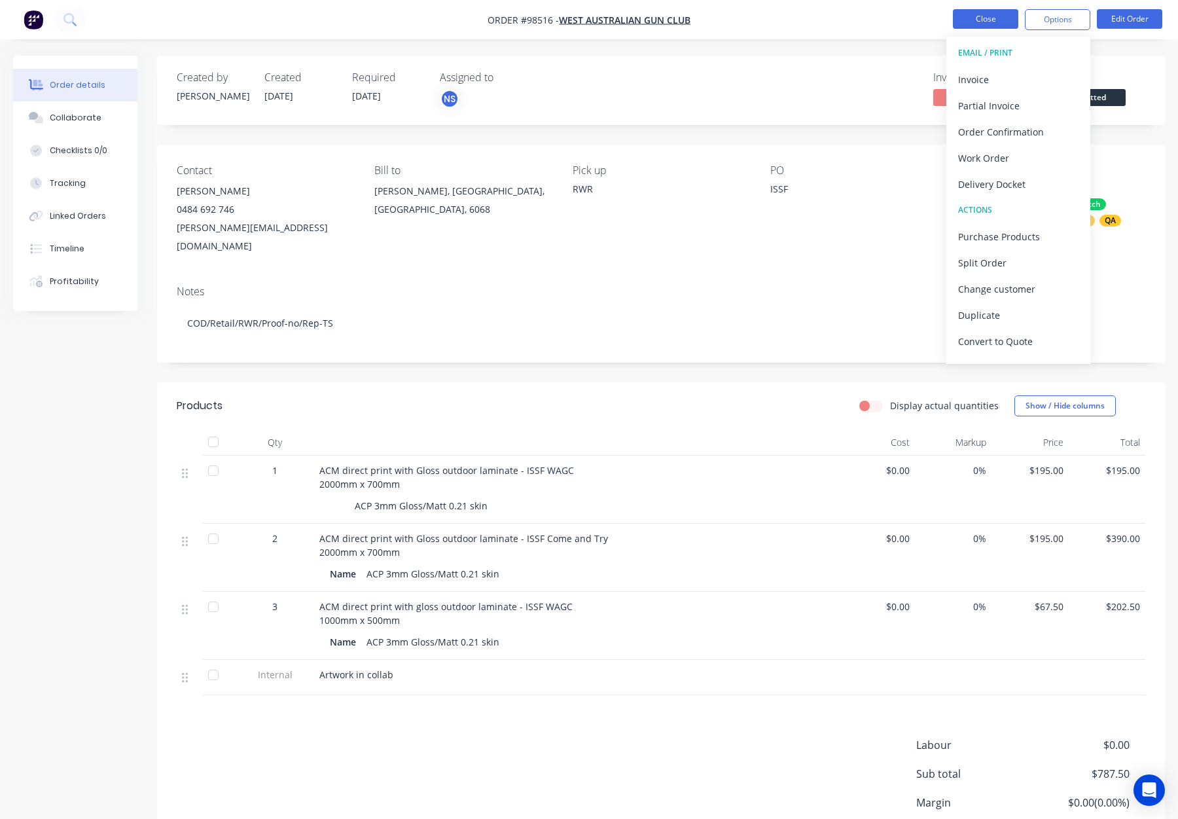
click at [988, 19] on button "Close" at bounding box center [985, 19] width 65 height 20
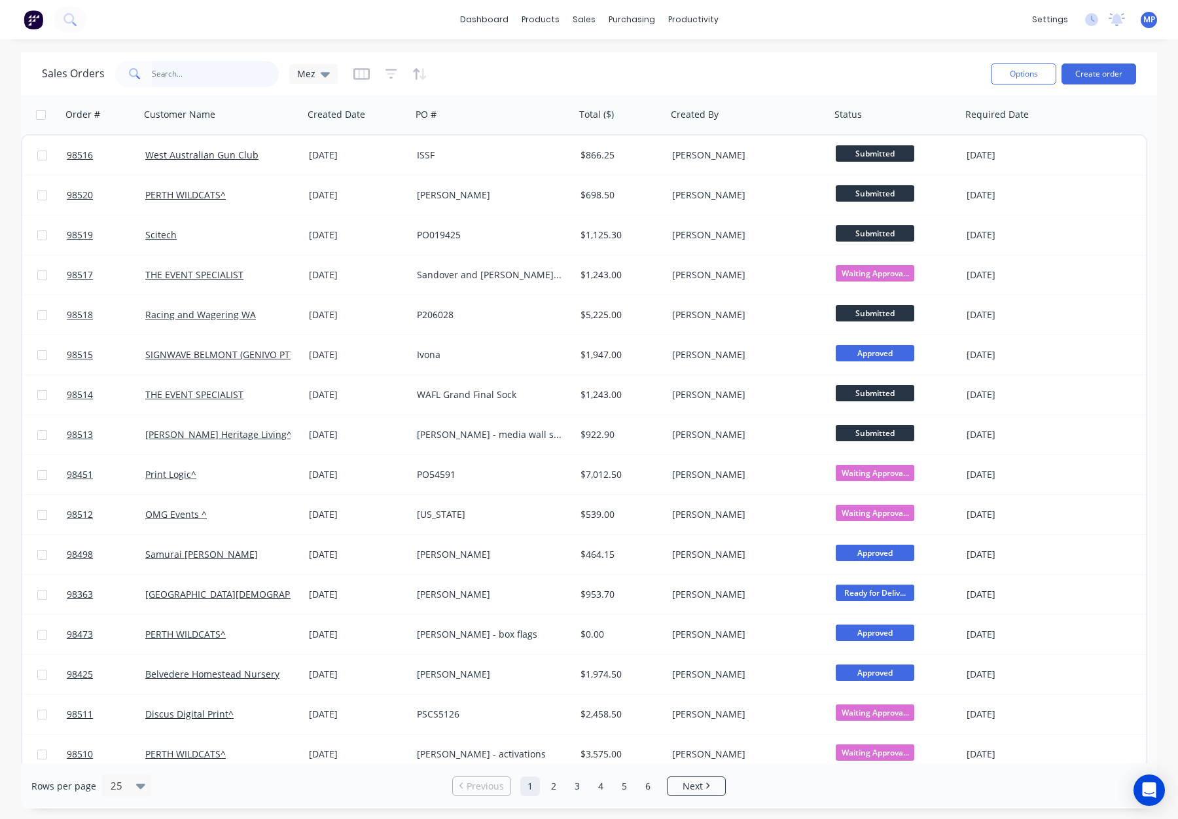
click at [170, 73] on input "text" at bounding box center [216, 74] width 128 height 26
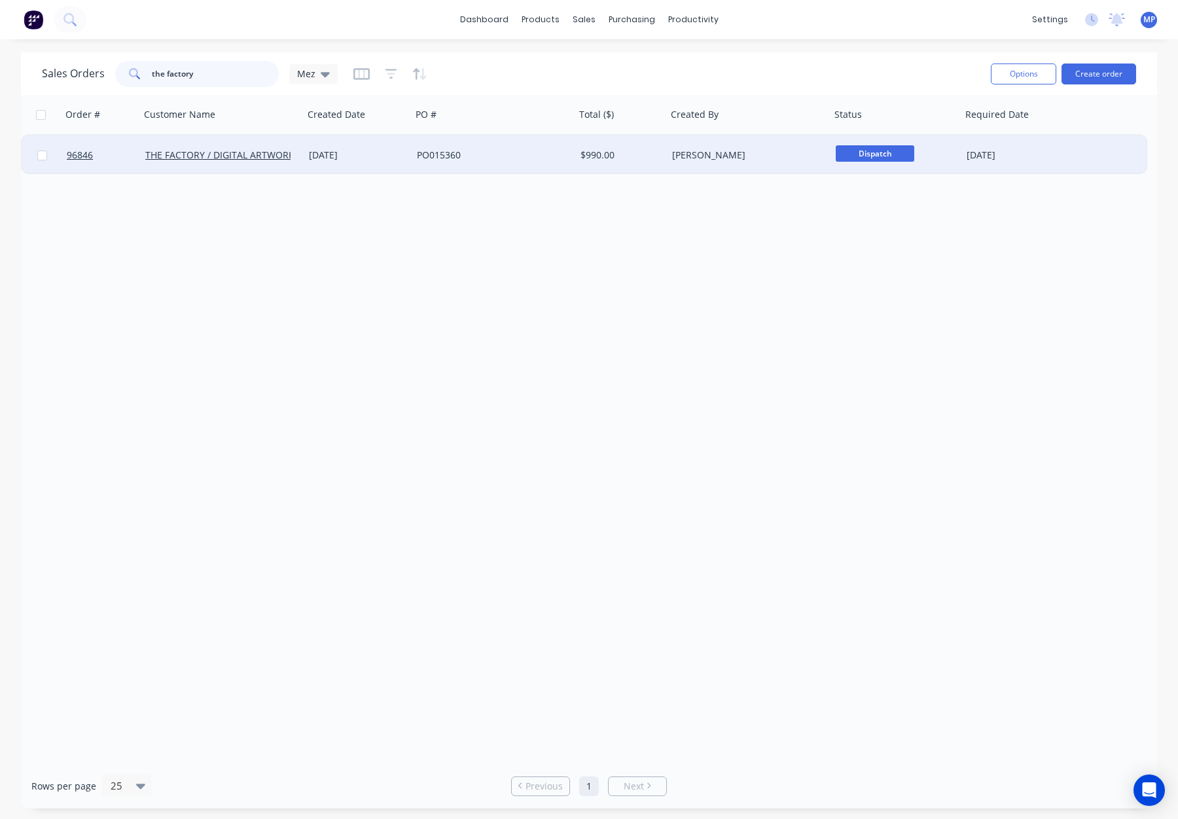
type input "the factory"
click at [512, 149] on div "PO015360" at bounding box center [489, 155] width 145 height 13
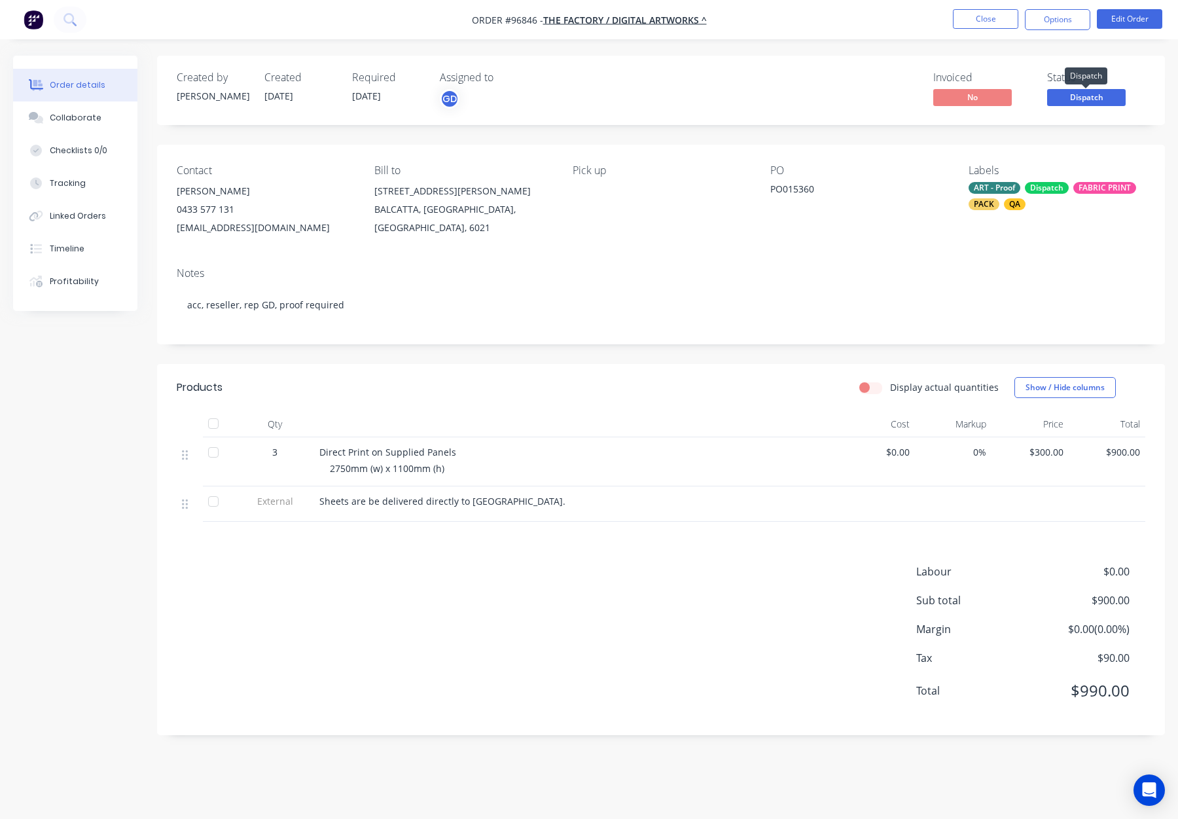
click at [1081, 93] on span "Dispatch" at bounding box center [1086, 97] width 79 height 16
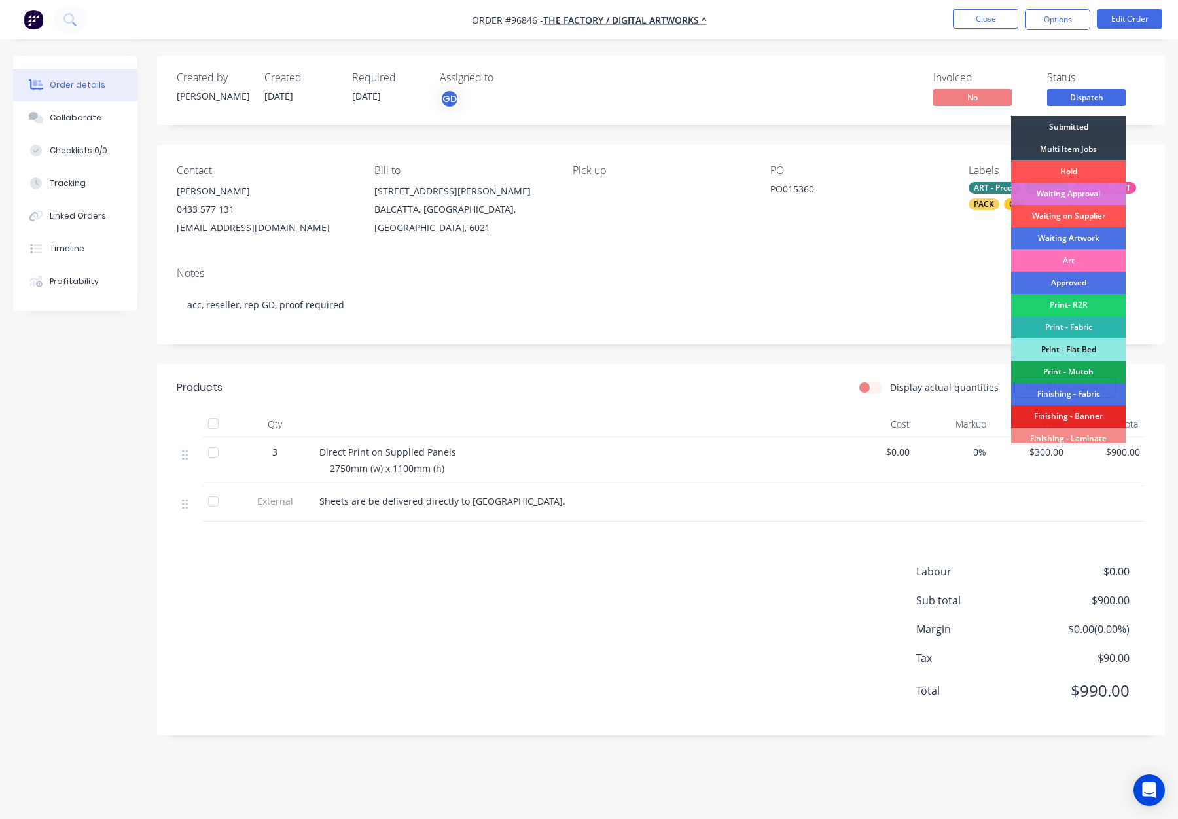
click at [1079, 217] on div "Waiting on Supplier" at bounding box center [1068, 216] width 115 height 22
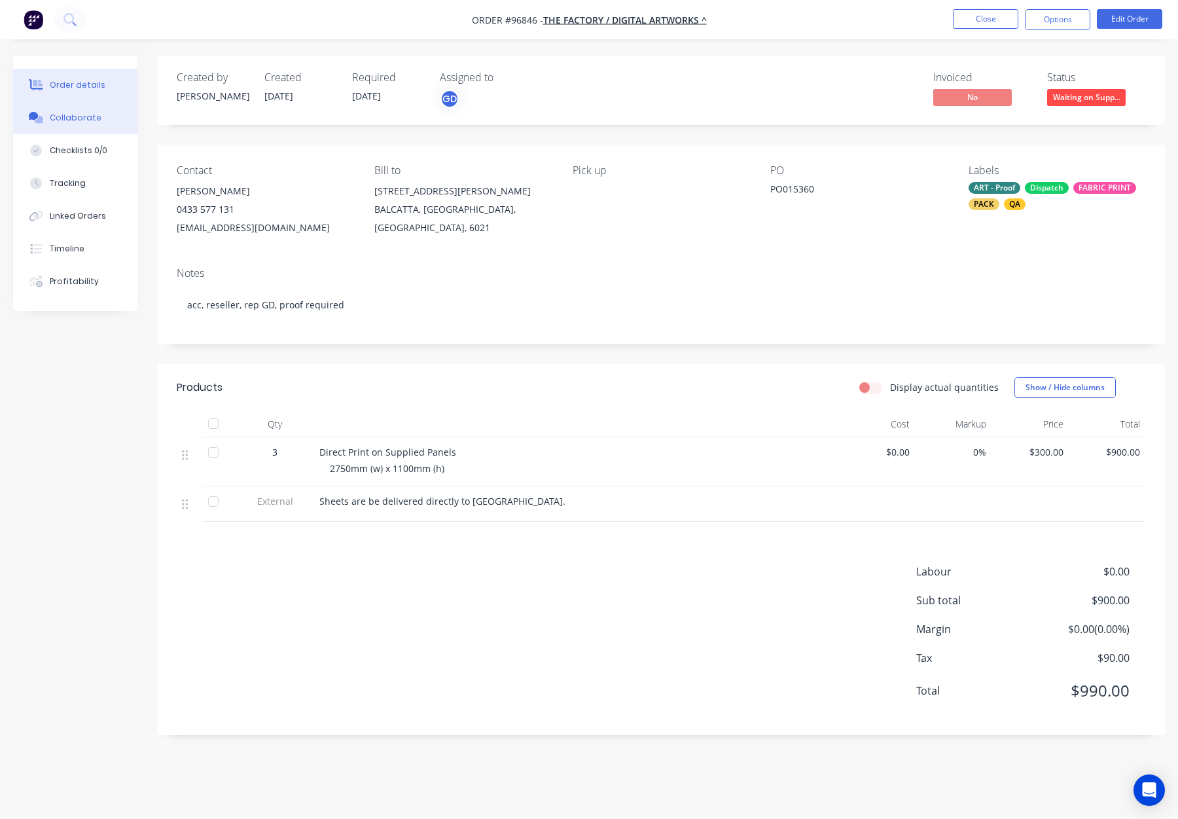
click at [99, 121] on button "Collaborate" at bounding box center [75, 117] width 124 height 33
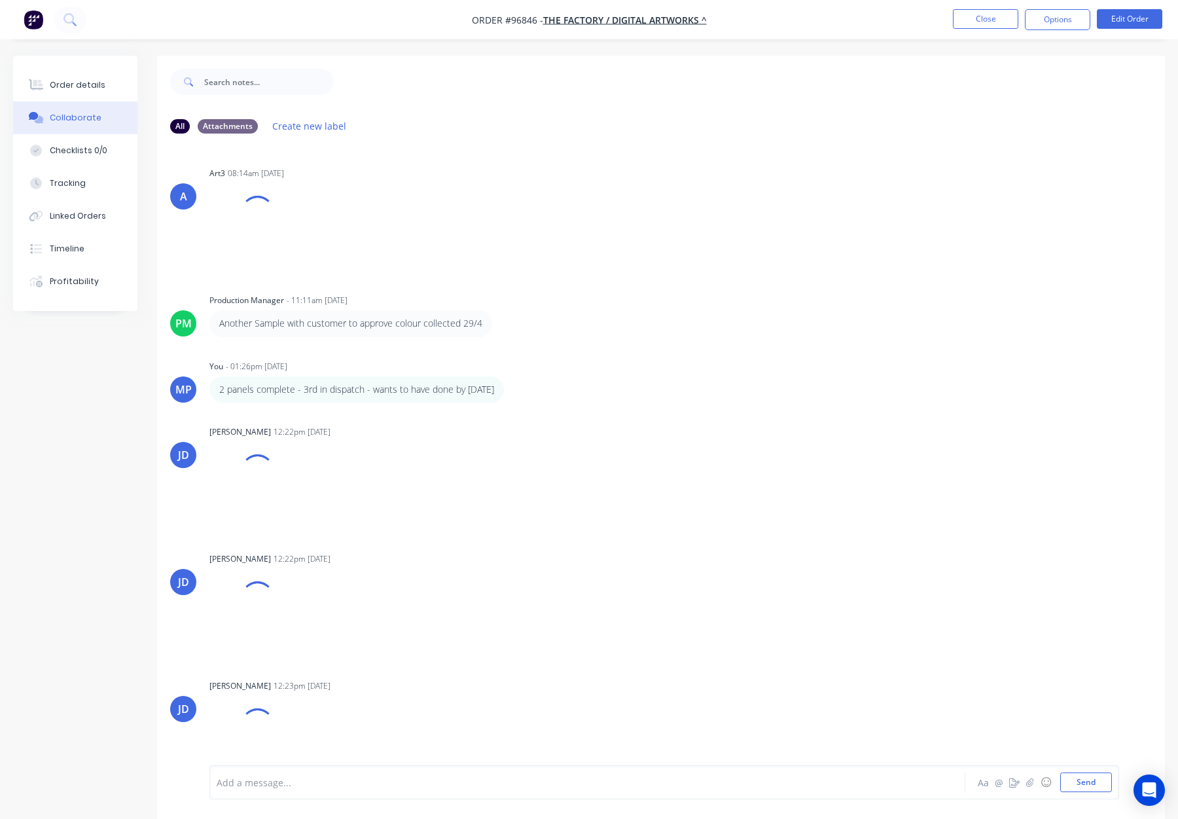
click at [287, 774] on div "Add a message..." at bounding box center [553, 782] width 672 height 20
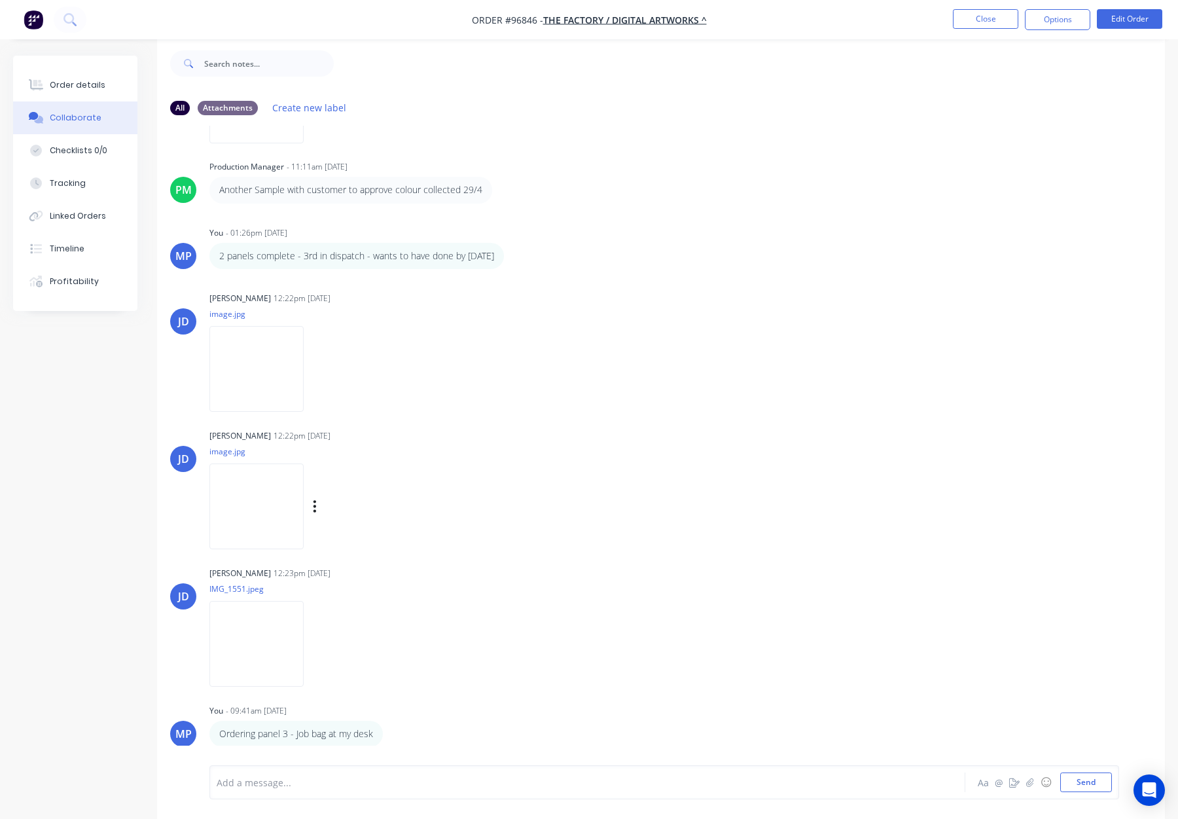
scroll to position [20, 0]
drag, startPoint x: 83, startPoint y: 83, endPoint x: 151, endPoint y: 84, distance: 68.1
click at [83, 83] on div "Order details" at bounding box center [78, 85] width 56 height 12
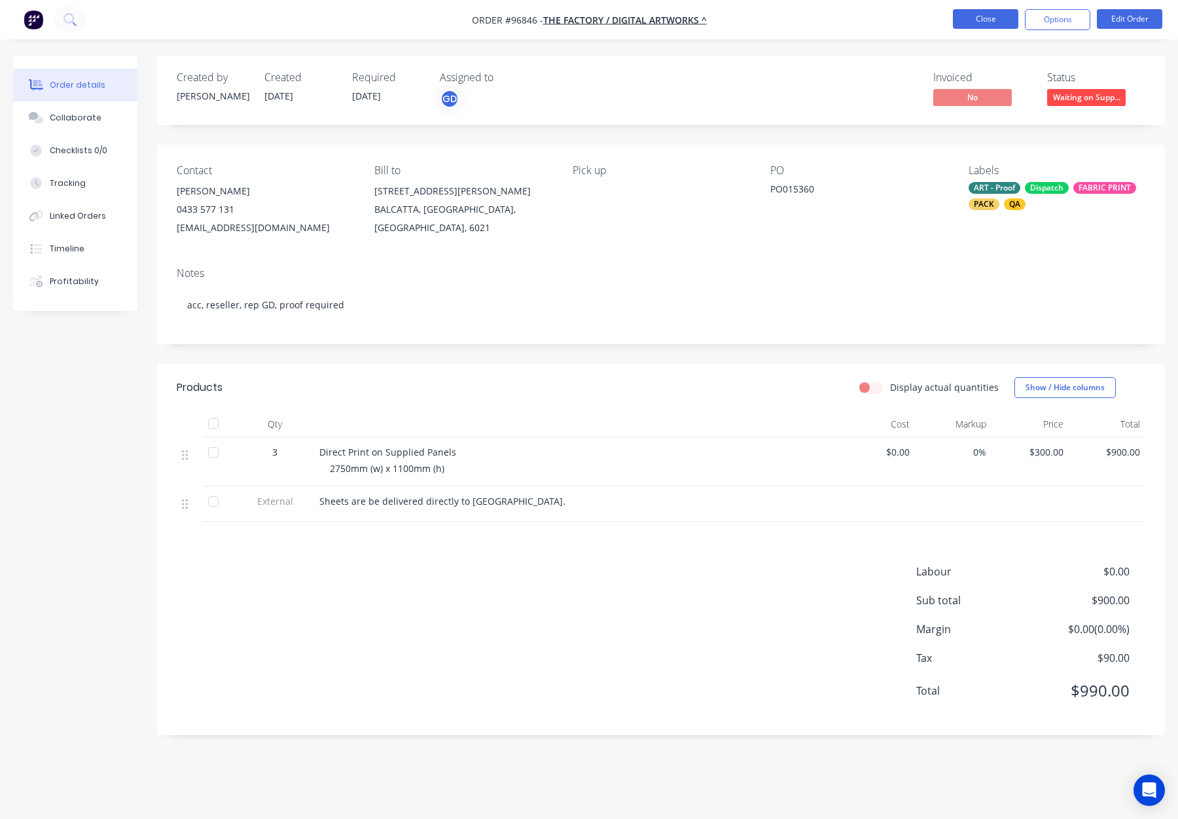
click at [990, 13] on button "Close" at bounding box center [985, 19] width 65 height 20
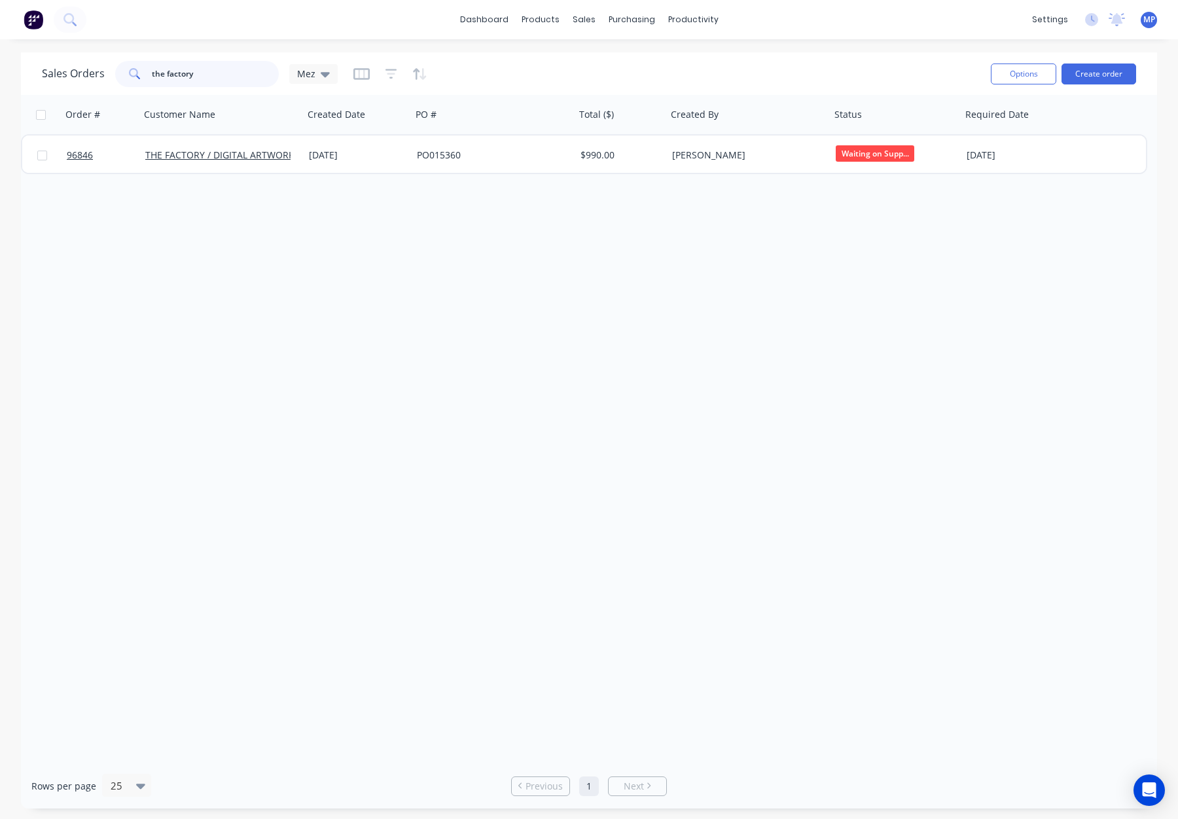
click at [208, 71] on input "the factory" at bounding box center [216, 74] width 128 height 26
drag, startPoint x: 156, startPoint y: 73, endPoint x: 114, endPoint y: 71, distance: 42.6
click at [113, 71] on div "Sales Orders the factory Mez" at bounding box center [190, 74] width 296 height 26
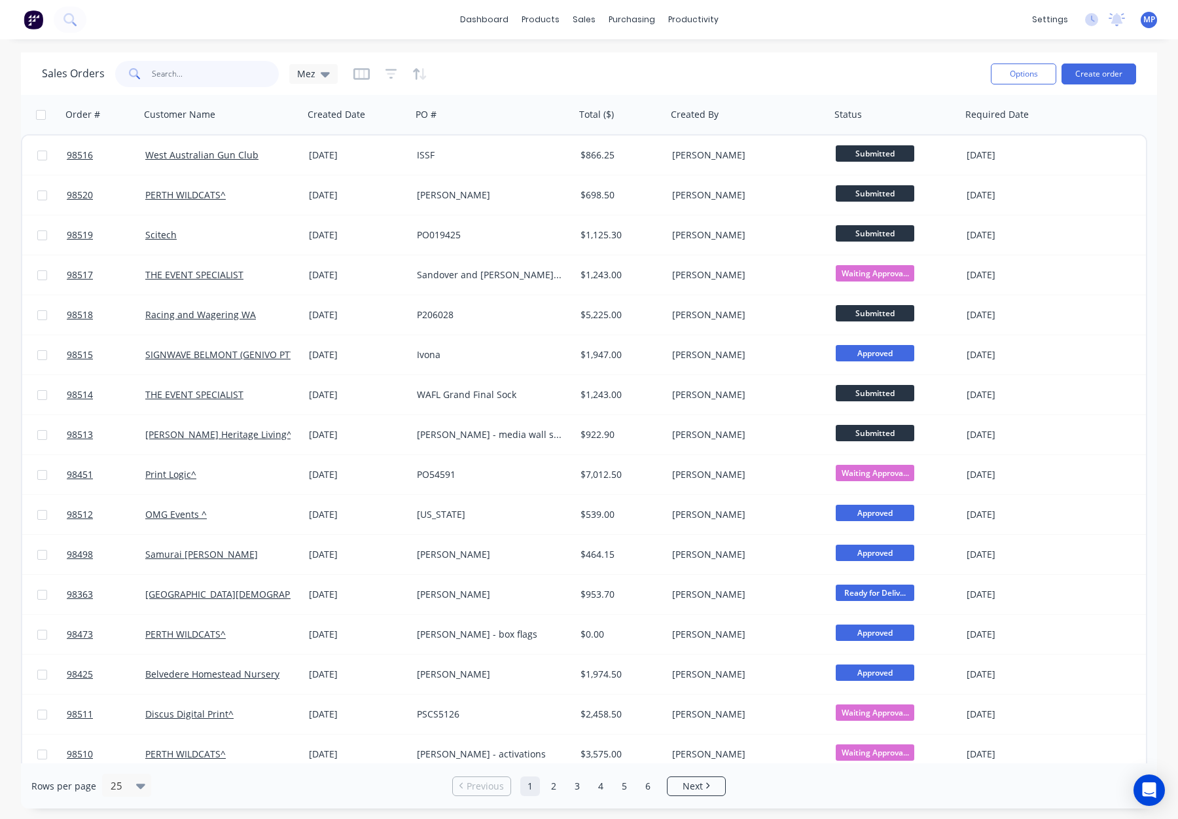
click at [200, 75] on input "text" at bounding box center [216, 74] width 128 height 26
type input "98398"
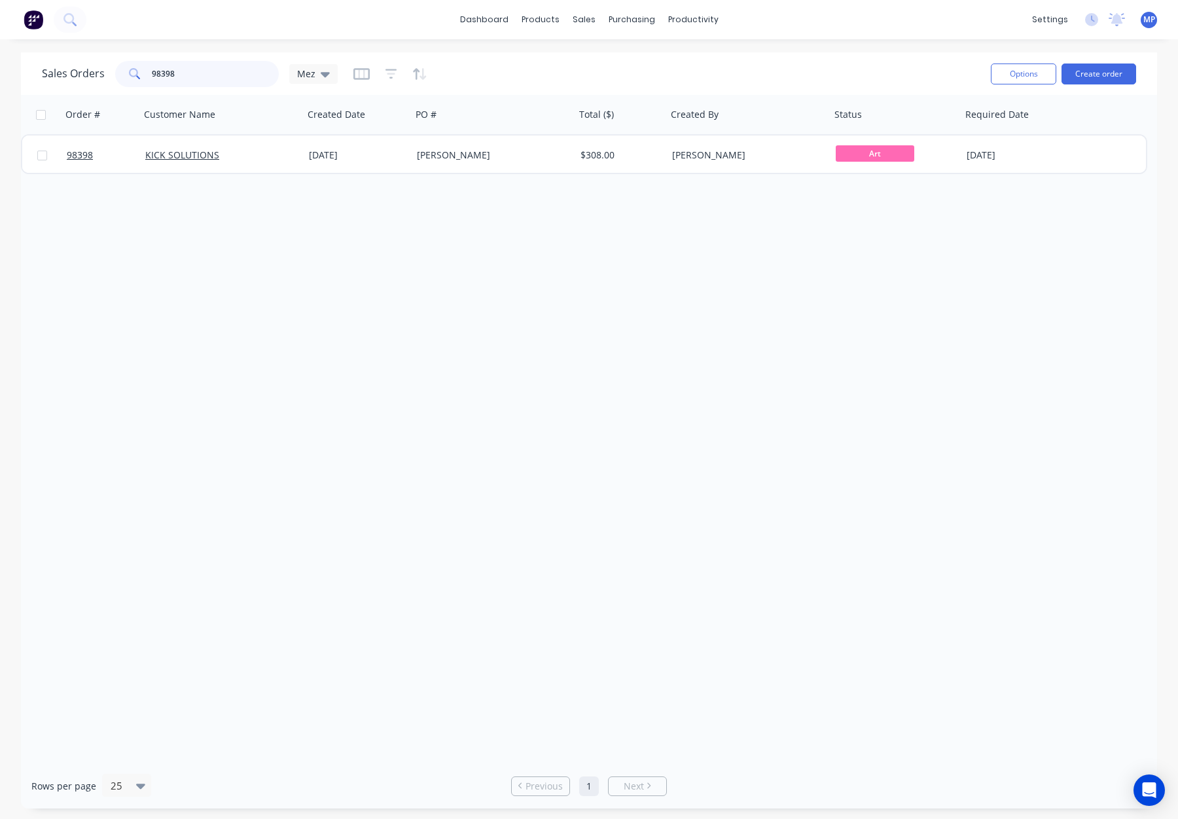
drag, startPoint x: 194, startPoint y: 76, endPoint x: 111, endPoint y: 74, distance: 83.1
click at [111, 74] on div "Sales Orders 98398 Mez" at bounding box center [190, 74] width 296 height 26
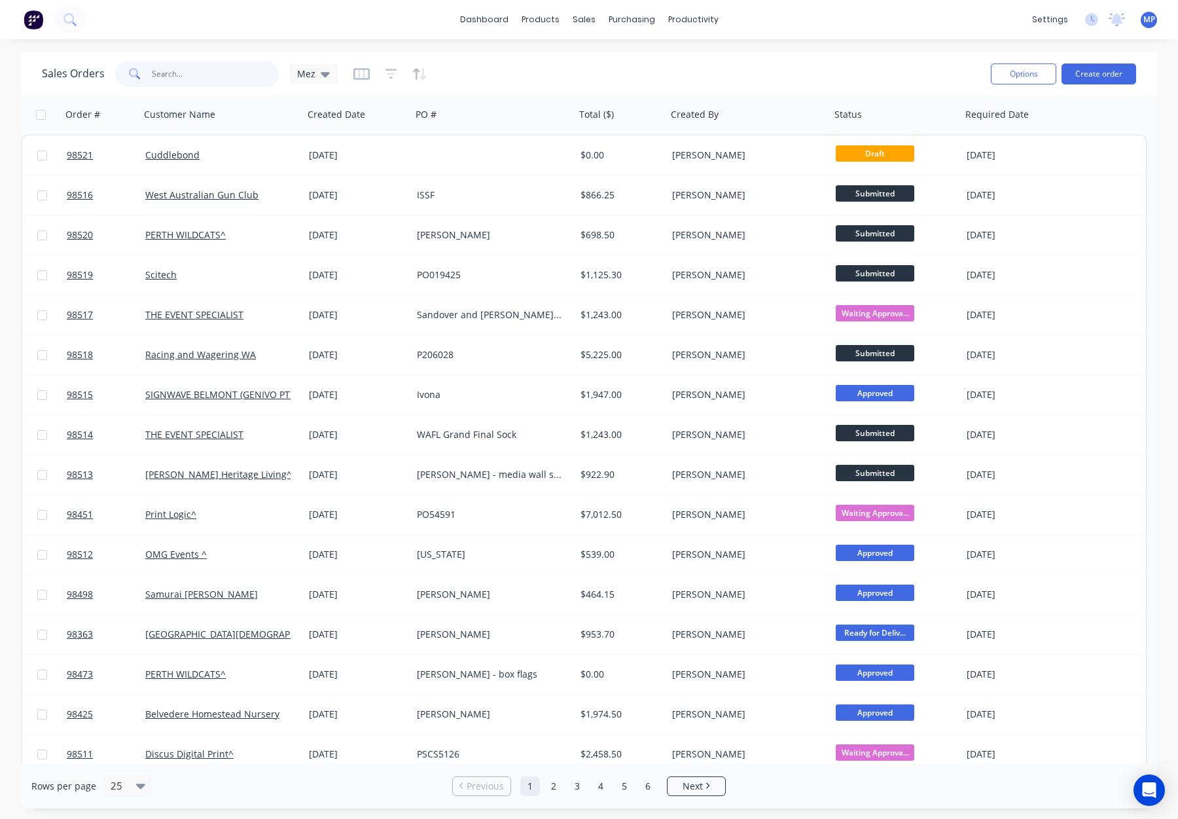
click at [178, 73] on input "text" at bounding box center [216, 74] width 128 height 26
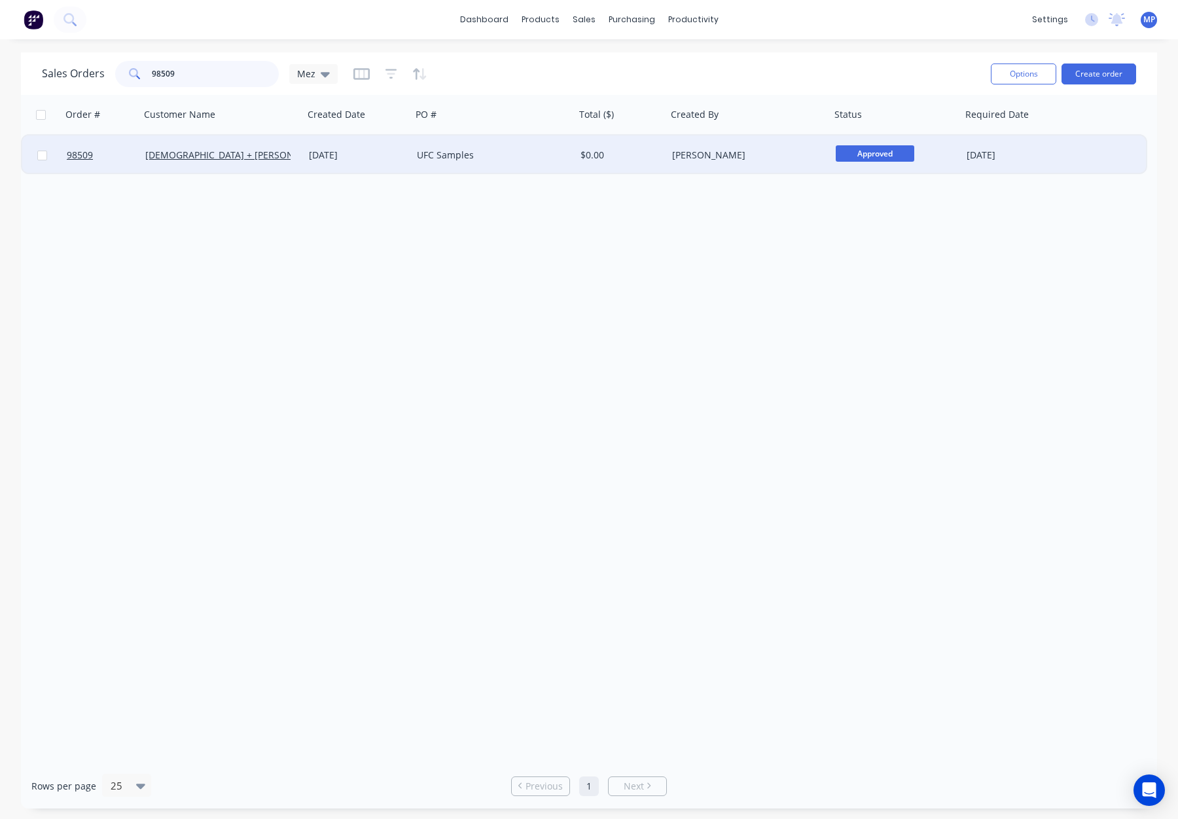
type input "98509"
click at [268, 160] on div "[DEMOGRAPHIC_DATA] + [PERSON_NAME] ^" at bounding box center [217, 155] width 145 height 13
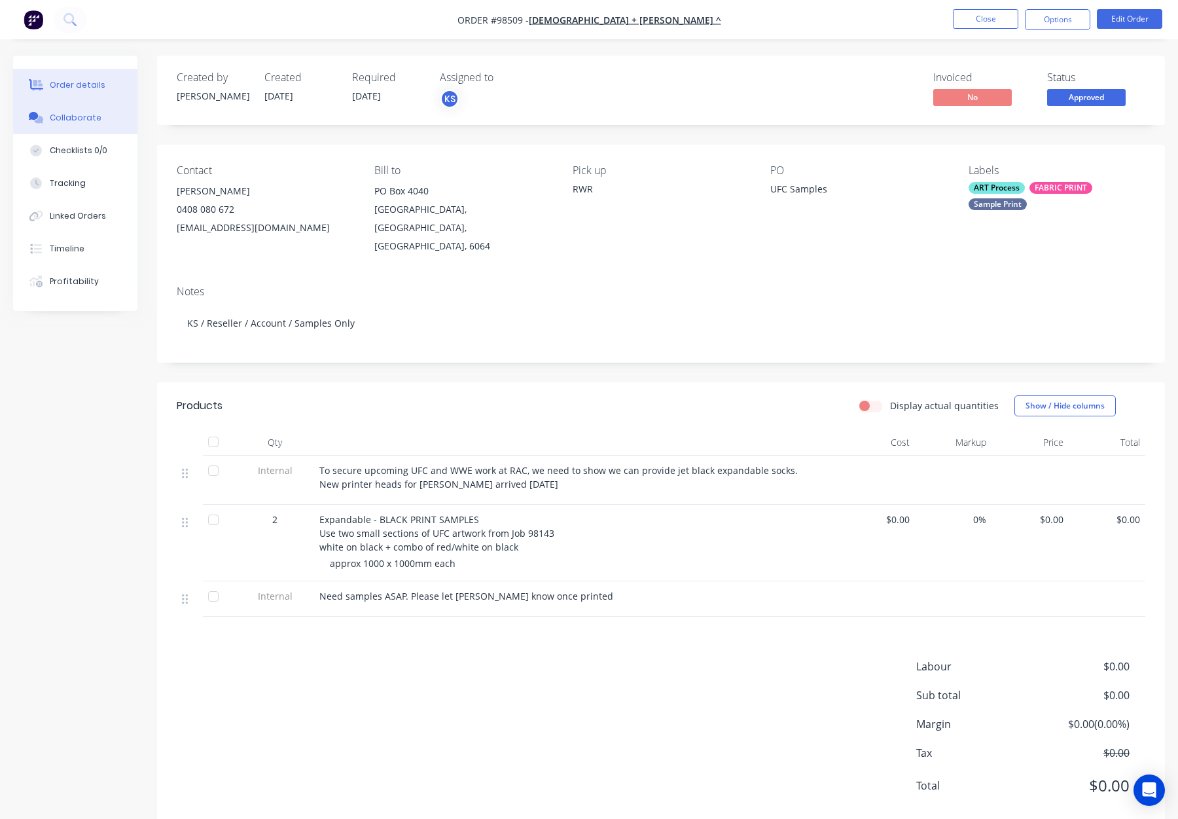
click at [71, 127] on button "Collaborate" at bounding box center [75, 117] width 124 height 33
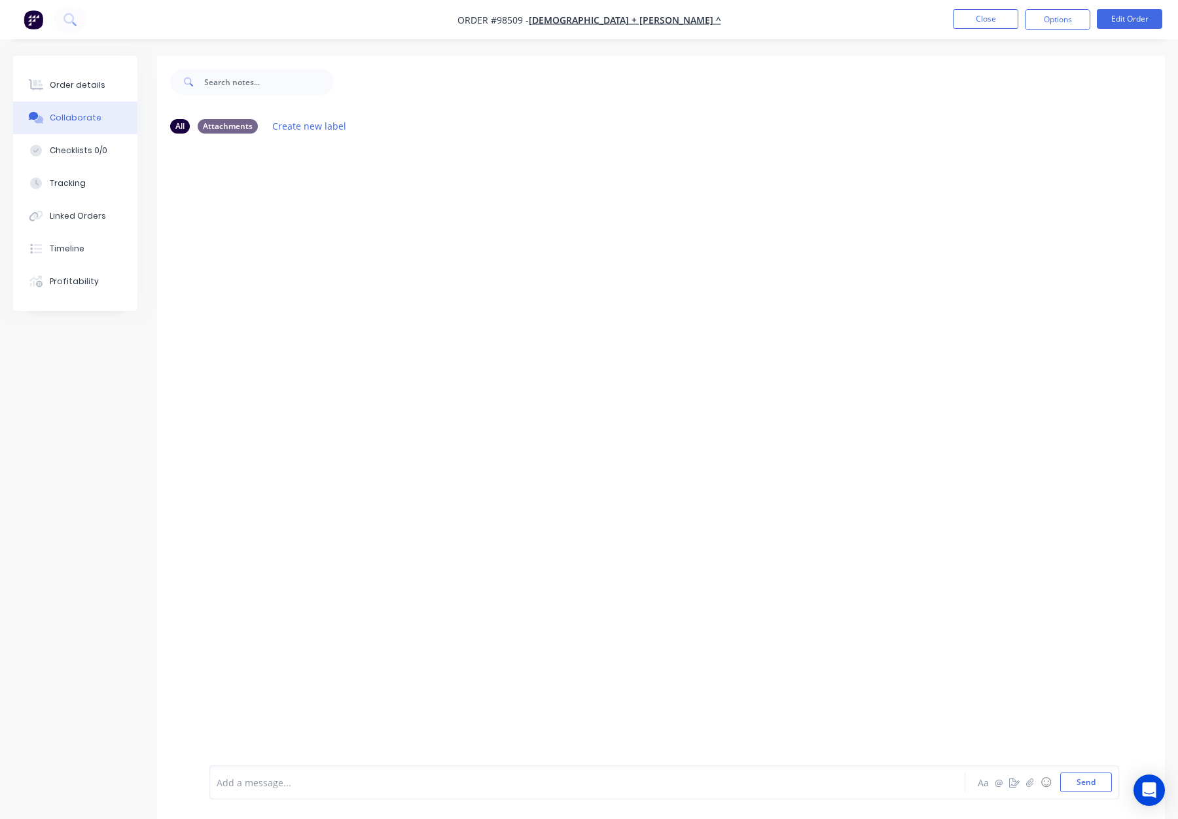
click at [287, 780] on div at bounding box center [552, 783] width 671 height 14
click at [47, 85] on button "Order details" at bounding box center [75, 85] width 124 height 33
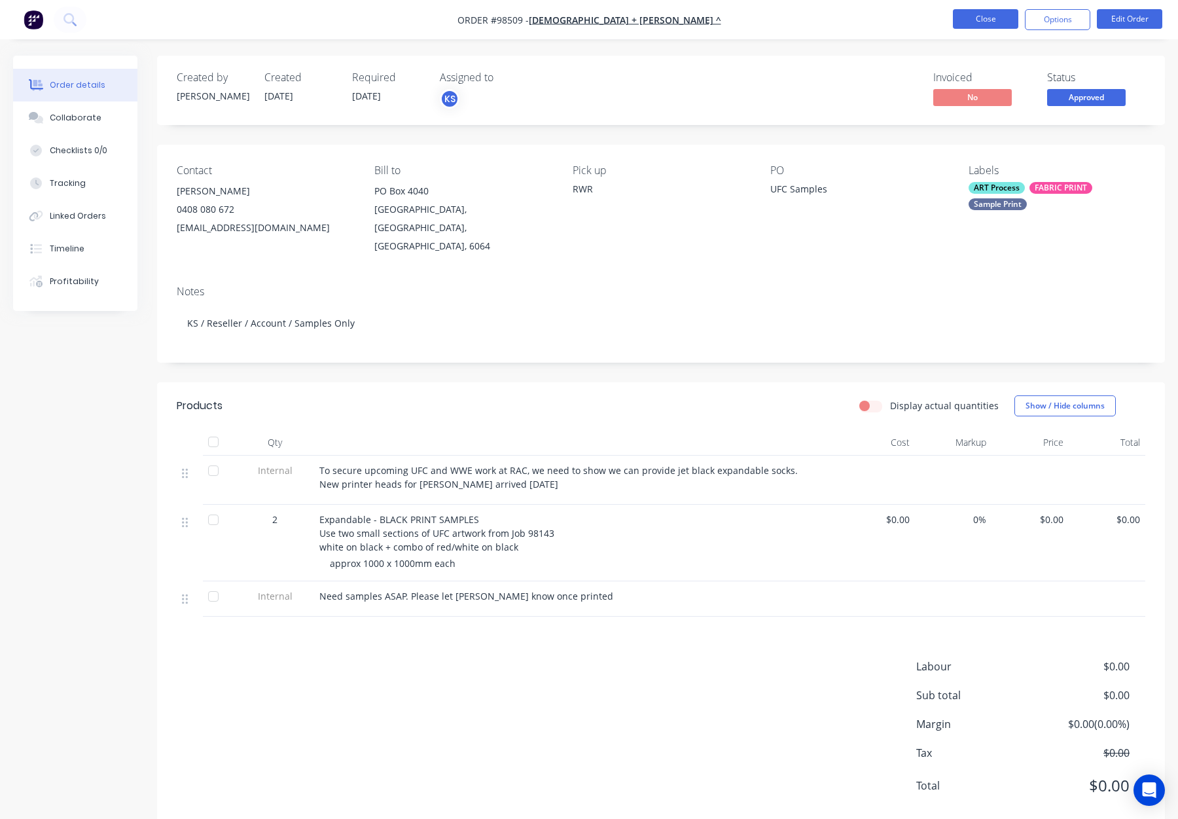
click at [979, 15] on button "Close" at bounding box center [985, 19] width 65 height 20
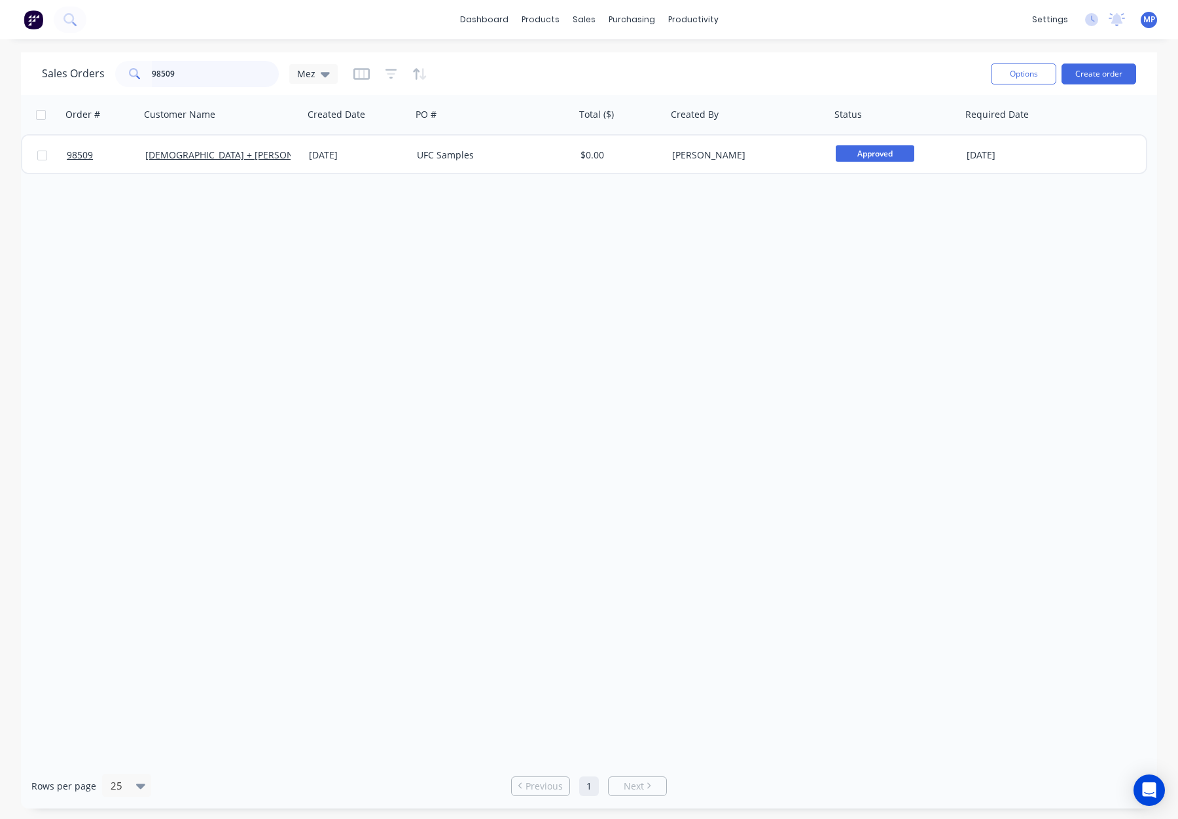
click at [183, 71] on input "98509" at bounding box center [216, 74] width 128 height 26
drag, startPoint x: 187, startPoint y: 72, endPoint x: 77, endPoint y: 67, distance: 110.1
click at [77, 67] on div "Sales Orders 98509 Mez" at bounding box center [190, 74] width 296 height 26
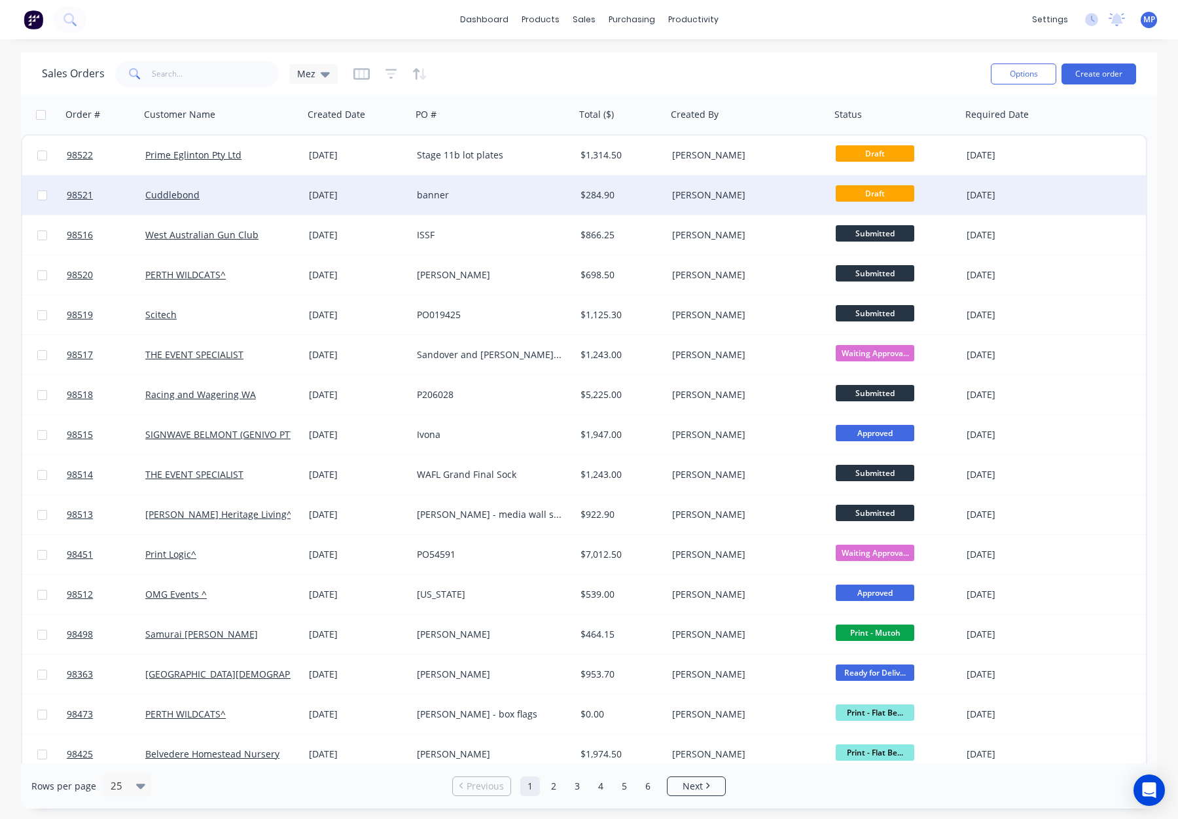
click at [274, 189] on div "Cuddlebond" at bounding box center [217, 195] width 145 height 13
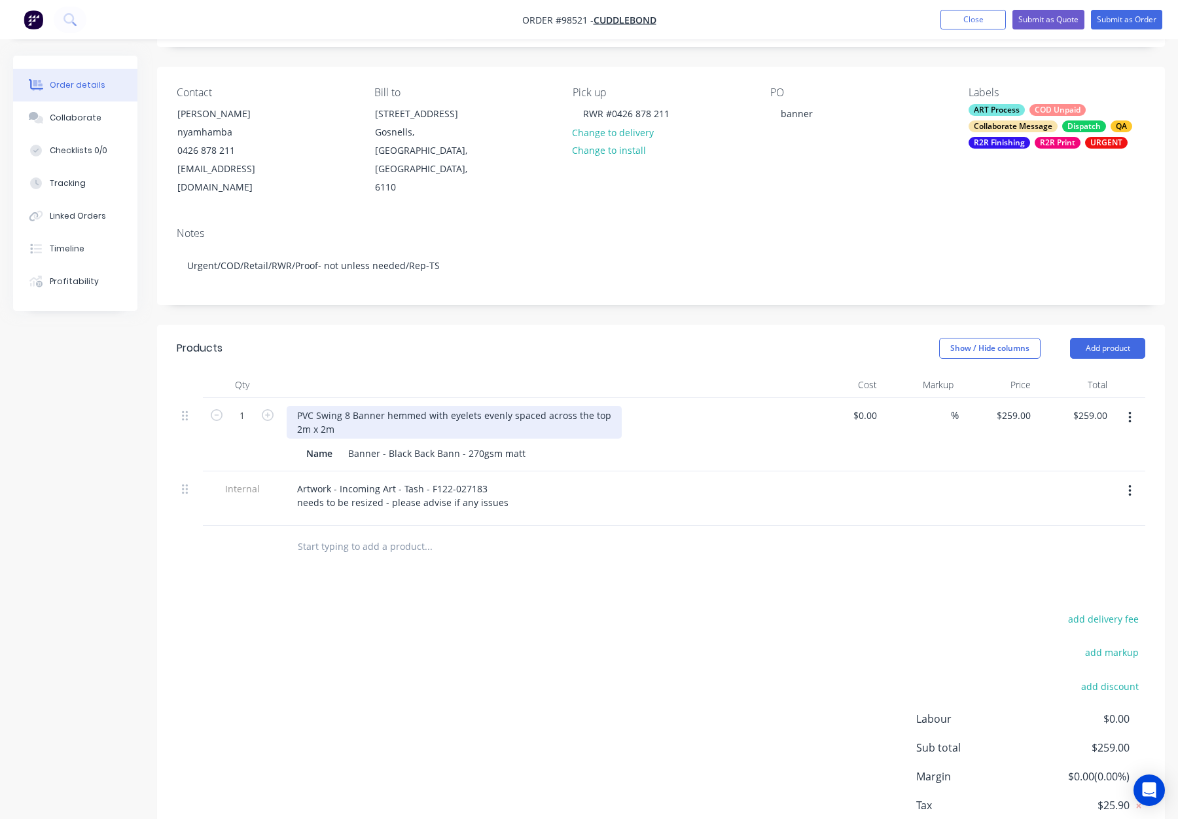
scroll to position [78, 0]
drag, startPoint x: 317, startPoint y: 379, endPoint x: 283, endPoint y: 378, distance: 34.0
click at [283, 399] on div "PVC Swing 8 Banner hemmed with eyelets evenly spaced across the top 2m x 2m Nam…" at bounding box center [543, 435] width 524 height 73
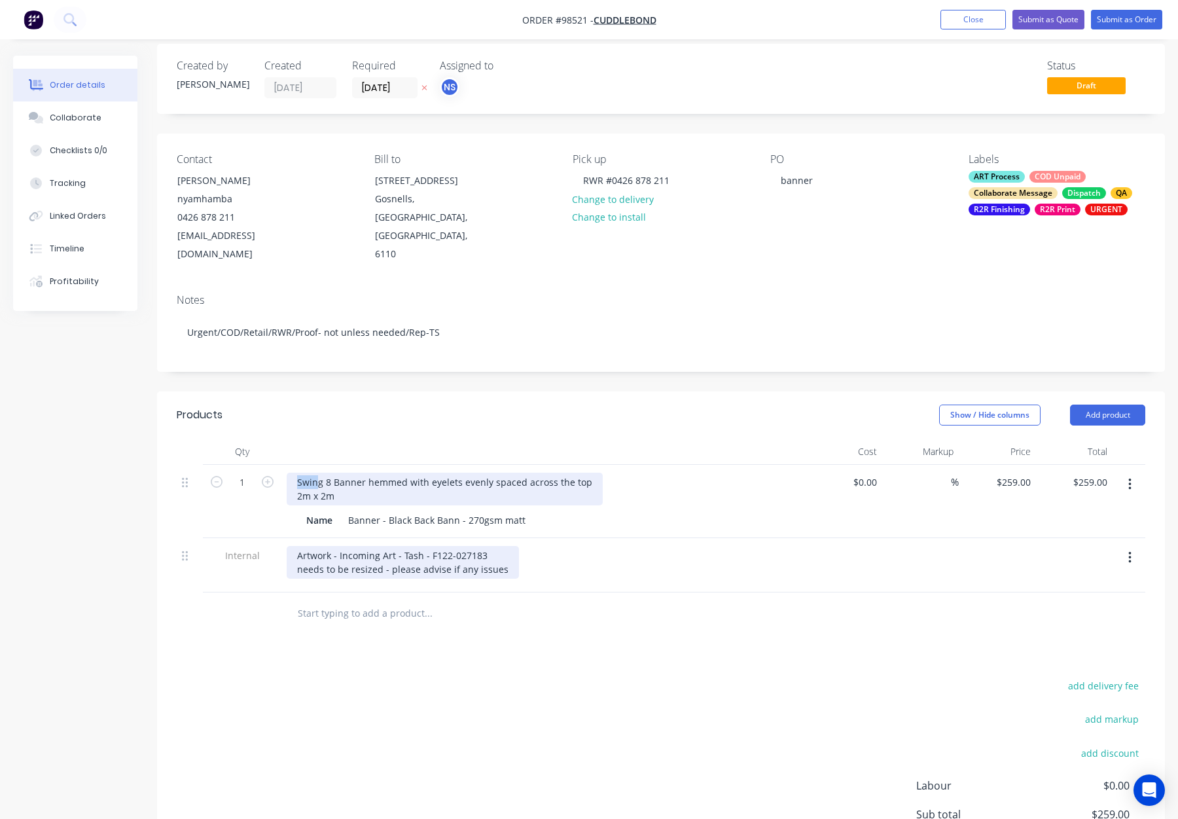
scroll to position [8, 0]
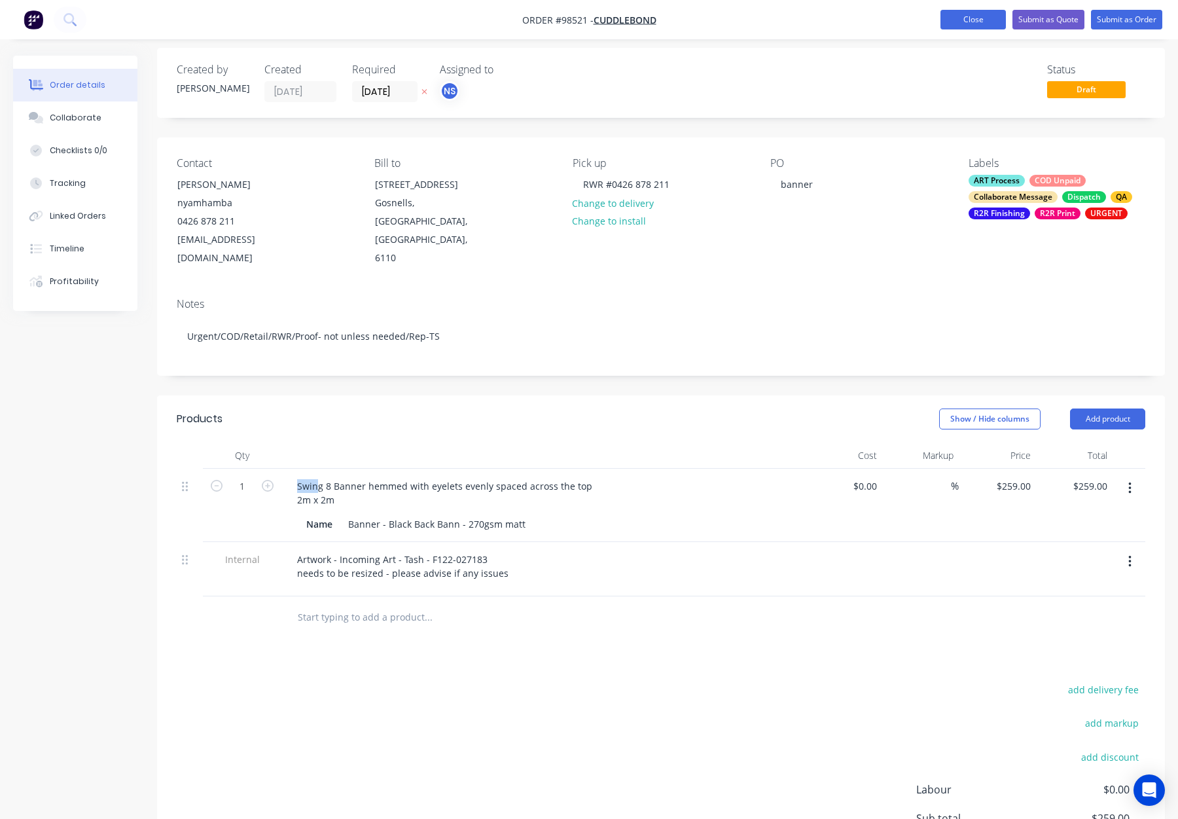
click at [973, 17] on button "Close" at bounding box center [973, 20] width 65 height 20
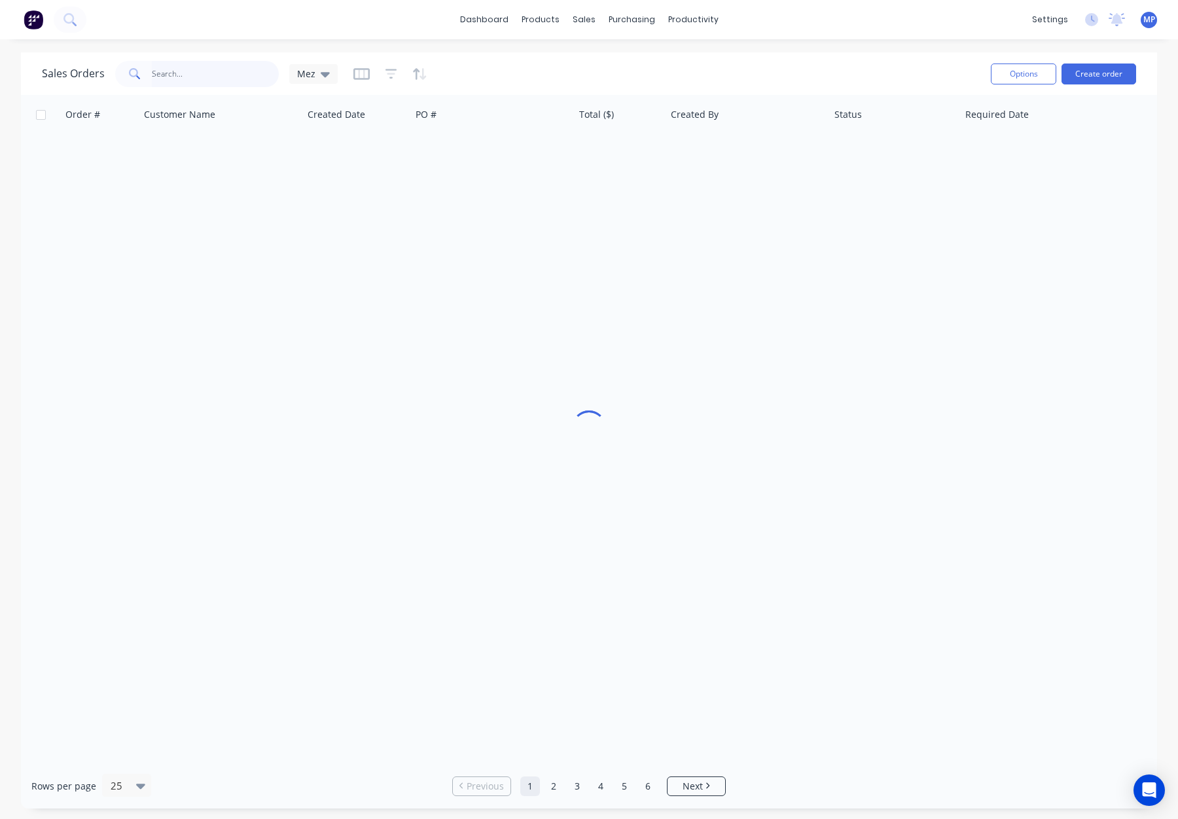
click at [179, 73] on input "text" at bounding box center [216, 74] width 128 height 26
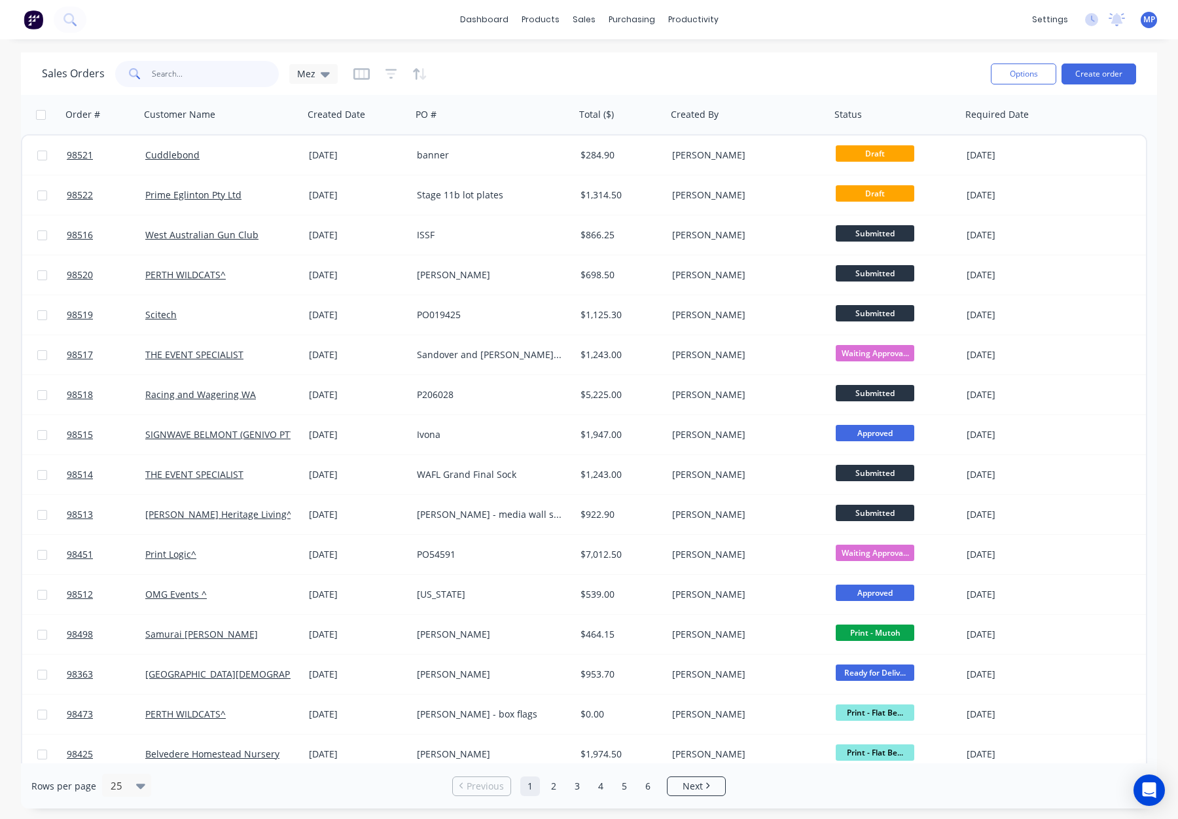
click at [183, 73] on input "text" at bounding box center [216, 74] width 128 height 26
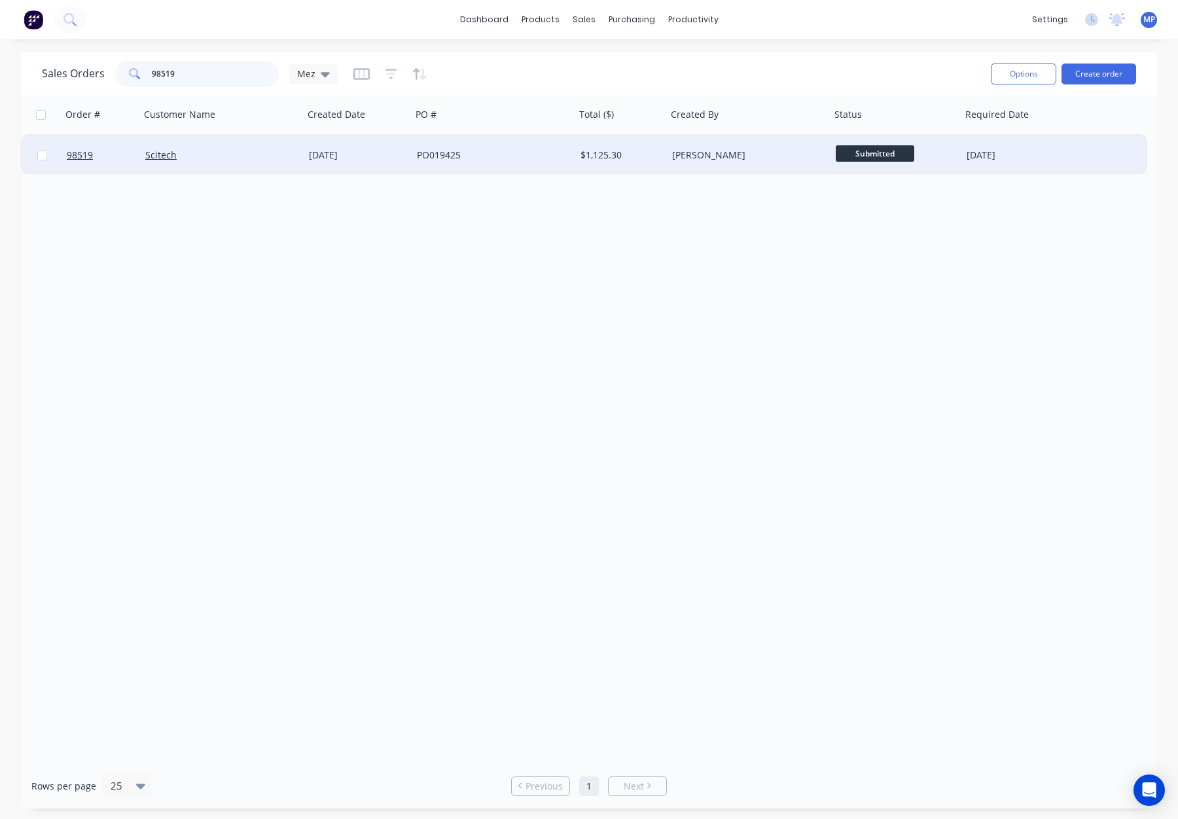
type input "98519"
click at [759, 165] on div "[PERSON_NAME]" at bounding box center [749, 154] width 164 height 39
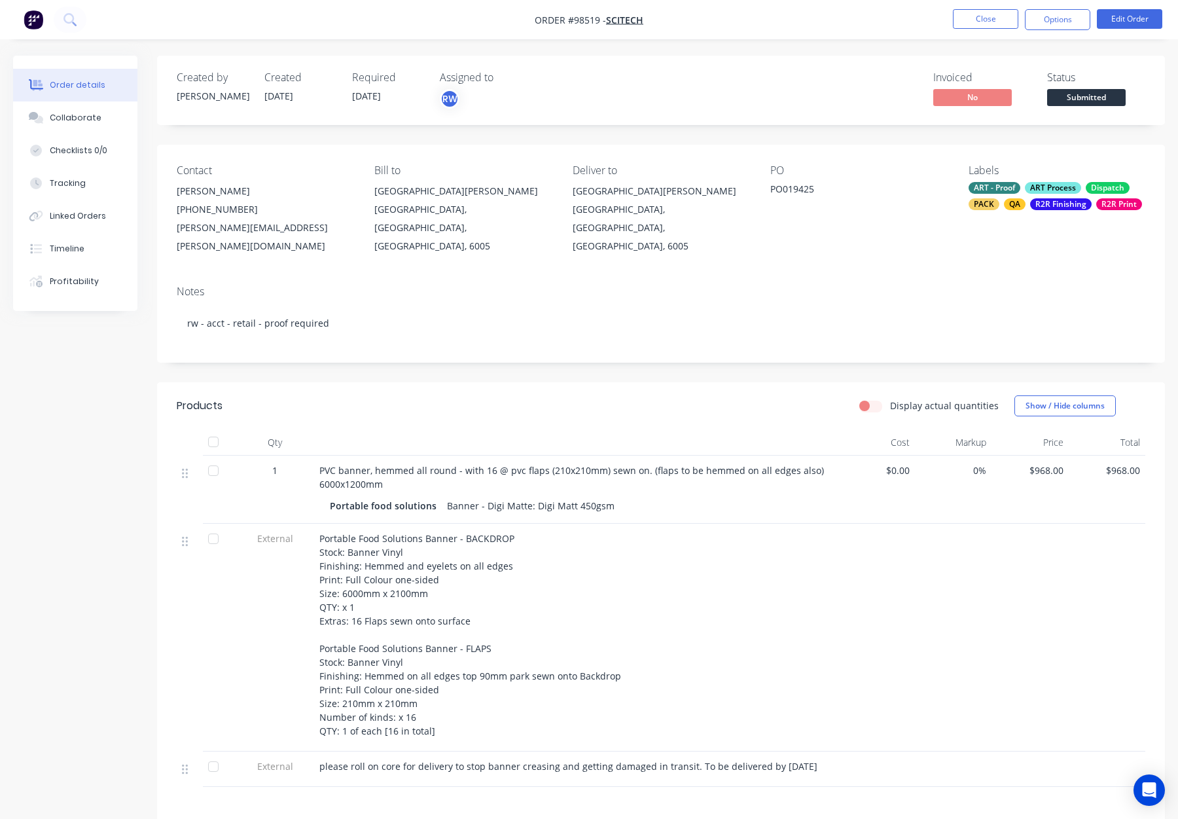
click at [1076, 88] on div "Submitted" at bounding box center [1086, 76] width 48 height 26
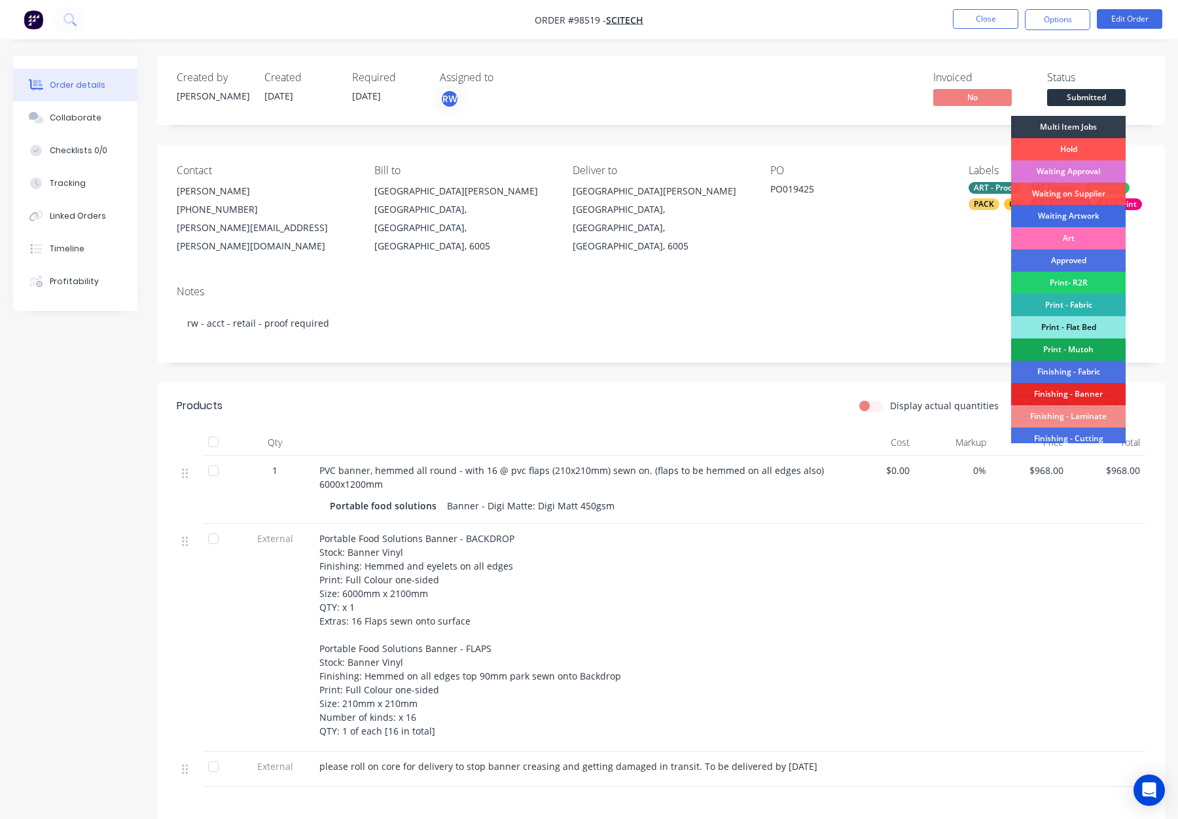
click at [1082, 211] on div "Waiting Artwork" at bounding box center [1068, 216] width 115 height 22
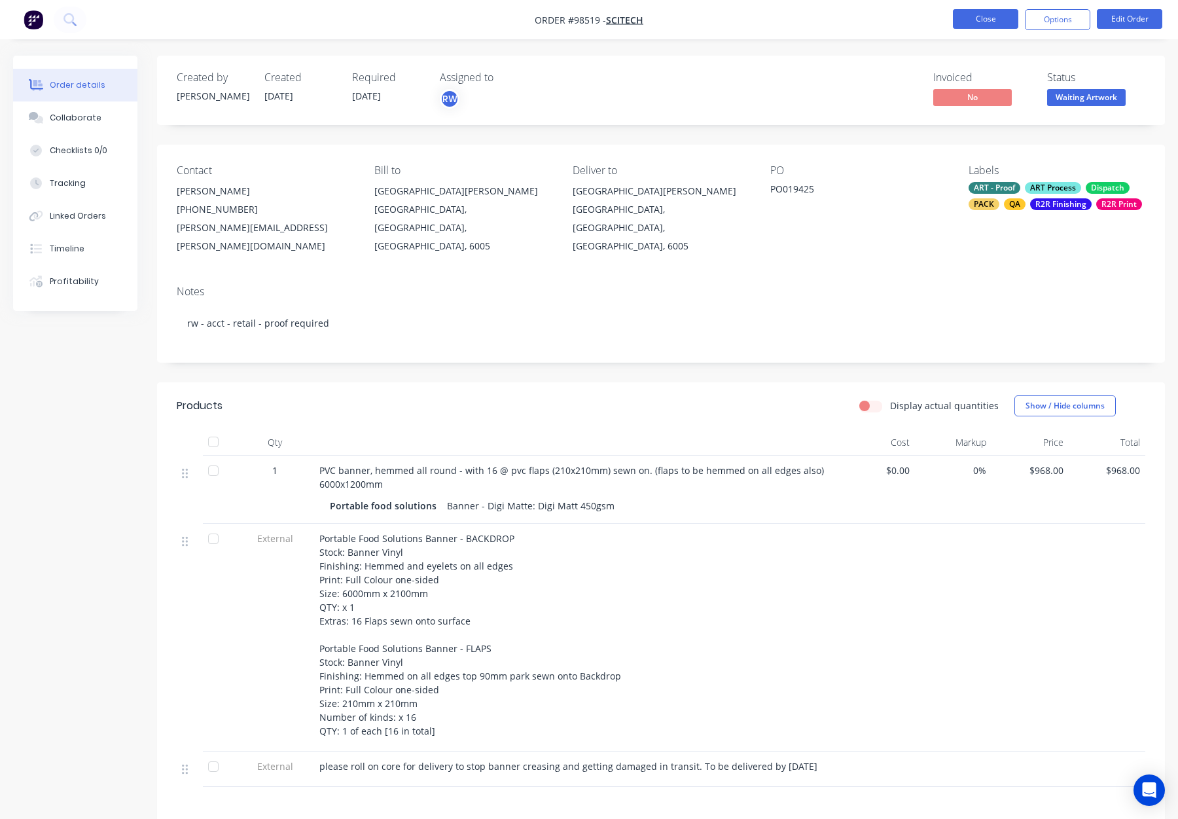
click at [975, 18] on button "Close" at bounding box center [985, 19] width 65 height 20
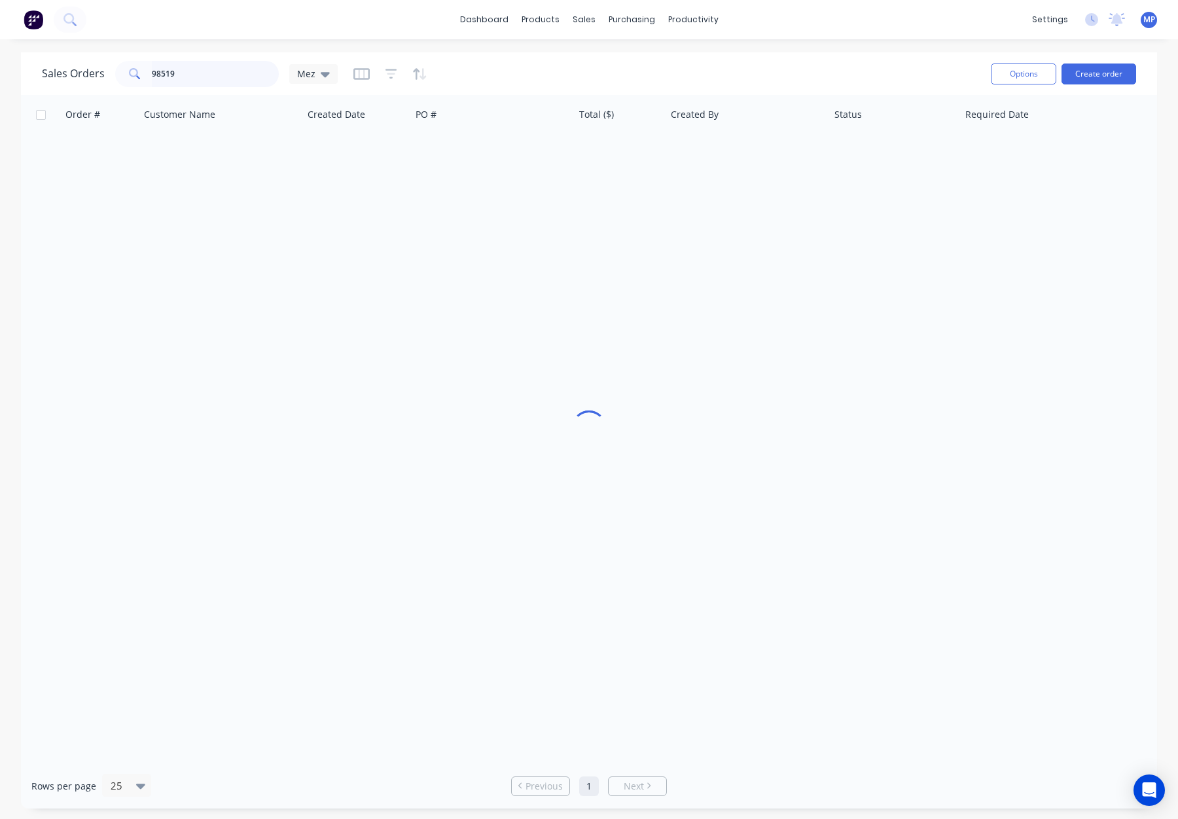
click at [191, 68] on input "98519" at bounding box center [216, 74] width 128 height 26
drag, startPoint x: 199, startPoint y: 77, endPoint x: 109, endPoint y: 72, distance: 90.4
click at [104, 73] on div "Sales Orders 98519 Mez" at bounding box center [190, 74] width 296 height 26
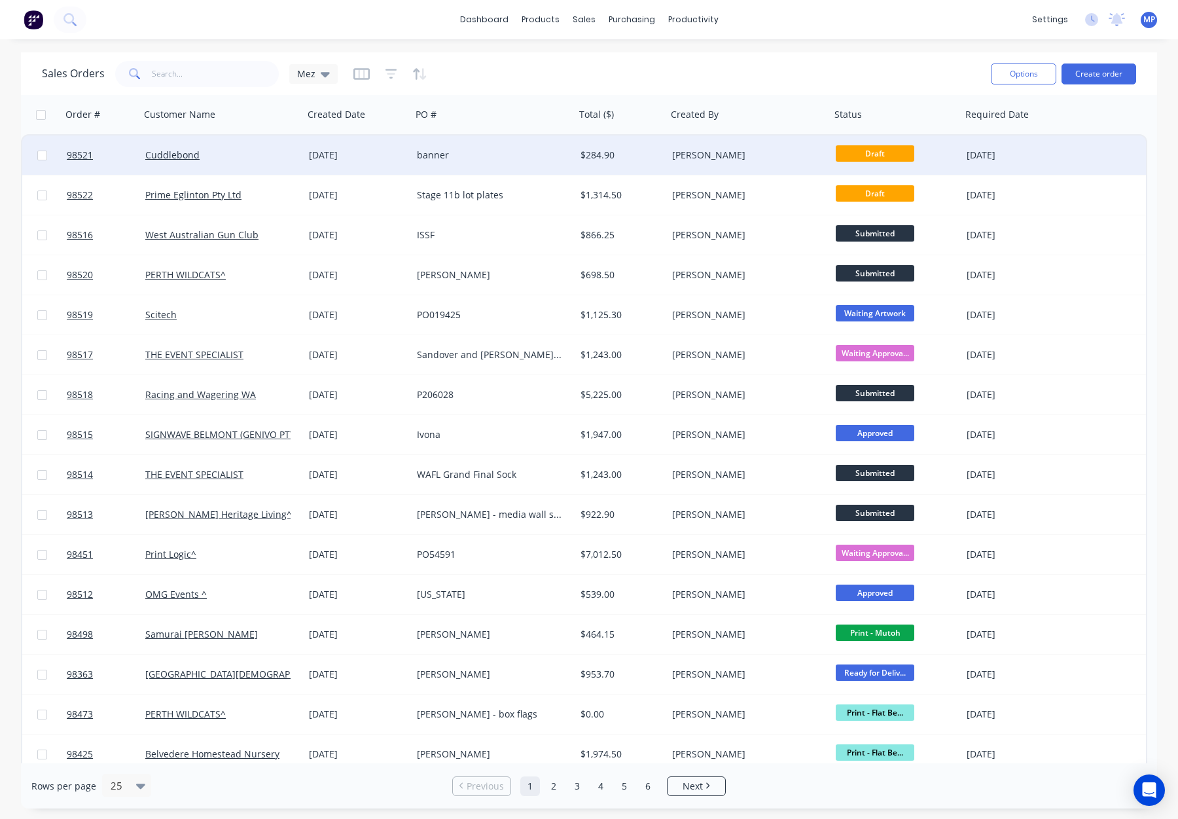
click at [391, 153] on div "[DATE]" at bounding box center [358, 155] width 98 height 13
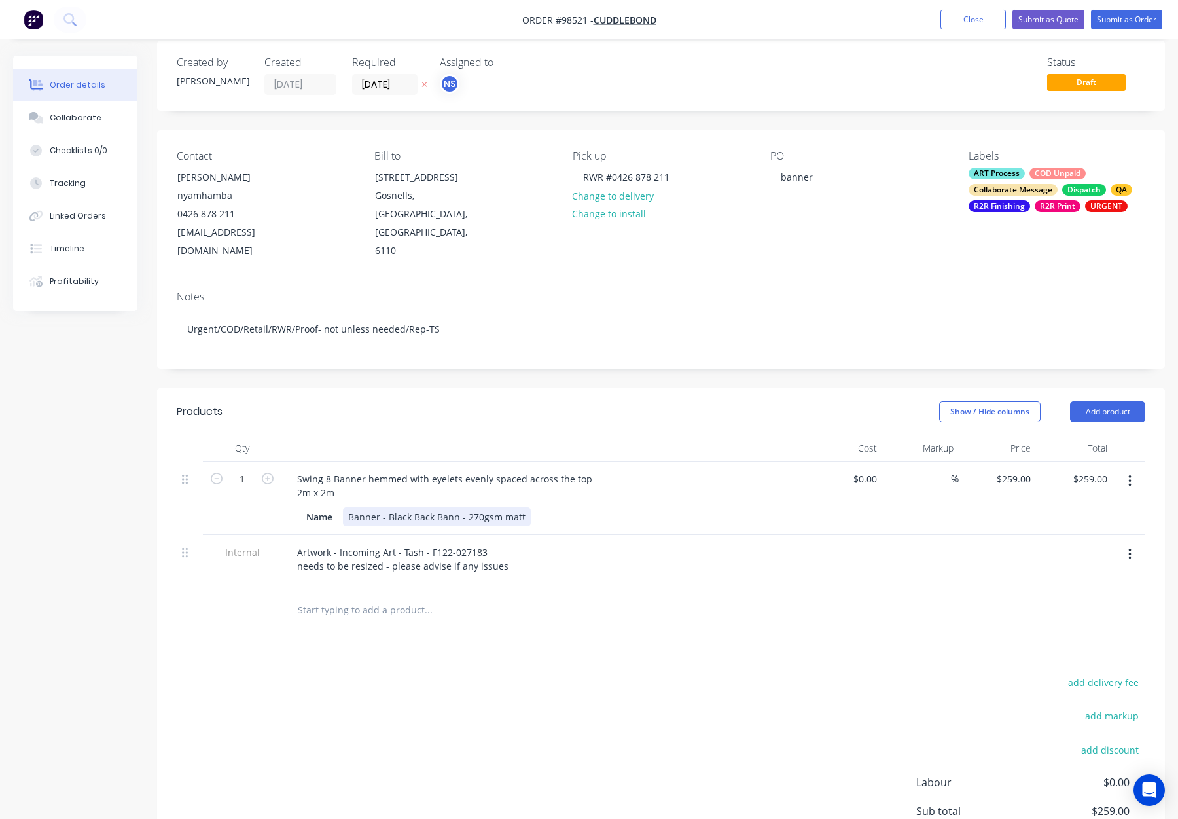
scroll to position [62, 0]
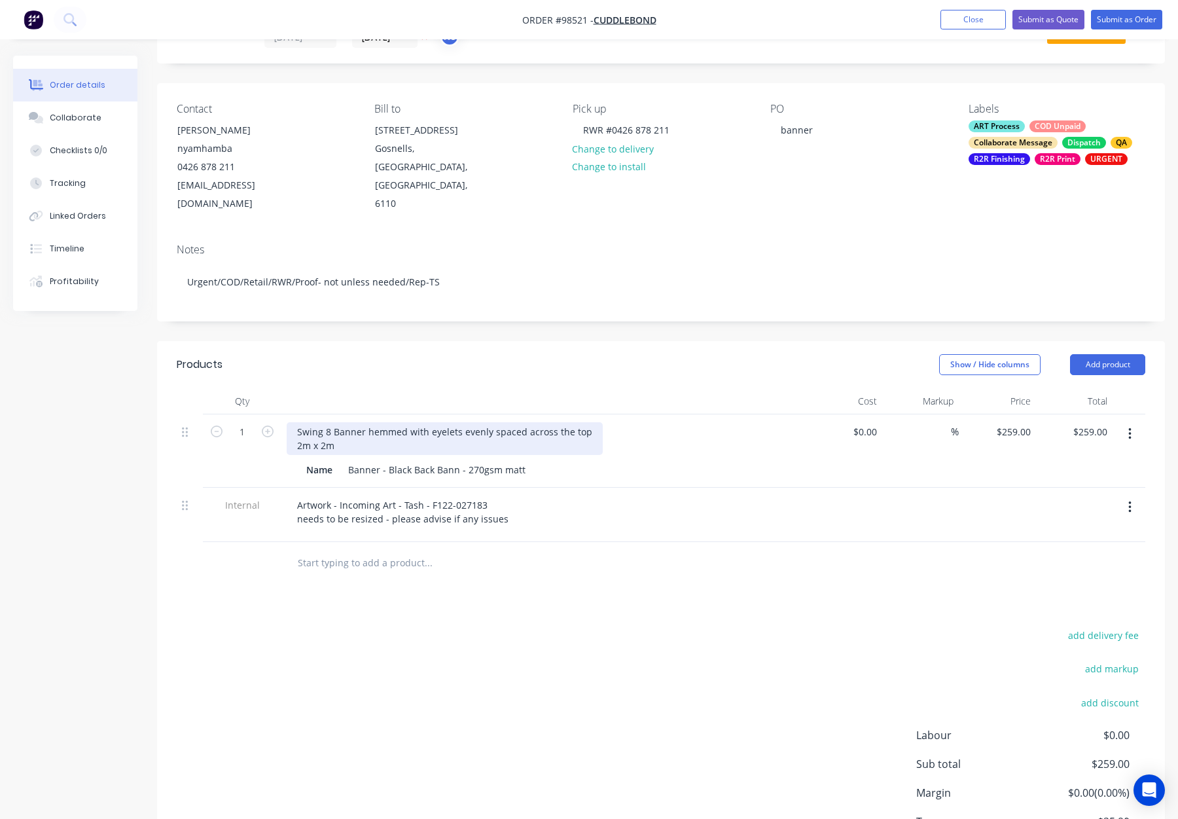
click at [365, 422] on div "Swing 8 Banner hemmed with eyelets evenly spaced across the top 2m x 2m" at bounding box center [445, 438] width 316 height 33
click at [302, 422] on div "Swing 8 Banner - hemmed with eyelets evenly spaced across the top 2m x 2m" at bounding box center [448, 438] width 322 height 33
click at [348, 422] on div "Swing 8 Banner - hemmed with eyelets evenly spaced across the top 2000mm x 2m" at bounding box center [448, 438] width 322 height 33
click at [361, 354] on div "Products" at bounding box center [280, 364] width 206 height 21
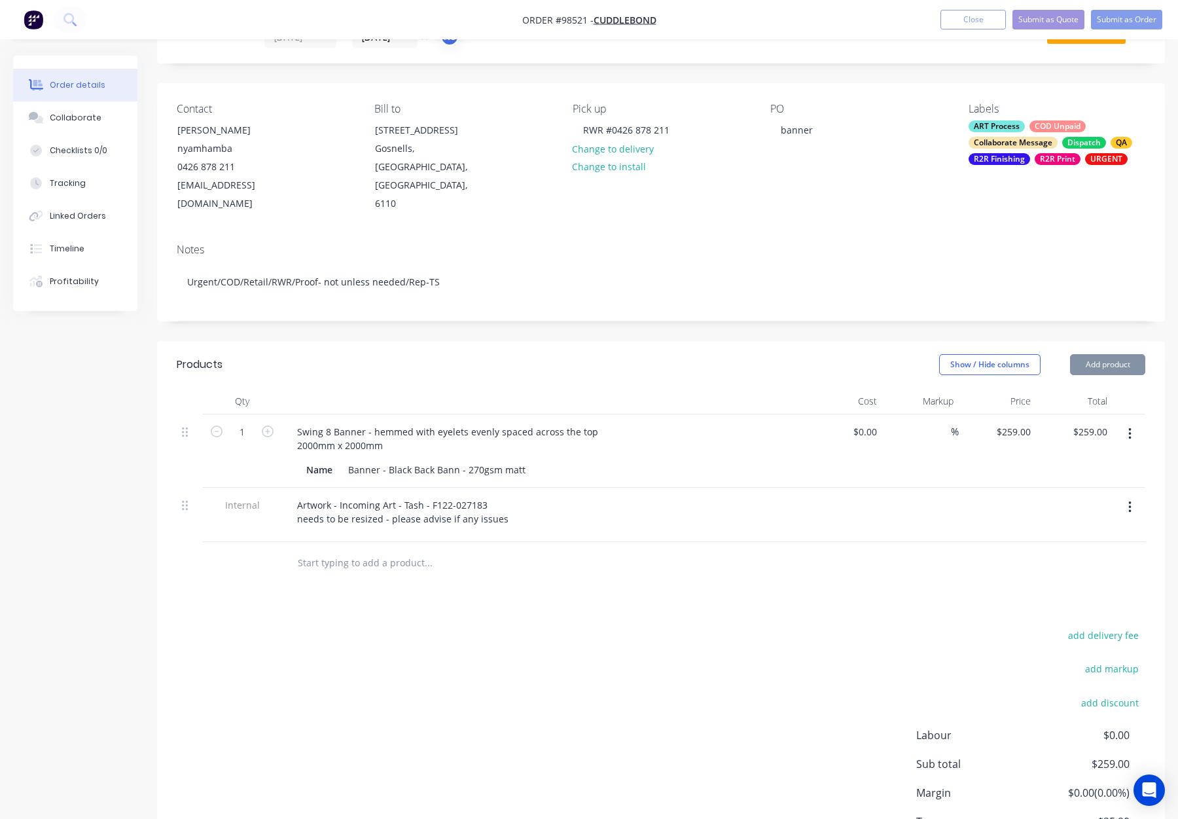
scroll to position [0, 0]
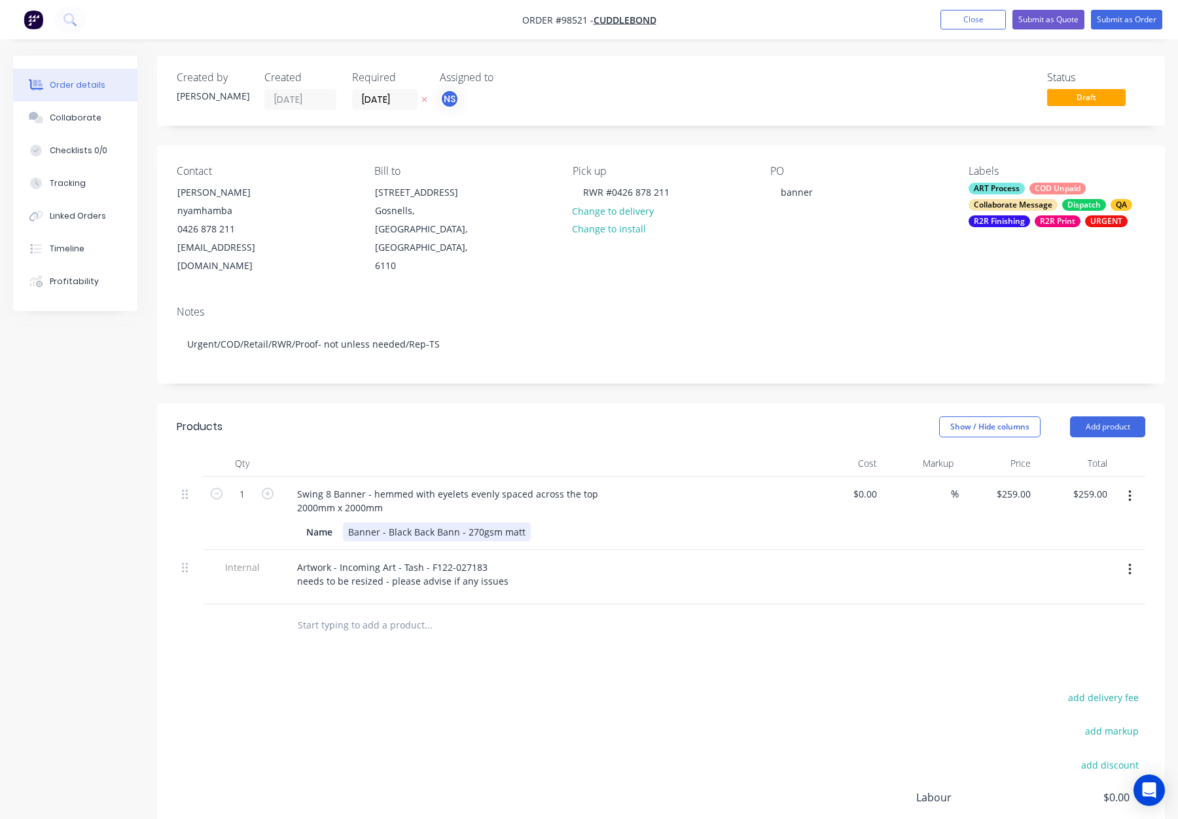
click at [453, 522] on div "Banner - Black Back Bann - 270gsm matt" at bounding box center [437, 531] width 188 height 19
click at [457, 522] on div "Banner - Black Back Bann - 270gsm matt" at bounding box center [437, 531] width 188 height 19
click at [453, 416] on div "Show / Hide columns Add product" at bounding box center [764, 426] width 763 height 21
click at [1109, 20] on button "Submit as Order" at bounding box center [1126, 20] width 71 height 20
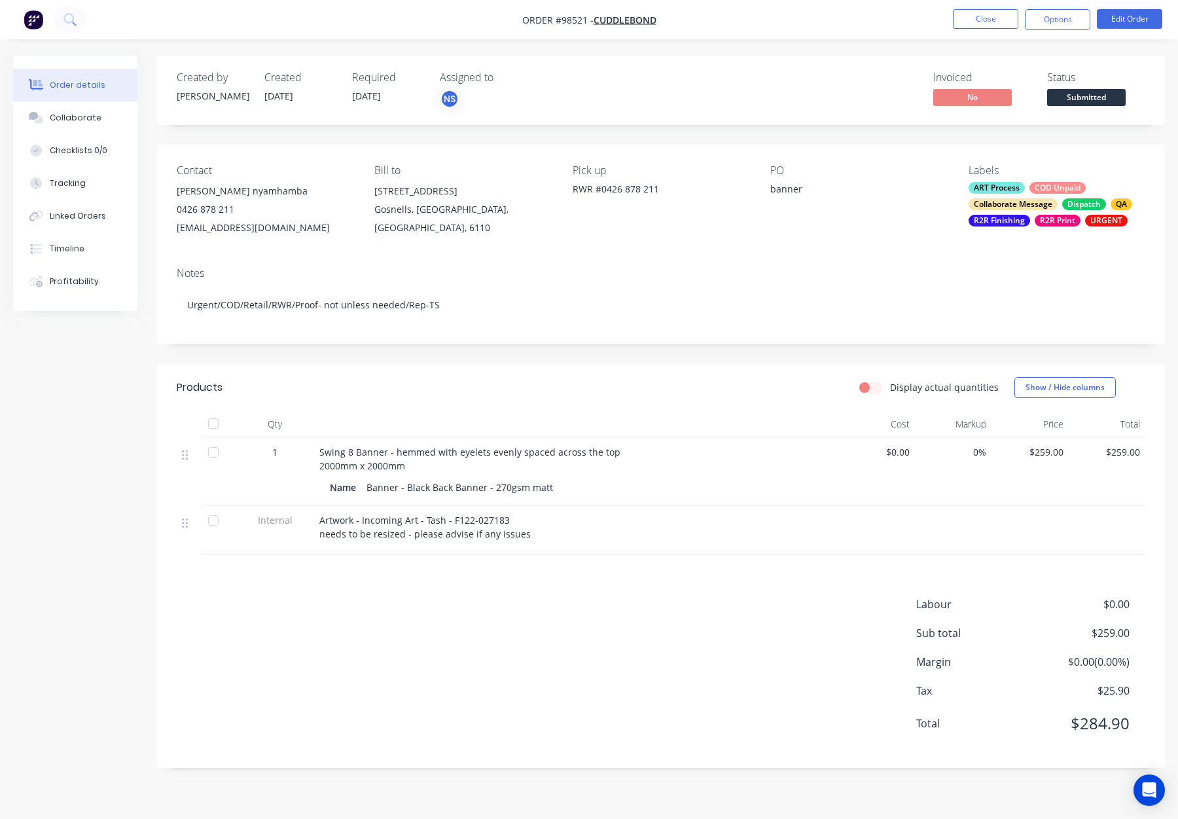
click at [1063, 23] on button "Options" at bounding box center [1057, 19] width 65 height 21
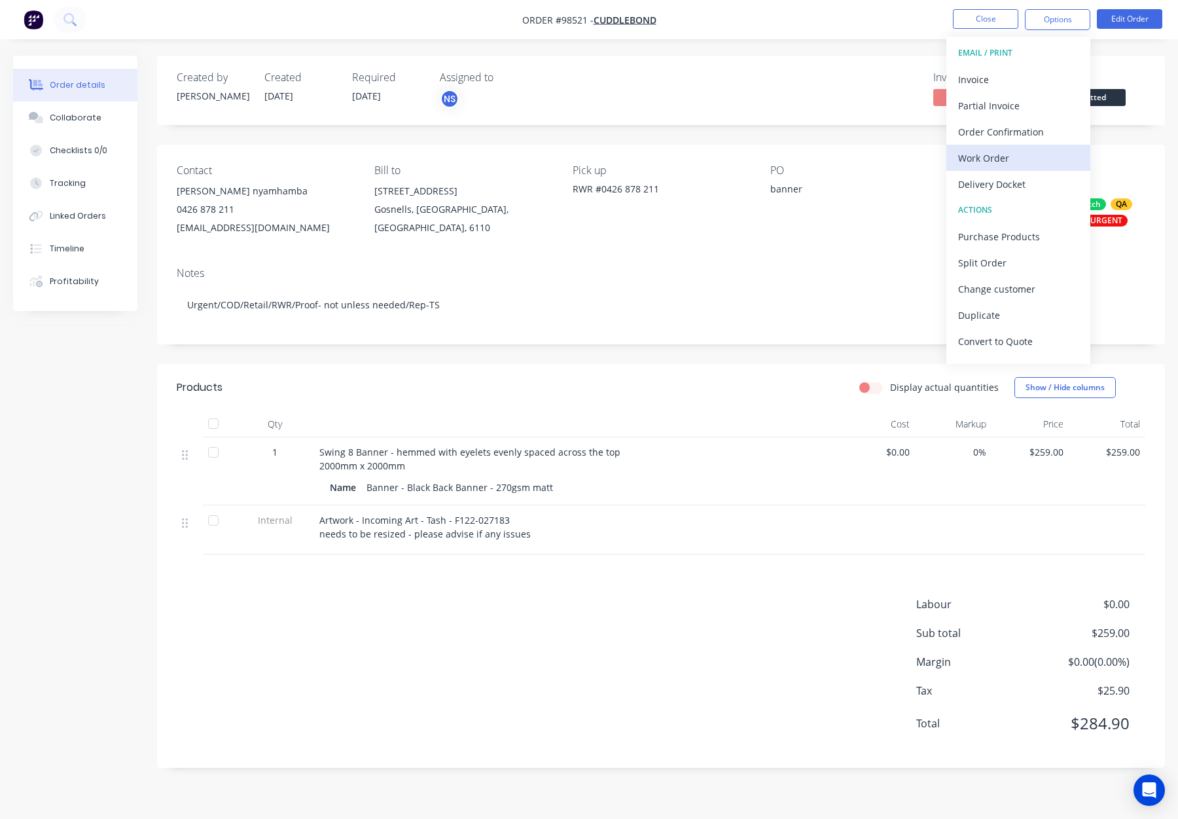
click at [1029, 154] on div "Work Order" at bounding box center [1018, 158] width 120 height 19
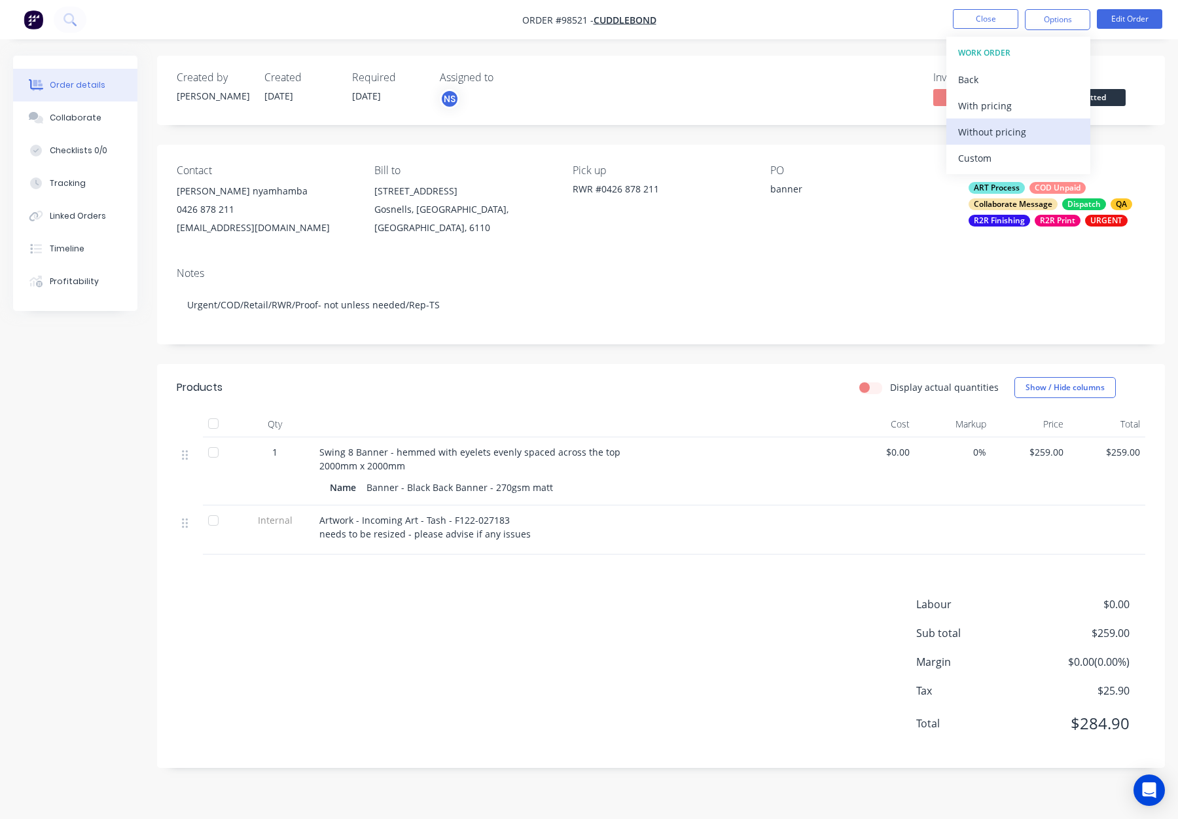
click at [1024, 129] on div "Without pricing" at bounding box center [1018, 131] width 120 height 19
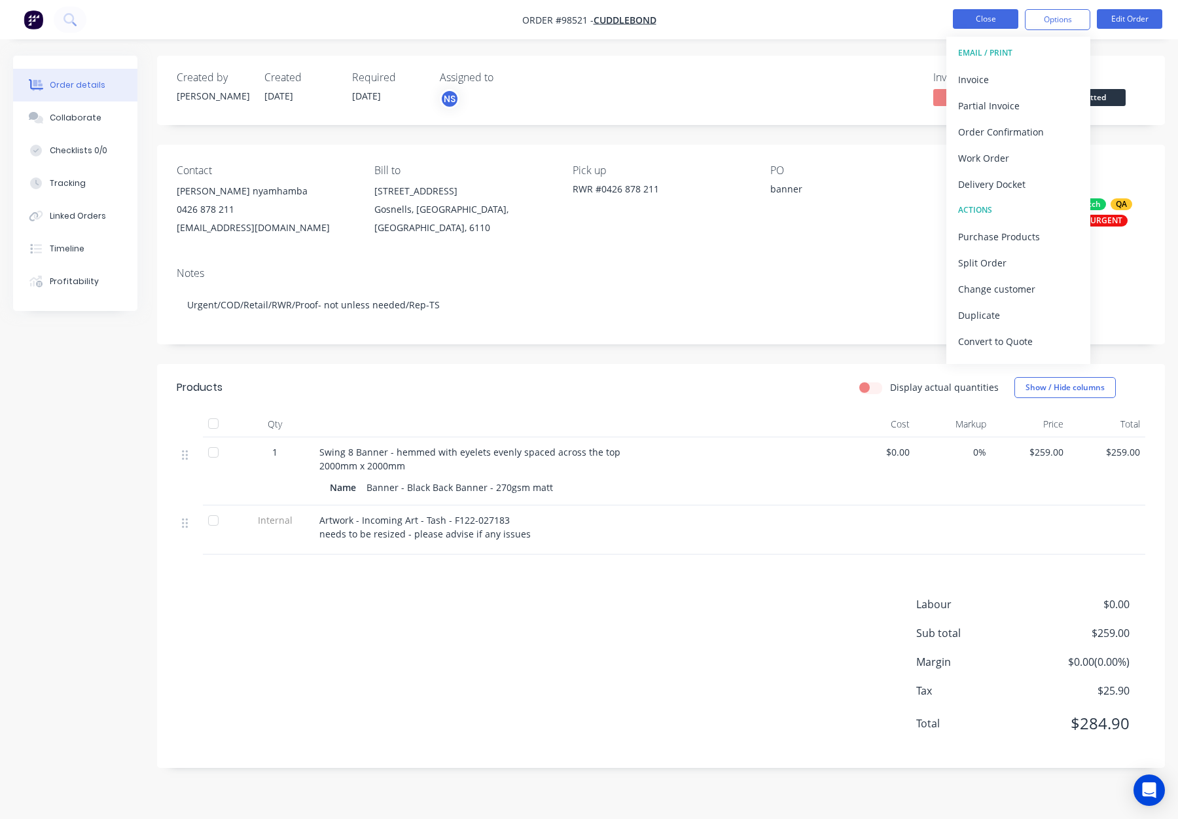
click at [988, 20] on button "Close" at bounding box center [985, 19] width 65 height 20
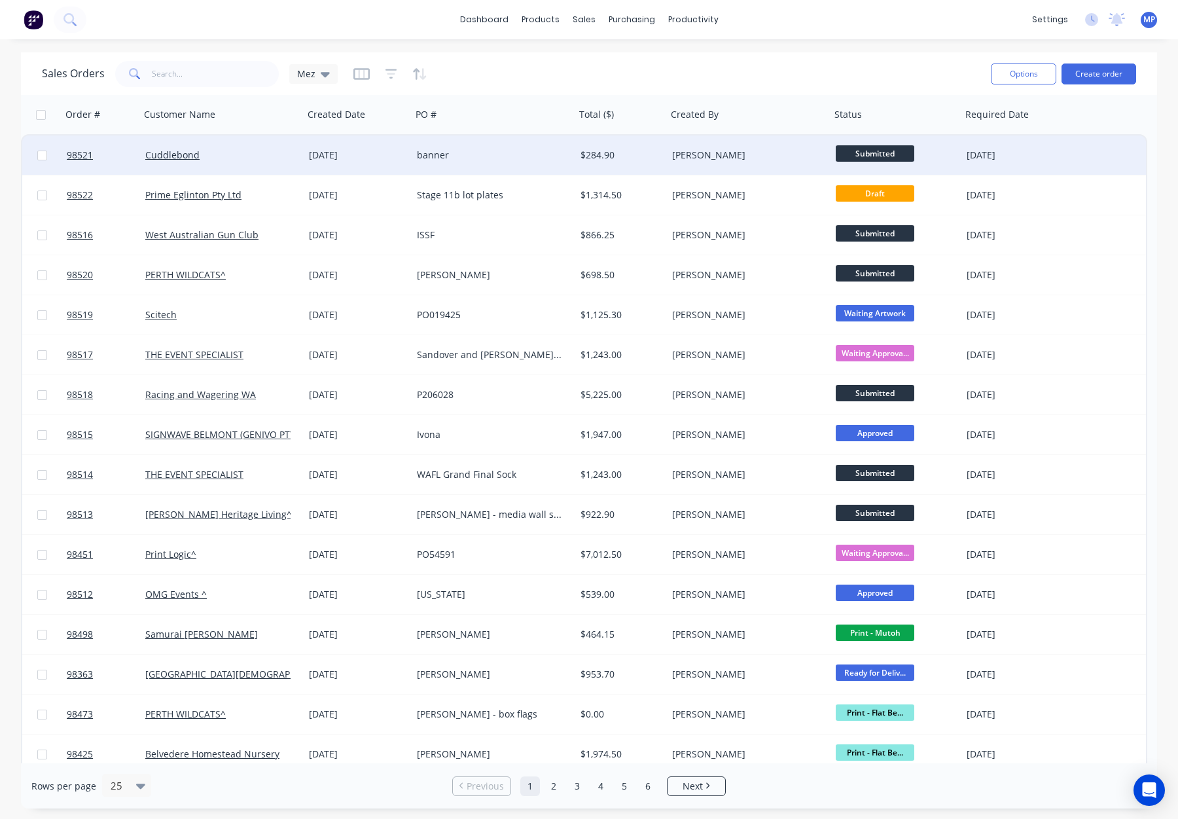
click at [761, 152] on div "[PERSON_NAME]" at bounding box center [744, 155] width 145 height 13
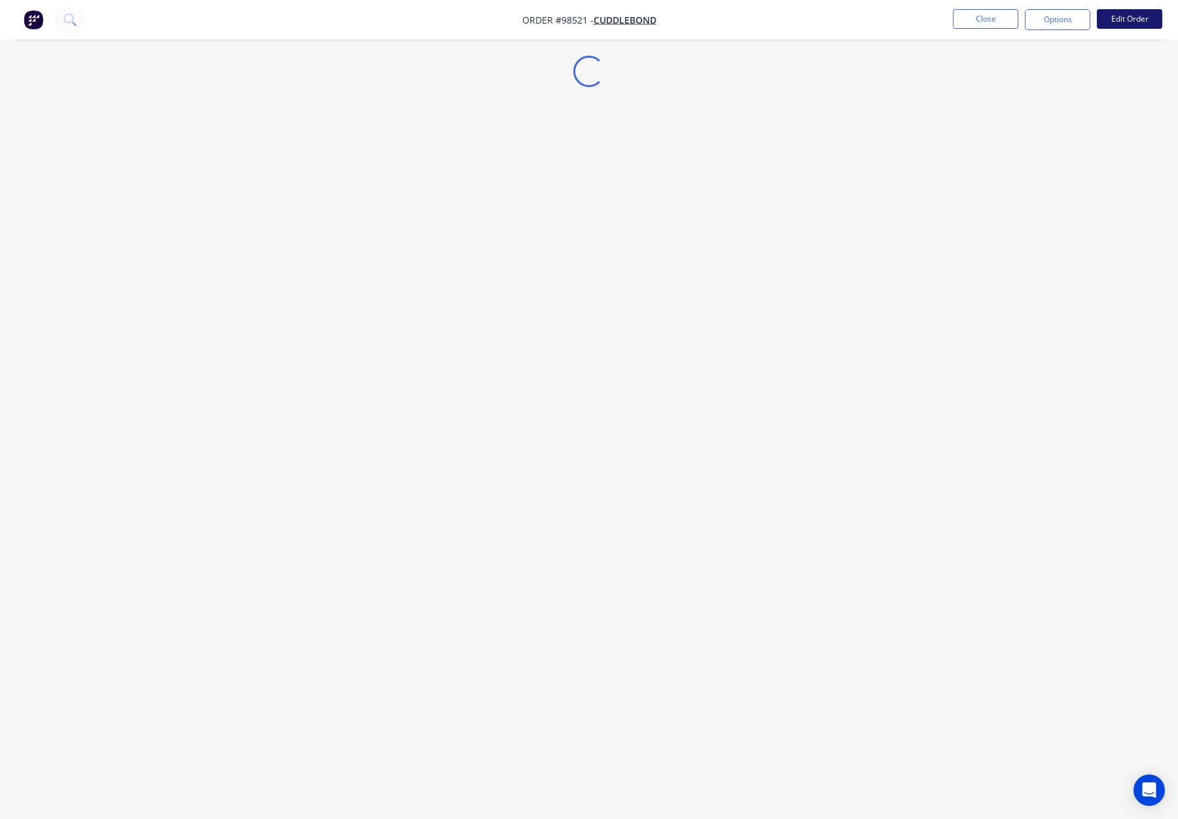
click at [1120, 21] on button "Edit Order" at bounding box center [1129, 19] width 65 height 20
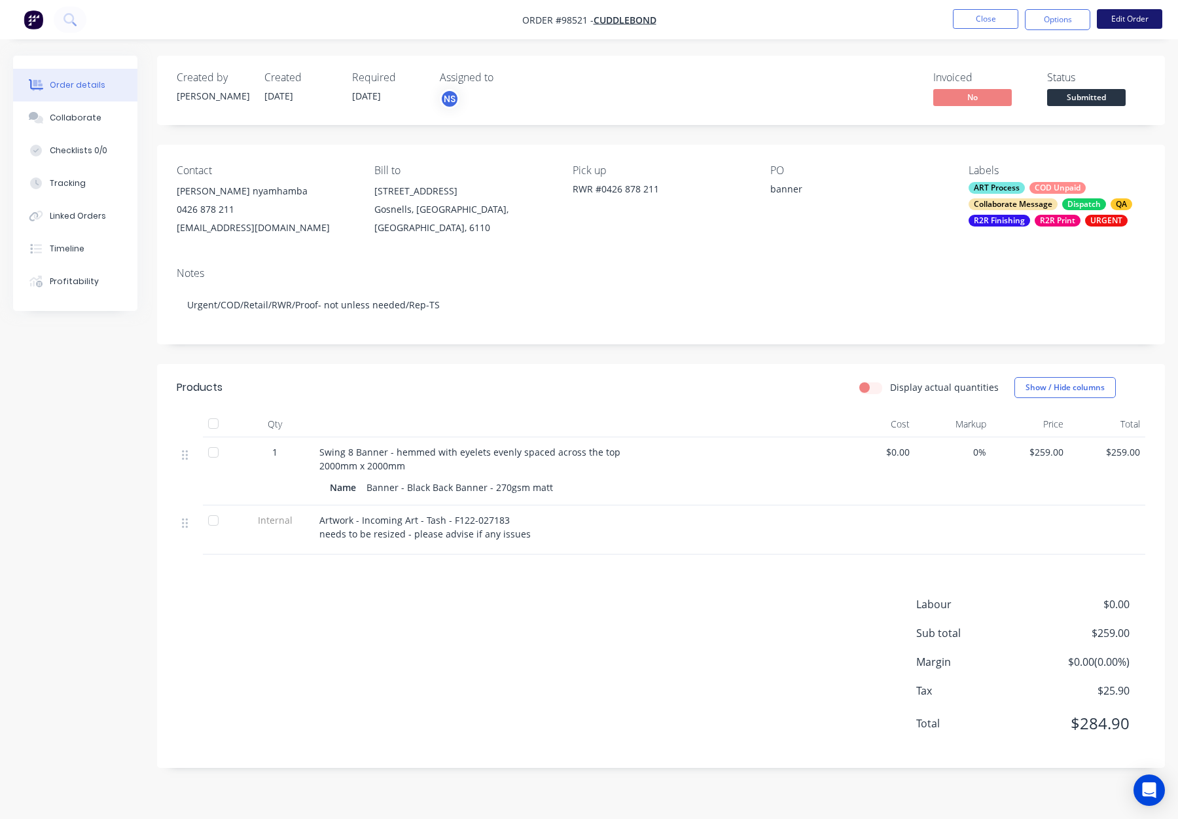
click at [1117, 17] on button "Edit Order" at bounding box center [1129, 19] width 65 height 20
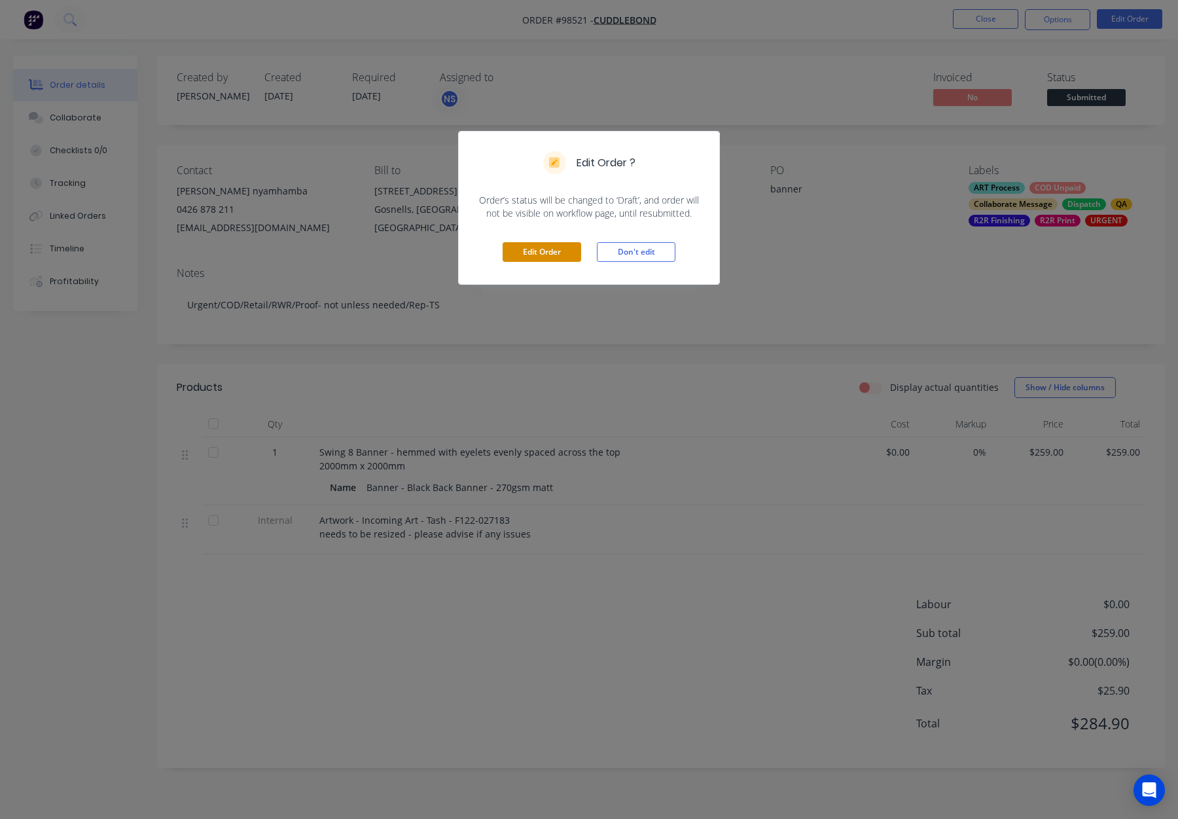
click at [535, 259] on button "Edit Order" at bounding box center [542, 252] width 79 height 20
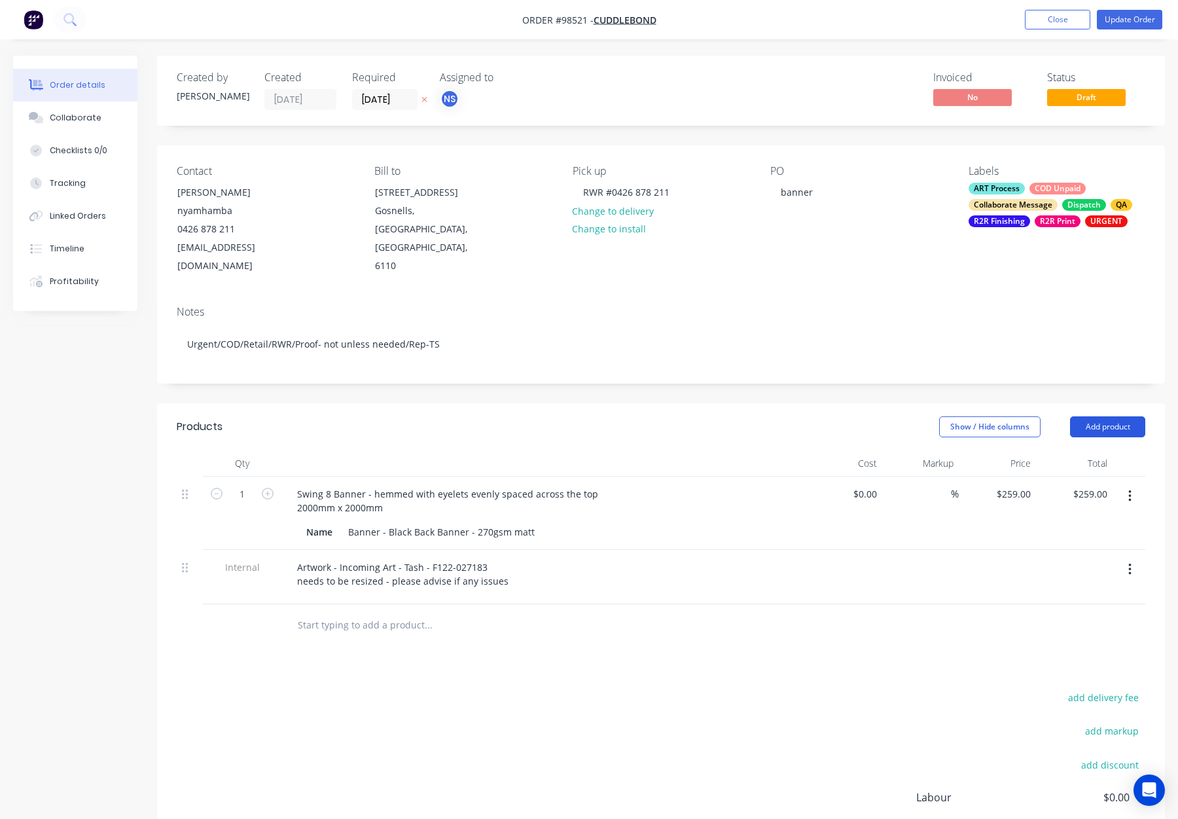
click at [1097, 416] on button "Add product" at bounding box center [1107, 426] width 75 height 21
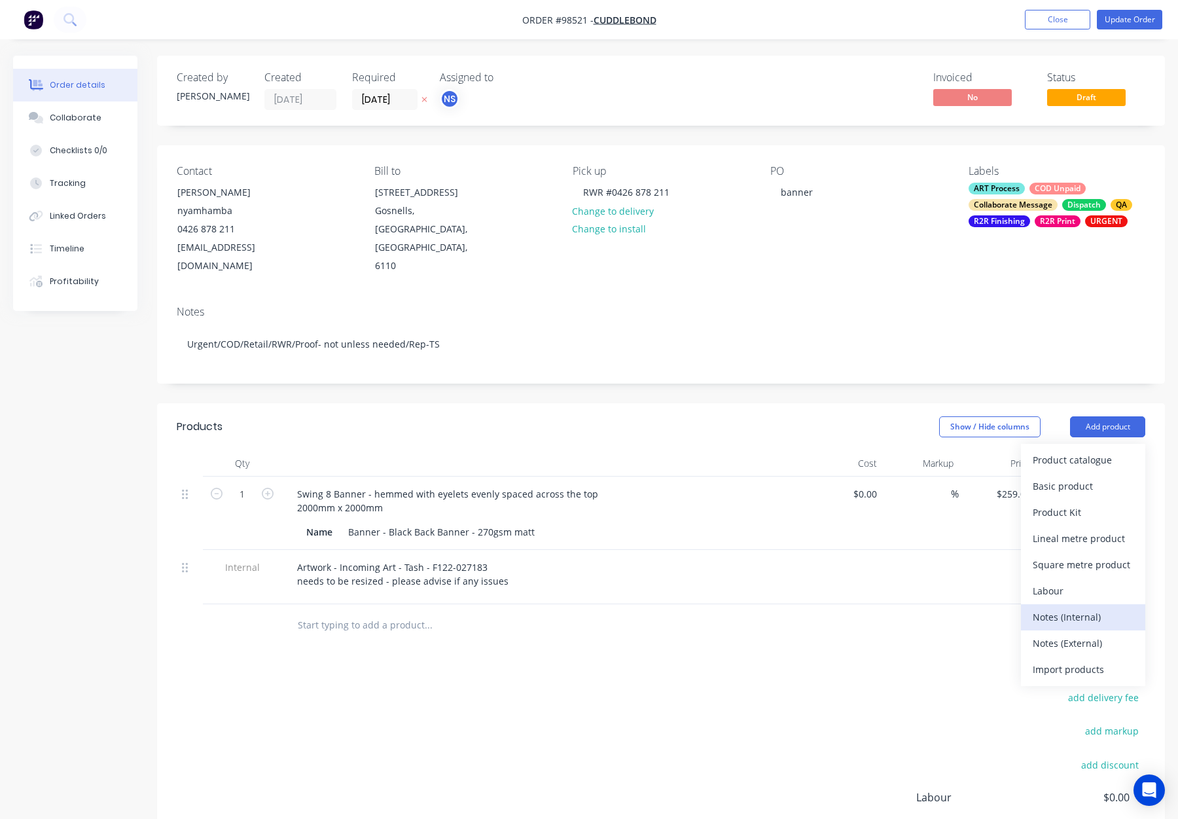
click at [1096, 607] on div "Notes (Internal)" at bounding box center [1083, 616] width 101 height 19
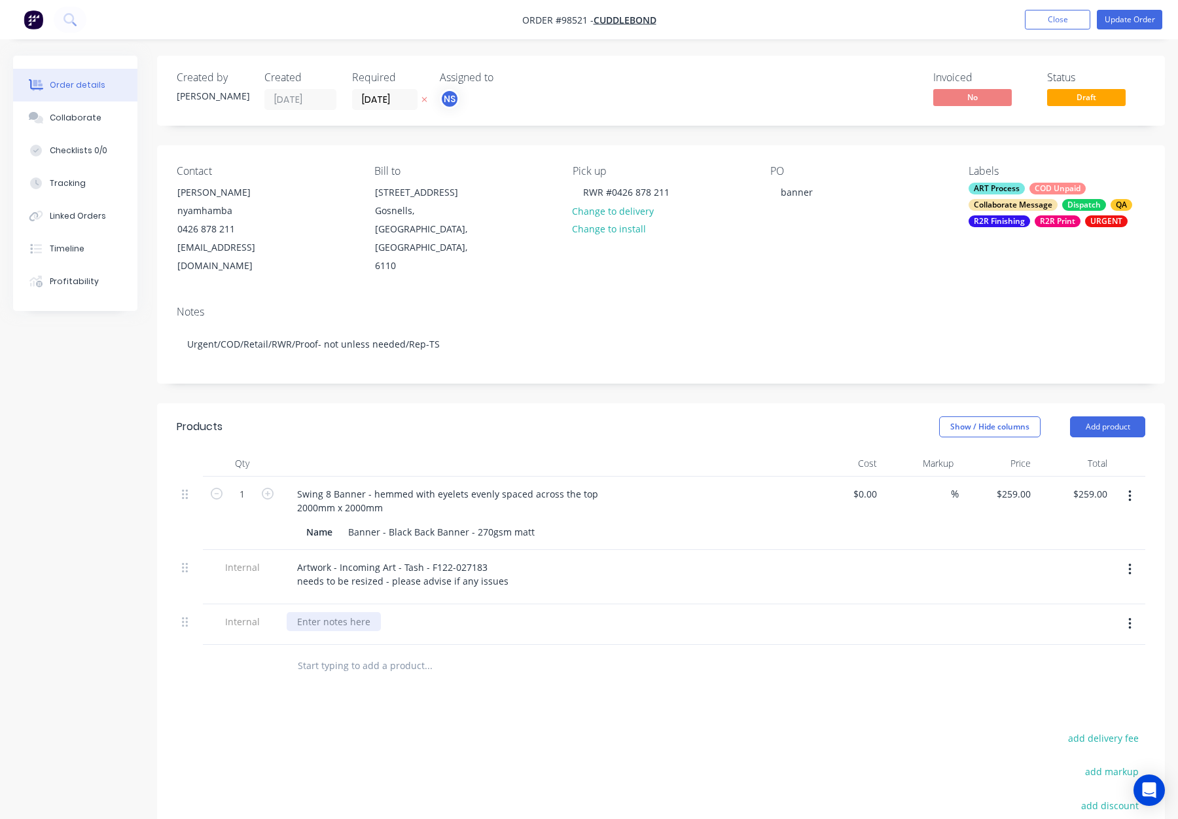
drag, startPoint x: 352, startPoint y: 586, endPoint x: 483, endPoint y: 578, distance: 131.1
click at [355, 612] on div at bounding box center [334, 621] width 94 height 19
click at [396, 612] on div "Must be completed by EOB [DATE]" at bounding box center [372, 621] width 171 height 19
click at [620, 450] on div at bounding box center [543, 463] width 524 height 26
click at [1126, 16] on button "Update Order" at bounding box center [1129, 20] width 65 height 20
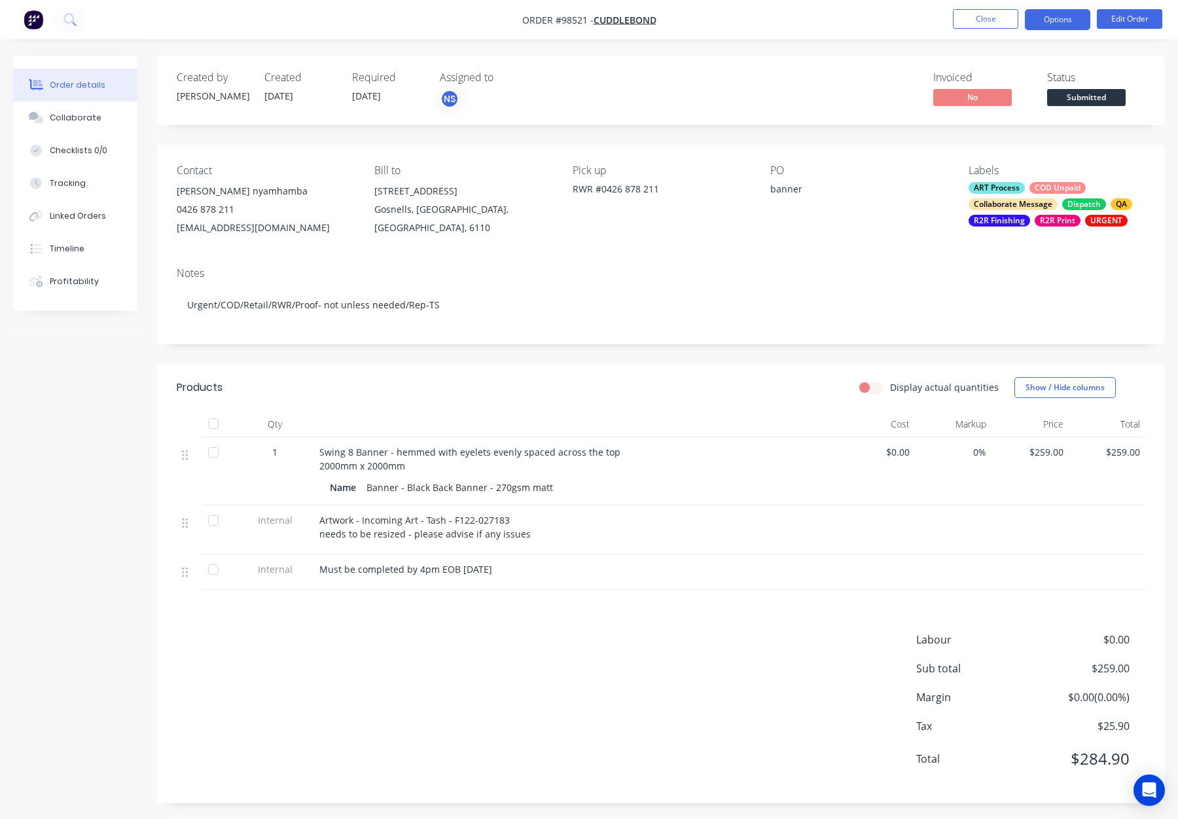
click at [1042, 22] on button "Options" at bounding box center [1057, 19] width 65 height 21
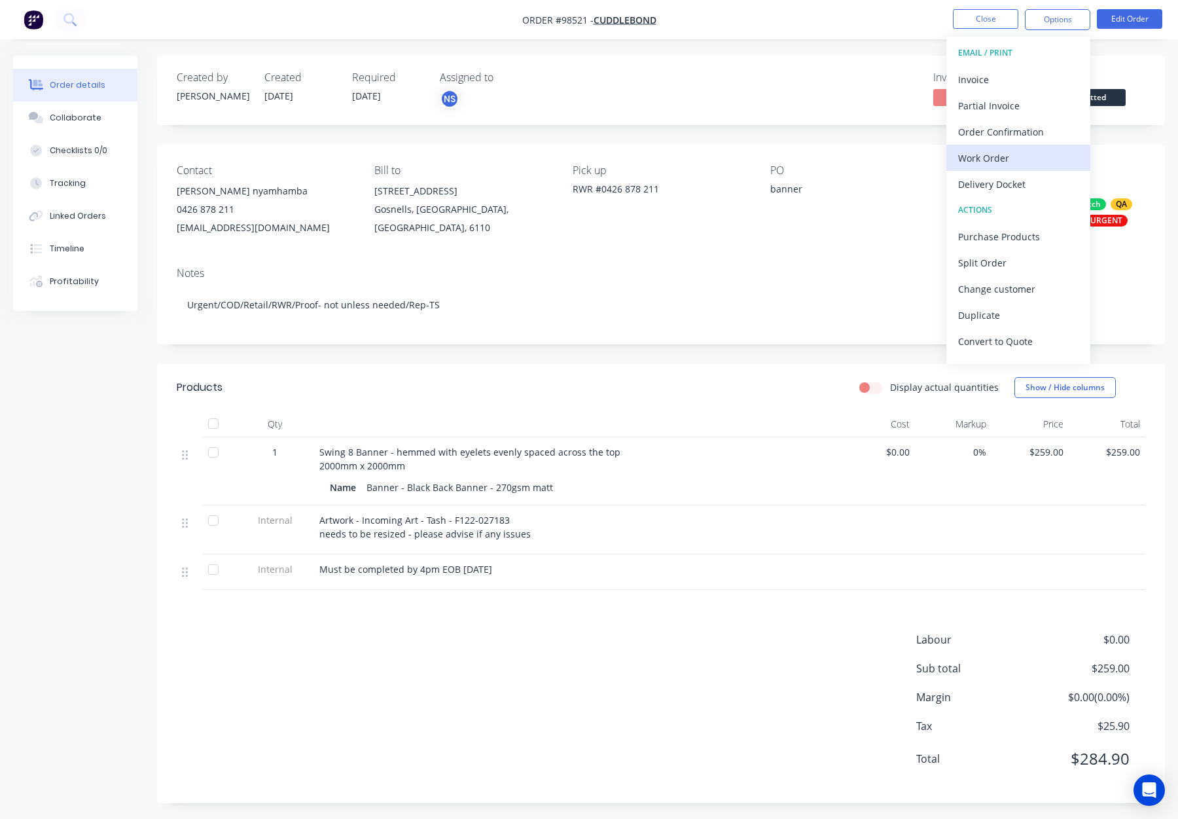
click at [1030, 165] on div "Work Order" at bounding box center [1018, 158] width 120 height 19
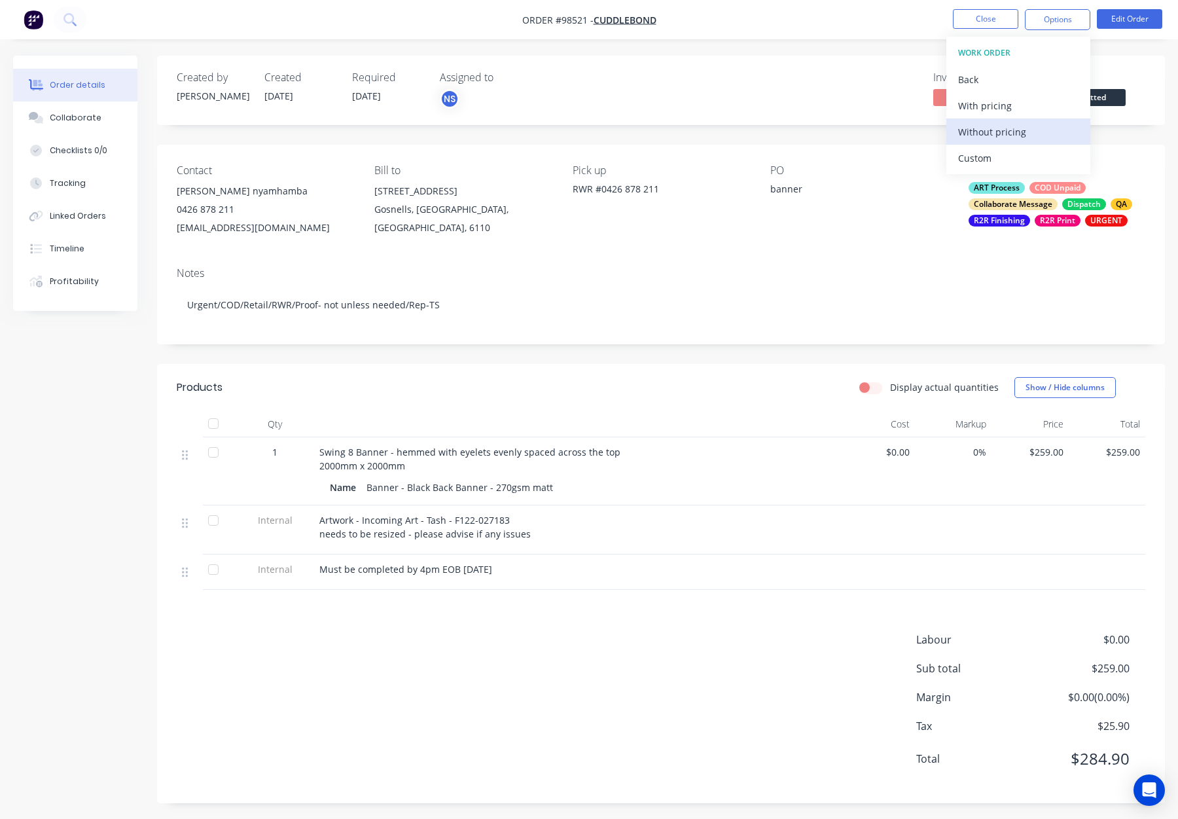
click at [1030, 131] on div "Without pricing" at bounding box center [1018, 131] width 120 height 19
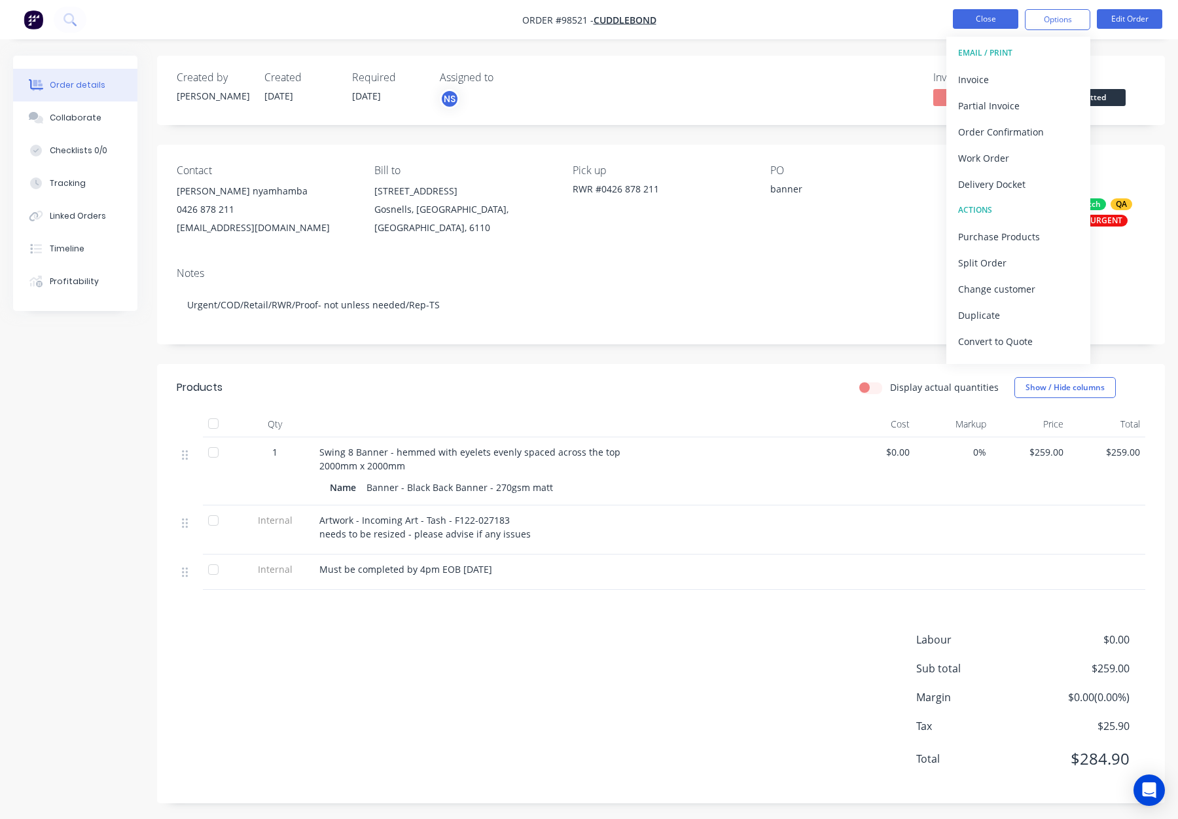
click at [980, 16] on button "Close" at bounding box center [985, 19] width 65 height 20
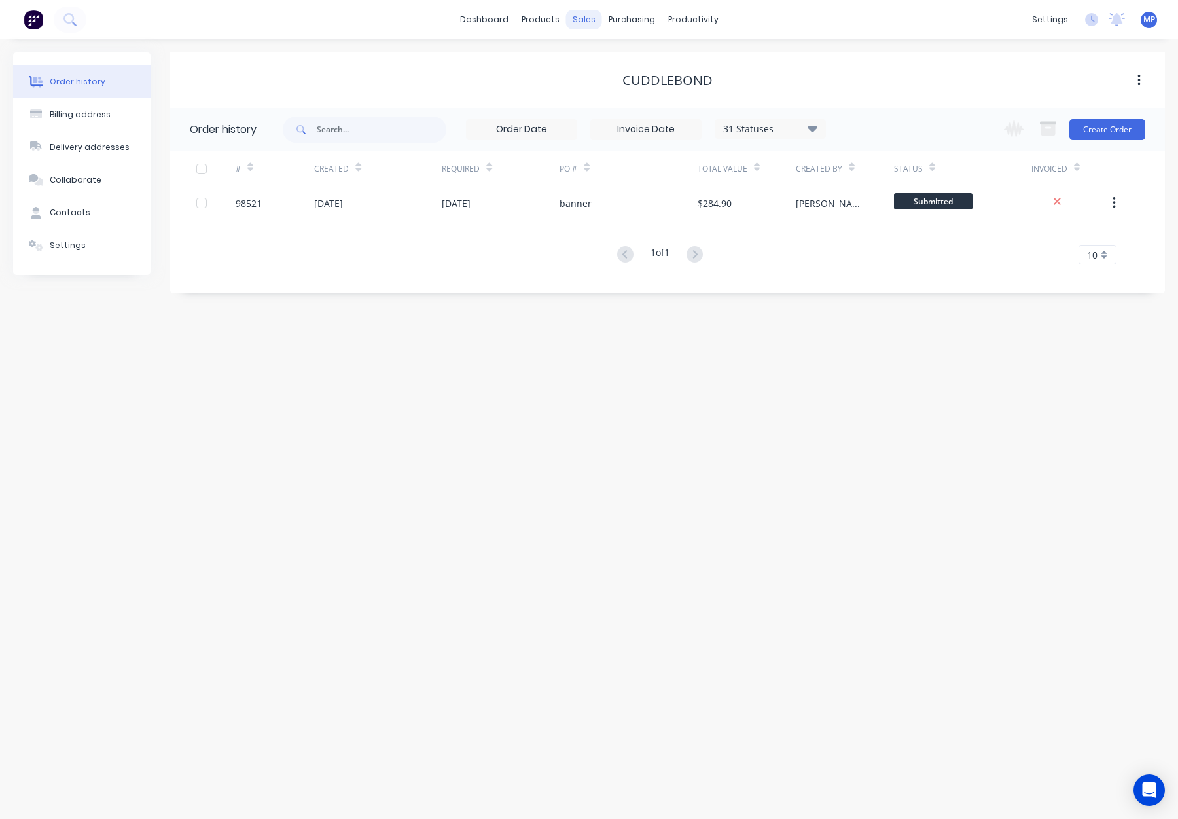
click at [579, 18] on div "sales" at bounding box center [584, 20] width 36 height 20
click at [611, 65] on div "Sales Orders" at bounding box center [632, 63] width 54 height 12
